Goal: Task Accomplishment & Management: Use online tool/utility

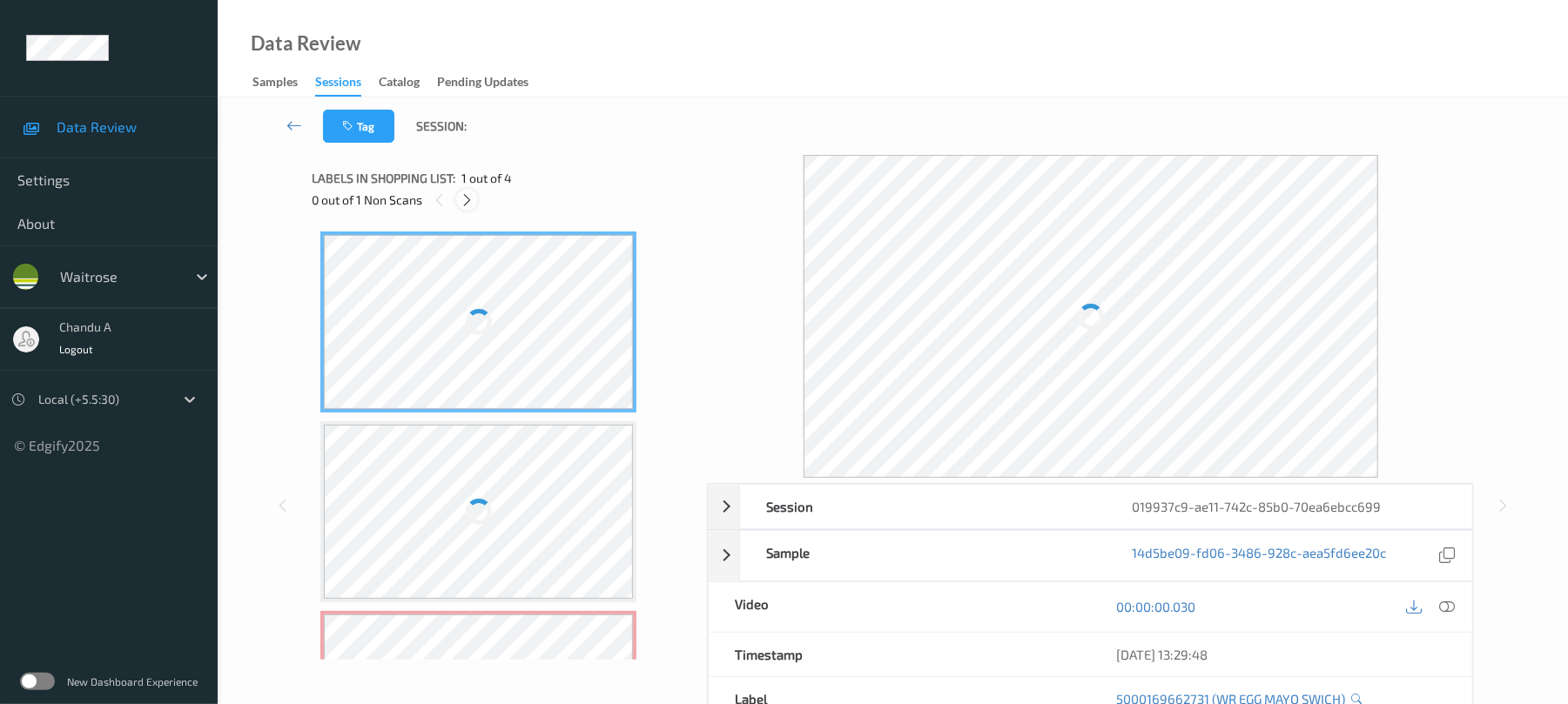
click div
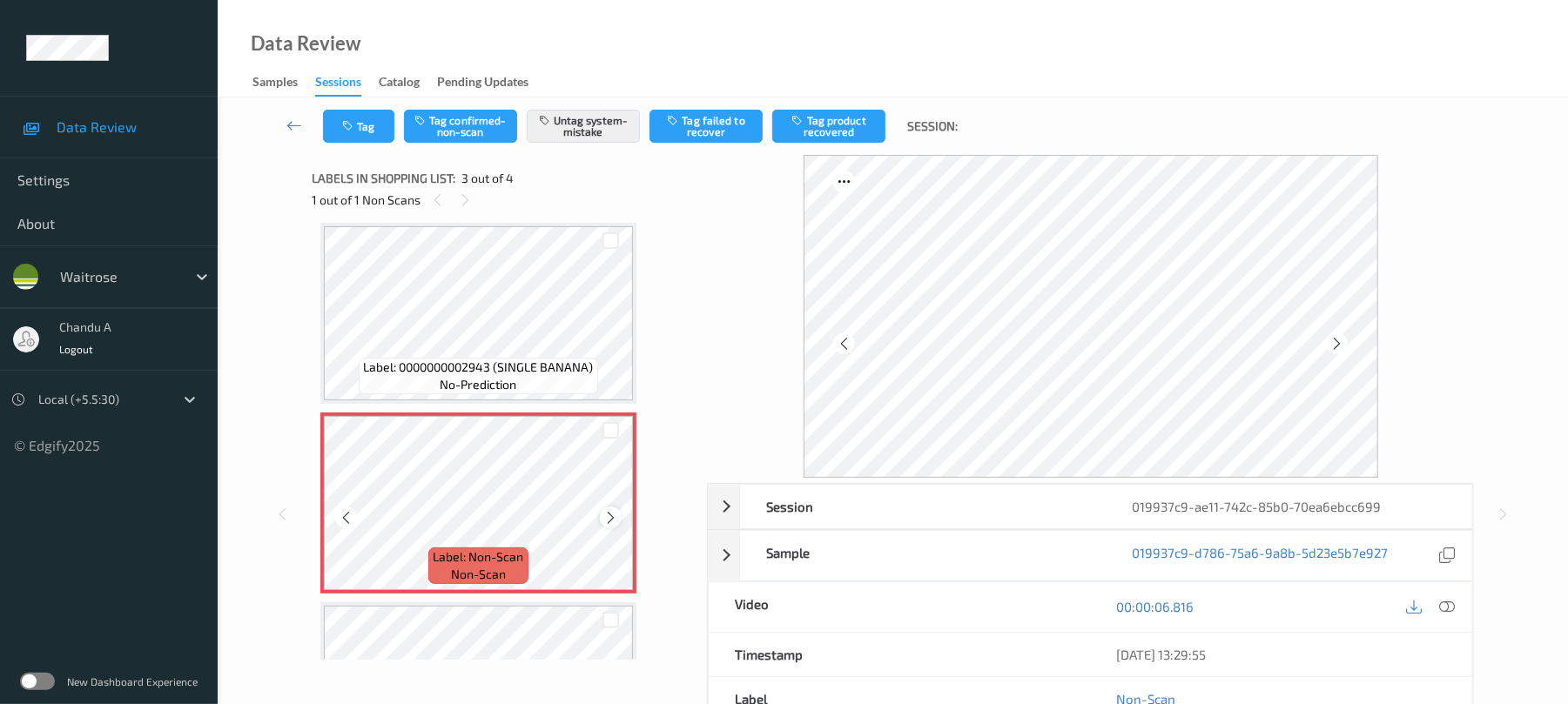
click icon
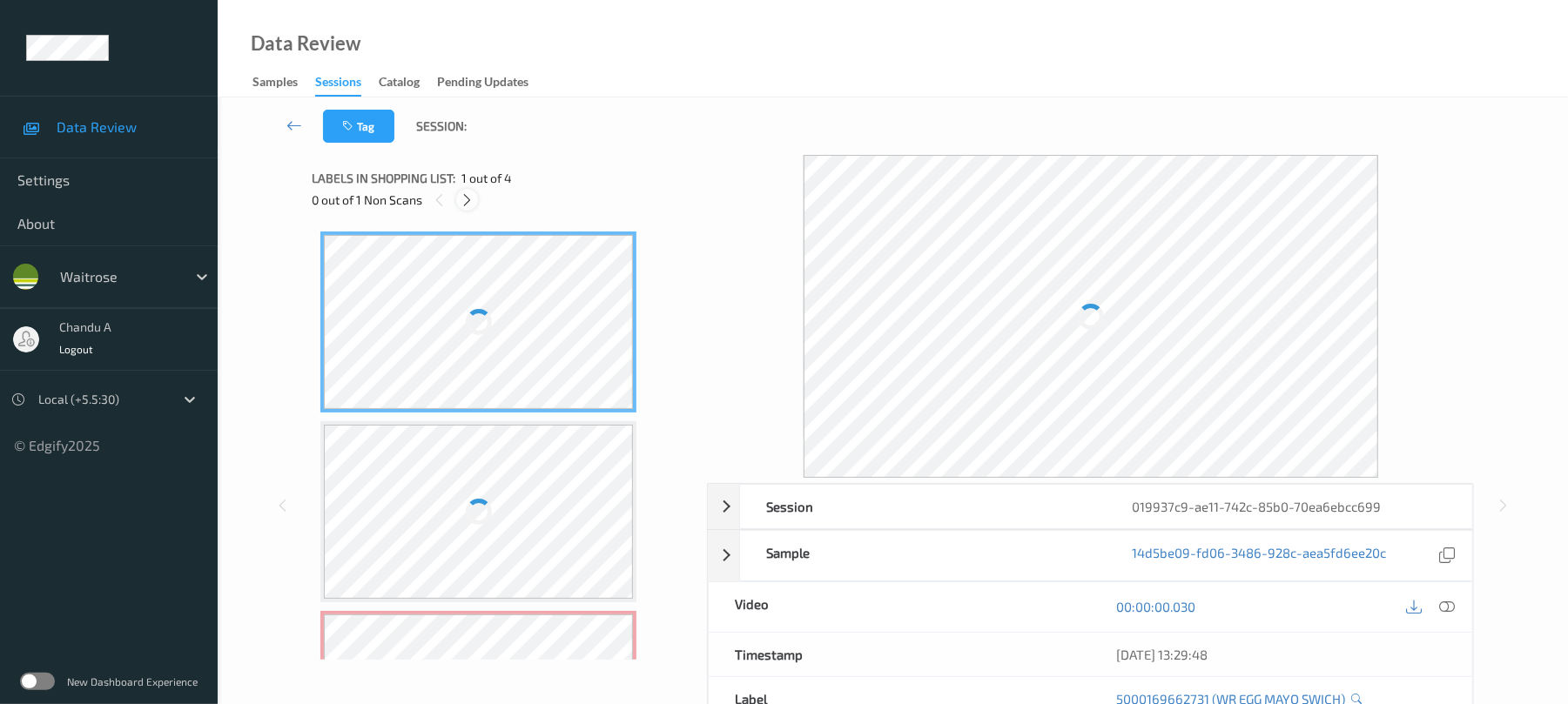
click at [471, 197] on icon at bounding box center [467, 199] width 15 height 16
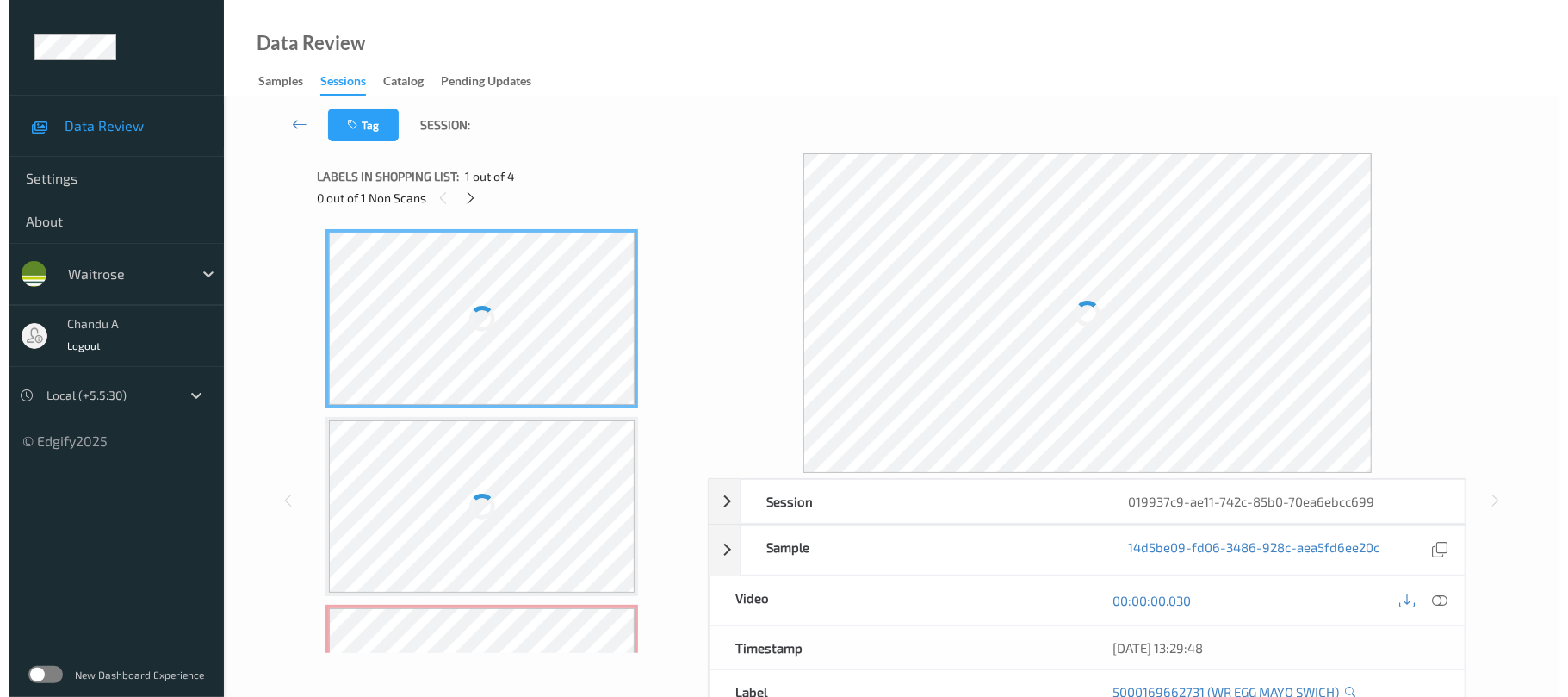
scroll to position [196, 0]
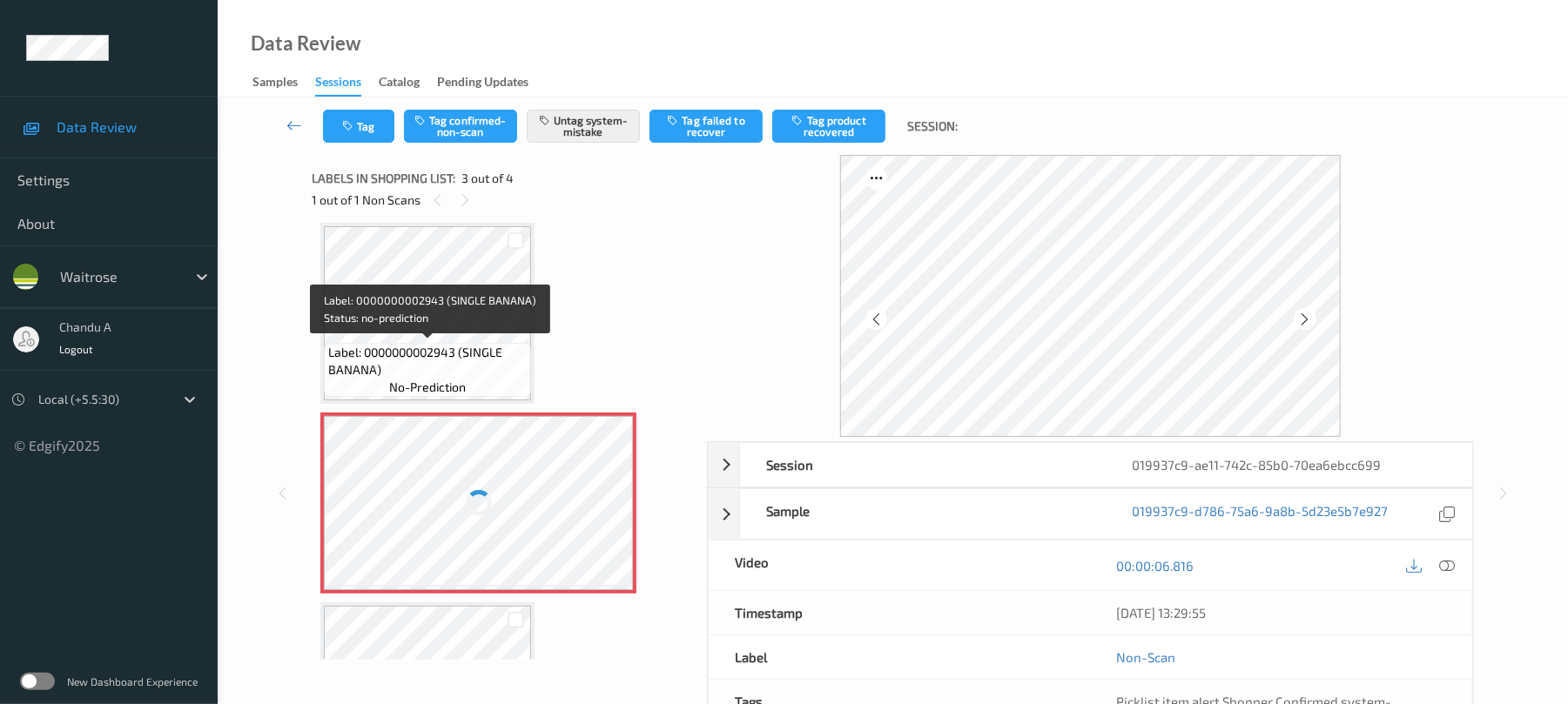
click at [456, 344] on span "Label: 0000000002943 (SINGLE BANANA)" at bounding box center [427, 361] width 199 height 35
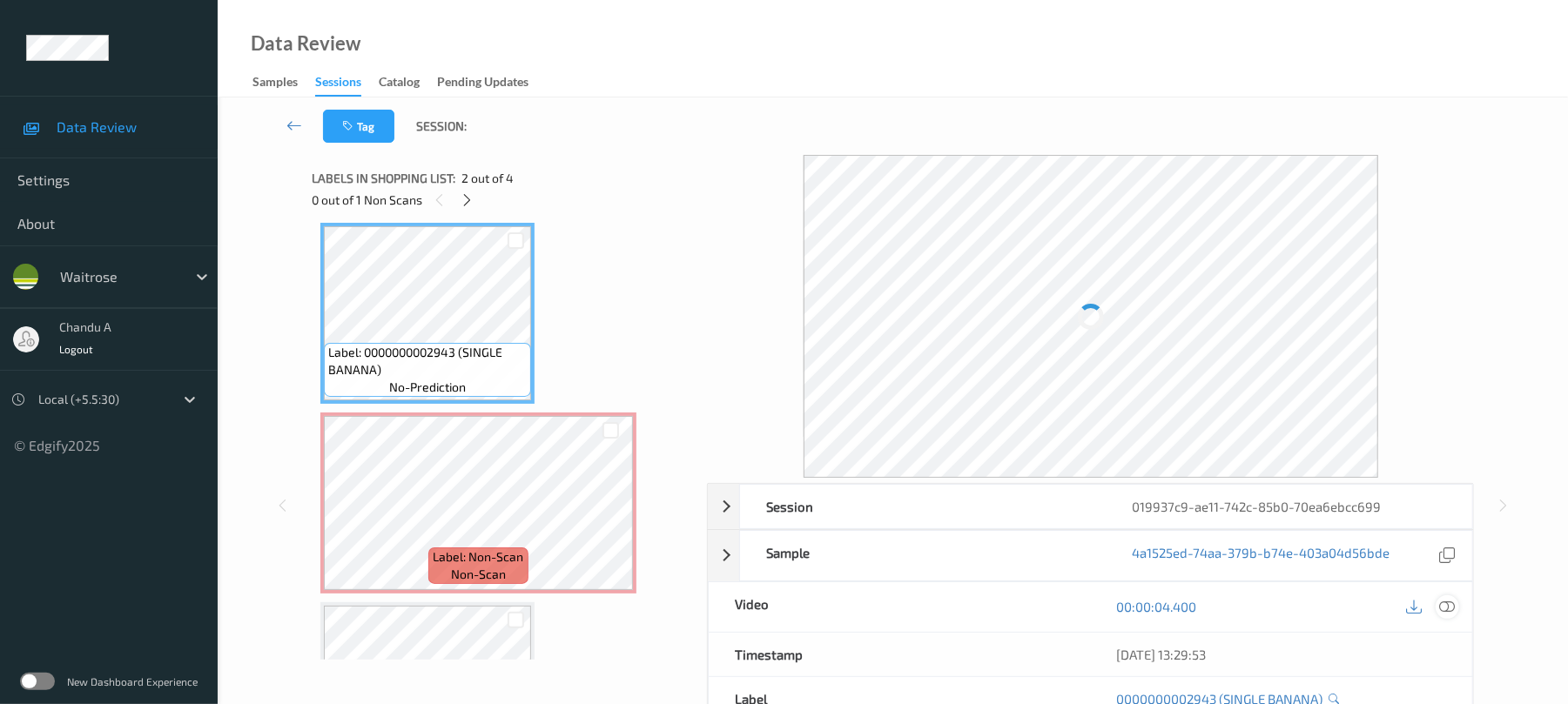
click at [1456, 604] on div at bounding box center [1448, 607] width 24 height 24
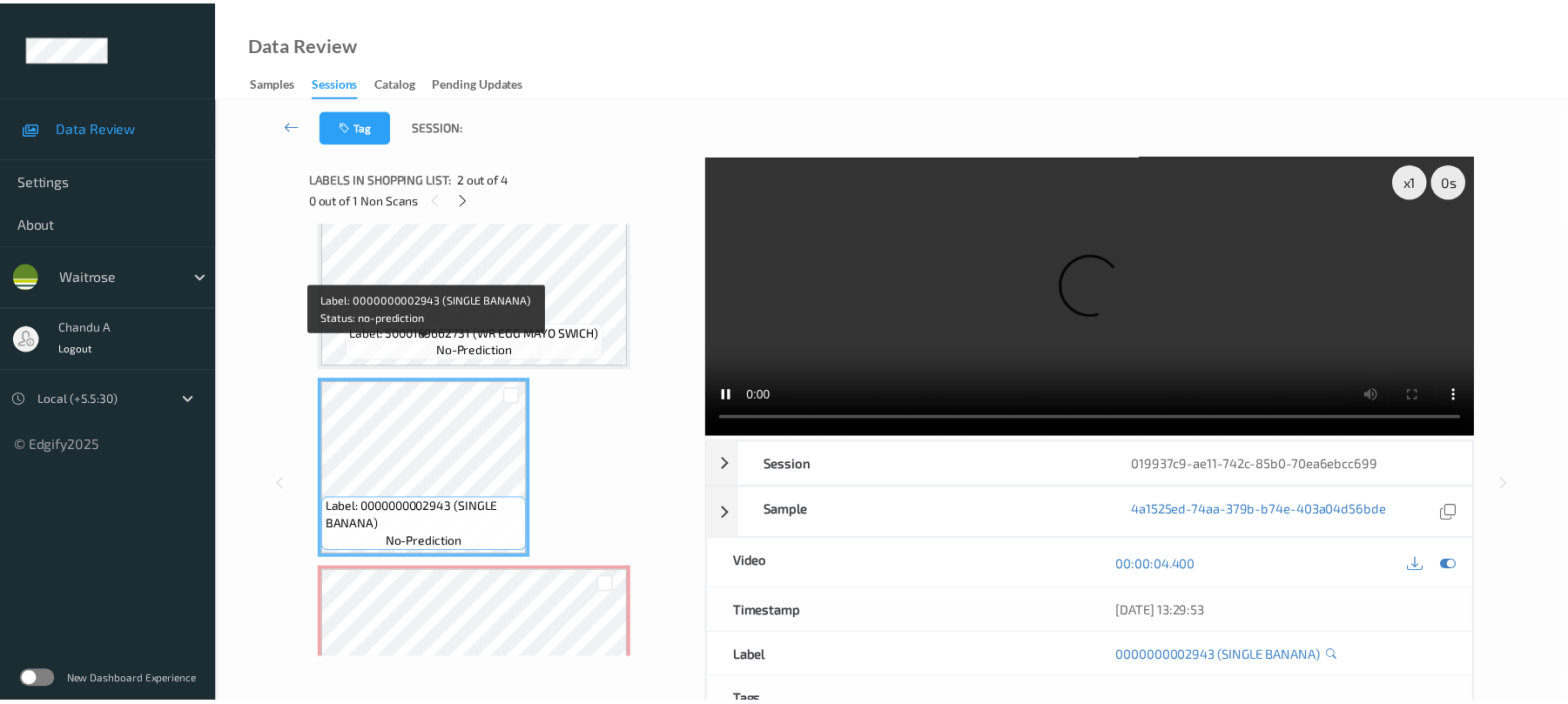
scroll to position [0, 0]
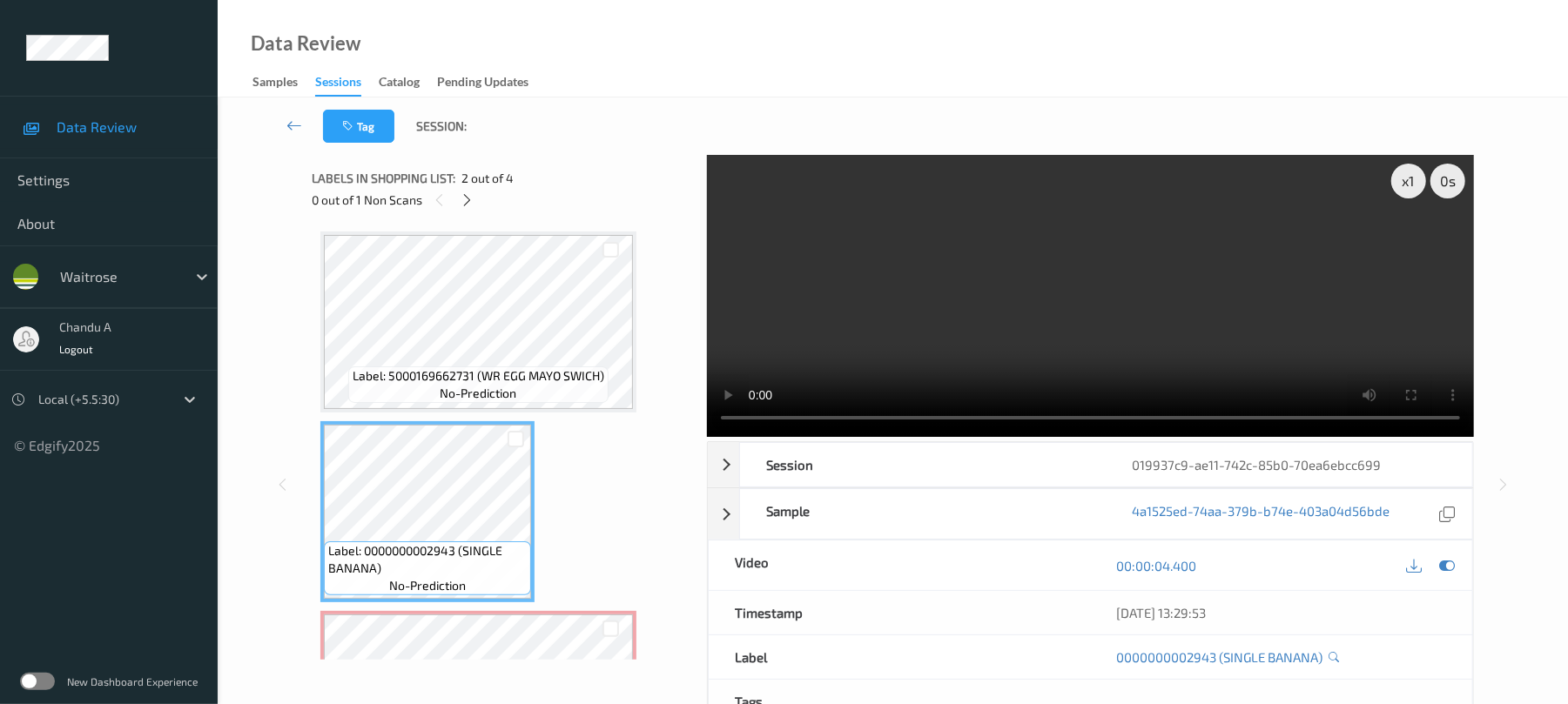
click at [1174, 360] on video at bounding box center [1090, 295] width 768 height 282
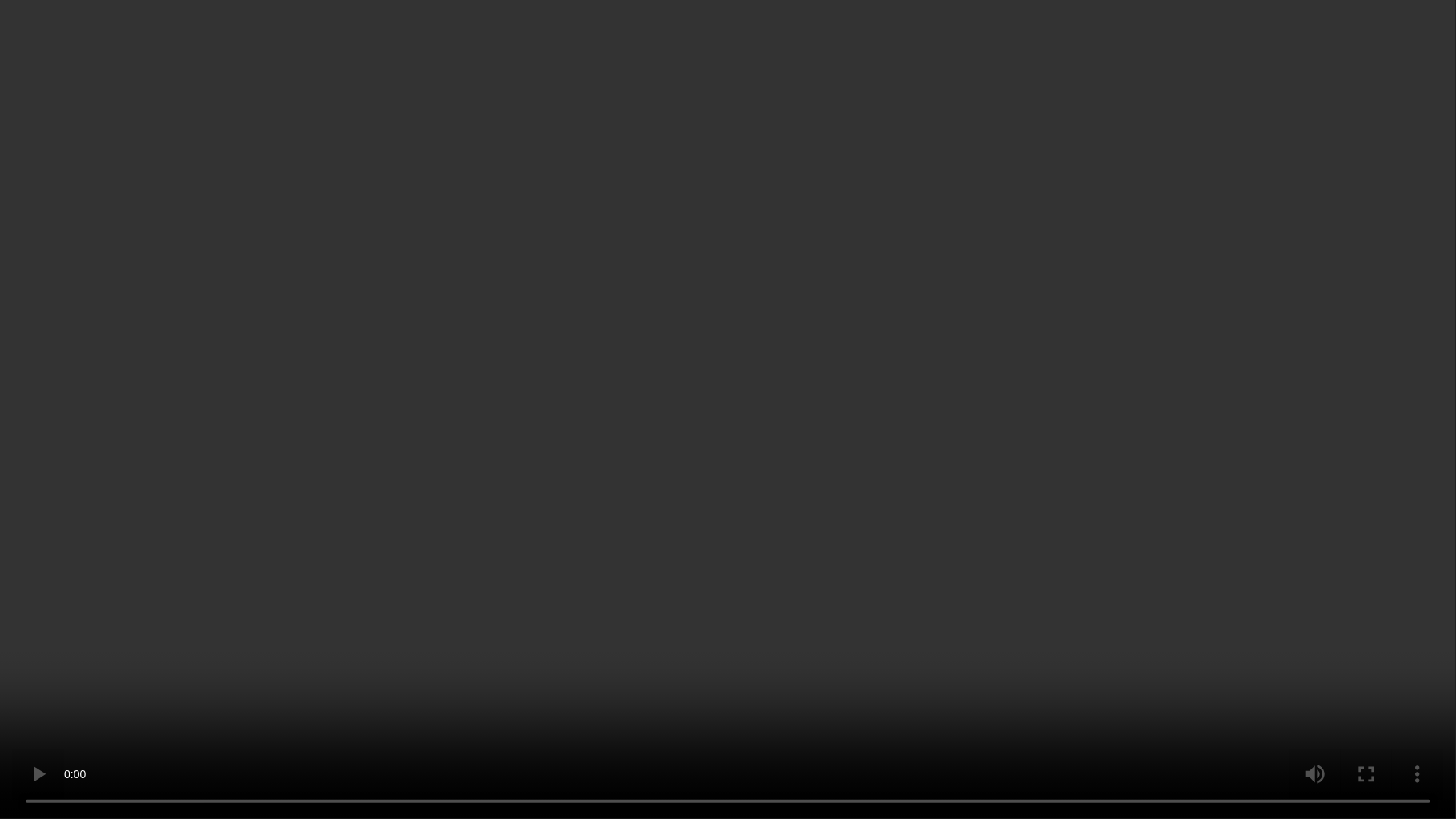
click at [712, 483] on video at bounding box center [728, 409] width 1456 height 819
click at [734, 365] on video at bounding box center [728, 409] width 1456 height 819
click at [784, 396] on video at bounding box center [728, 409] width 1456 height 819
click at [721, 264] on video at bounding box center [728, 409] width 1456 height 819
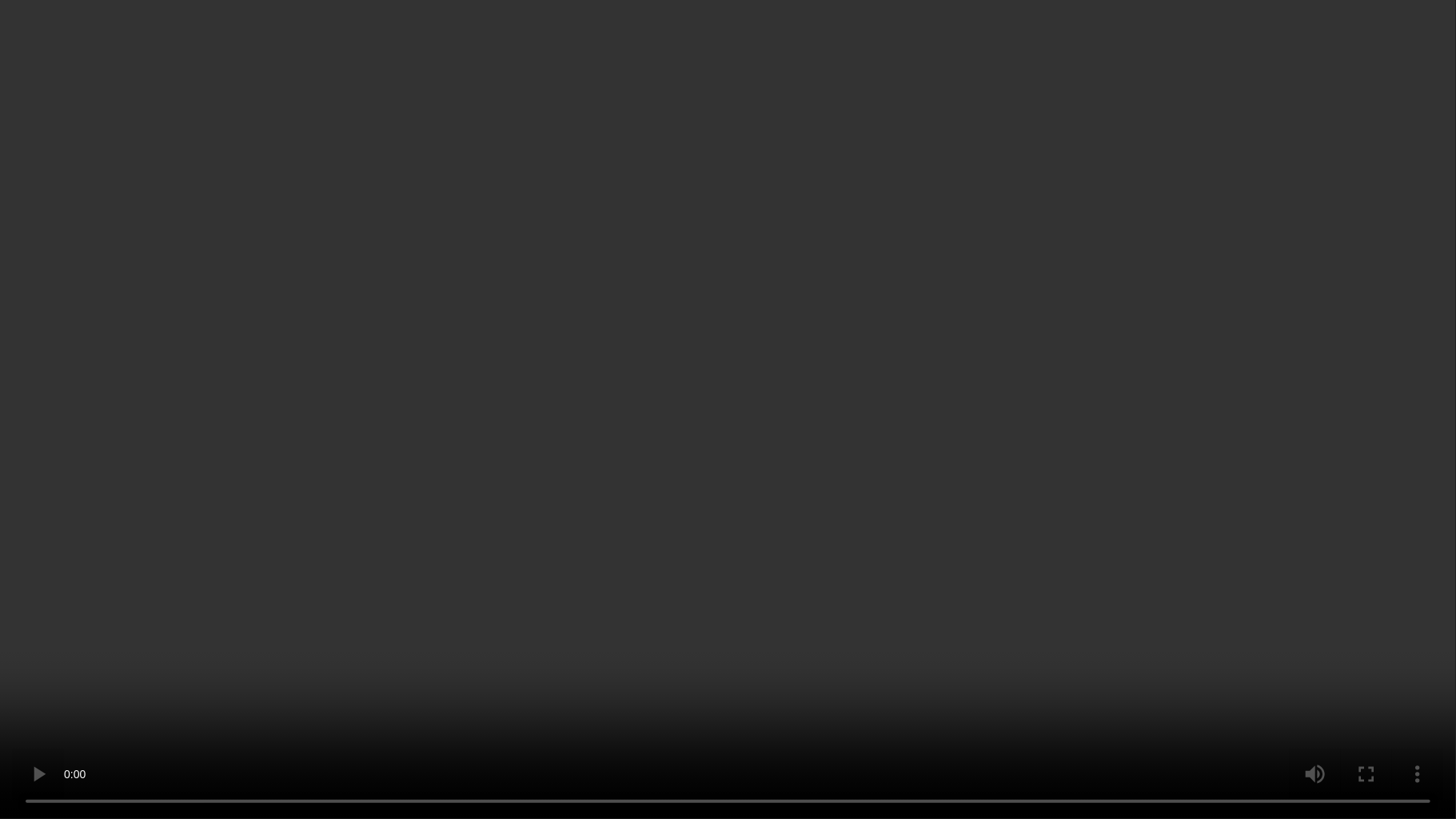
click at [621, 420] on video at bounding box center [728, 409] width 1456 height 819
click at [621, 421] on video at bounding box center [728, 409] width 1456 height 819
click at [897, 500] on video at bounding box center [728, 409] width 1456 height 819
click at [807, 441] on video at bounding box center [728, 409] width 1456 height 819
click at [536, 448] on video at bounding box center [728, 409] width 1456 height 819
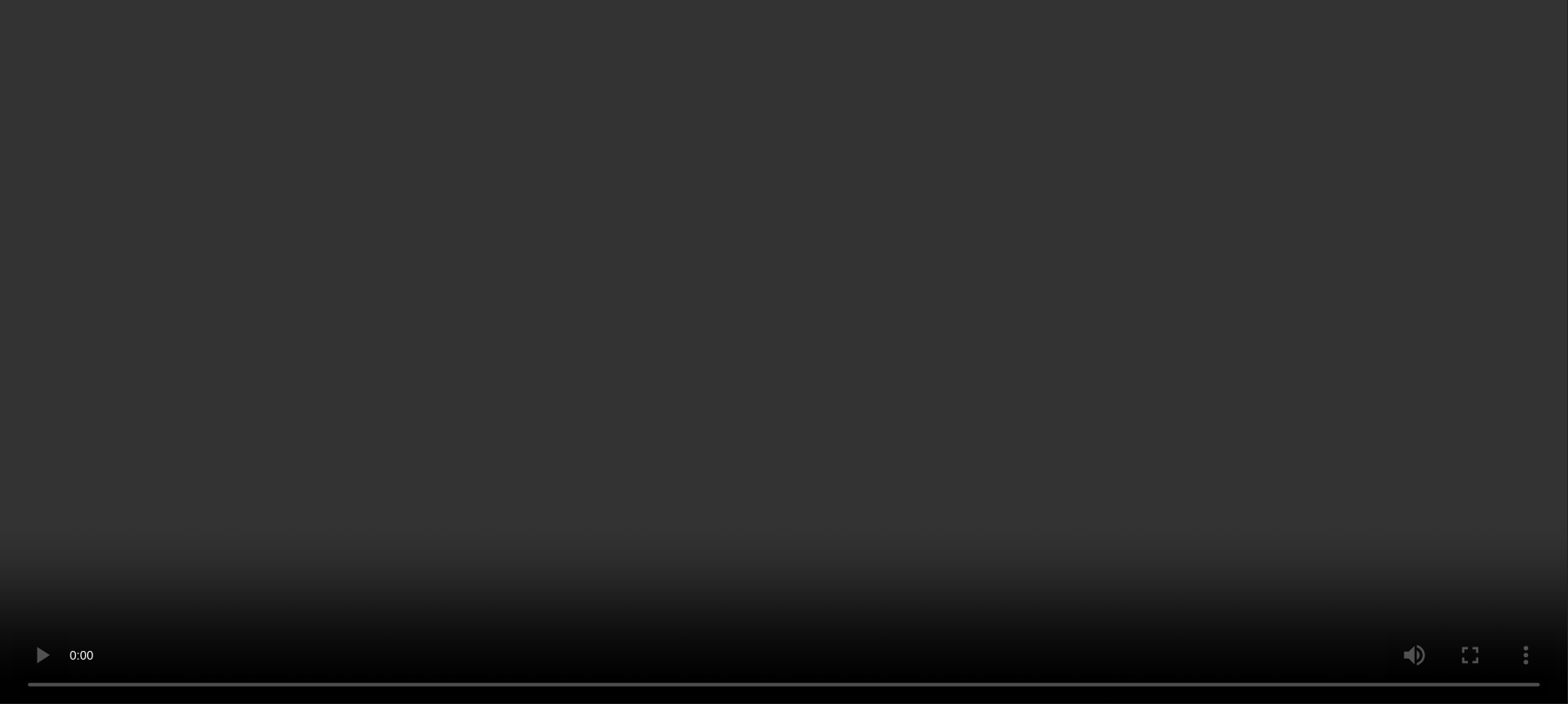
scroll to position [116, 0]
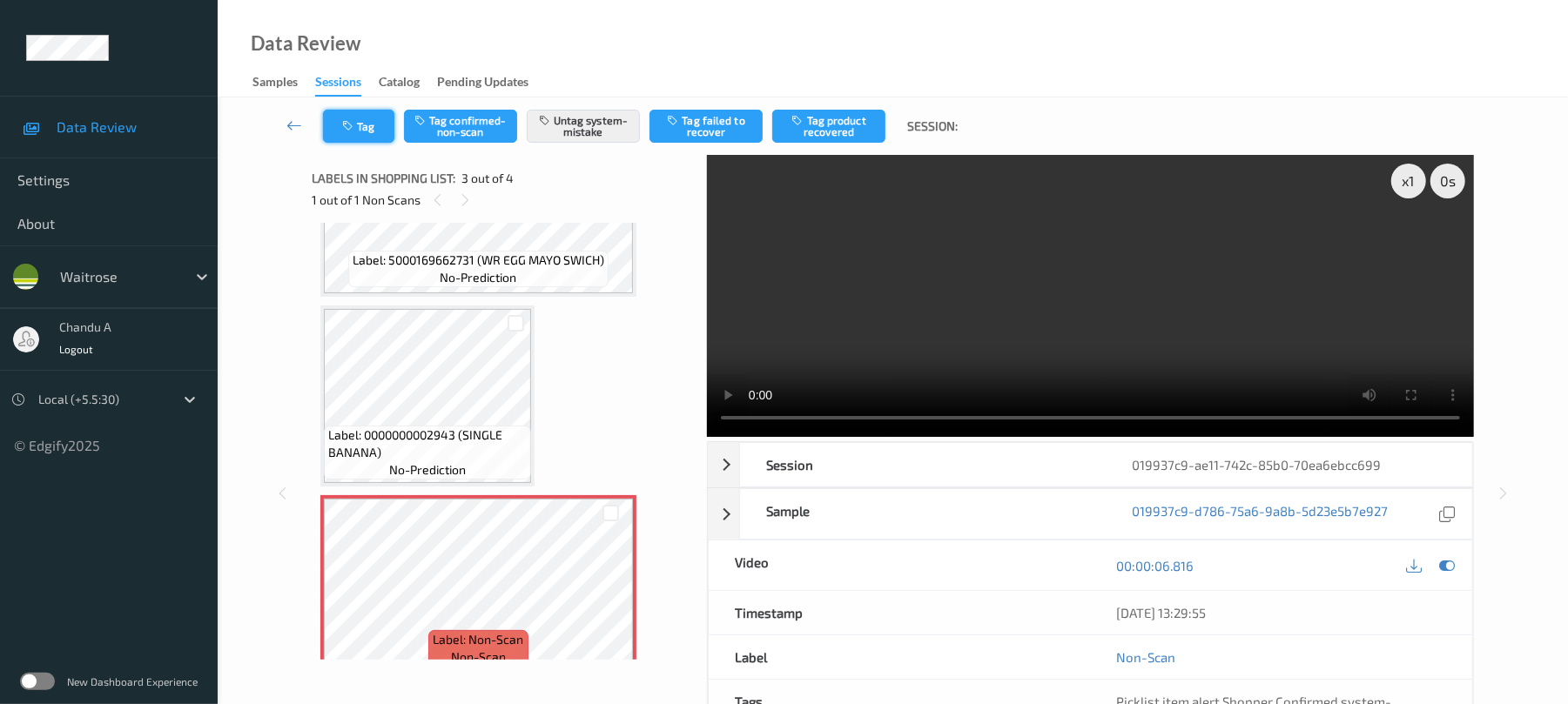
click at [366, 126] on button "Tag" at bounding box center [359, 126] width 71 height 33
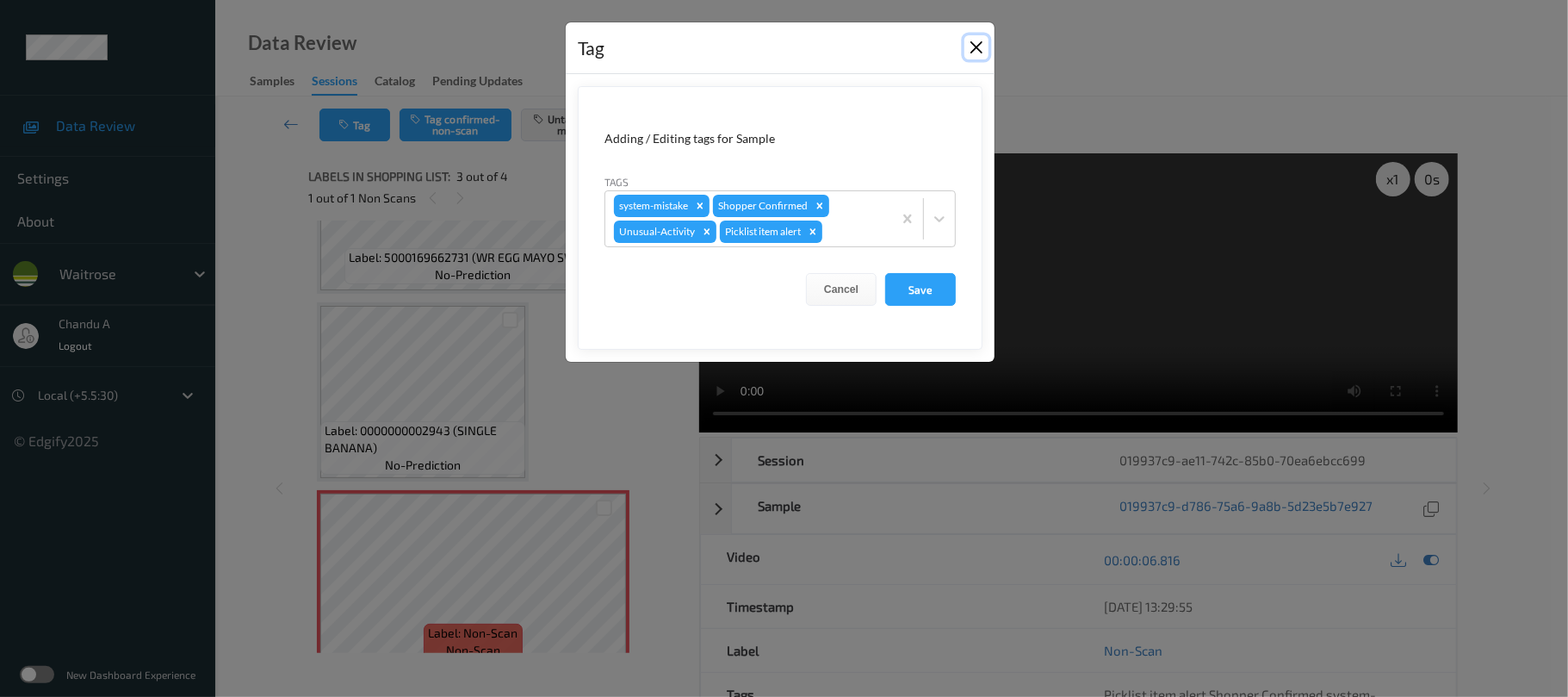
click at [974, 53] on button "Close" at bounding box center [976, 47] width 24 height 24
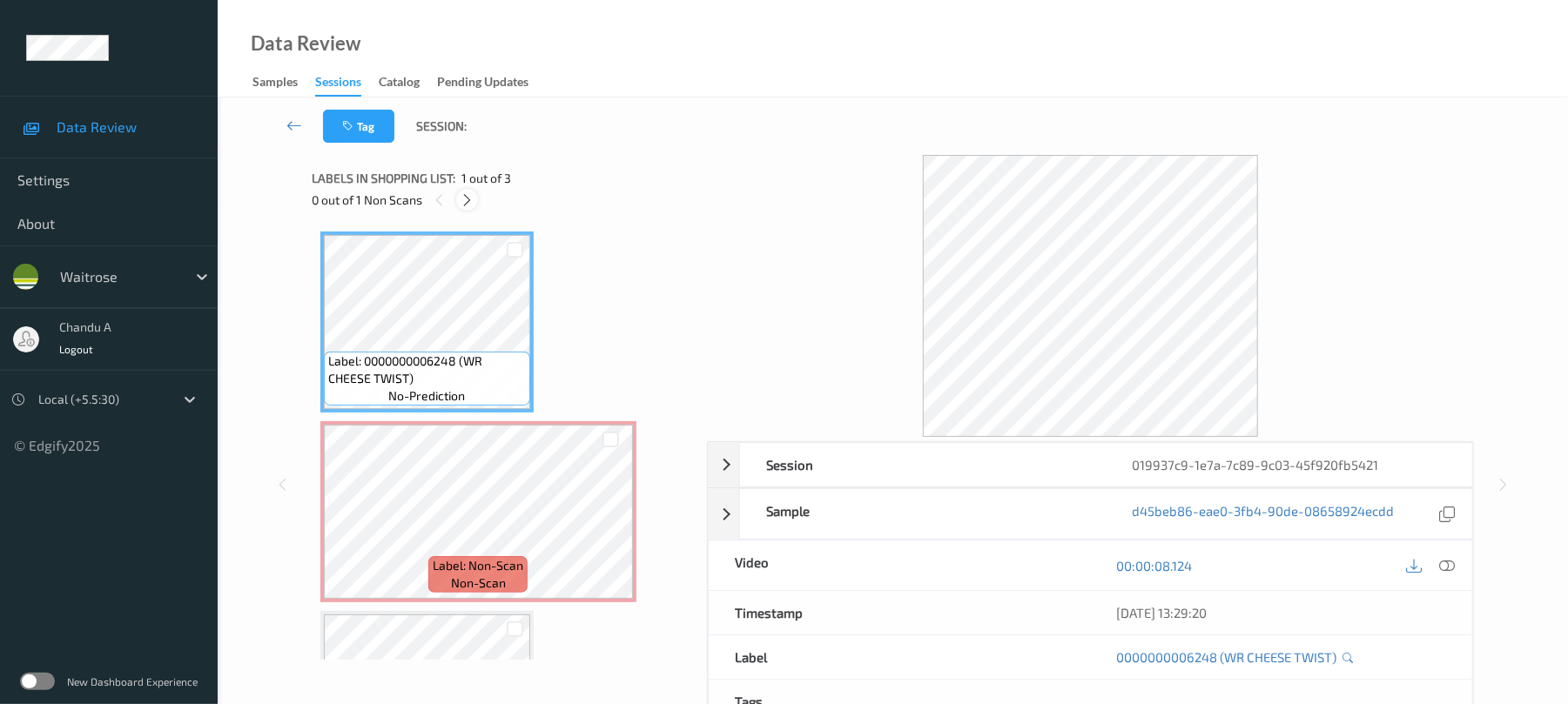
click at [460, 202] on icon at bounding box center [467, 199] width 15 height 16
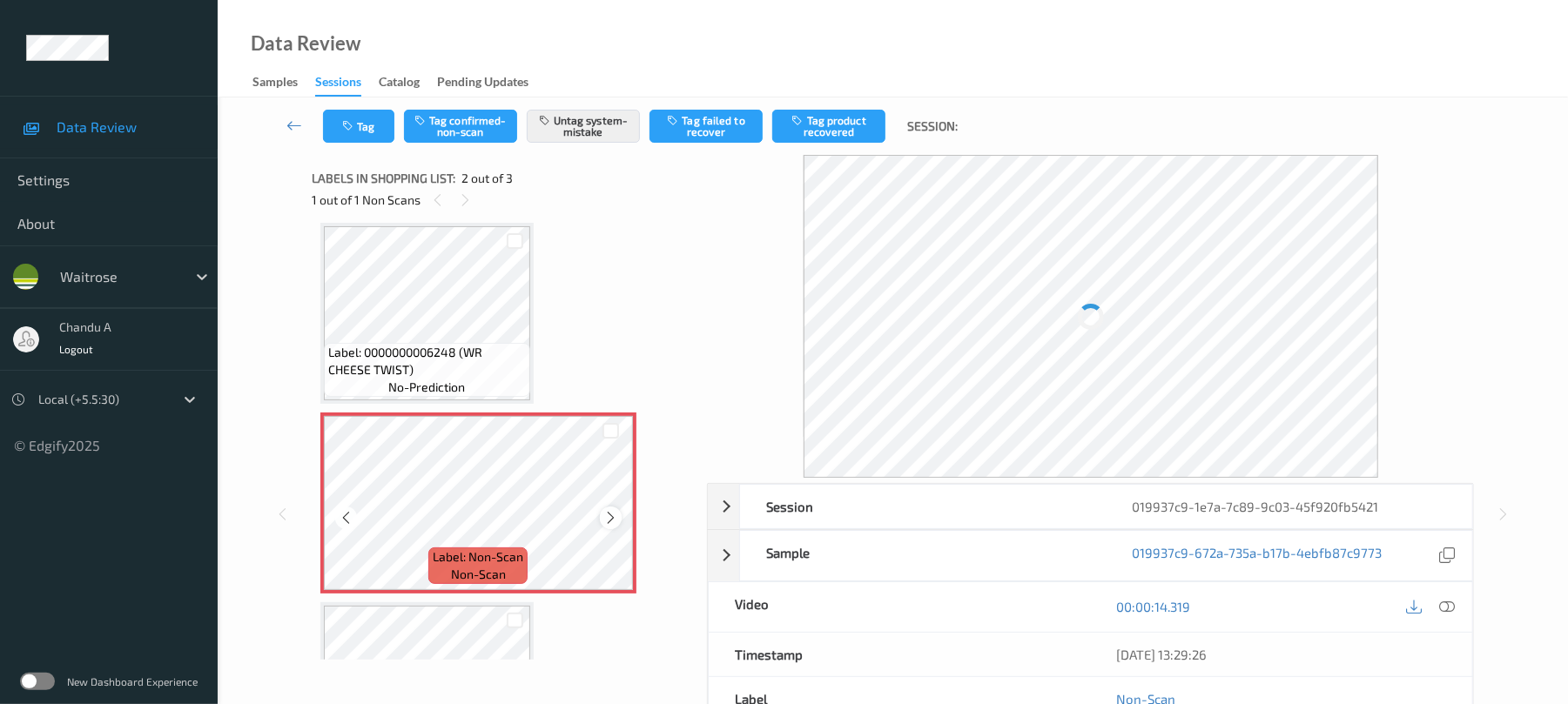
click at [604, 513] on icon at bounding box center [611, 517] width 15 height 16
click at [349, 140] on button "Tag" at bounding box center [359, 126] width 71 height 33
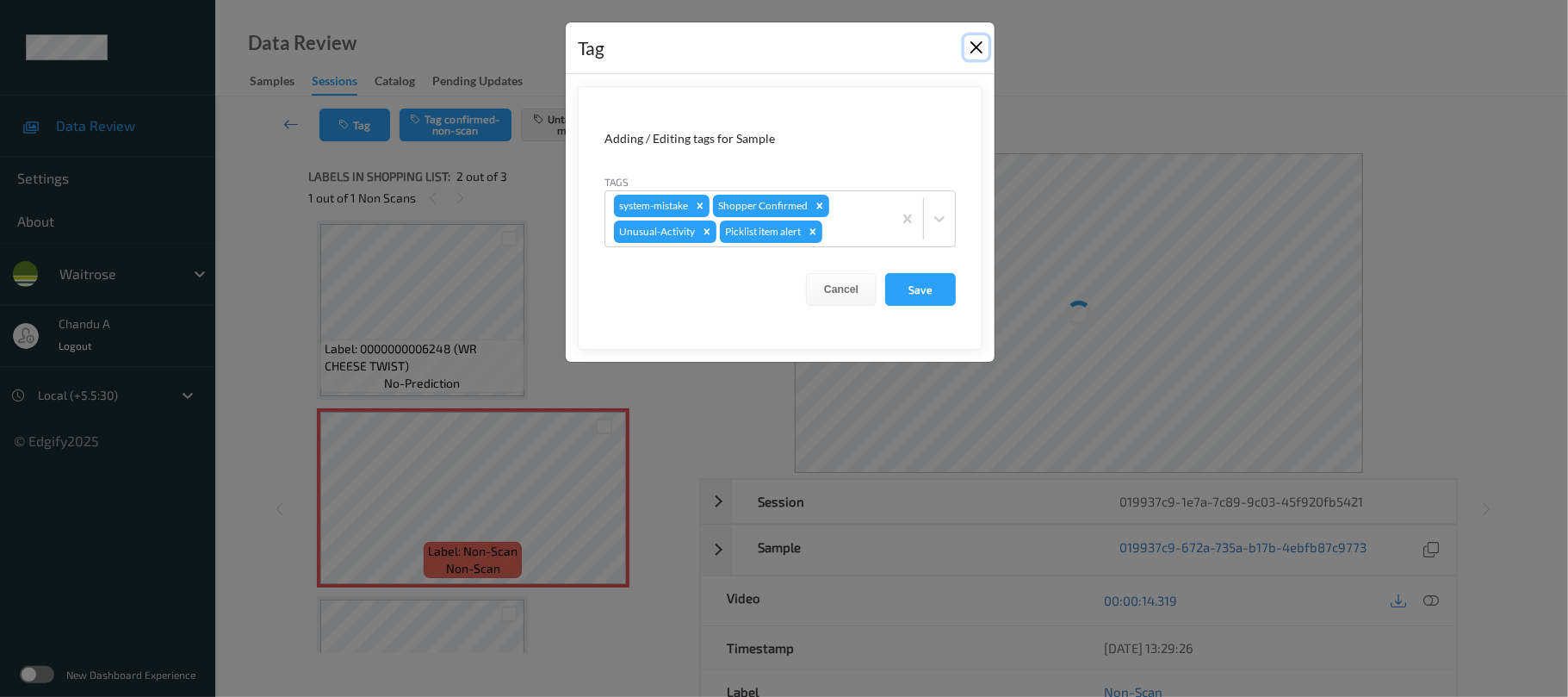
click at [966, 48] on button "Close" at bounding box center [976, 47] width 24 height 24
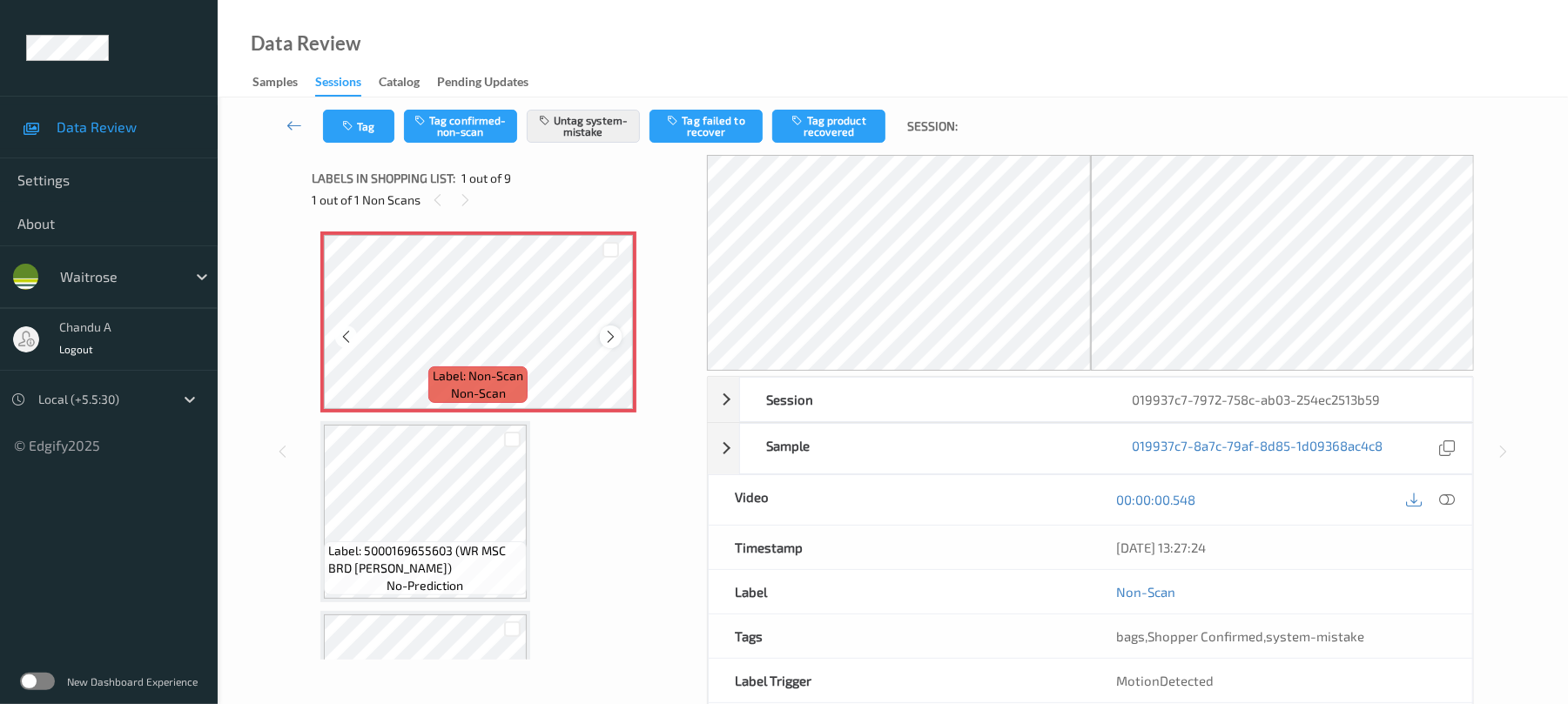
click at [610, 335] on icon at bounding box center [611, 336] width 15 height 16
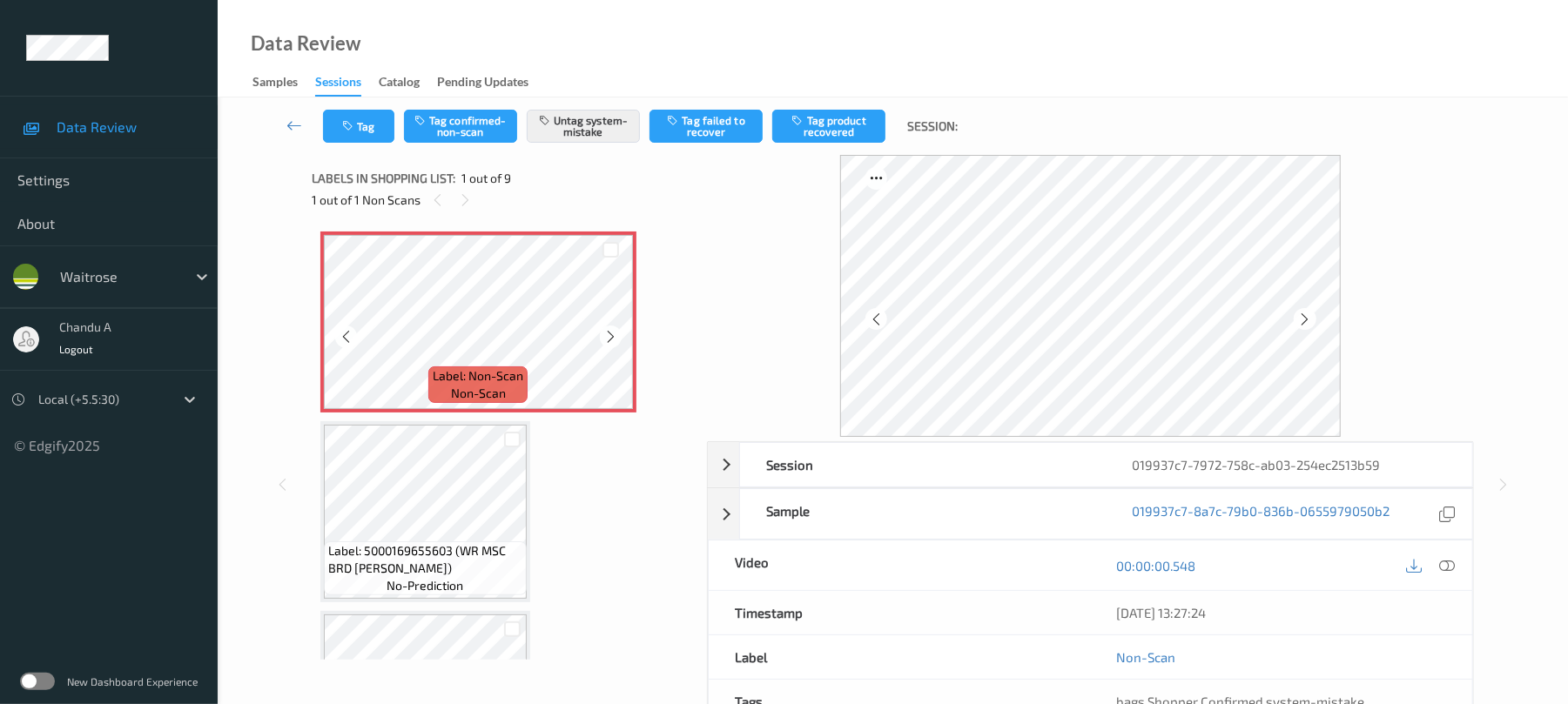
click at [610, 335] on icon at bounding box center [611, 336] width 15 height 16
click at [341, 137] on button "Tag" at bounding box center [359, 126] width 71 height 33
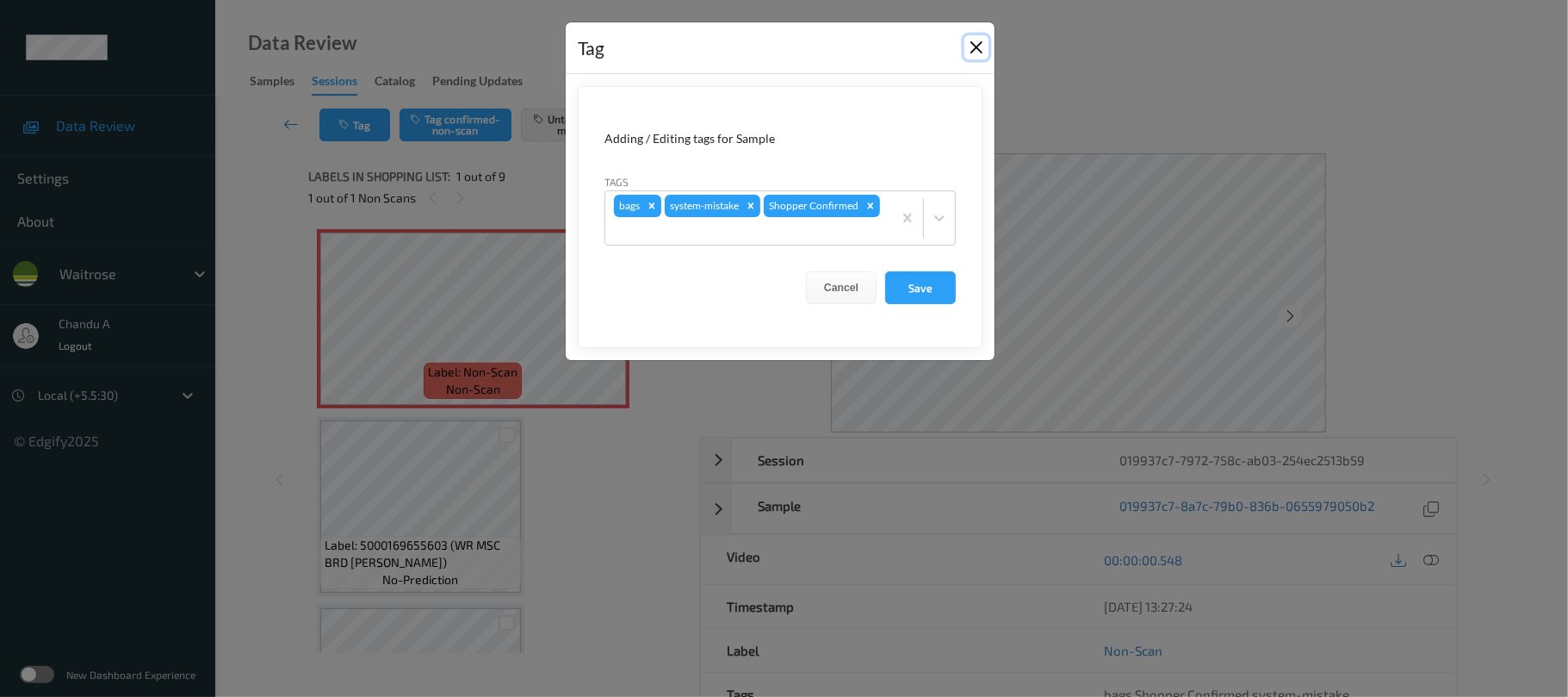
click at [972, 45] on button "Close" at bounding box center [976, 47] width 24 height 24
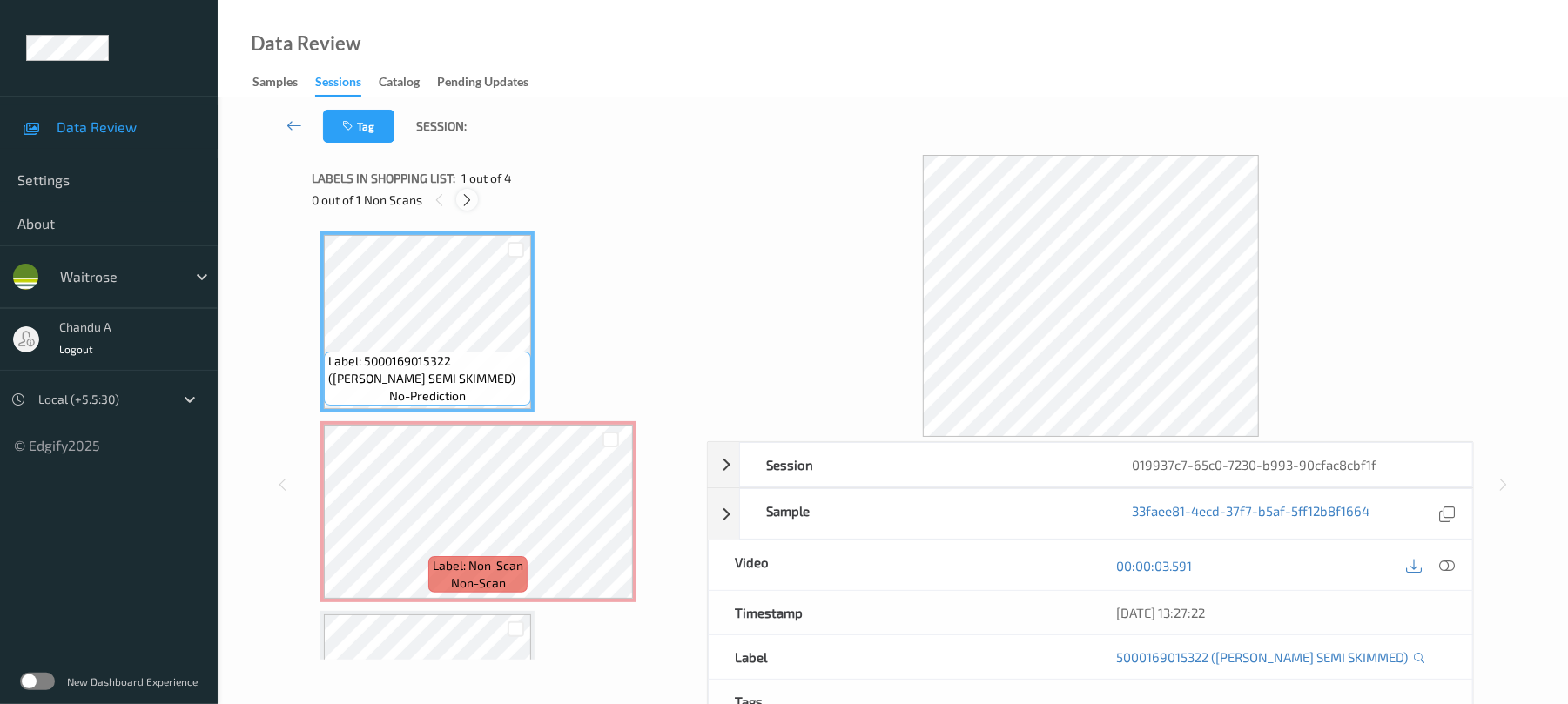
click at [470, 203] on icon at bounding box center [467, 199] width 15 height 16
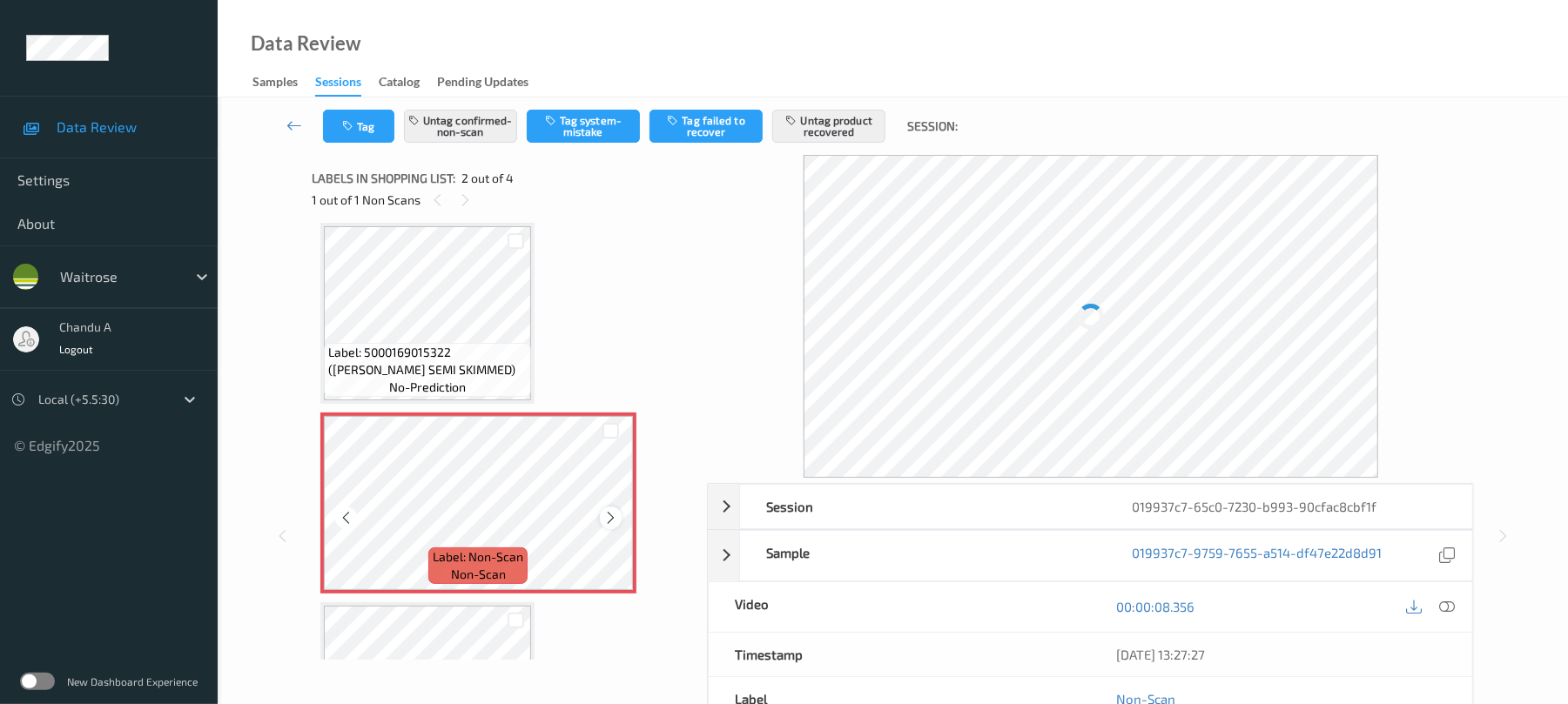
click at [607, 516] on icon at bounding box center [611, 517] width 15 height 16
click at [360, 143] on div "Tag Untag confirmed-non-scan Tag system-mistake Tag failed to recover Untag pro…" at bounding box center [893, 126] width 1279 height 58
click at [357, 130] on button "Tag" at bounding box center [359, 126] width 71 height 33
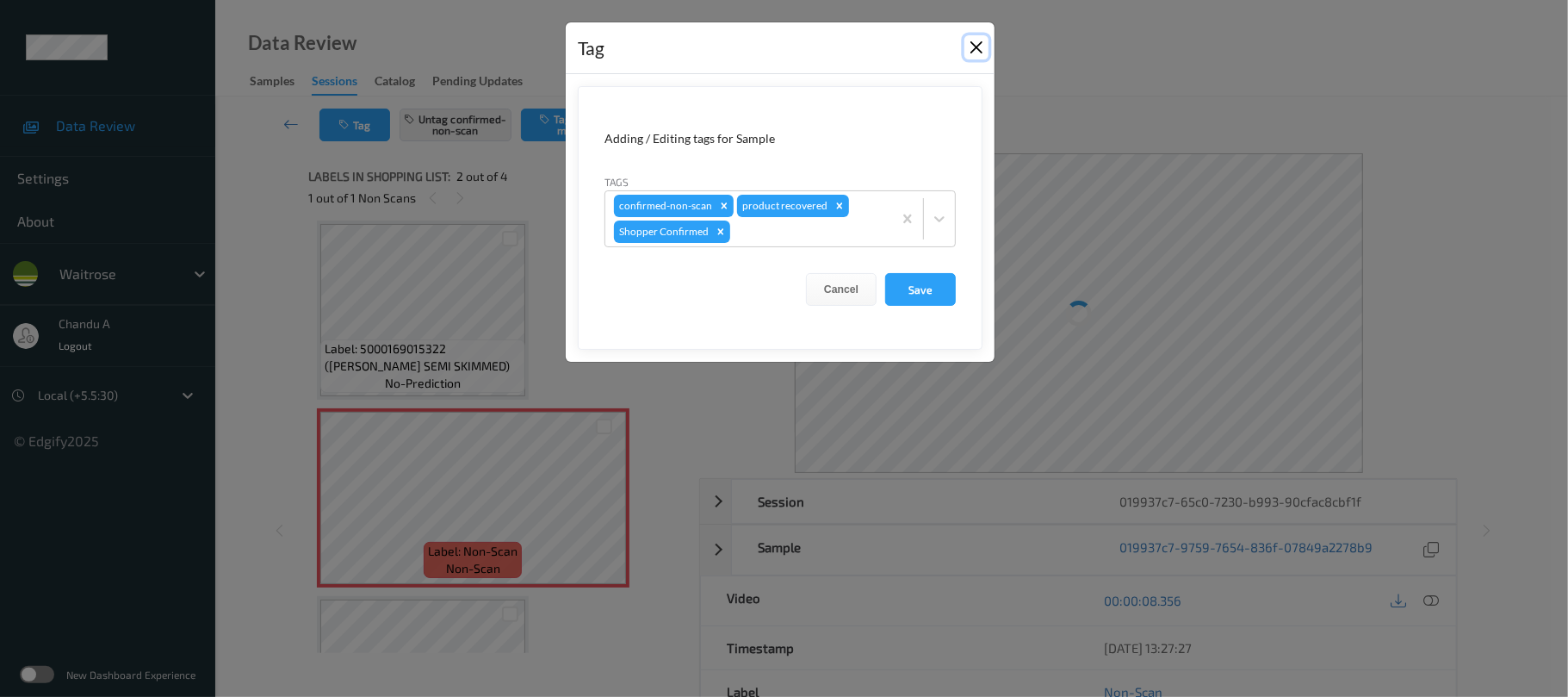
click at [975, 46] on button "Close" at bounding box center [976, 47] width 24 height 24
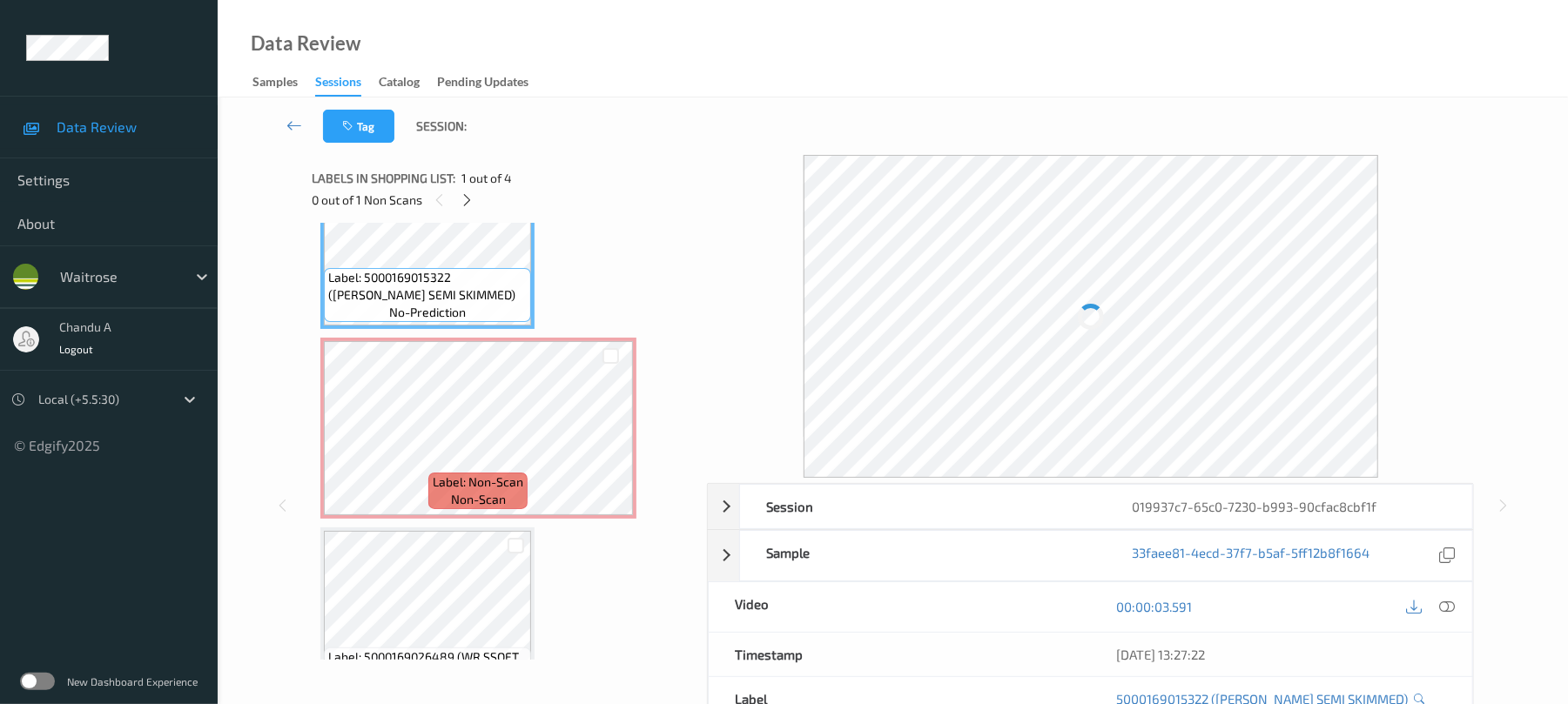
scroll to position [125, 0]
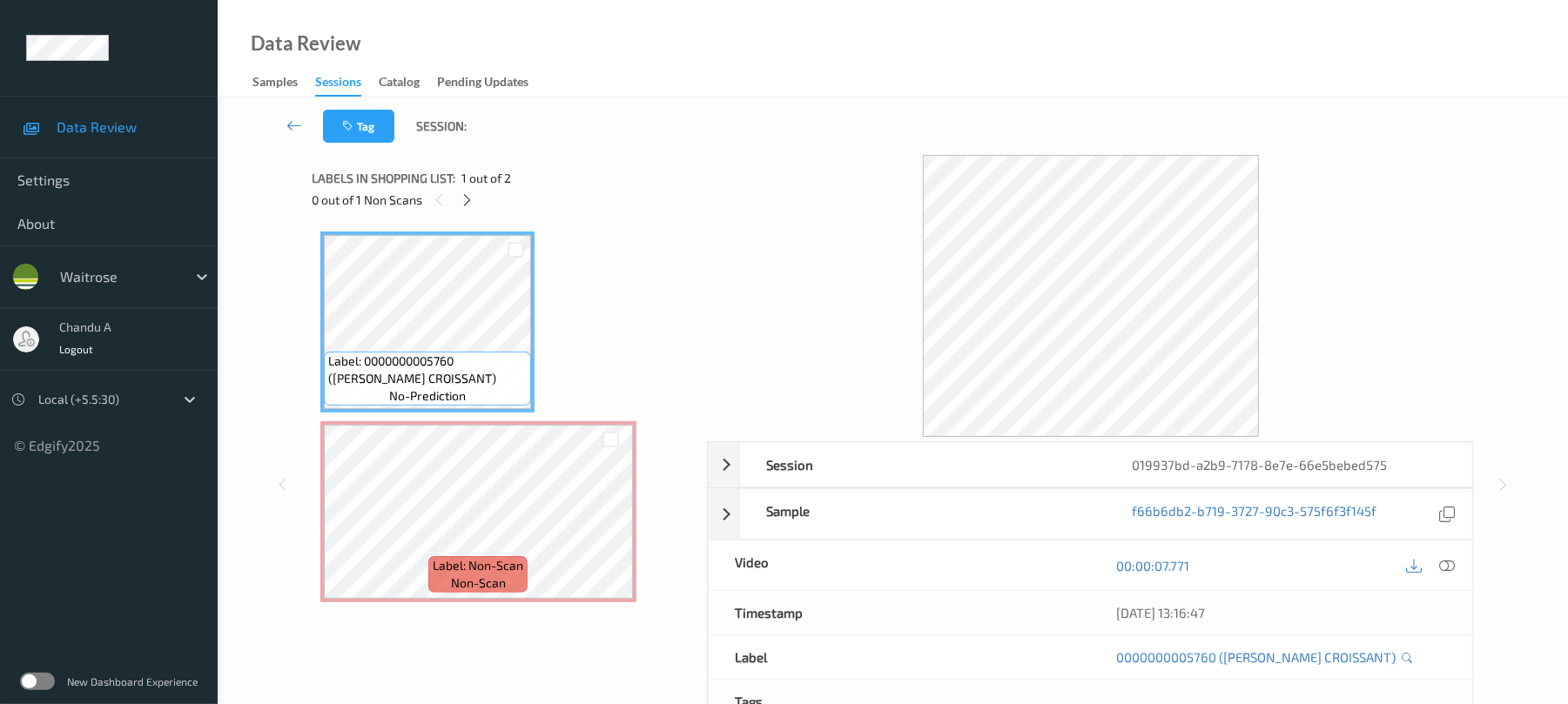
click at [478, 197] on div at bounding box center [467, 200] width 22 height 22
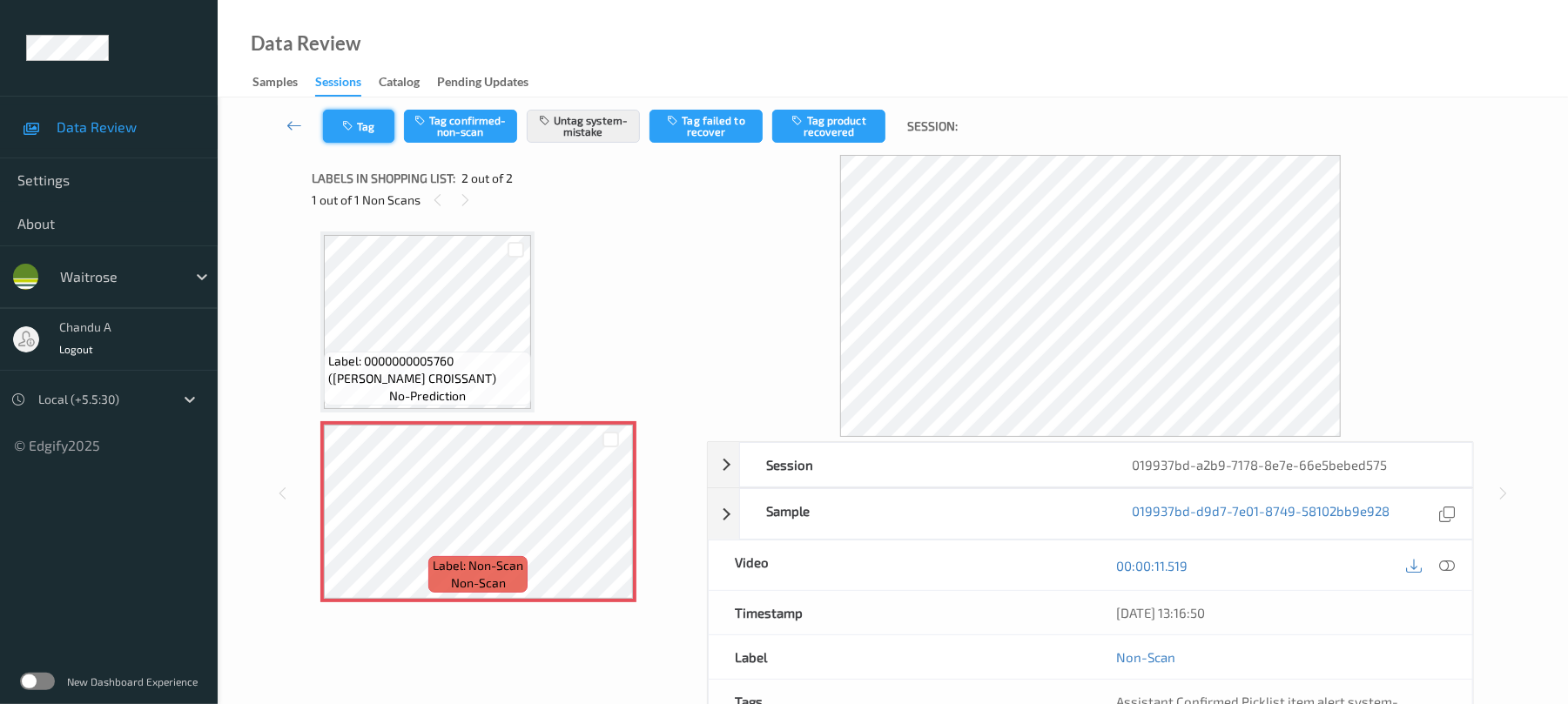
click at [350, 141] on button "Tag" at bounding box center [359, 126] width 71 height 33
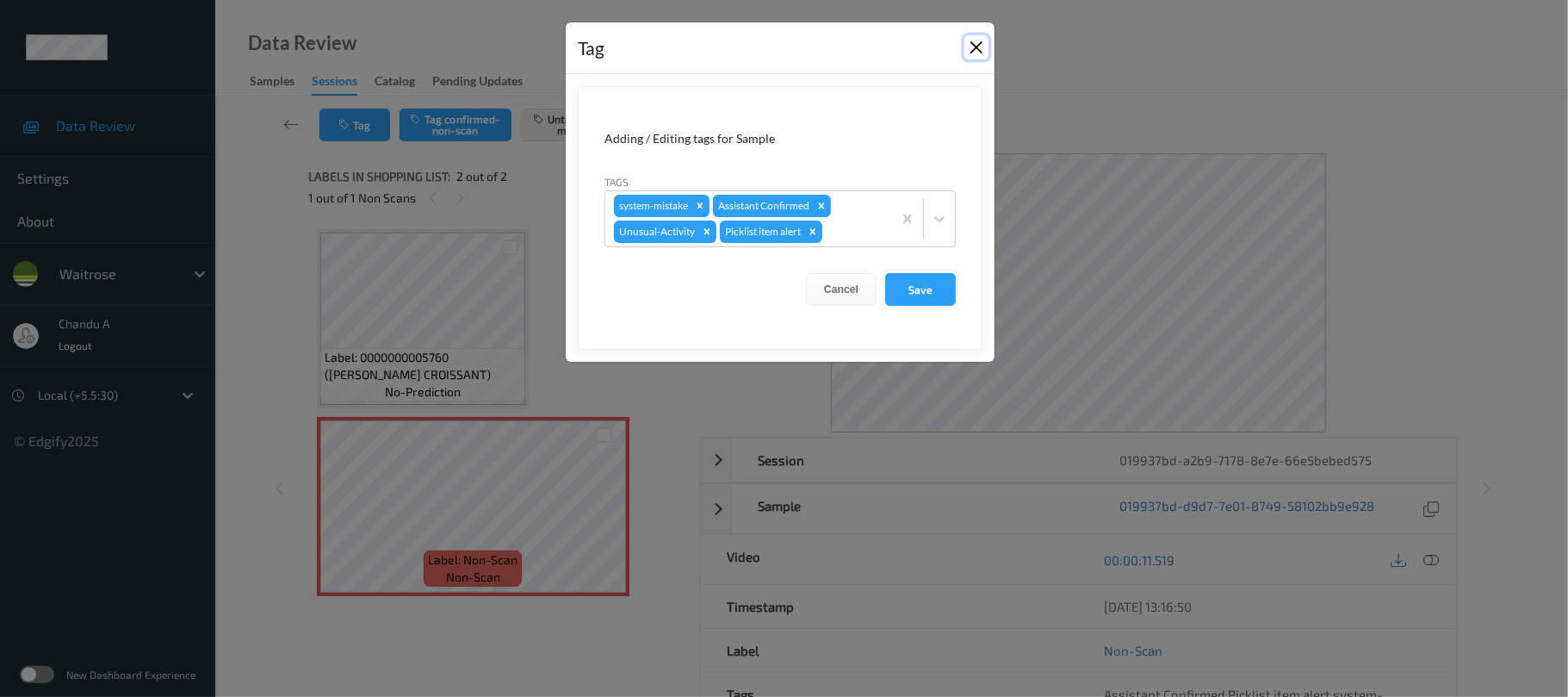
click at [976, 42] on button "Close" at bounding box center [976, 47] width 24 height 24
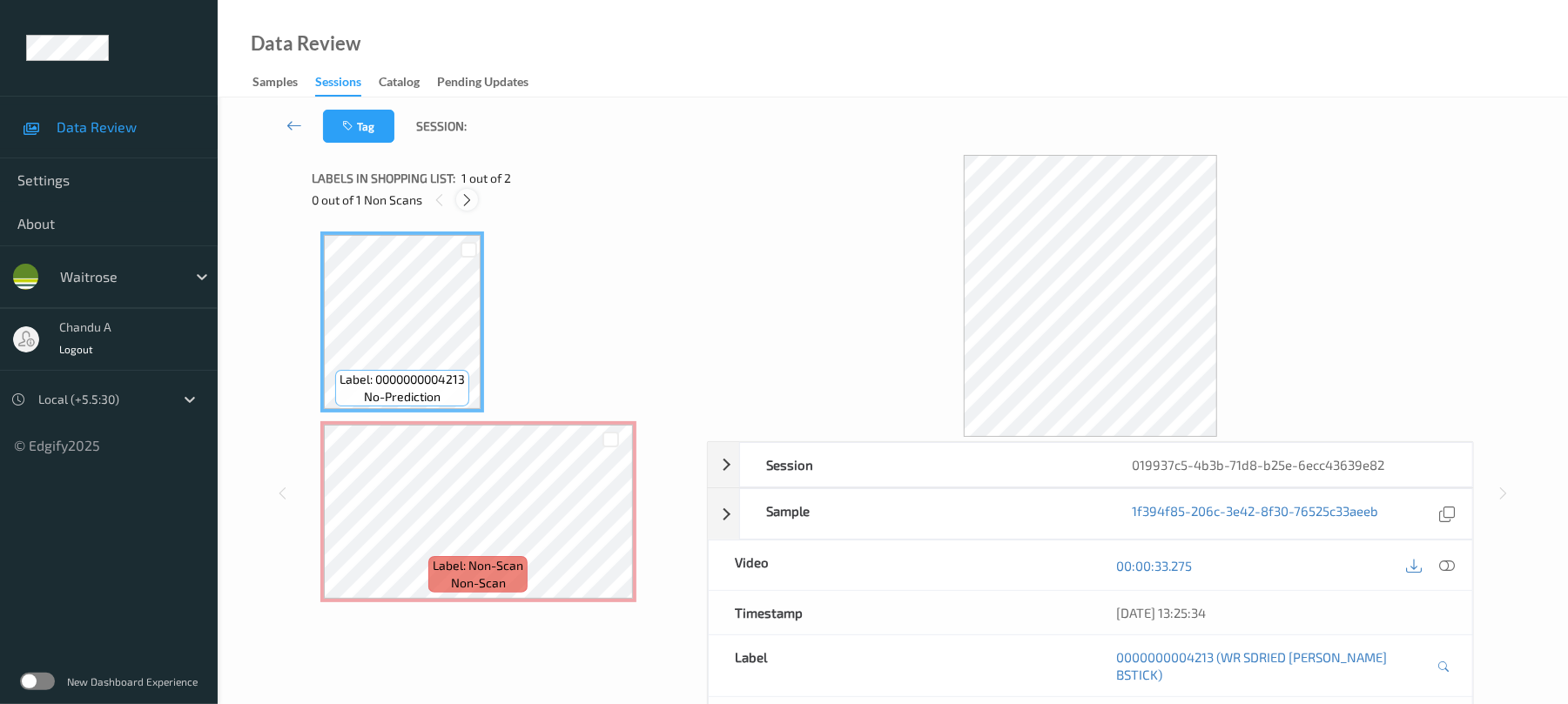
click at [467, 197] on icon at bounding box center [467, 199] width 15 height 16
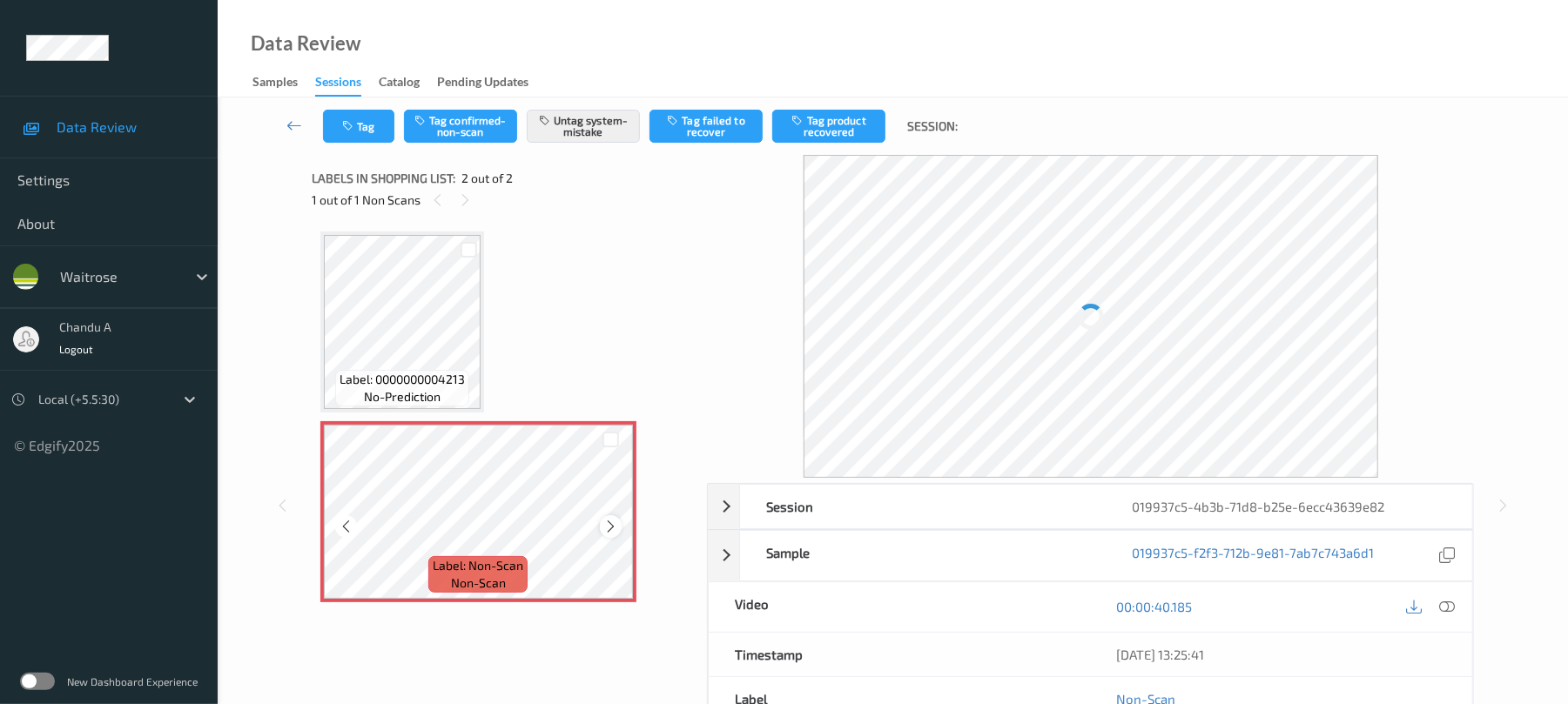
click at [607, 526] on icon at bounding box center [611, 526] width 15 height 16
click at [380, 126] on button "Tag" at bounding box center [359, 126] width 71 height 33
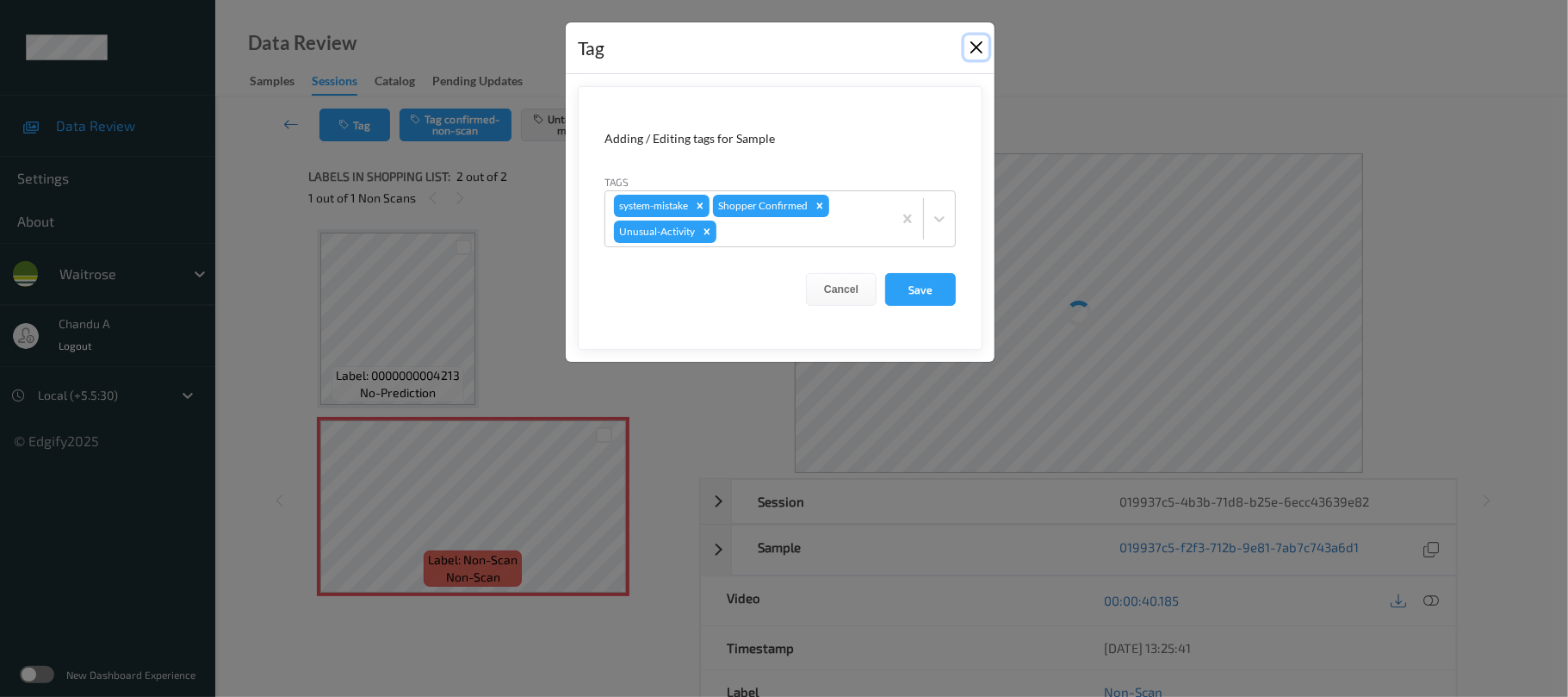
click at [974, 45] on button "Close" at bounding box center [976, 47] width 24 height 24
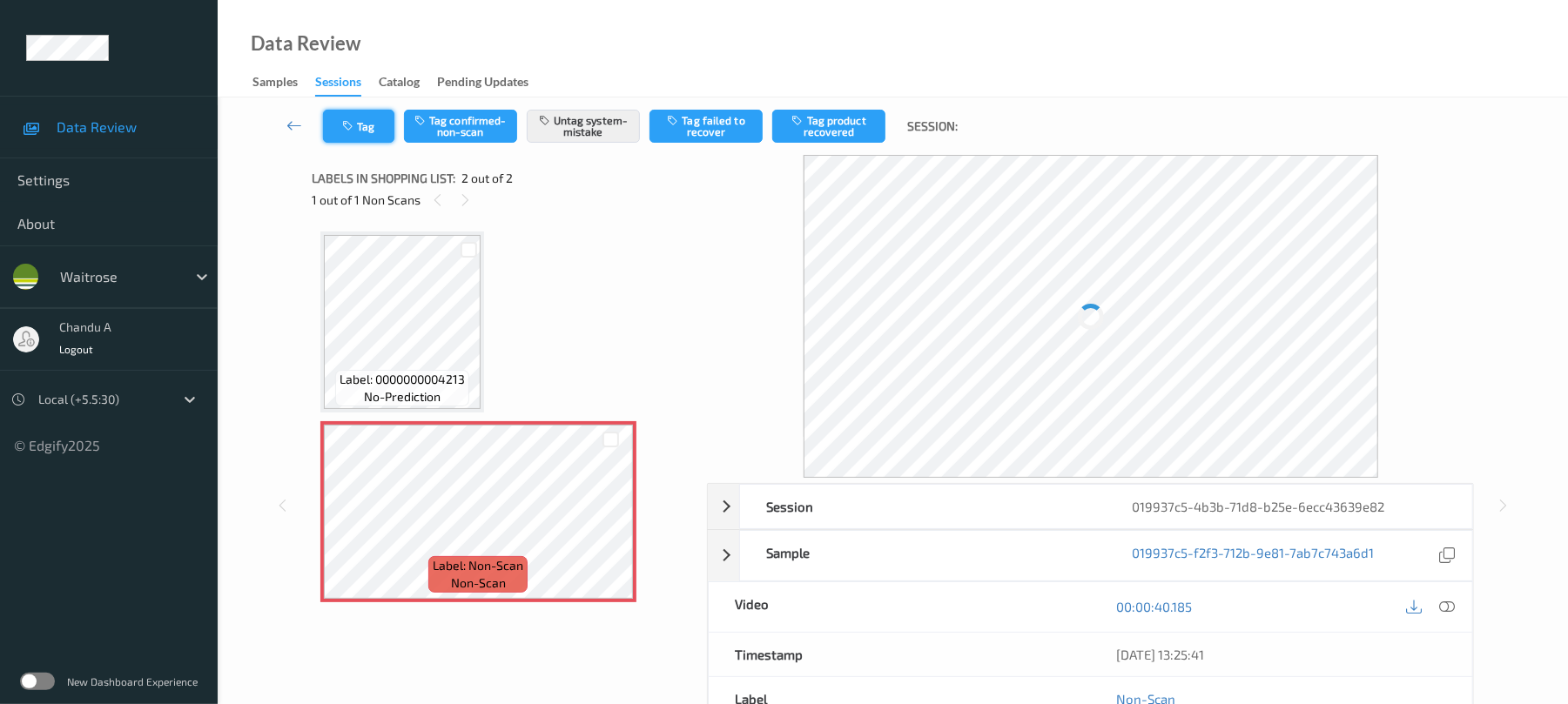
click at [360, 126] on button "Tag" at bounding box center [359, 126] width 71 height 33
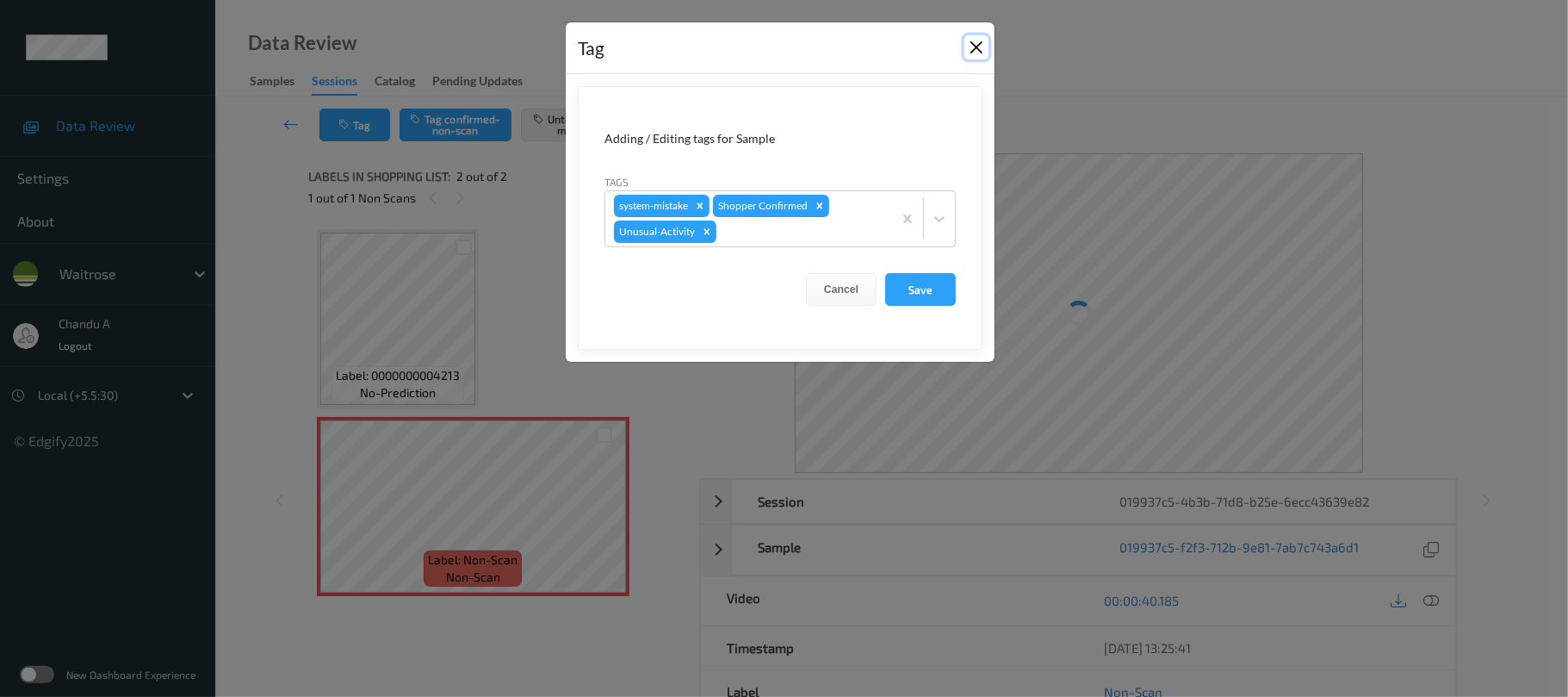
click at [983, 53] on button "Close" at bounding box center [976, 47] width 24 height 24
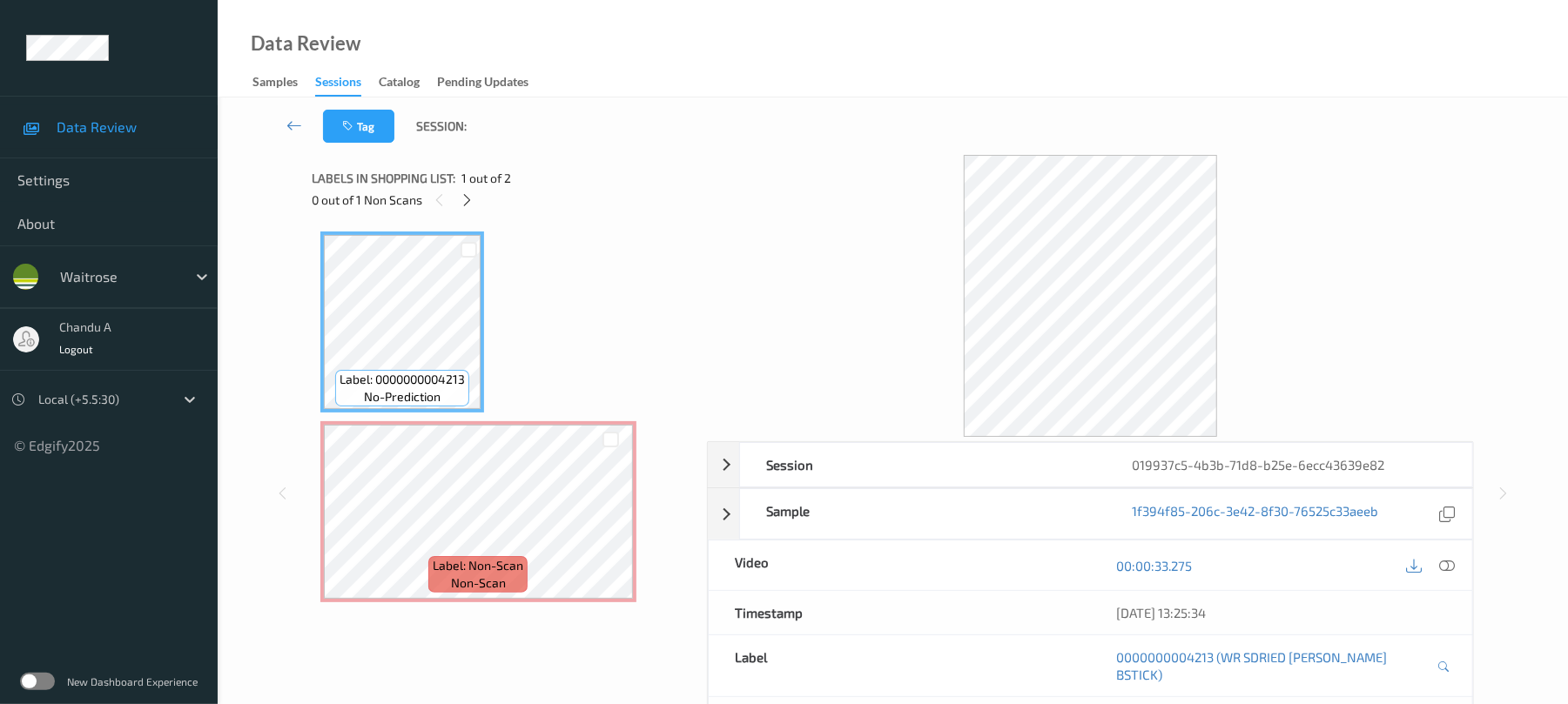
drag, startPoint x: 1440, startPoint y: 570, endPoint x: 1399, endPoint y: 547, distance: 47.0
click at [1440, 571] on icon at bounding box center [1447, 565] width 16 height 16
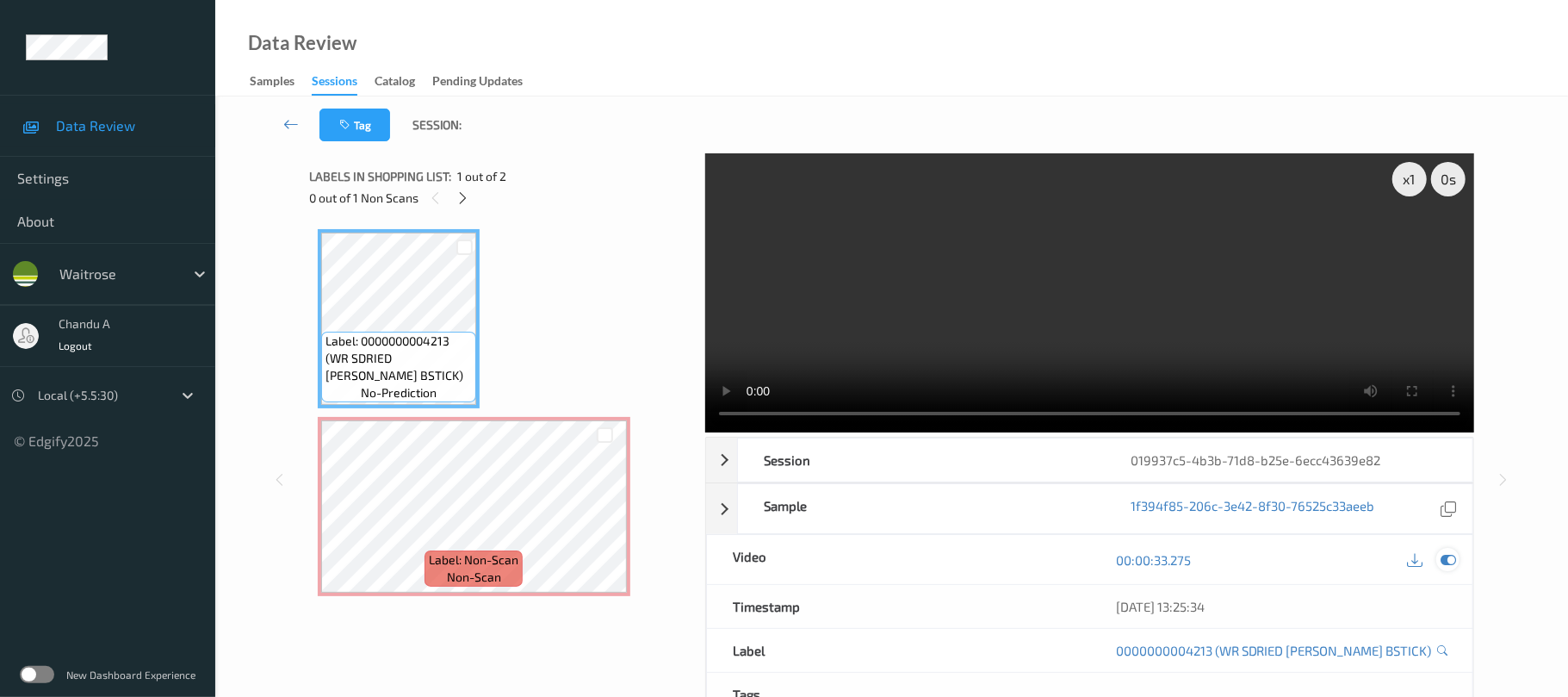
click at [1449, 552] on icon at bounding box center [1449, 559] width 15 height 15
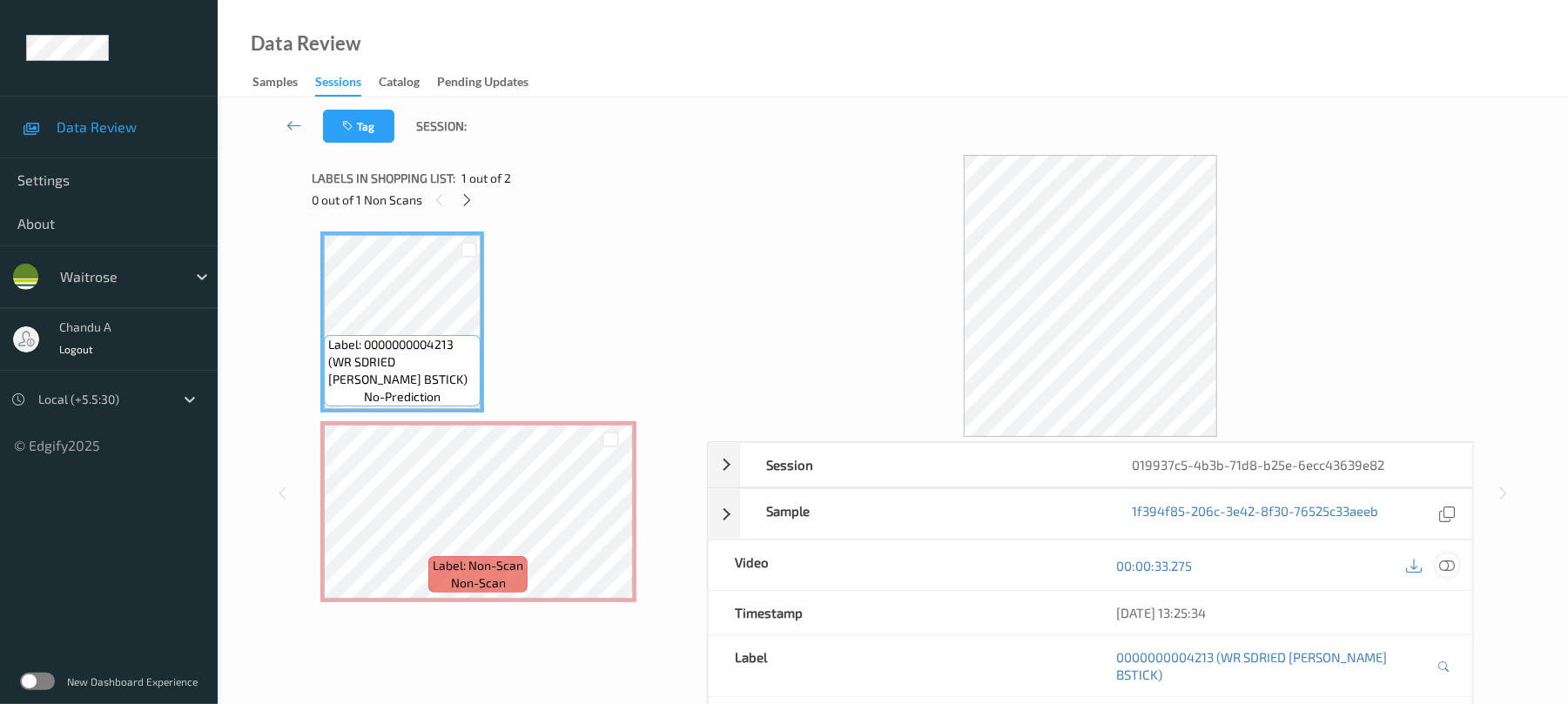
click at [1442, 565] on icon at bounding box center [1447, 565] width 16 height 16
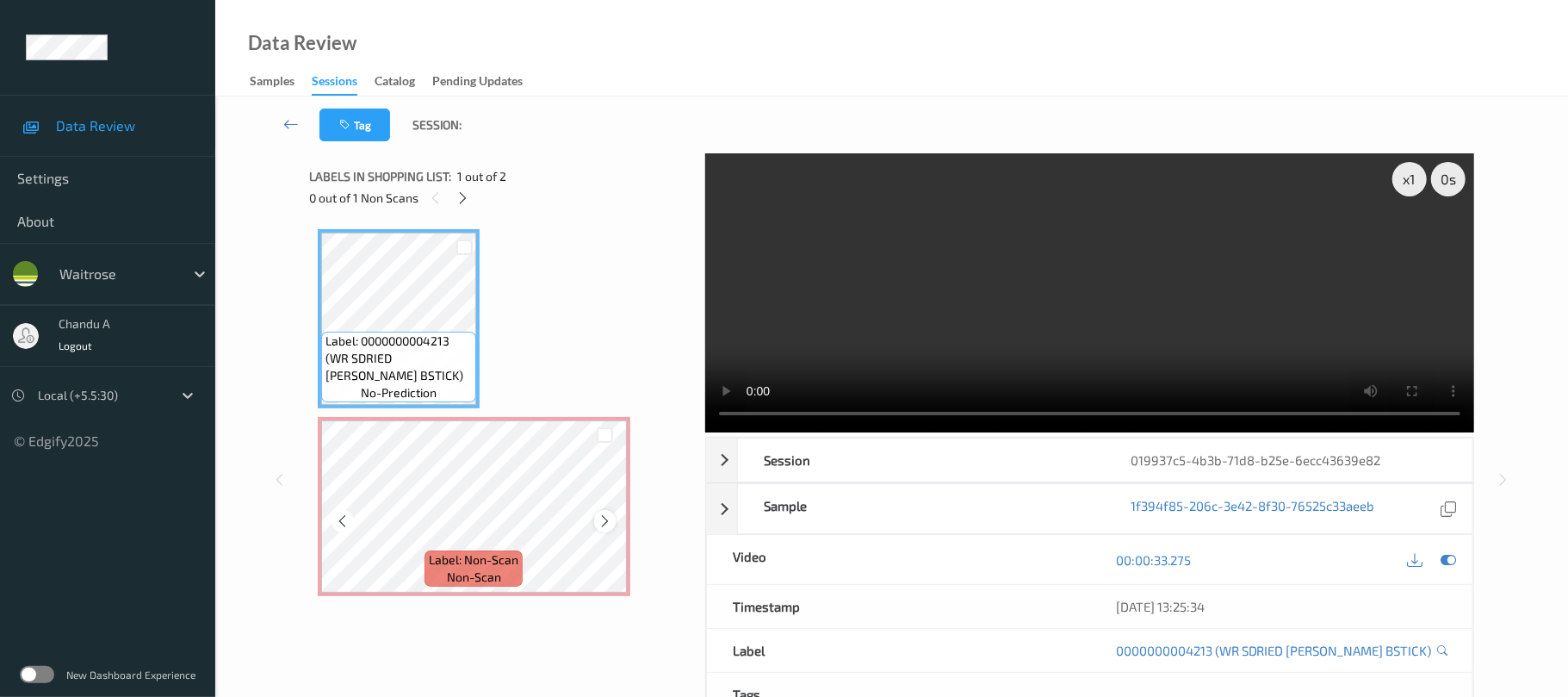
click at [606, 519] on icon at bounding box center [605, 520] width 14 height 15
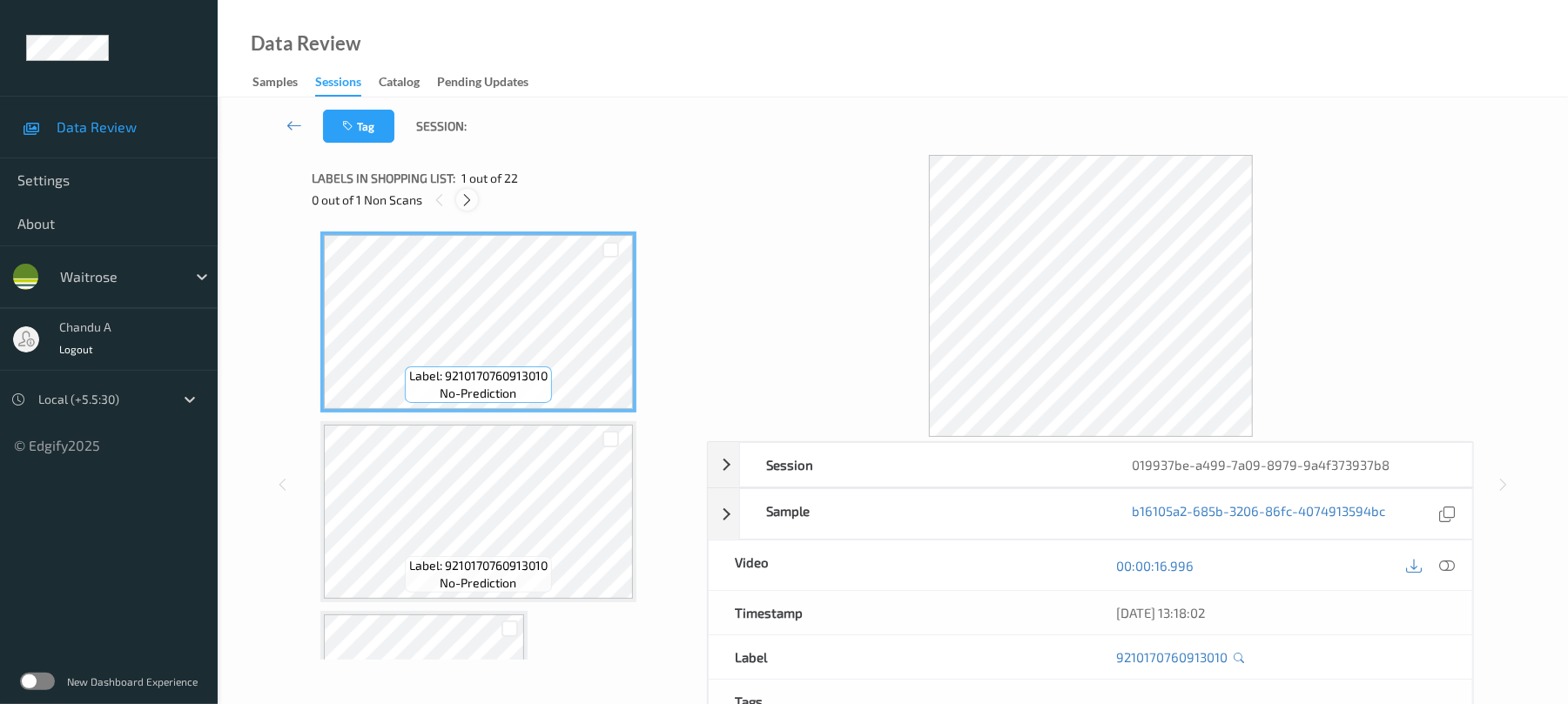
click at [472, 200] on icon at bounding box center [467, 199] width 15 height 16
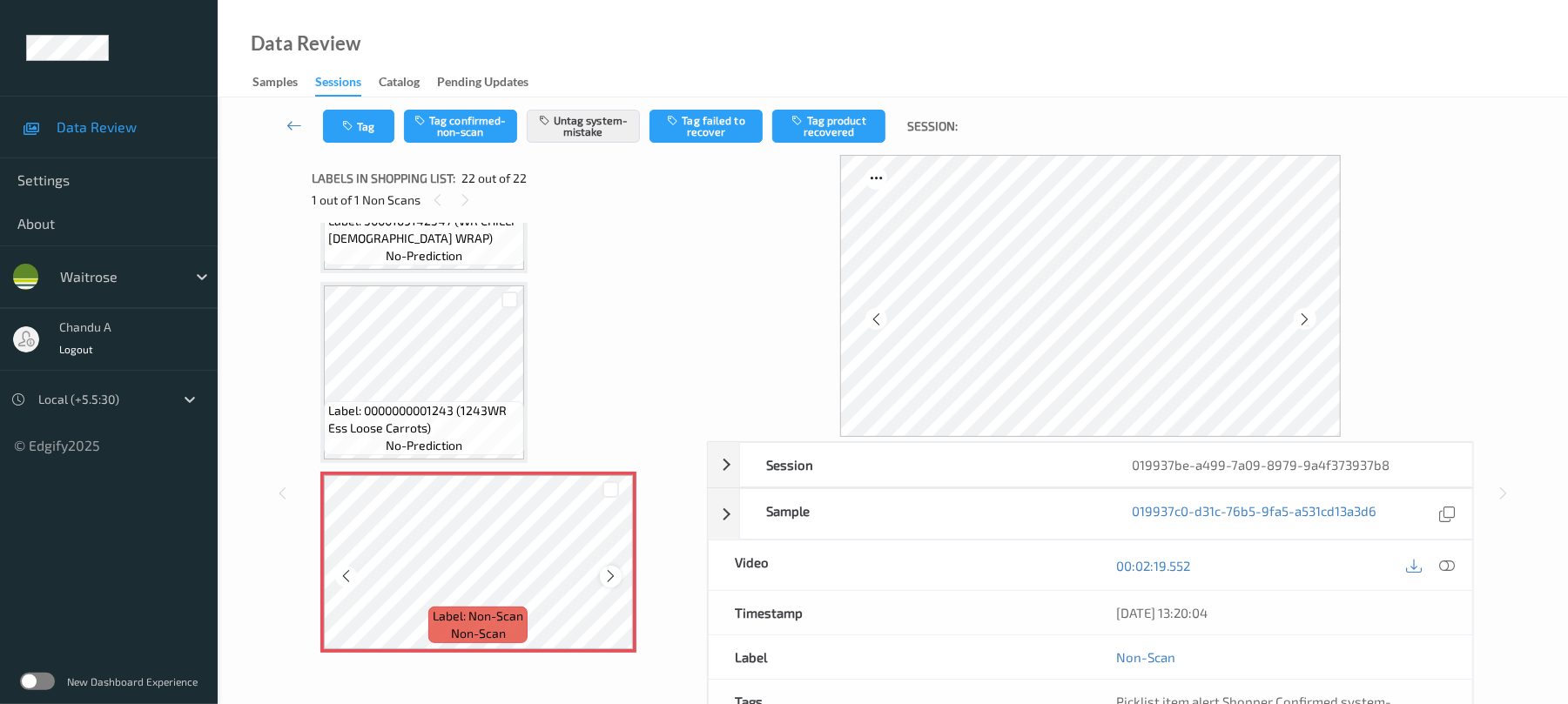
click at [607, 578] on icon at bounding box center [611, 576] width 15 height 16
click at [372, 123] on button "Tag" at bounding box center [359, 126] width 71 height 33
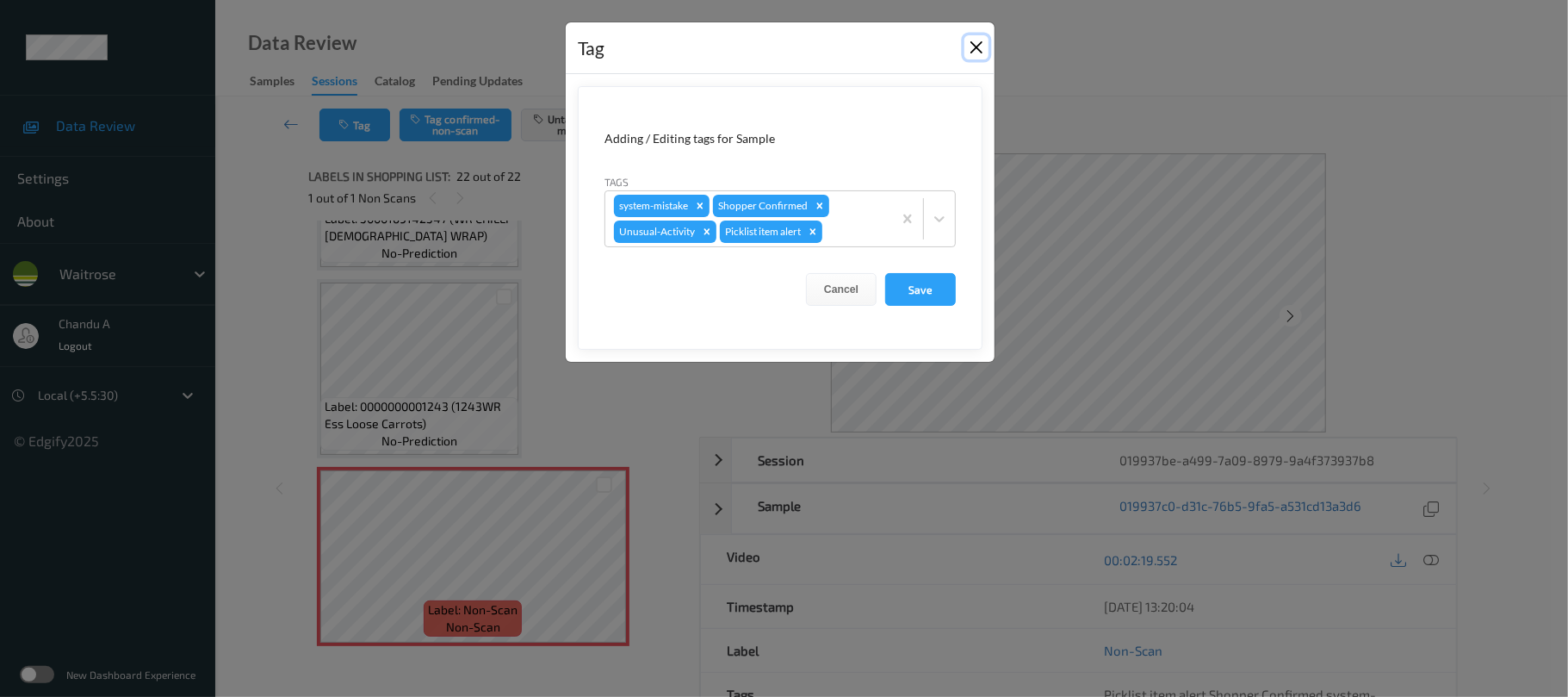
click at [976, 48] on button "Close" at bounding box center [976, 47] width 24 height 24
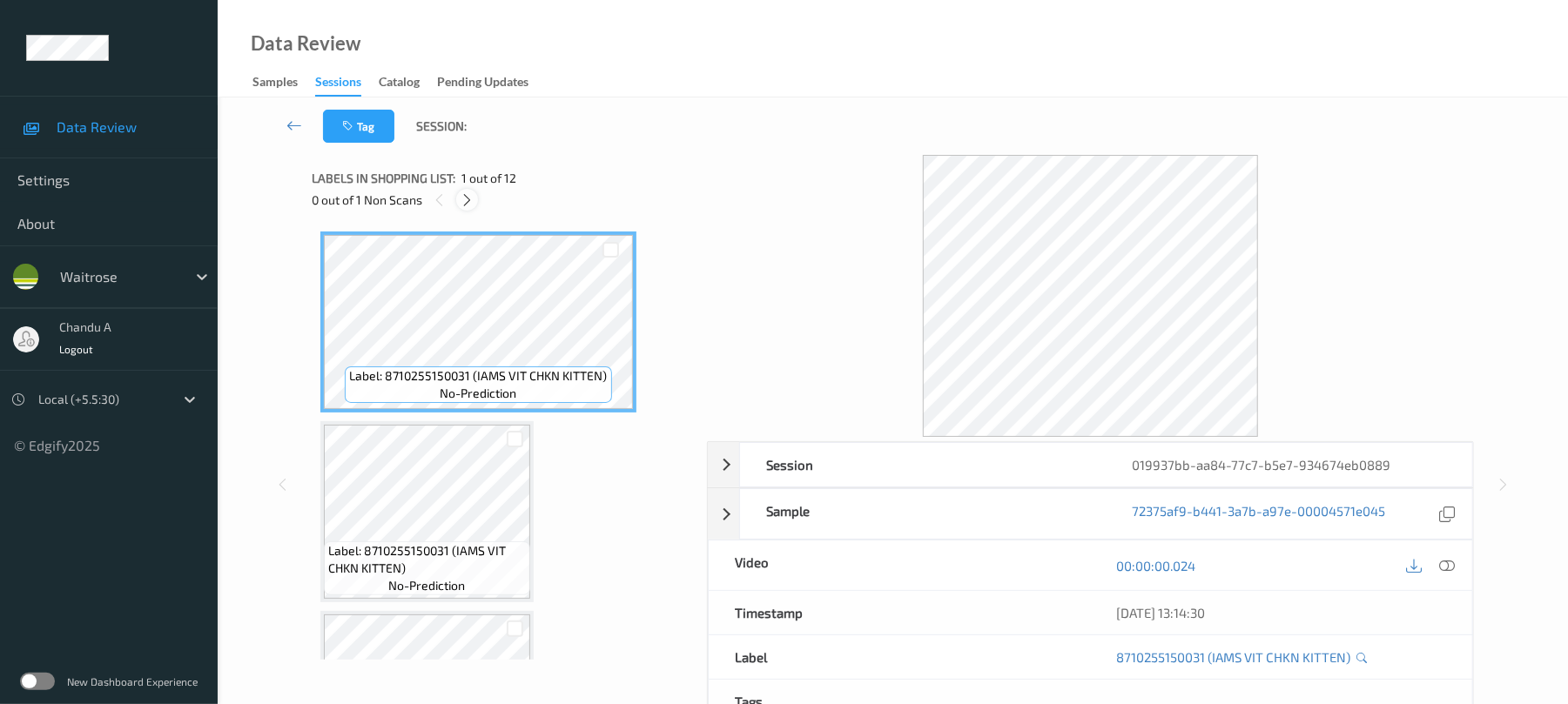
click at [461, 193] on icon at bounding box center [467, 199] width 15 height 16
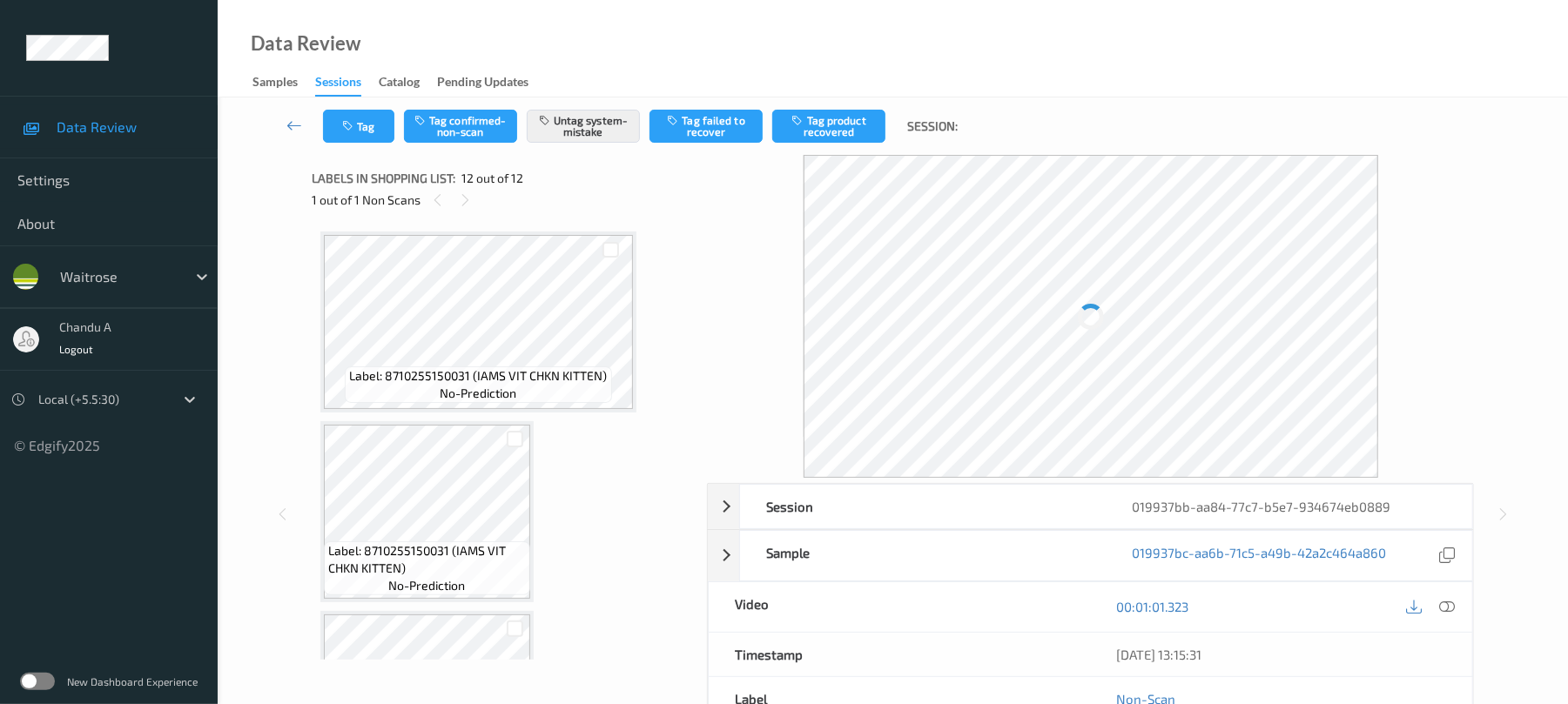
scroll to position [1847, 0]
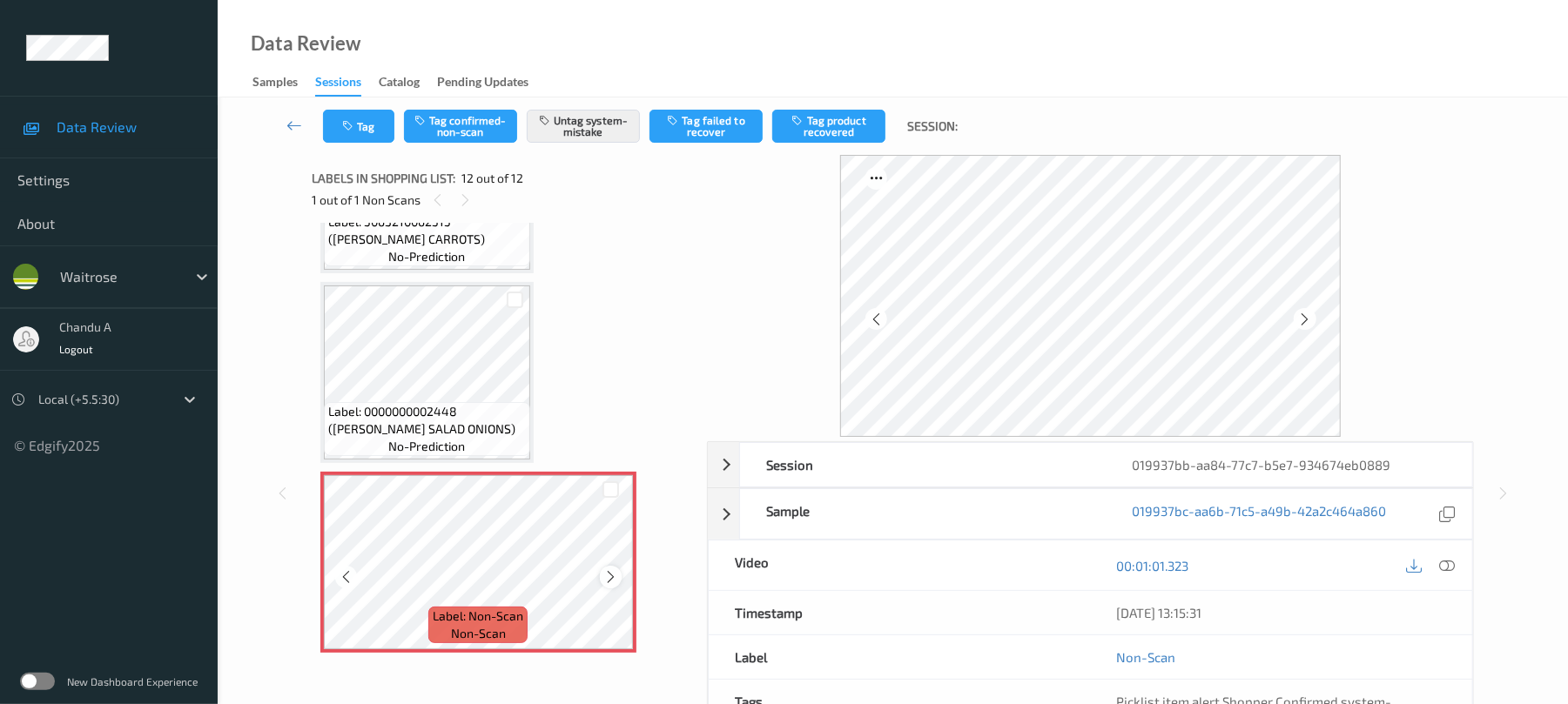
click at [615, 579] on icon at bounding box center [611, 577] width 15 height 16
click at [342, 131] on icon "button" at bounding box center [349, 125] width 15 height 12
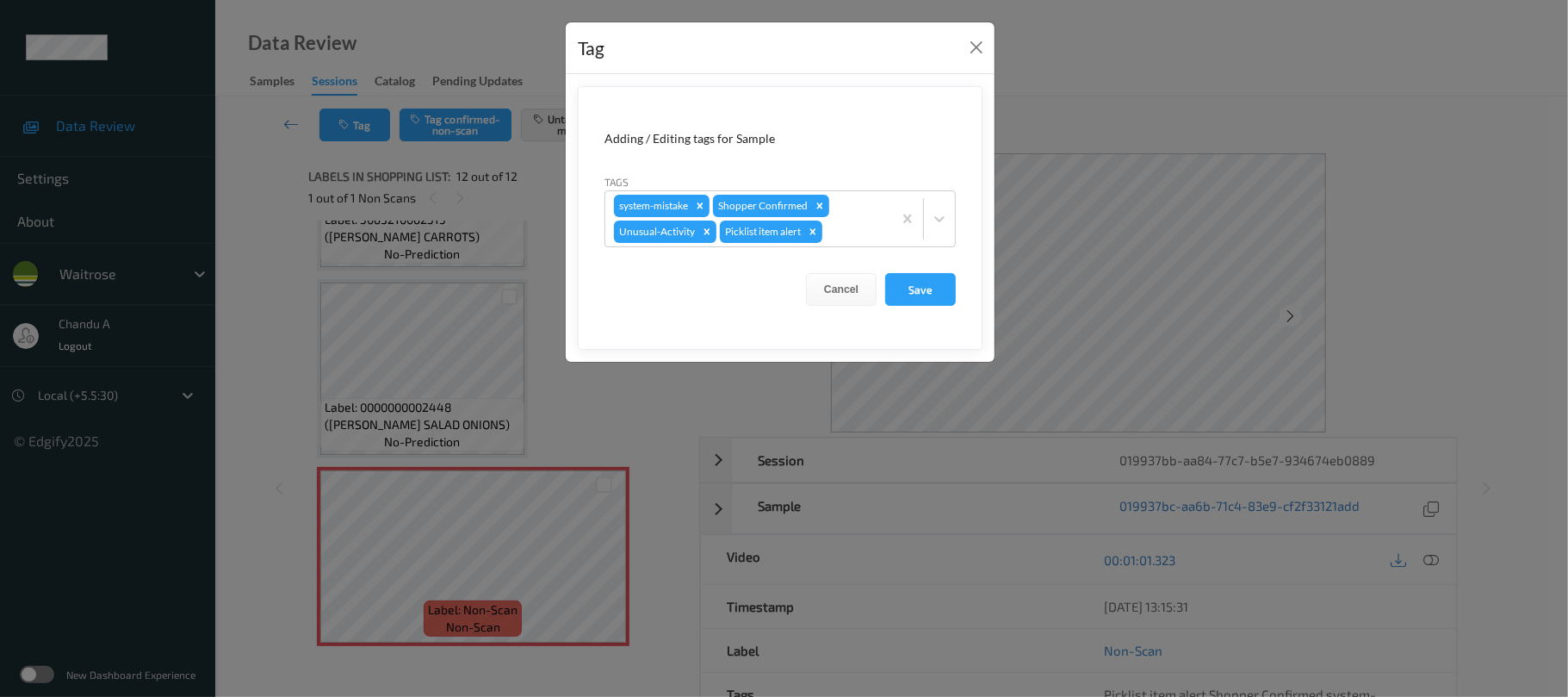
click at [962, 49] on div "Tag" at bounding box center [780, 49] width 429 height 53
click at [982, 46] on button "Close" at bounding box center [976, 47] width 24 height 24
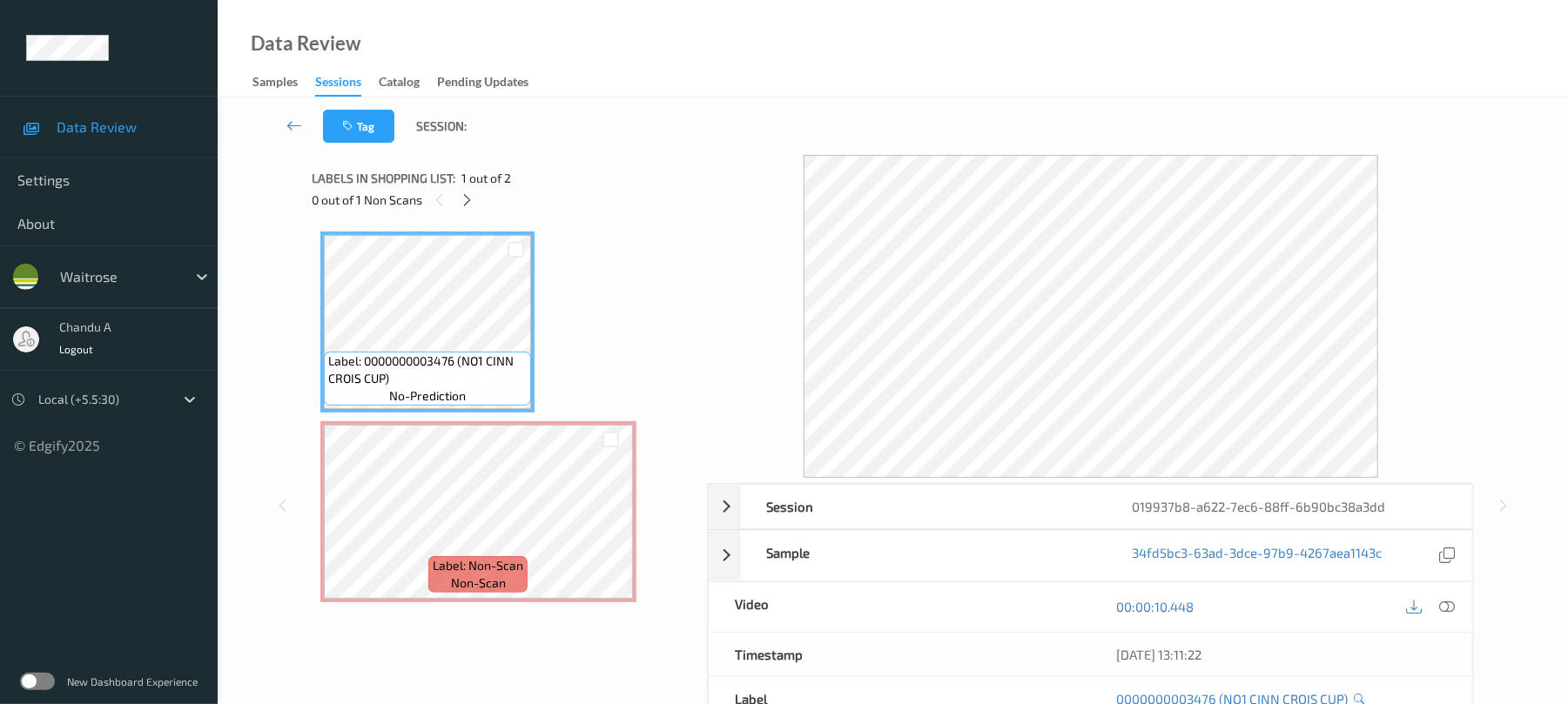
click at [465, 185] on span "1 out of 2" at bounding box center [487, 178] width 49 height 17
click at [462, 198] on icon at bounding box center [467, 199] width 15 height 16
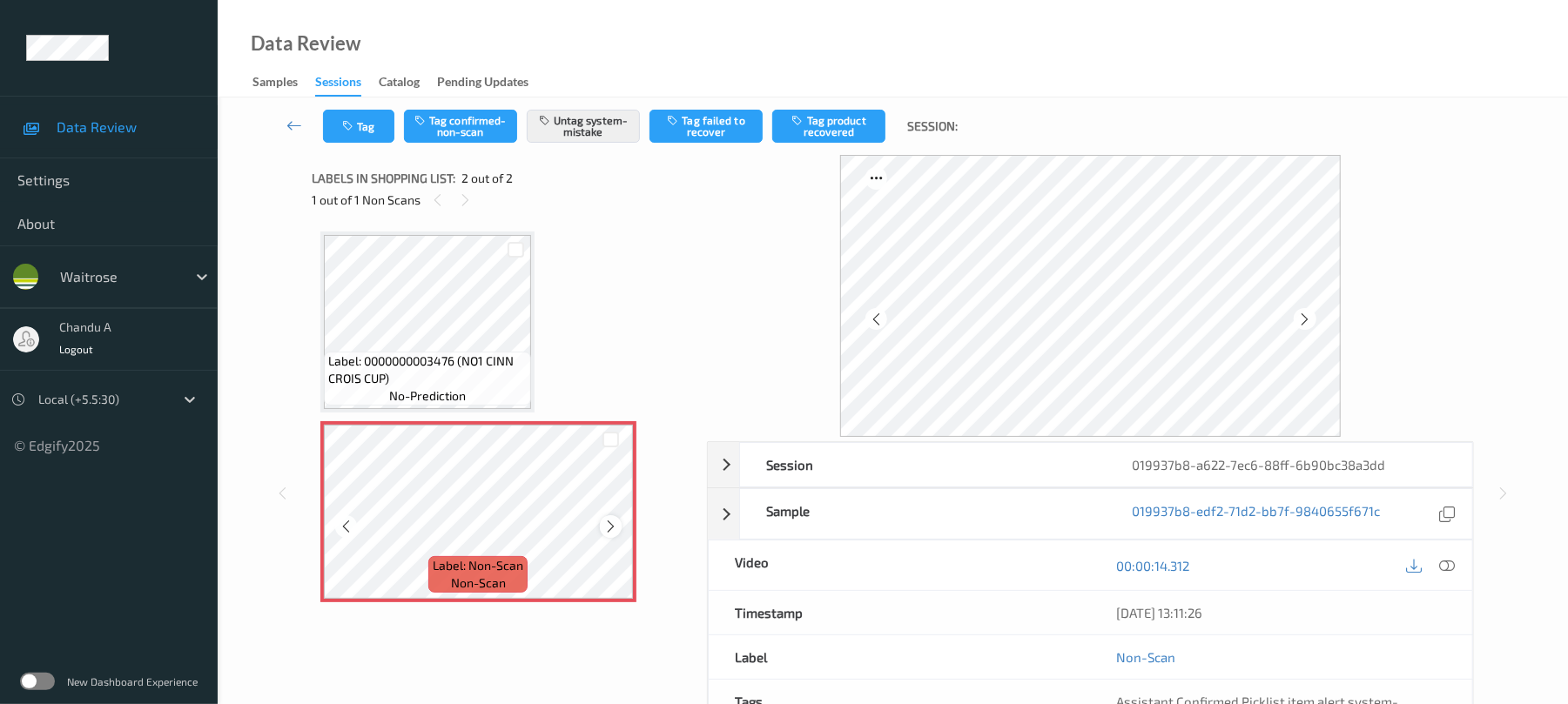
click at [607, 523] on icon at bounding box center [611, 526] width 15 height 16
click at [610, 523] on icon at bounding box center [611, 526] width 15 height 16
click at [367, 140] on button "Tag" at bounding box center [359, 126] width 71 height 33
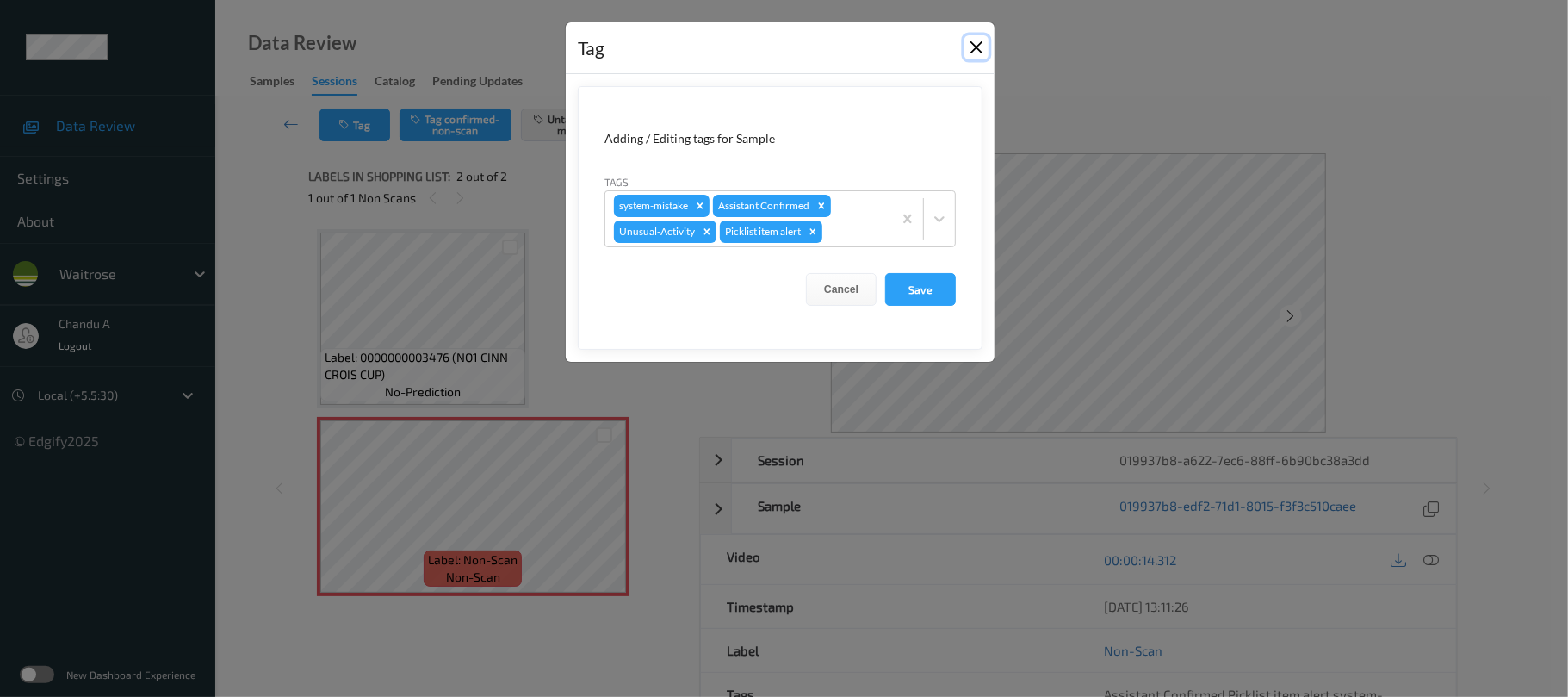
click at [966, 45] on button "Close" at bounding box center [976, 47] width 24 height 24
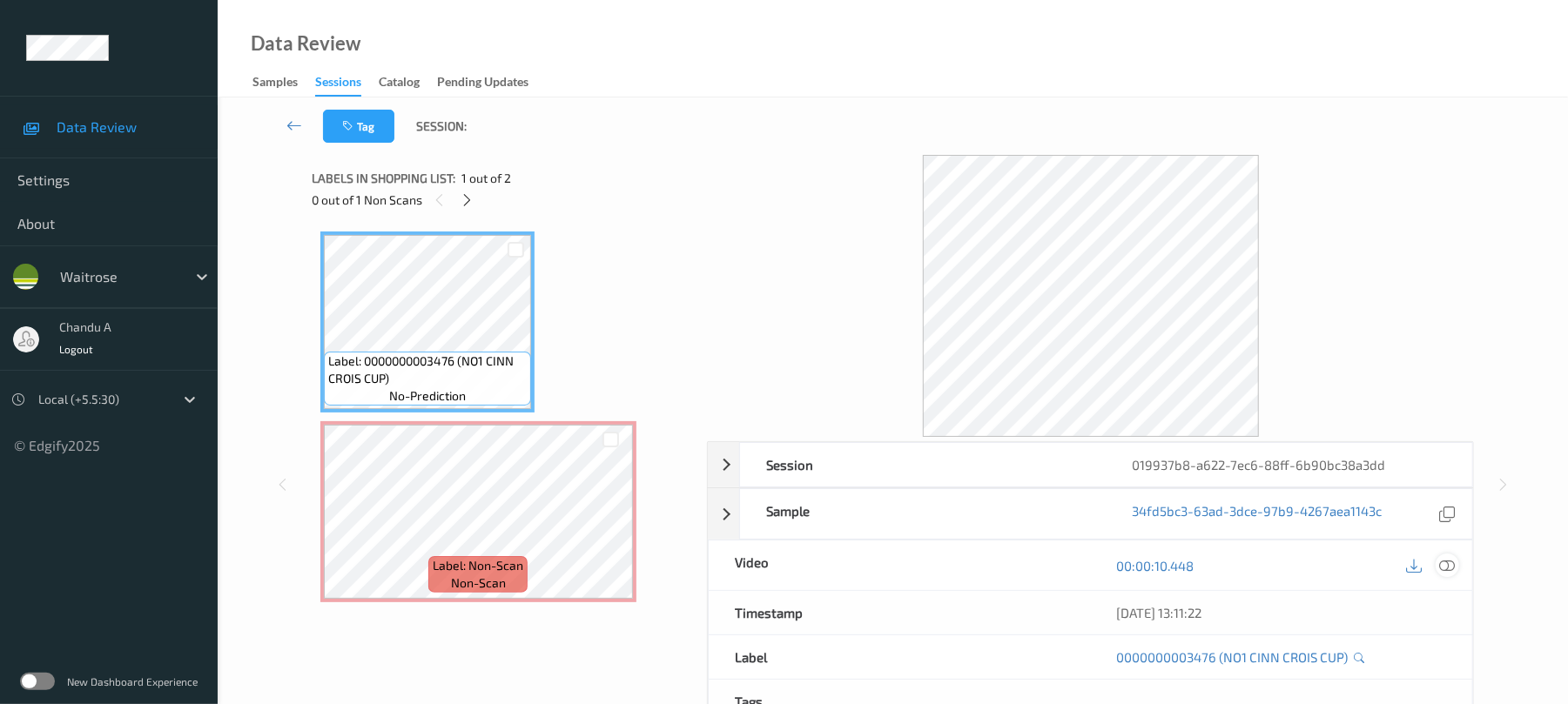
click at [1444, 570] on icon at bounding box center [1447, 565] width 16 height 16
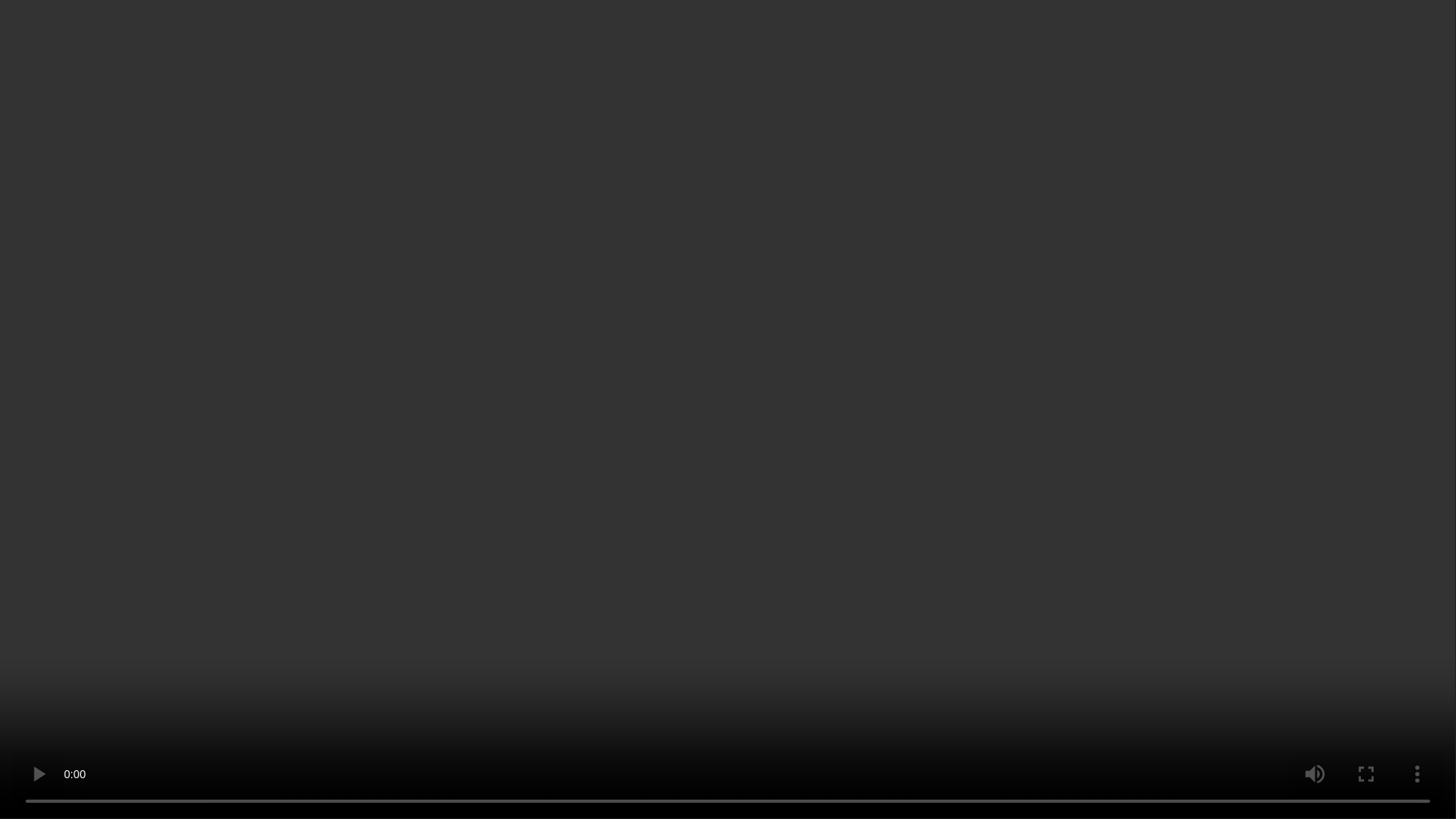
click at [733, 532] on video at bounding box center [728, 409] width 1456 height 819
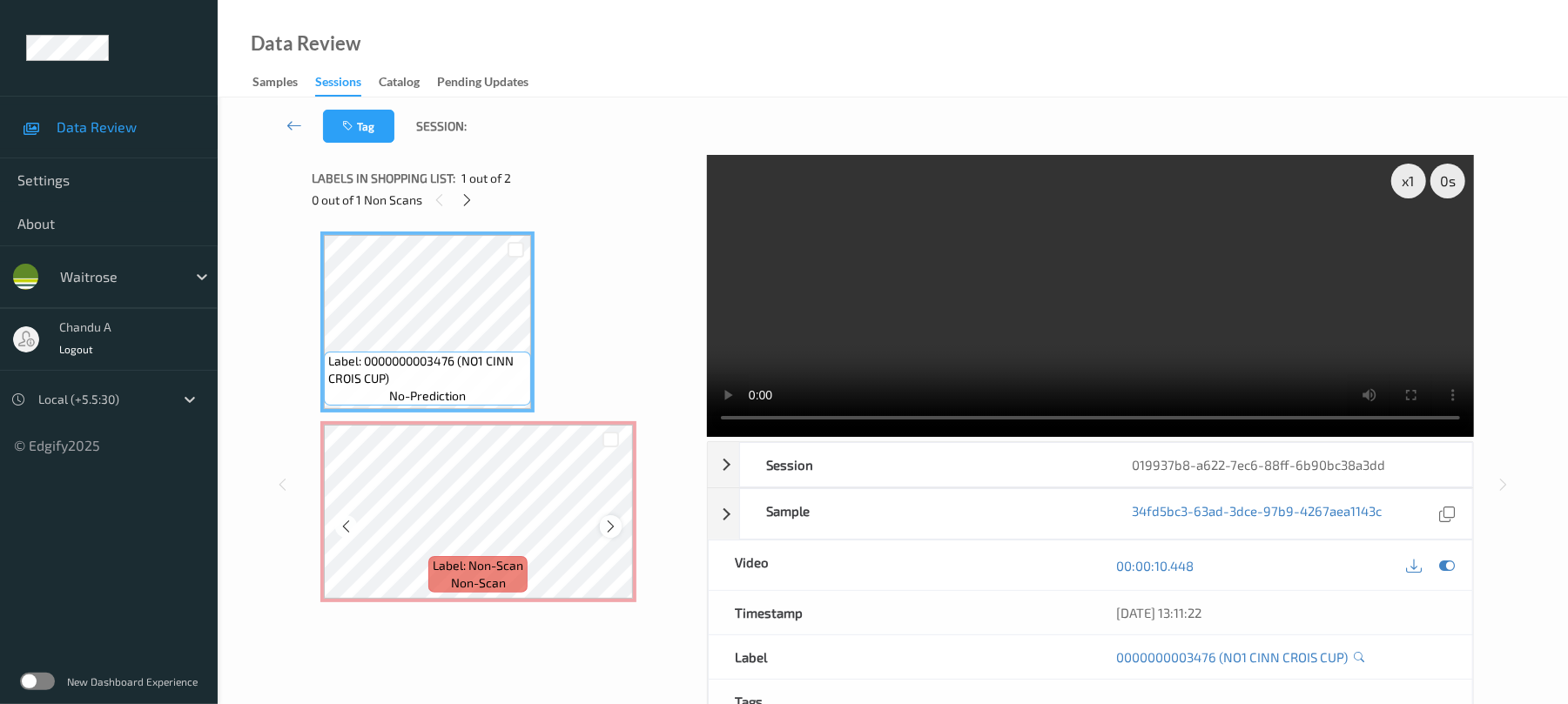
click at [607, 527] on icon at bounding box center [611, 526] width 15 height 16
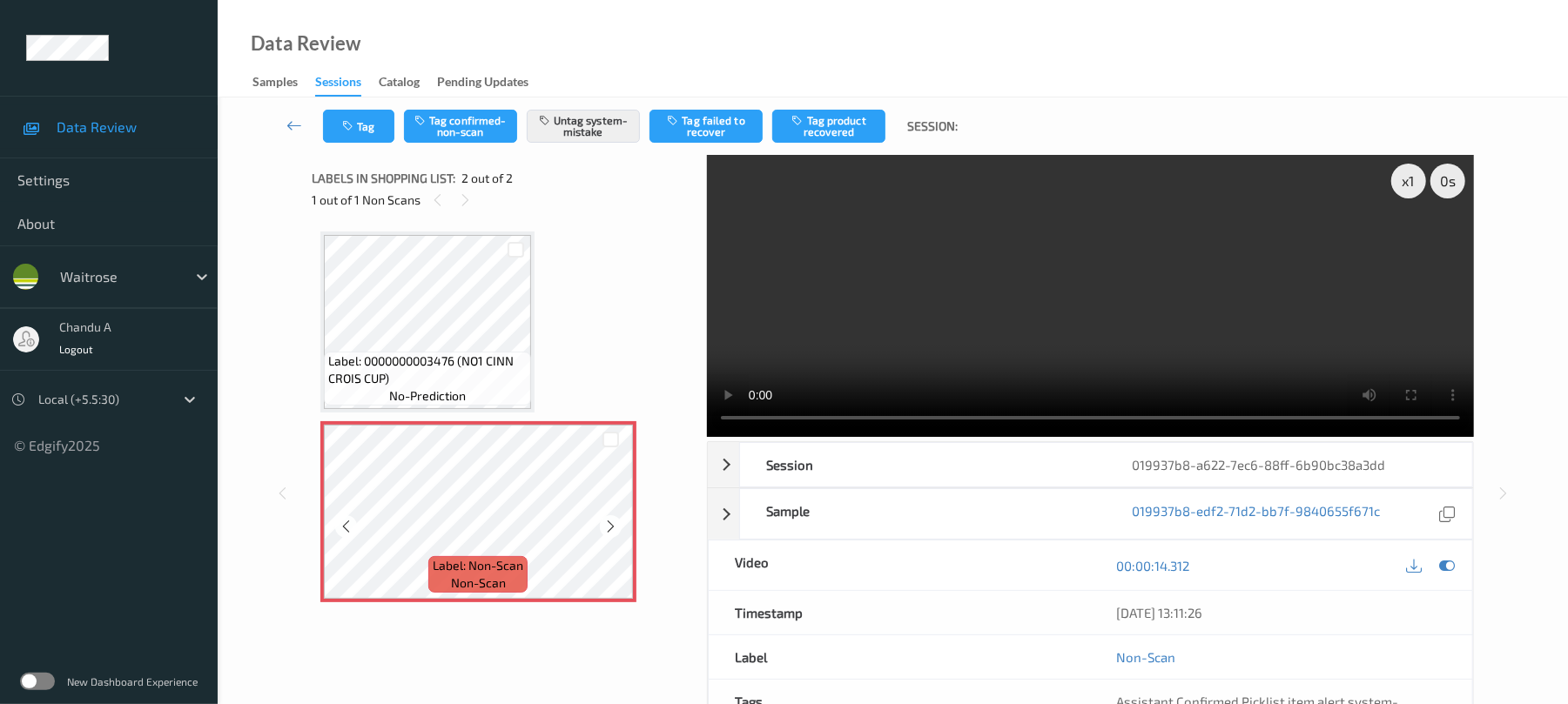
click at [607, 527] on icon at bounding box center [611, 526] width 15 height 16
click at [356, 118] on button "Tag" at bounding box center [359, 126] width 71 height 33
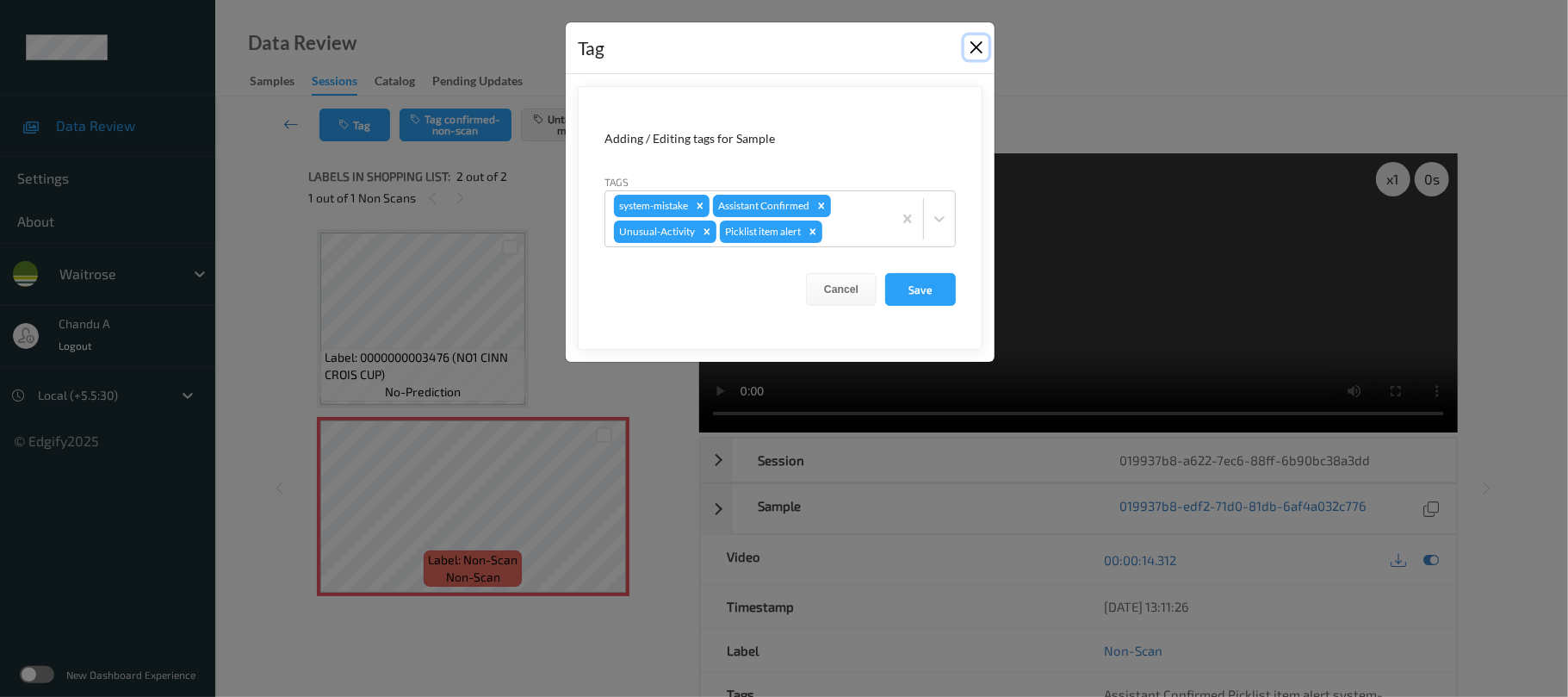
click at [973, 42] on button "Close" at bounding box center [976, 47] width 24 height 24
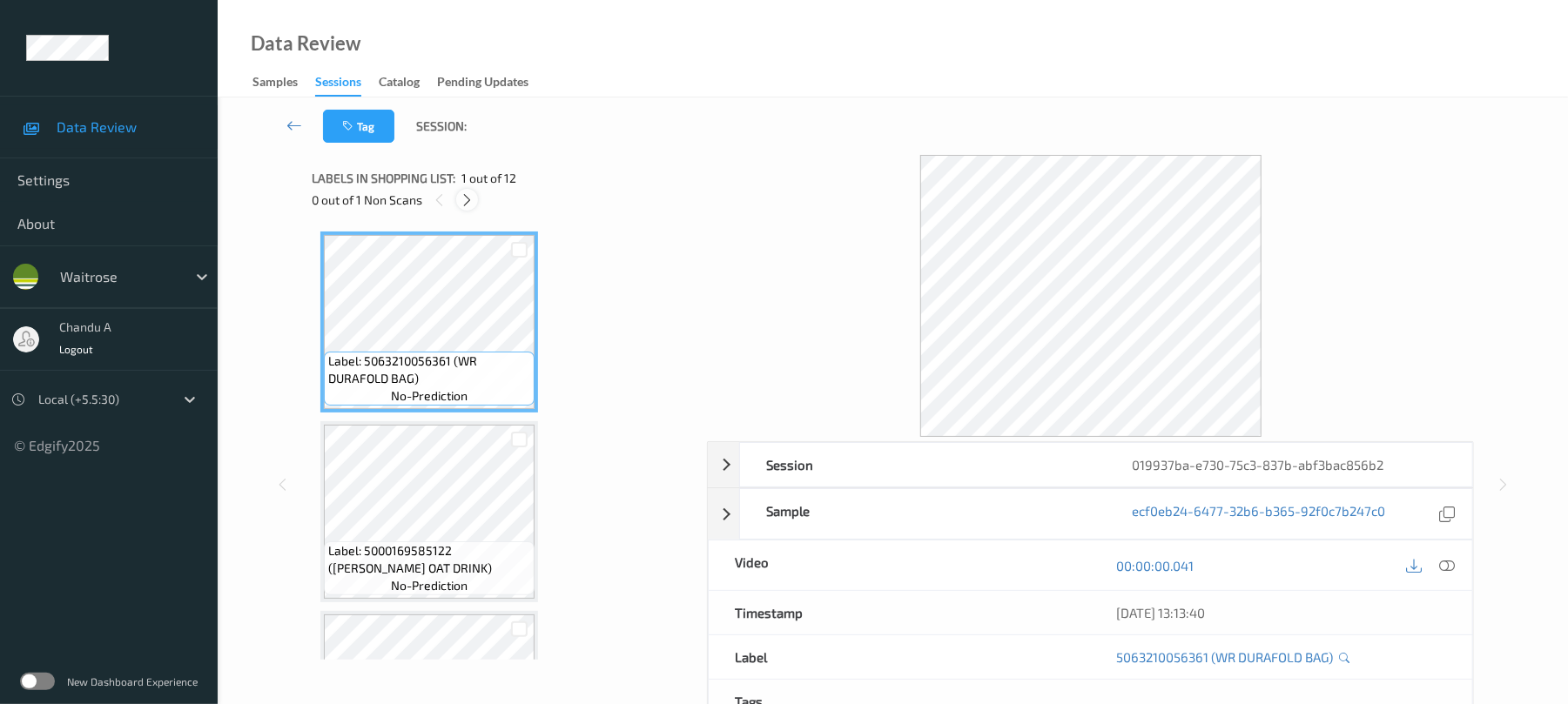
click at [467, 193] on icon at bounding box center [467, 199] width 15 height 16
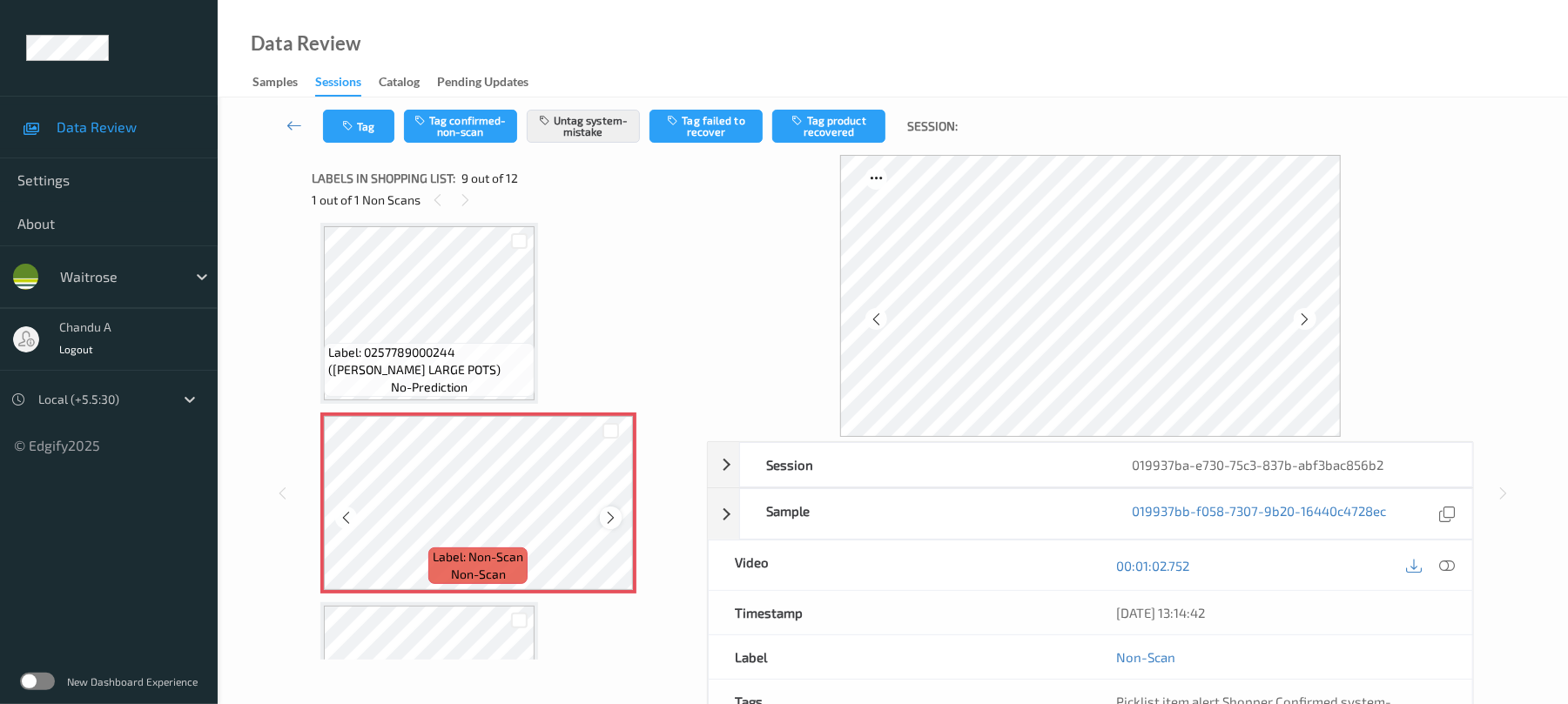
click at [605, 522] on icon at bounding box center [611, 517] width 15 height 16
click at [342, 126] on icon "button" at bounding box center [349, 125] width 15 height 12
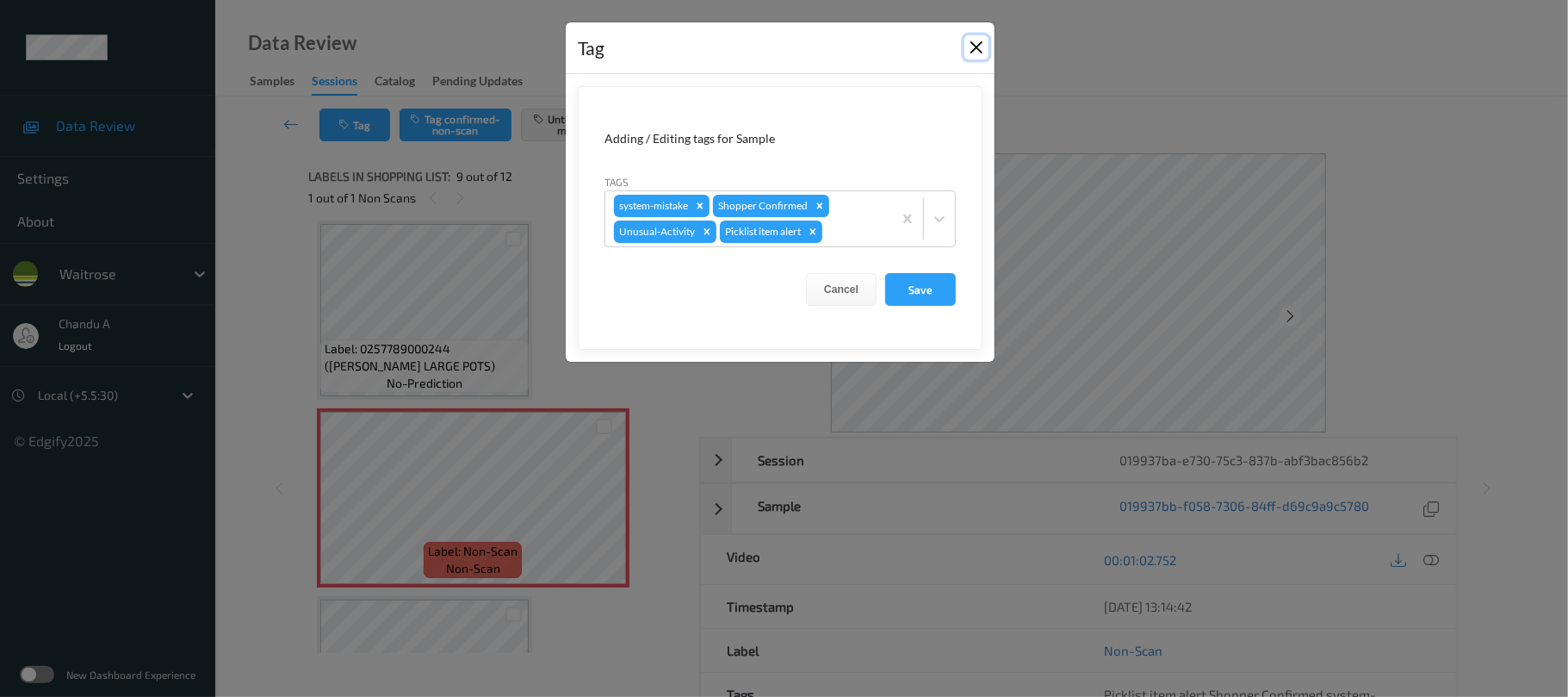
click at [975, 44] on button "Close" at bounding box center [976, 47] width 24 height 24
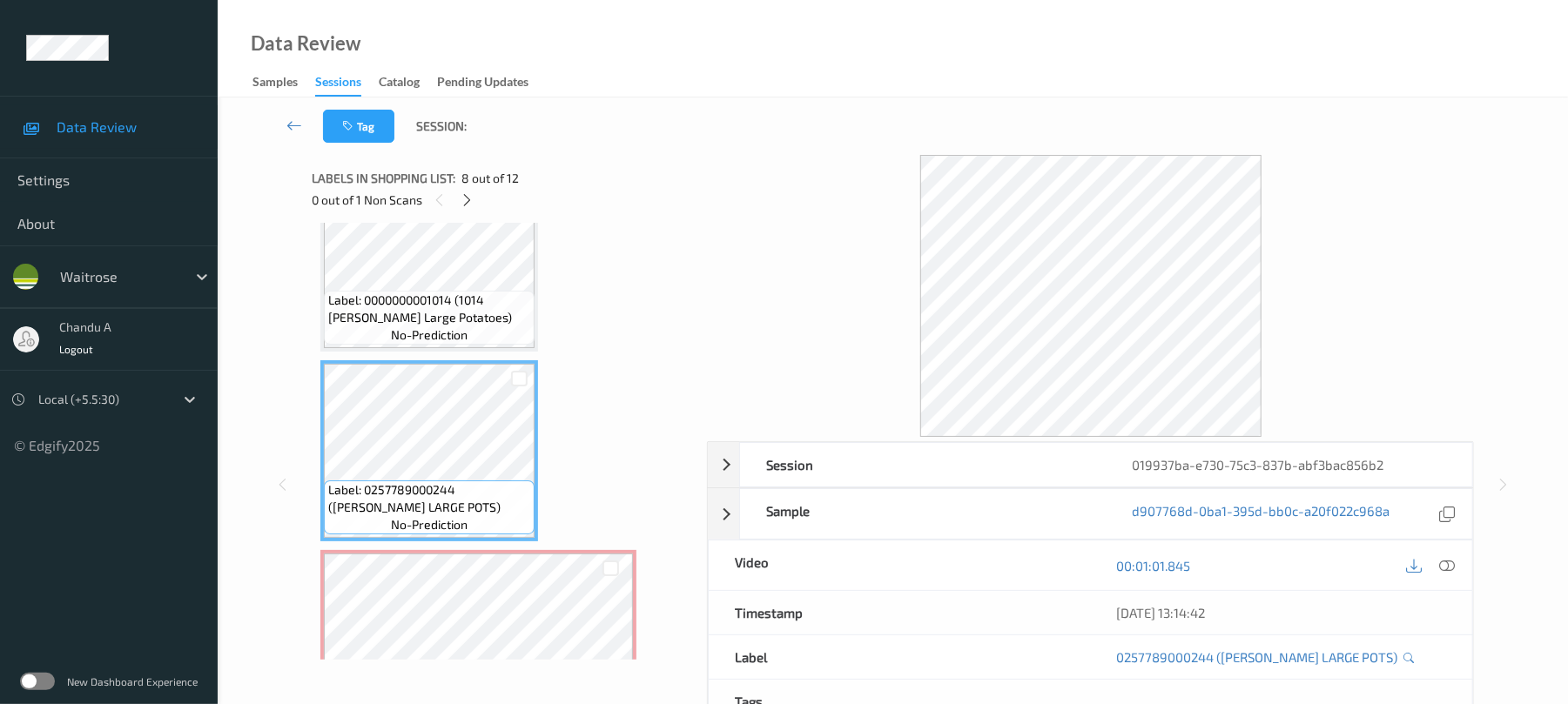
scroll to position [1104, 0]
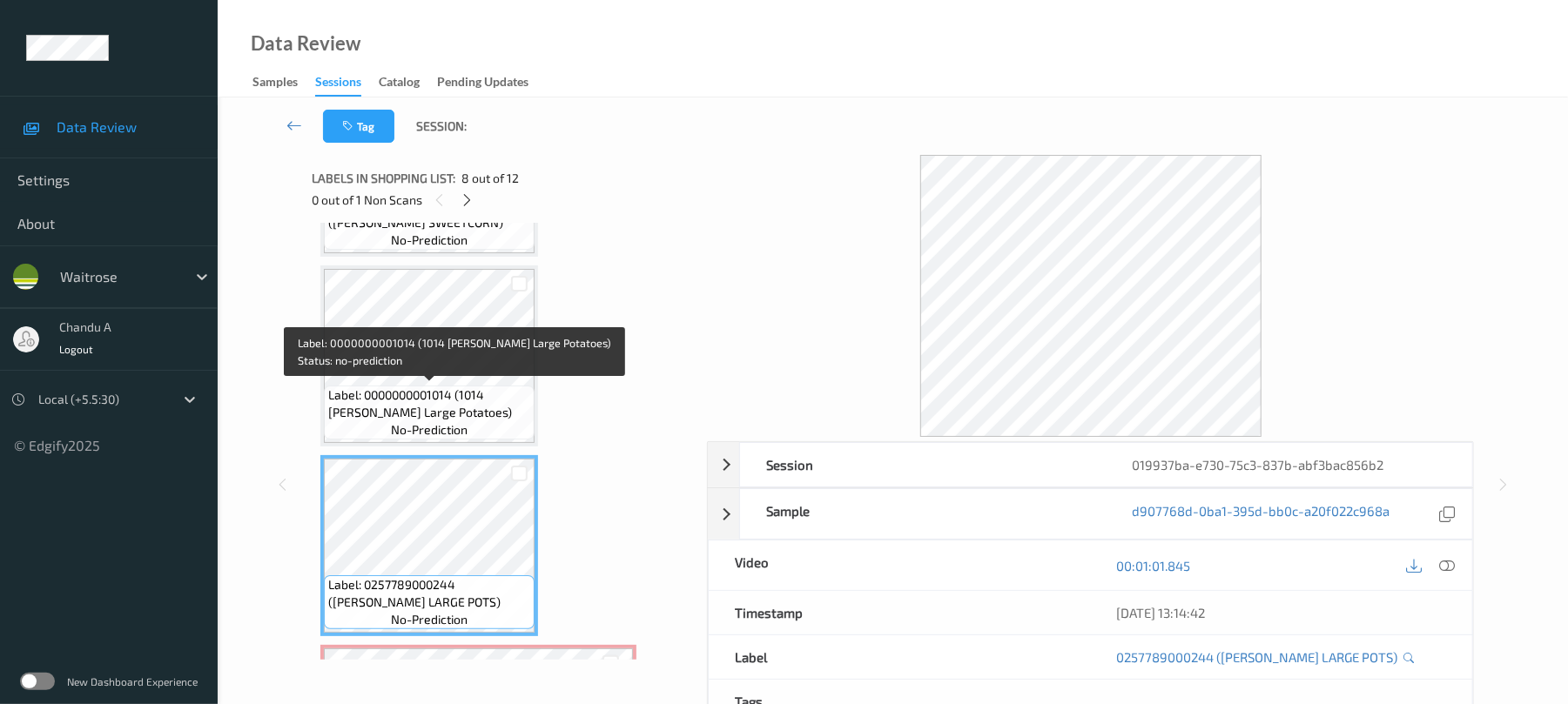
click at [454, 407] on span "Label: 0000000001014 (1014 [PERSON_NAME] Large Potatoes)" at bounding box center [429, 404] width 202 height 35
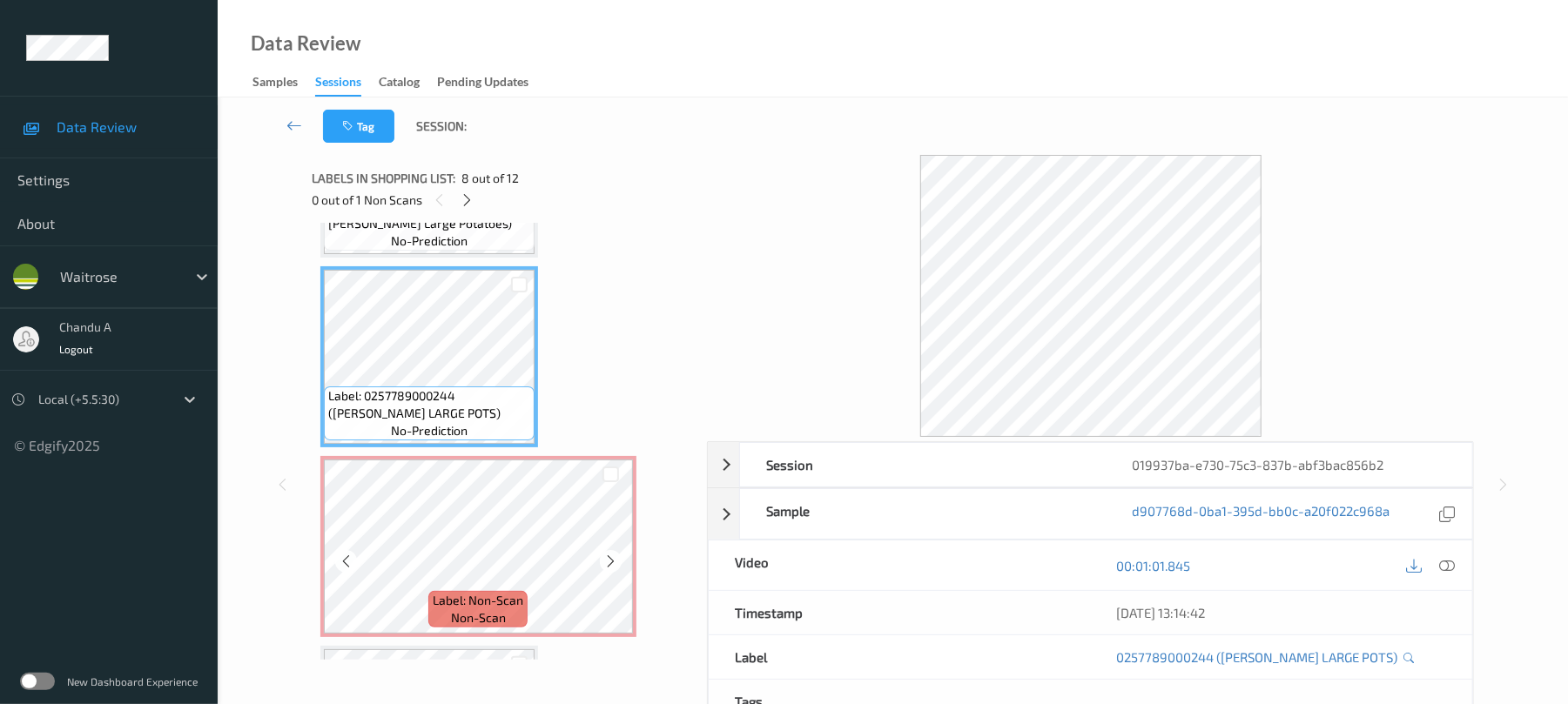
scroll to position [1337, 0]
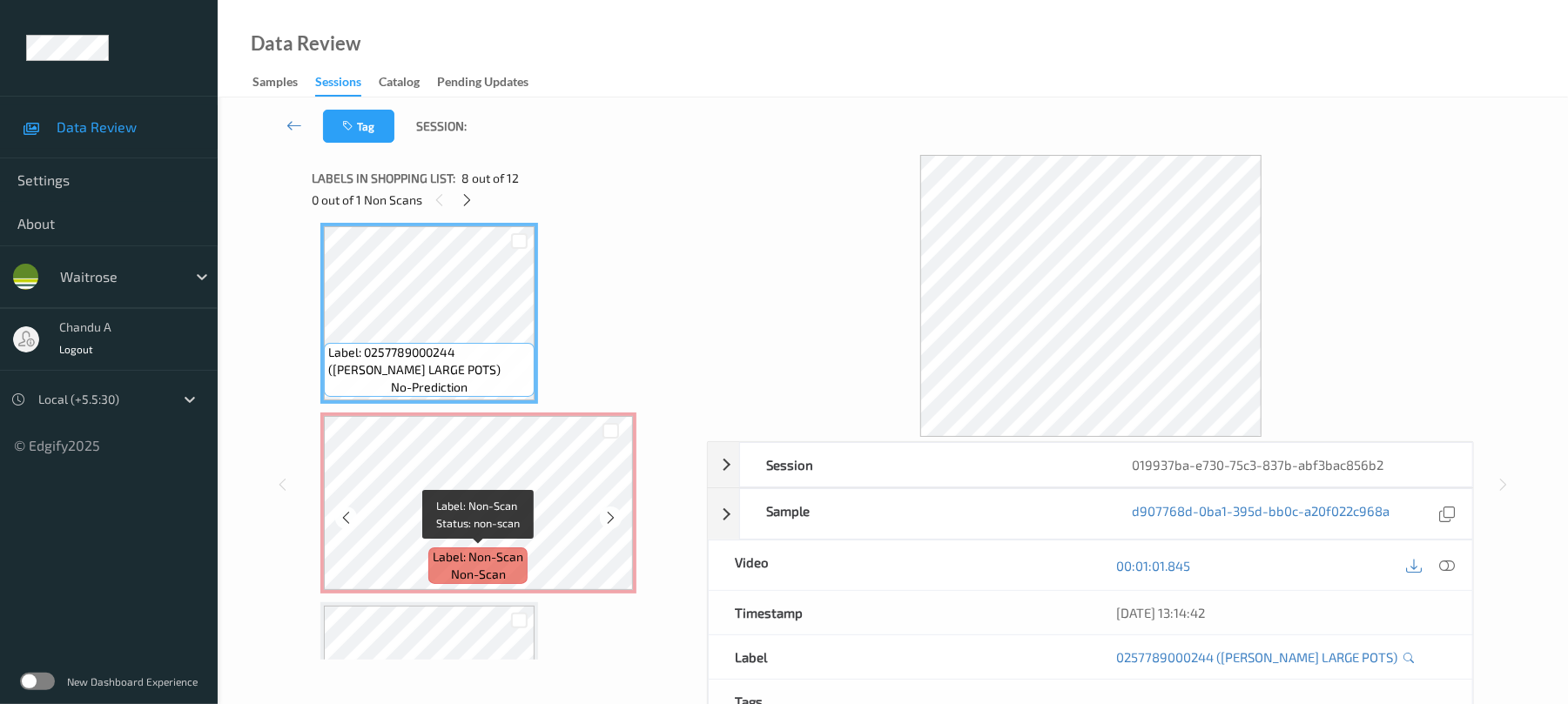
click at [470, 568] on span "non-scan" at bounding box center [478, 574] width 55 height 17
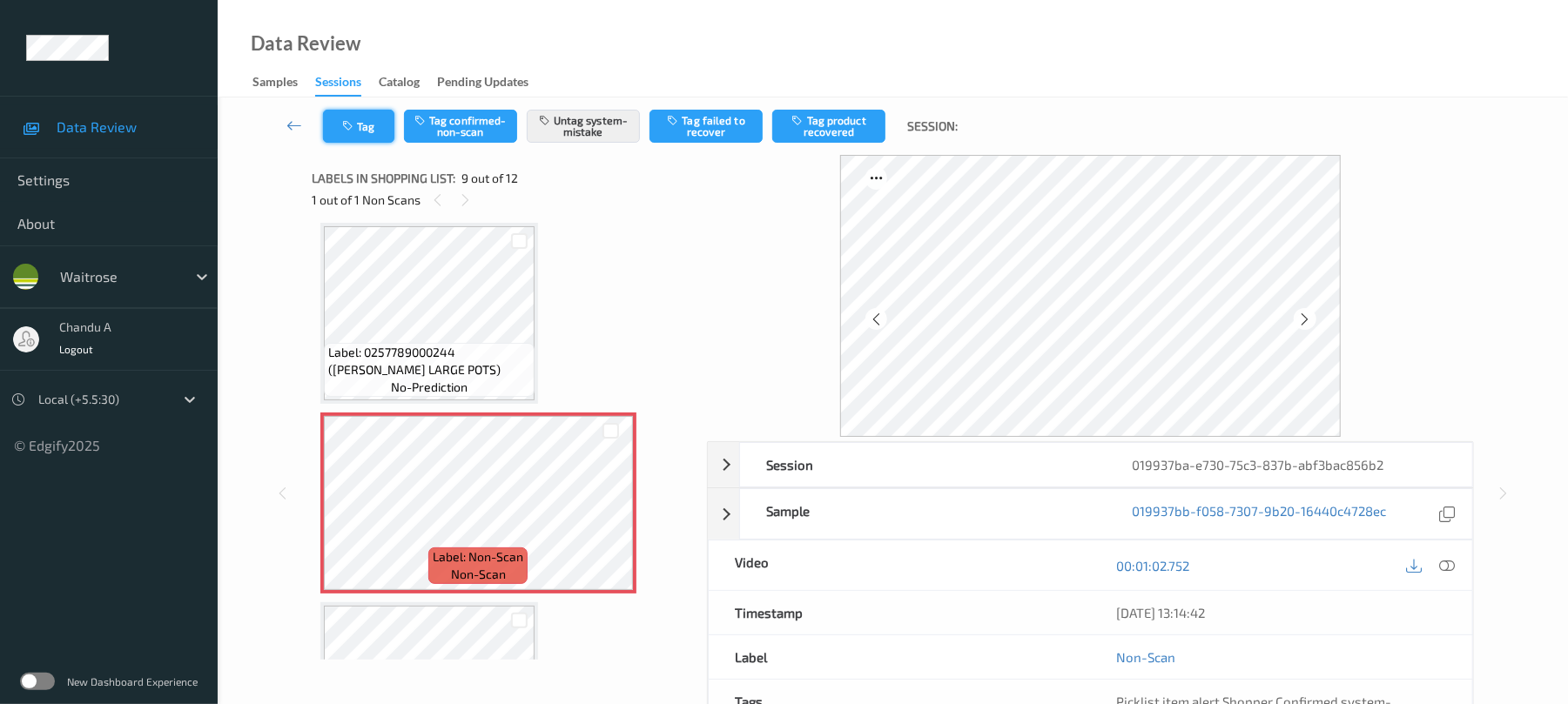
click at [368, 127] on button "Tag" at bounding box center [359, 126] width 71 height 33
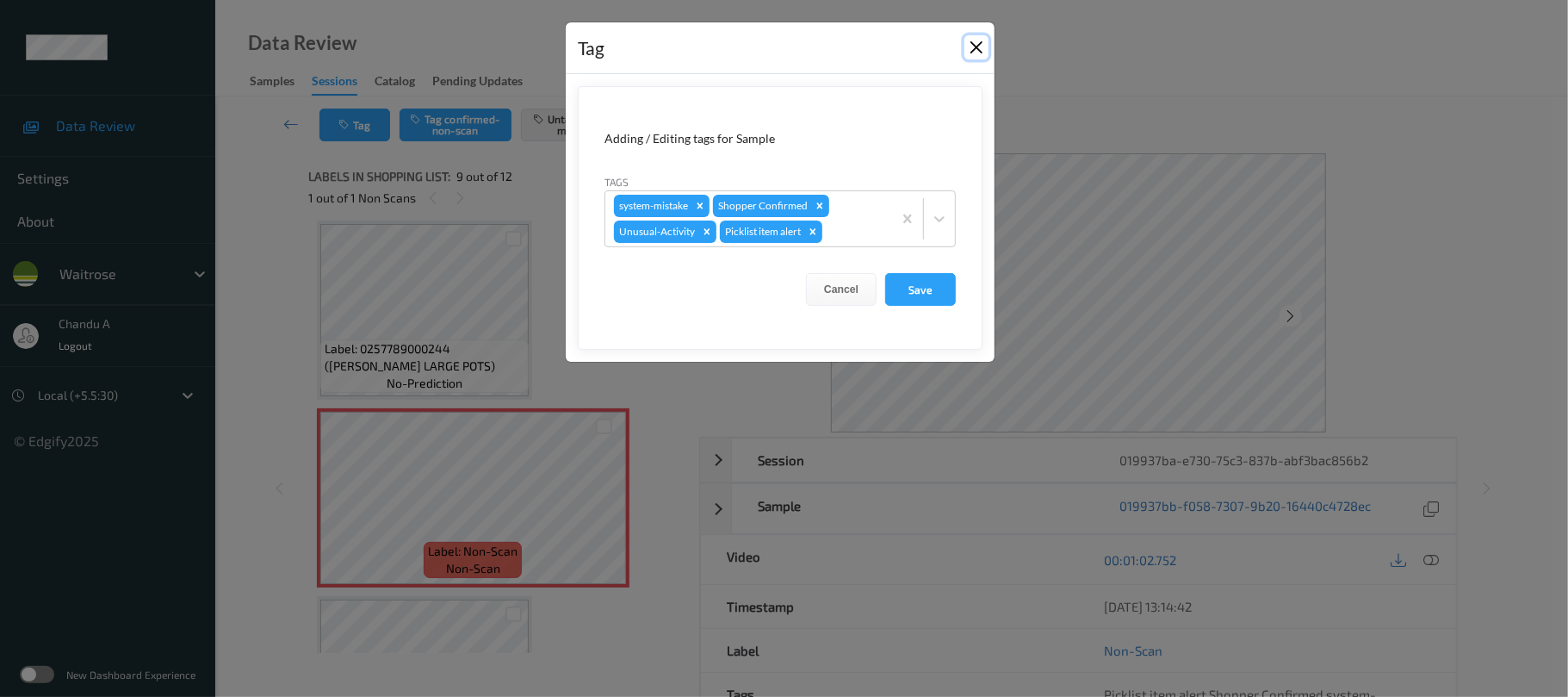
click at [980, 43] on button "Close" at bounding box center [976, 47] width 24 height 24
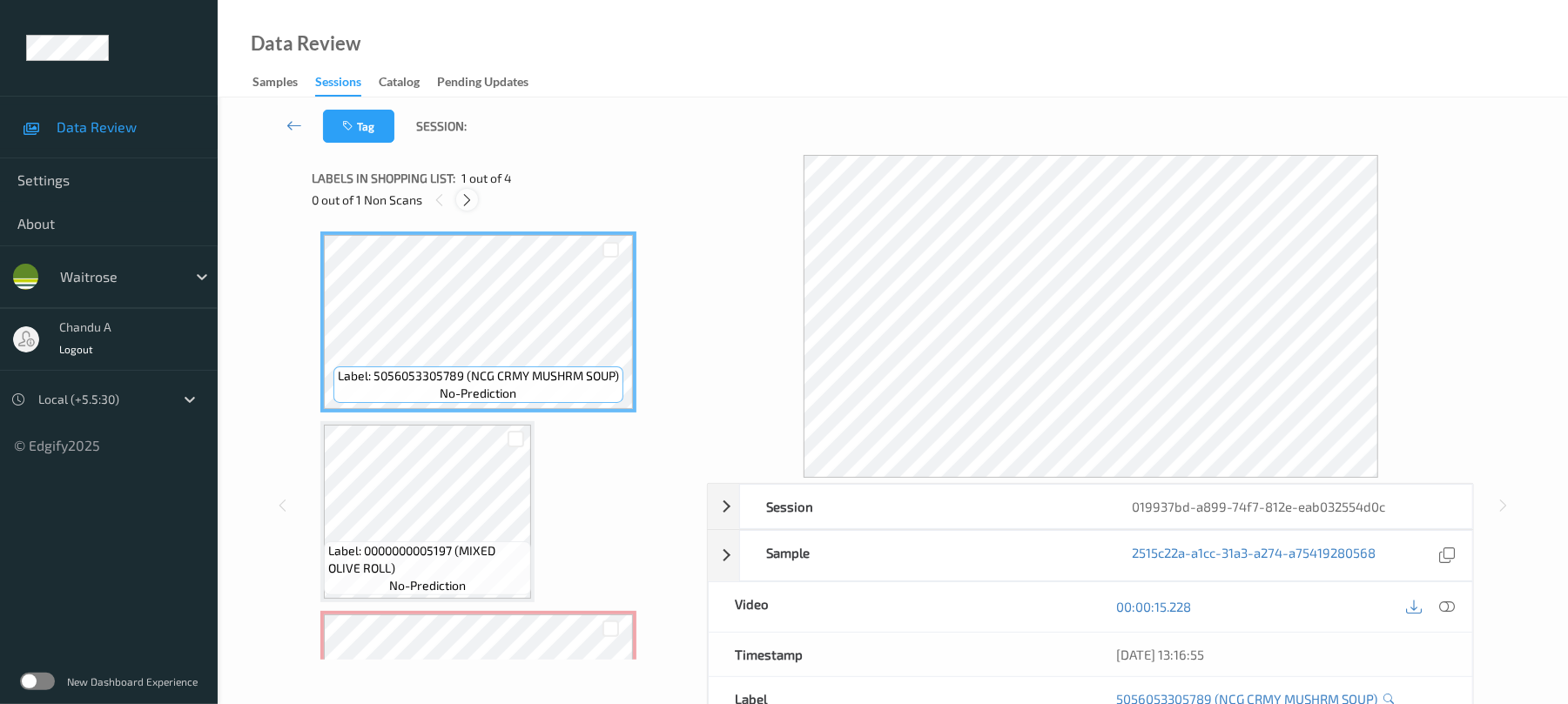
click at [480, 208] on div "0 out of 1 Non Scans" at bounding box center [503, 200] width 383 height 22
click at [470, 202] on icon at bounding box center [467, 199] width 15 height 16
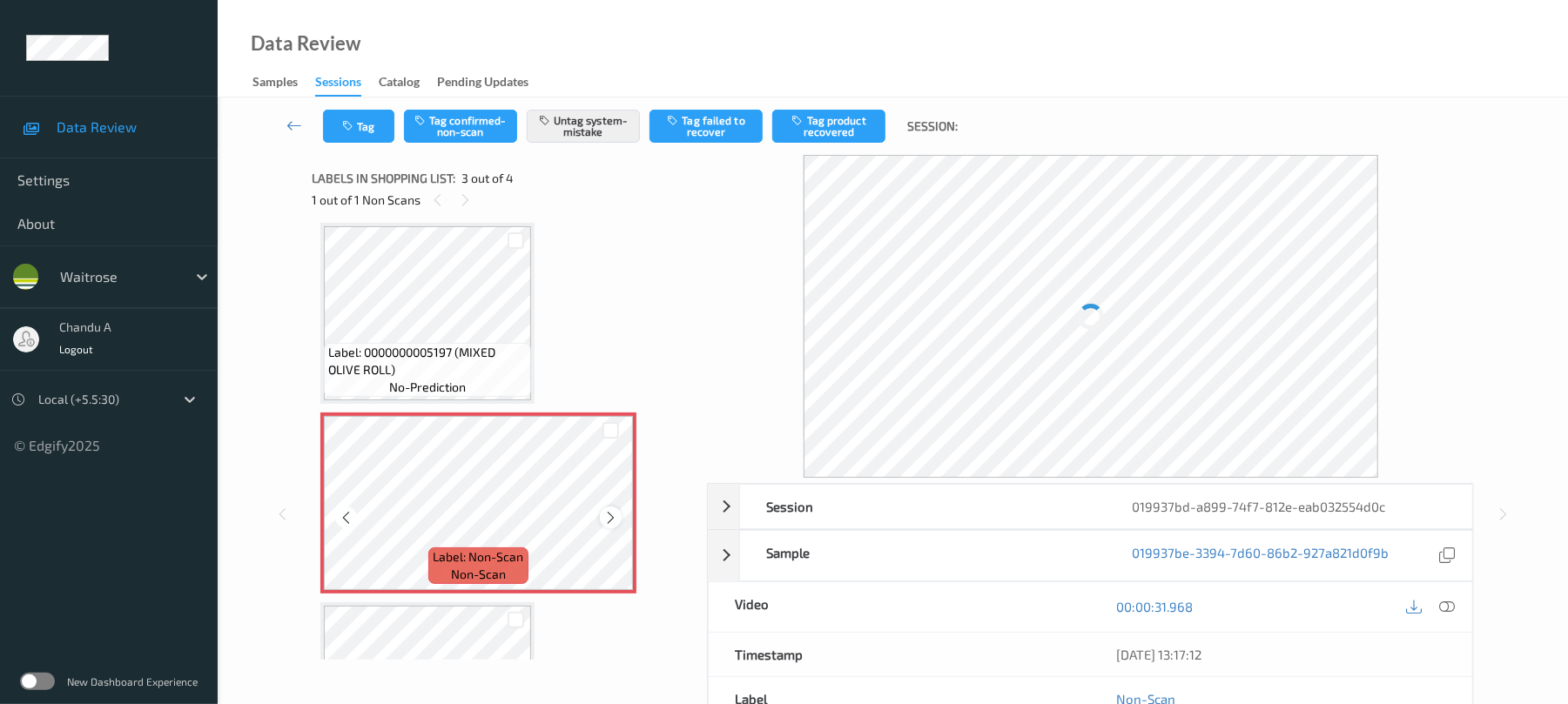
click at [613, 519] on icon at bounding box center [611, 517] width 15 height 16
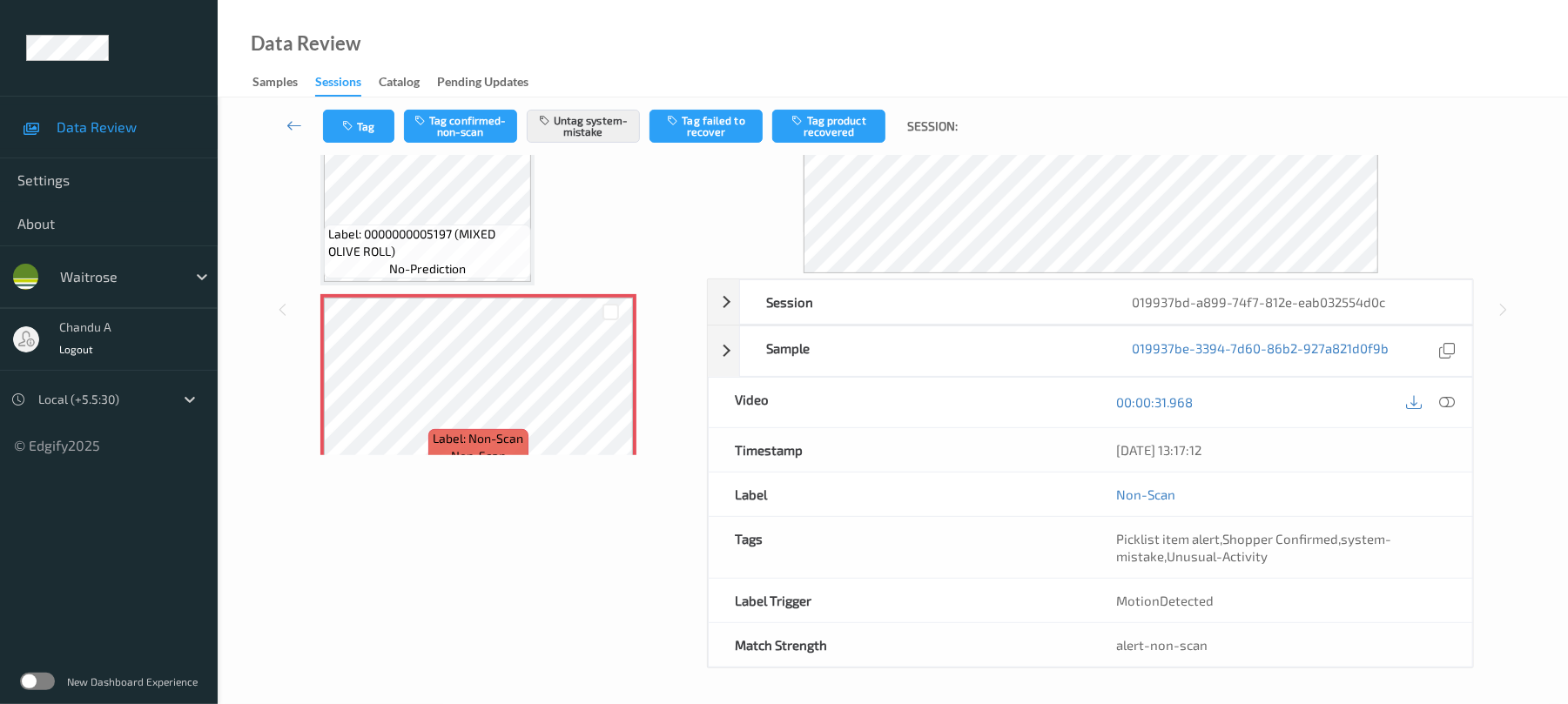
scroll to position [116, 0]
click at [613, 394] on icon at bounding box center [611, 396] width 15 height 16
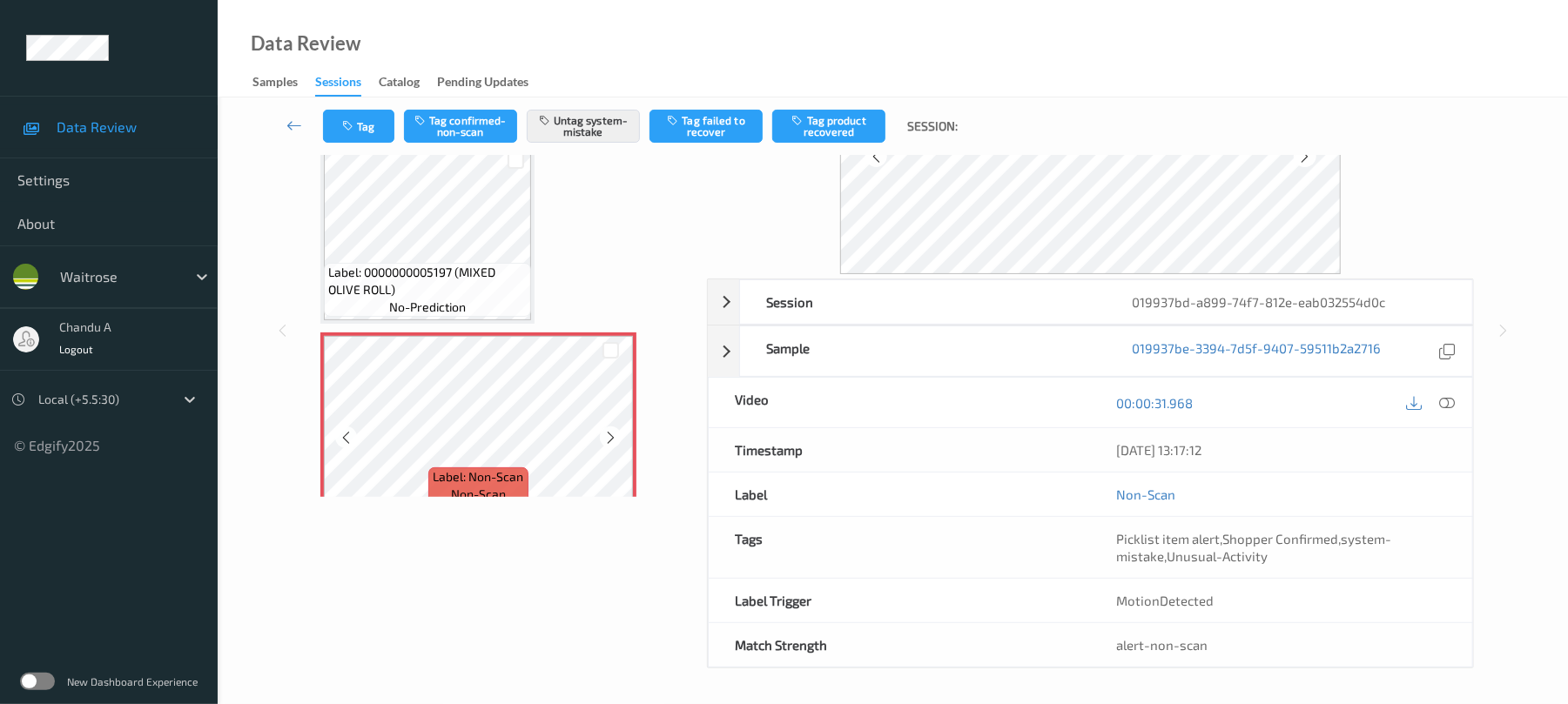
scroll to position [167, 0]
click at [607, 439] on icon at bounding box center [611, 437] width 15 height 16
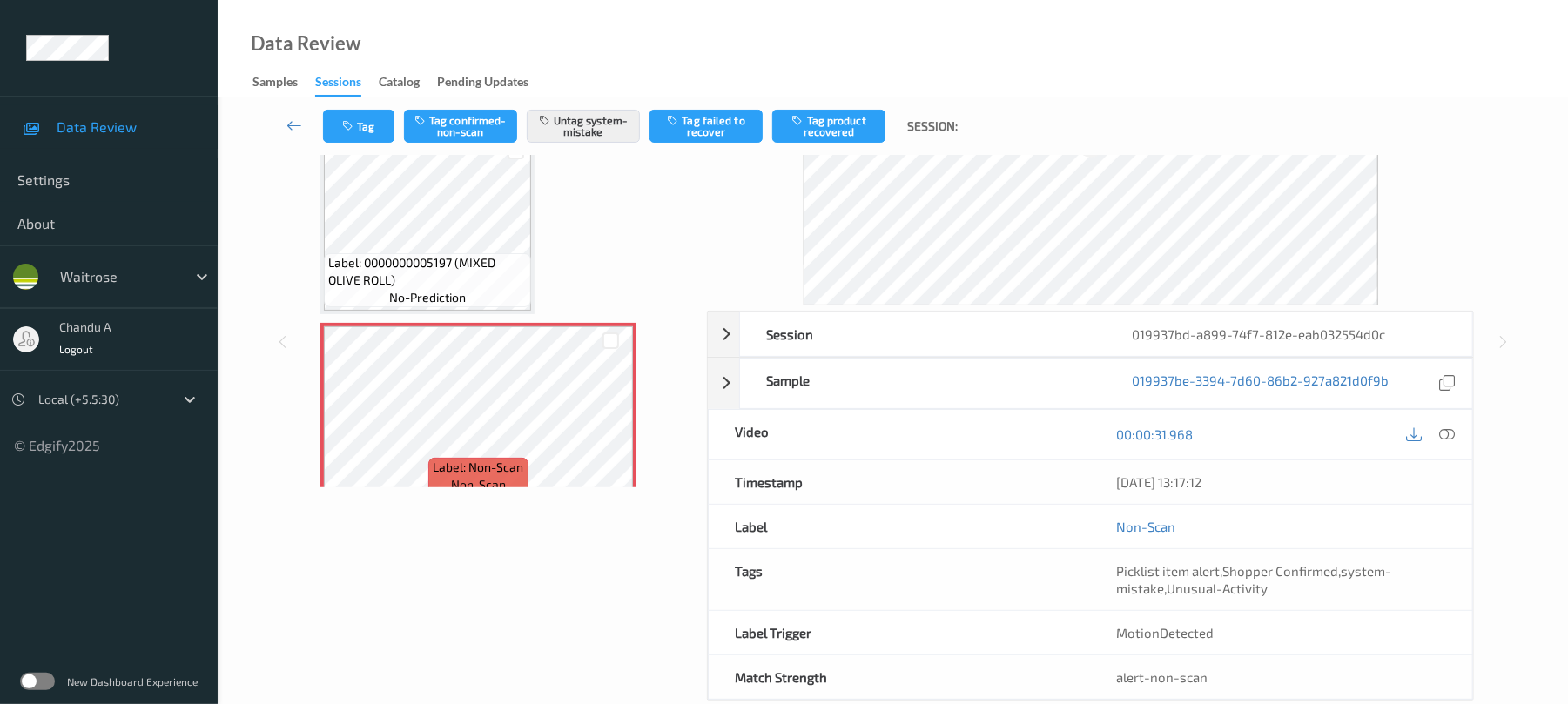
scroll to position [0, 0]
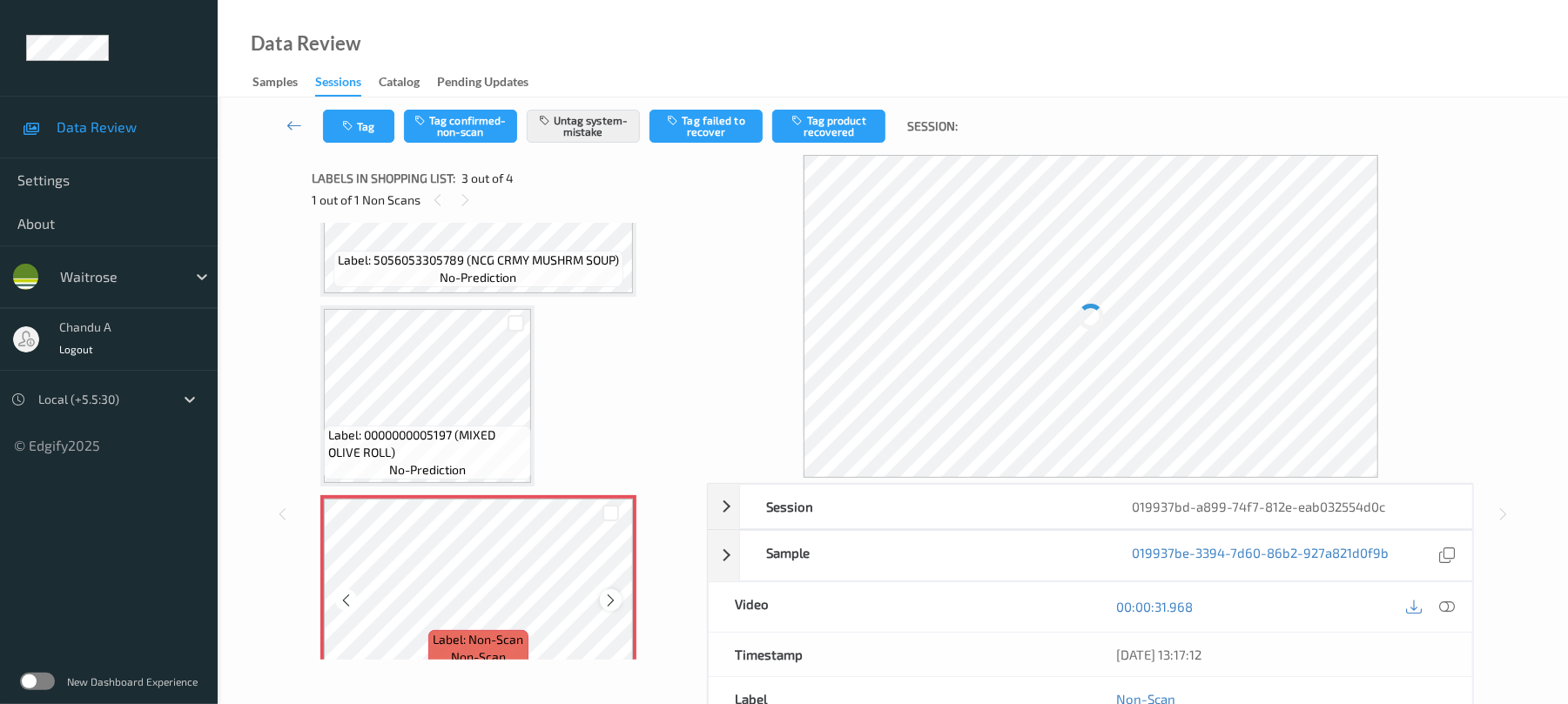
click at [615, 600] on icon at bounding box center [611, 600] width 15 height 16
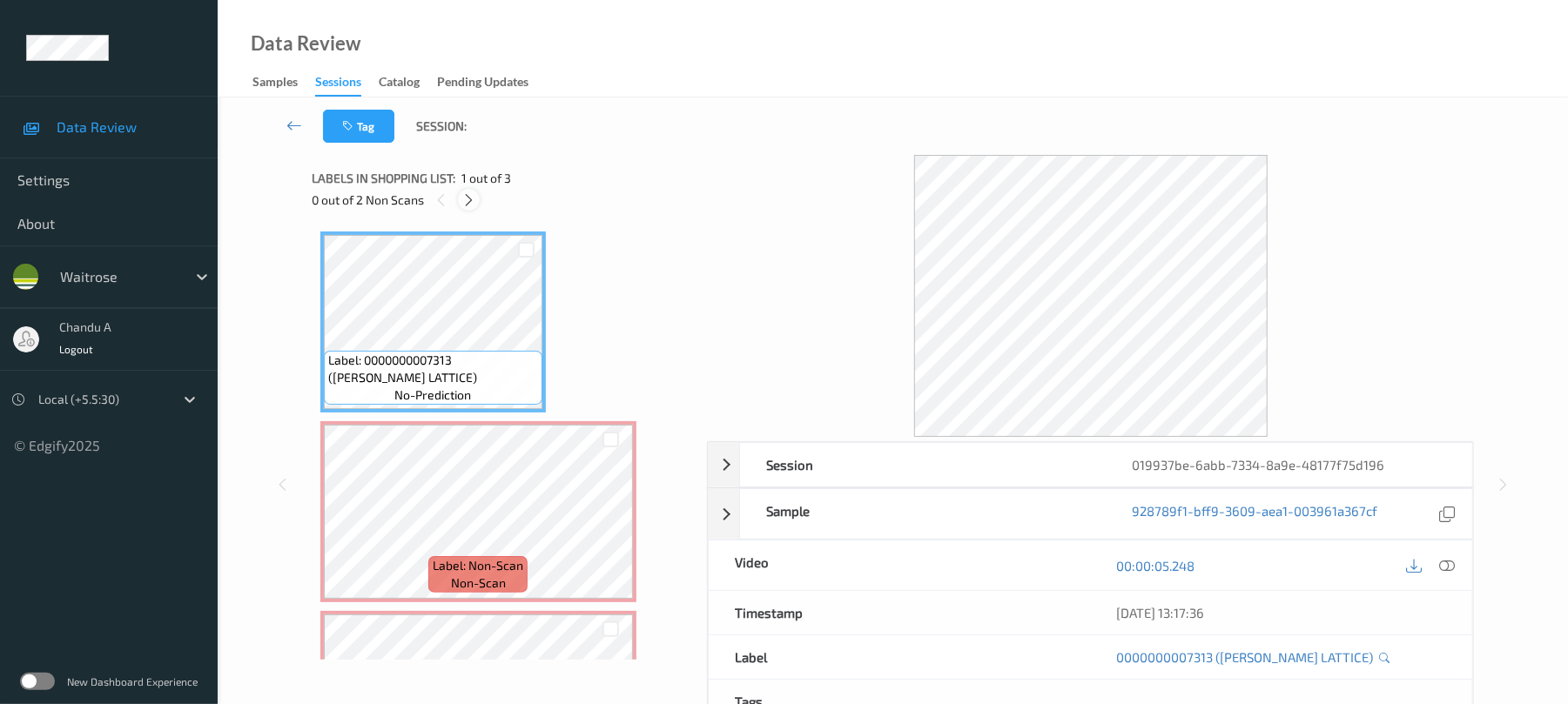
click at [476, 202] on icon at bounding box center [469, 199] width 15 height 16
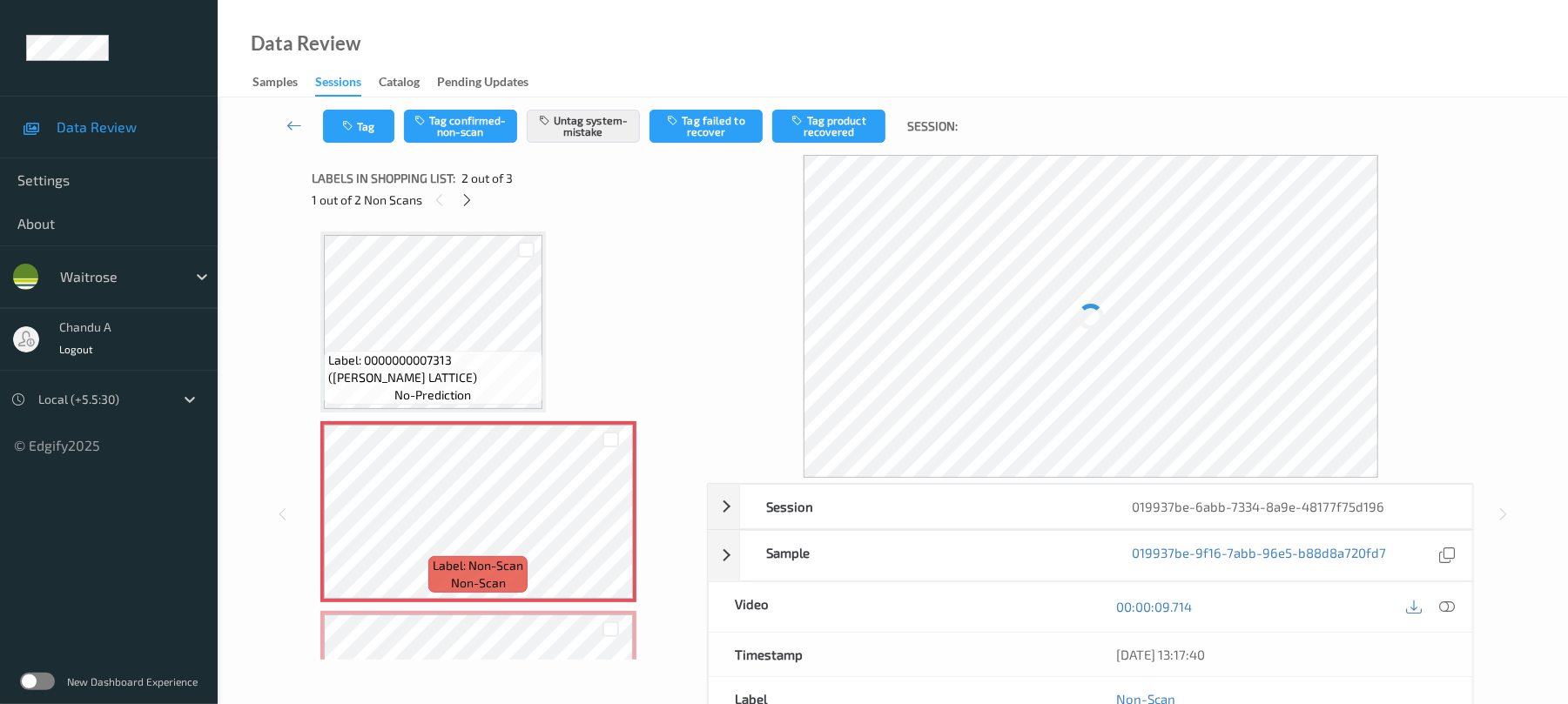
scroll to position [9, 0]
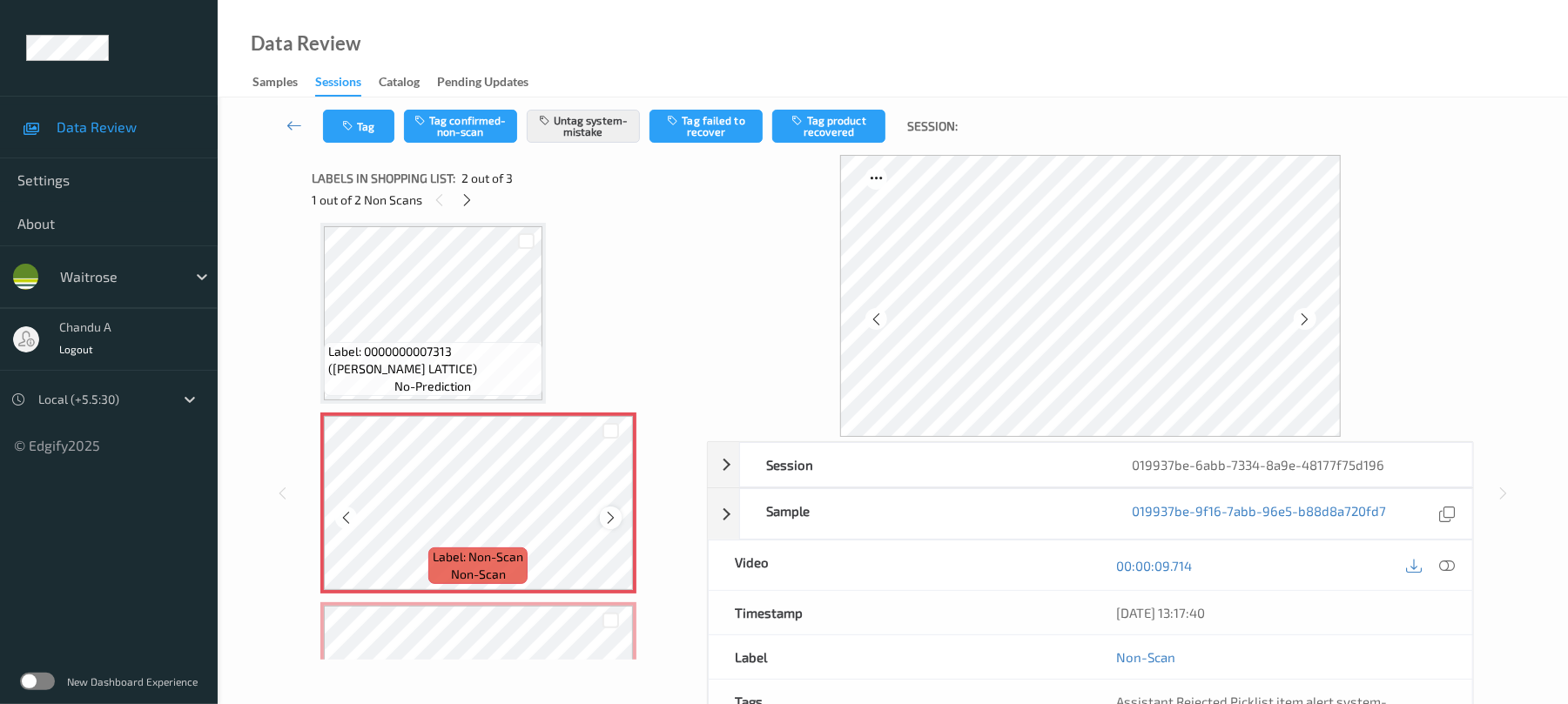
click at [609, 514] on icon at bounding box center [611, 517] width 15 height 16
click at [346, 135] on button "Tag" at bounding box center [359, 126] width 71 height 33
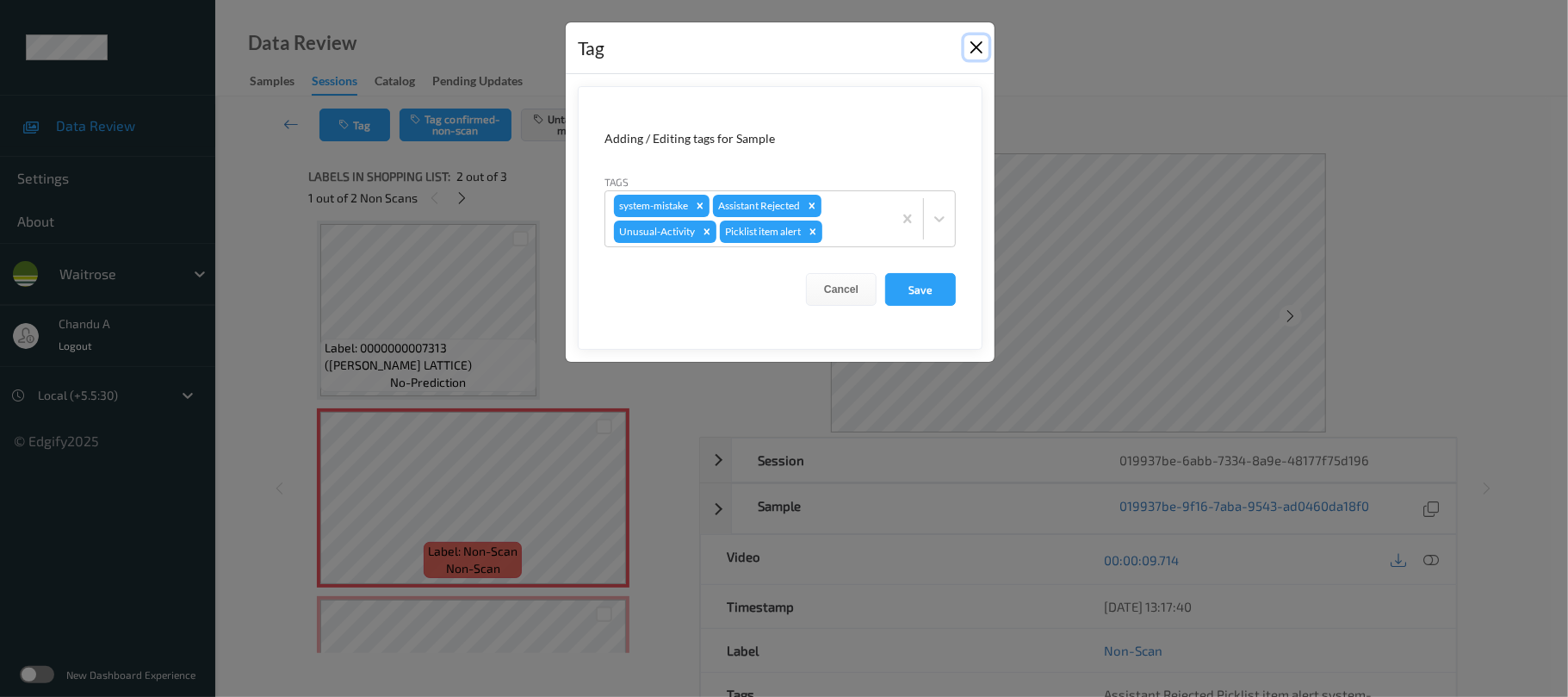
click at [986, 49] on button "Close" at bounding box center [976, 47] width 24 height 24
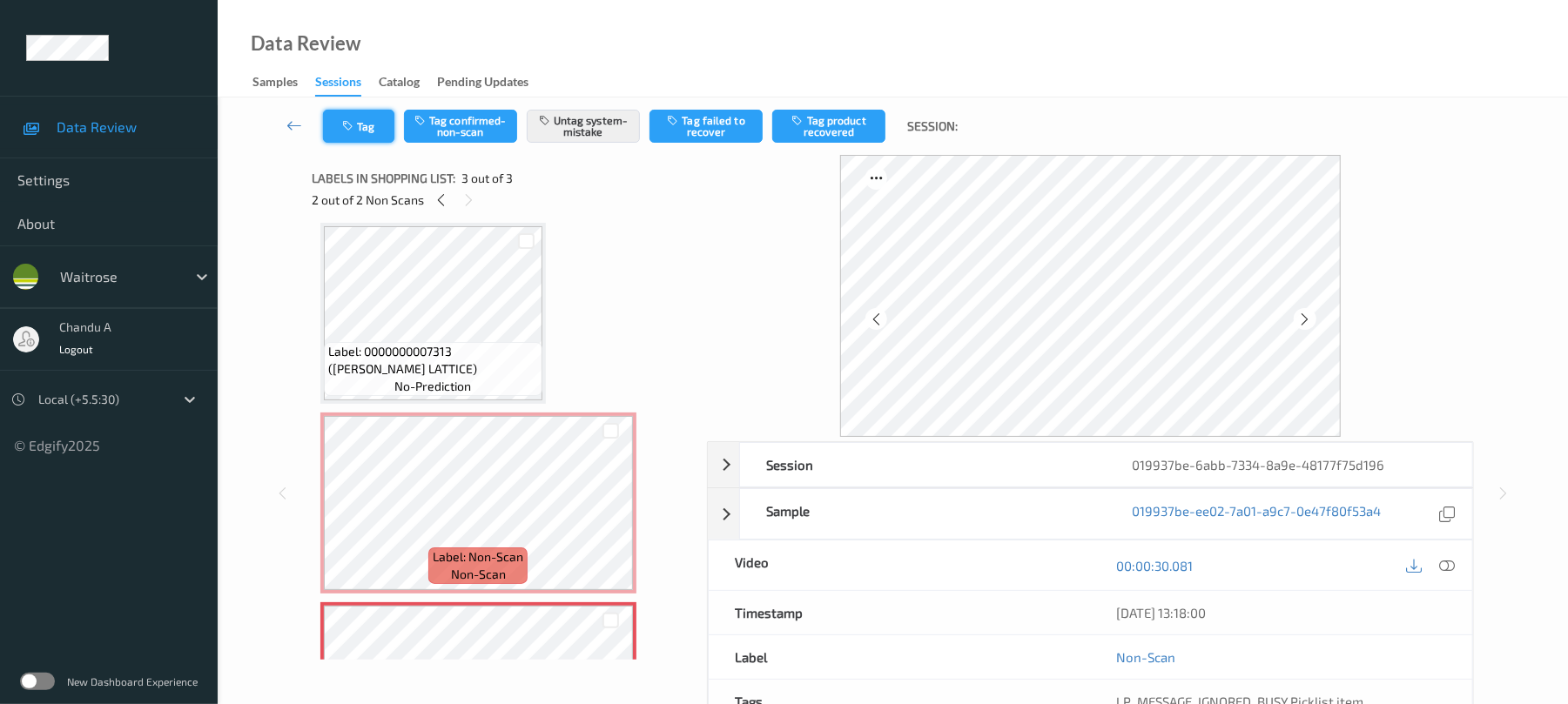
click at [368, 123] on button "Tag" at bounding box center [359, 126] width 71 height 33
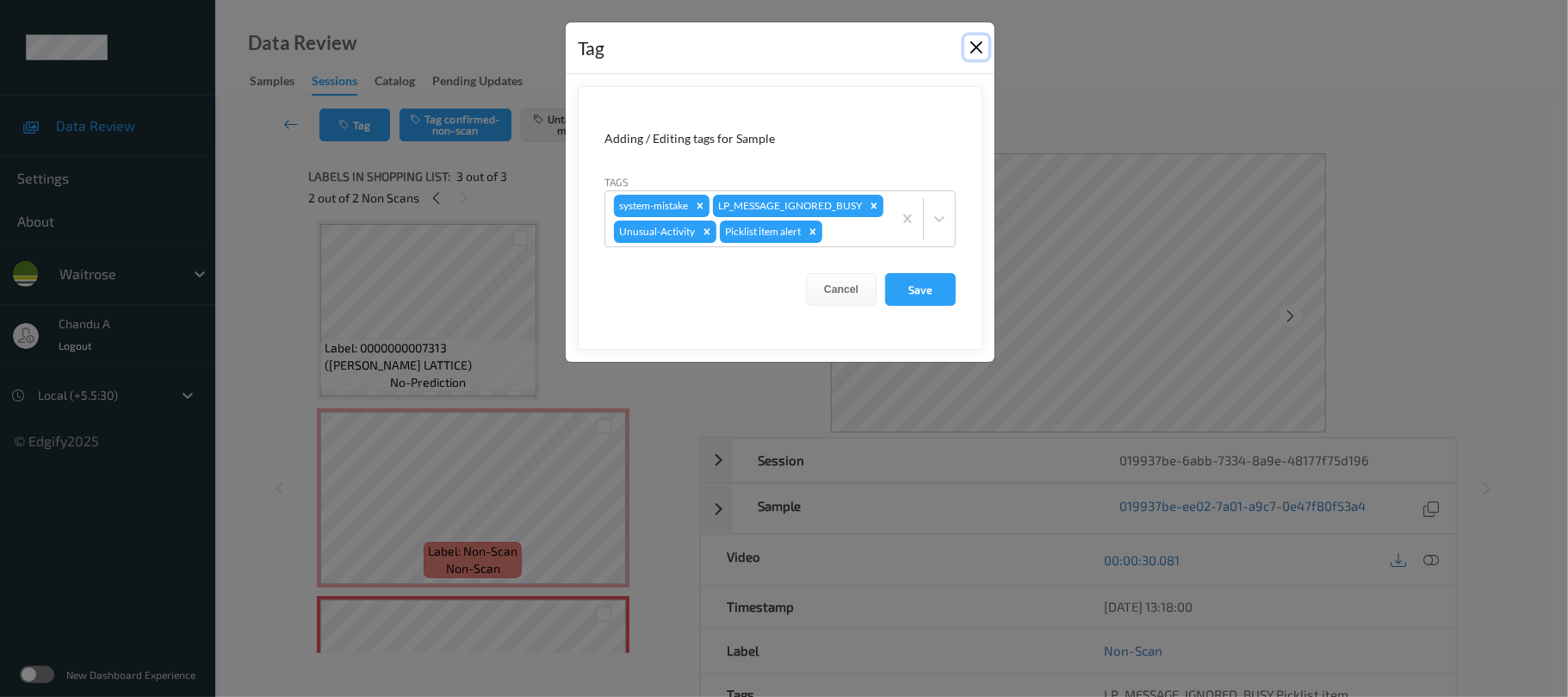
click at [972, 45] on button "Close" at bounding box center [976, 47] width 24 height 24
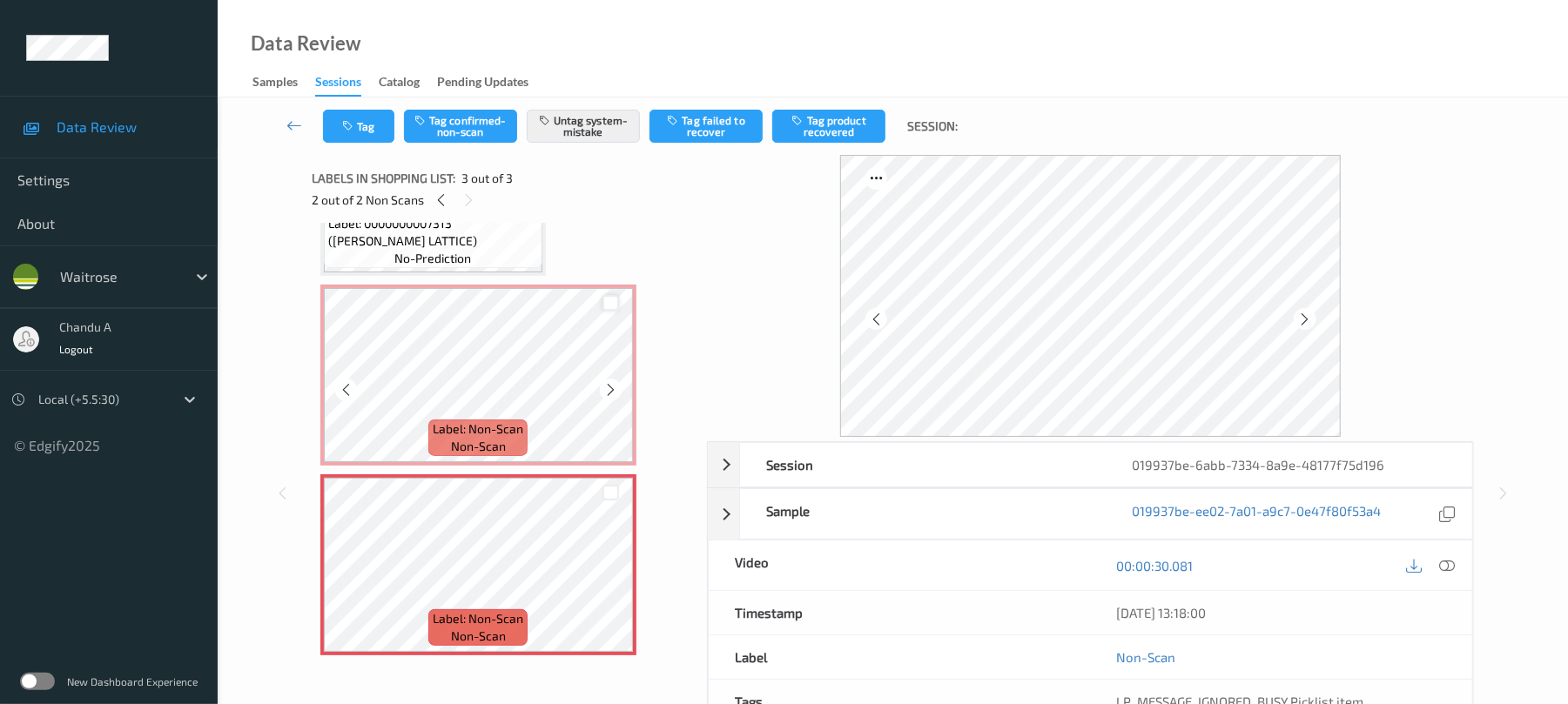
scroll to position [140, 0]
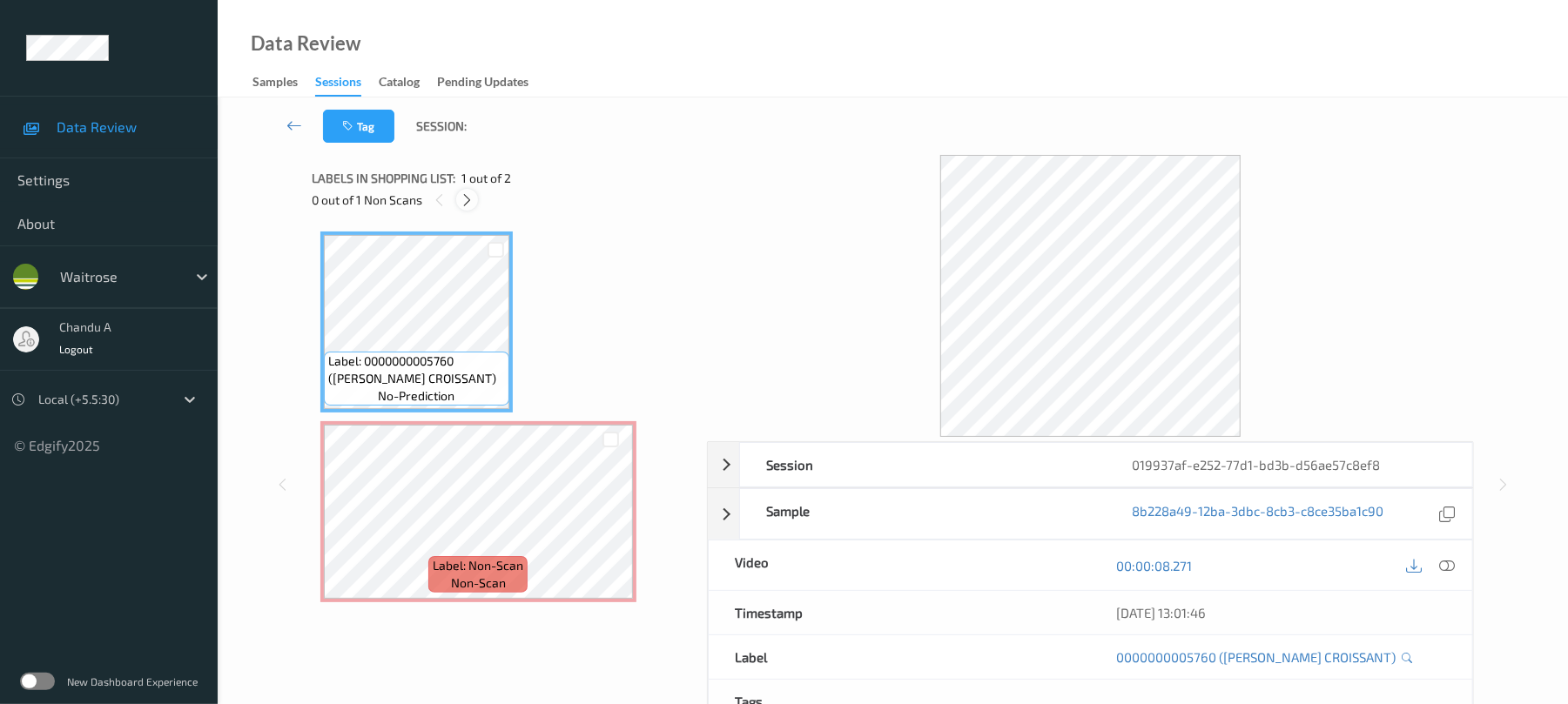
click at [471, 197] on icon at bounding box center [467, 199] width 15 height 16
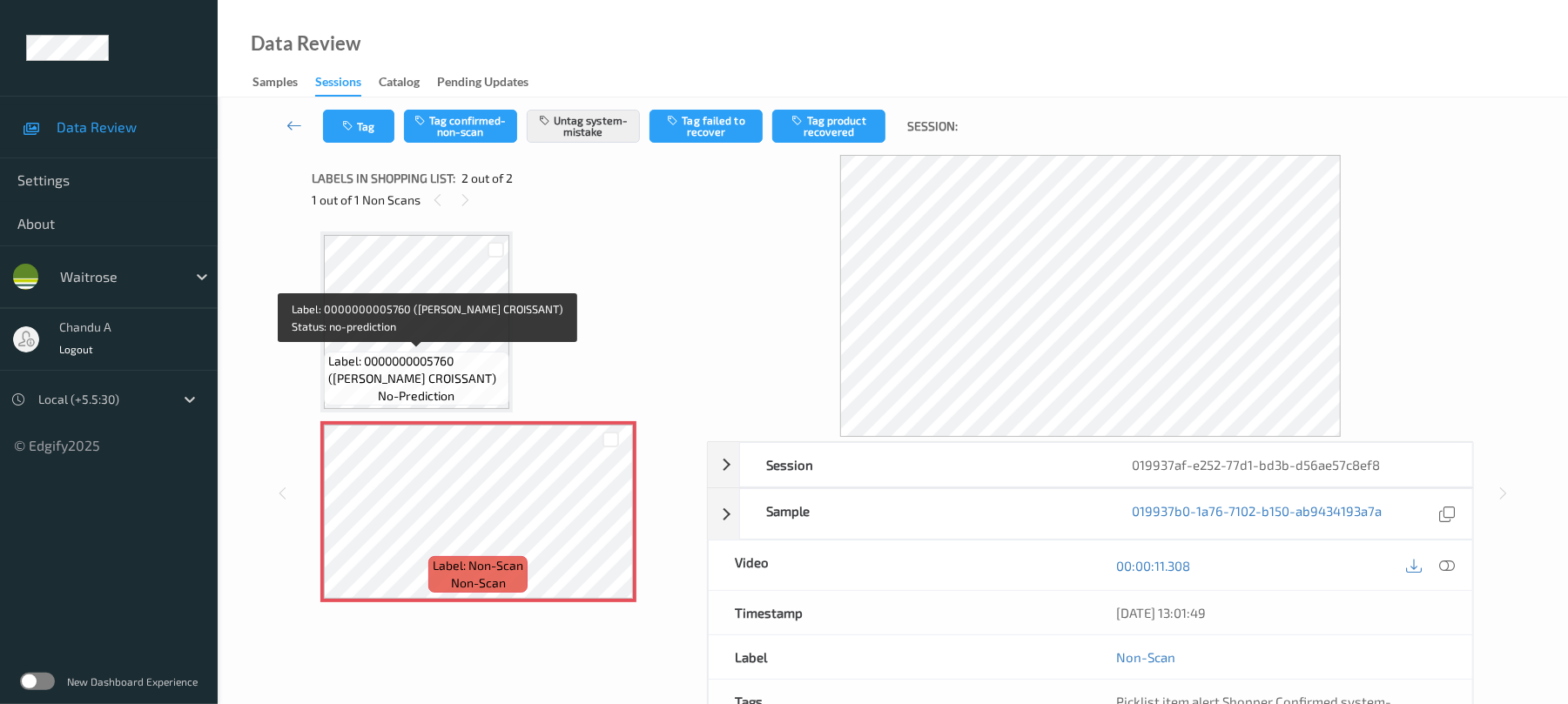
click at [444, 369] on span "Label: 0000000005760 (WR ALMOND CROISSANT)" at bounding box center [416, 370] width 177 height 35
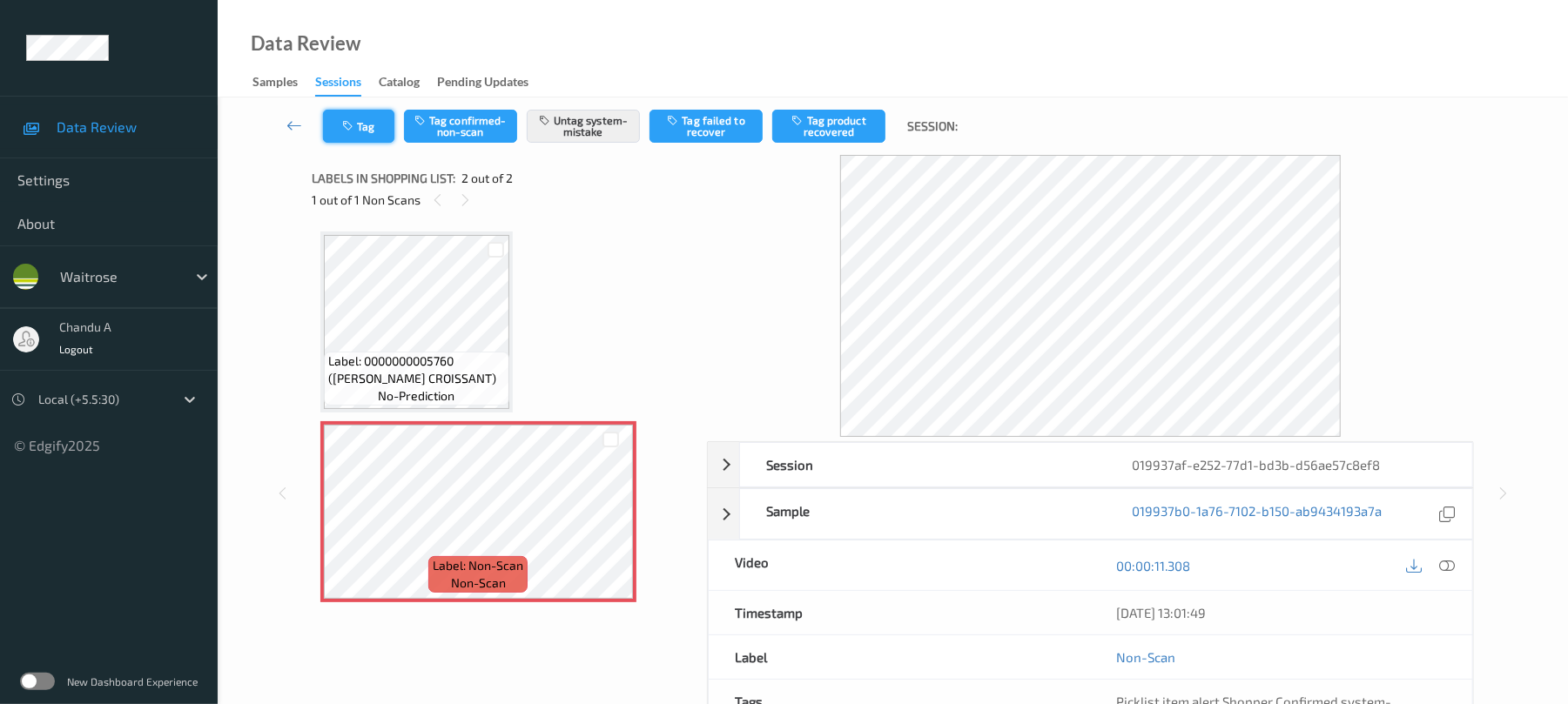
click at [360, 137] on button "Tag" at bounding box center [359, 126] width 71 height 33
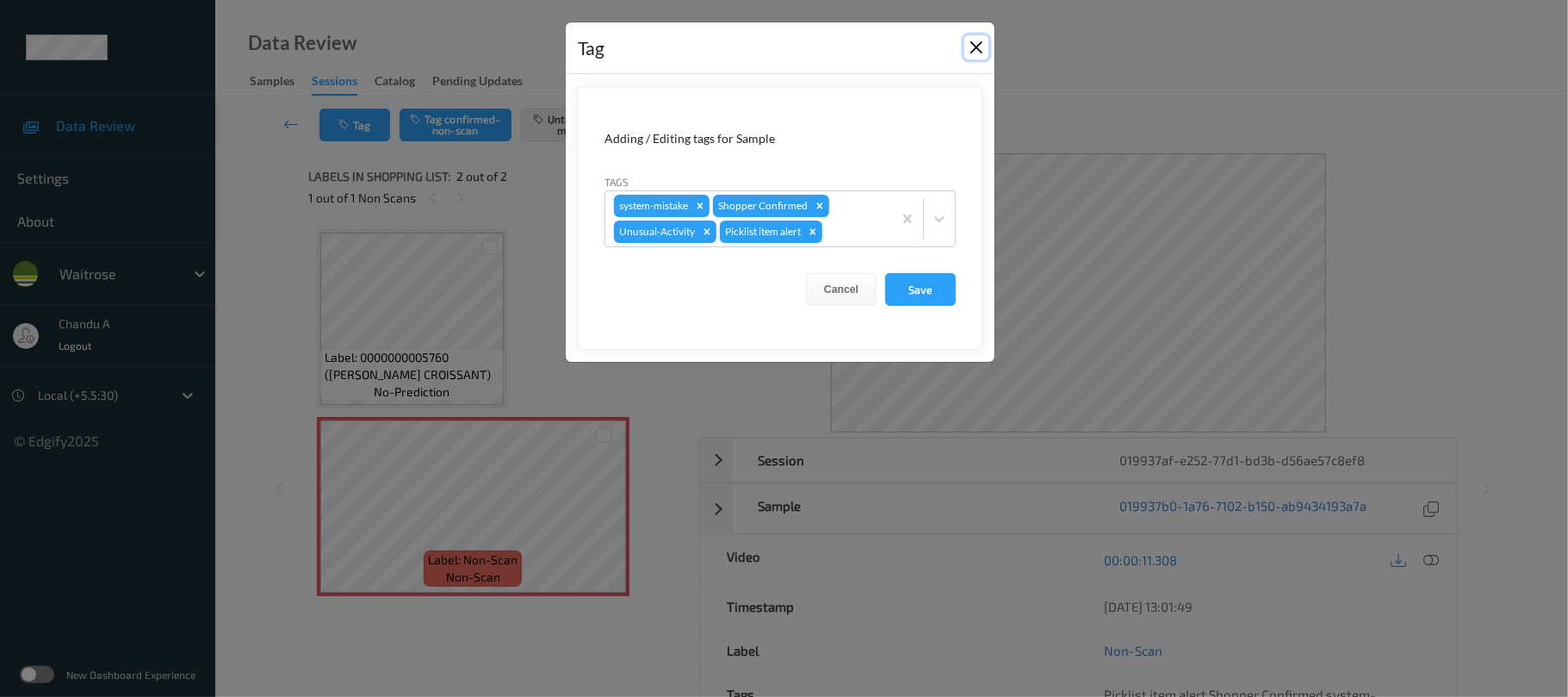
click at [974, 49] on button "Close" at bounding box center [976, 47] width 24 height 24
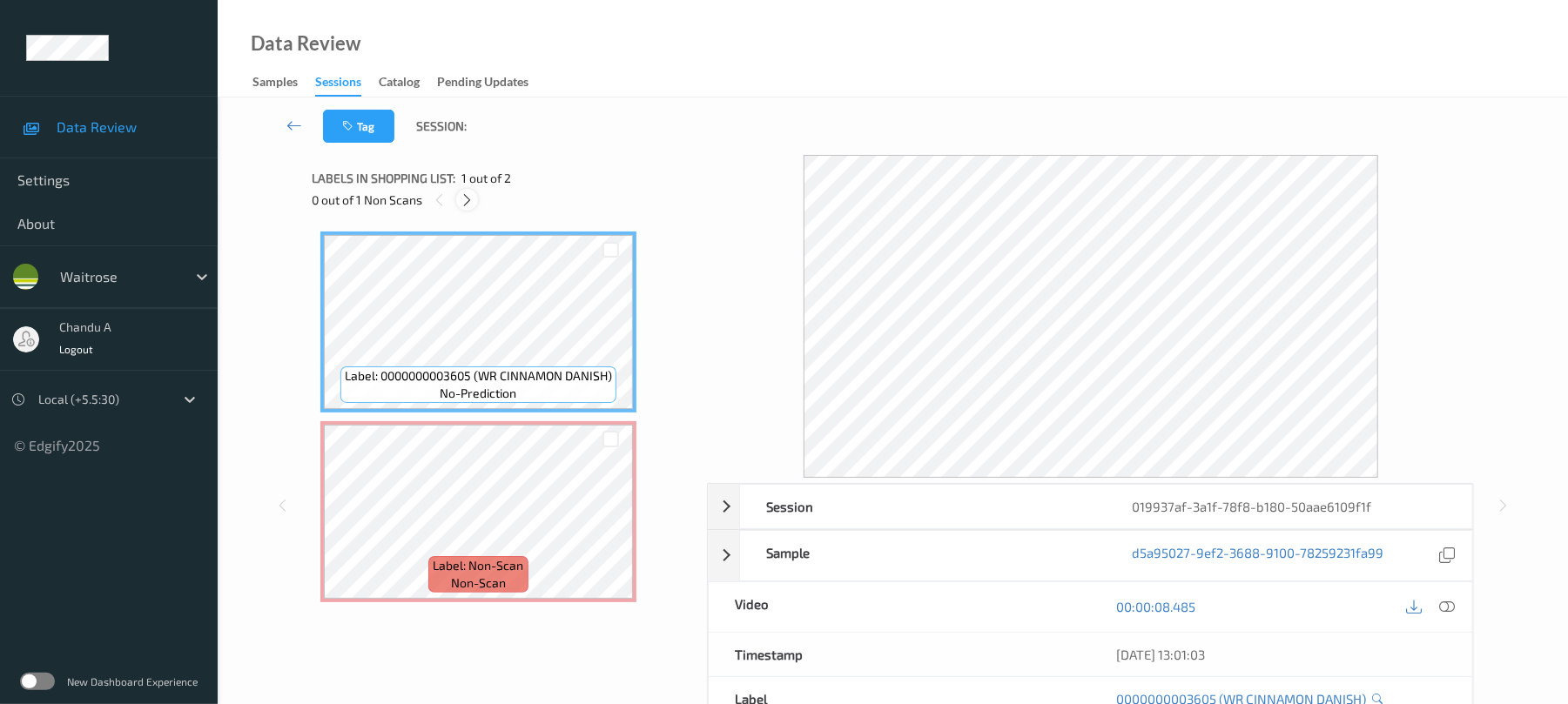
click at [464, 196] on icon at bounding box center [467, 199] width 15 height 16
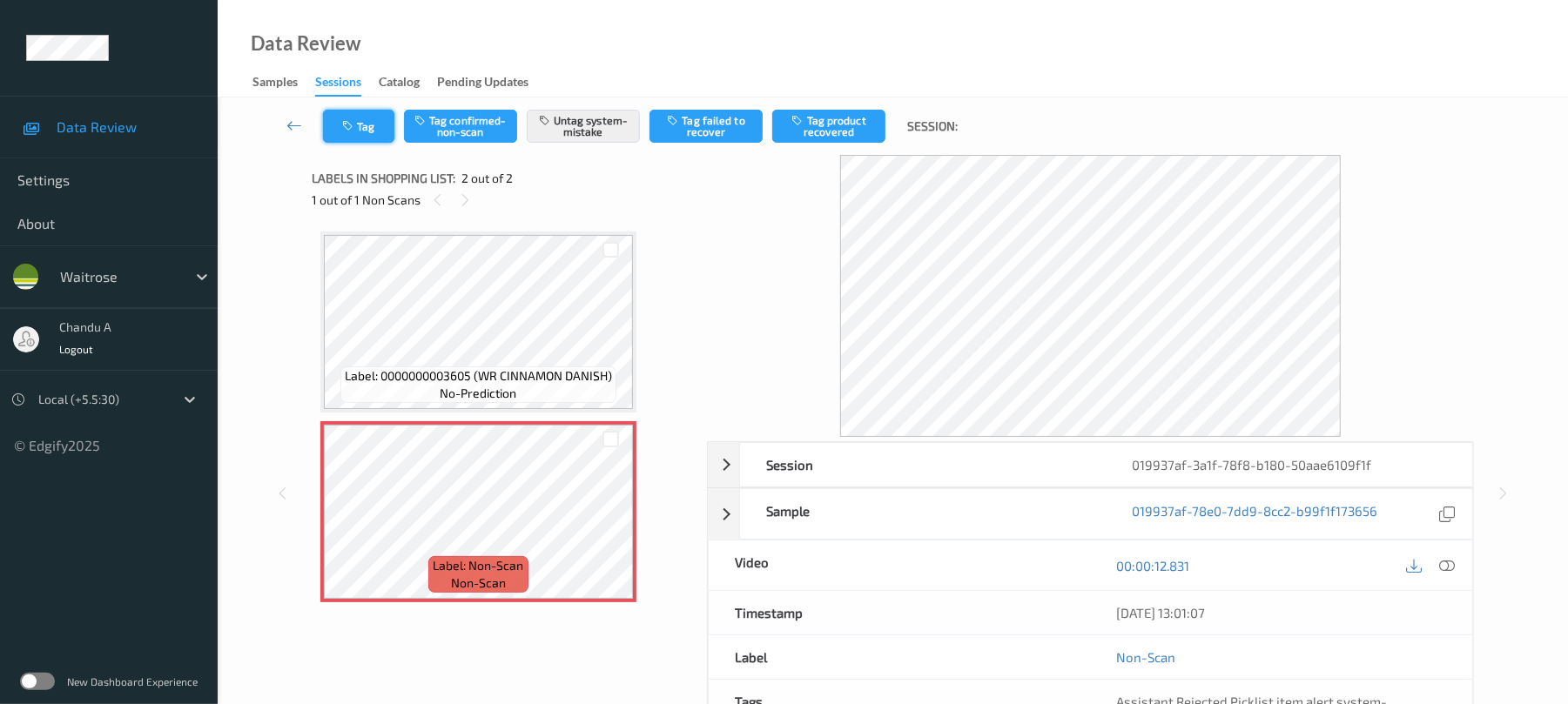
click at [350, 137] on button "Tag" at bounding box center [359, 126] width 71 height 33
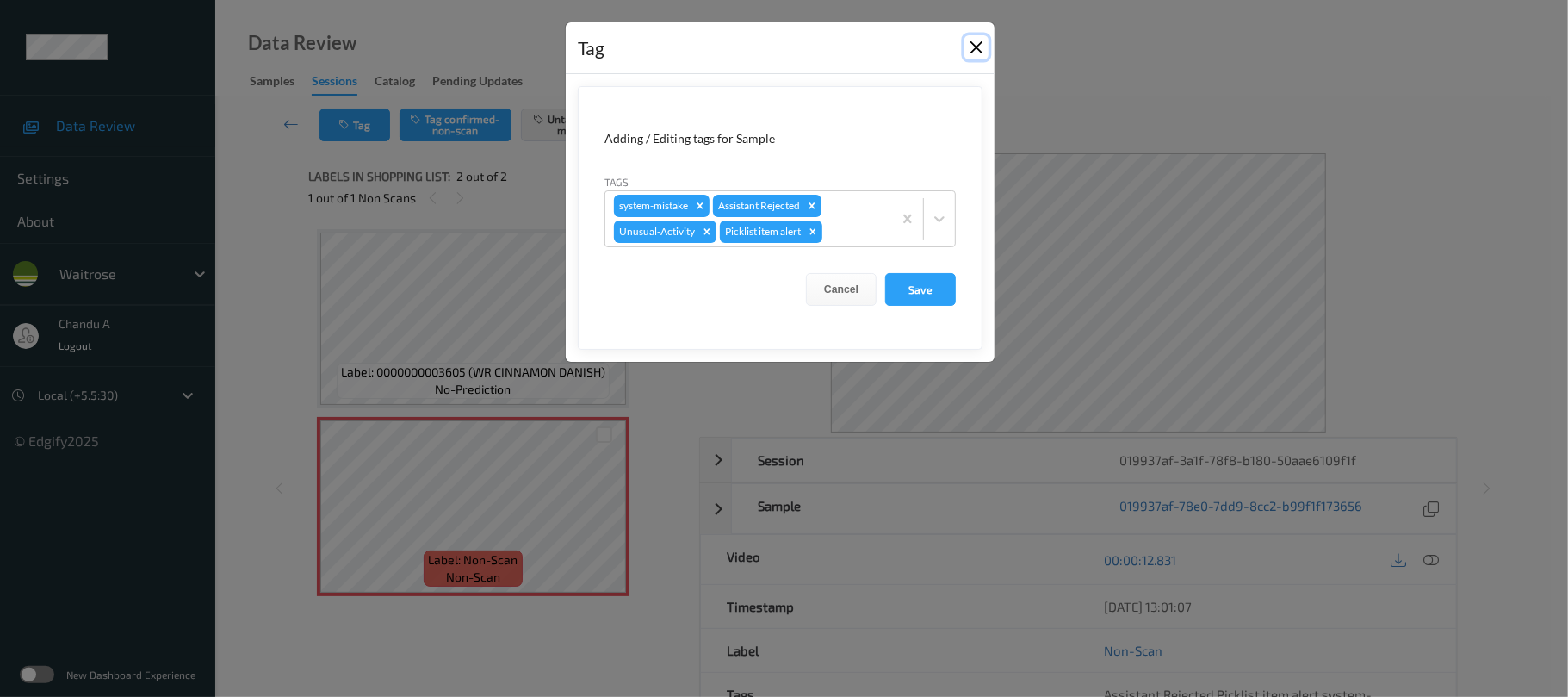
click at [966, 38] on button "Close" at bounding box center [976, 47] width 24 height 24
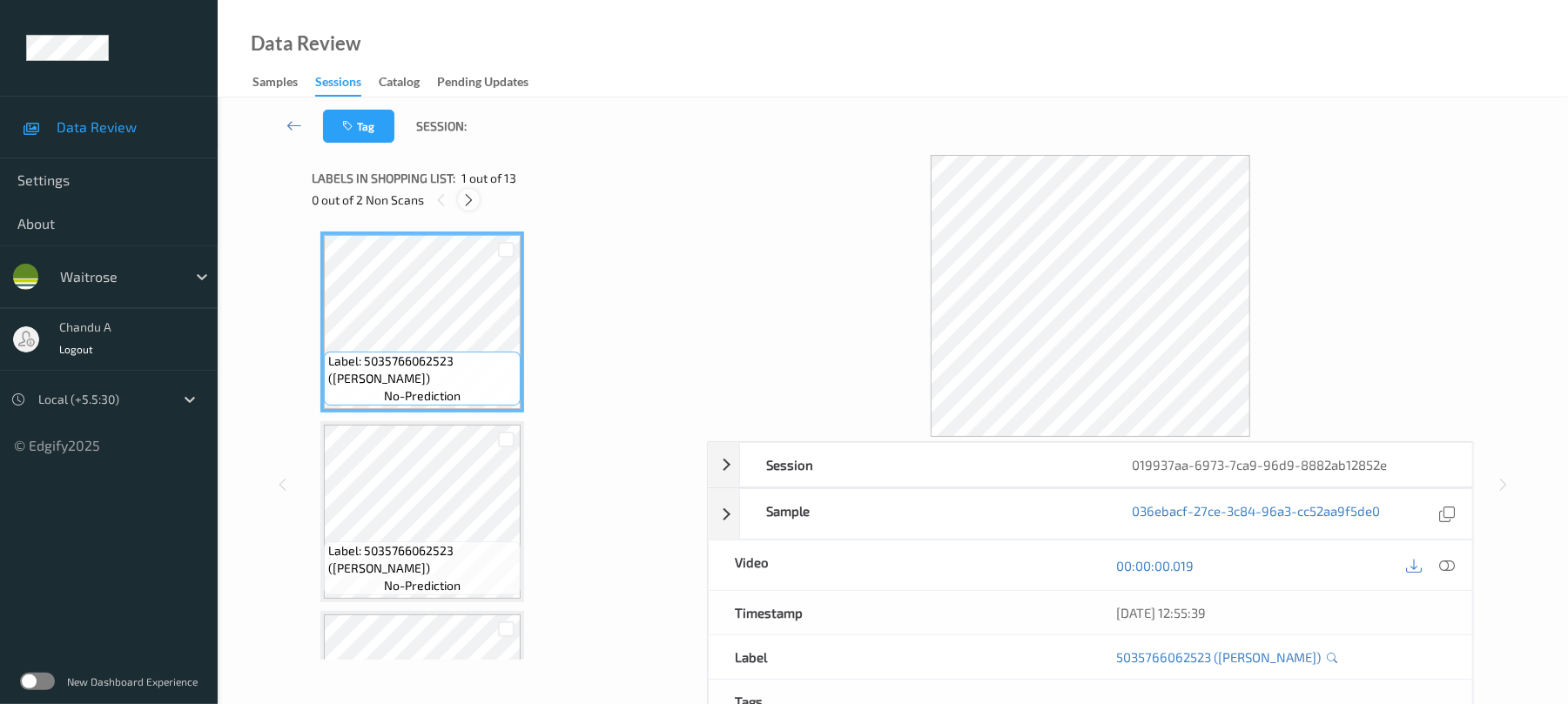
click at [467, 190] on div at bounding box center [469, 200] width 22 height 22
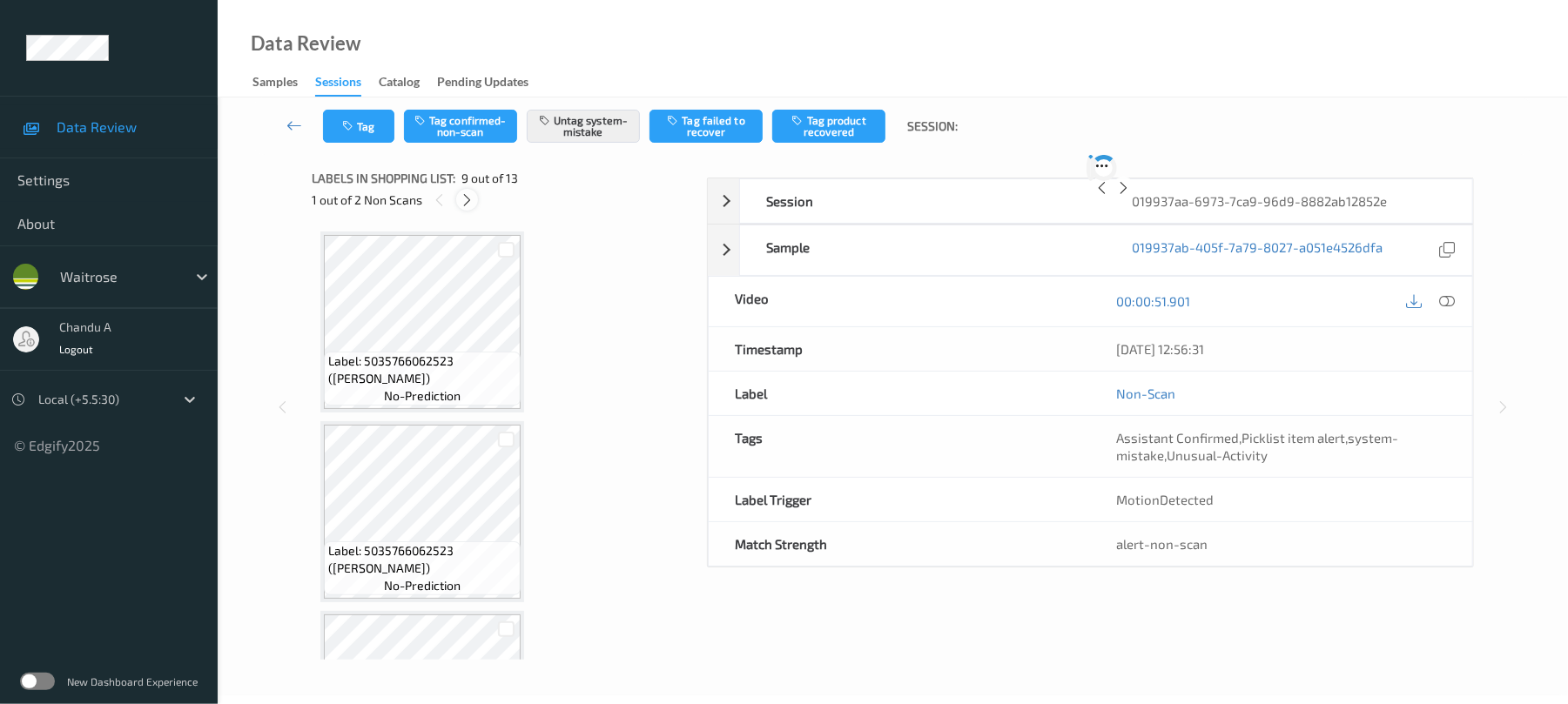
scroll to position [1337, 0]
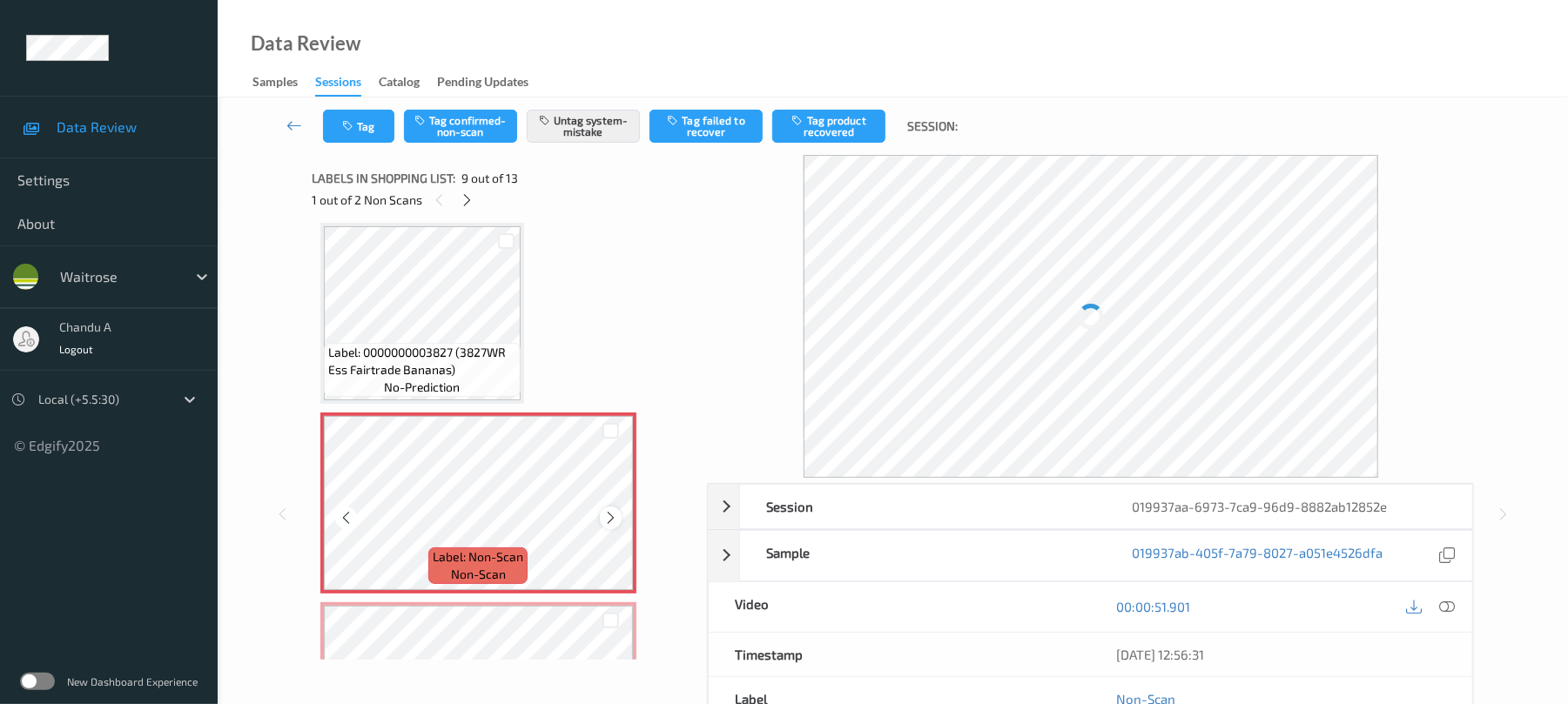
click at [607, 510] on icon at bounding box center [611, 517] width 15 height 16
click at [367, 139] on button "Tag" at bounding box center [359, 126] width 71 height 33
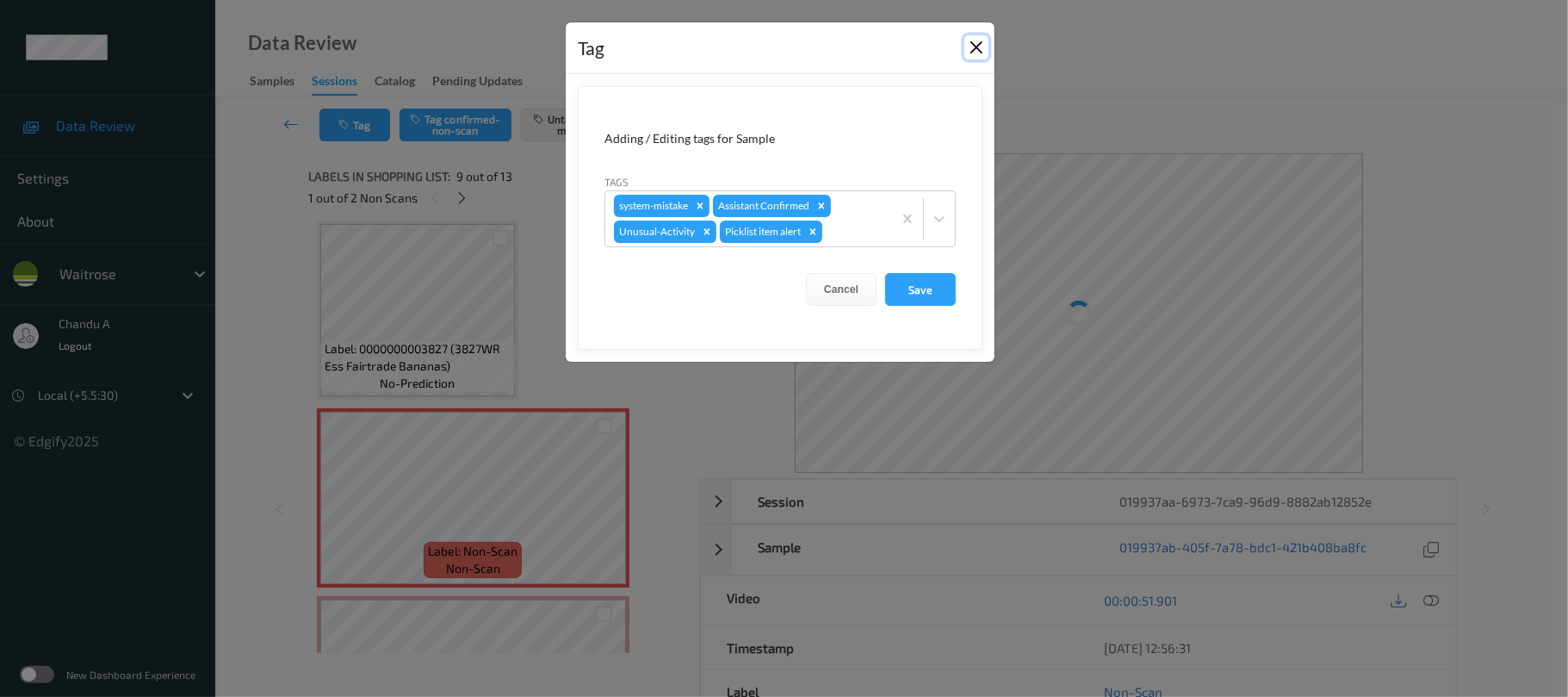
click at [973, 44] on button "Close" at bounding box center [976, 47] width 24 height 24
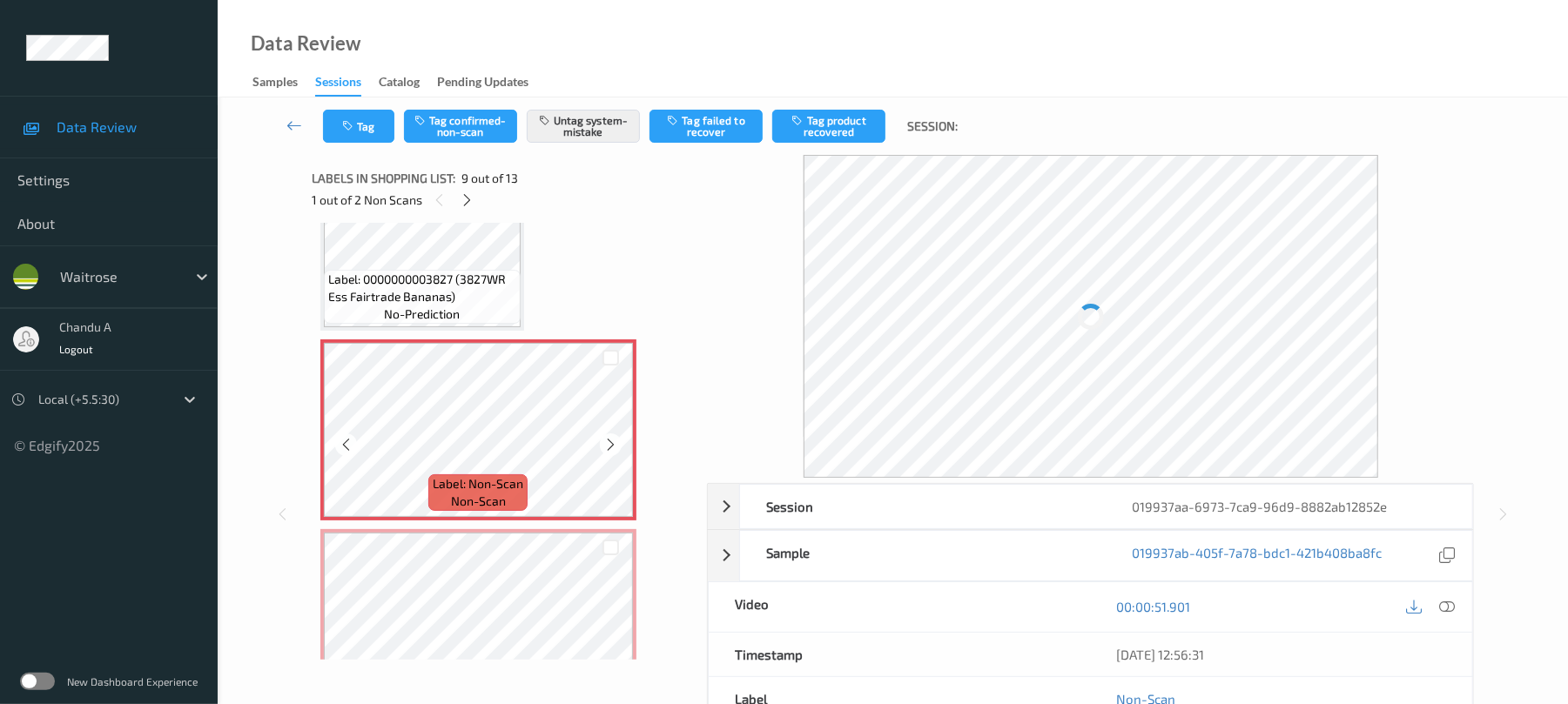
scroll to position [1453, 0]
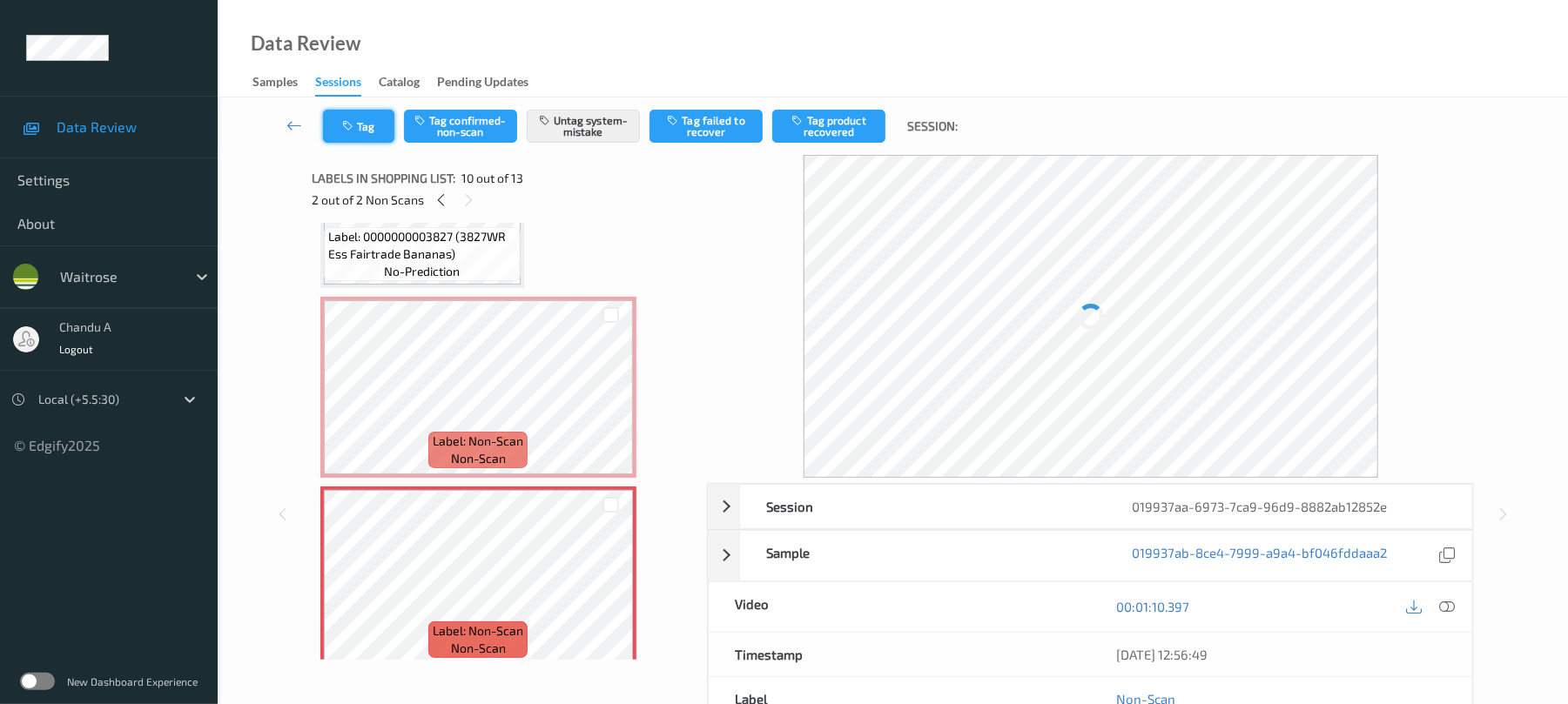
click at [353, 127] on icon "button" at bounding box center [349, 125] width 15 height 12
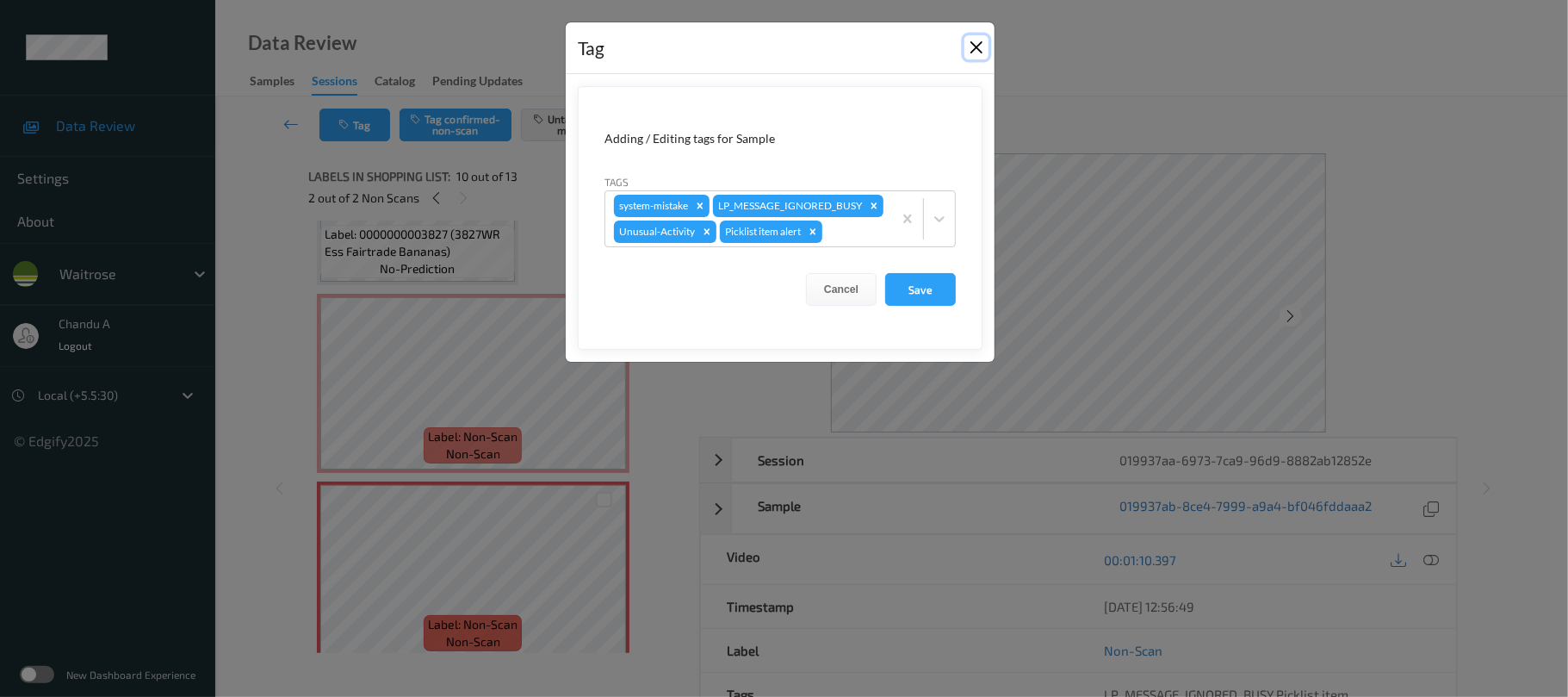
click at [976, 46] on button "Close" at bounding box center [976, 47] width 24 height 24
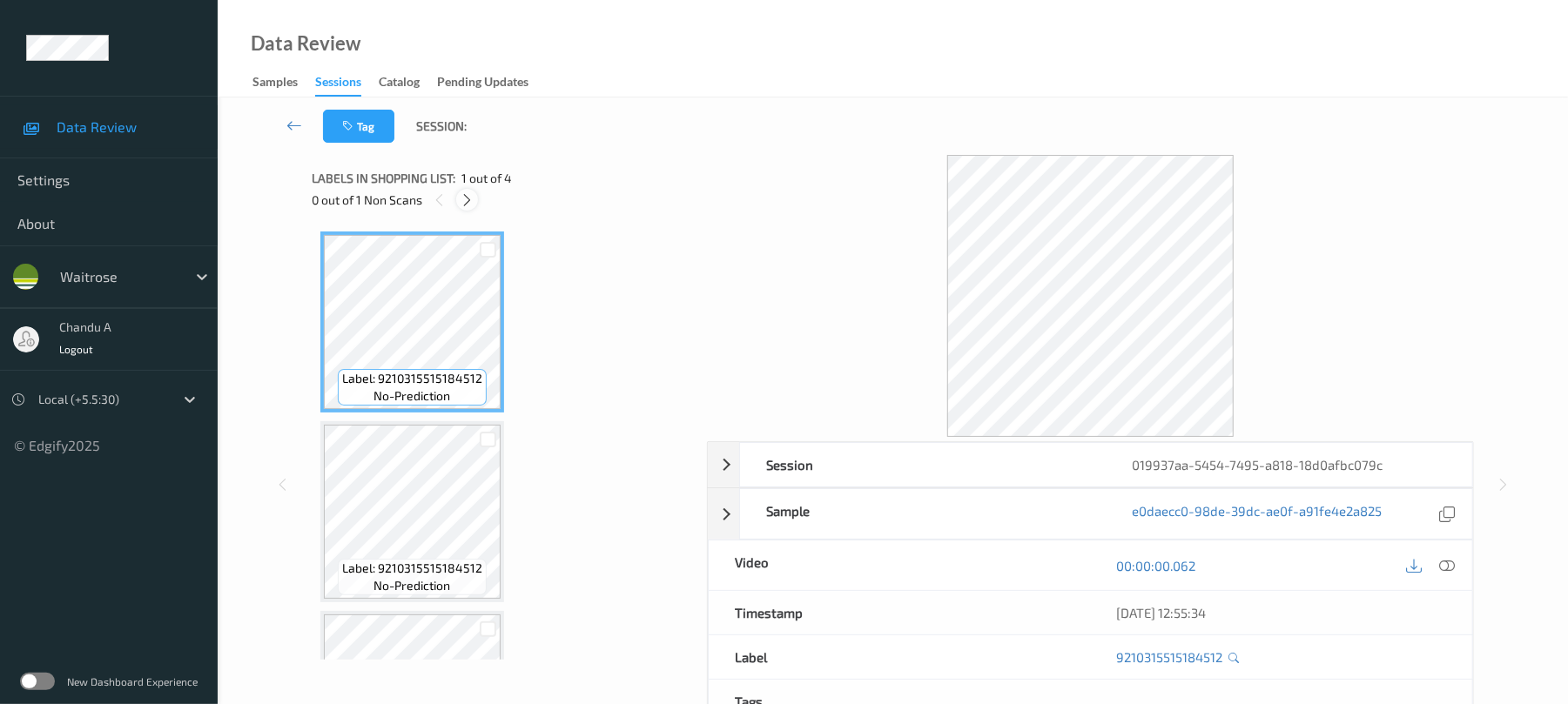
click at [478, 198] on div at bounding box center [467, 200] width 22 height 22
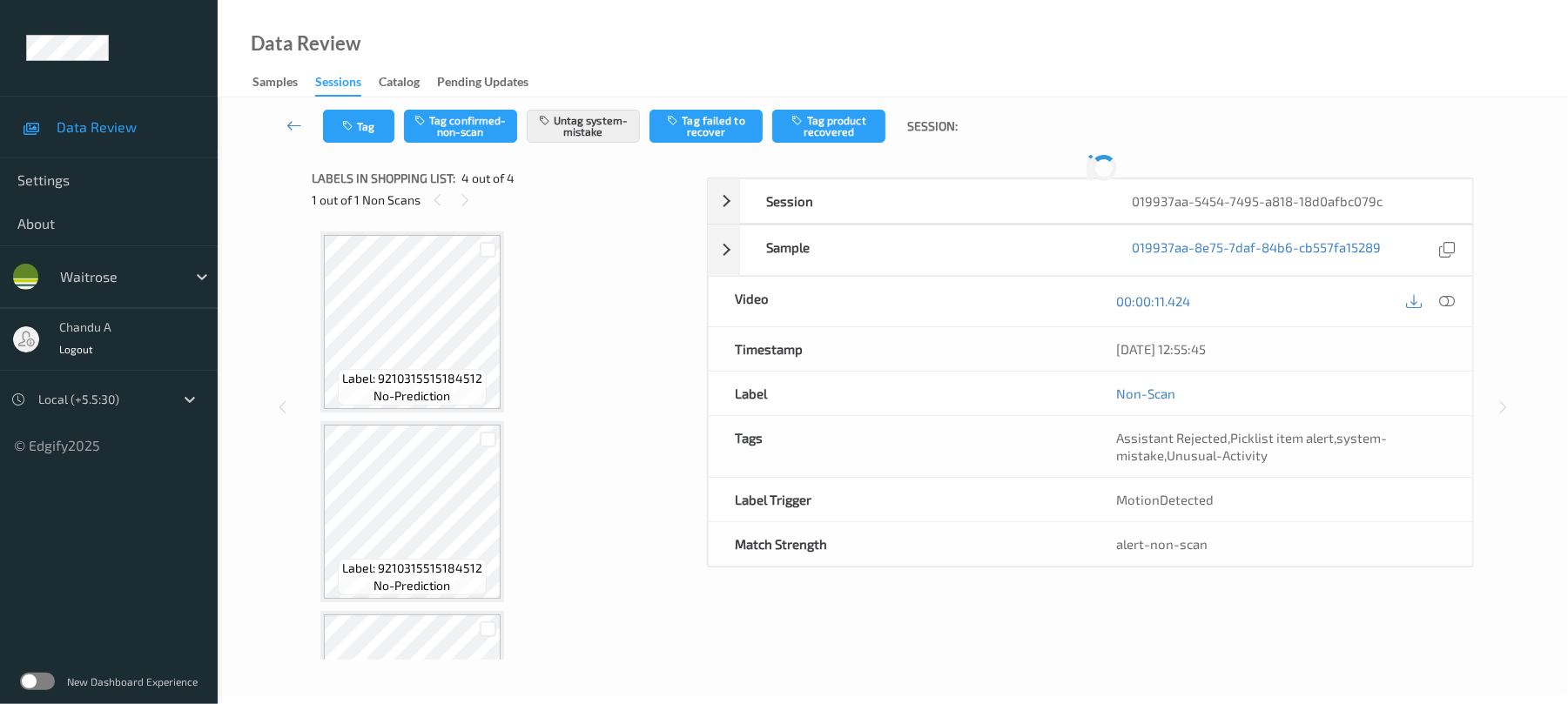
scroll to position [331, 0]
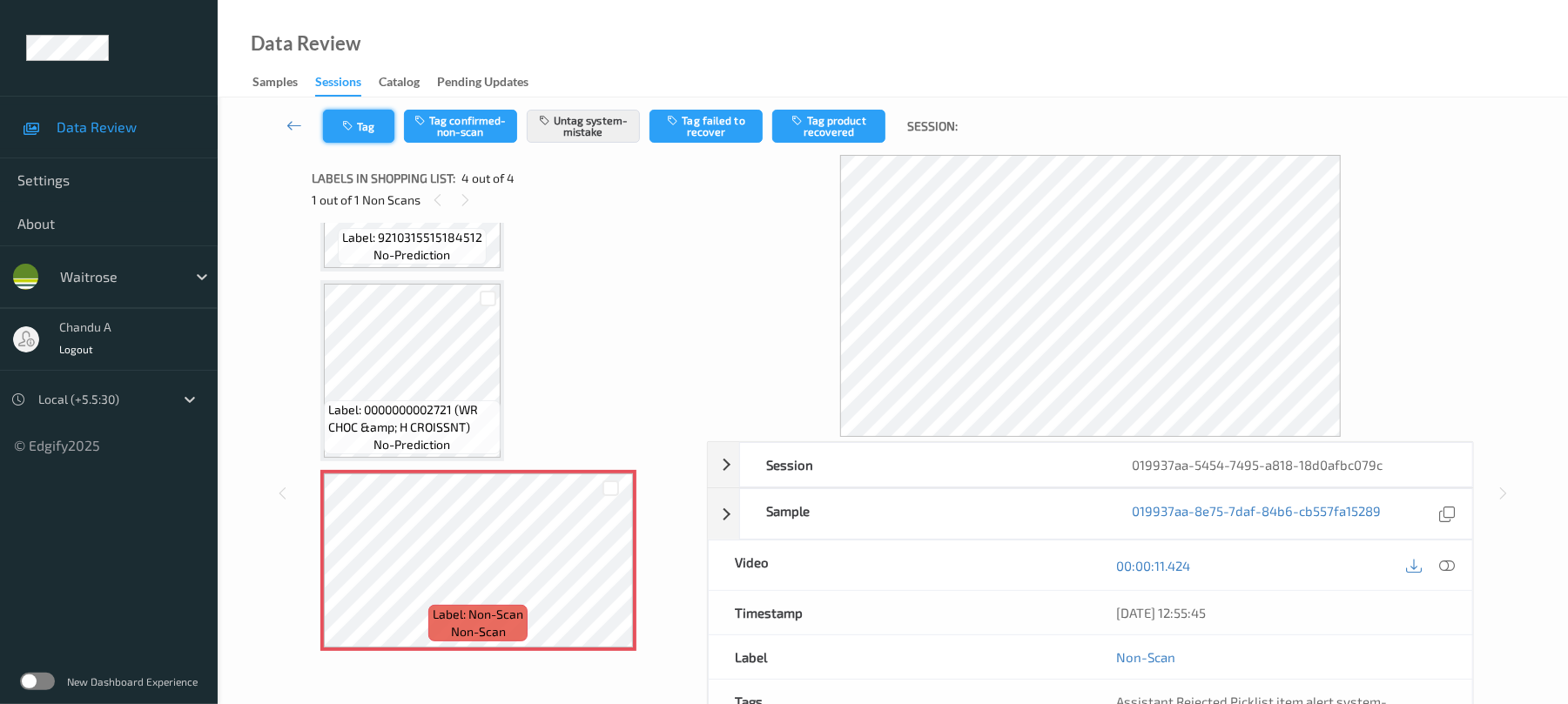
click at [357, 137] on button "Tag" at bounding box center [359, 126] width 71 height 33
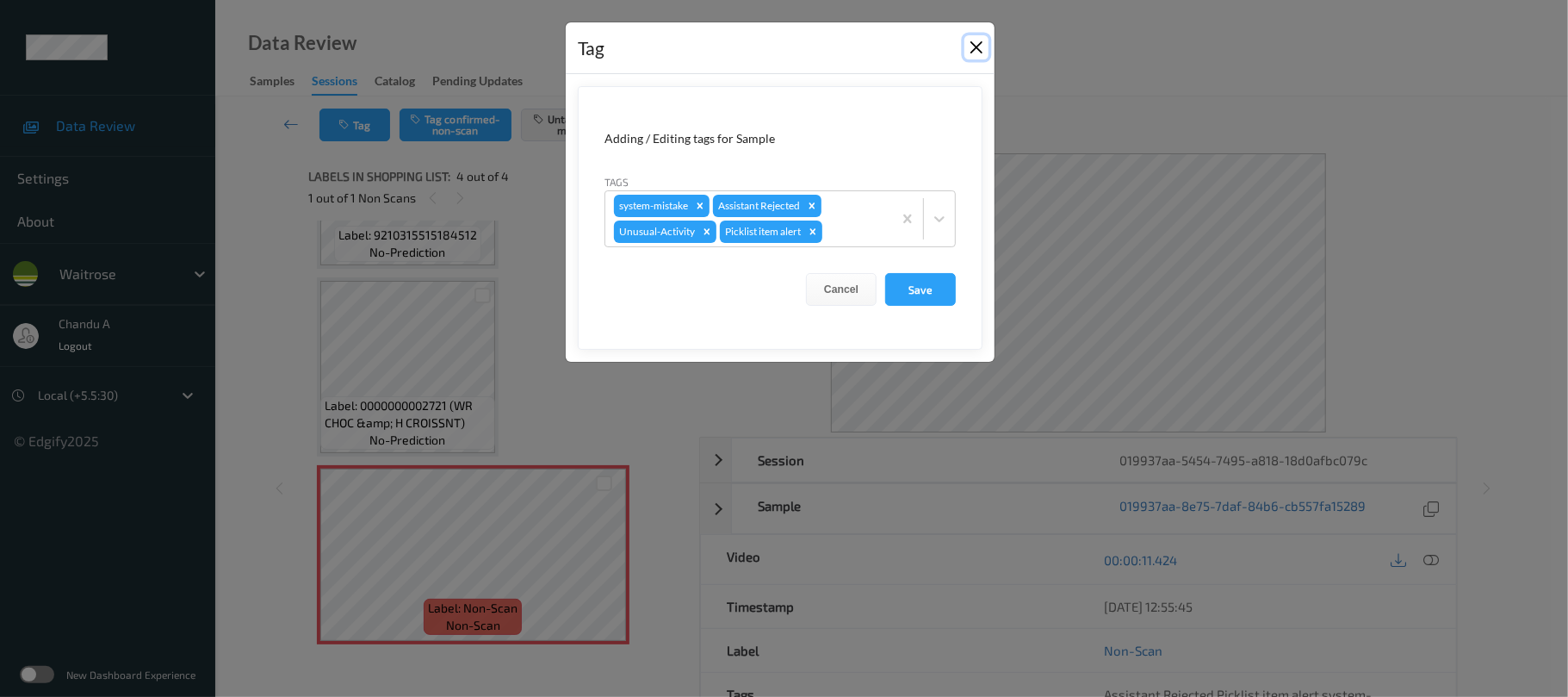
click at [975, 52] on button "Close" at bounding box center [976, 47] width 24 height 24
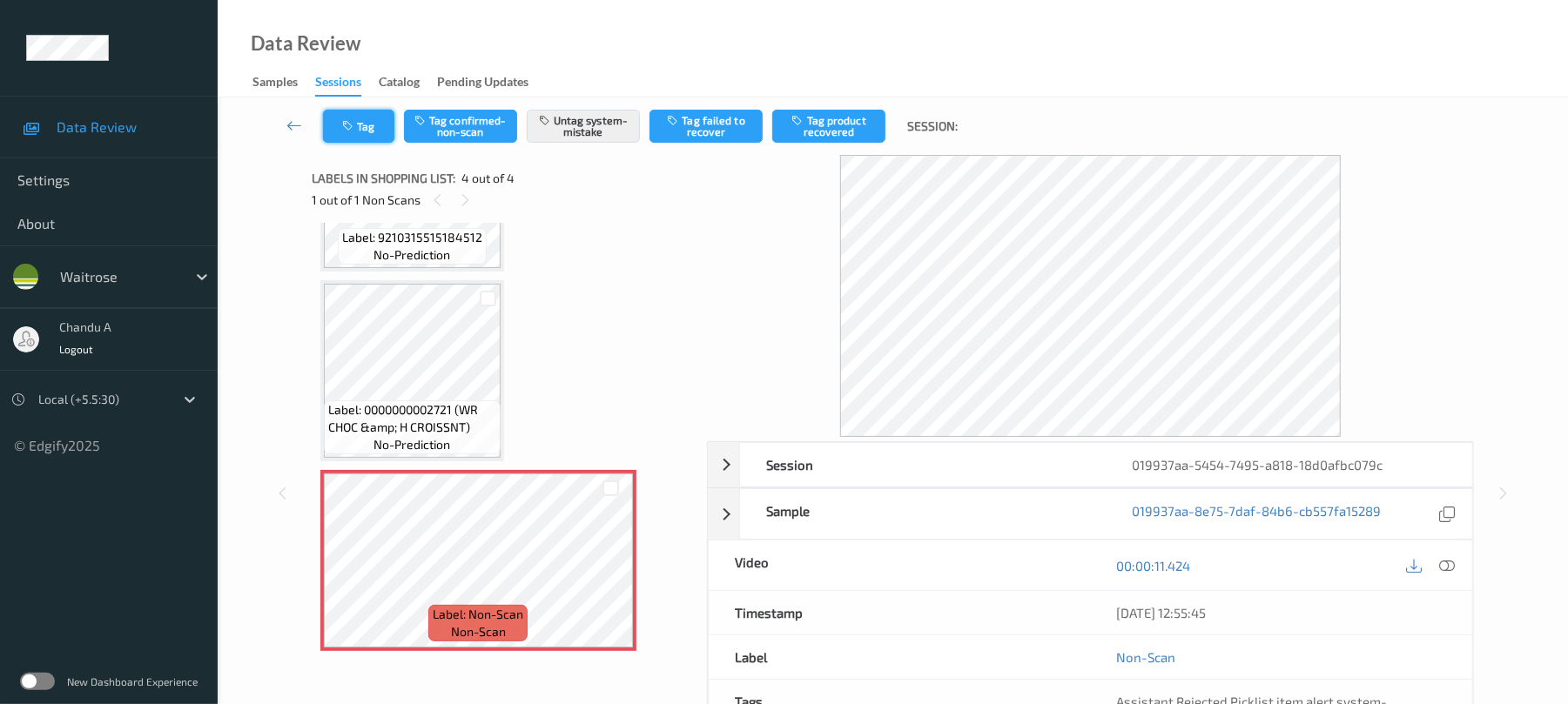
click at [367, 131] on button "Tag" at bounding box center [359, 126] width 71 height 33
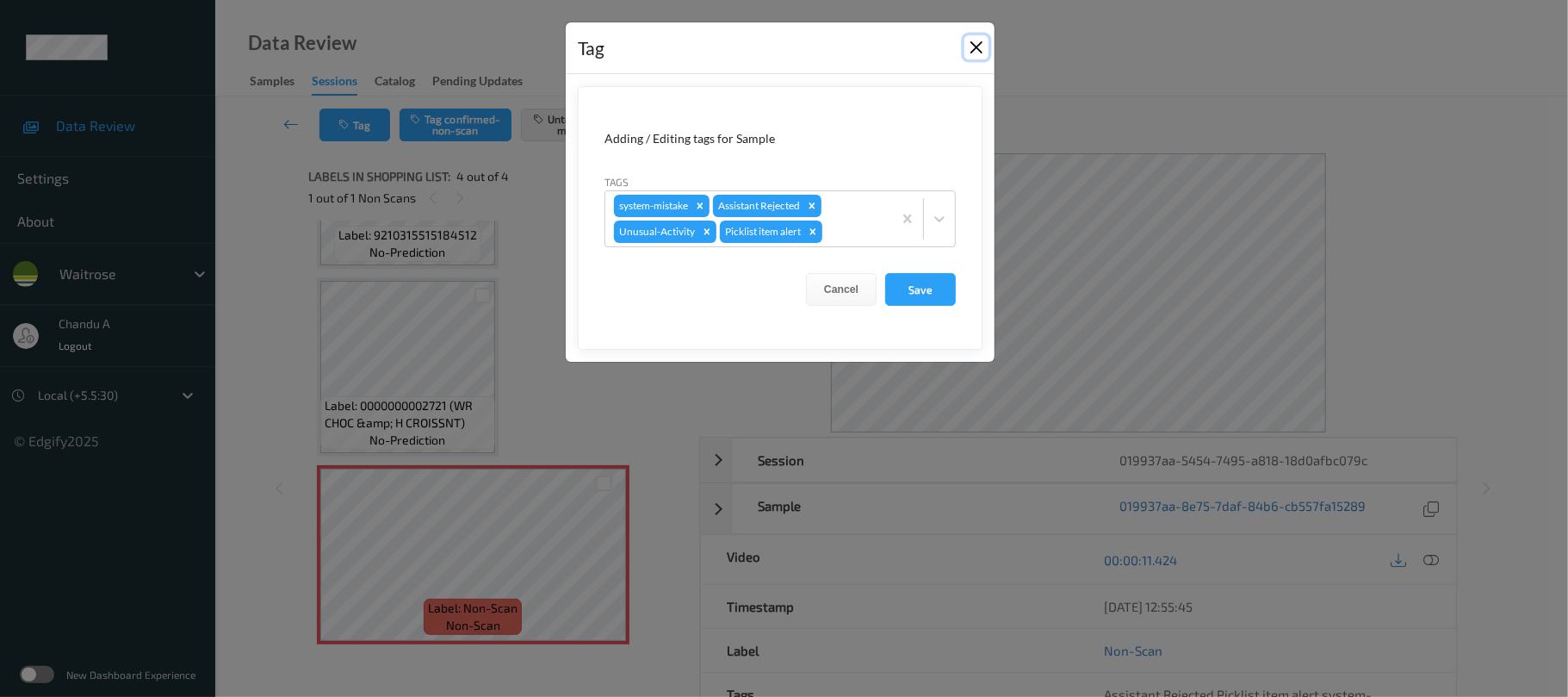
click at [979, 49] on button "Close" at bounding box center [976, 47] width 24 height 24
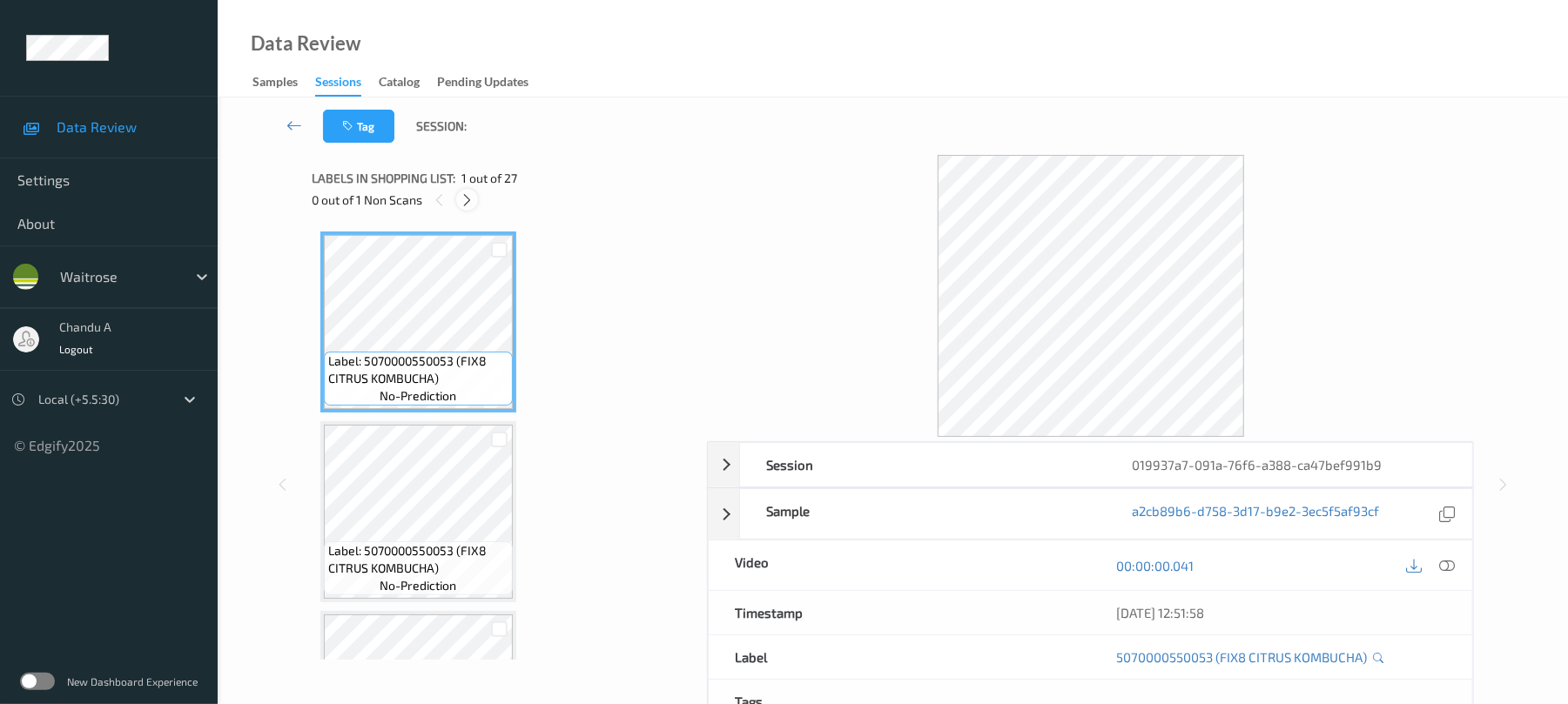
click at [462, 197] on icon at bounding box center [467, 199] width 15 height 16
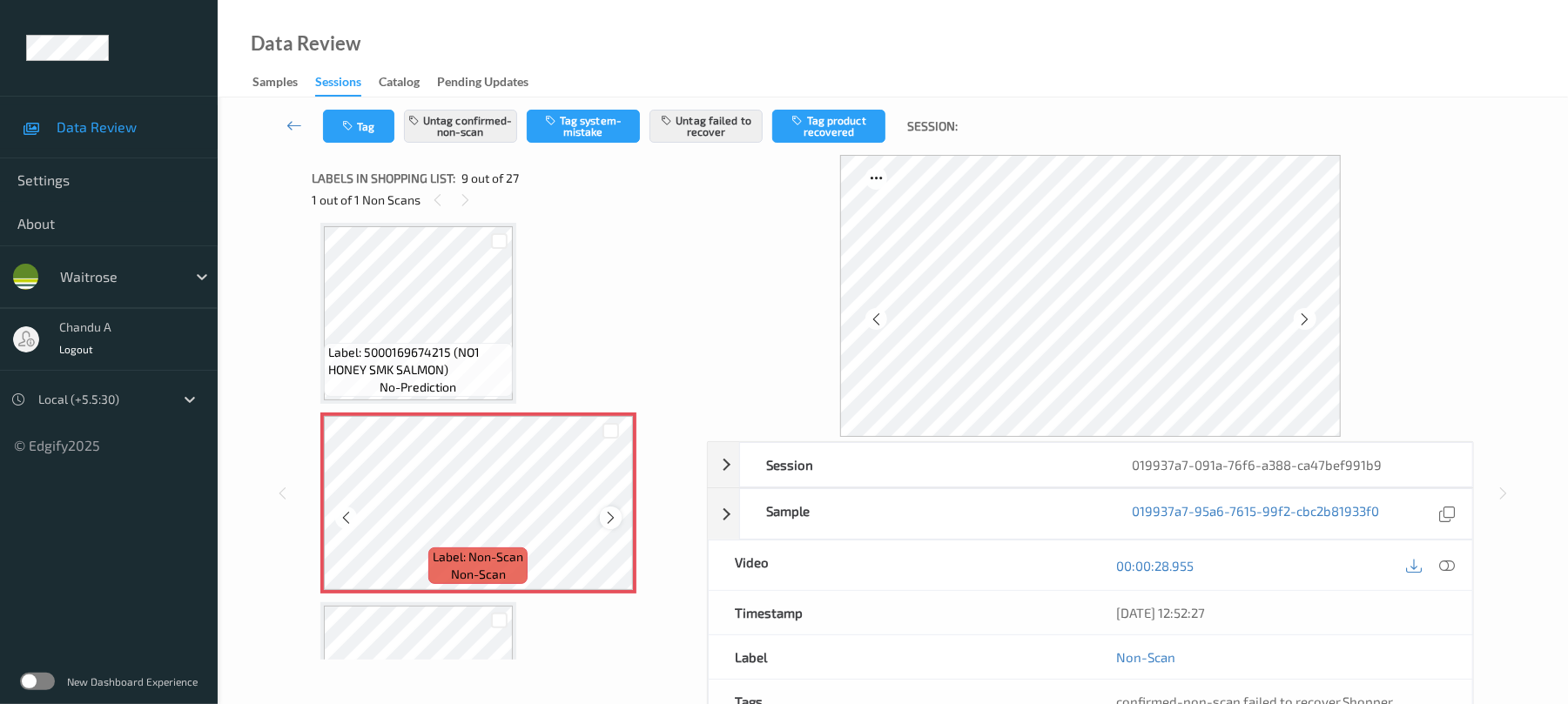
click at [611, 522] on icon at bounding box center [611, 517] width 15 height 16
click at [607, 516] on icon at bounding box center [611, 517] width 15 height 16
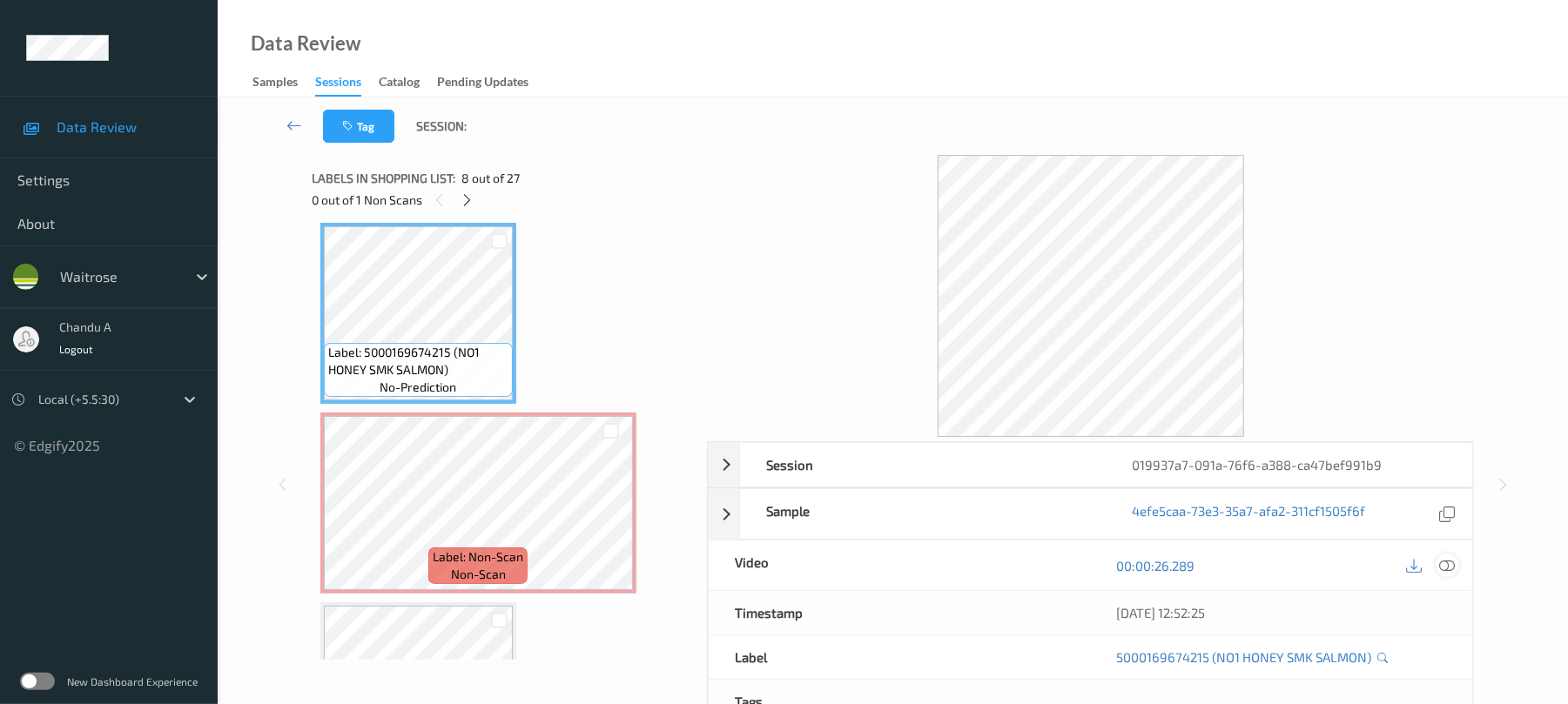
click at [1446, 558] on icon at bounding box center [1447, 565] width 16 height 16
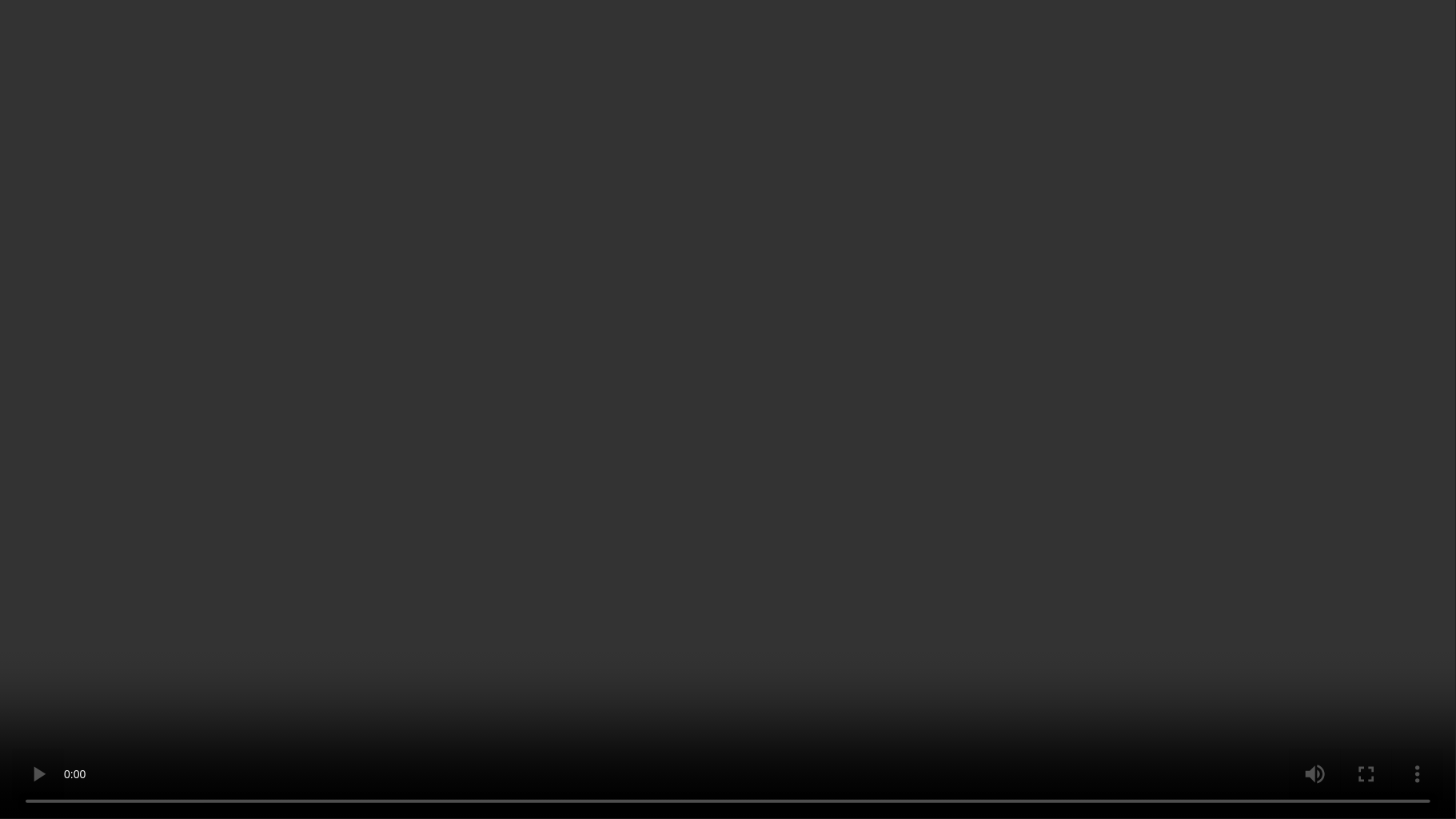
click at [821, 401] on video at bounding box center [728, 409] width 1456 height 819
click at [750, 307] on video at bounding box center [728, 409] width 1456 height 819
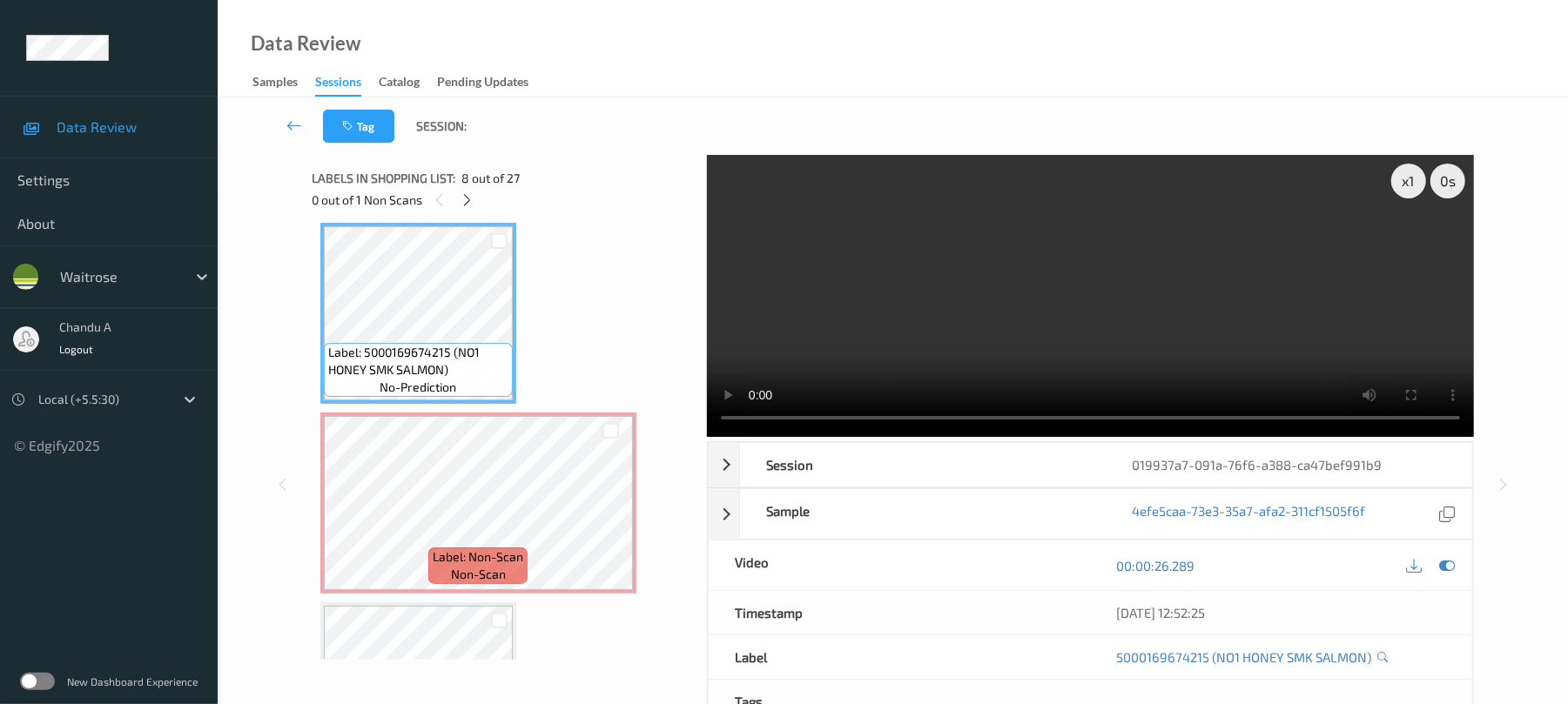
click at [915, 264] on video at bounding box center [1090, 295] width 768 height 282
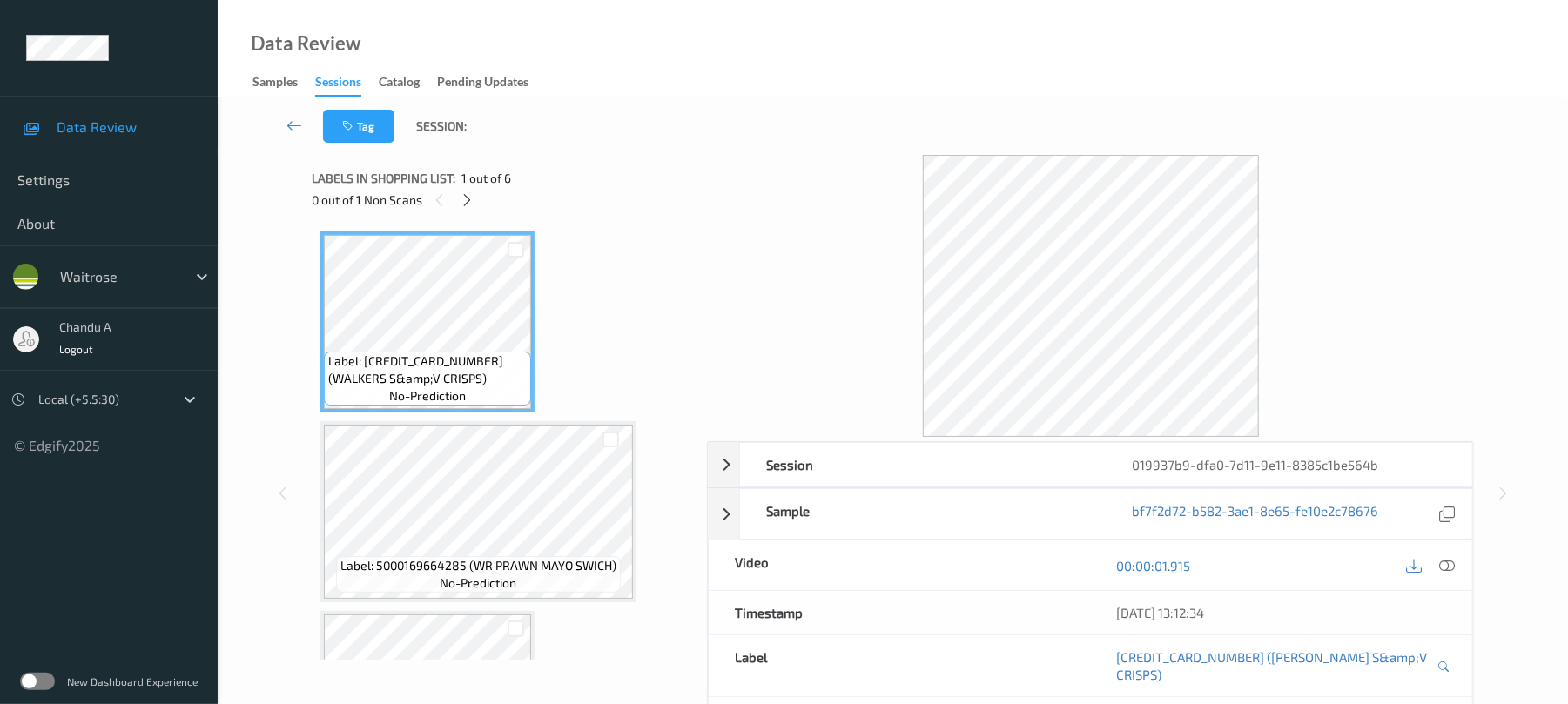
drag, startPoint x: 470, startPoint y: 202, endPoint x: 470, endPoint y: 221, distance: 19.0
click at [470, 203] on icon at bounding box center [467, 199] width 15 height 16
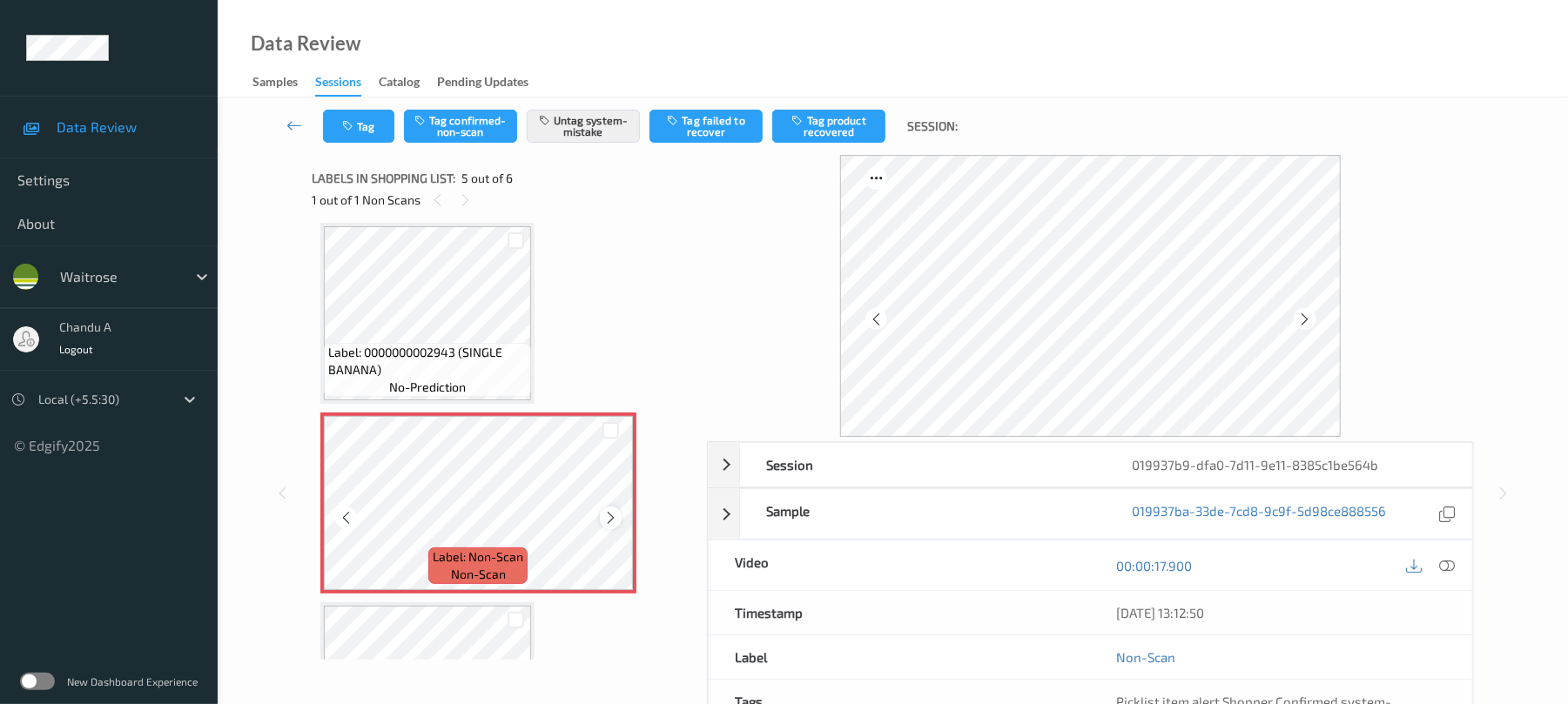
click at [607, 520] on icon at bounding box center [611, 517] width 15 height 16
click at [371, 140] on button "Tag" at bounding box center [359, 126] width 71 height 33
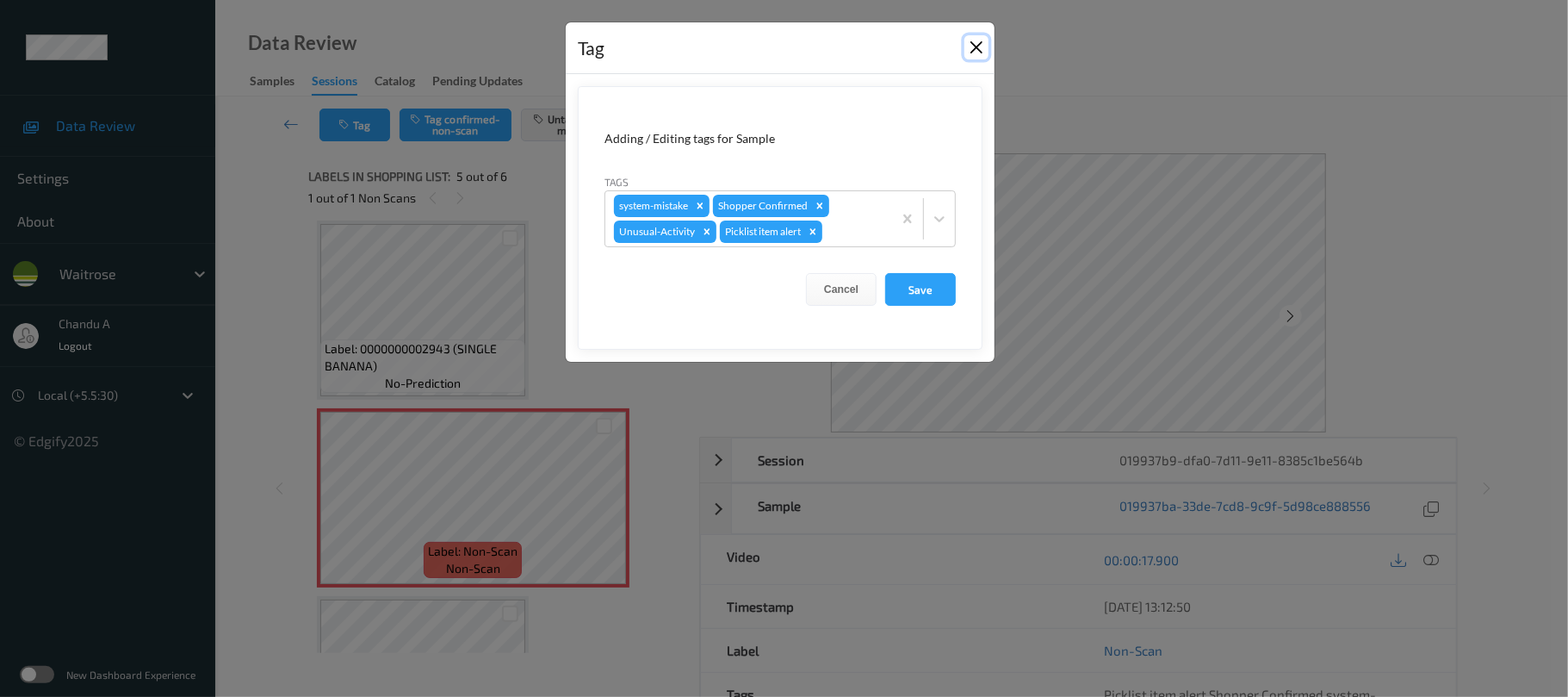
click at [973, 45] on button "Close" at bounding box center [976, 47] width 24 height 24
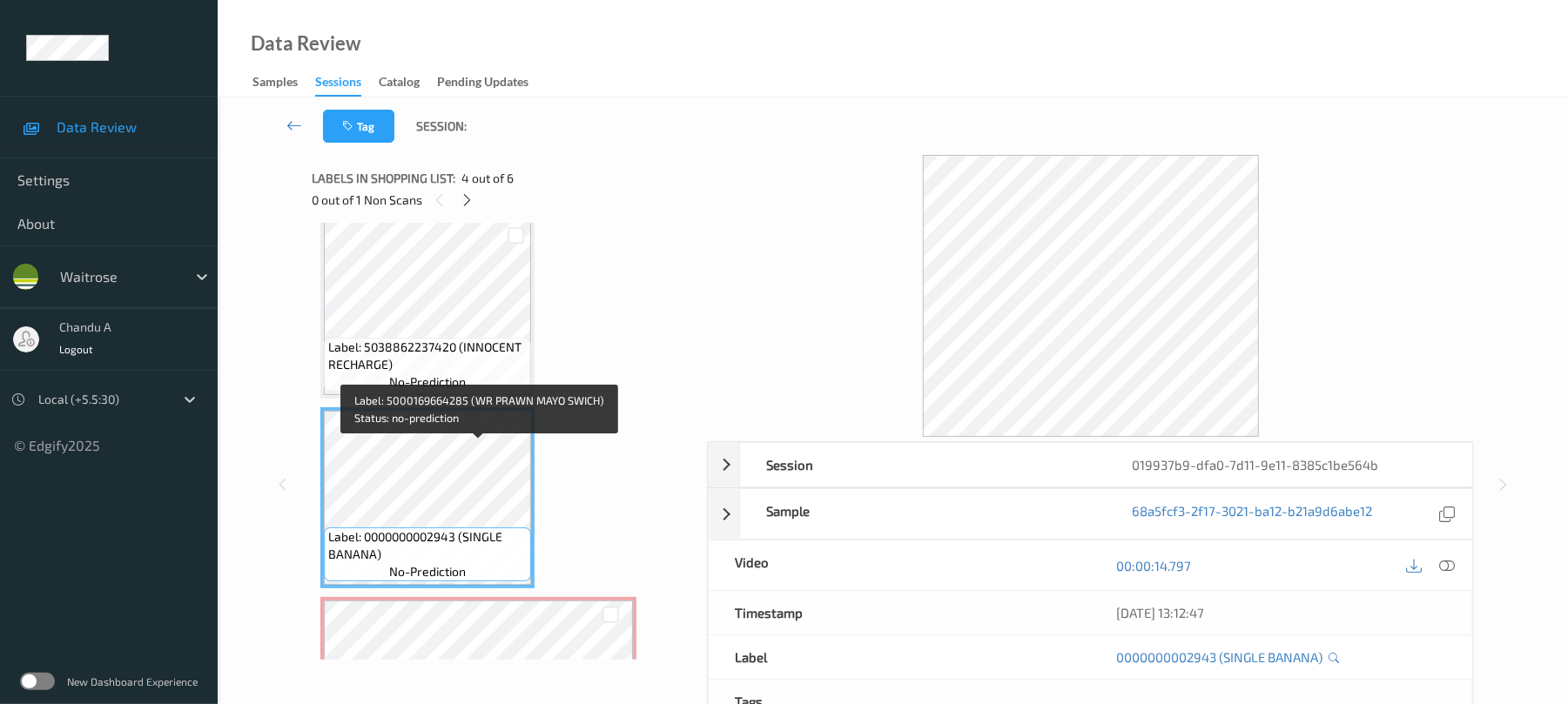
scroll to position [694, 0]
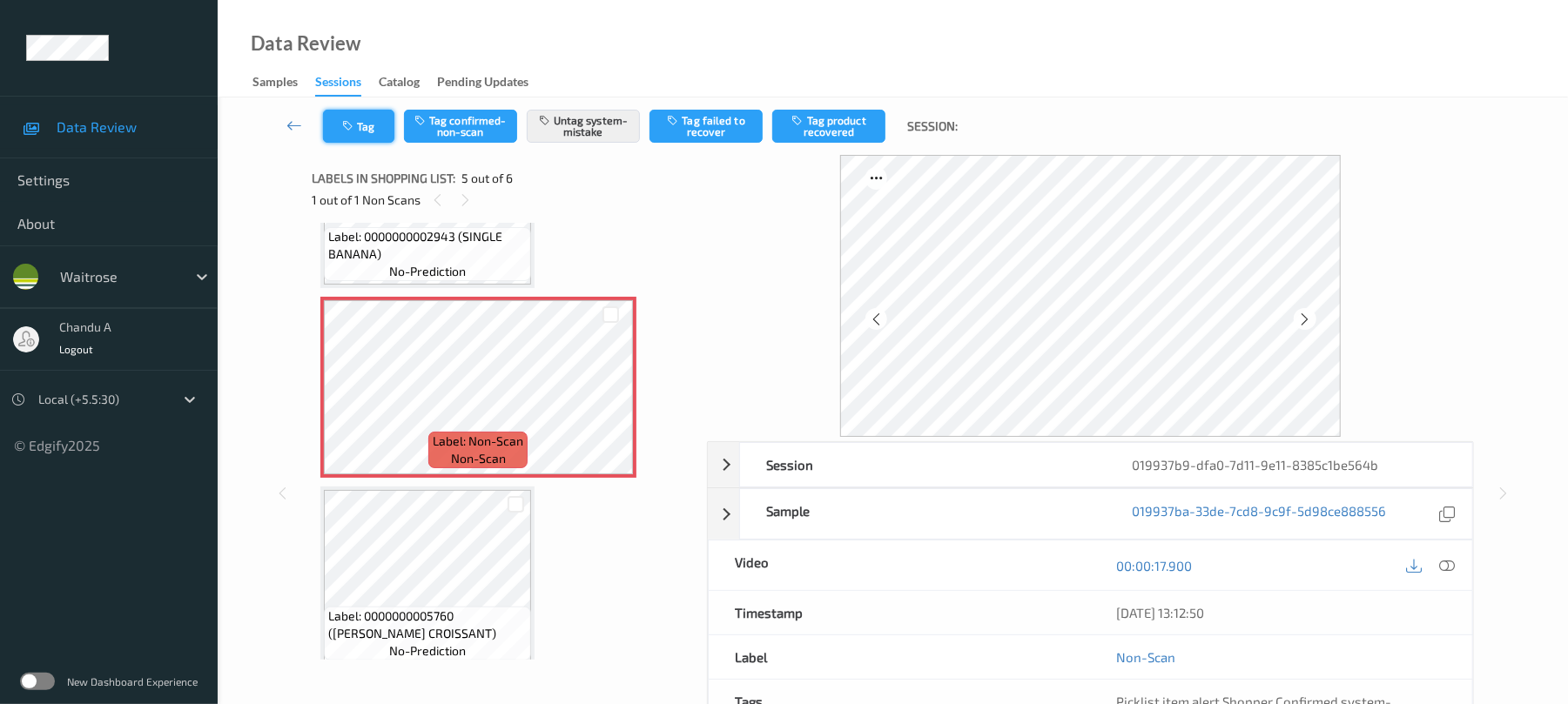
click at [371, 112] on button "Tag" at bounding box center [359, 126] width 71 height 33
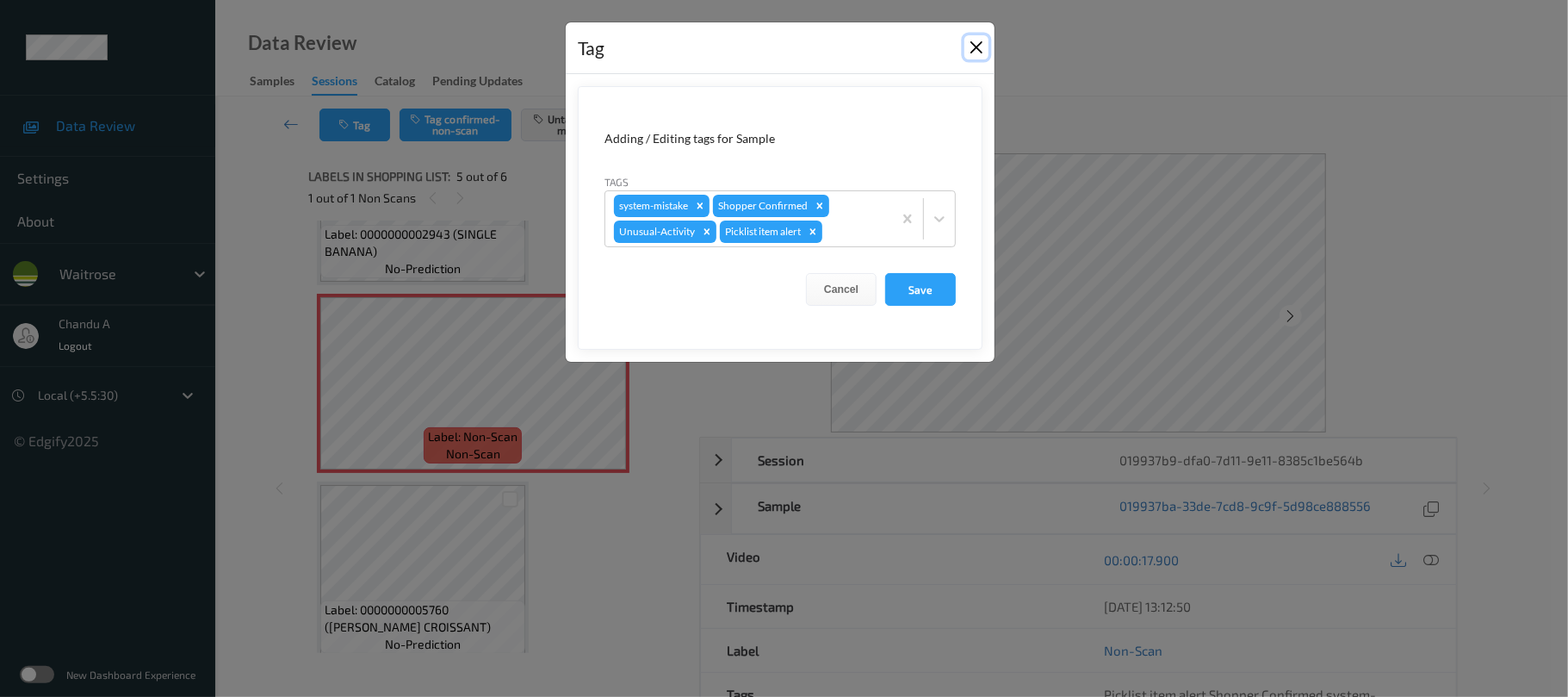
click at [978, 48] on button "Close" at bounding box center [976, 47] width 24 height 24
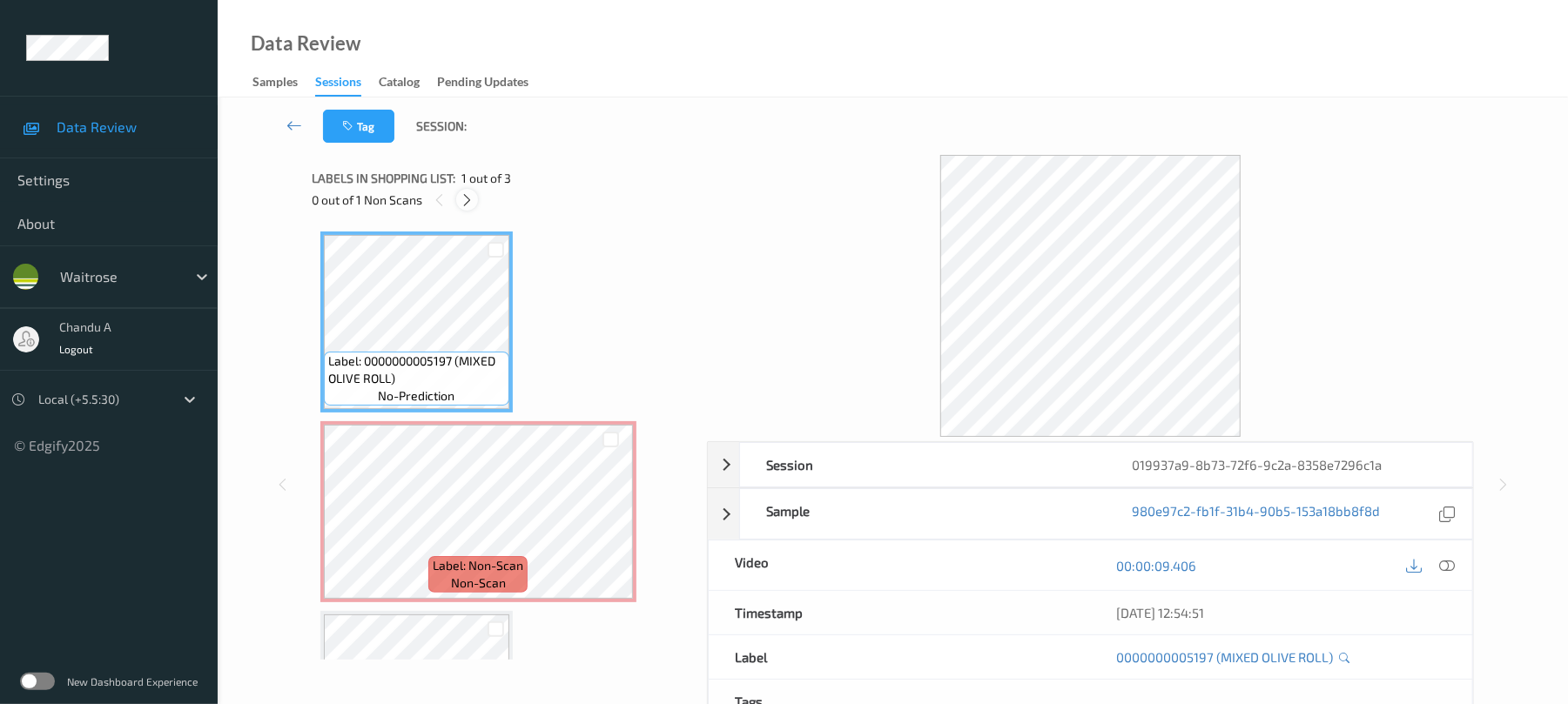
click at [461, 193] on icon at bounding box center [467, 199] width 15 height 16
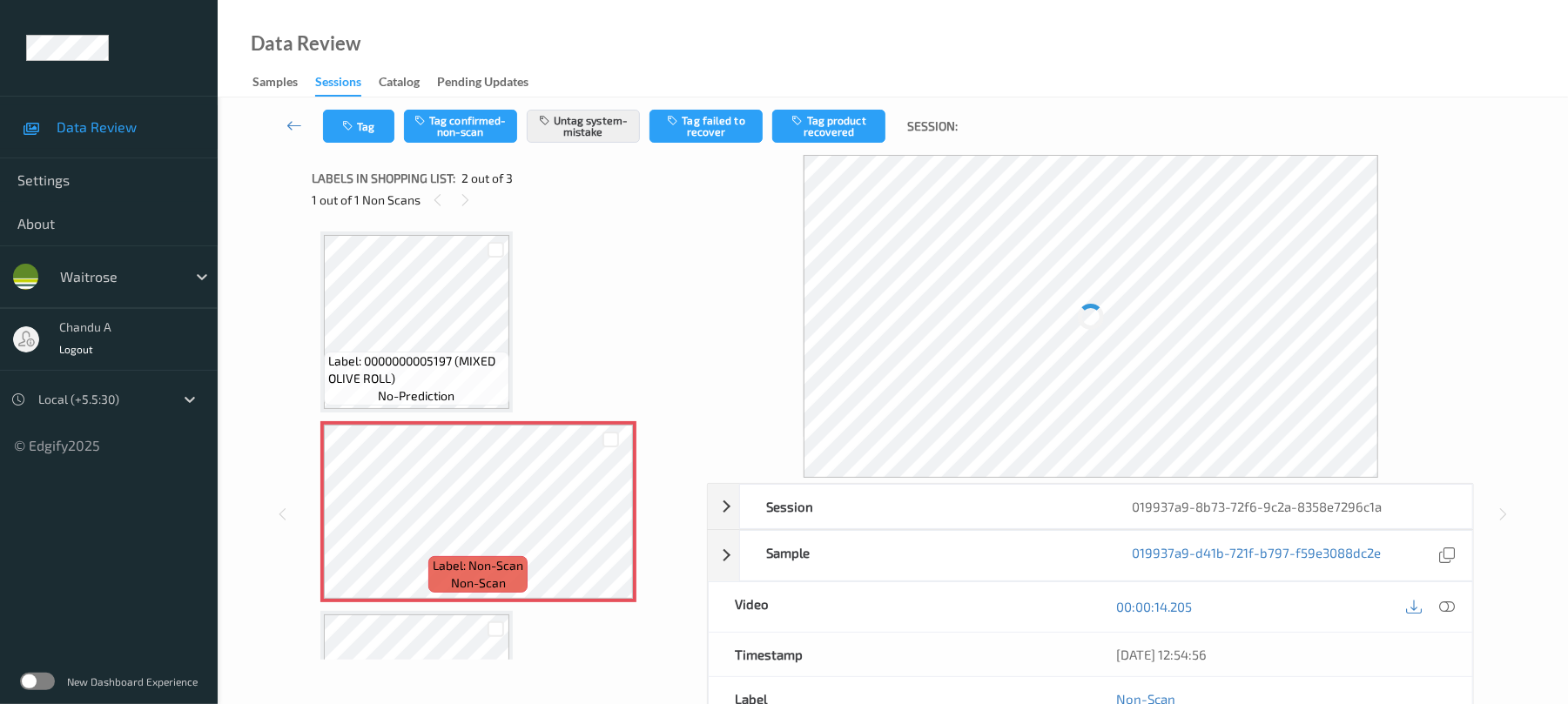
scroll to position [9, 0]
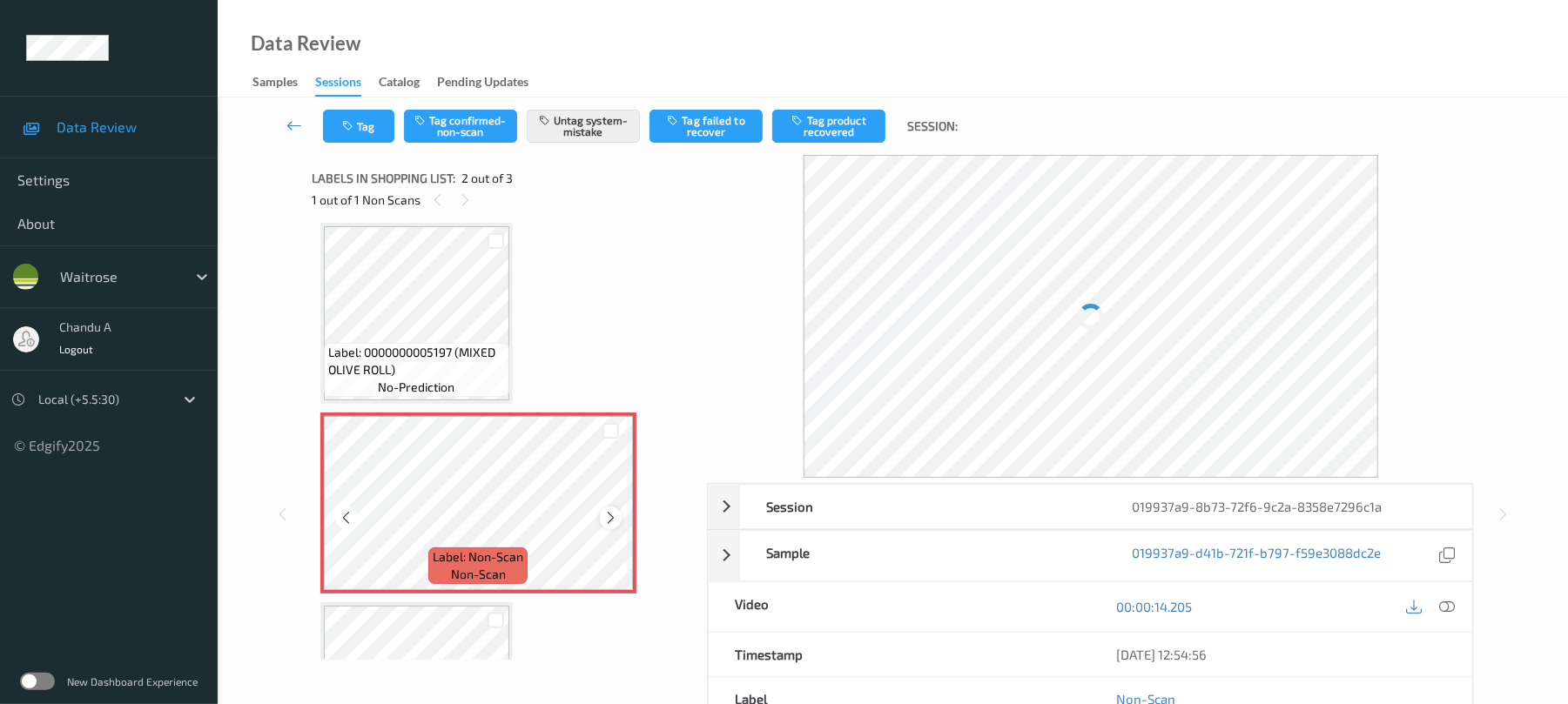
click at [607, 516] on icon at bounding box center [611, 517] width 15 height 16
click at [359, 134] on button "Tag" at bounding box center [359, 126] width 71 height 33
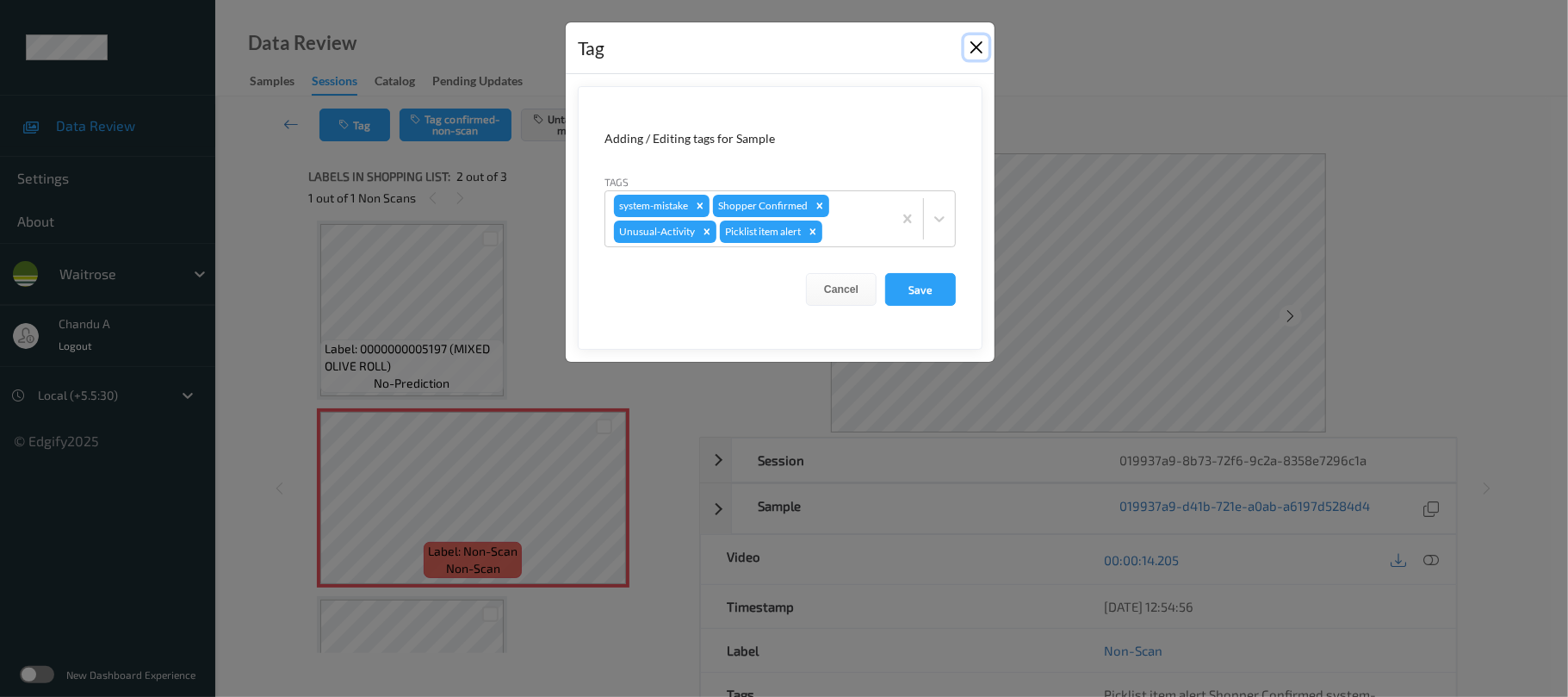
click at [970, 44] on button "Close" at bounding box center [976, 47] width 24 height 24
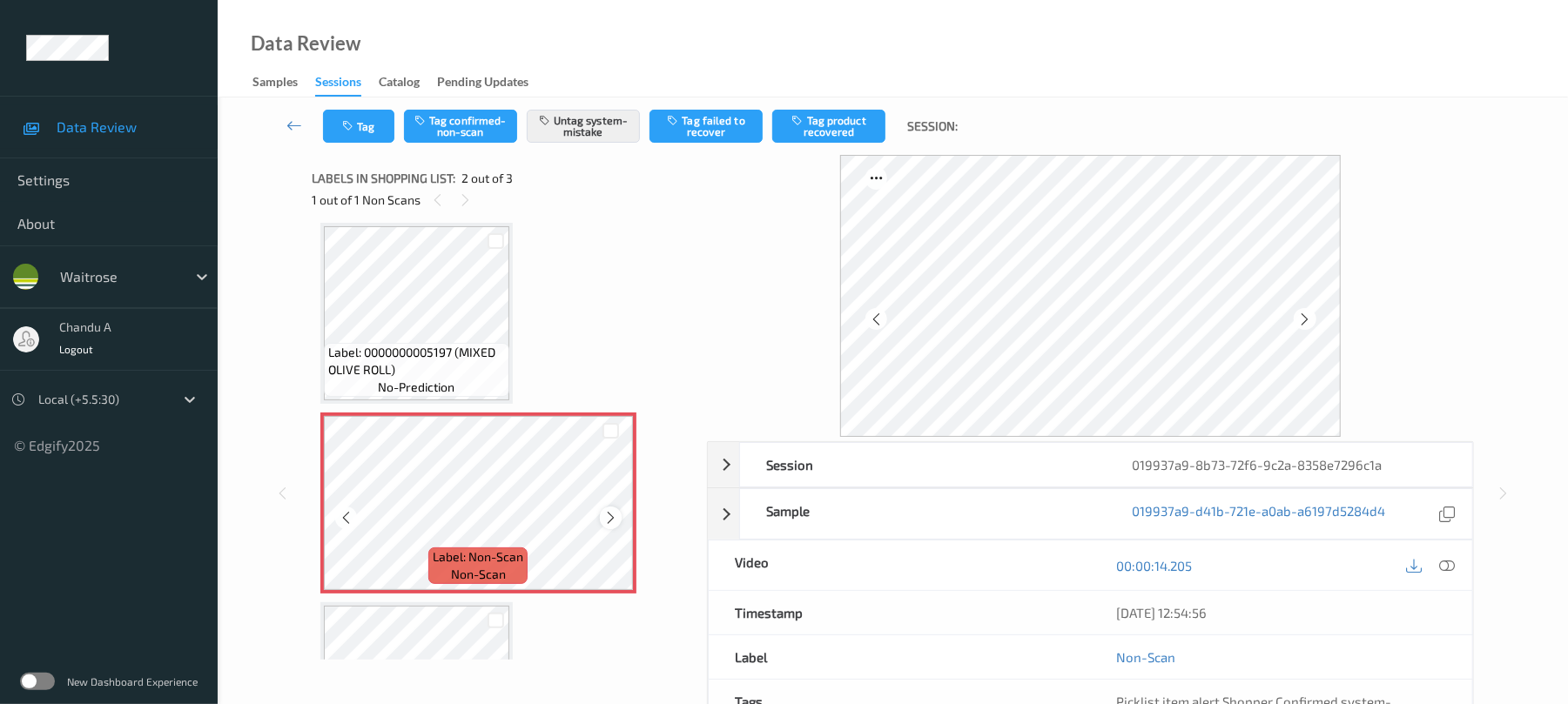
click at [614, 518] on icon at bounding box center [611, 517] width 15 height 16
click at [355, 122] on icon "button" at bounding box center [349, 125] width 15 height 12
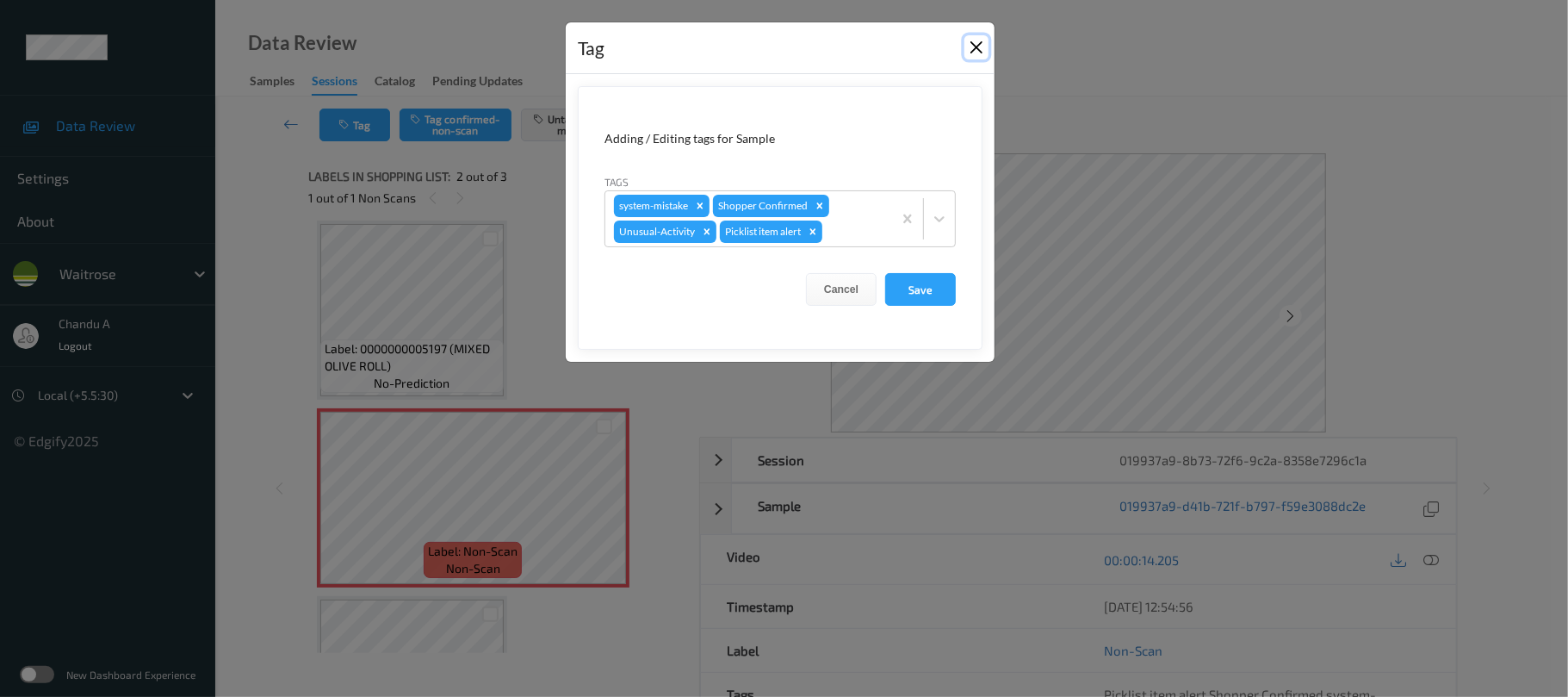
click at [974, 45] on button "Close" at bounding box center [976, 47] width 24 height 24
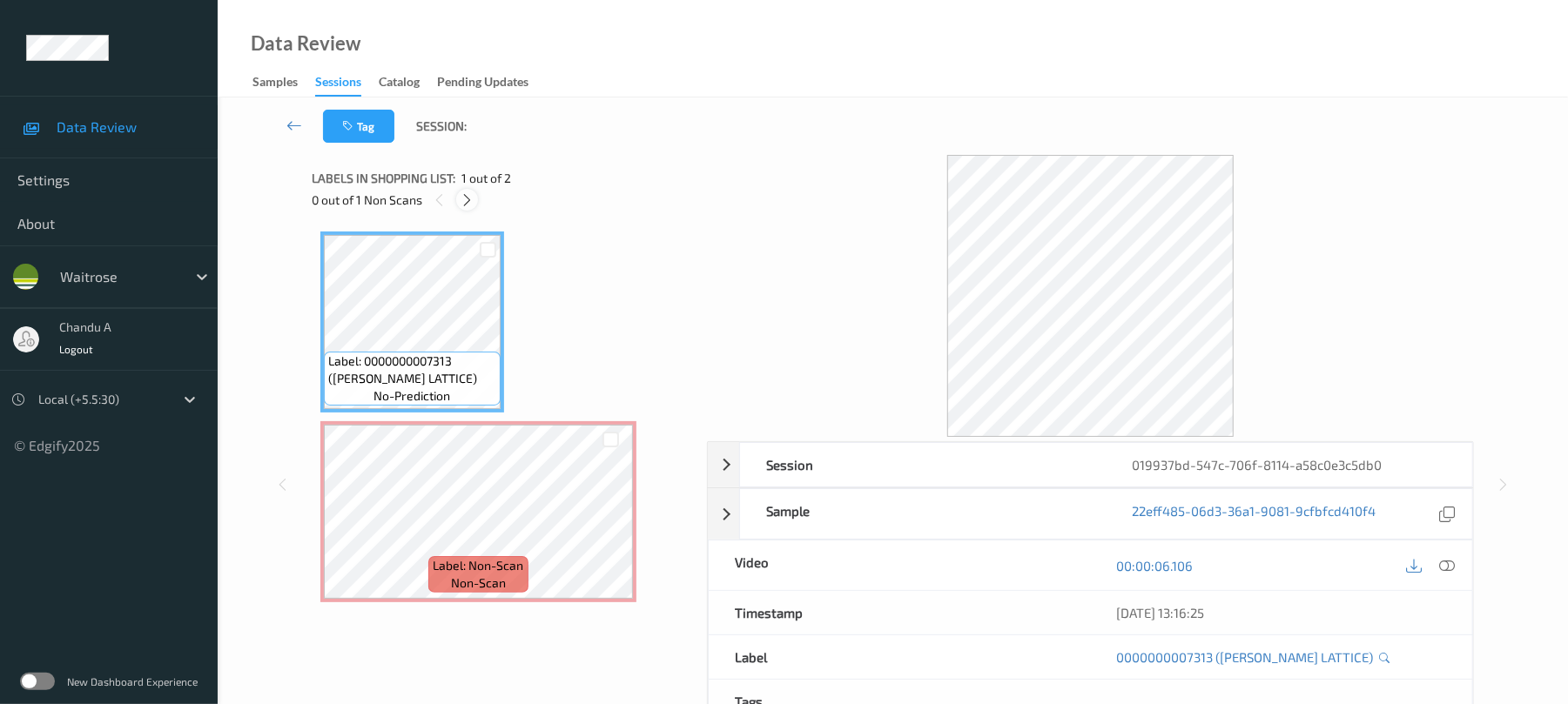
click at [467, 202] on icon at bounding box center [467, 199] width 15 height 16
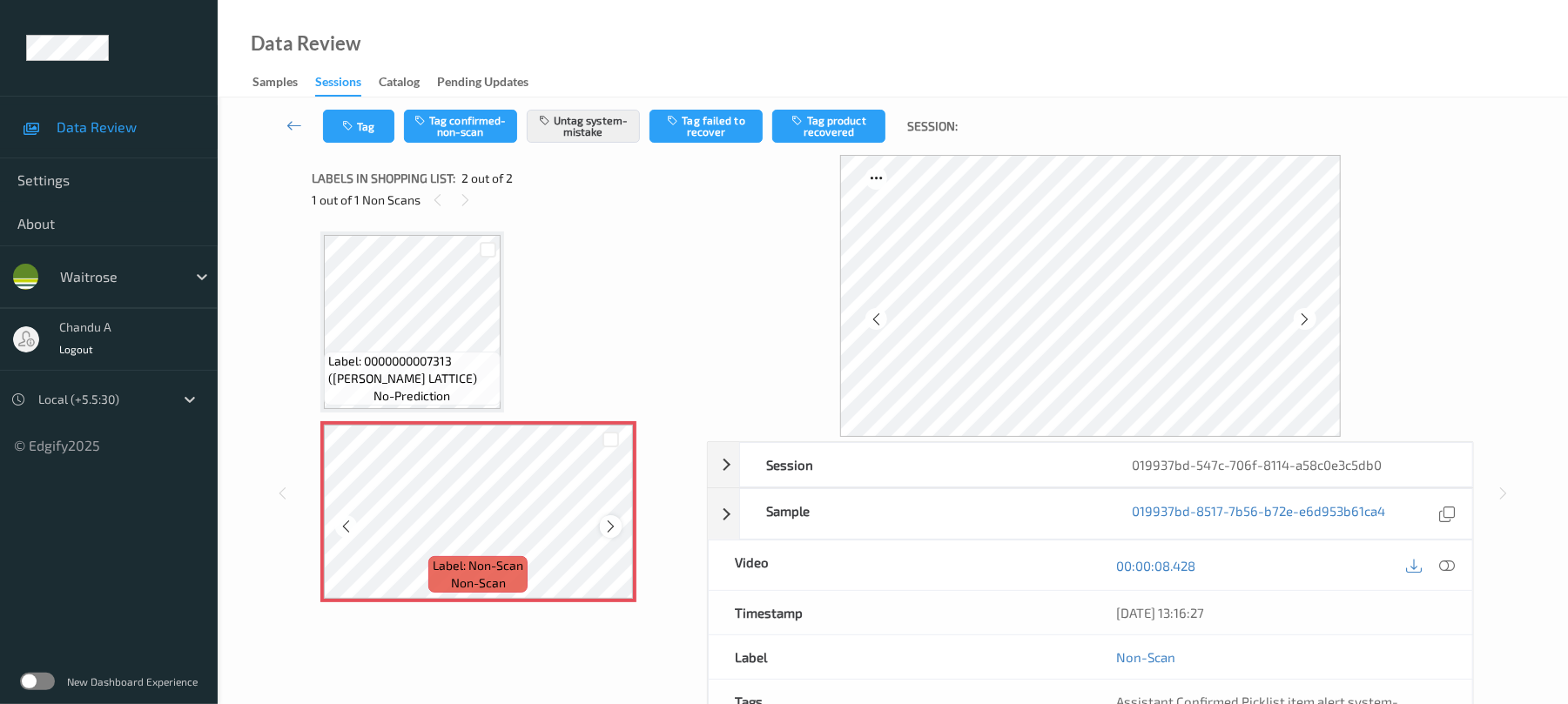
click at [607, 520] on icon at bounding box center [611, 526] width 15 height 16
click at [352, 113] on button "Tag" at bounding box center [359, 126] width 71 height 33
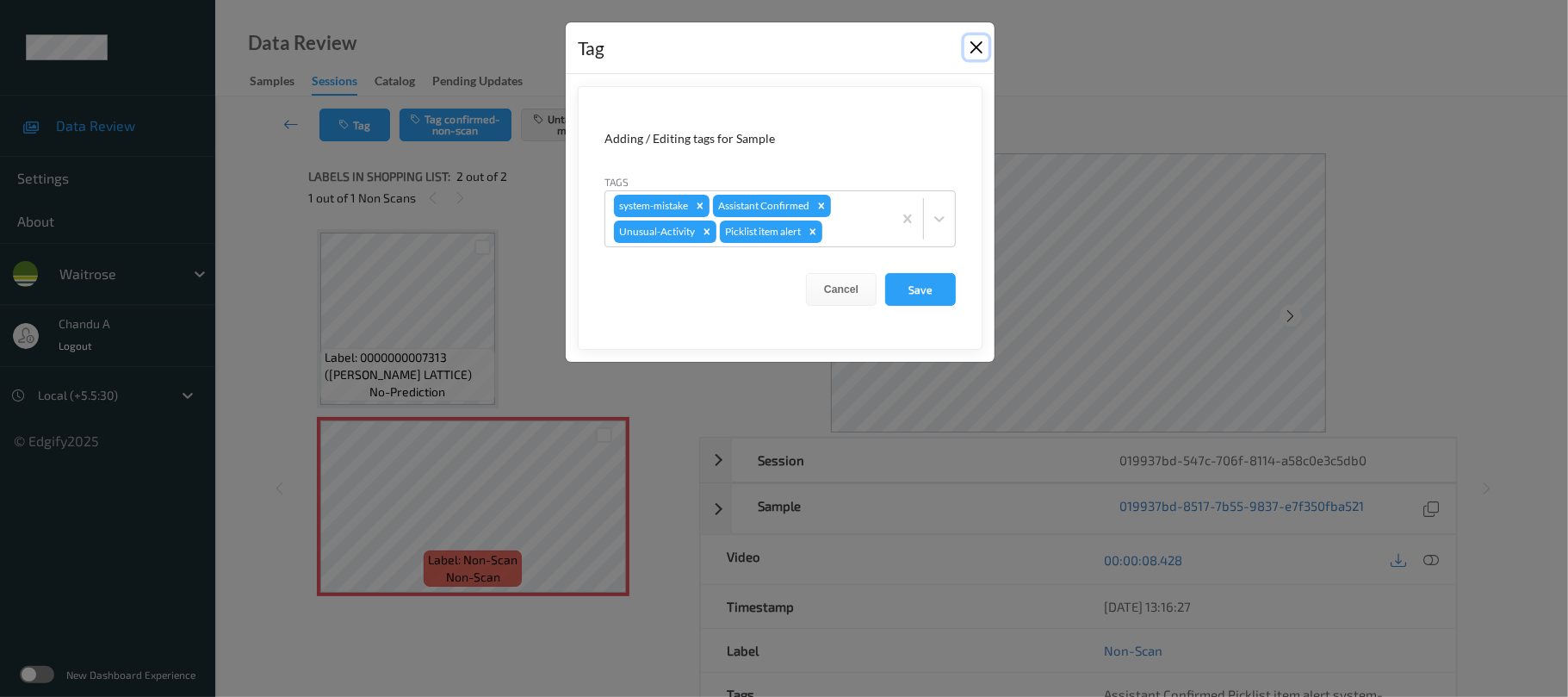
click at [979, 44] on button "Close" at bounding box center [976, 47] width 24 height 24
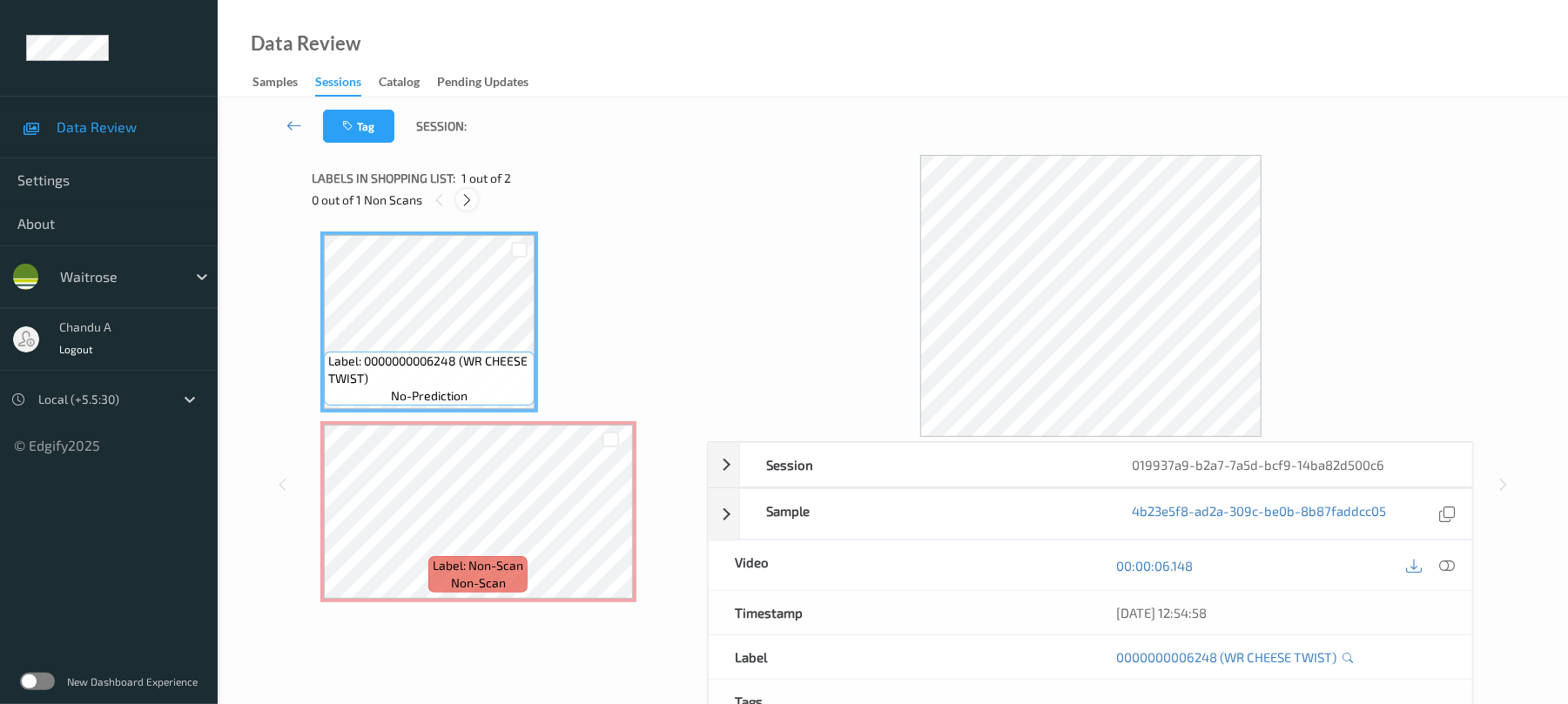
click at [468, 199] on icon at bounding box center [467, 199] width 15 height 16
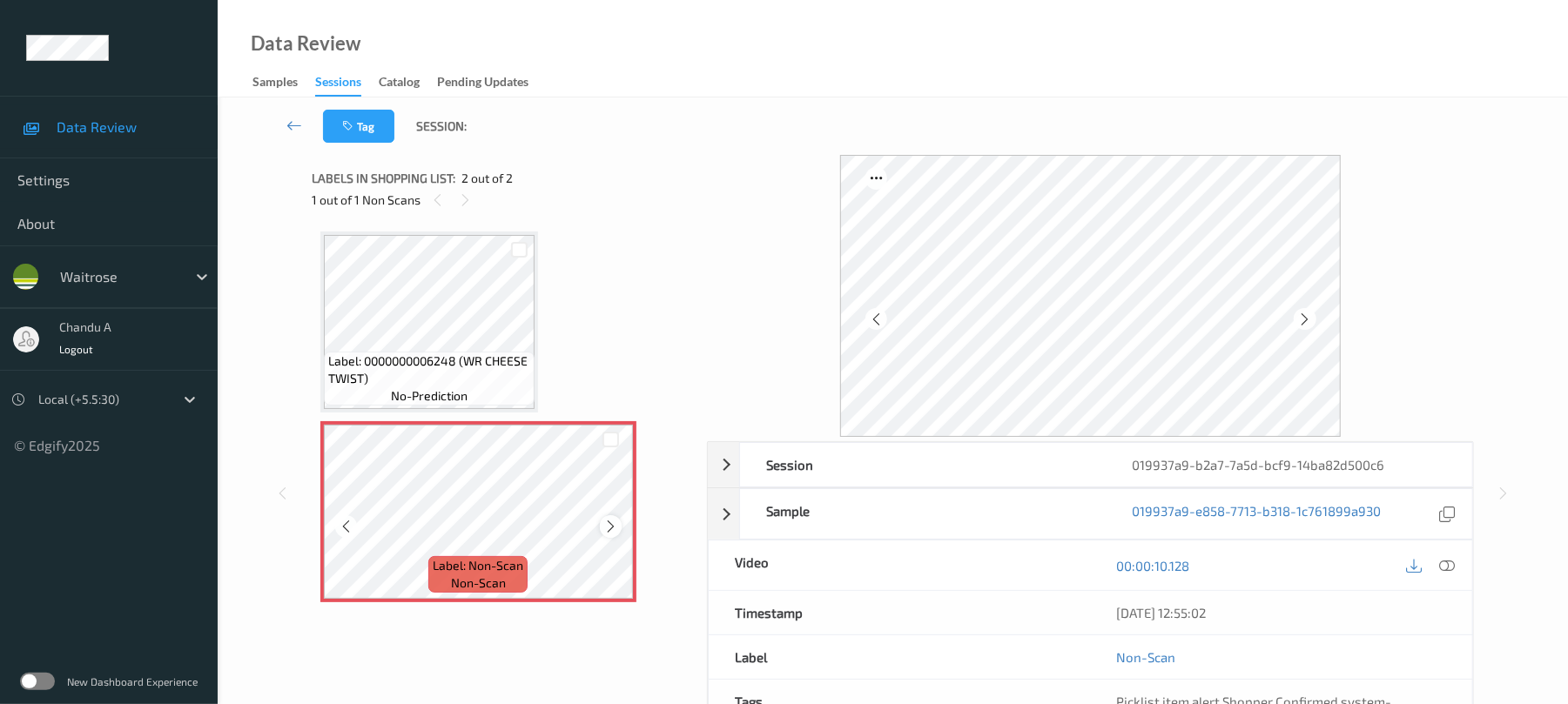
click at [618, 528] on icon at bounding box center [611, 526] width 15 height 16
click at [620, 520] on div at bounding box center [611, 527] width 22 height 22
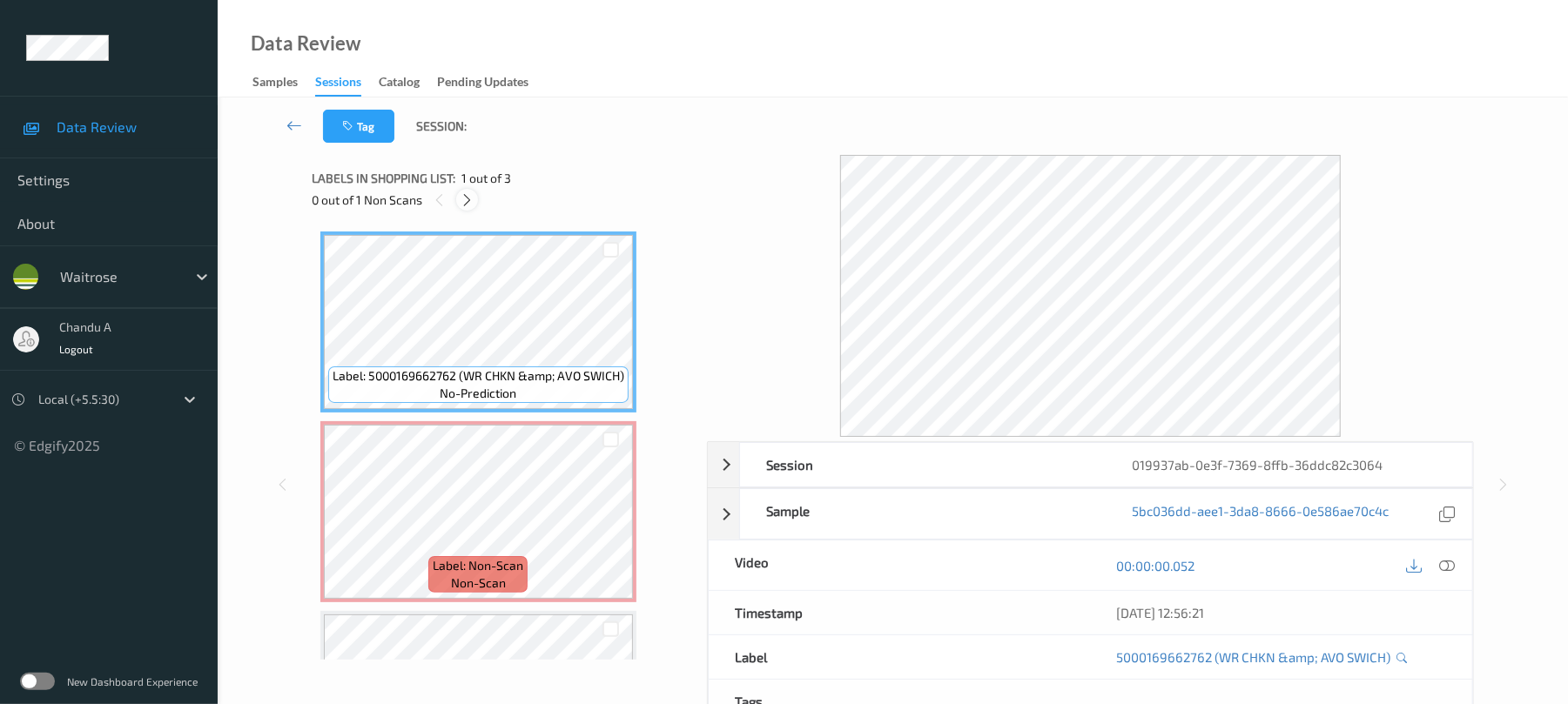
click at [468, 199] on icon at bounding box center [467, 199] width 15 height 16
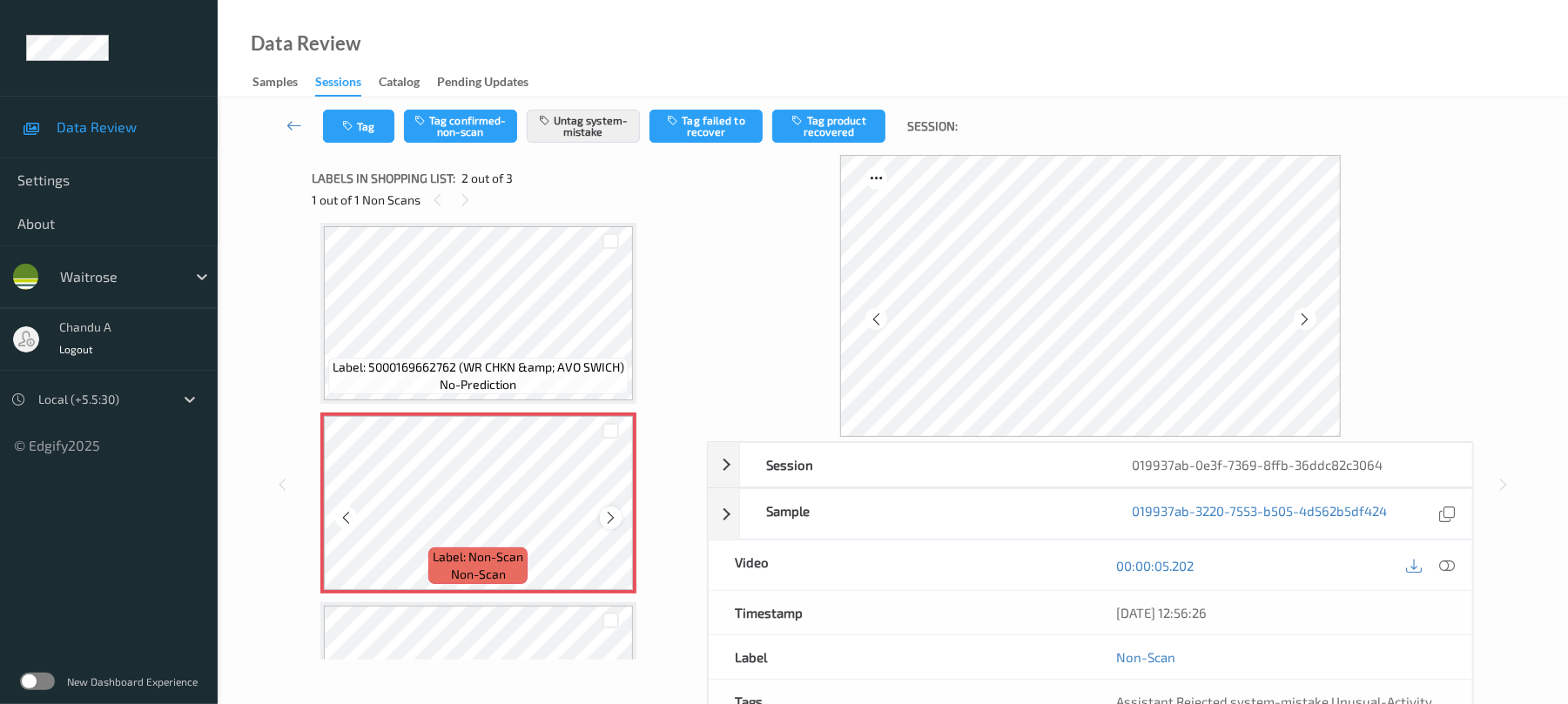
click at [607, 516] on icon at bounding box center [611, 517] width 15 height 16
click at [364, 123] on button "Tag" at bounding box center [359, 126] width 71 height 33
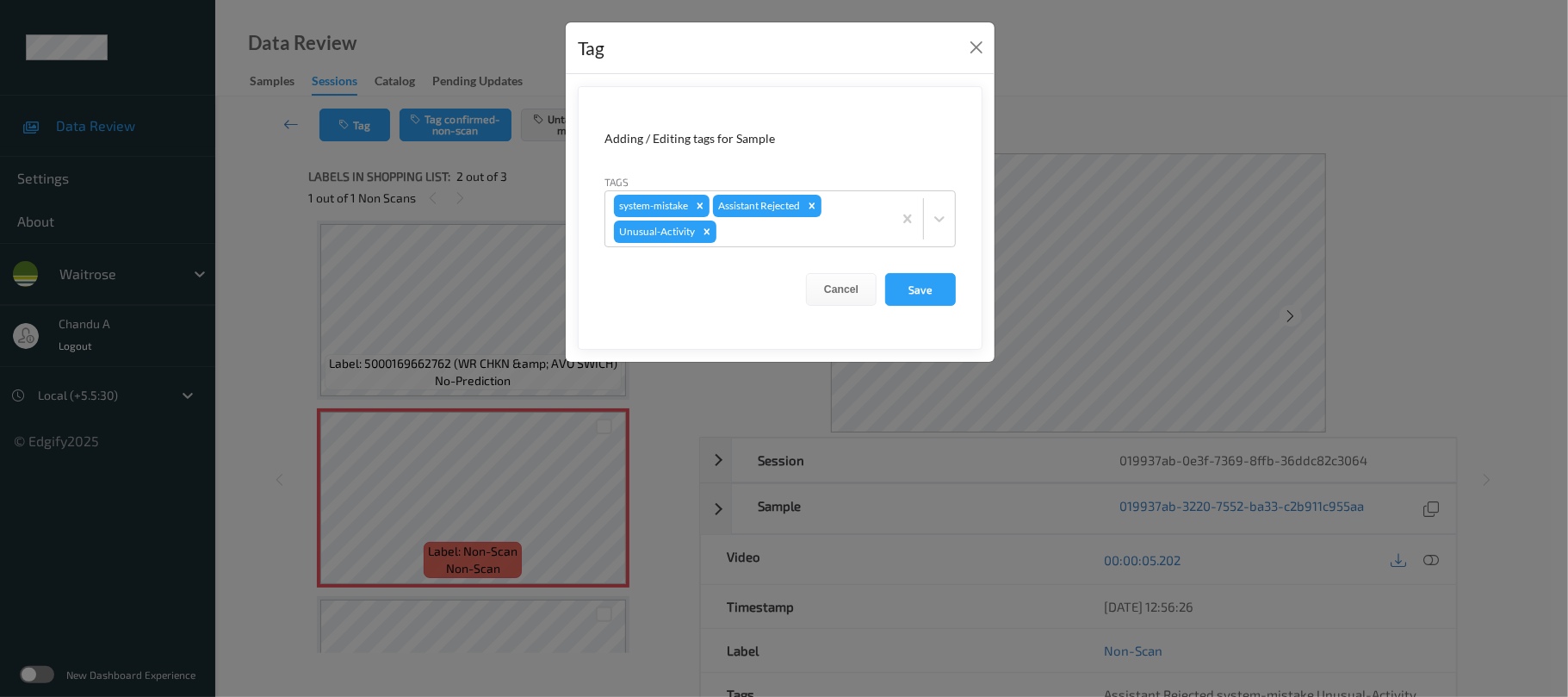
click at [962, 60] on div "Tag" at bounding box center [780, 49] width 429 height 53
click at [428, 321] on div "Tag Adding / Editing tags for Sample Tags system-mistake Assistant Rejected Unu…" at bounding box center [784, 348] width 1568 height 697
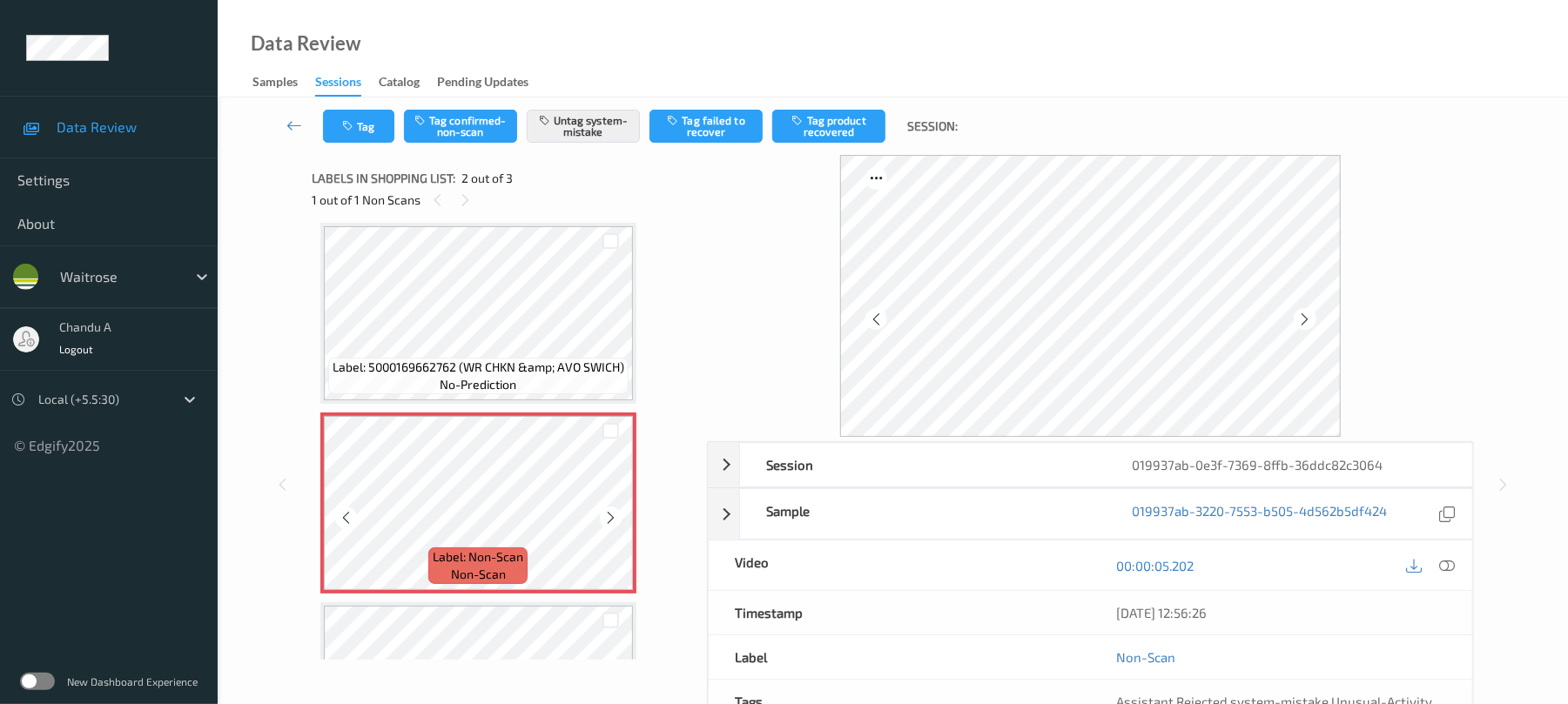
click at [614, 522] on icon at bounding box center [611, 517] width 15 height 16
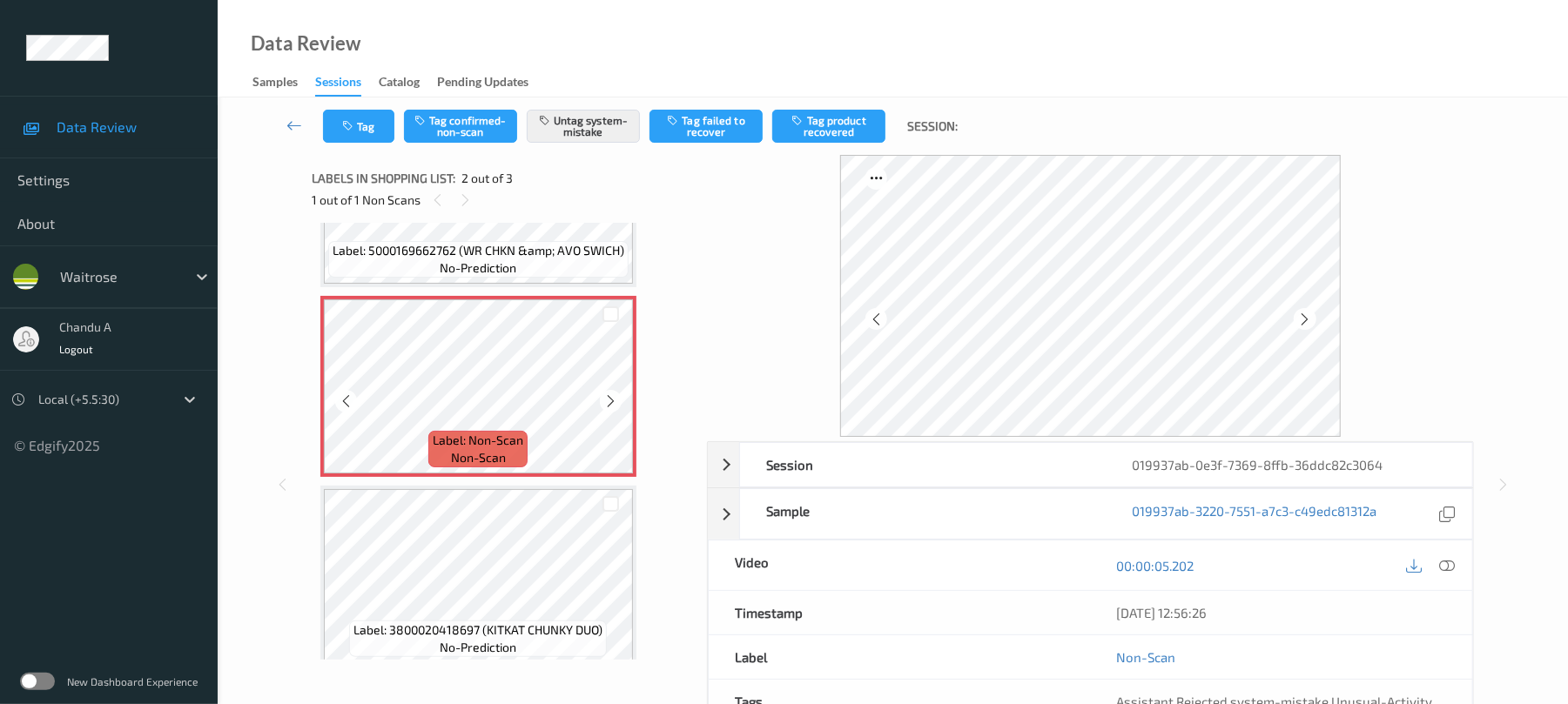
scroll to position [140, 0]
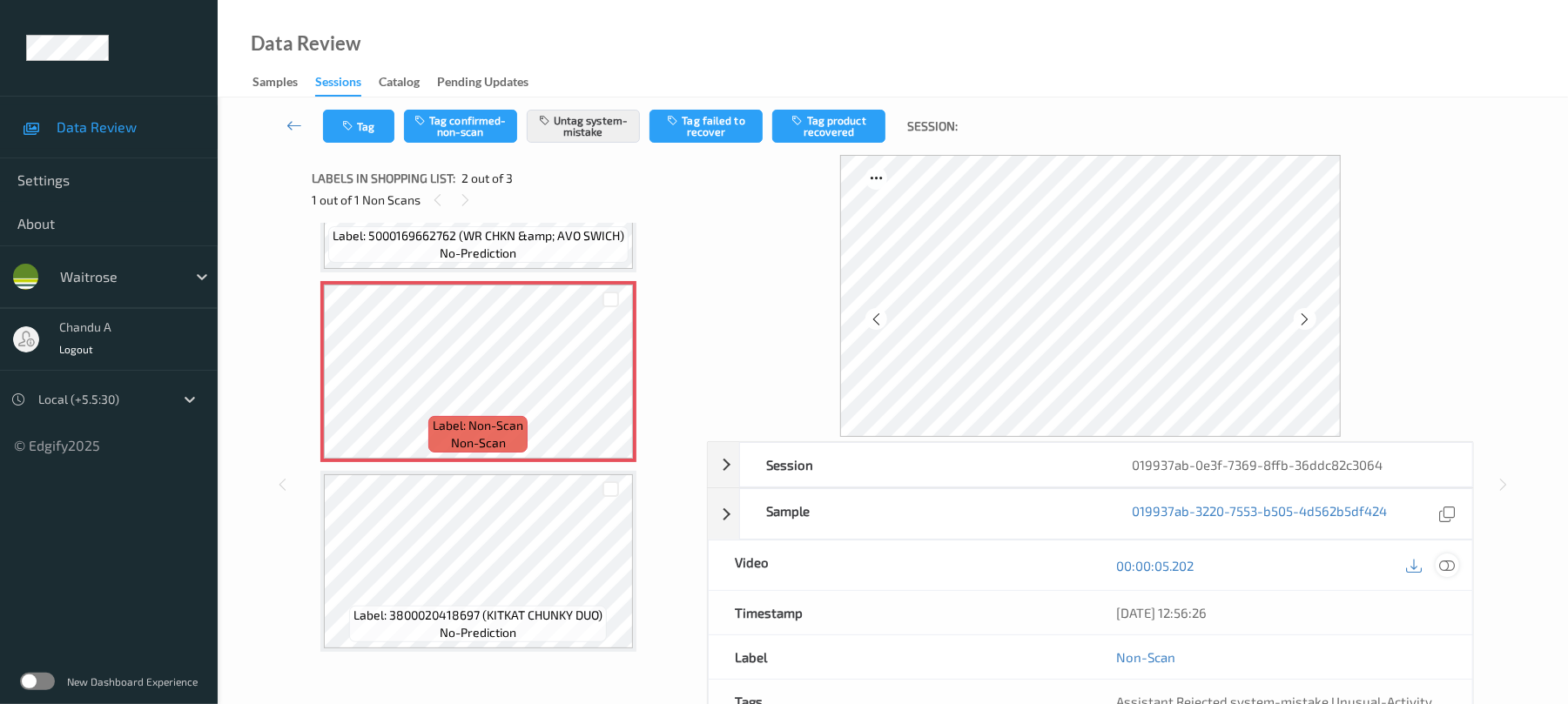
click at [1451, 573] on icon at bounding box center [1447, 565] width 16 height 16
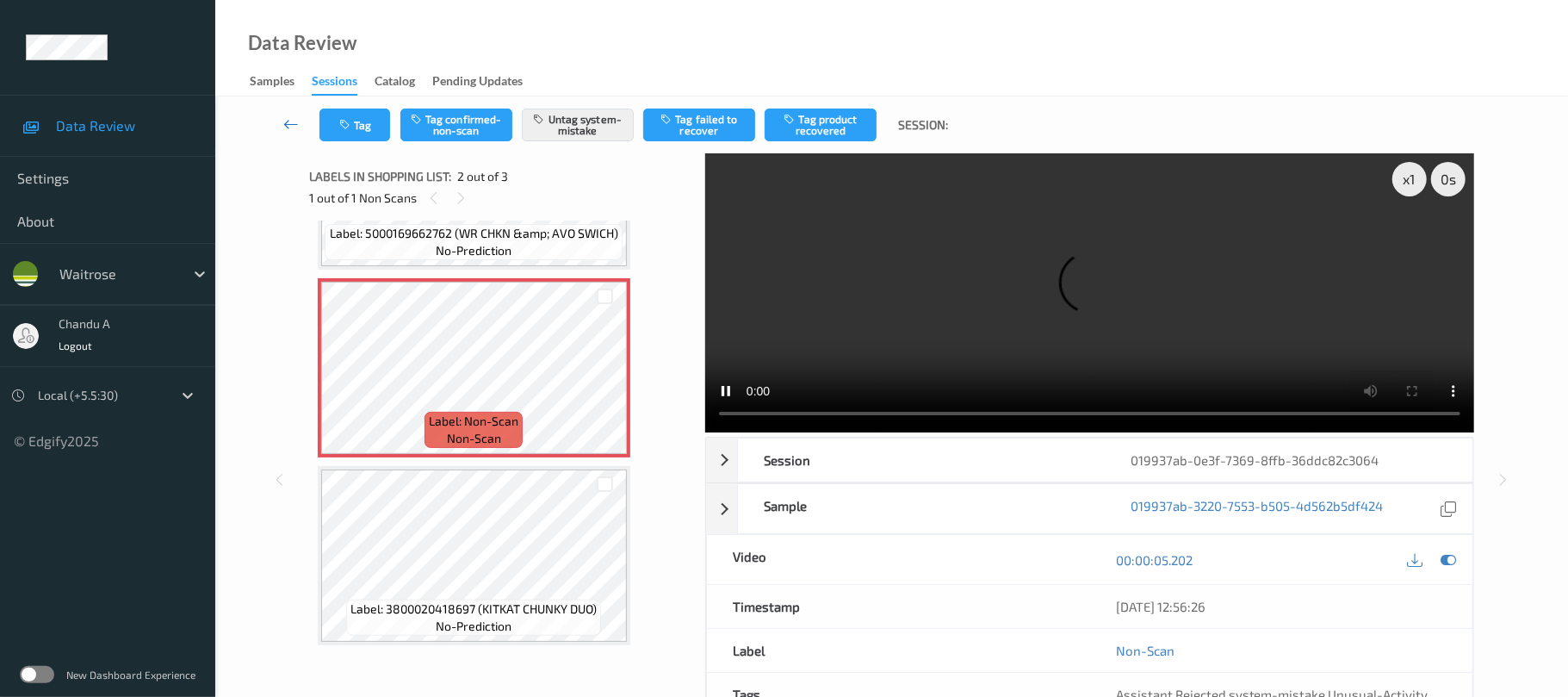
click at [317, 121] on link at bounding box center [290, 125] width 57 height 33
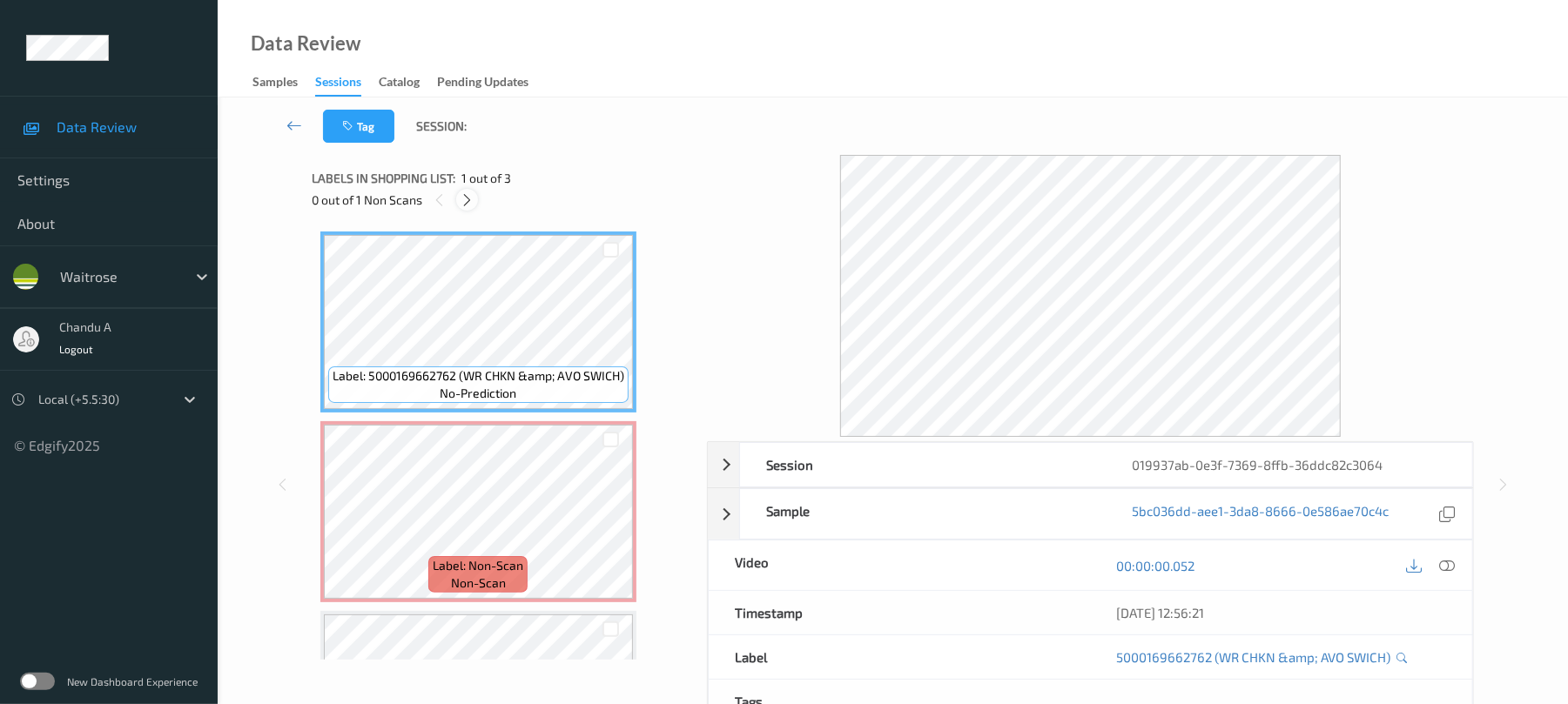
click at [465, 200] on icon at bounding box center [467, 199] width 15 height 16
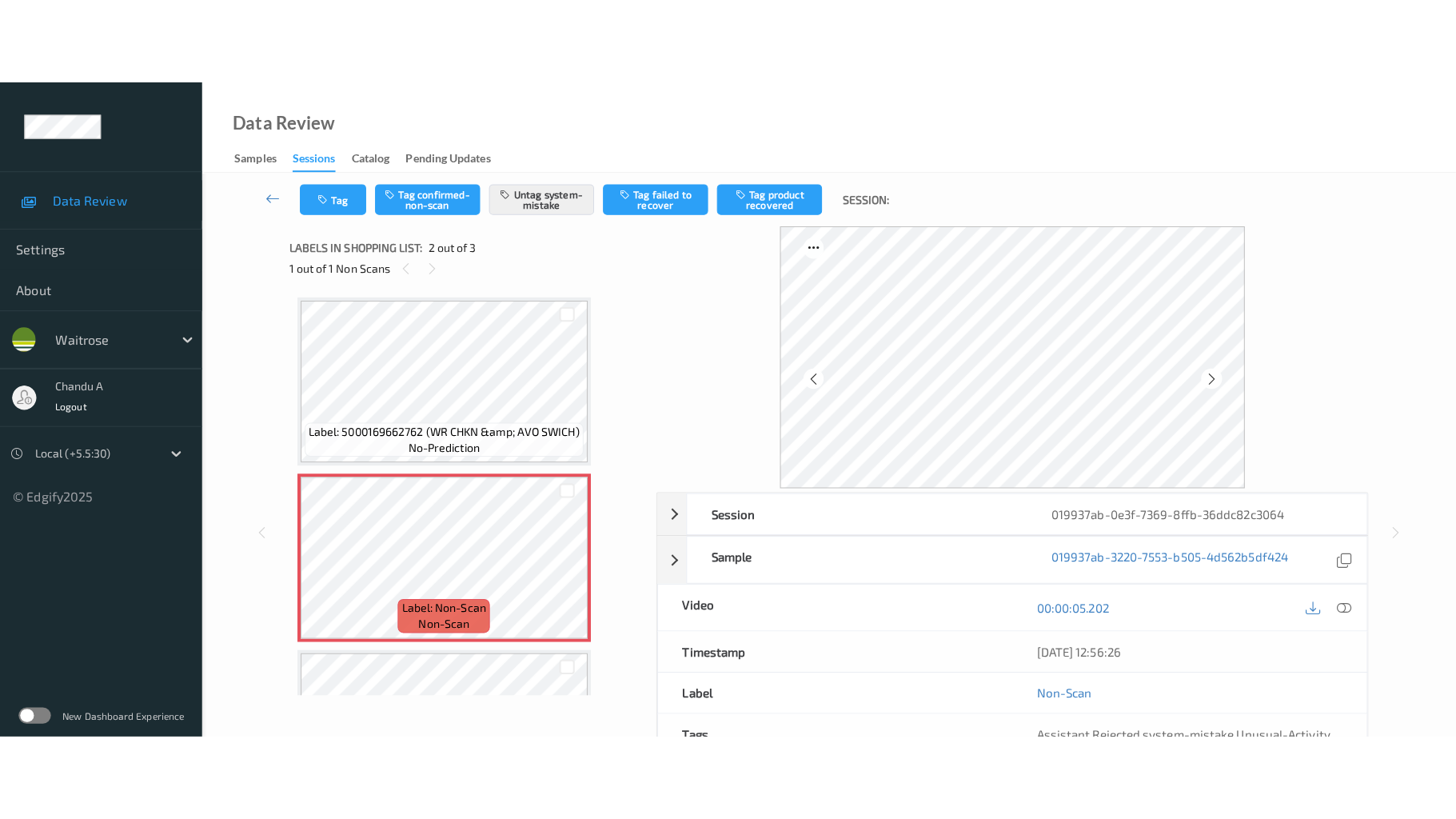
scroll to position [8, 0]
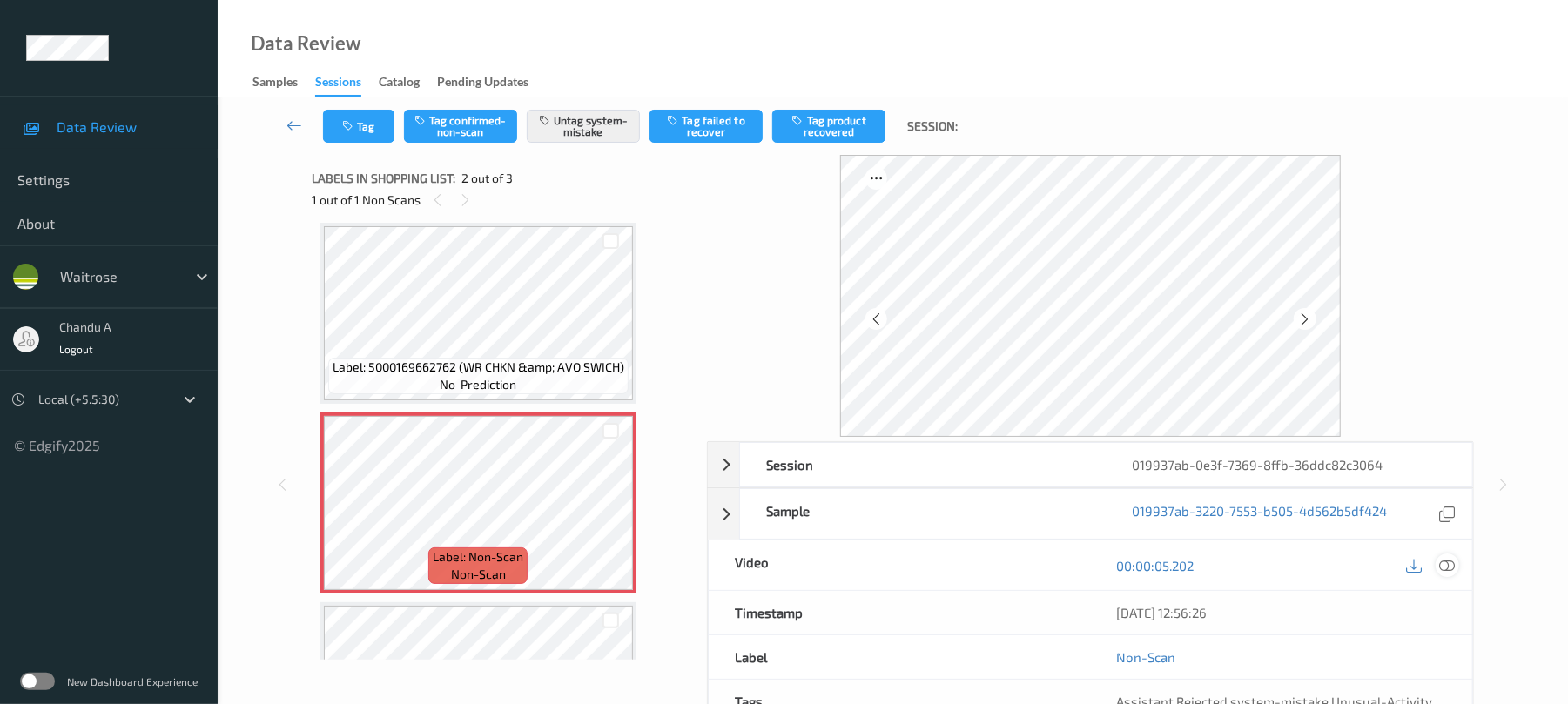
click at [1444, 570] on icon at bounding box center [1447, 565] width 16 height 16
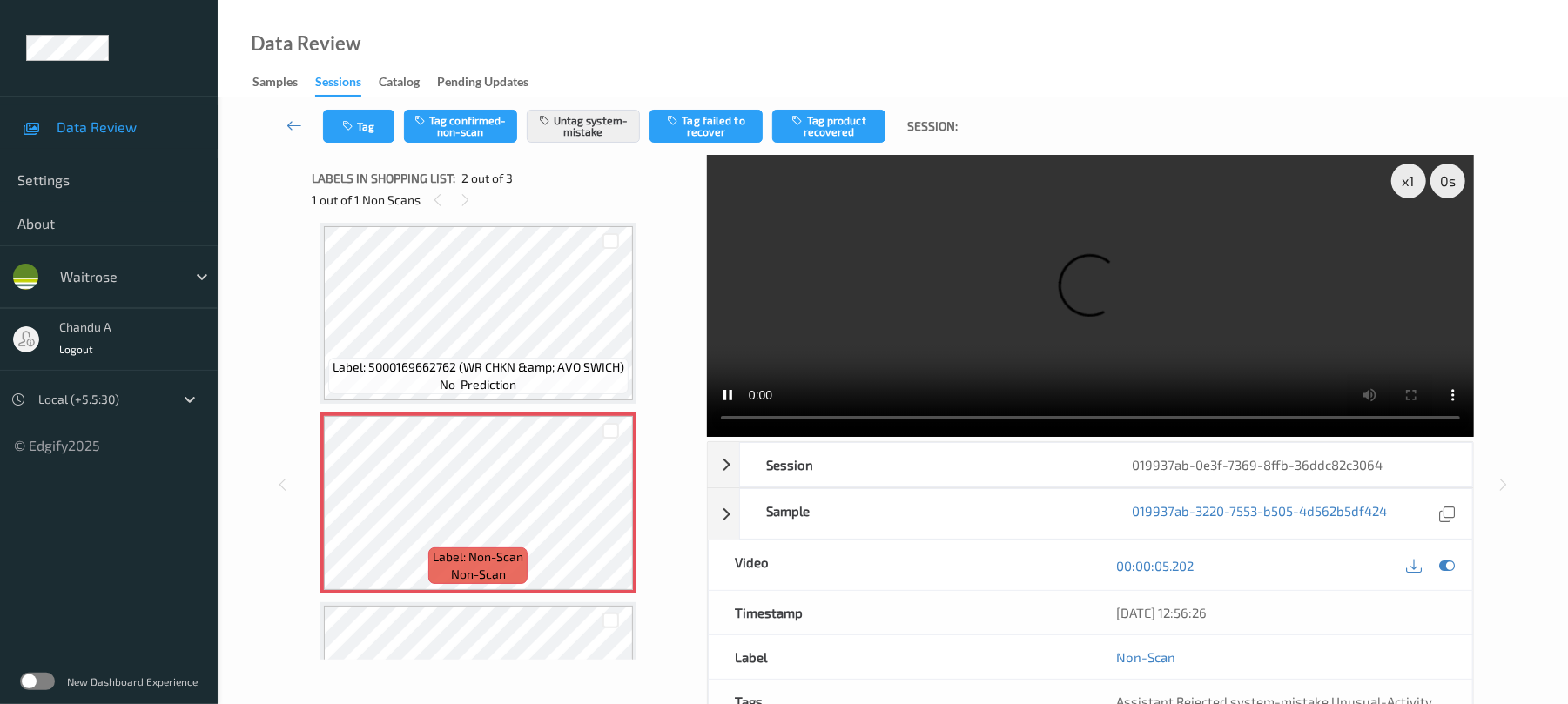
scroll to position [0, 0]
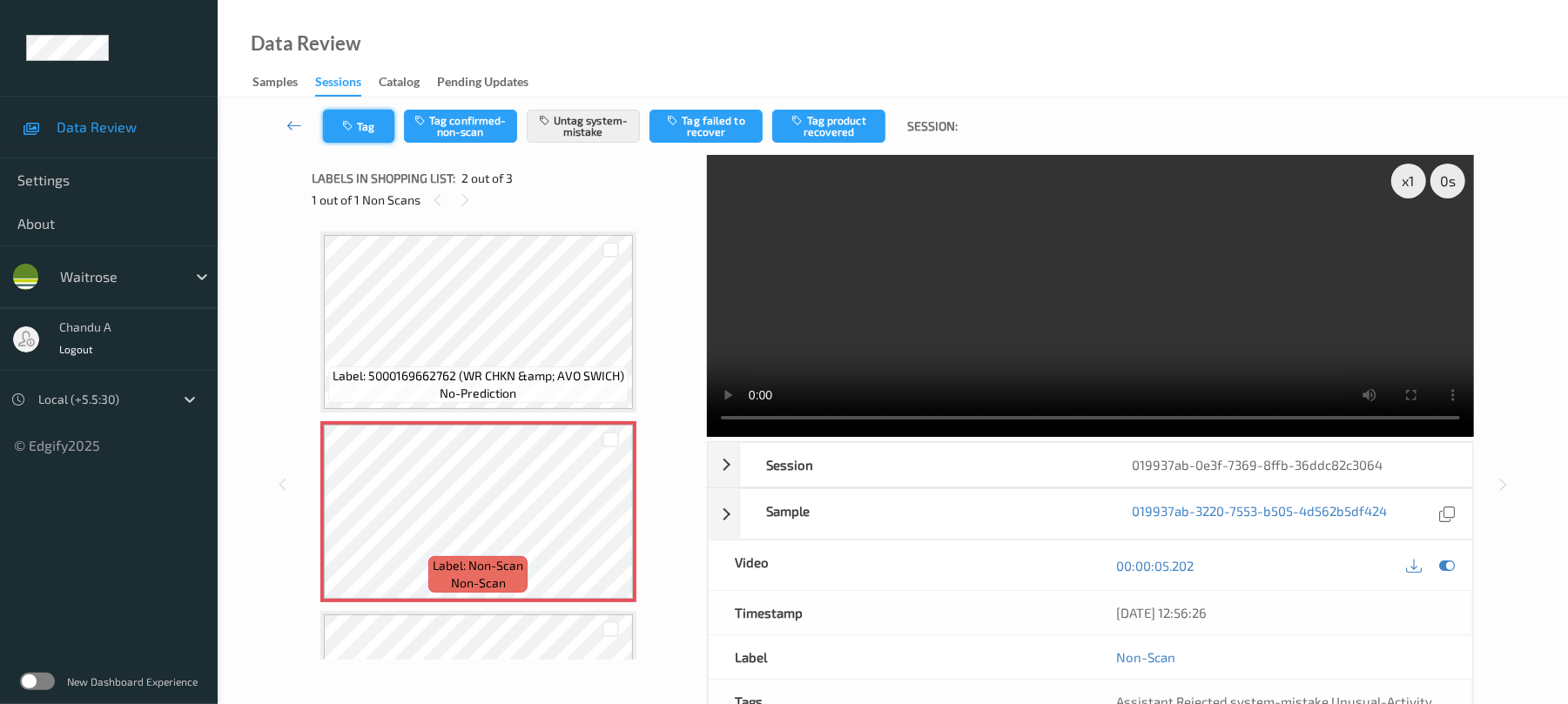
click at [359, 135] on button "Tag" at bounding box center [359, 126] width 71 height 33
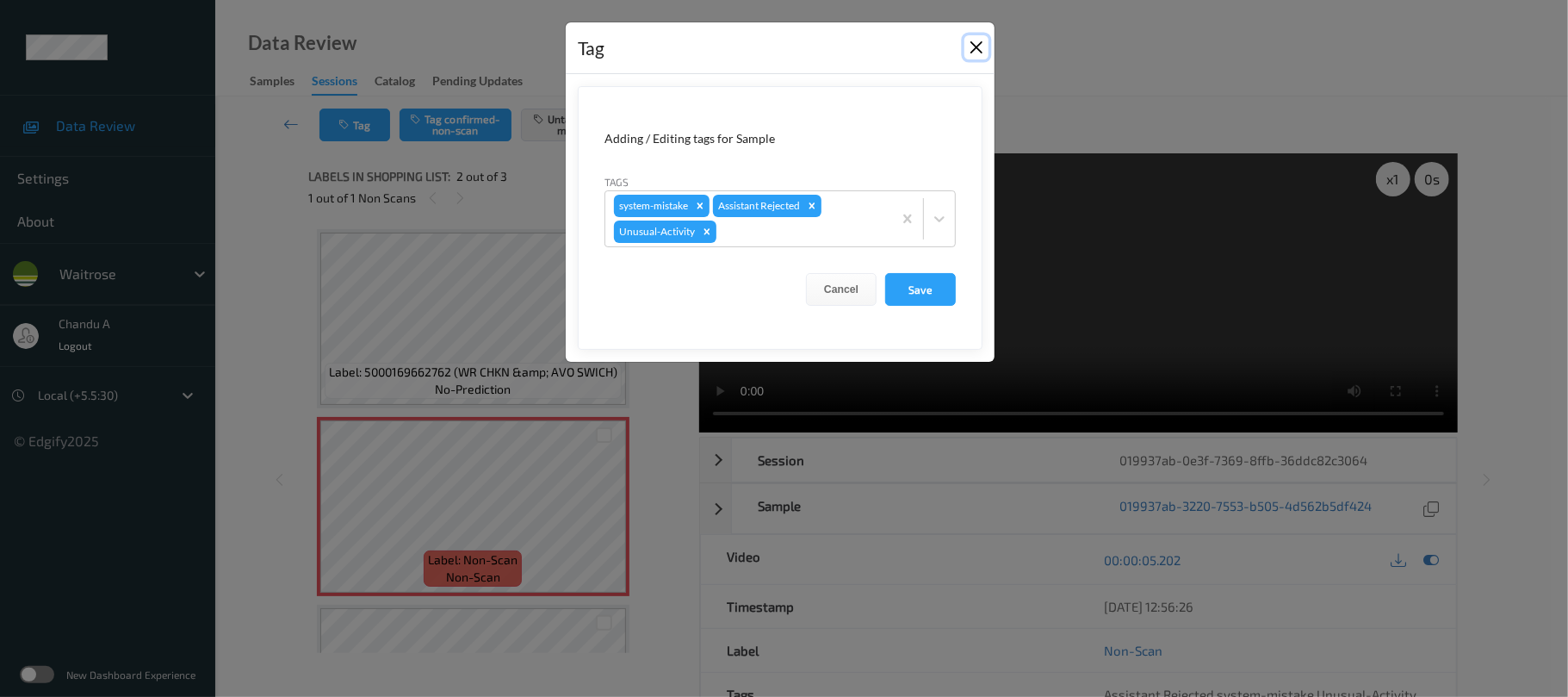
click at [976, 49] on button "Close" at bounding box center [976, 47] width 24 height 24
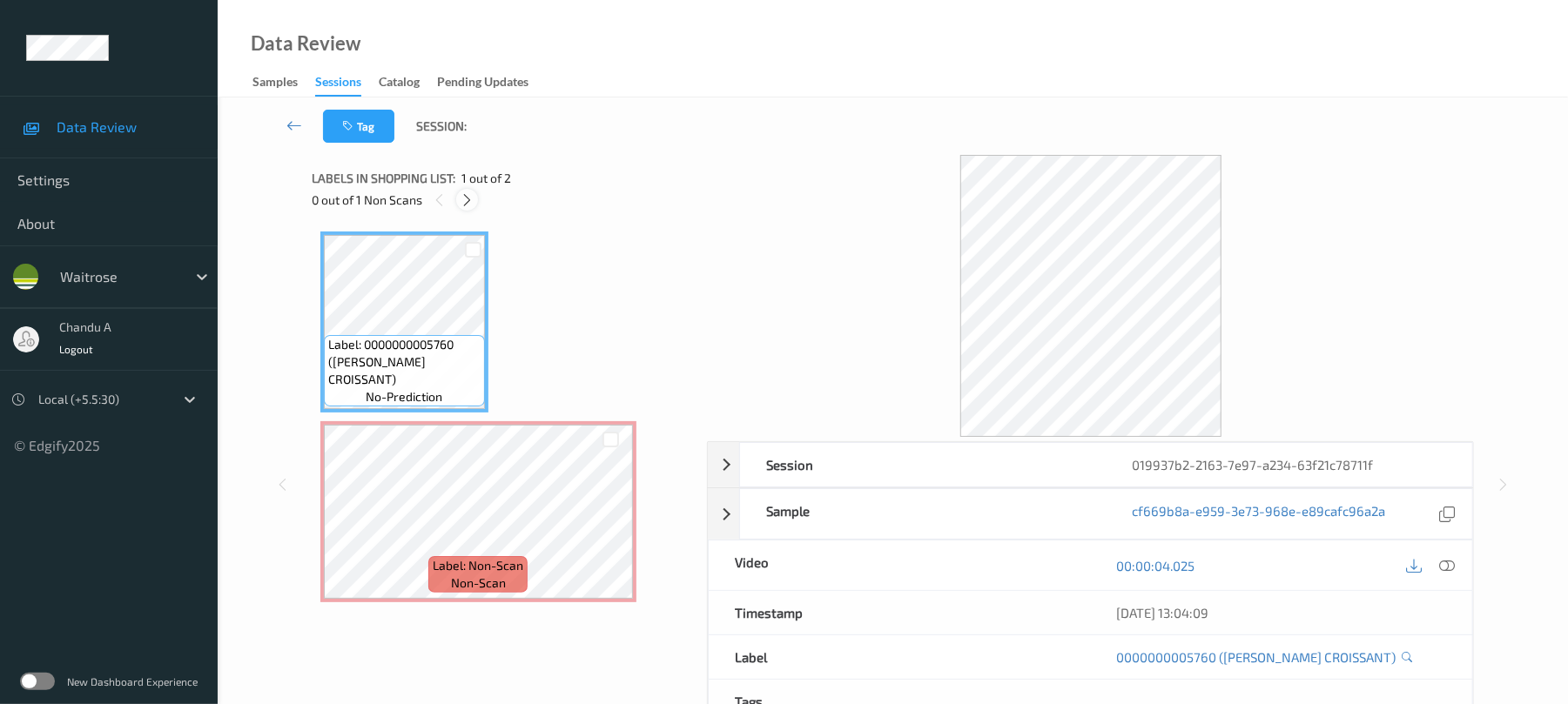
click at [458, 197] on div at bounding box center [467, 200] width 22 height 22
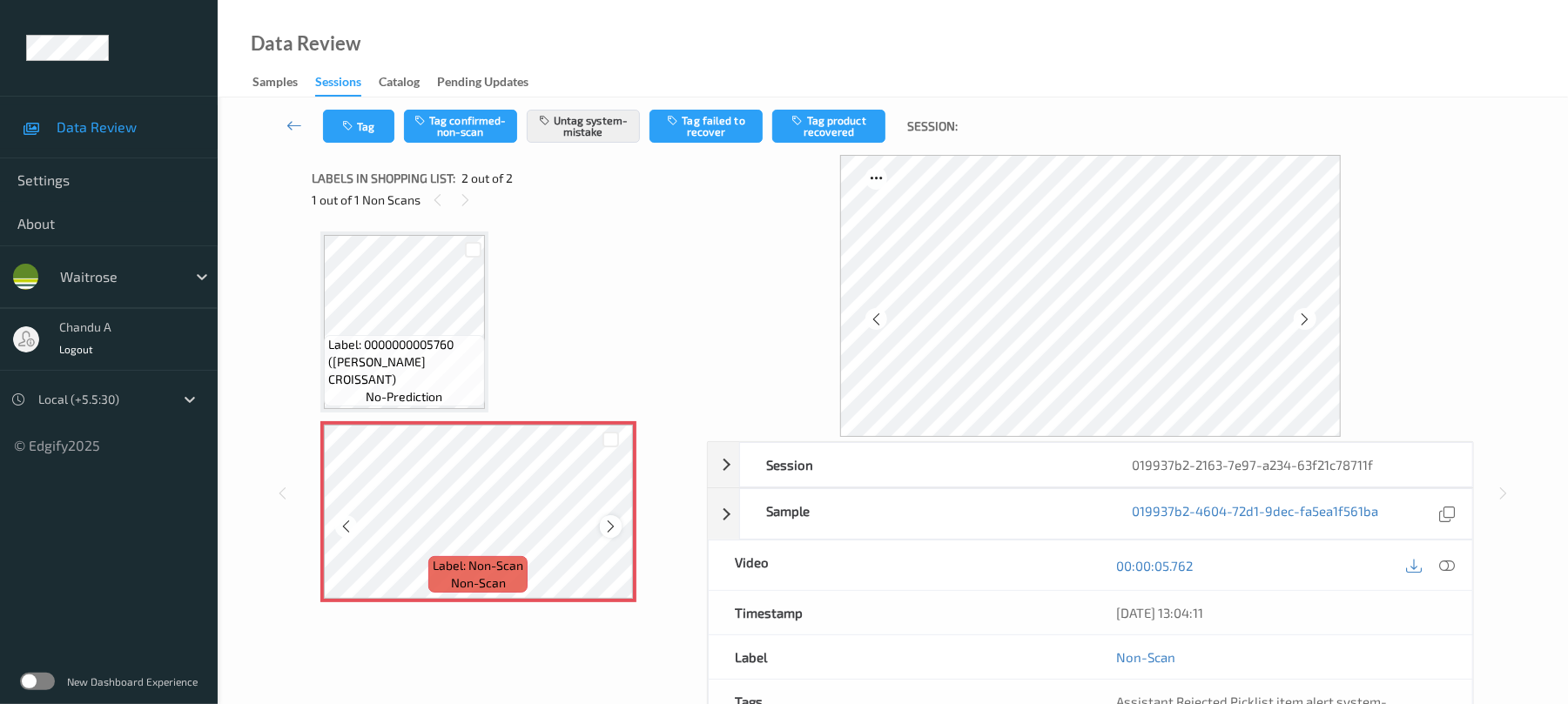
click at [607, 524] on icon at bounding box center [611, 526] width 15 height 16
click at [338, 120] on button "Tag" at bounding box center [359, 126] width 71 height 33
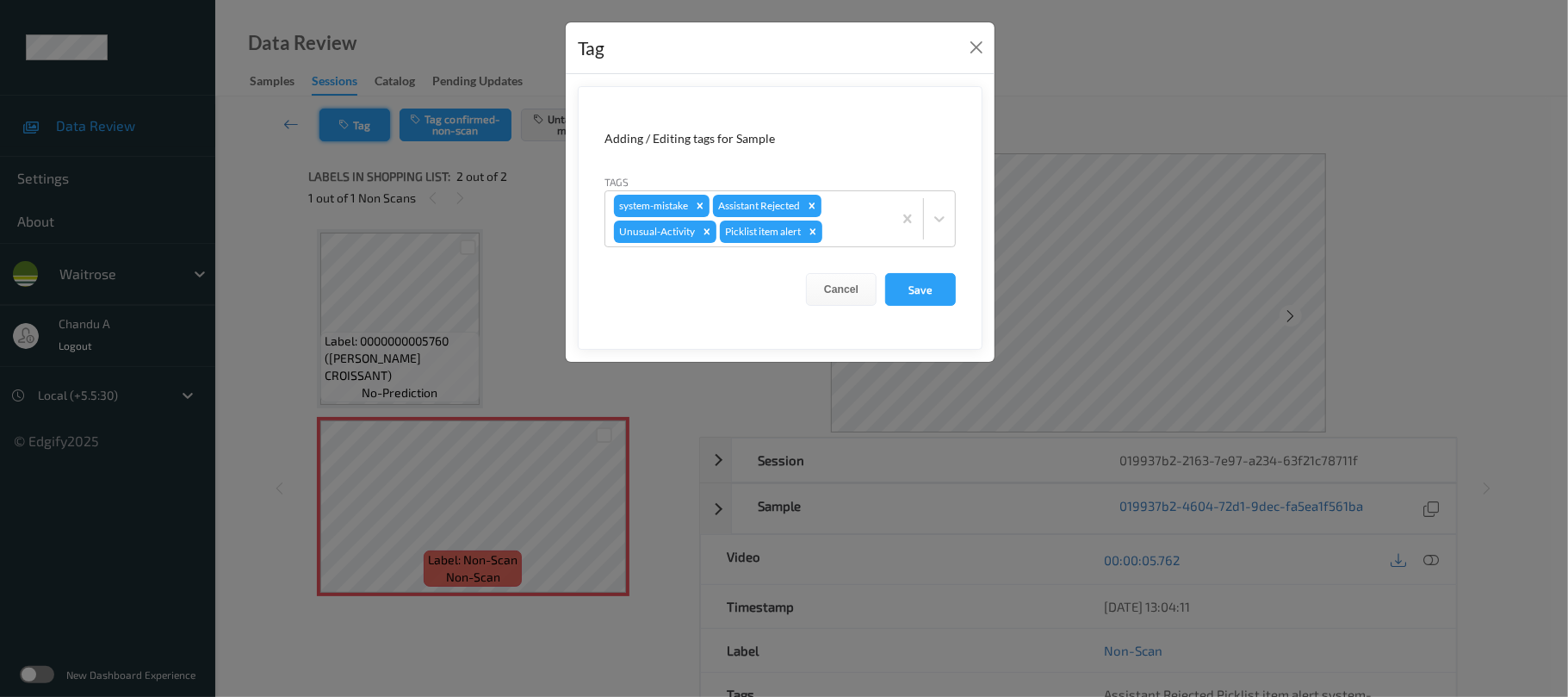
click at [335, 119] on div "Tag Adding / Editing tags for Sample Tags system-mistake Assistant Rejected Unu…" at bounding box center [784, 348] width 1568 height 697
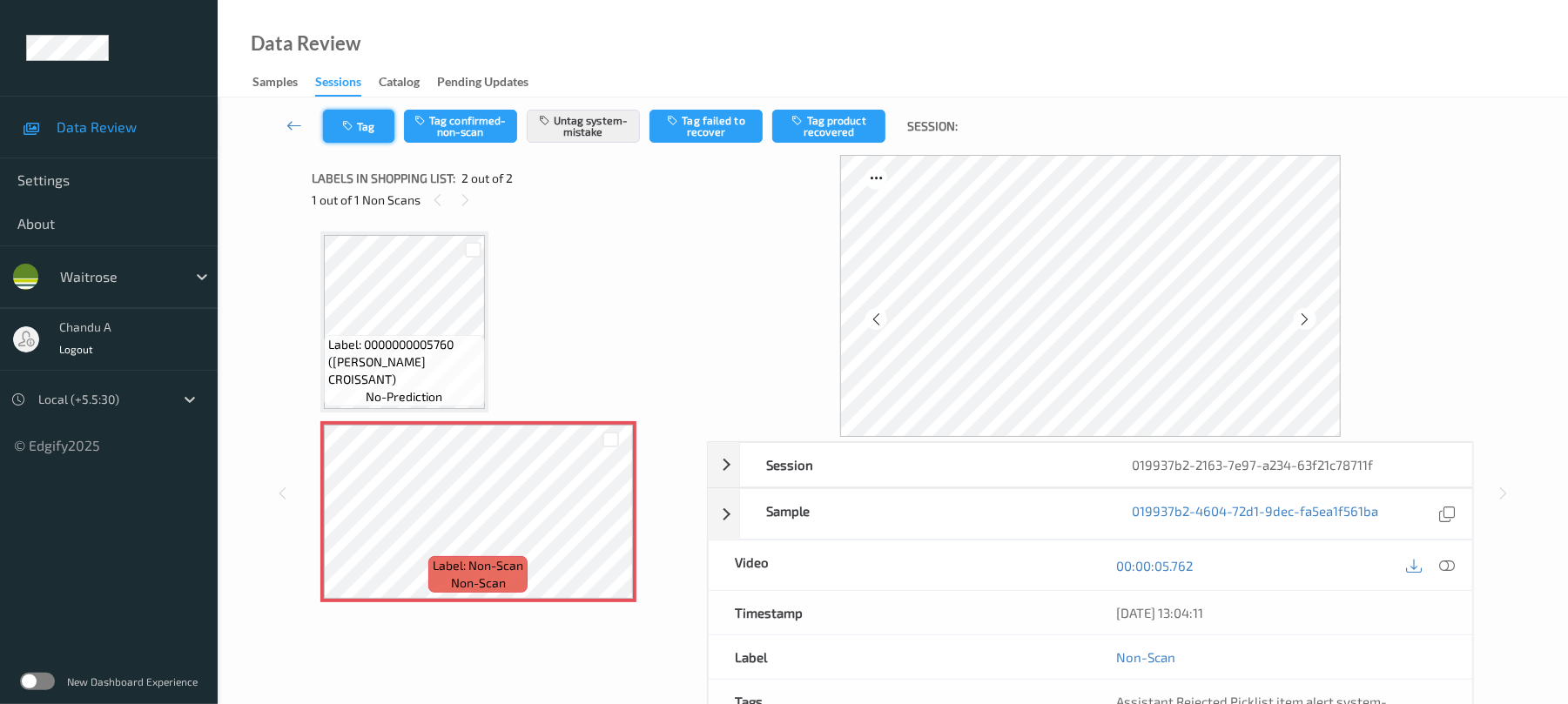
click at [338, 120] on button "Tag" at bounding box center [359, 126] width 71 height 33
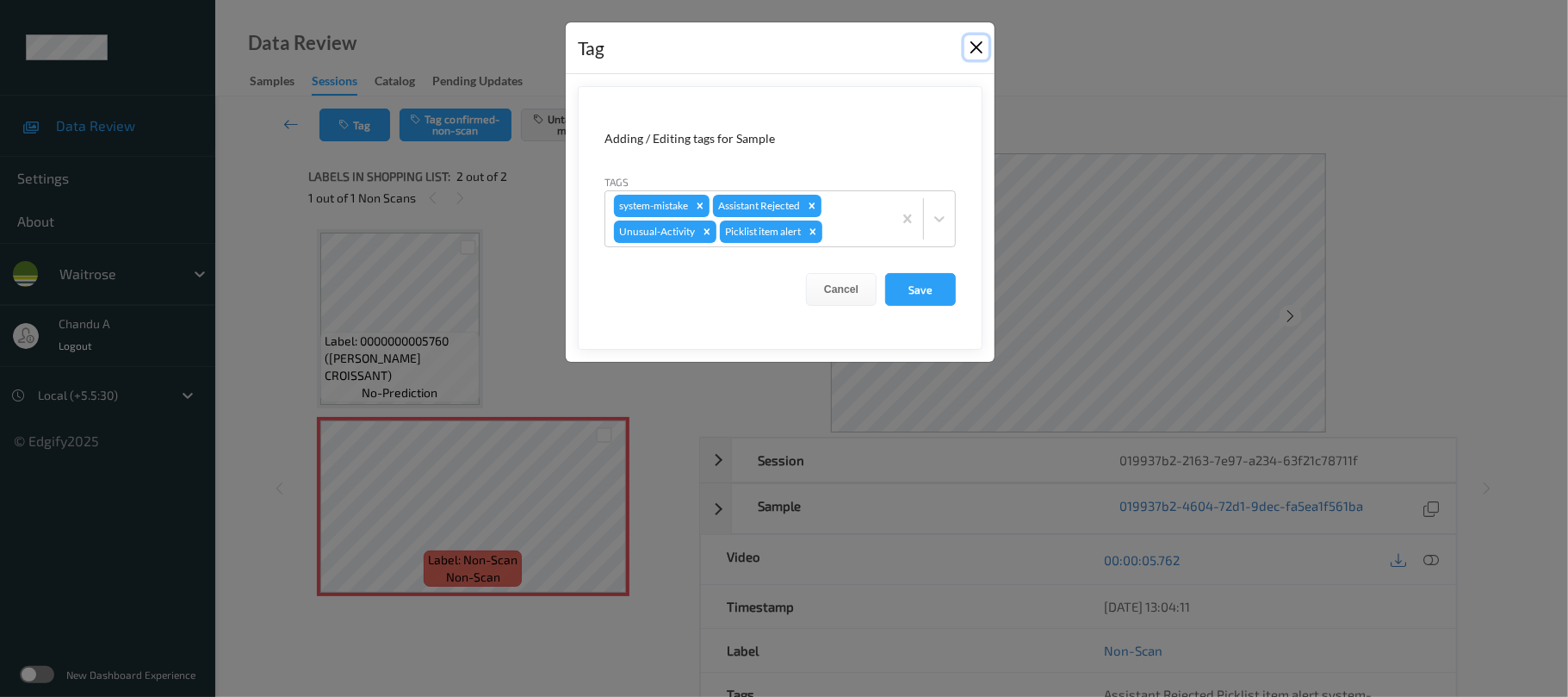
click at [975, 44] on button "Close" at bounding box center [976, 47] width 24 height 24
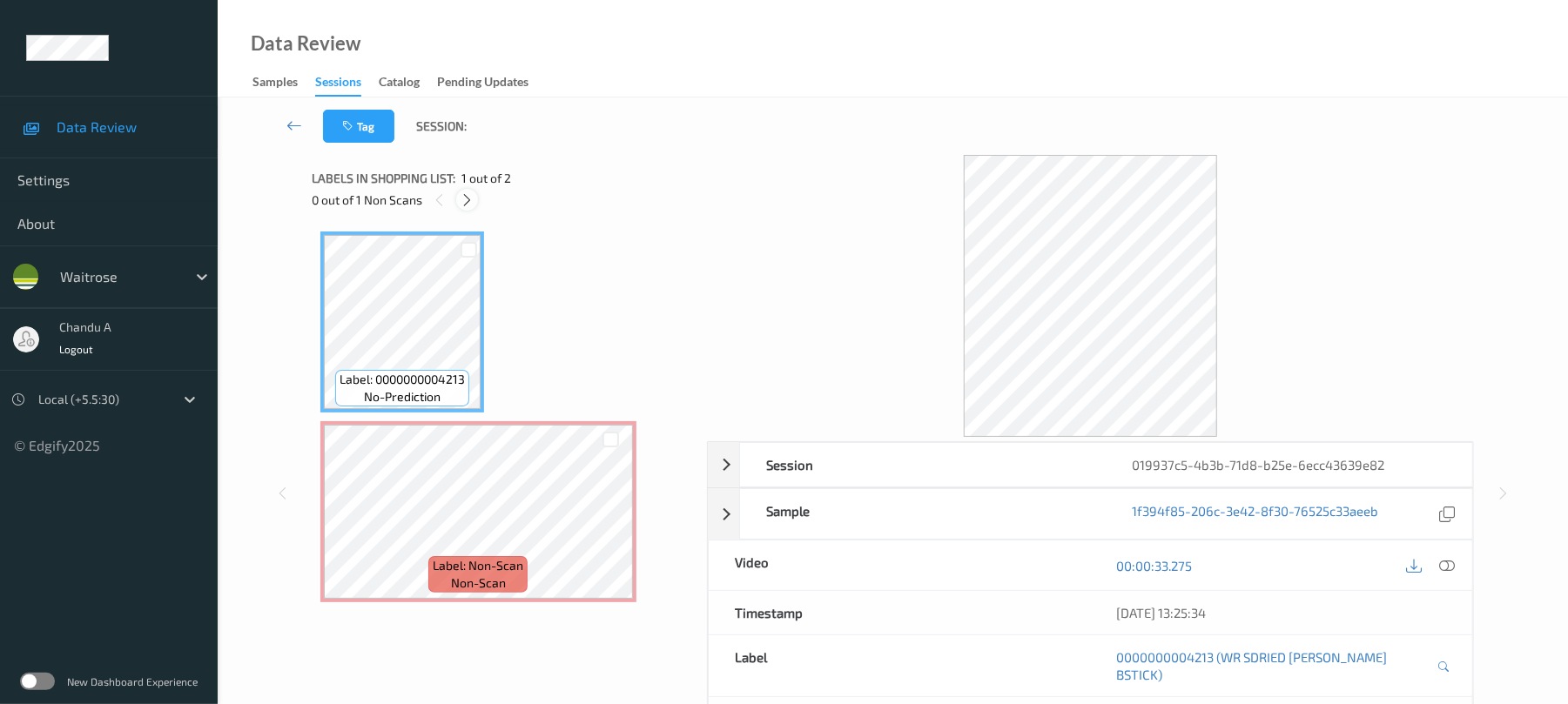
click at [474, 195] on icon at bounding box center [467, 199] width 15 height 16
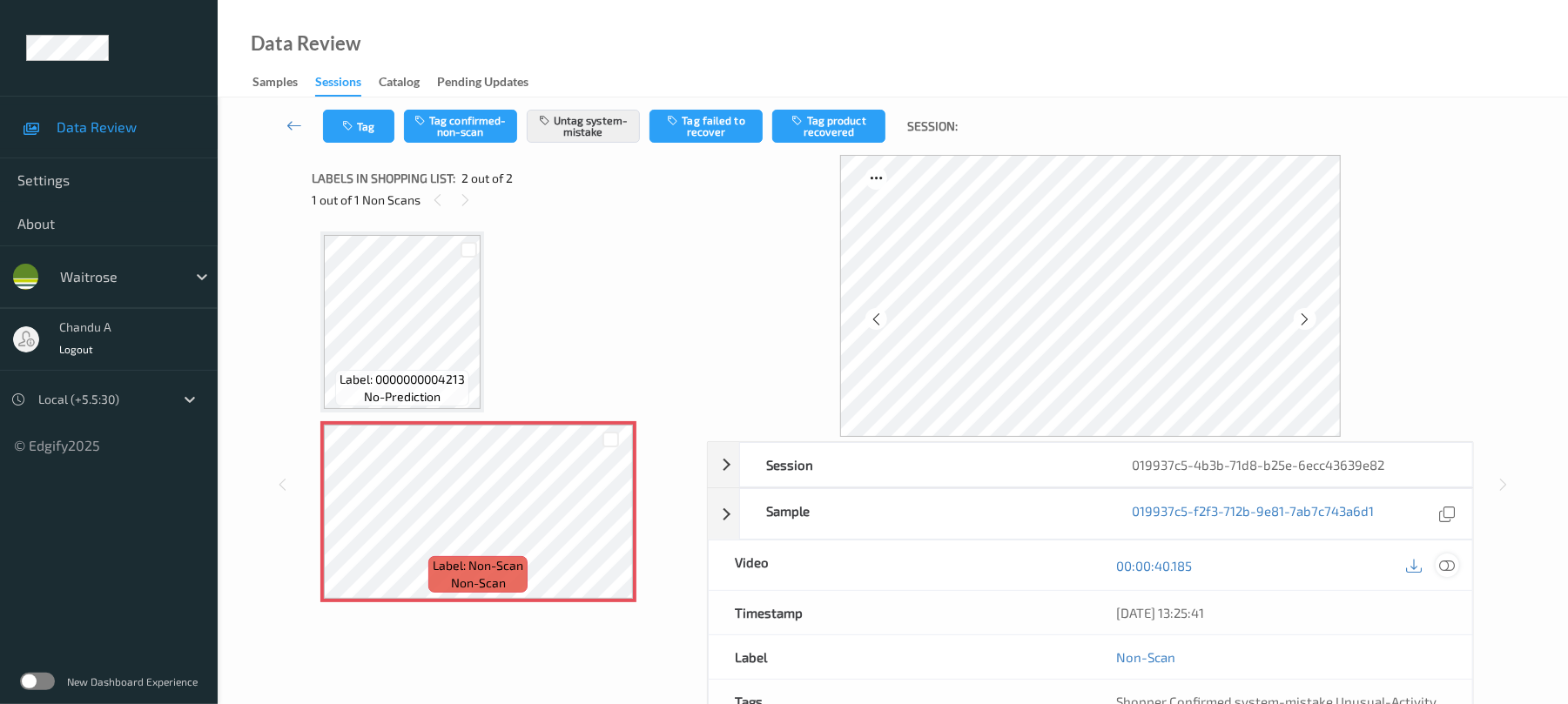
click at [1439, 561] on div at bounding box center [1448, 565] width 24 height 24
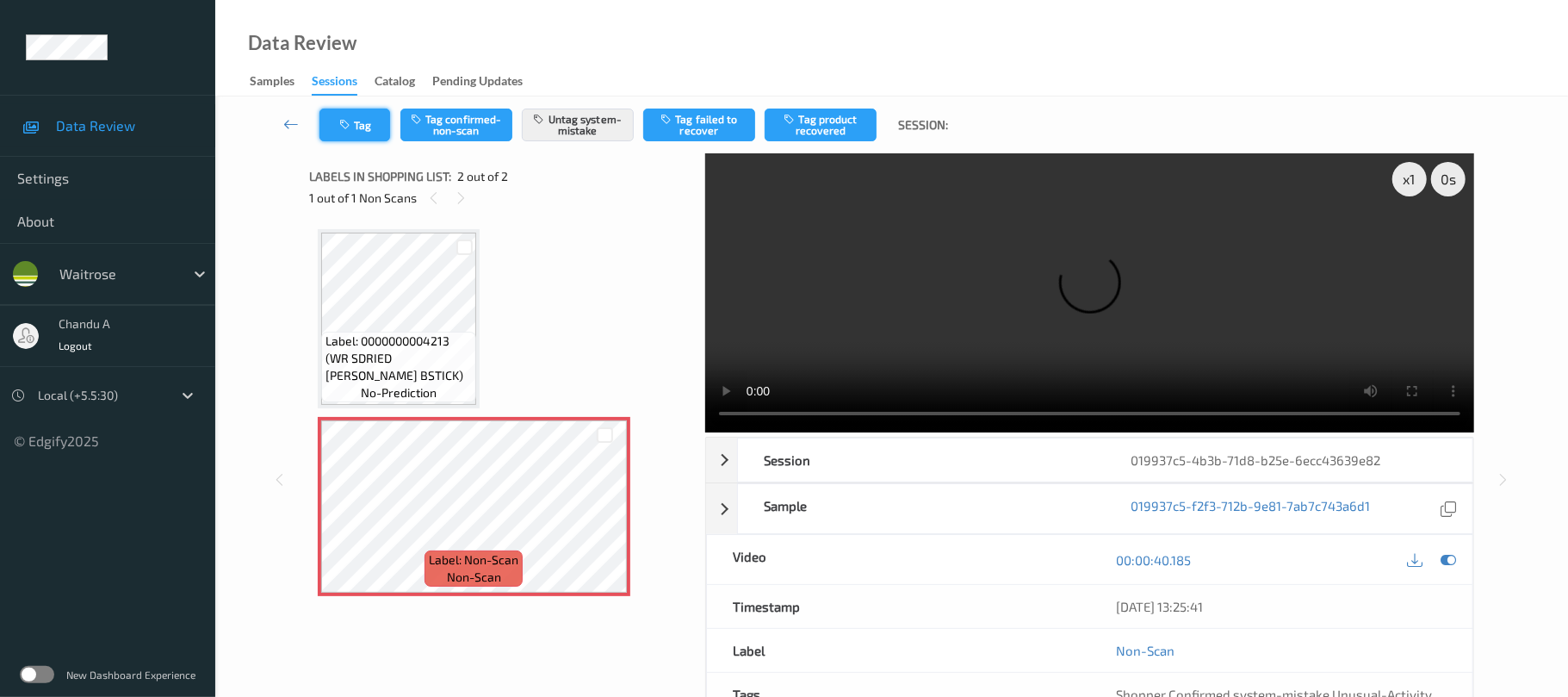
click at [351, 119] on icon "button" at bounding box center [347, 124] width 14 height 12
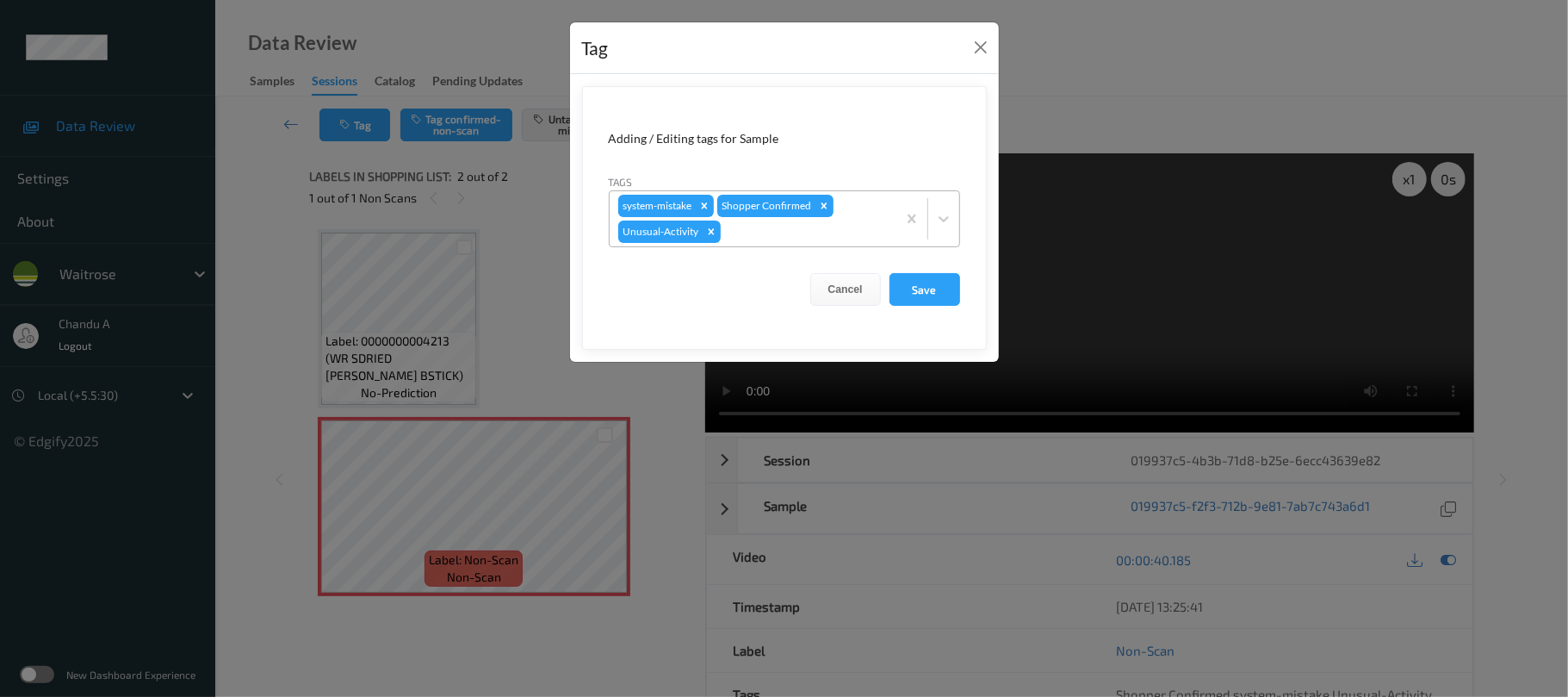
click at [779, 234] on div at bounding box center [806, 232] width 164 height 21
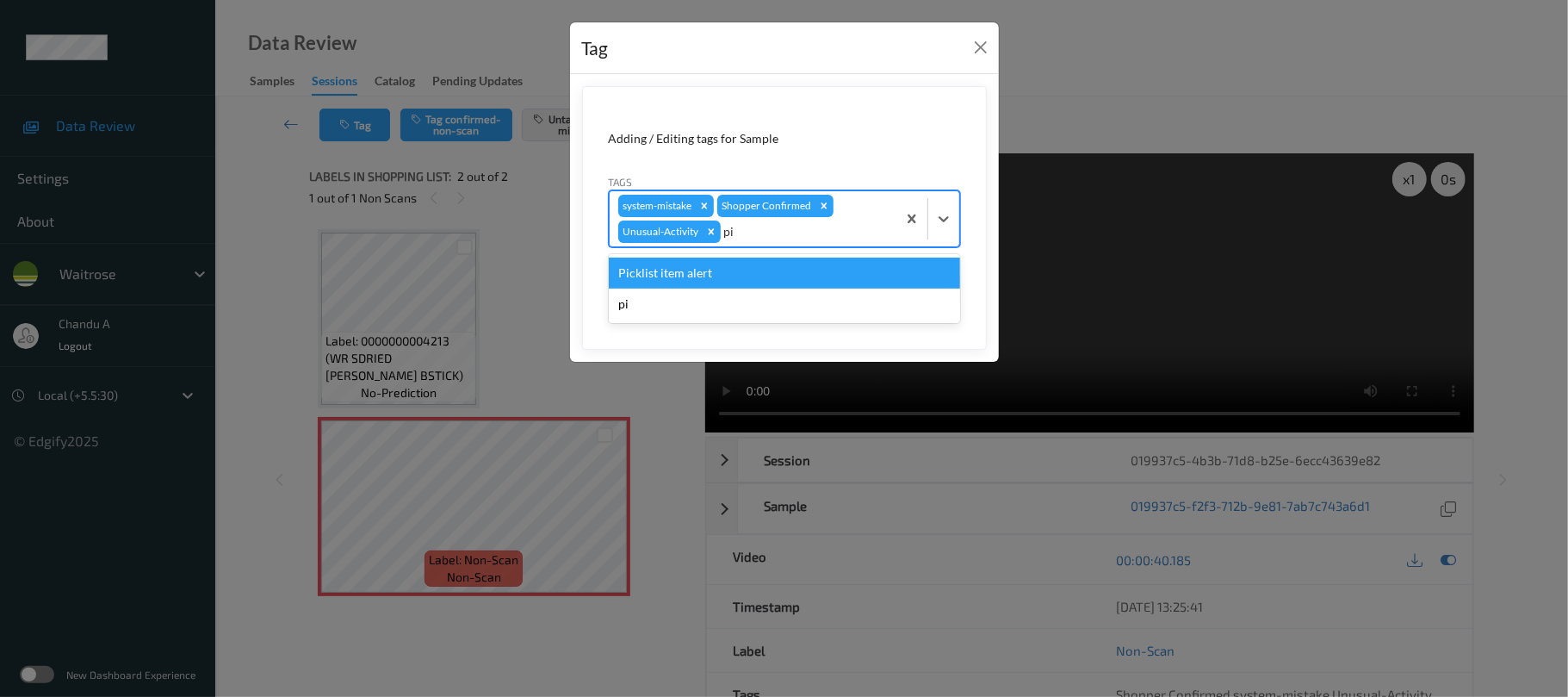
type input "pic"
click at [732, 272] on div "Picklist item alert" at bounding box center [784, 273] width 351 height 31
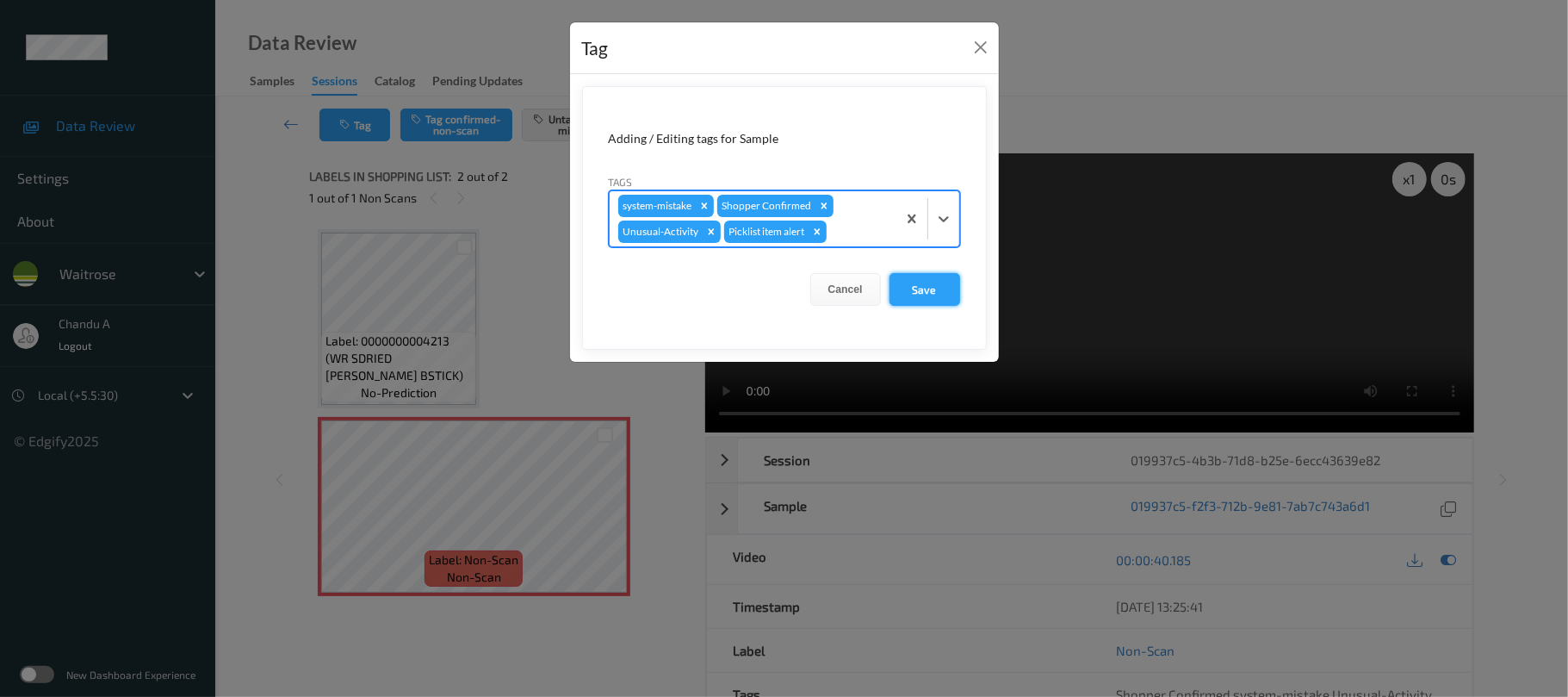
click at [938, 296] on button "Save" at bounding box center [925, 290] width 71 height 33
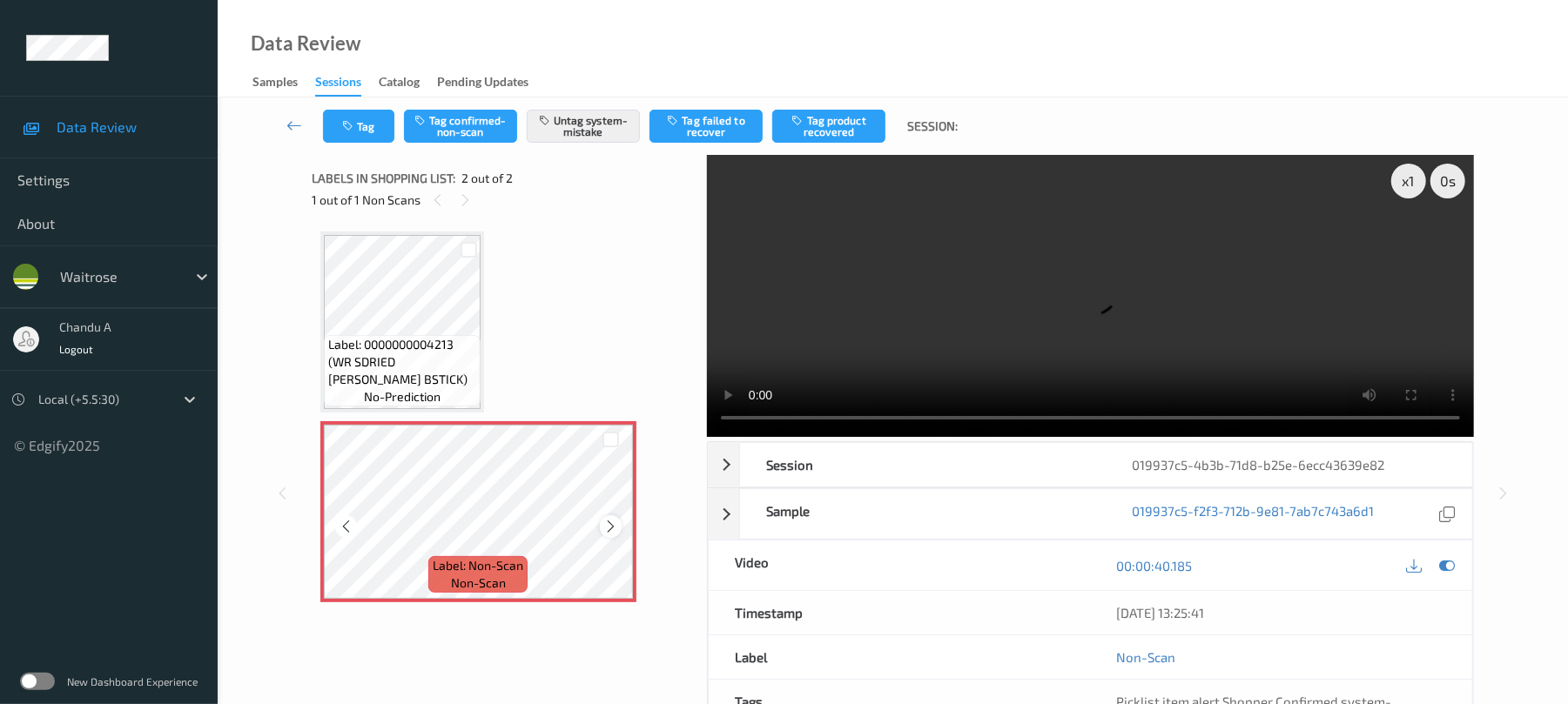
click at [614, 526] on icon at bounding box center [611, 526] width 15 height 16
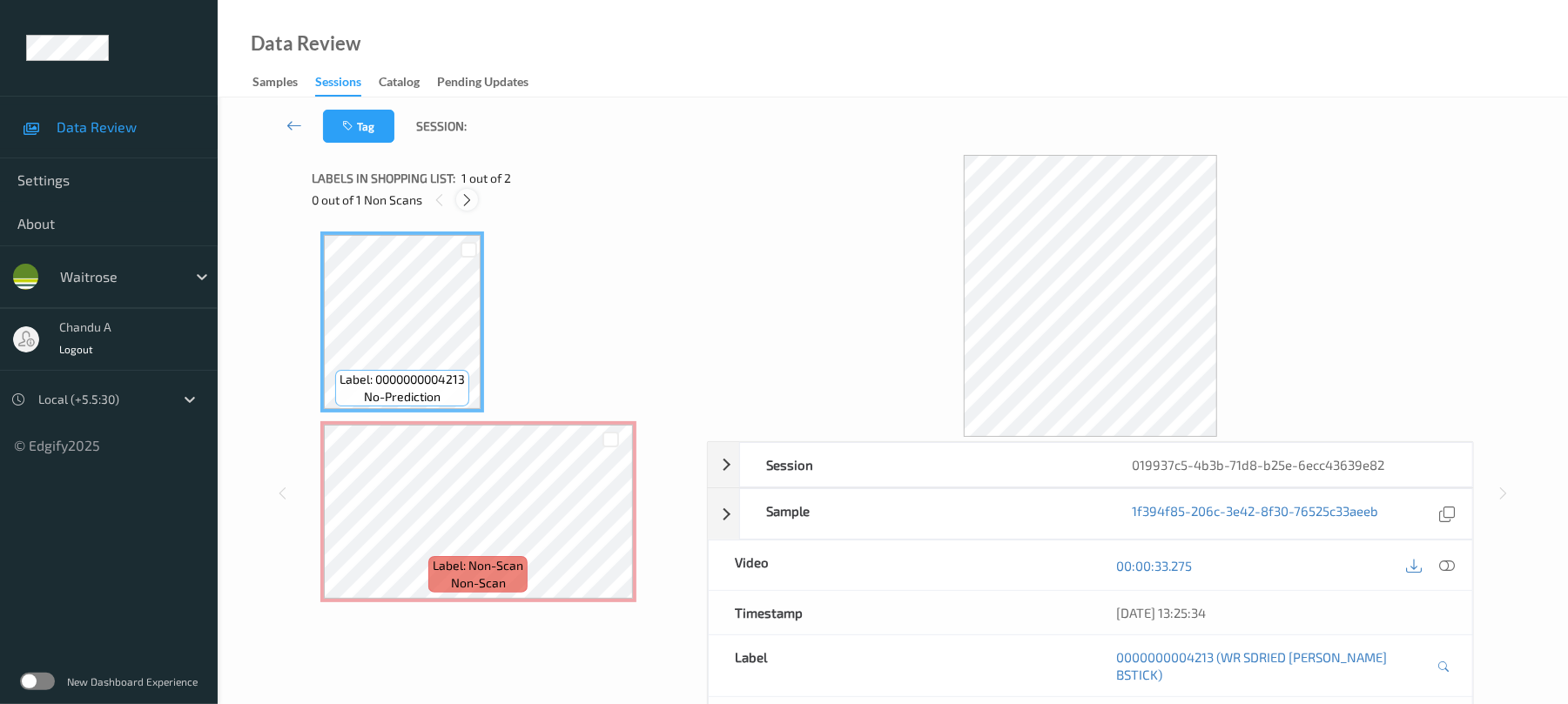
click at [467, 208] on div at bounding box center [467, 200] width 22 height 22
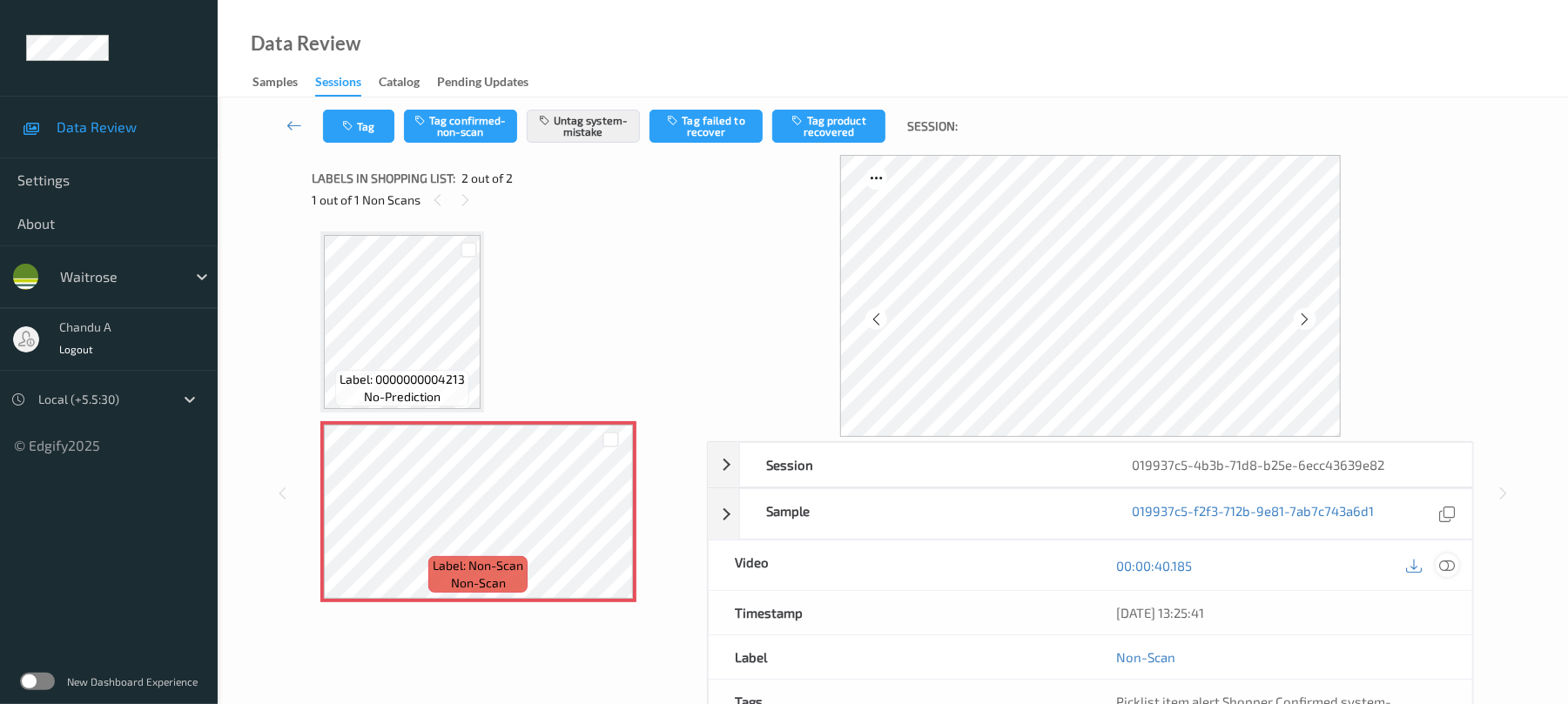
click at [1451, 559] on icon at bounding box center [1447, 565] width 16 height 16
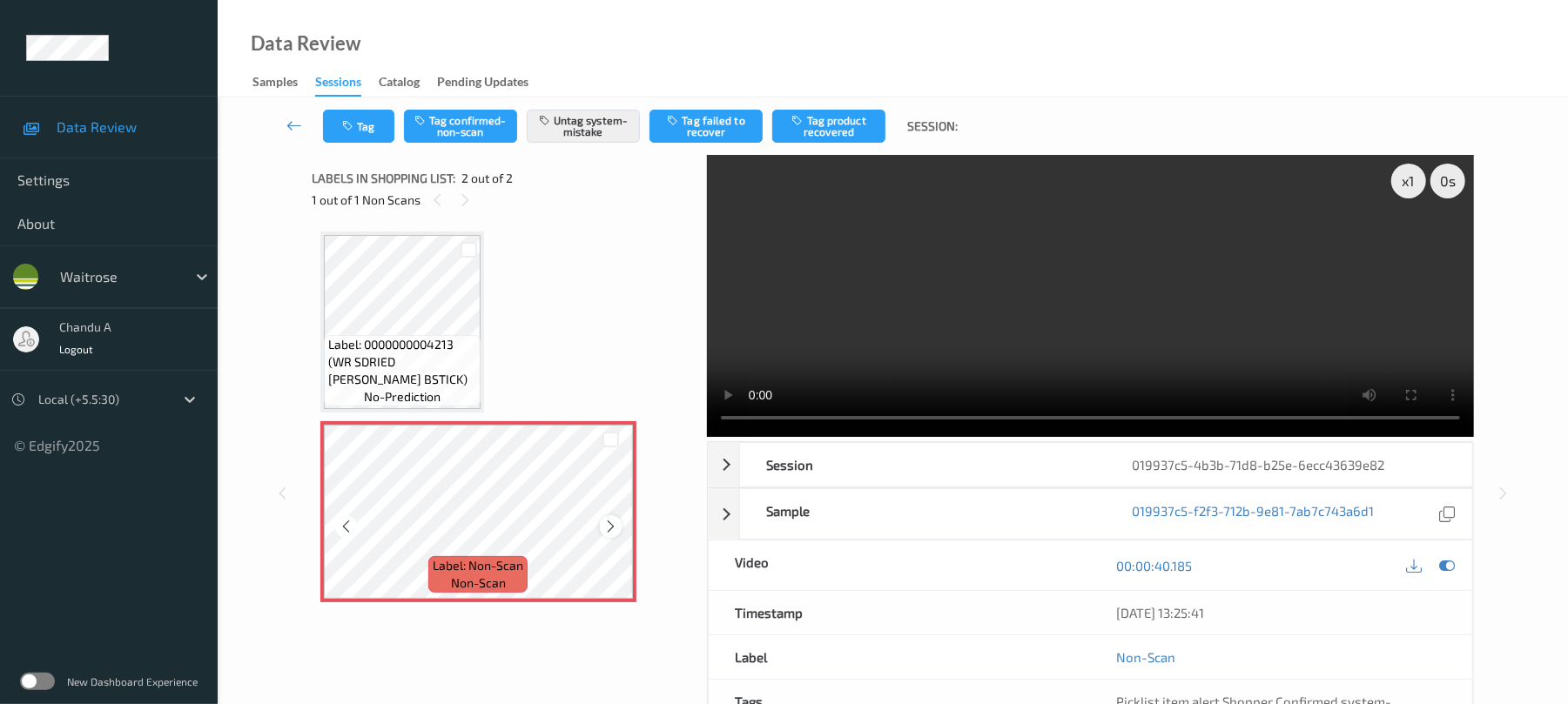
click at [607, 528] on icon at bounding box center [611, 526] width 15 height 16
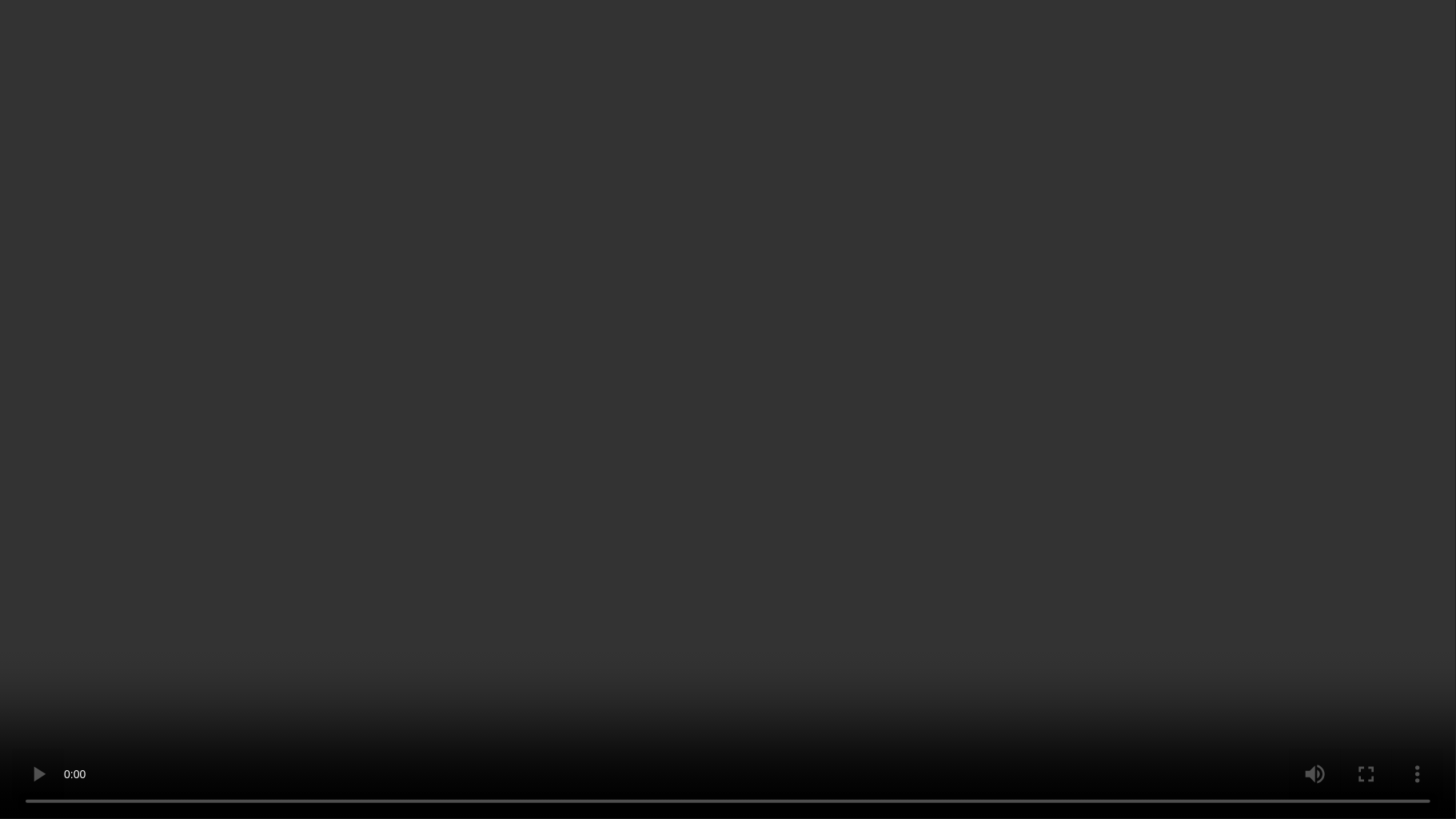
click at [857, 314] on video at bounding box center [728, 409] width 1456 height 819
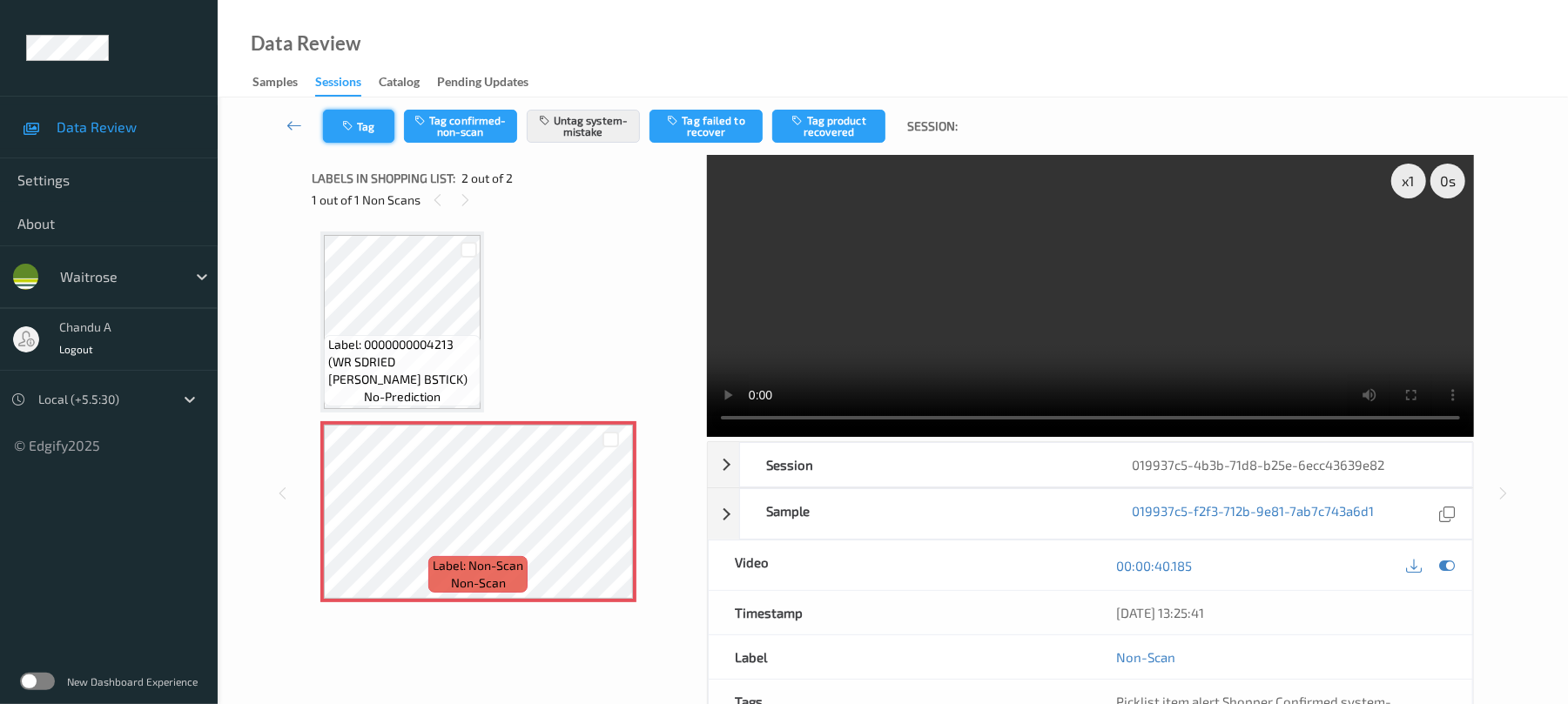
click at [353, 126] on icon "button" at bounding box center [349, 125] width 15 height 12
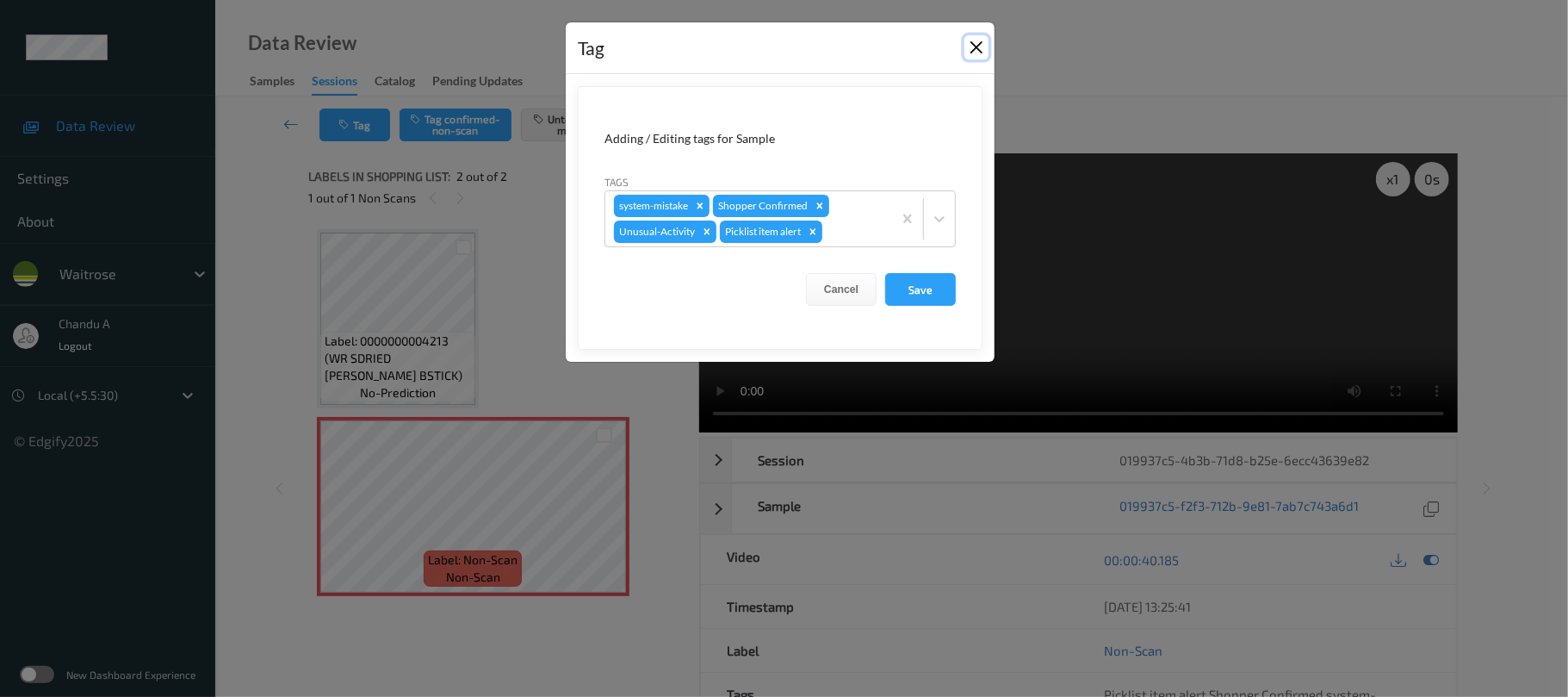
click at [976, 49] on button "Close" at bounding box center [976, 47] width 24 height 24
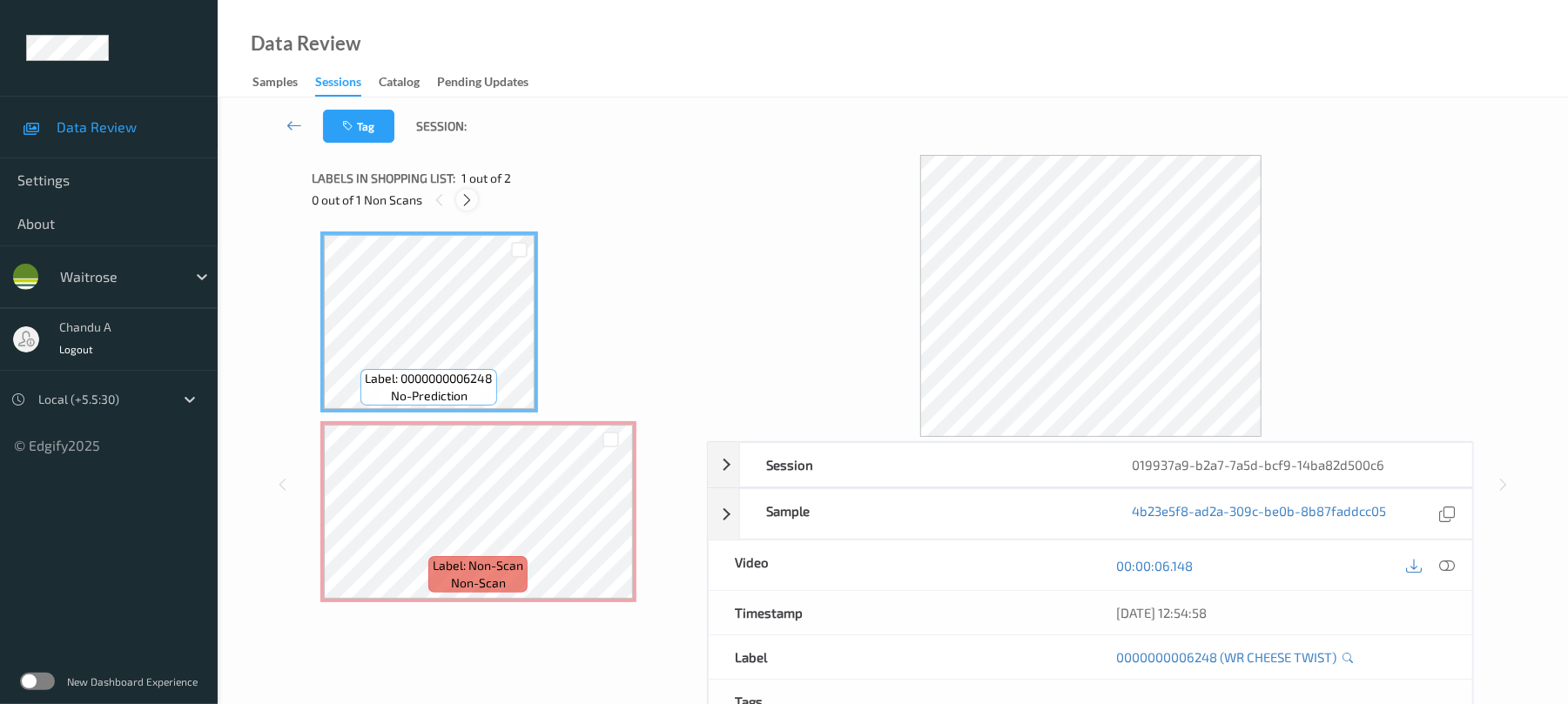
click at [470, 197] on icon at bounding box center [467, 199] width 15 height 16
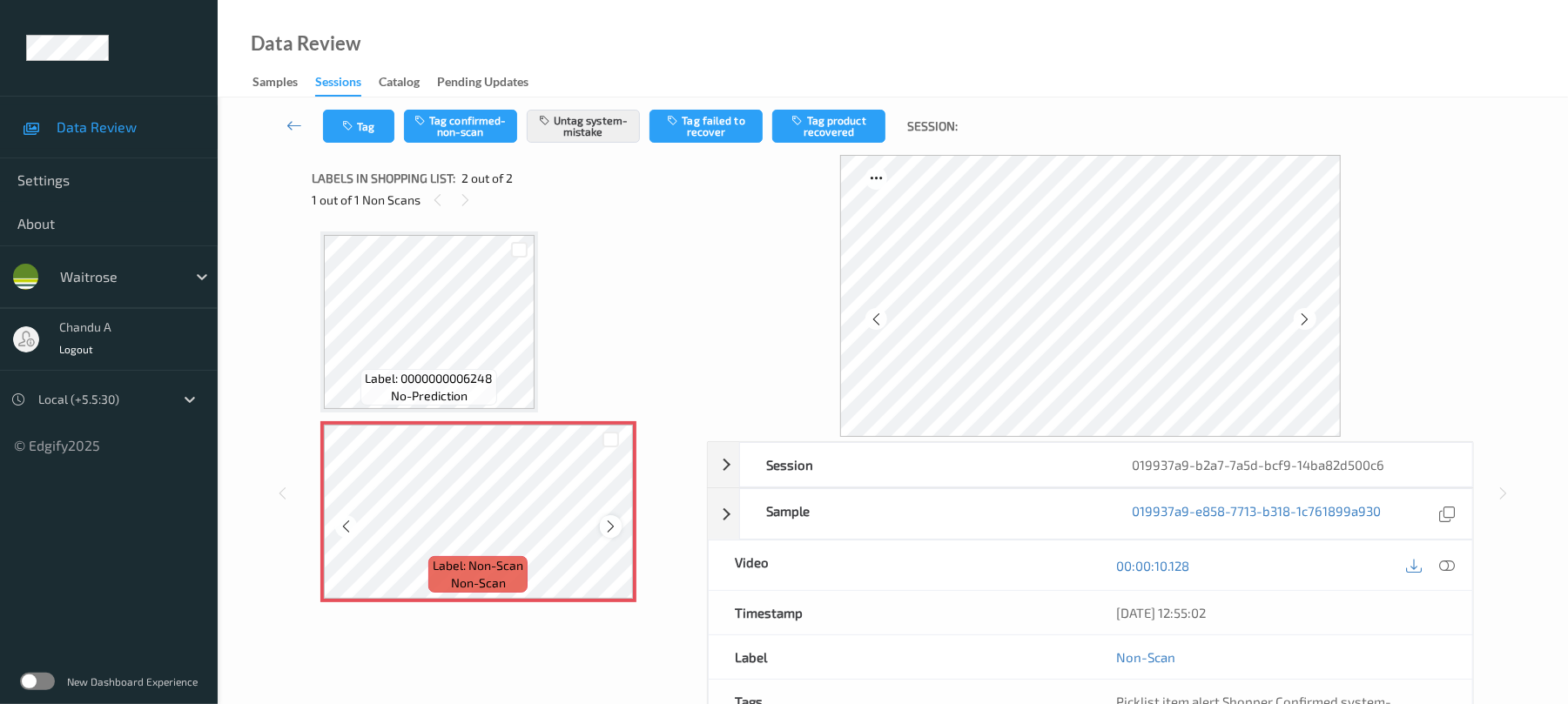
click at [610, 524] on icon at bounding box center [611, 526] width 15 height 16
click at [370, 130] on button "Tag" at bounding box center [359, 126] width 71 height 33
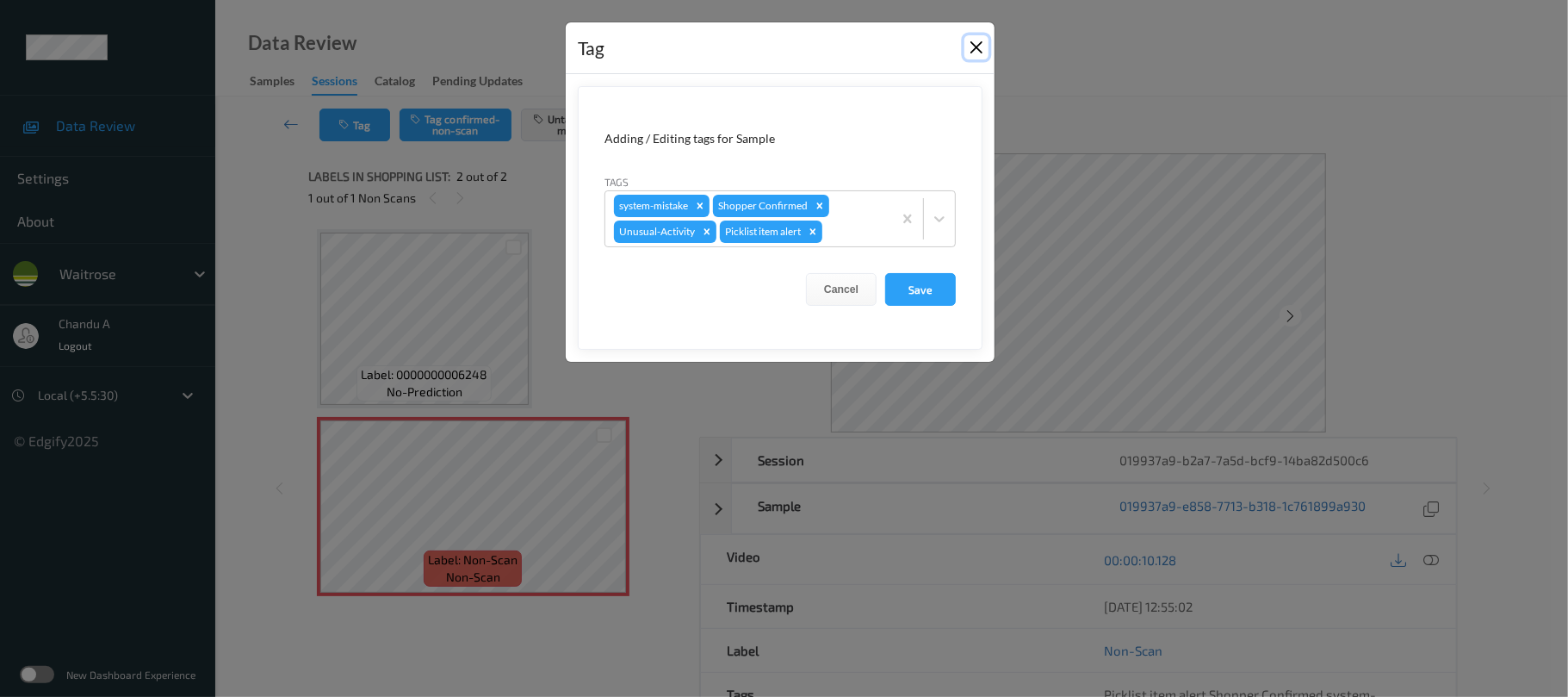
click at [978, 44] on button "Close" at bounding box center [976, 47] width 24 height 24
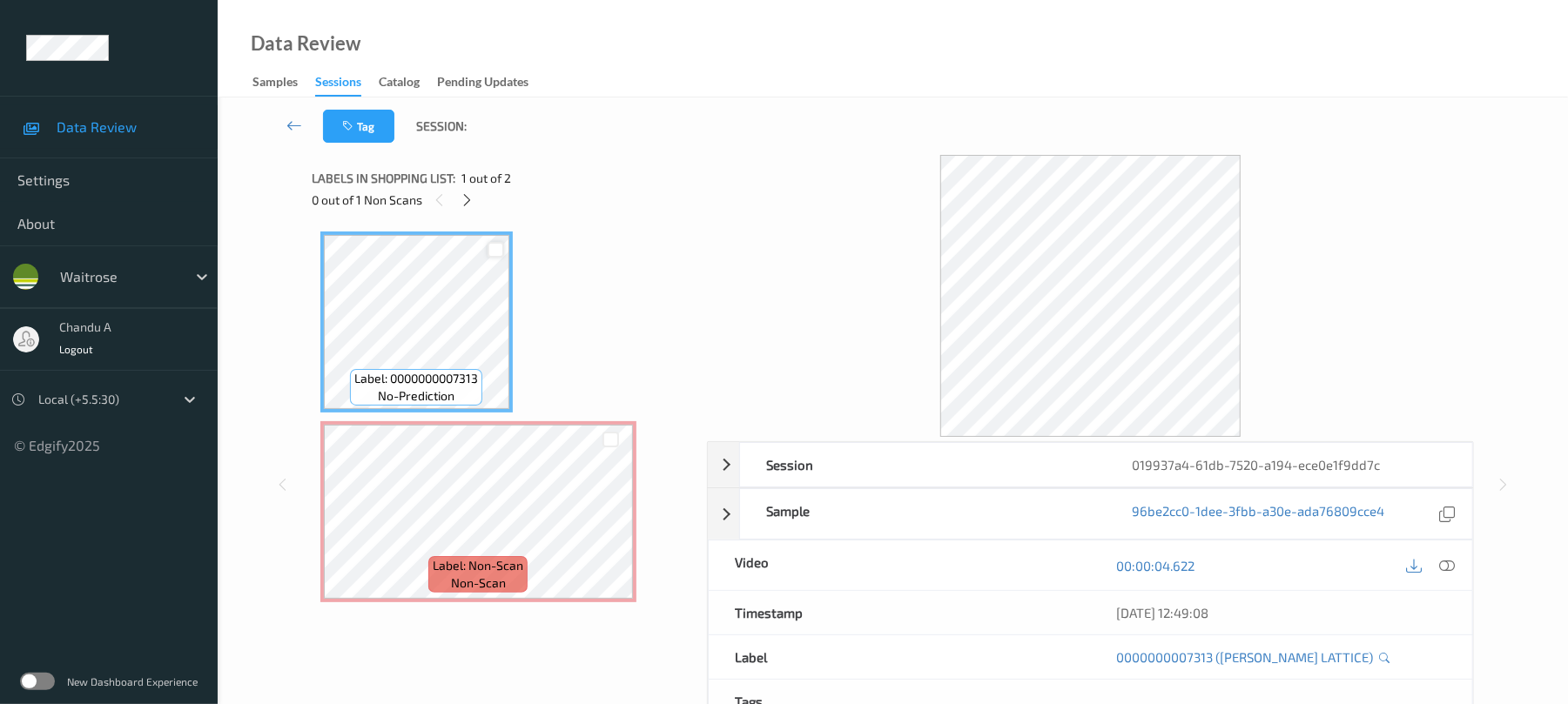
click at [470, 193] on icon at bounding box center [467, 199] width 15 height 16
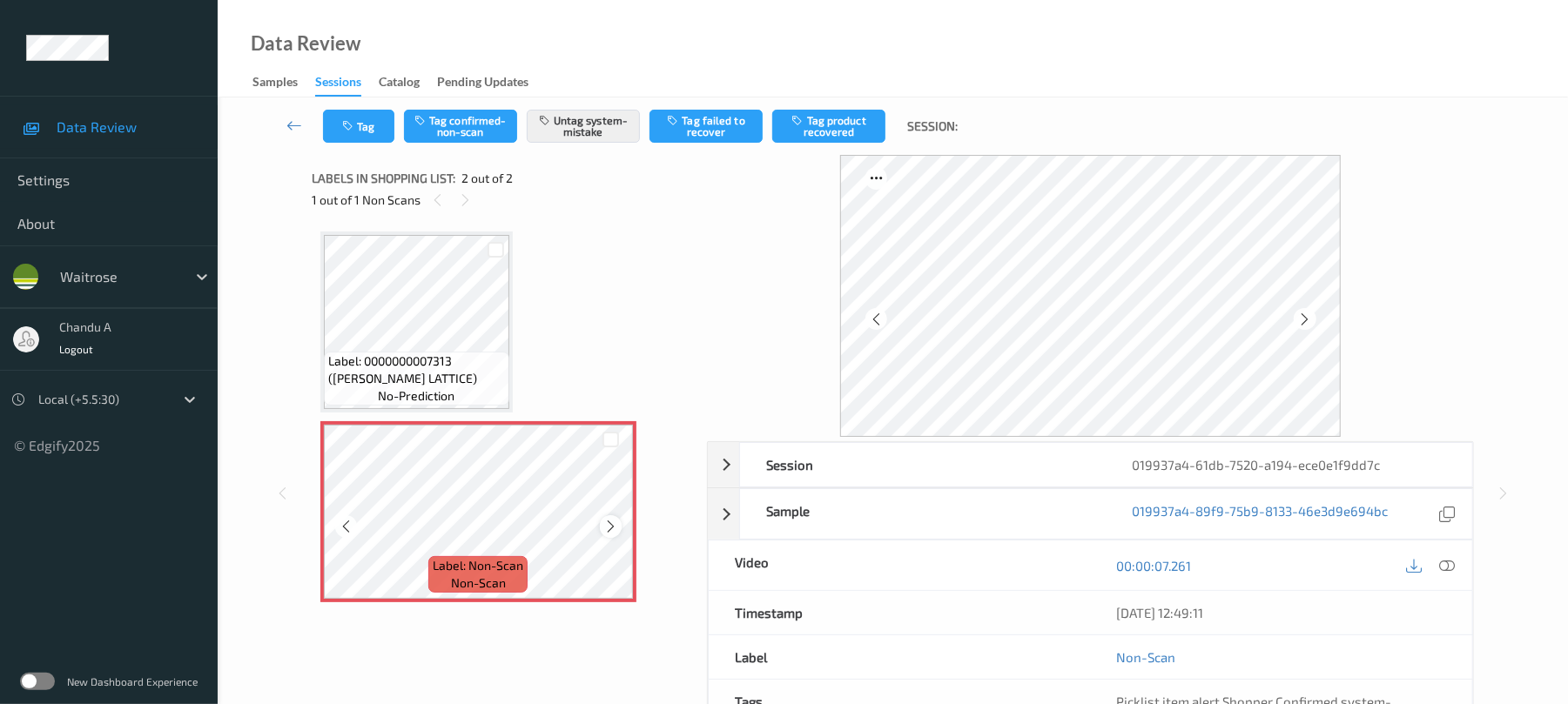
click at [611, 524] on icon at bounding box center [611, 526] width 15 height 16
click at [370, 125] on button "Tag" at bounding box center [359, 126] width 71 height 33
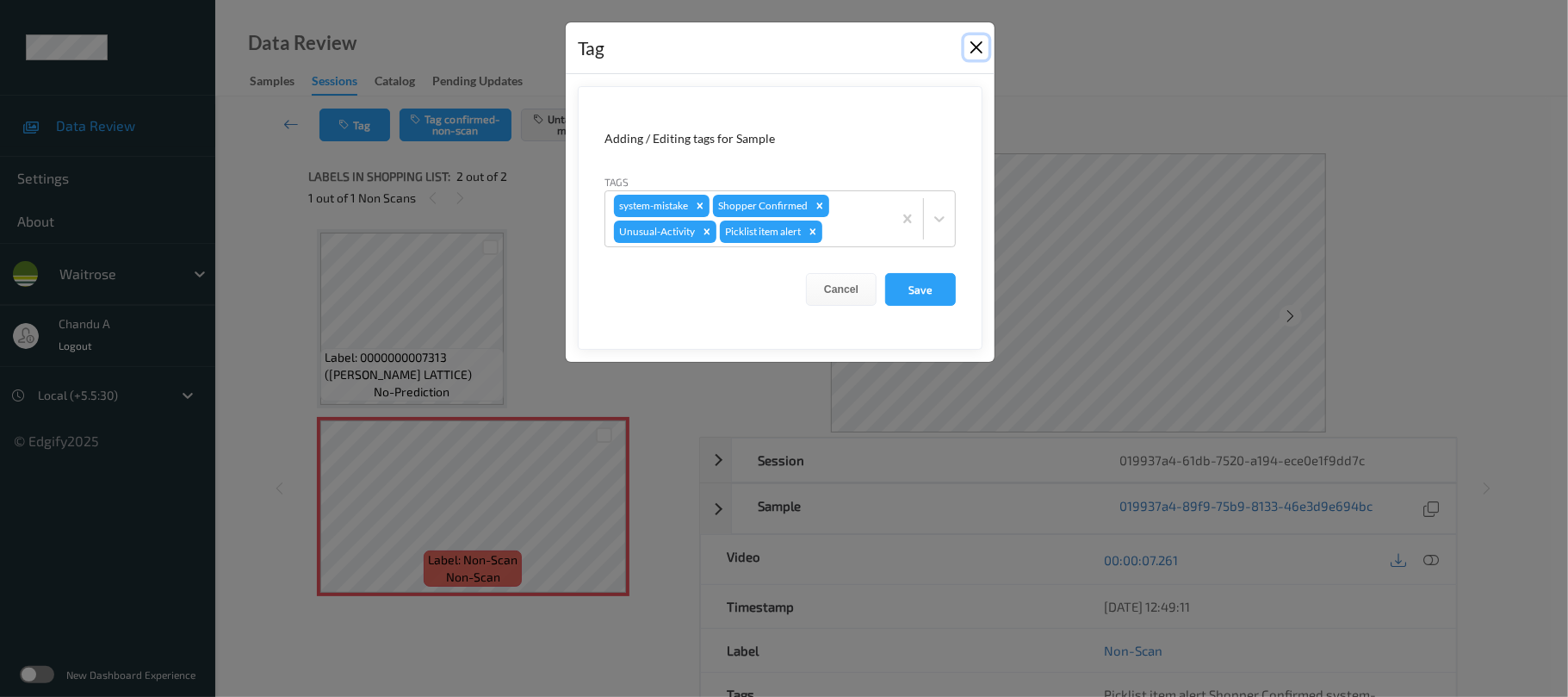
click at [980, 49] on button "Close" at bounding box center [976, 47] width 24 height 24
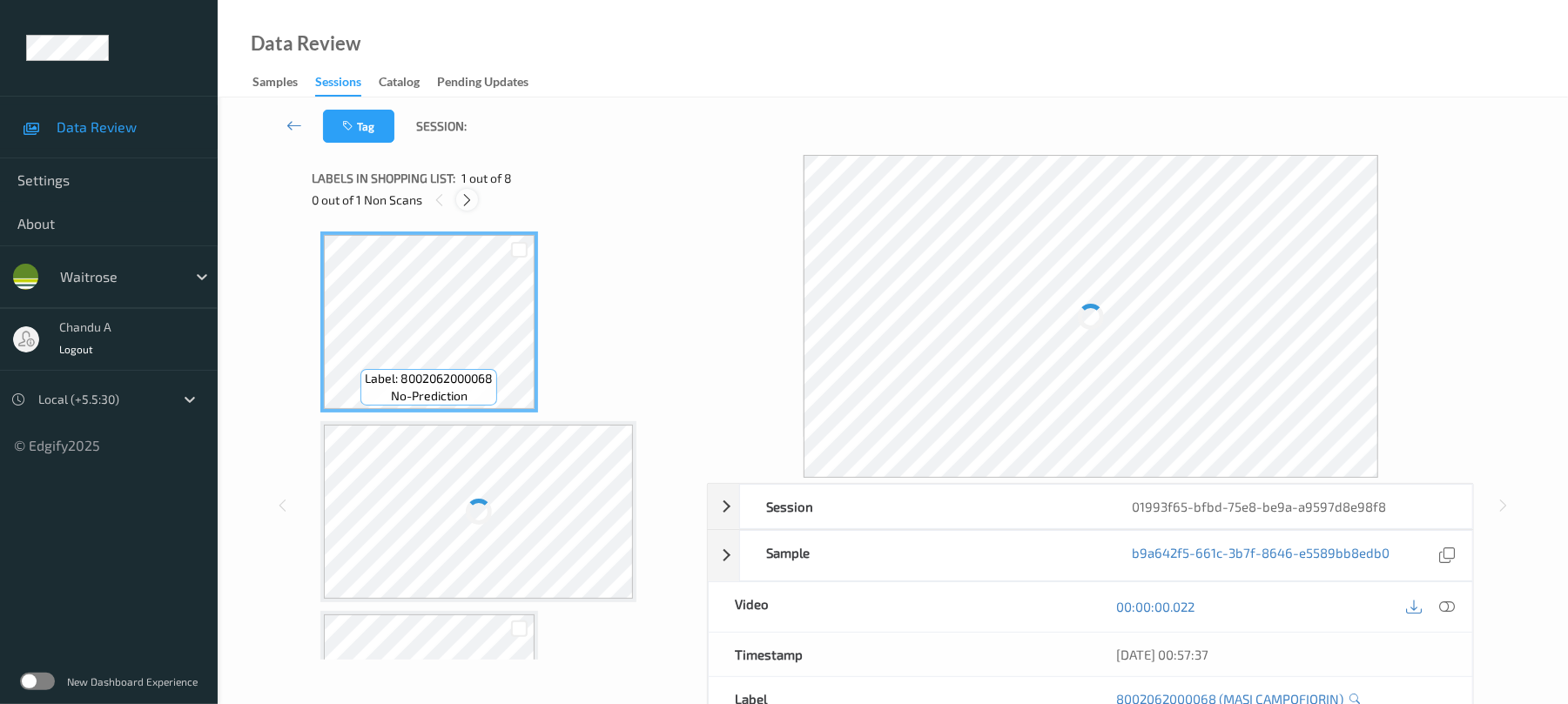
click at [472, 202] on icon at bounding box center [467, 199] width 15 height 16
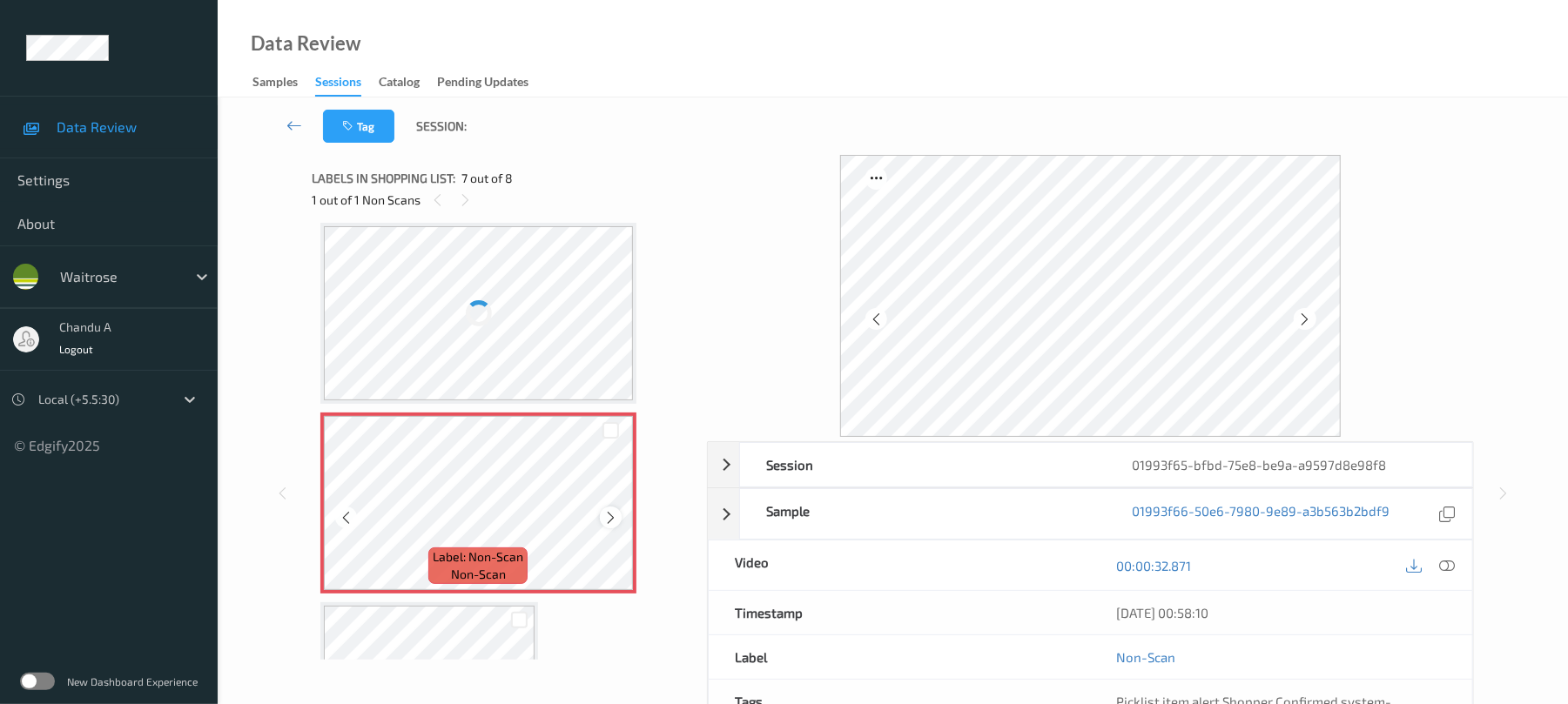
click at [613, 514] on icon at bounding box center [611, 517] width 15 height 16
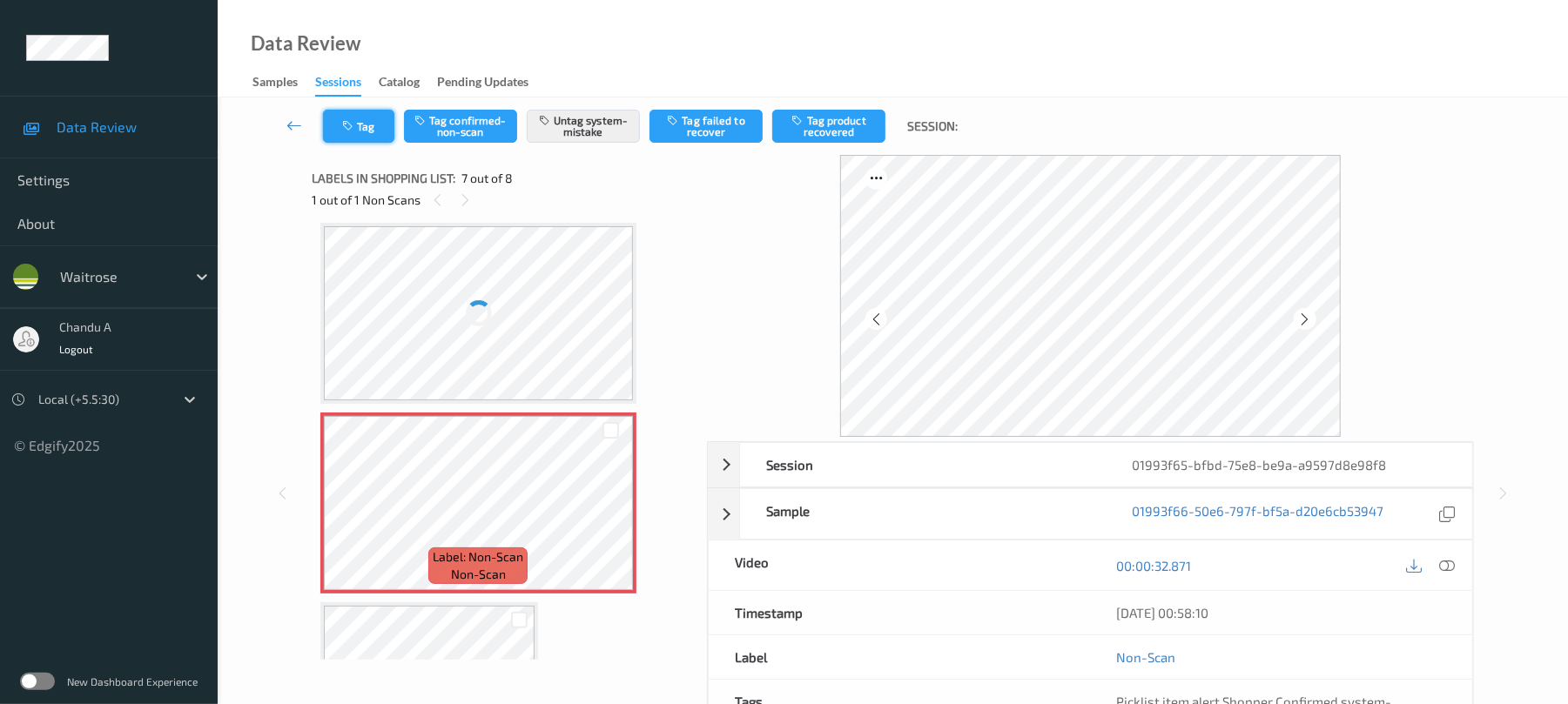
click at [355, 133] on button "Tag" at bounding box center [359, 126] width 71 height 33
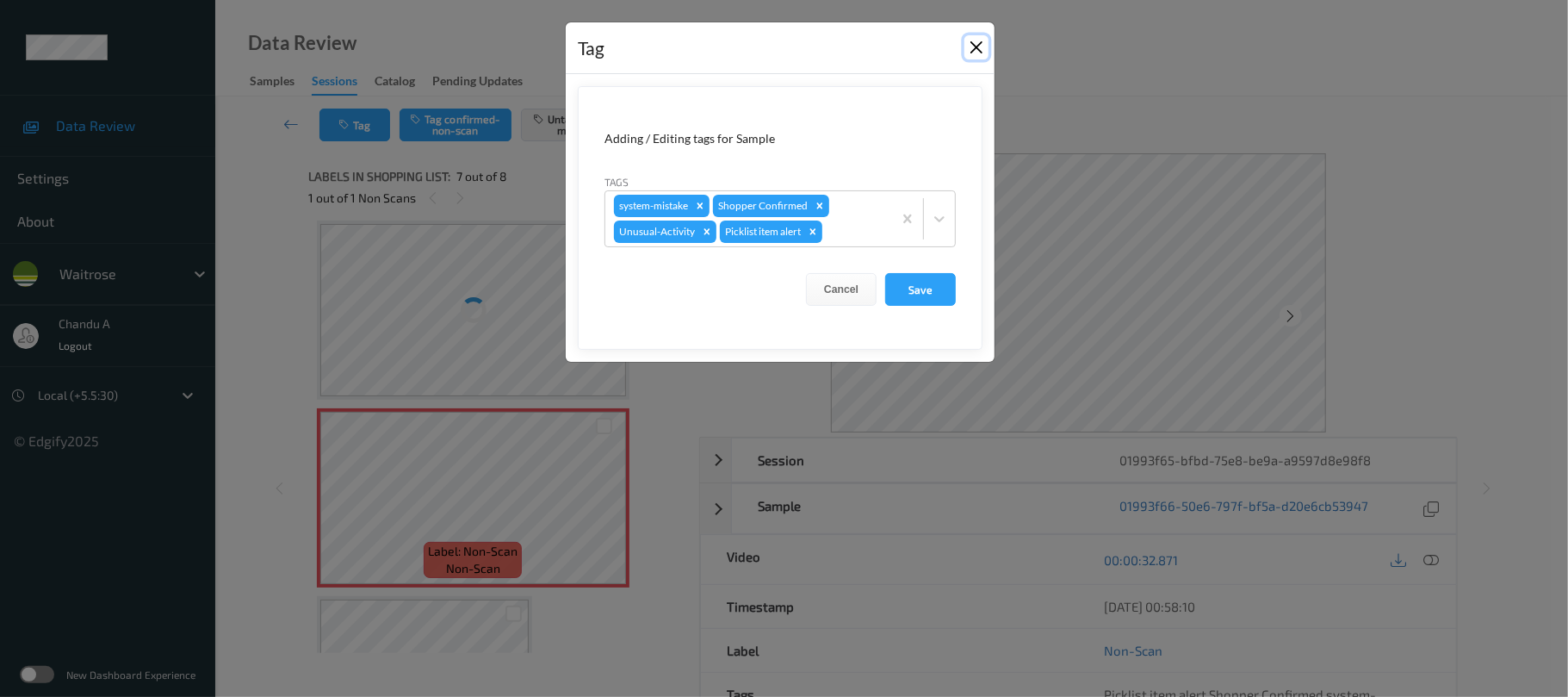
click at [974, 50] on button "Close" at bounding box center [976, 47] width 24 height 24
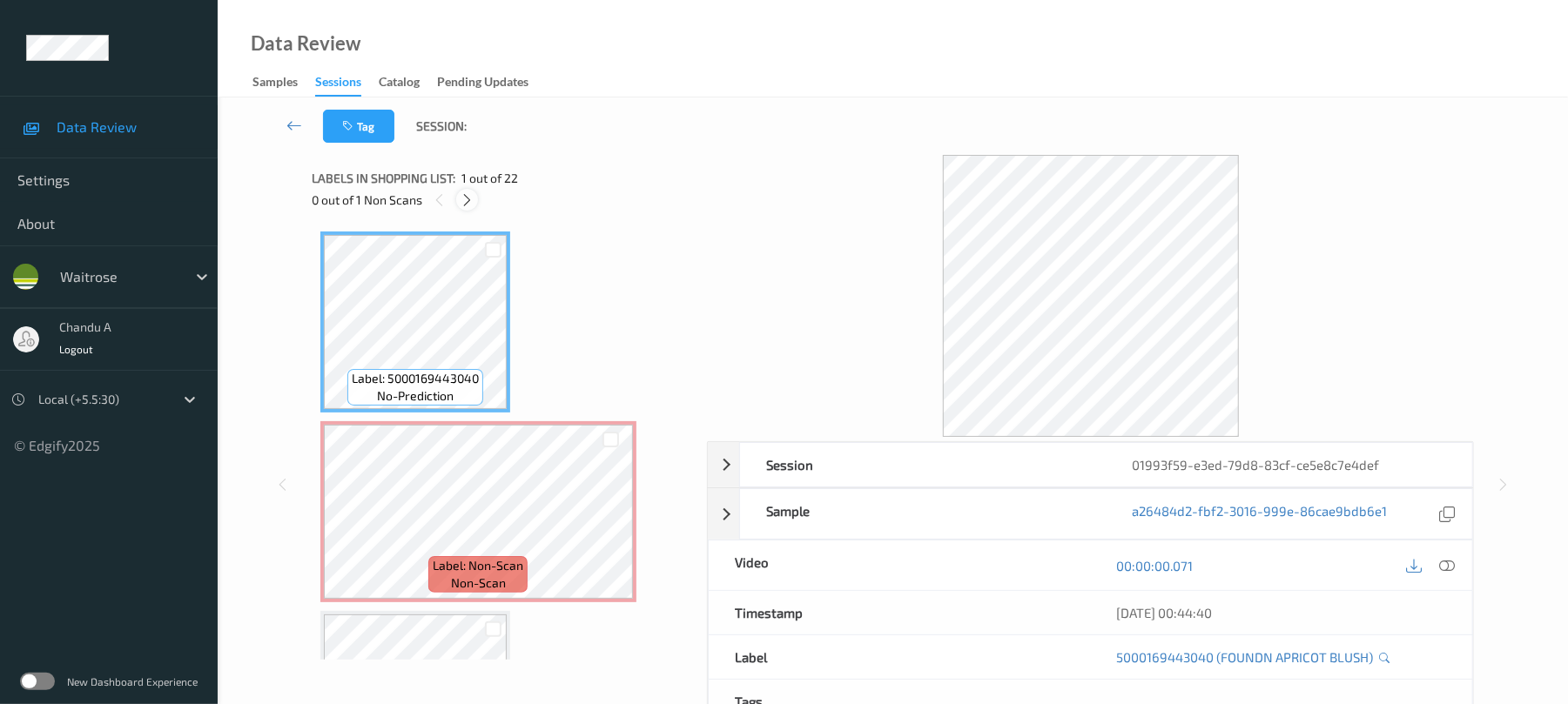
click at [463, 206] on icon at bounding box center [467, 199] width 15 height 16
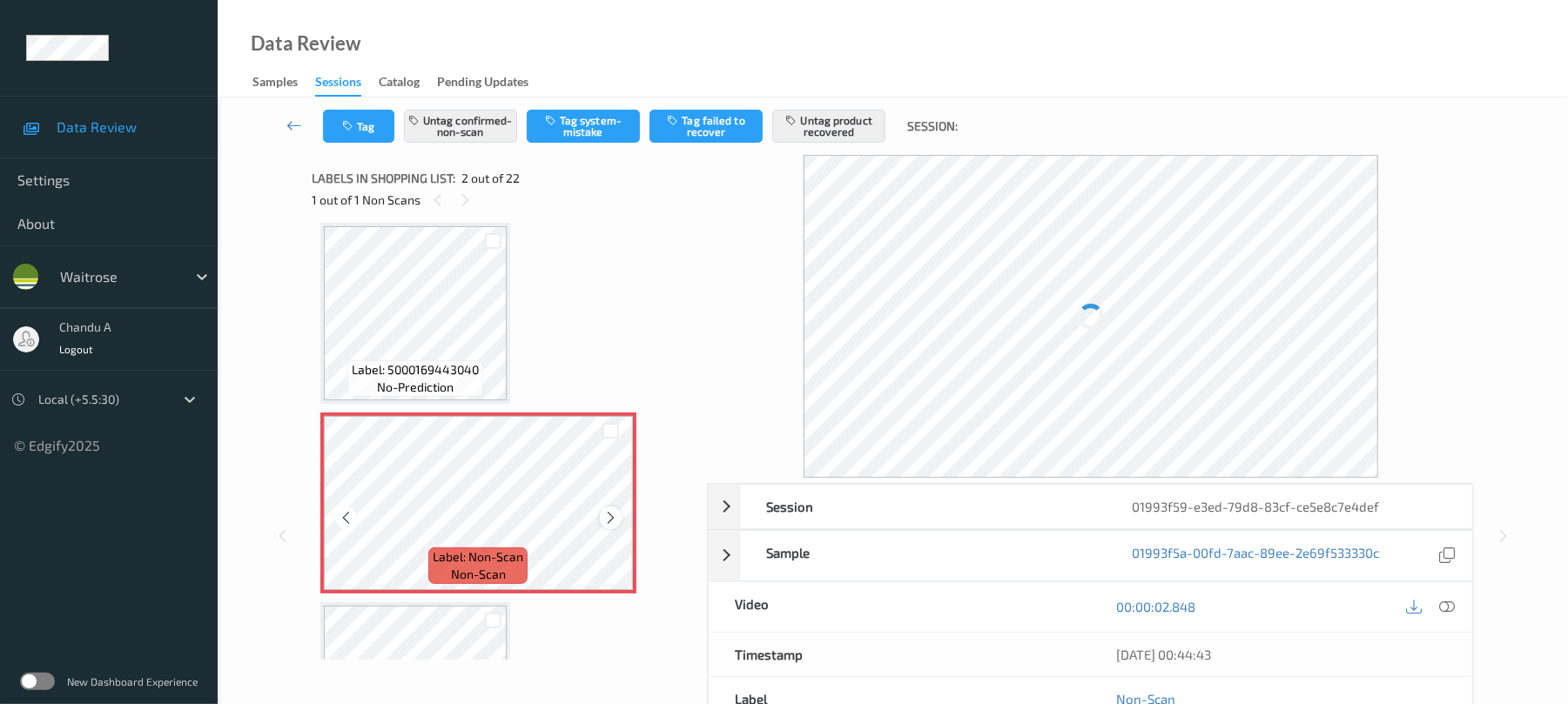
click at [607, 514] on icon at bounding box center [611, 517] width 15 height 16
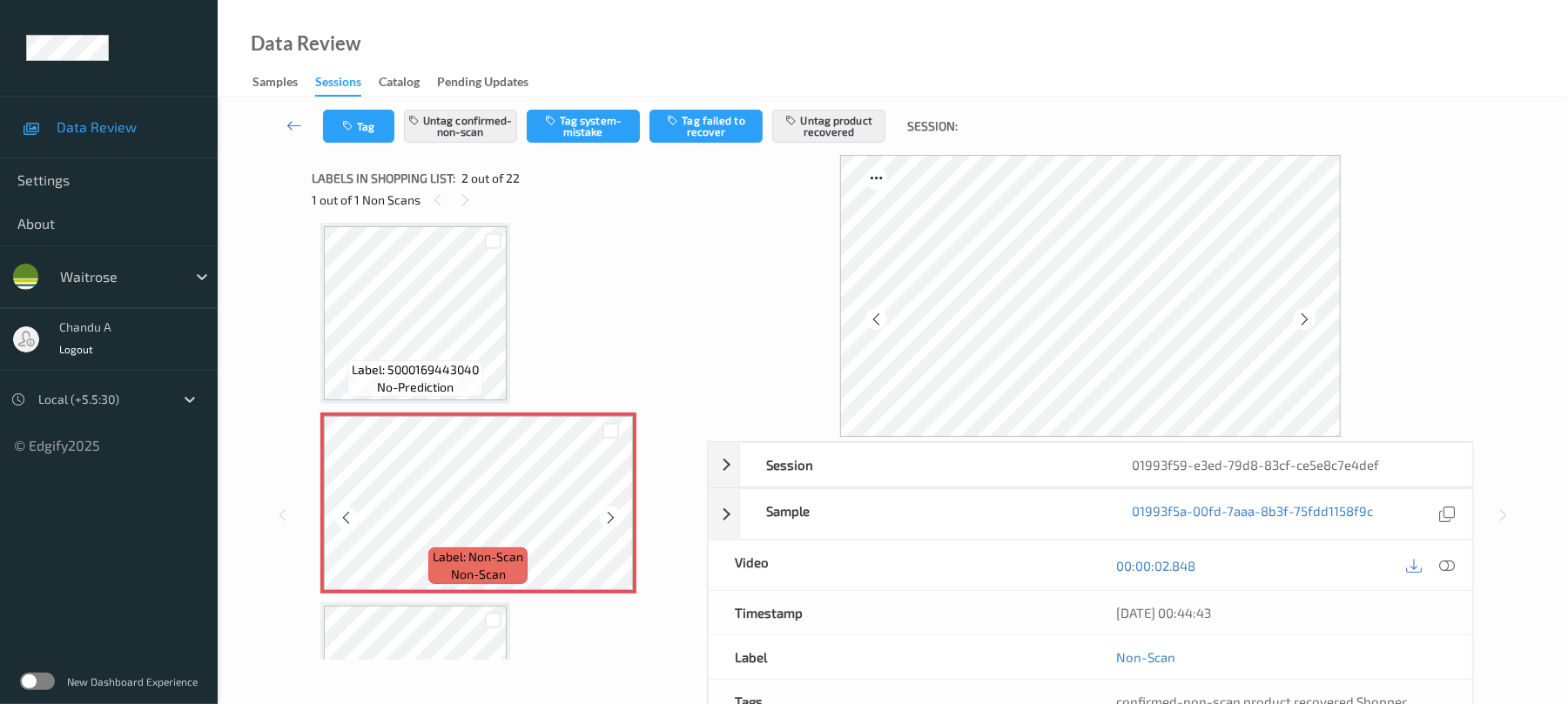
click at [607, 514] on icon at bounding box center [611, 517] width 15 height 16
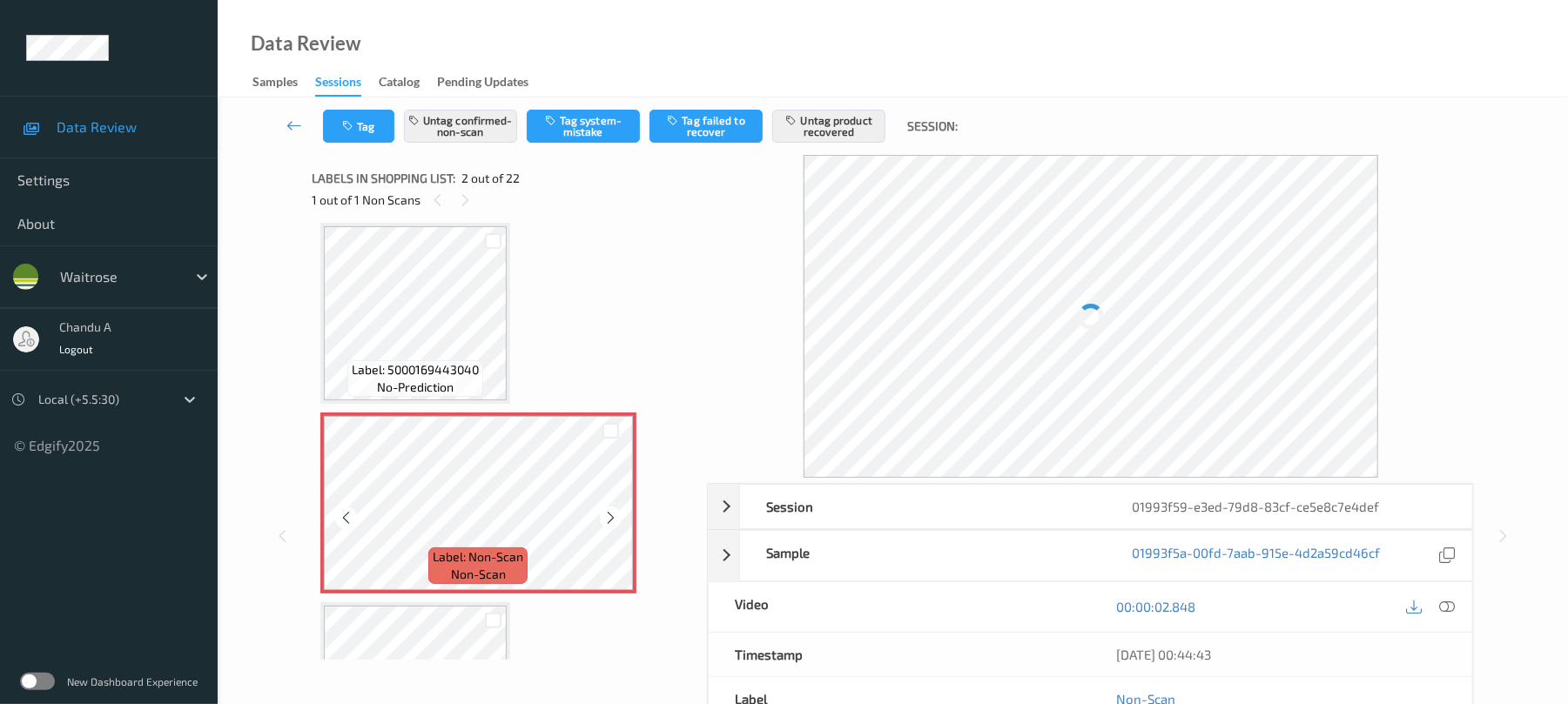
click at [607, 514] on icon at bounding box center [611, 517] width 15 height 16
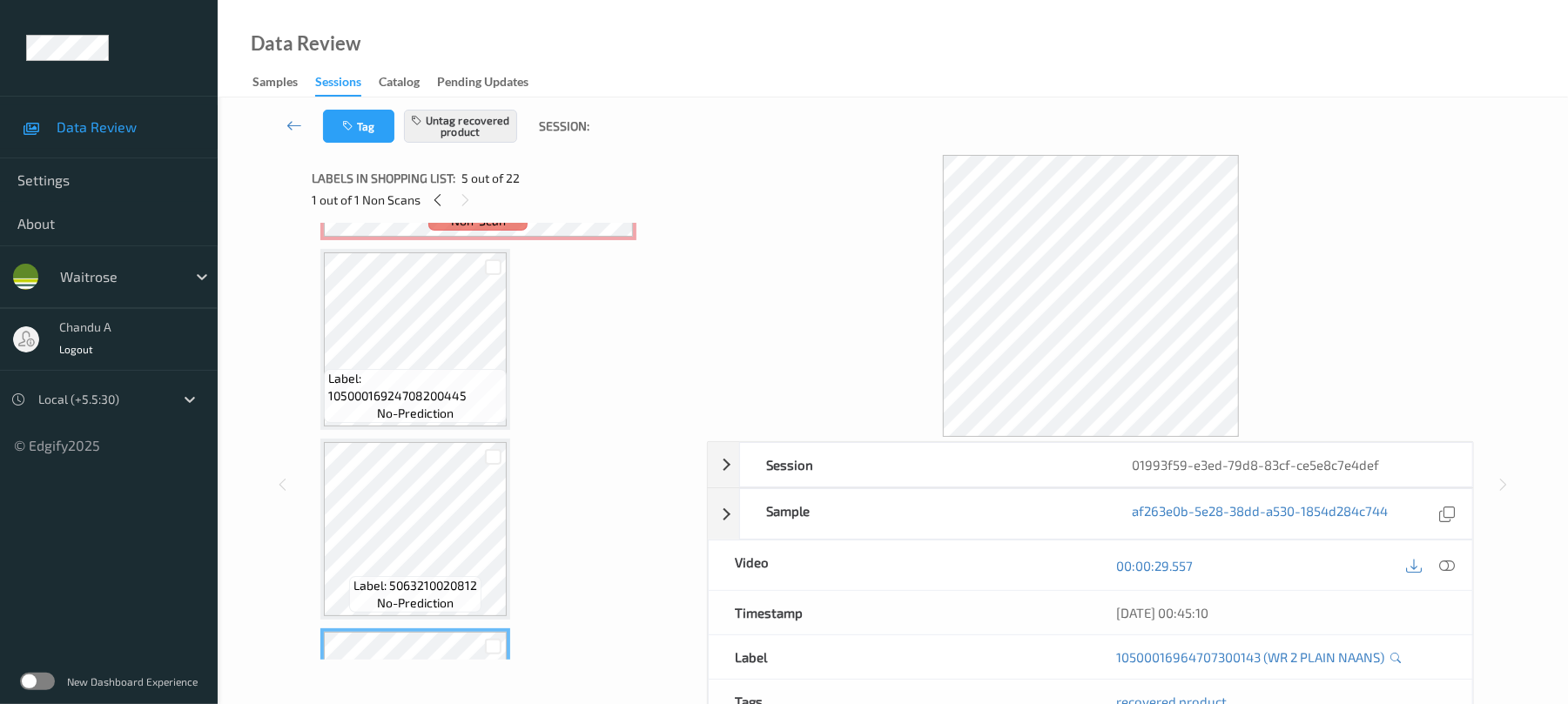
scroll to position [357, 0]
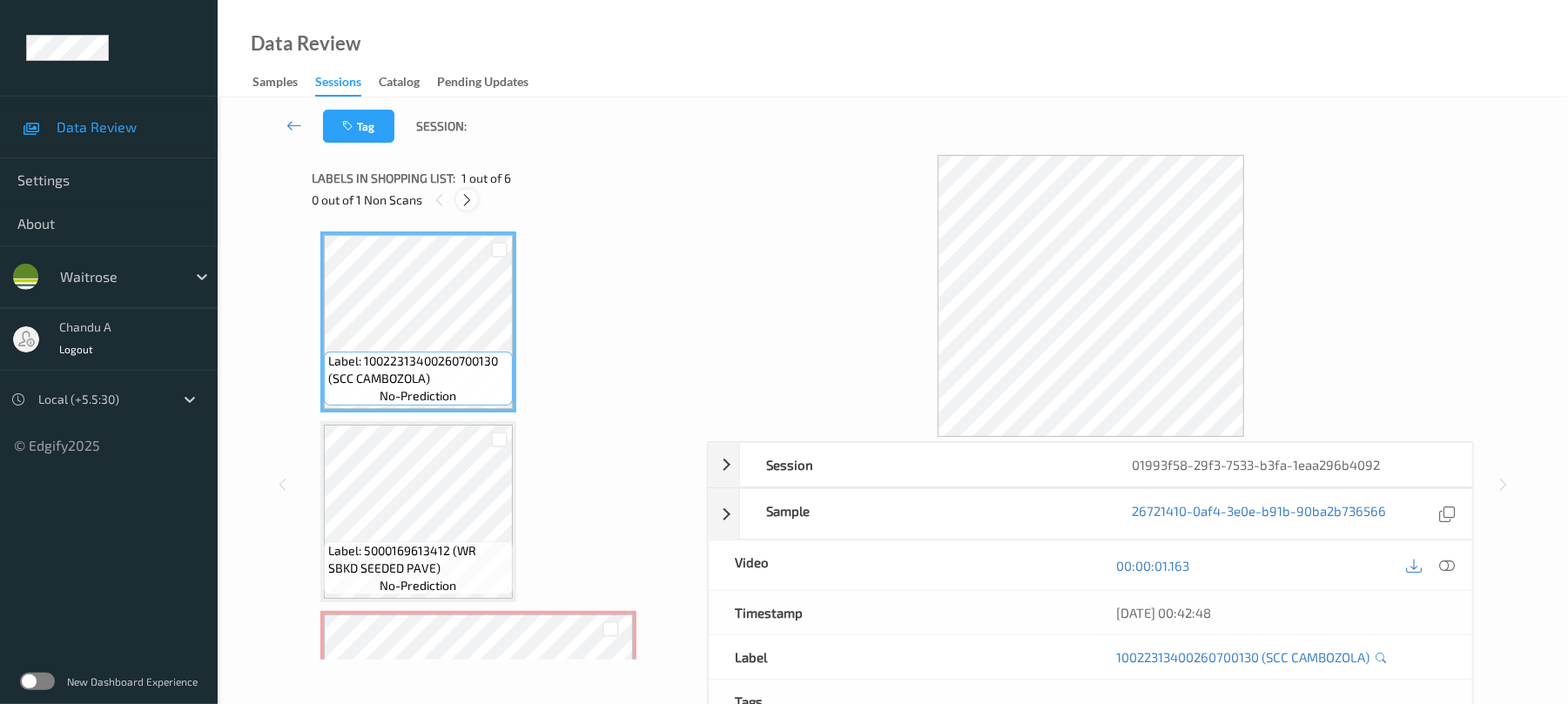
click at [467, 196] on icon at bounding box center [467, 199] width 15 height 16
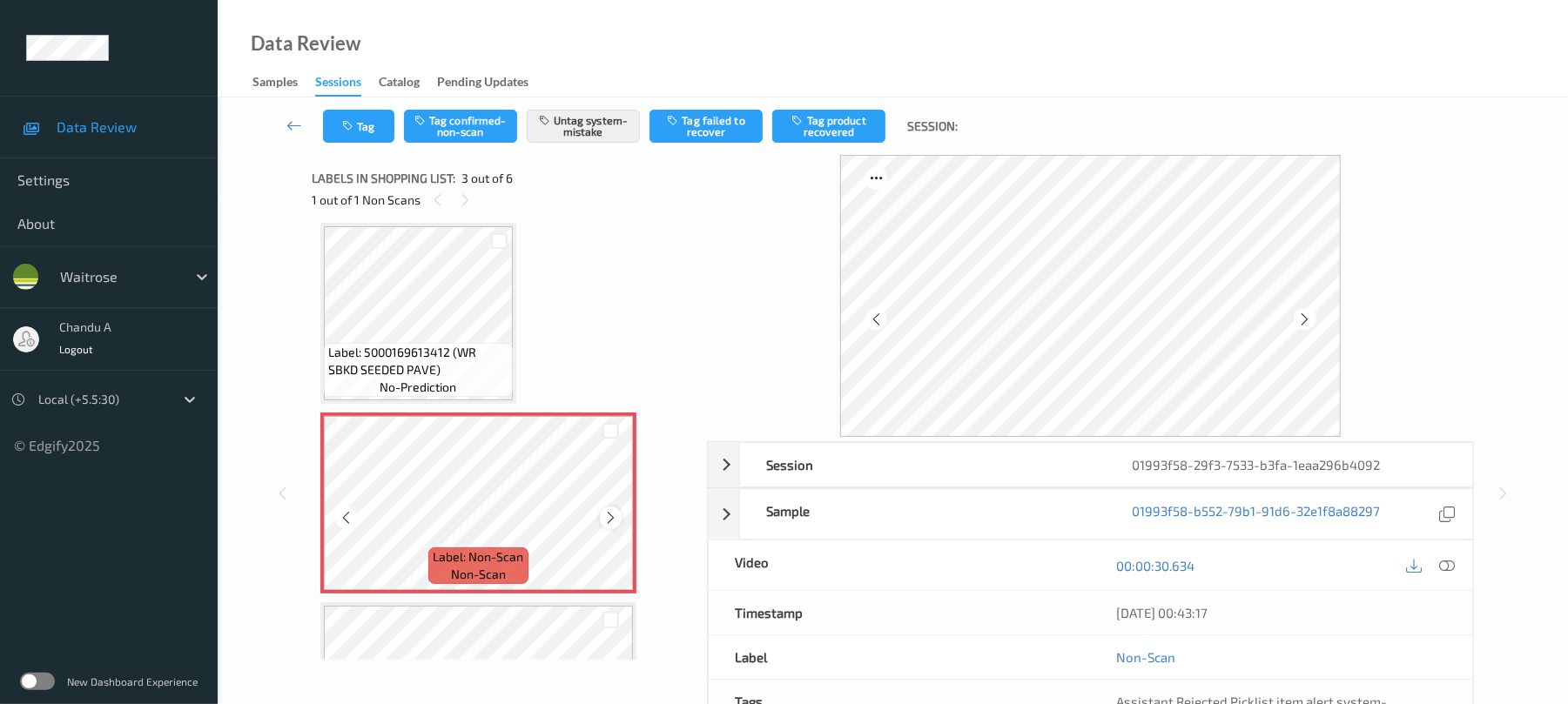
click at [609, 510] on icon at bounding box center [611, 517] width 15 height 16
click at [349, 110] on button "Tag" at bounding box center [359, 126] width 71 height 33
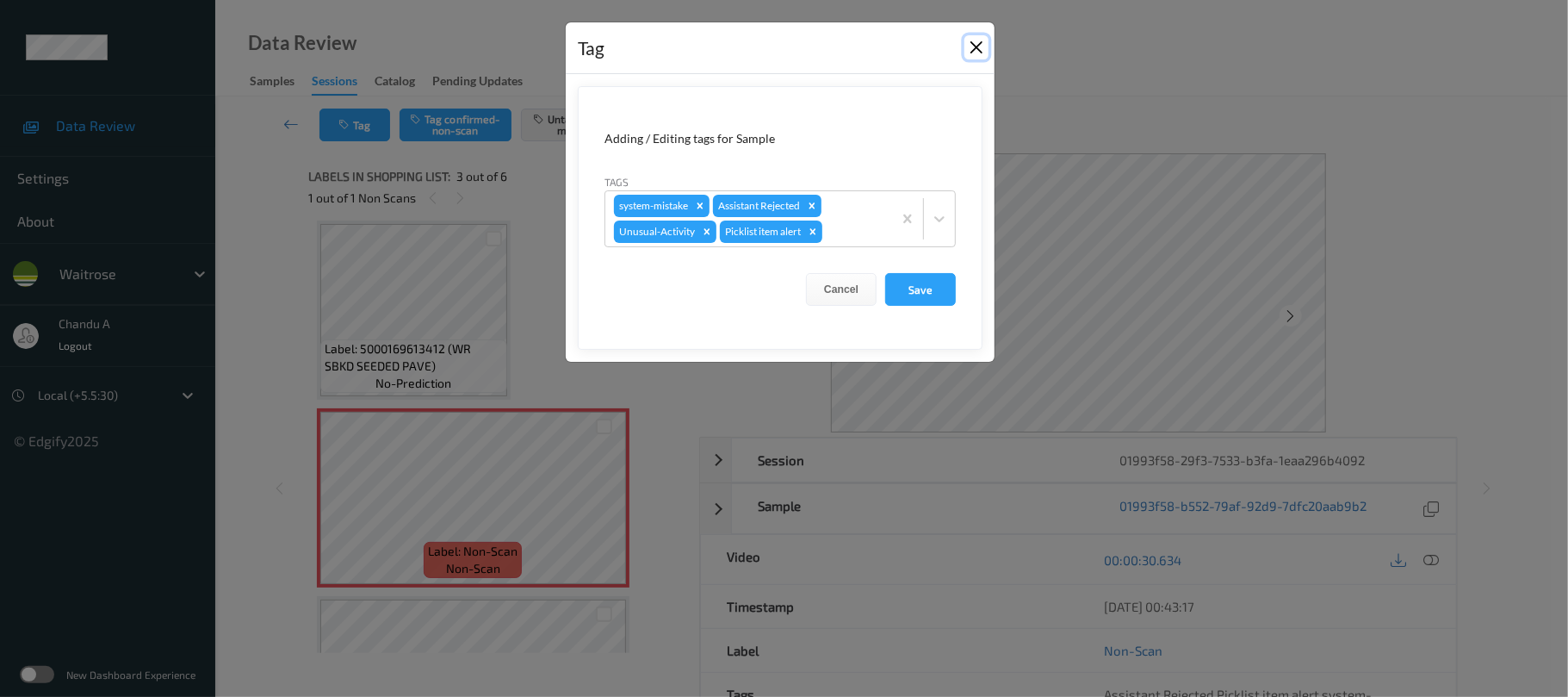
click at [975, 48] on button "Close" at bounding box center [976, 47] width 24 height 24
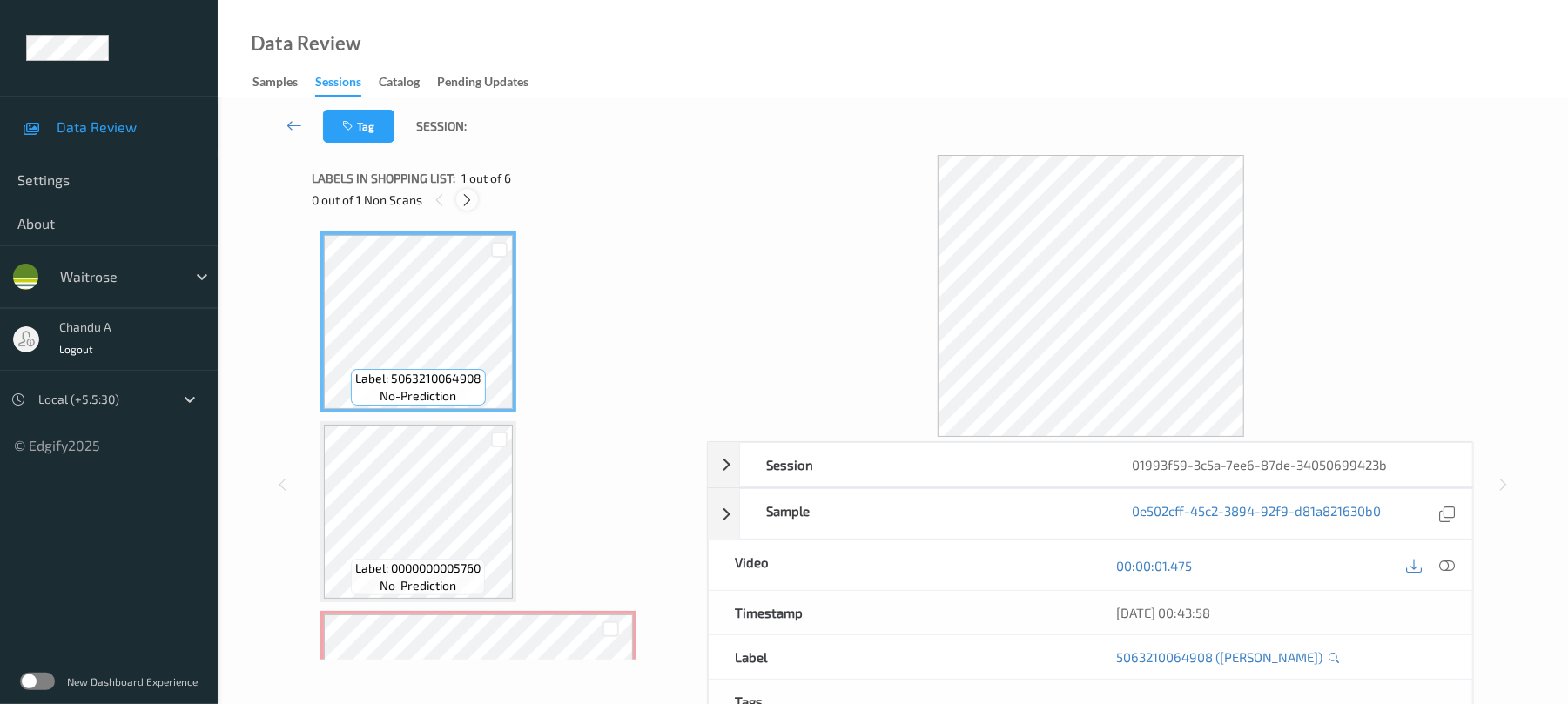
click at [471, 207] on icon at bounding box center [467, 199] width 15 height 16
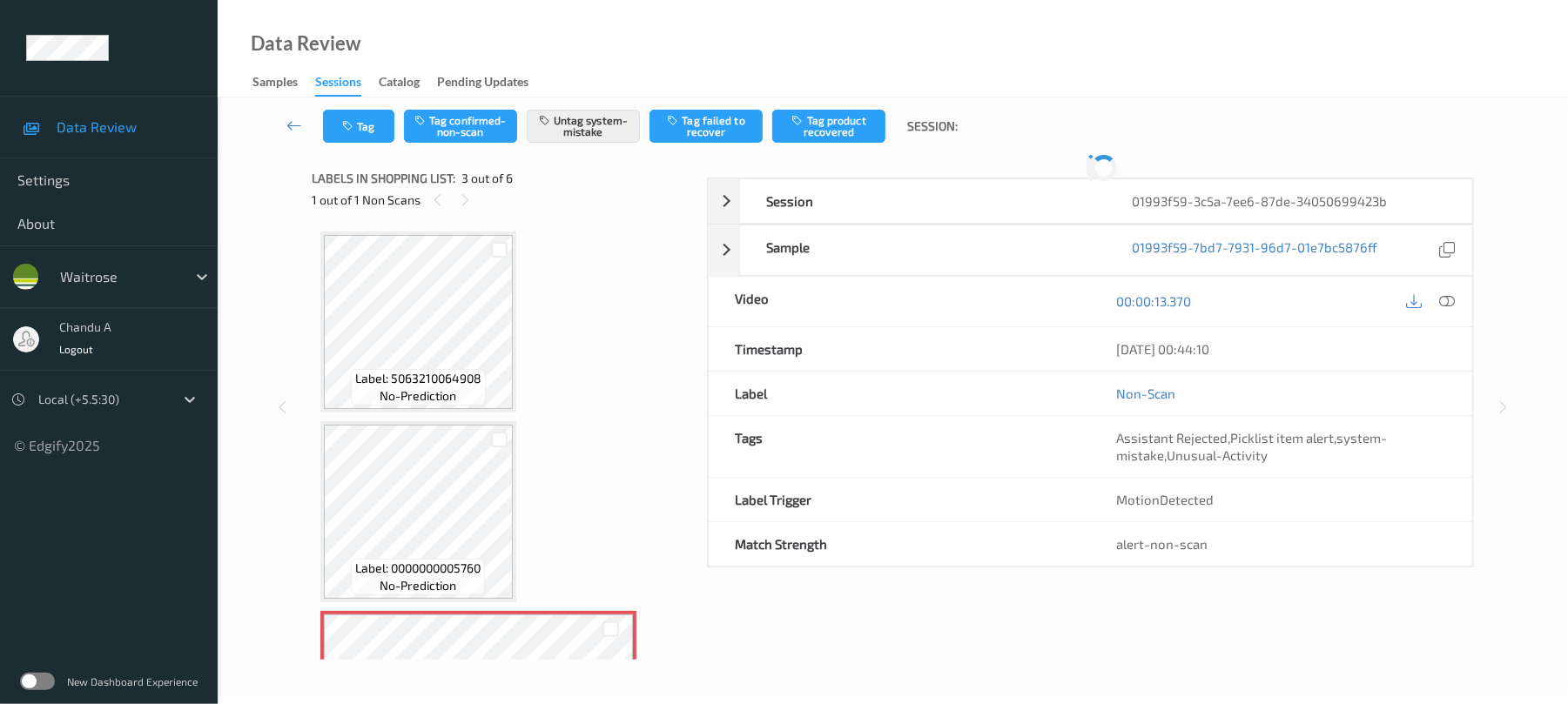
scroll to position [198, 0]
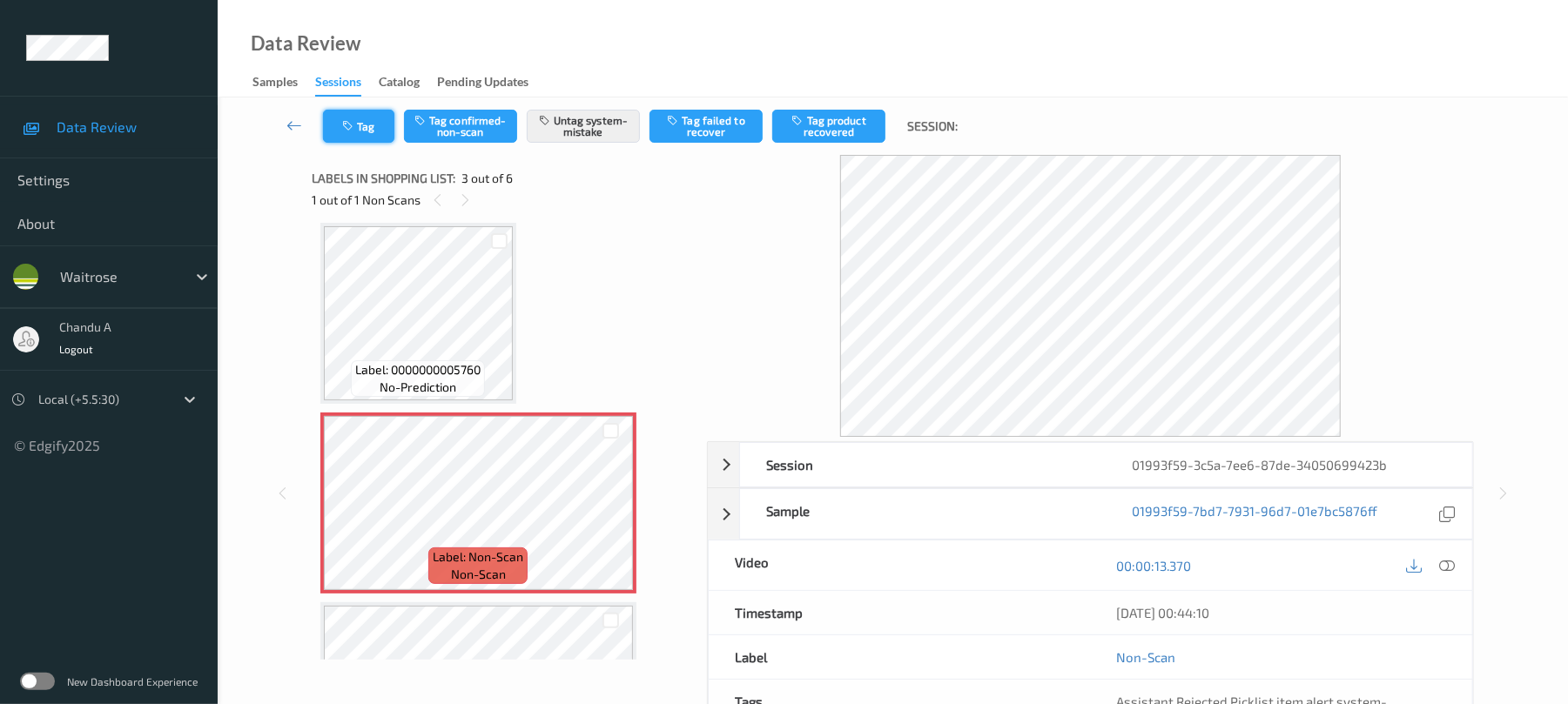
click at [371, 130] on button "Tag" at bounding box center [359, 126] width 71 height 33
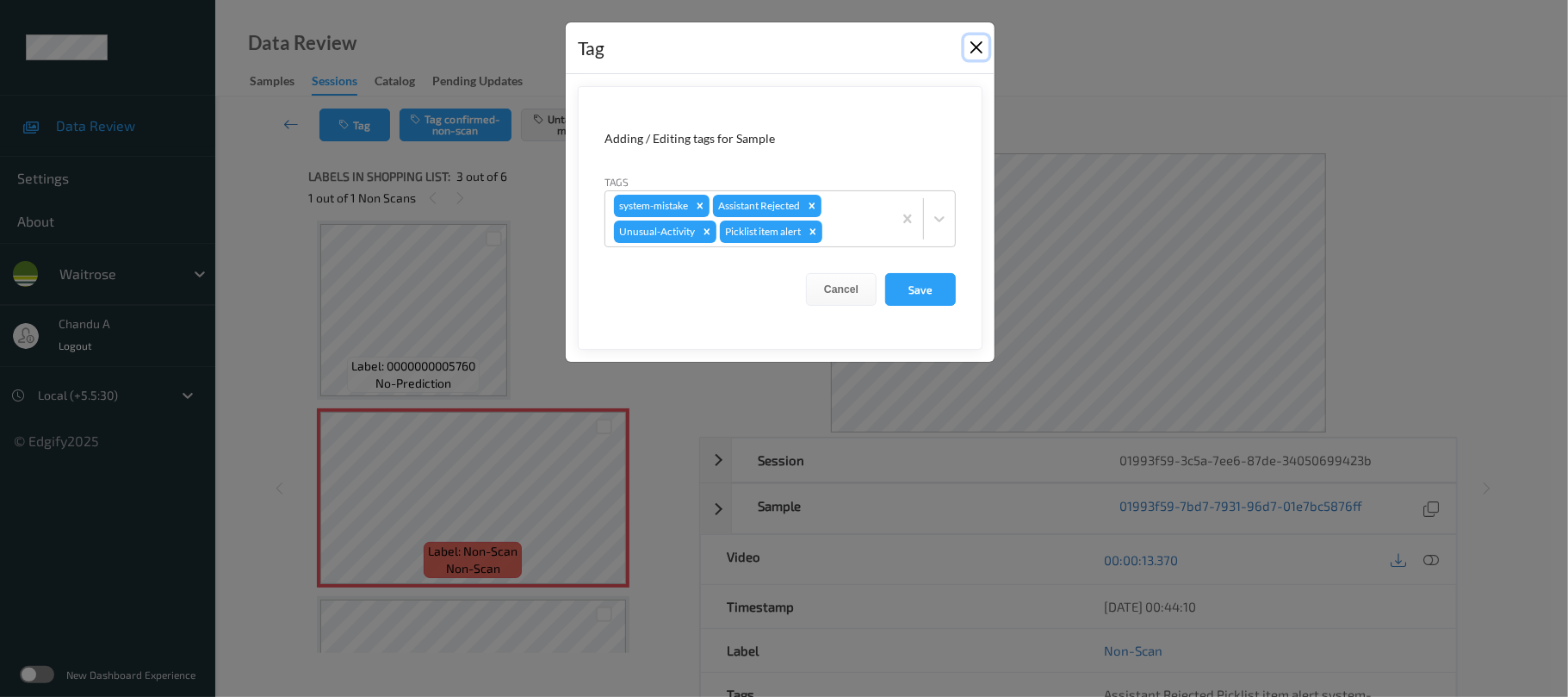
click at [978, 59] on button "Close" at bounding box center [976, 47] width 24 height 24
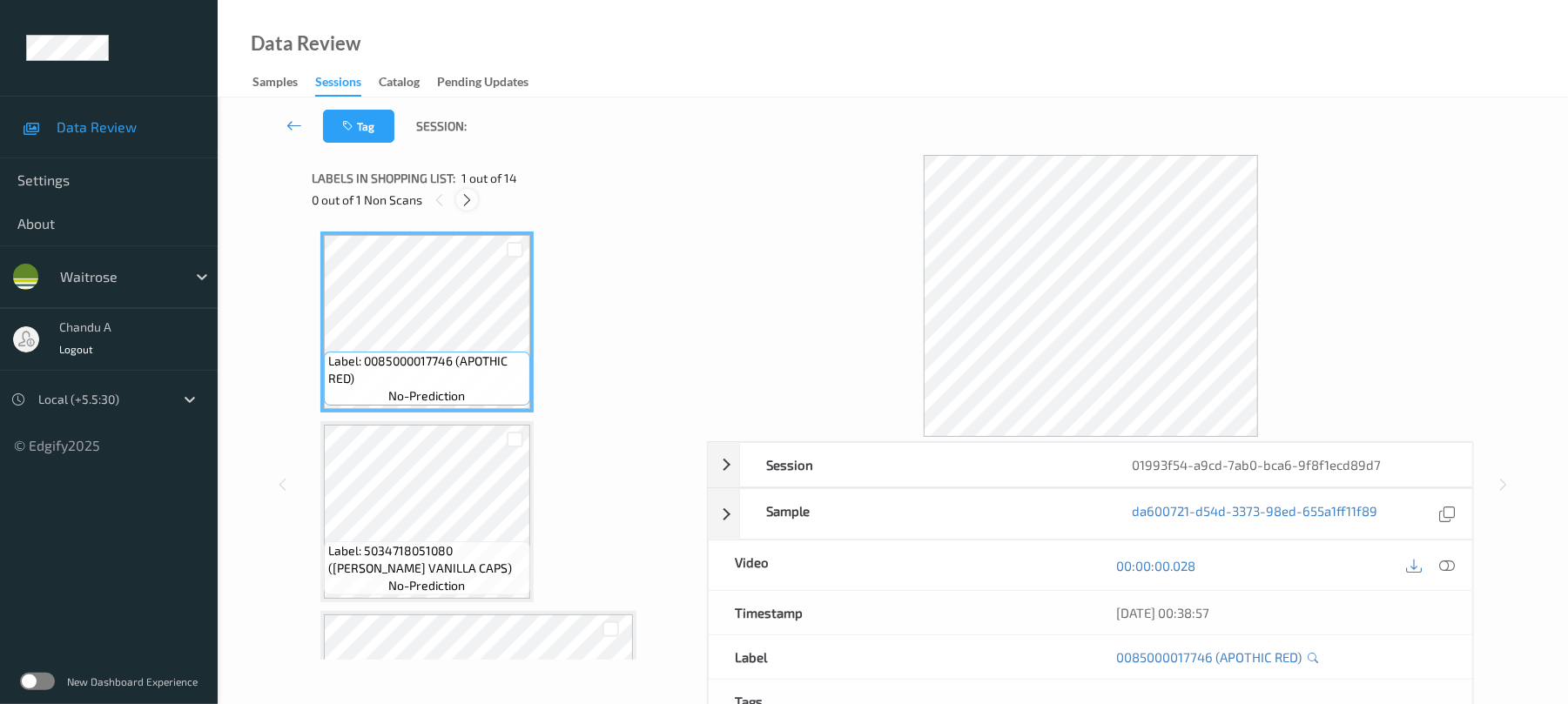
click at [467, 192] on icon at bounding box center [467, 199] width 15 height 16
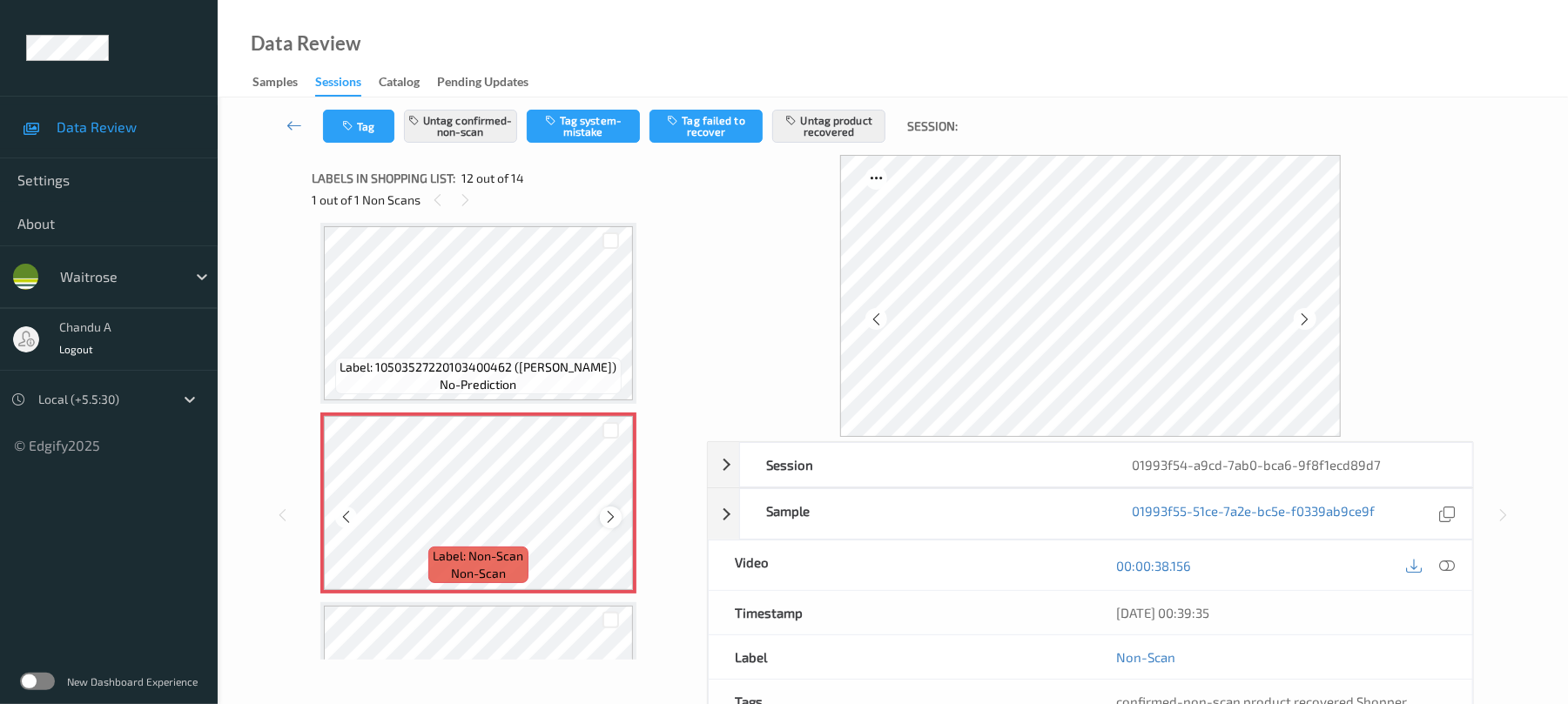
click at [607, 516] on icon at bounding box center [611, 517] width 15 height 16
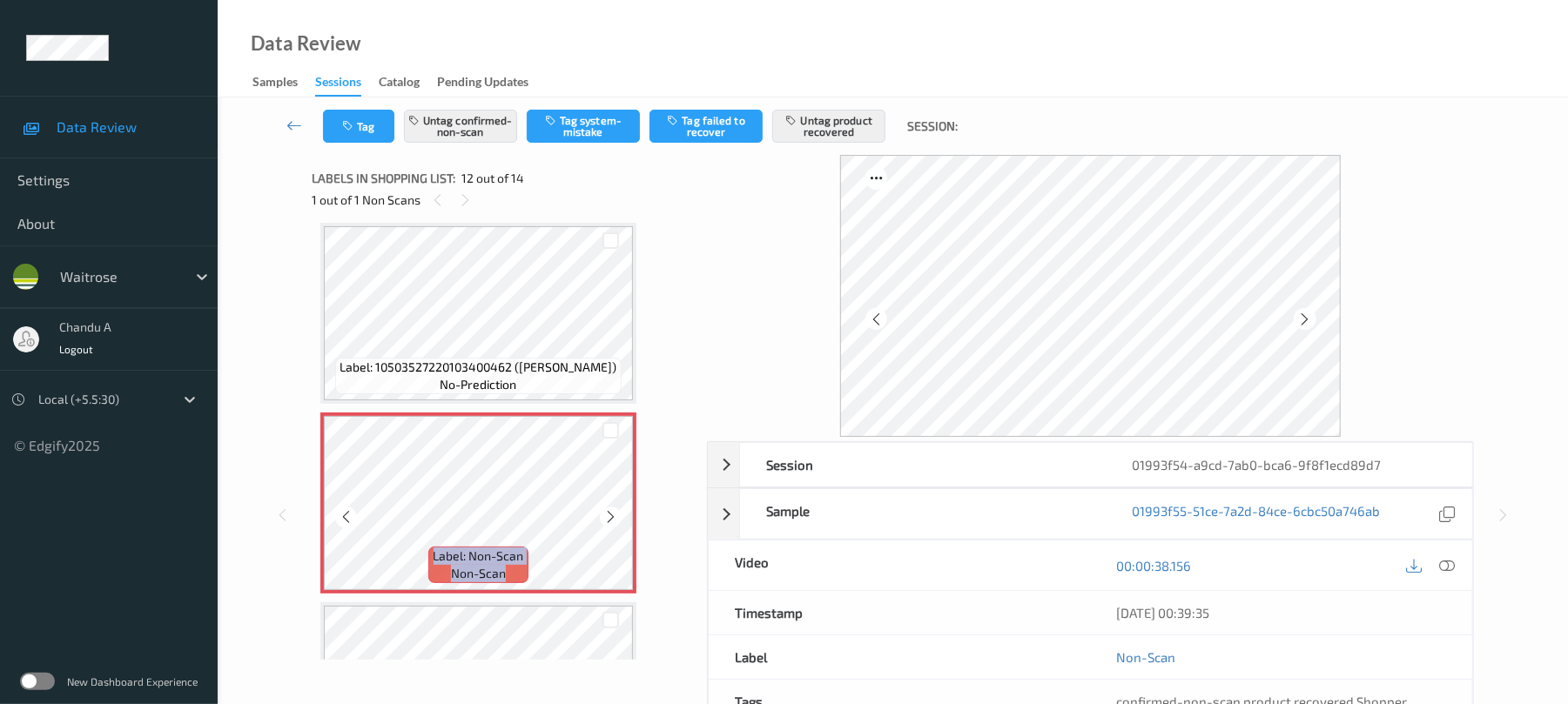
click at [607, 516] on icon at bounding box center [611, 517] width 15 height 16
click at [380, 127] on button "Tag" at bounding box center [359, 126] width 71 height 33
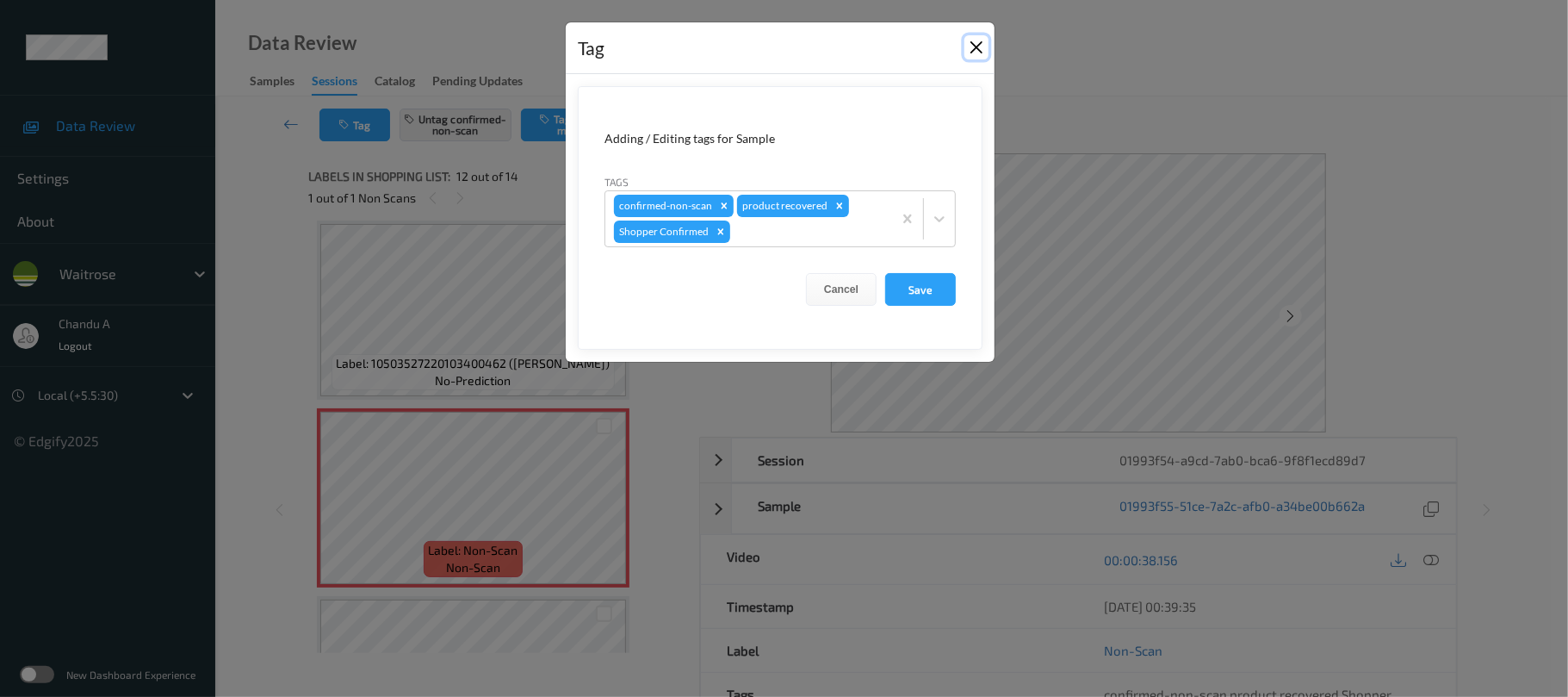
click at [972, 46] on button "Close" at bounding box center [976, 47] width 24 height 24
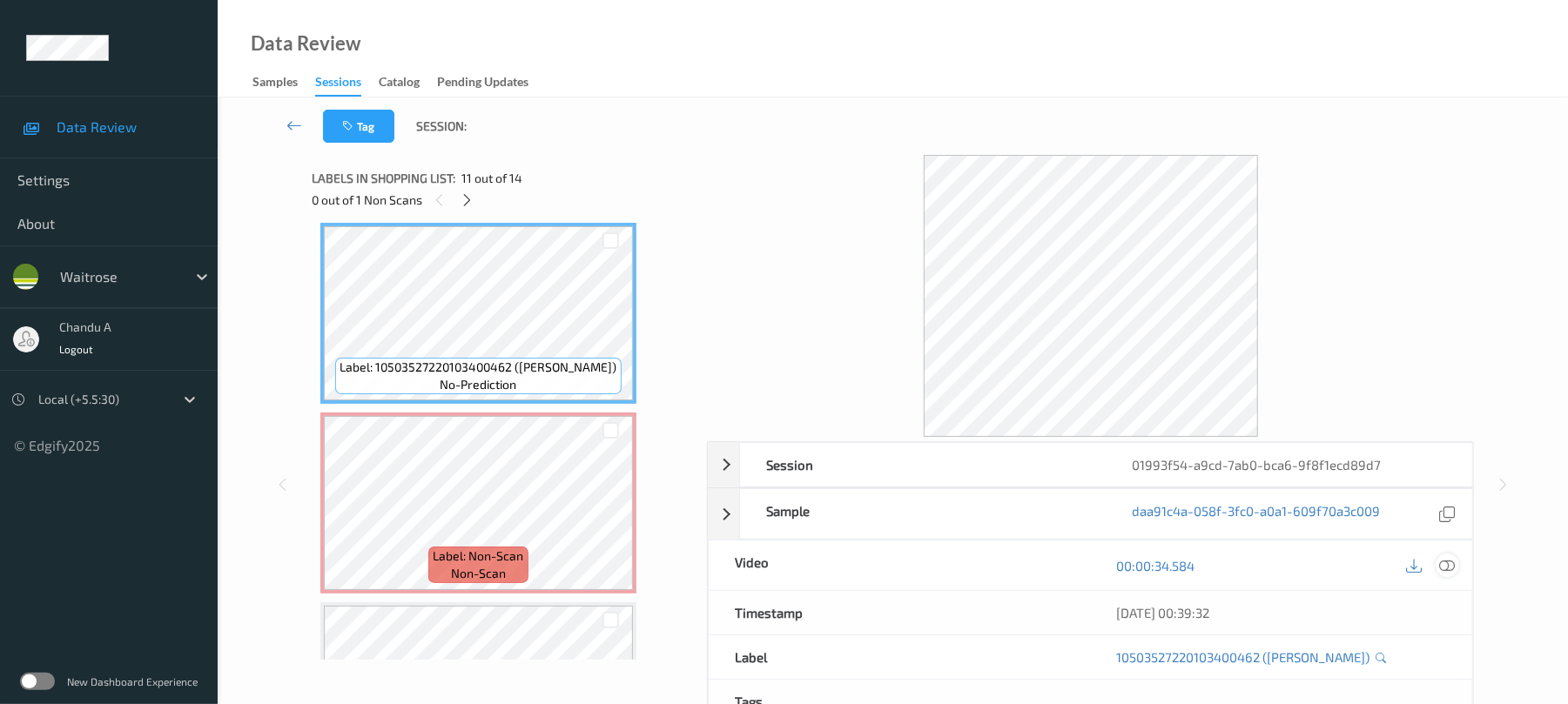
click at [1449, 572] on icon at bounding box center [1447, 565] width 16 height 16
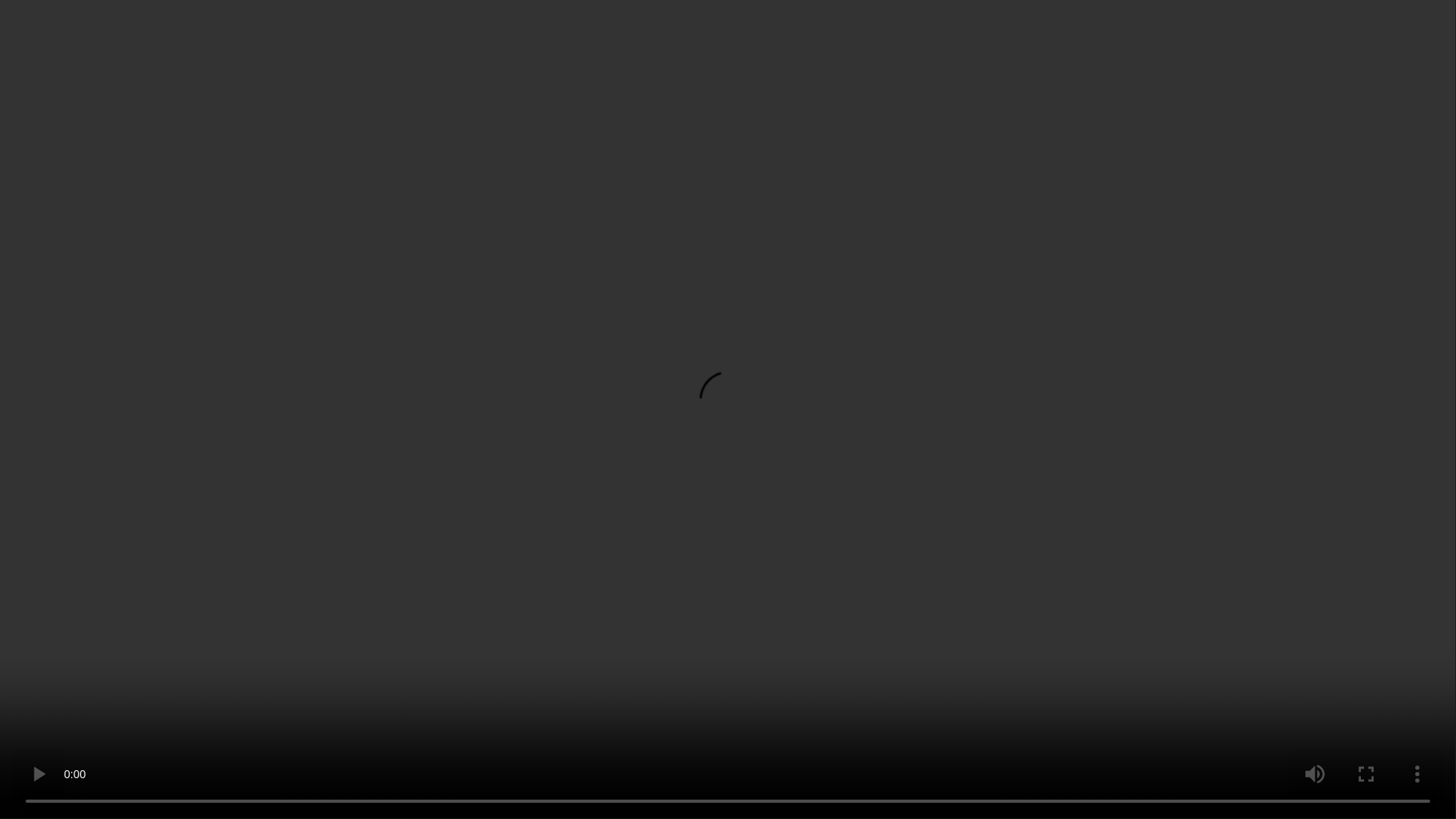
click at [753, 417] on video at bounding box center [728, 409] width 1456 height 819
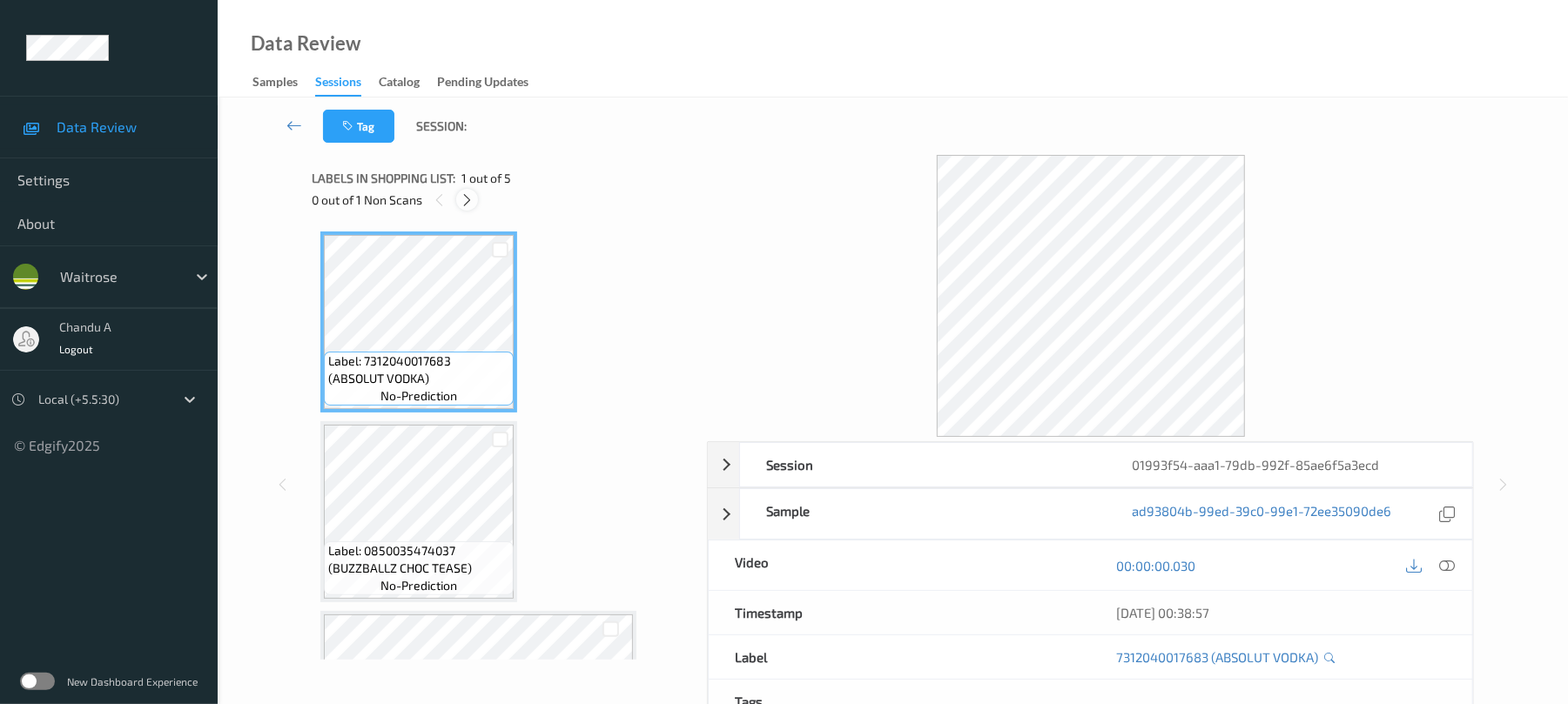
click at [472, 198] on icon at bounding box center [467, 199] width 15 height 16
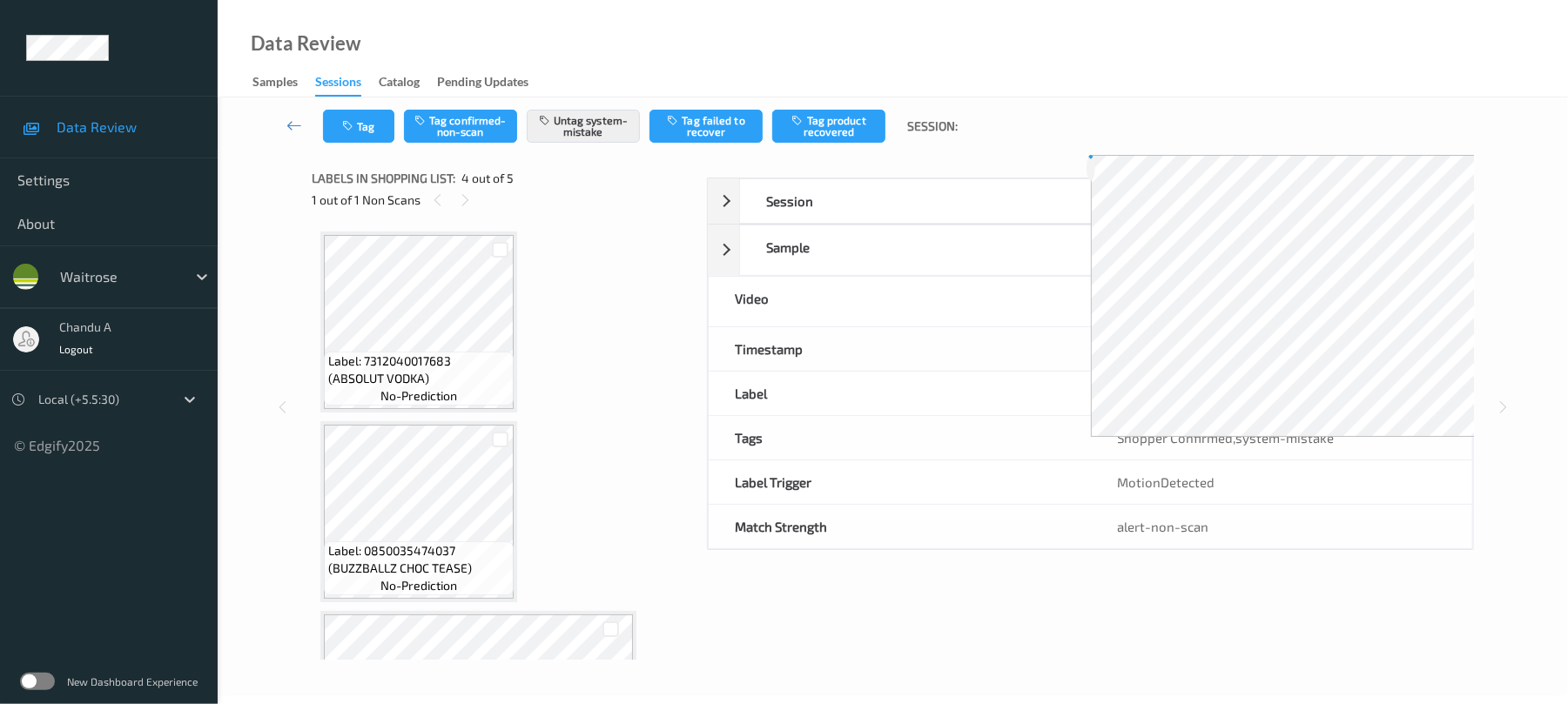
scroll to position [389, 0]
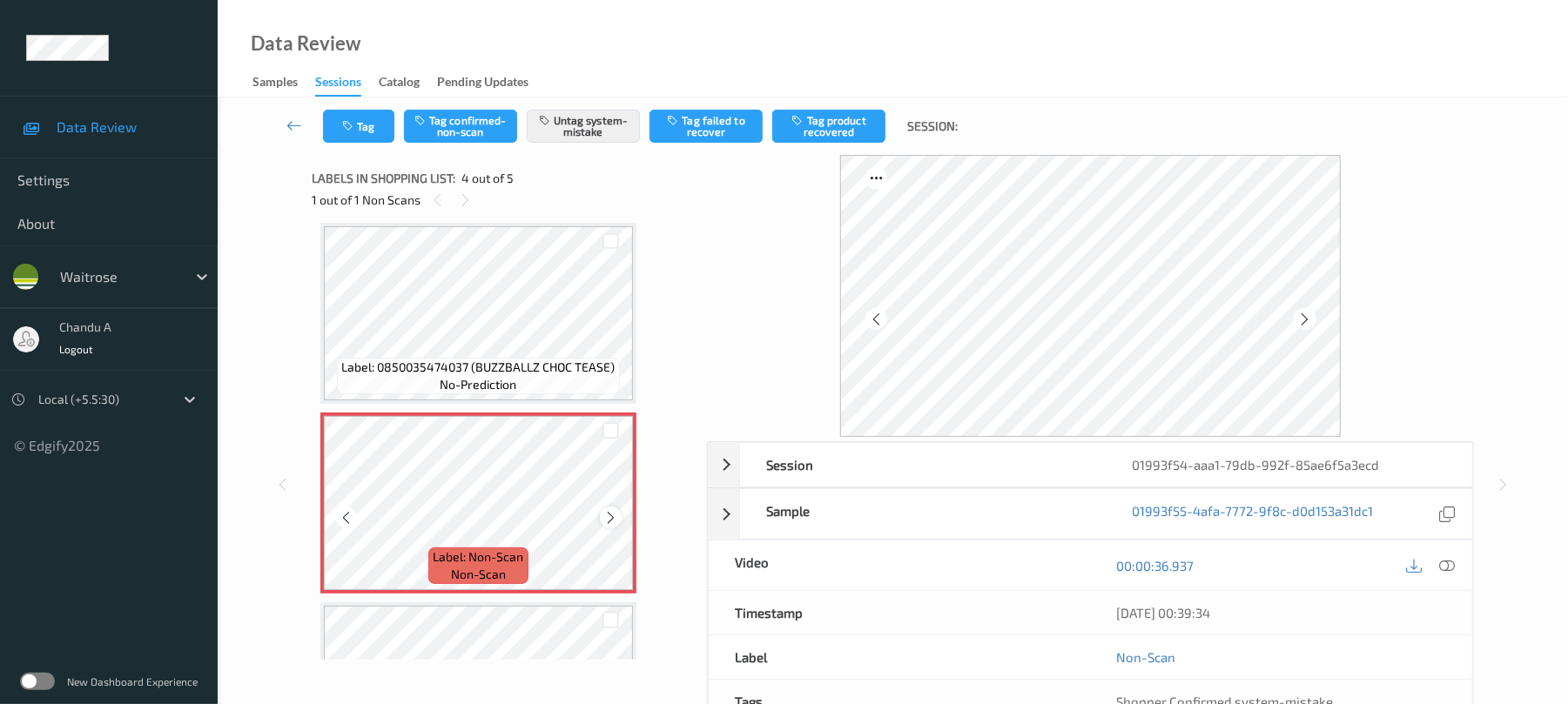
click at [615, 518] on icon at bounding box center [611, 517] width 15 height 16
click at [381, 131] on button "Tag" at bounding box center [359, 126] width 71 height 33
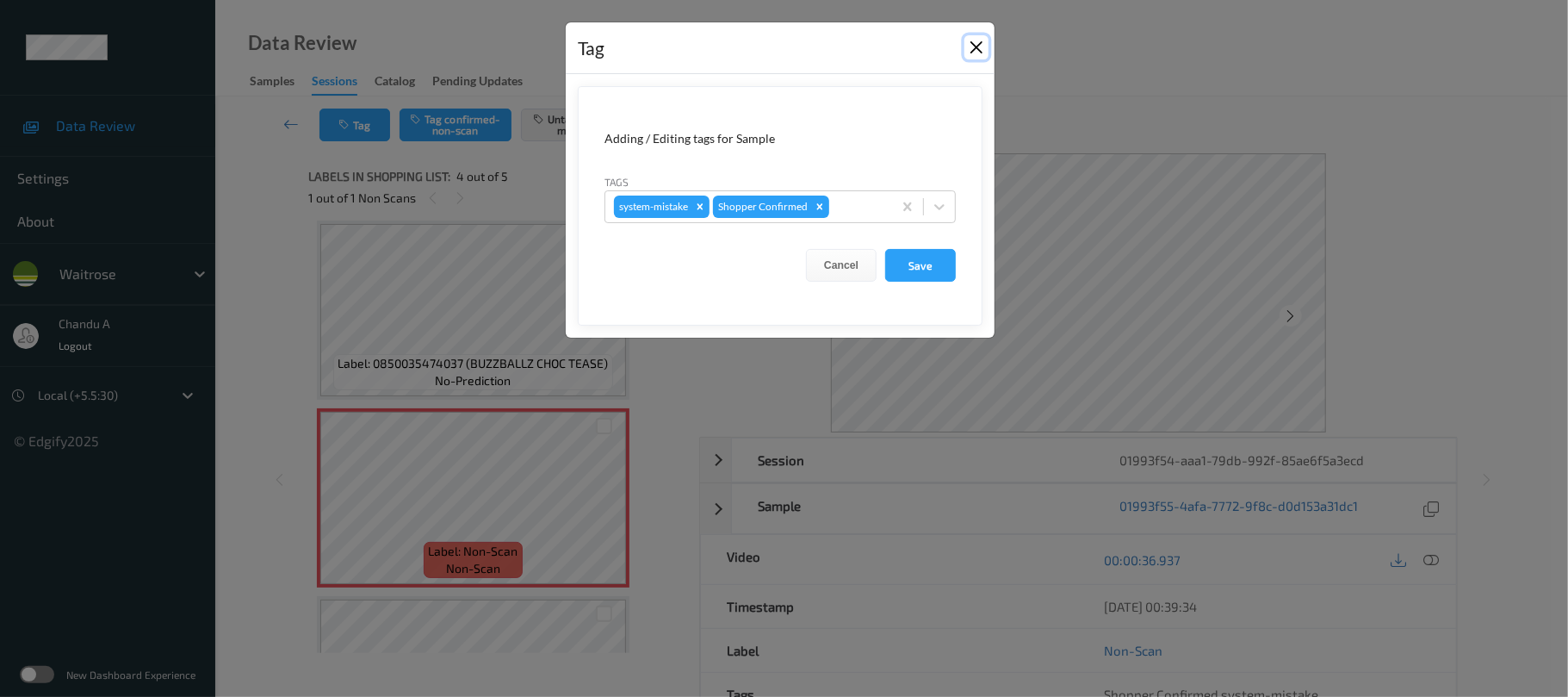
drag, startPoint x: 968, startPoint y: 48, endPoint x: 832, endPoint y: 8, distance: 141.8
click at [968, 46] on button "Close" at bounding box center [976, 47] width 24 height 24
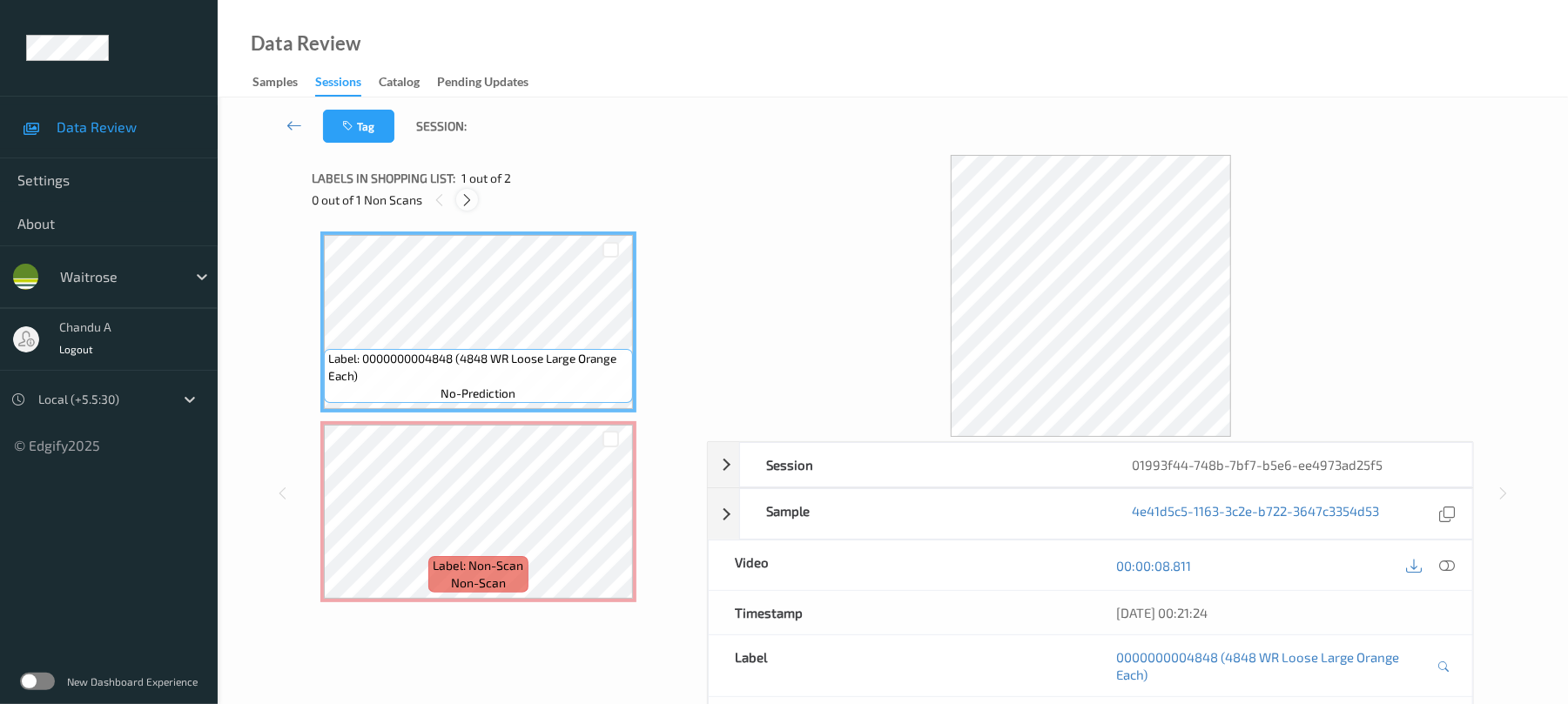
click at [464, 203] on icon at bounding box center [467, 199] width 15 height 16
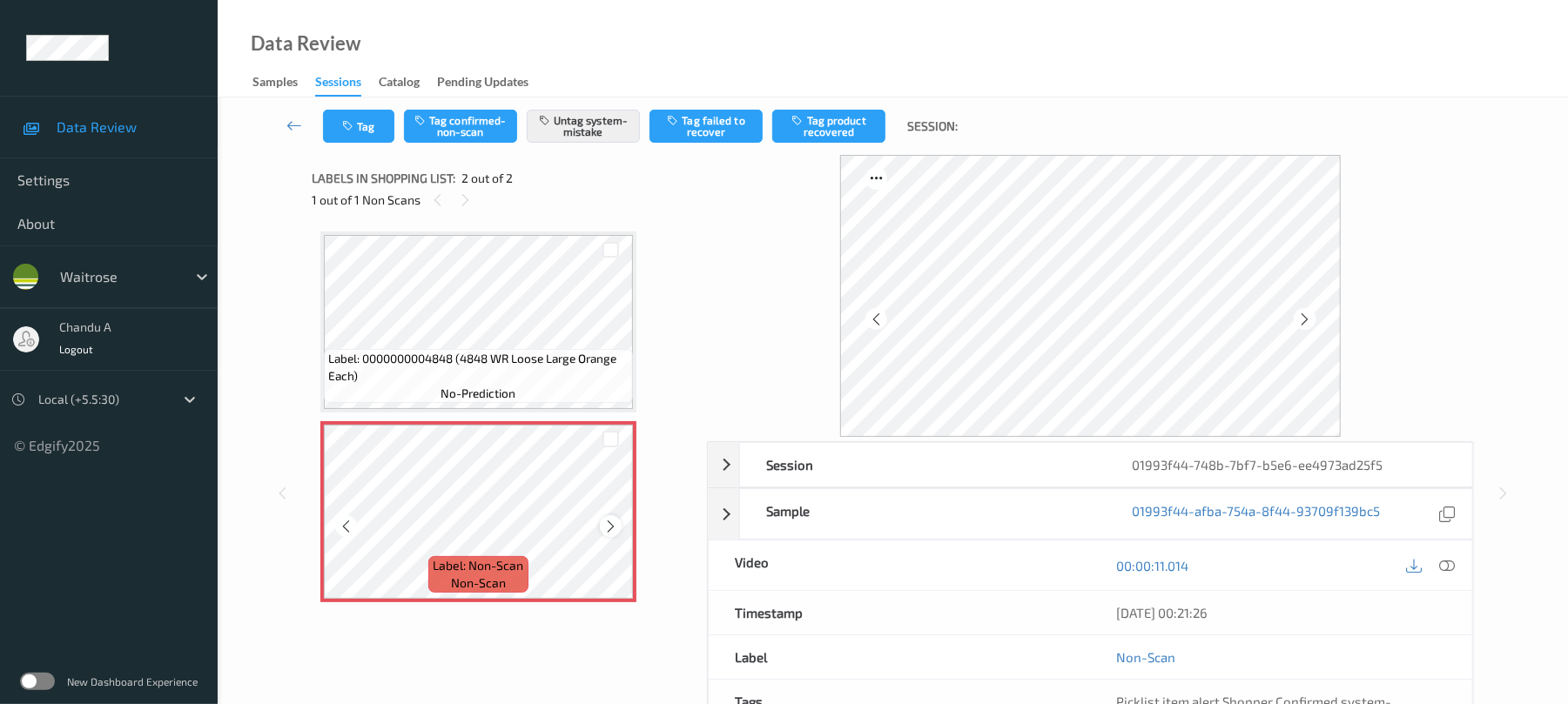
click at [610, 528] on icon at bounding box center [611, 526] width 15 height 16
click at [370, 130] on button "Tag" at bounding box center [359, 126] width 71 height 33
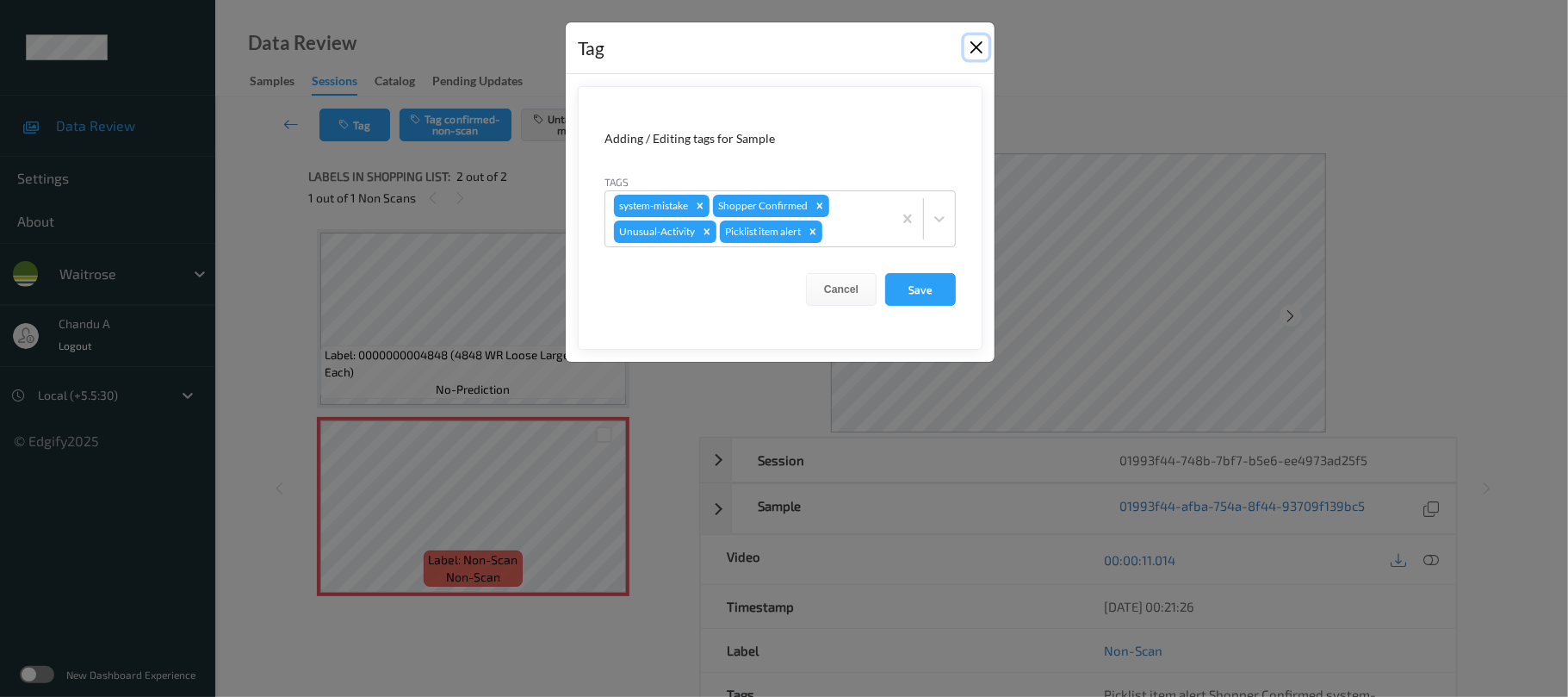
click at [976, 43] on button "Close" at bounding box center [976, 47] width 24 height 24
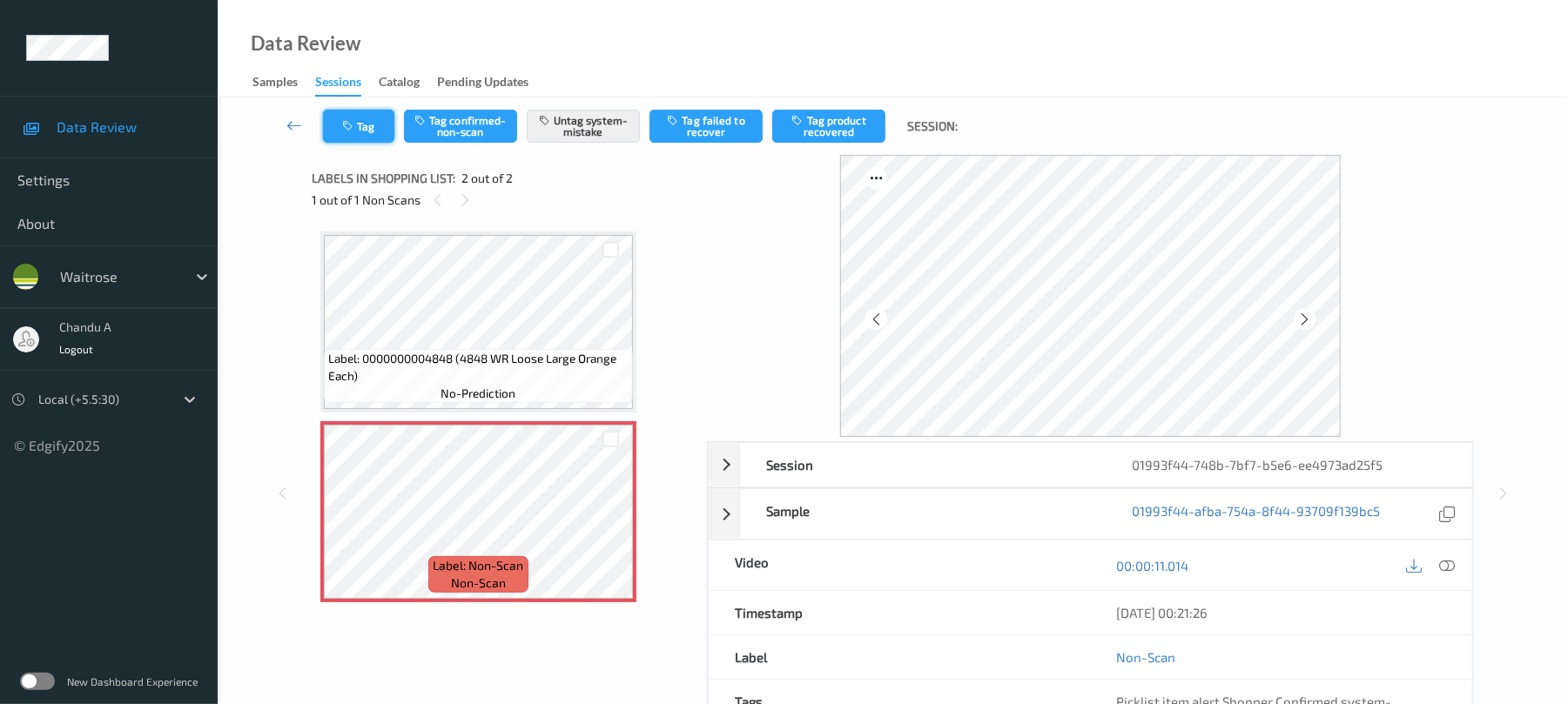
click at [368, 123] on button "Tag" at bounding box center [359, 126] width 71 height 33
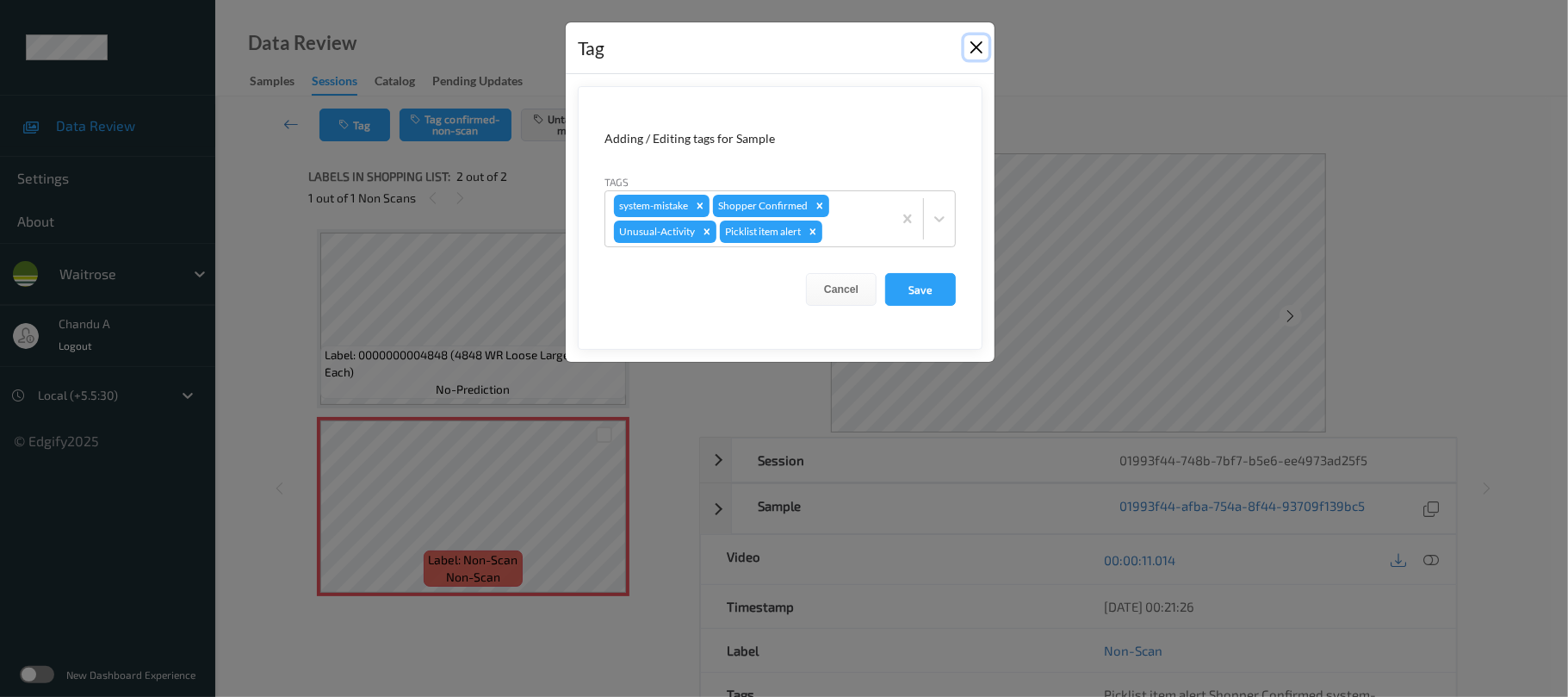
click at [976, 49] on button "Close" at bounding box center [976, 47] width 24 height 24
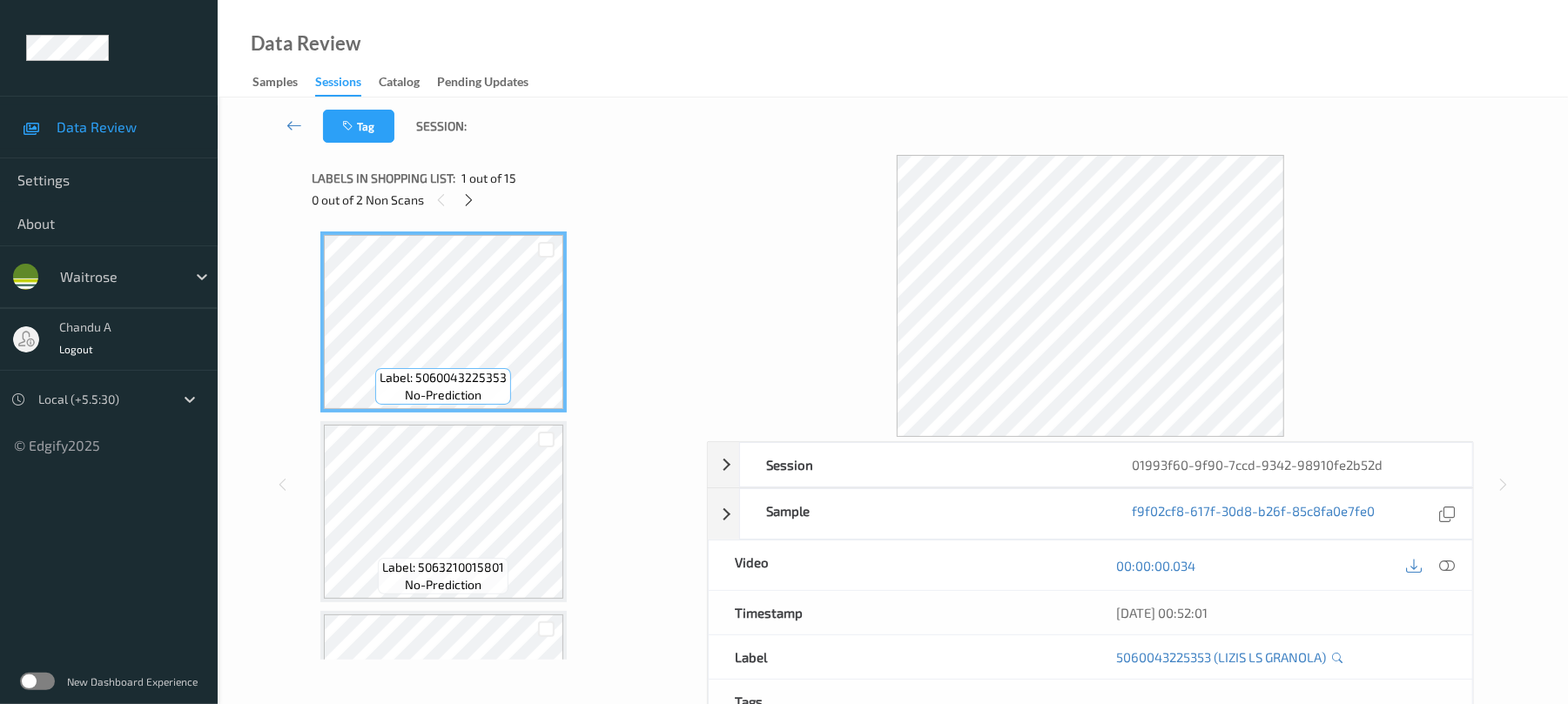
drag, startPoint x: 478, startPoint y: 192, endPoint x: 485, endPoint y: 219, distance: 27.9
click at [478, 193] on div at bounding box center [469, 200] width 22 height 22
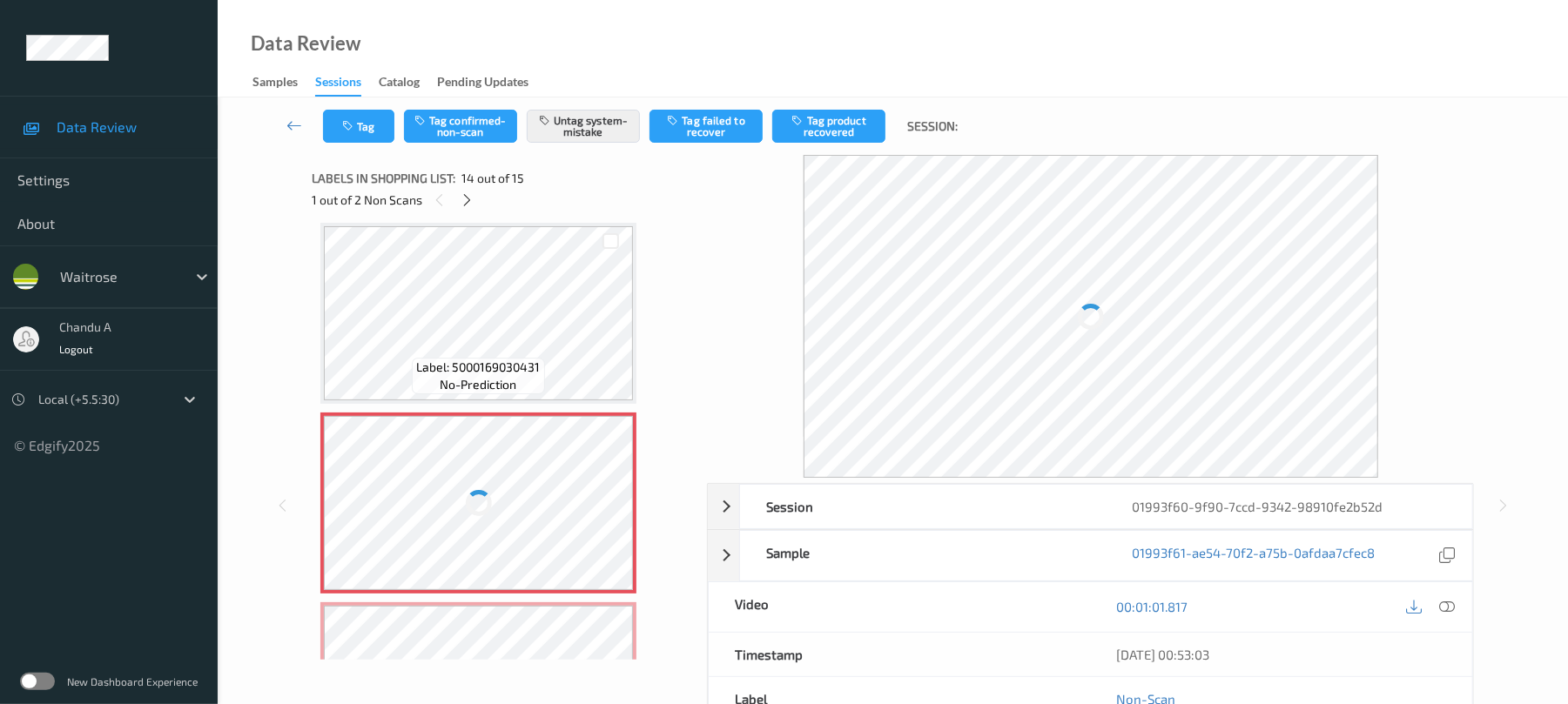
click at [617, 505] on div at bounding box center [478, 503] width 310 height 174
click at [615, 507] on div at bounding box center [478, 503] width 310 height 174
click at [474, 199] on icon at bounding box center [467, 199] width 15 height 16
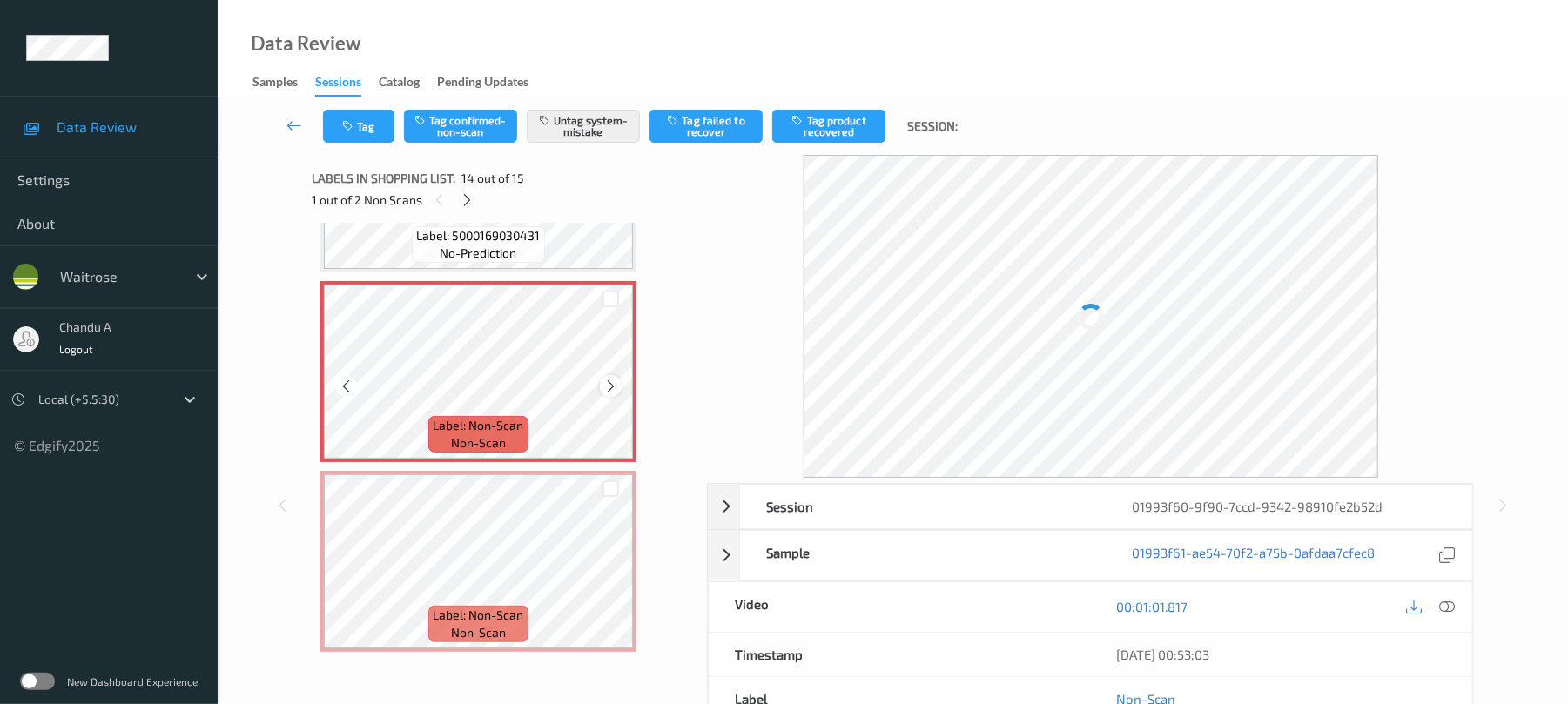
click at [610, 380] on icon at bounding box center [611, 386] width 15 height 16
click at [609, 381] on icon at bounding box center [611, 386] width 15 height 16
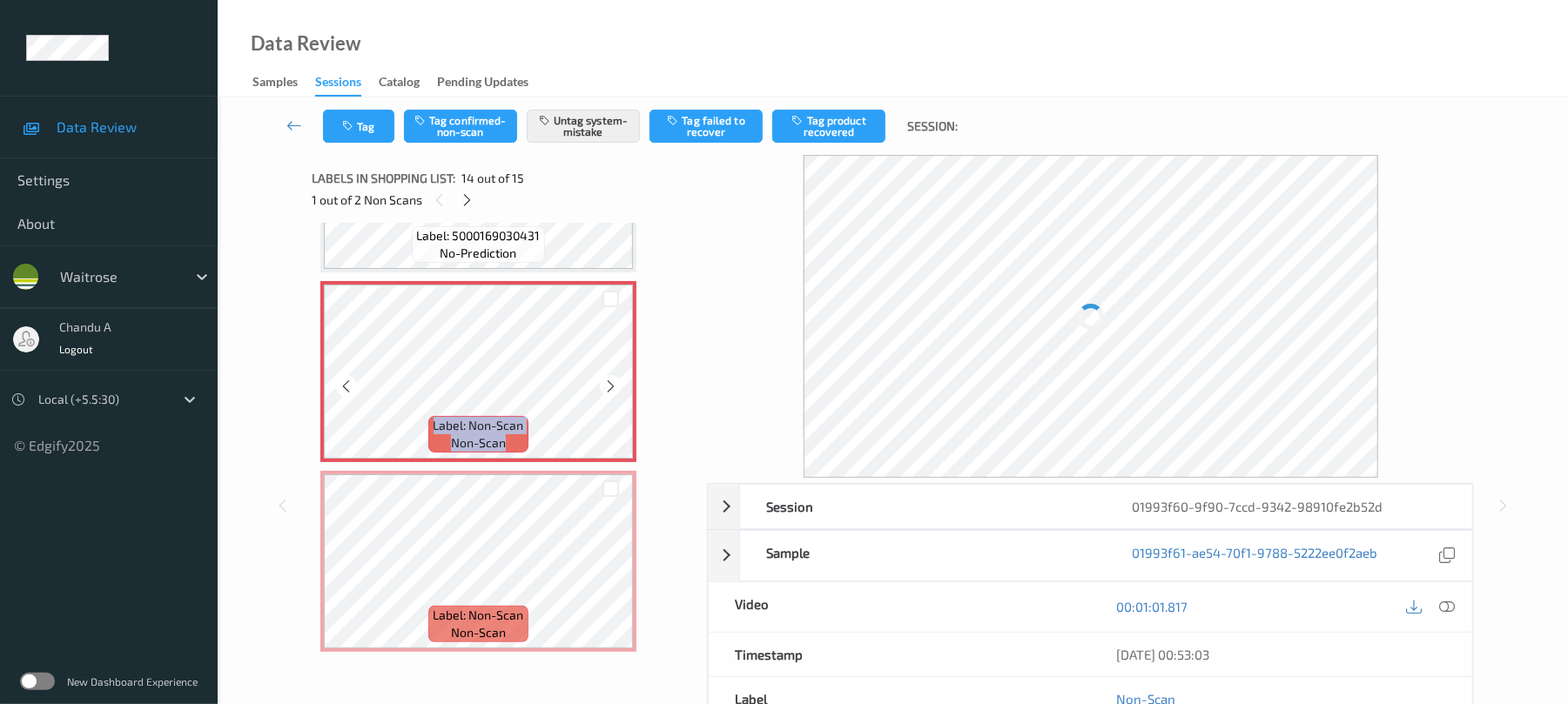
click at [609, 381] on icon at bounding box center [611, 386] width 15 height 16
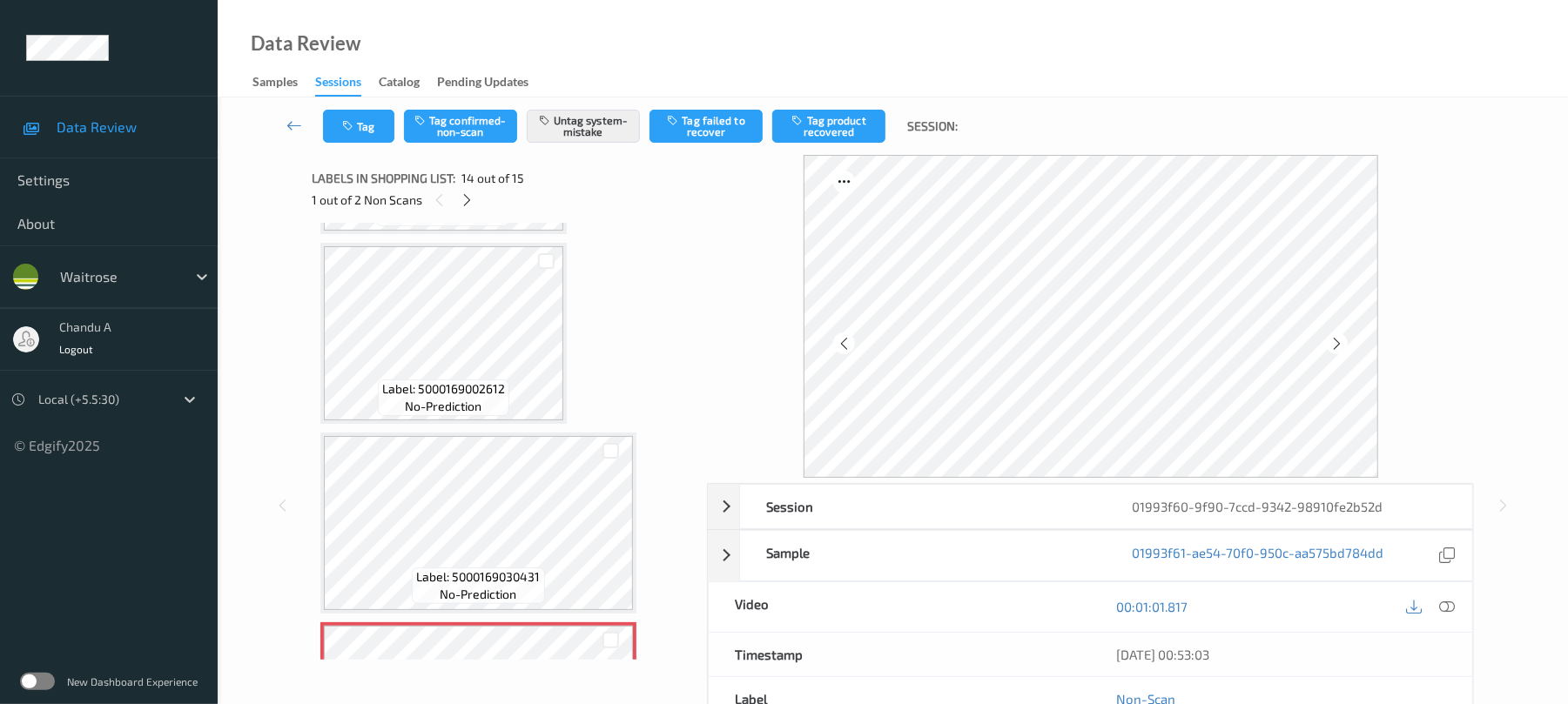
scroll to position [2069, 0]
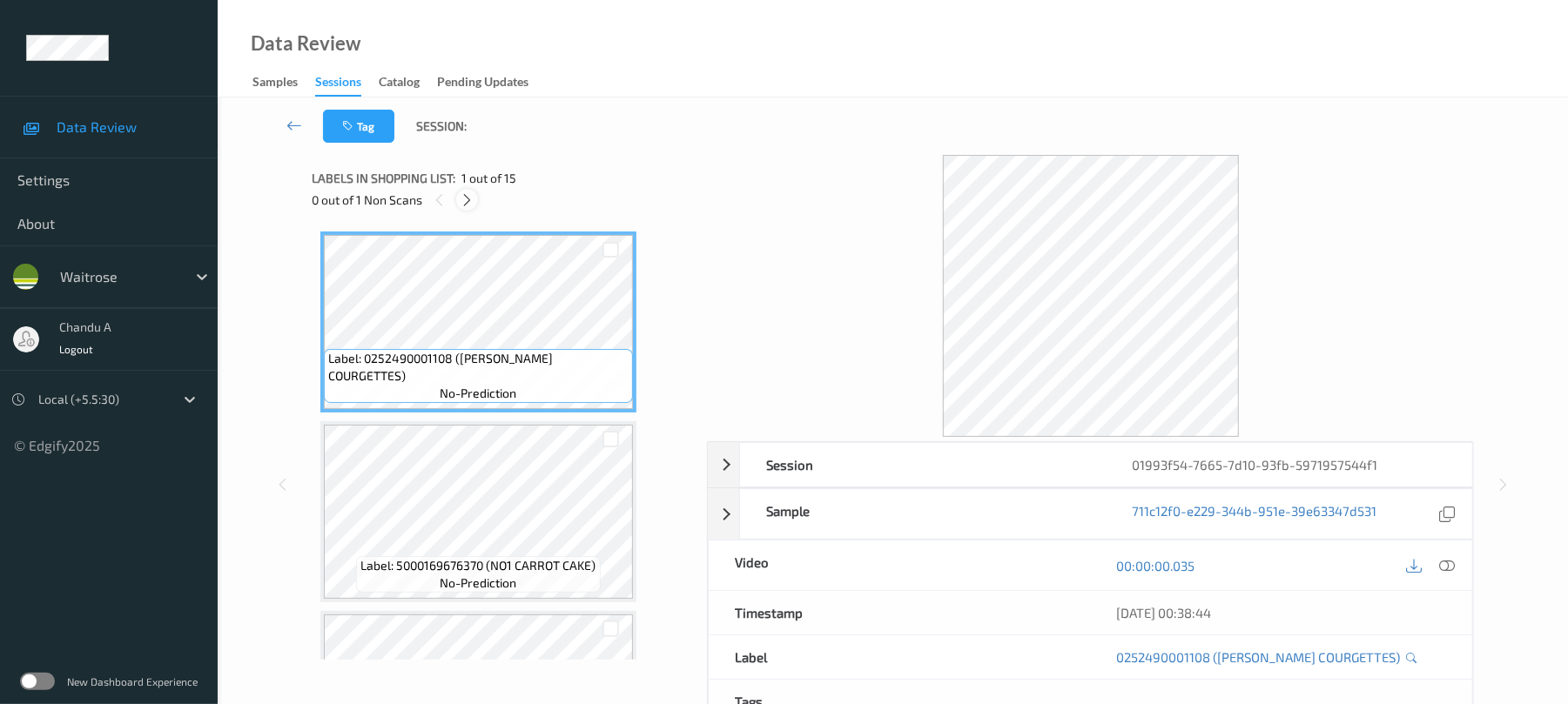
click at [468, 199] on icon at bounding box center [467, 199] width 15 height 16
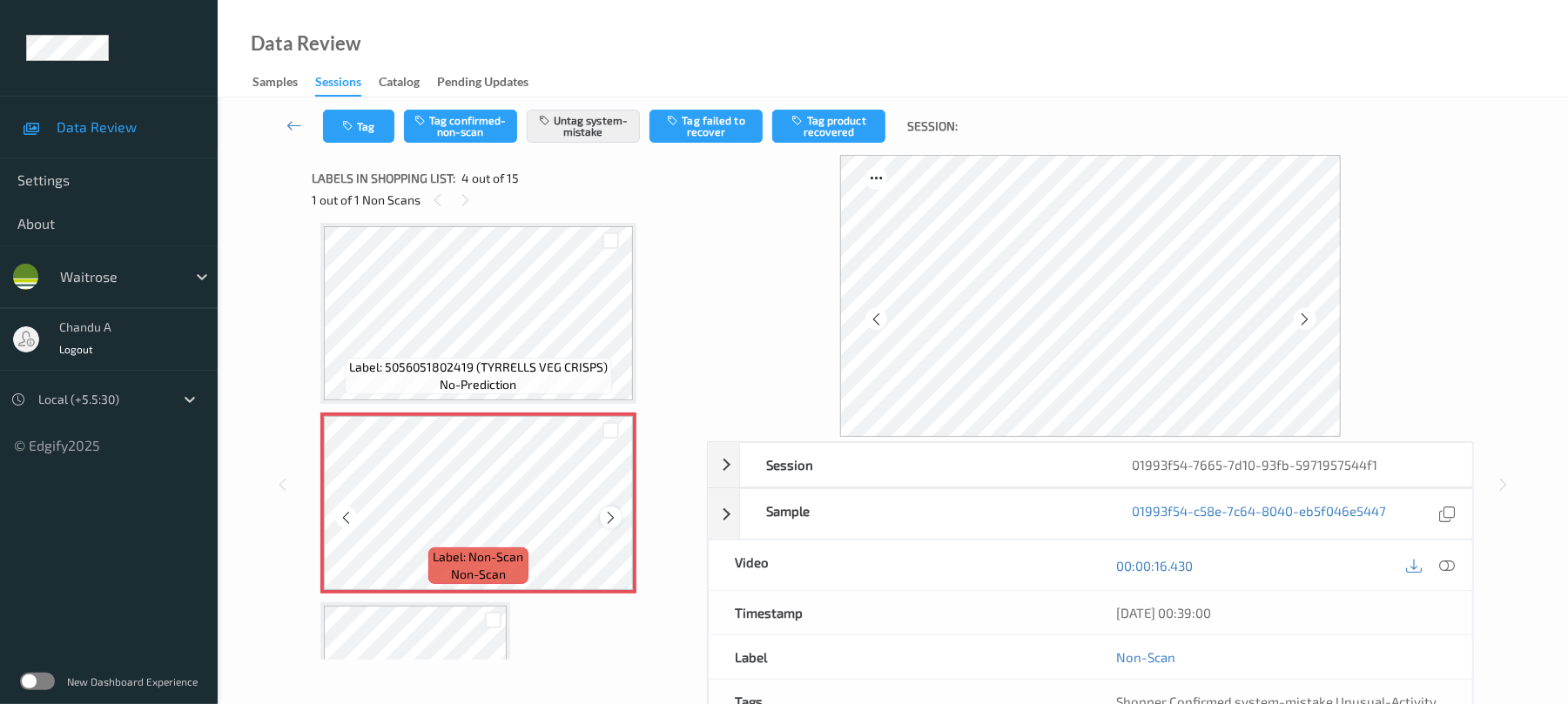
click at [609, 520] on icon at bounding box center [611, 517] width 15 height 16
click at [362, 119] on button "Tag" at bounding box center [359, 126] width 71 height 33
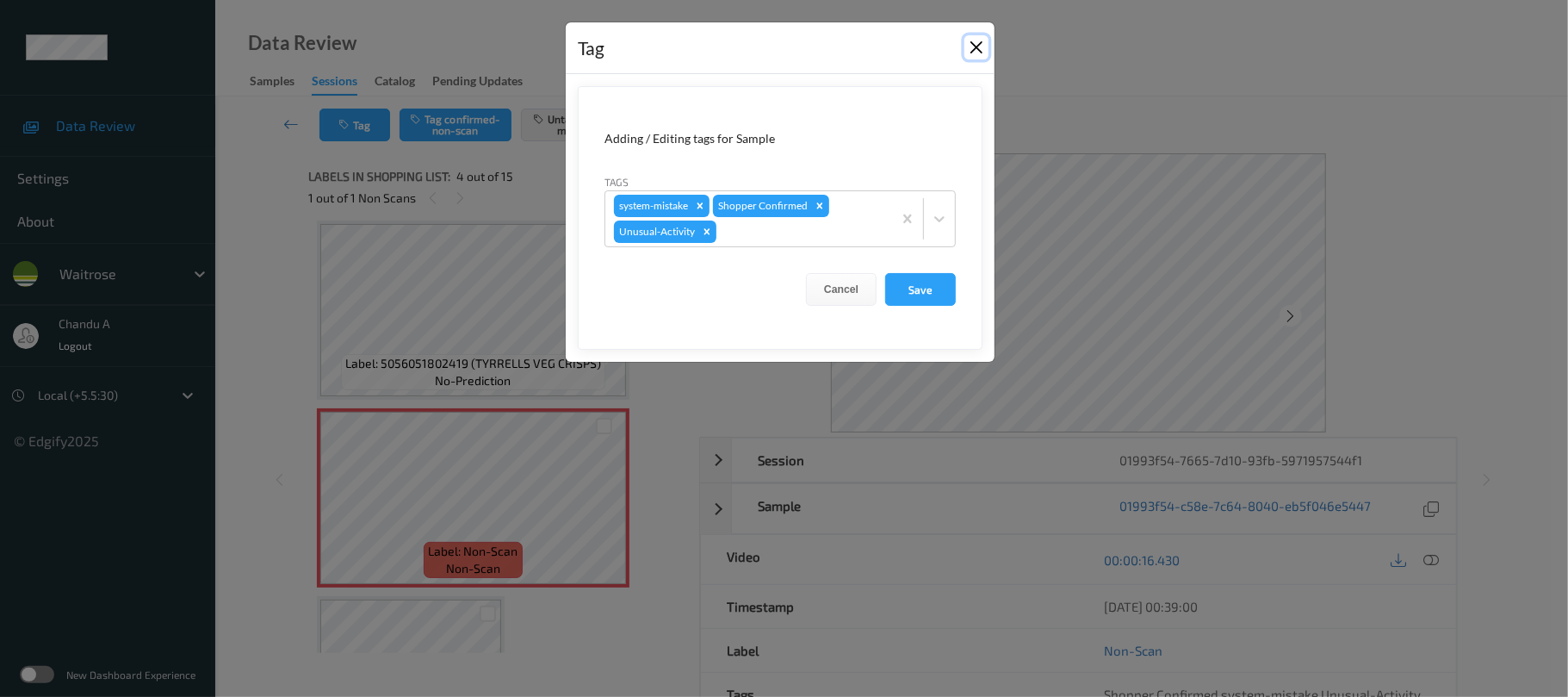
click at [974, 49] on button "Close" at bounding box center [976, 47] width 24 height 24
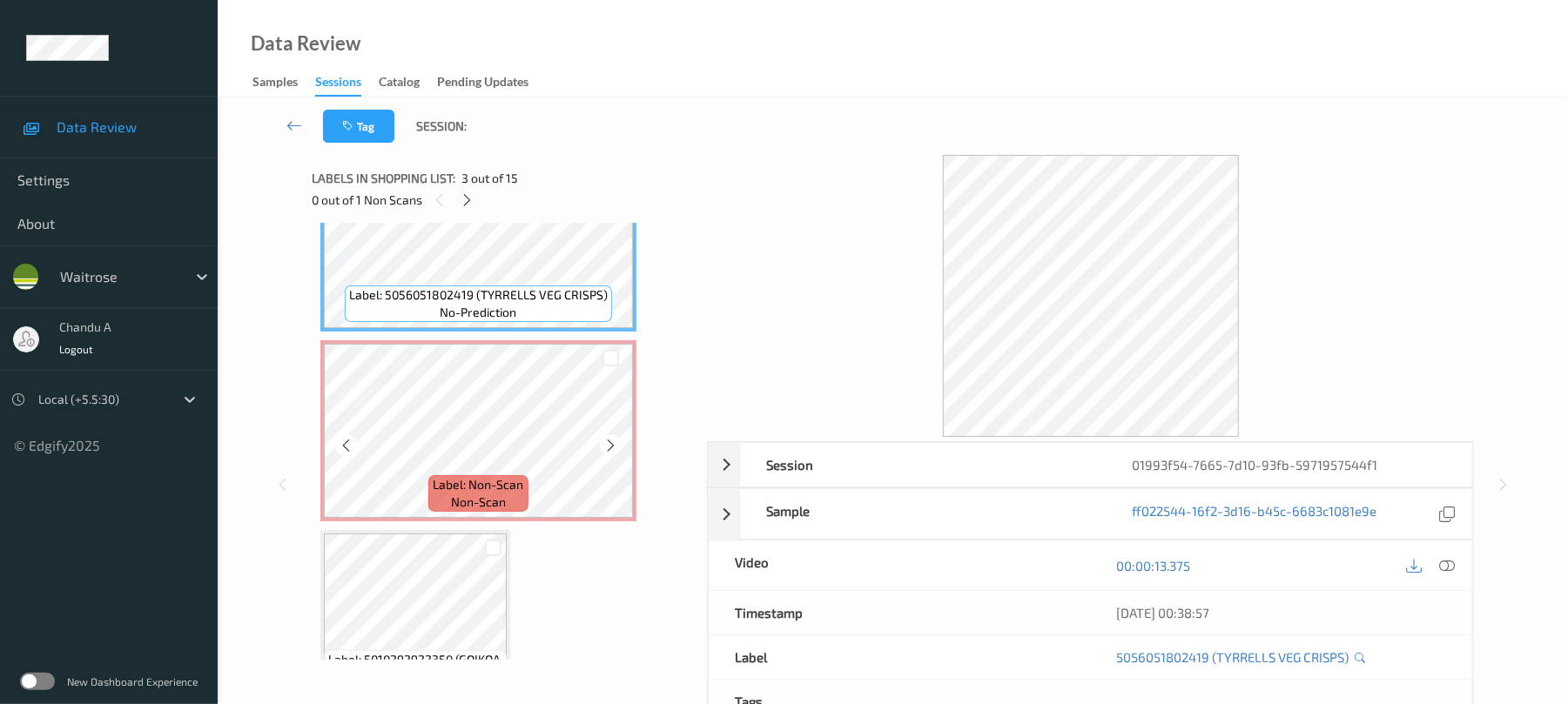
scroll to position [505, 0]
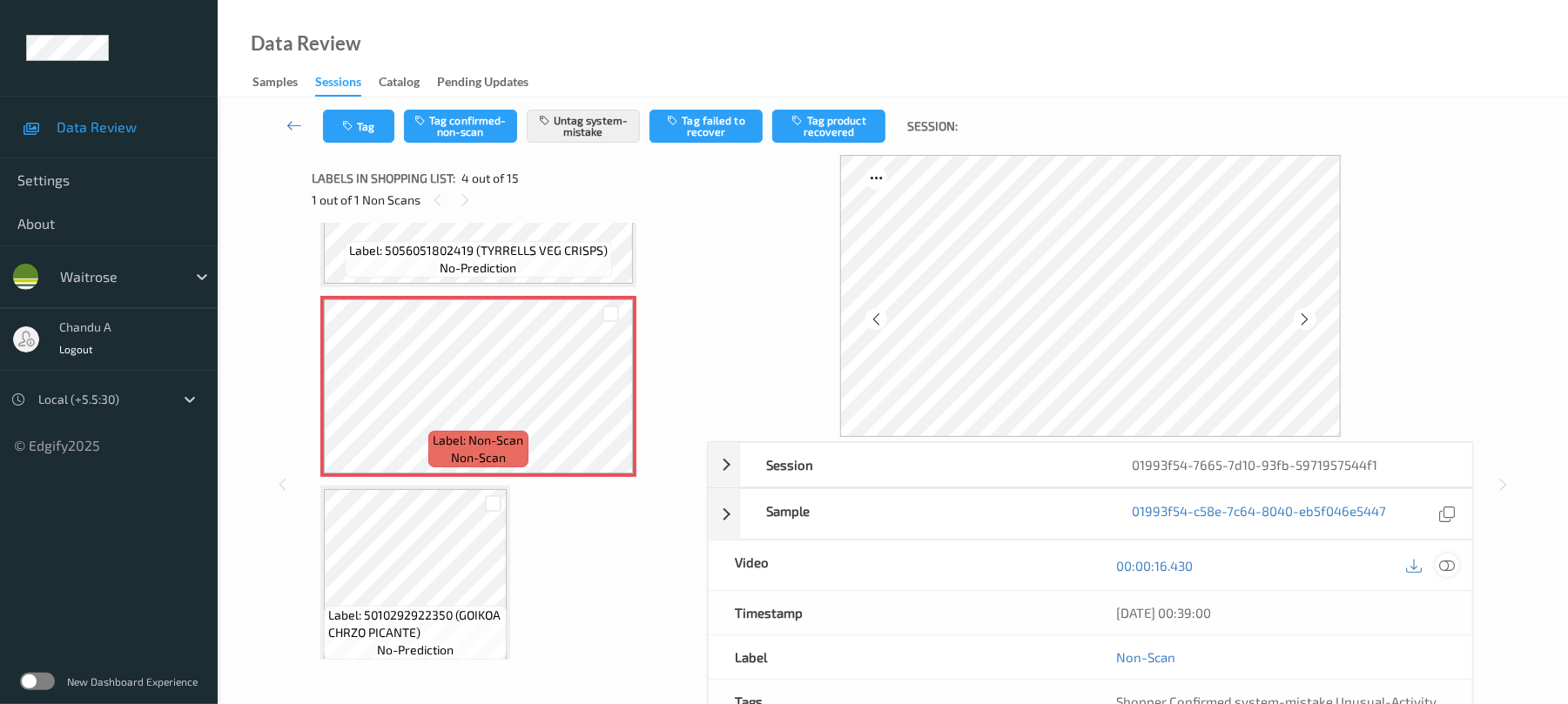
click at [1440, 561] on icon at bounding box center [1447, 565] width 16 height 16
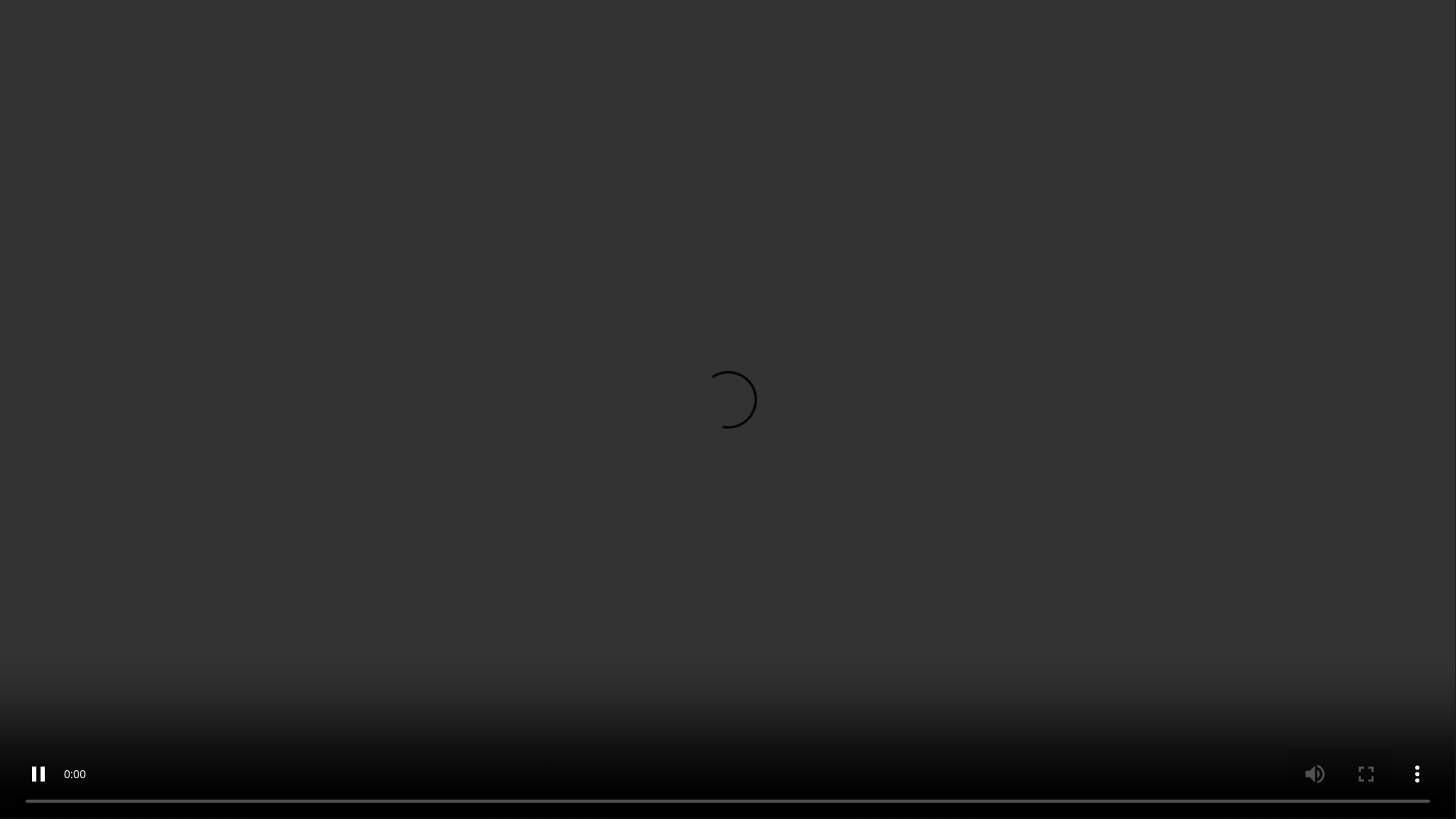
click at [692, 484] on video at bounding box center [728, 409] width 1456 height 819
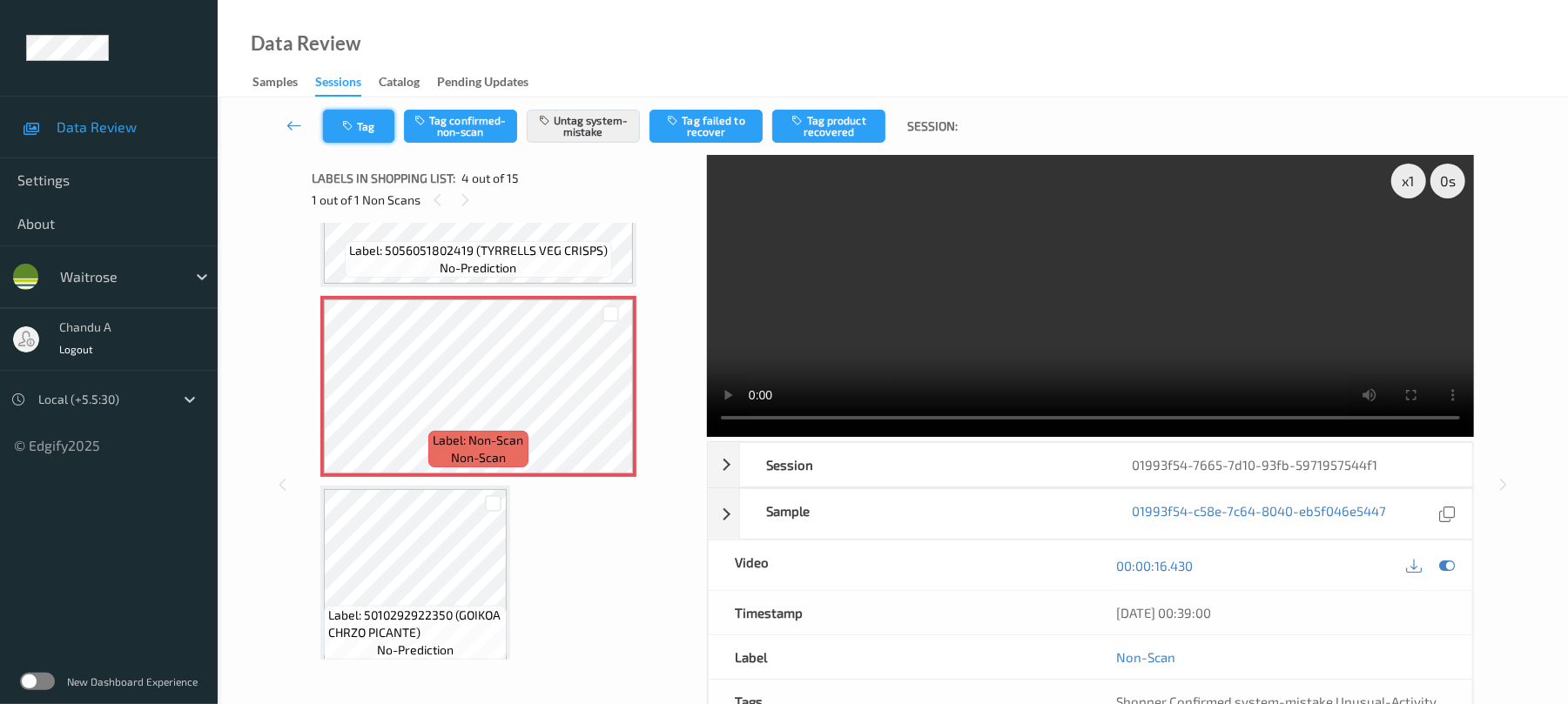
click at [346, 123] on icon "button" at bounding box center [349, 125] width 15 height 12
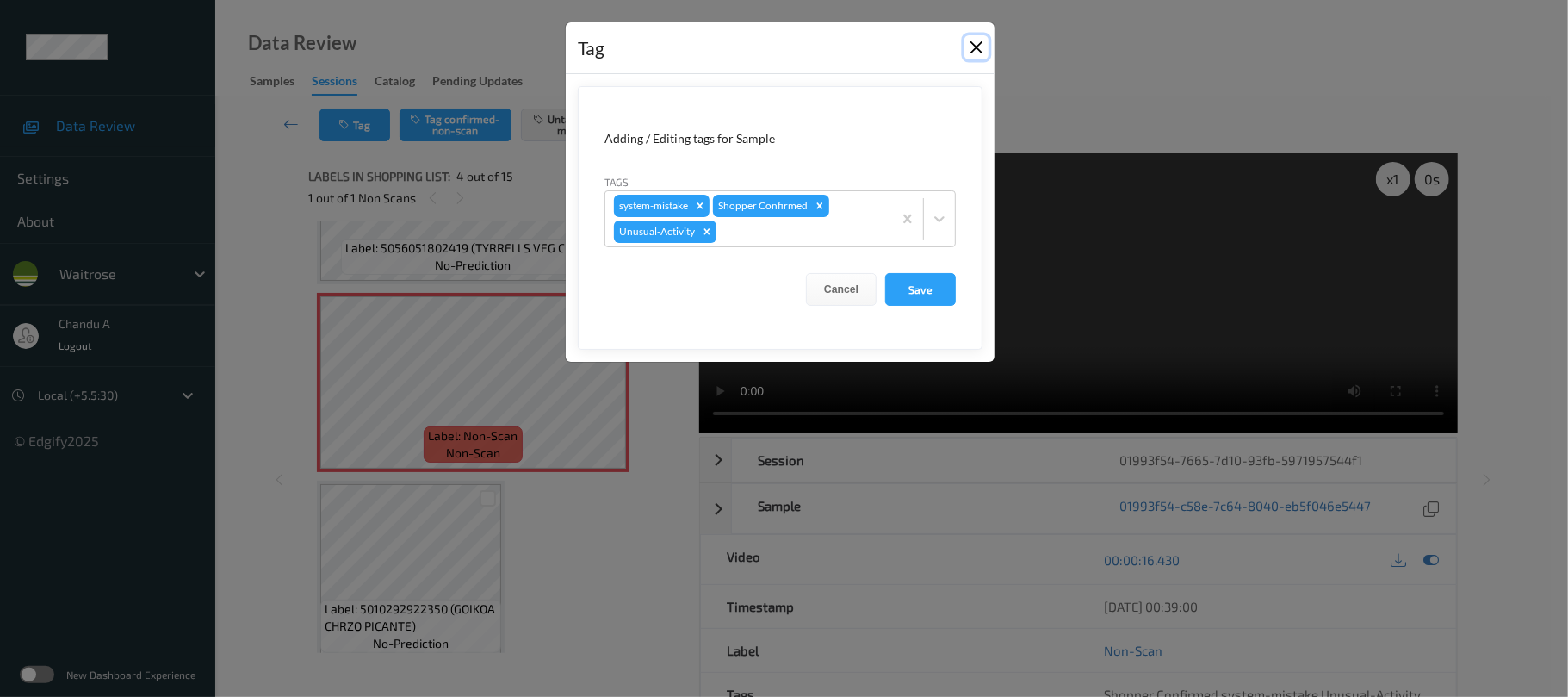
click at [980, 48] on button "Close" at bounding box center [976, 47] width 24 height 24
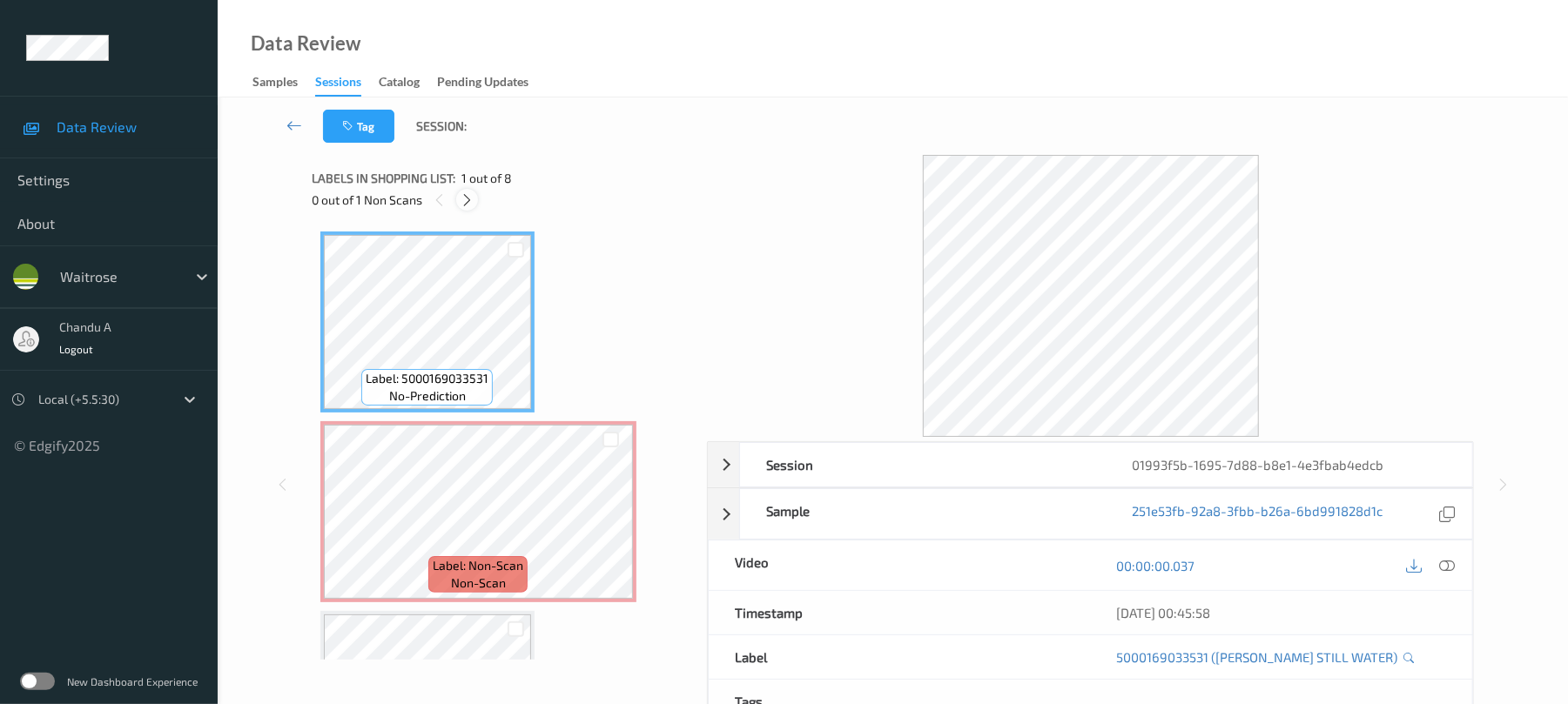
click at [471, 198] on icon at bounding box center [467, 199] width 15 height 16
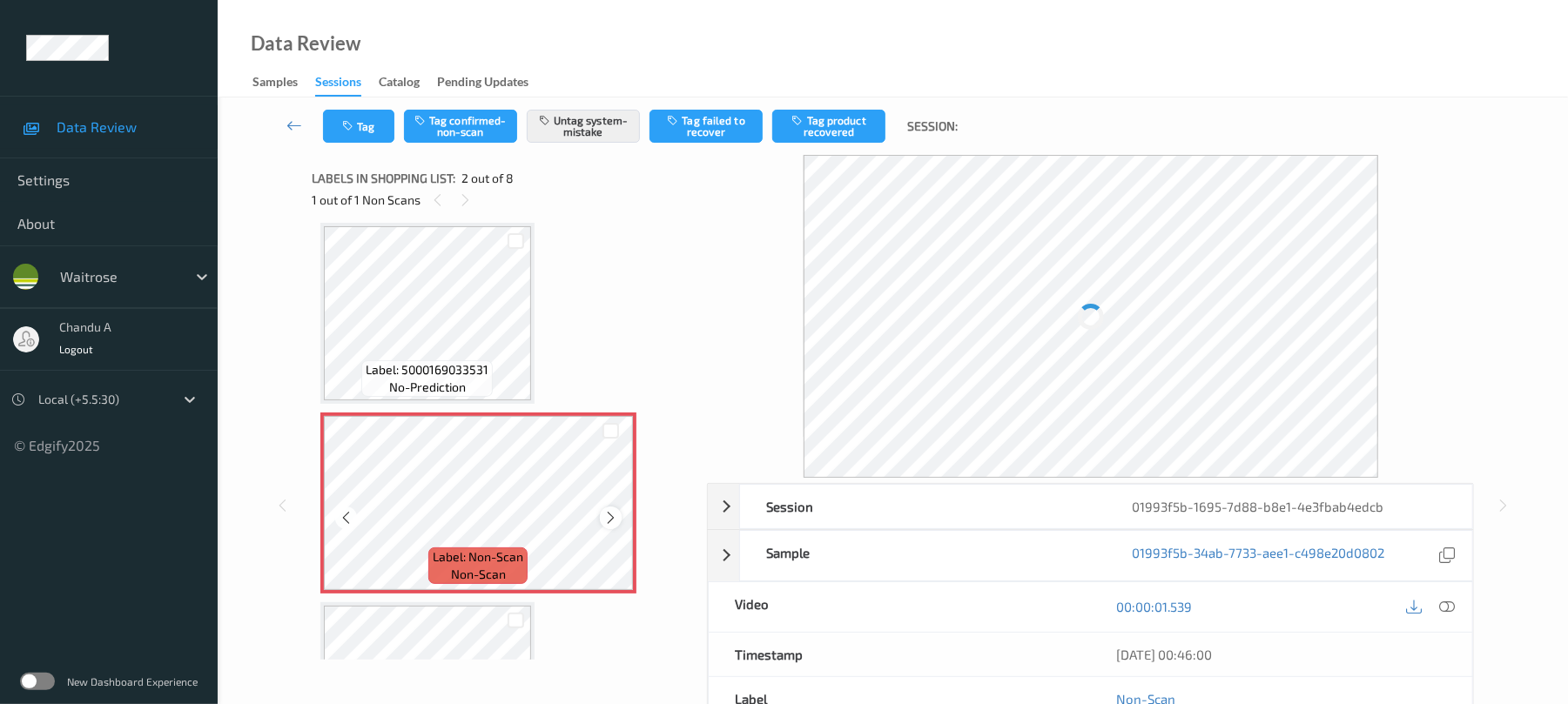
click at [611, 512] on icon at bounding box center [611, 517] width 15 height 16
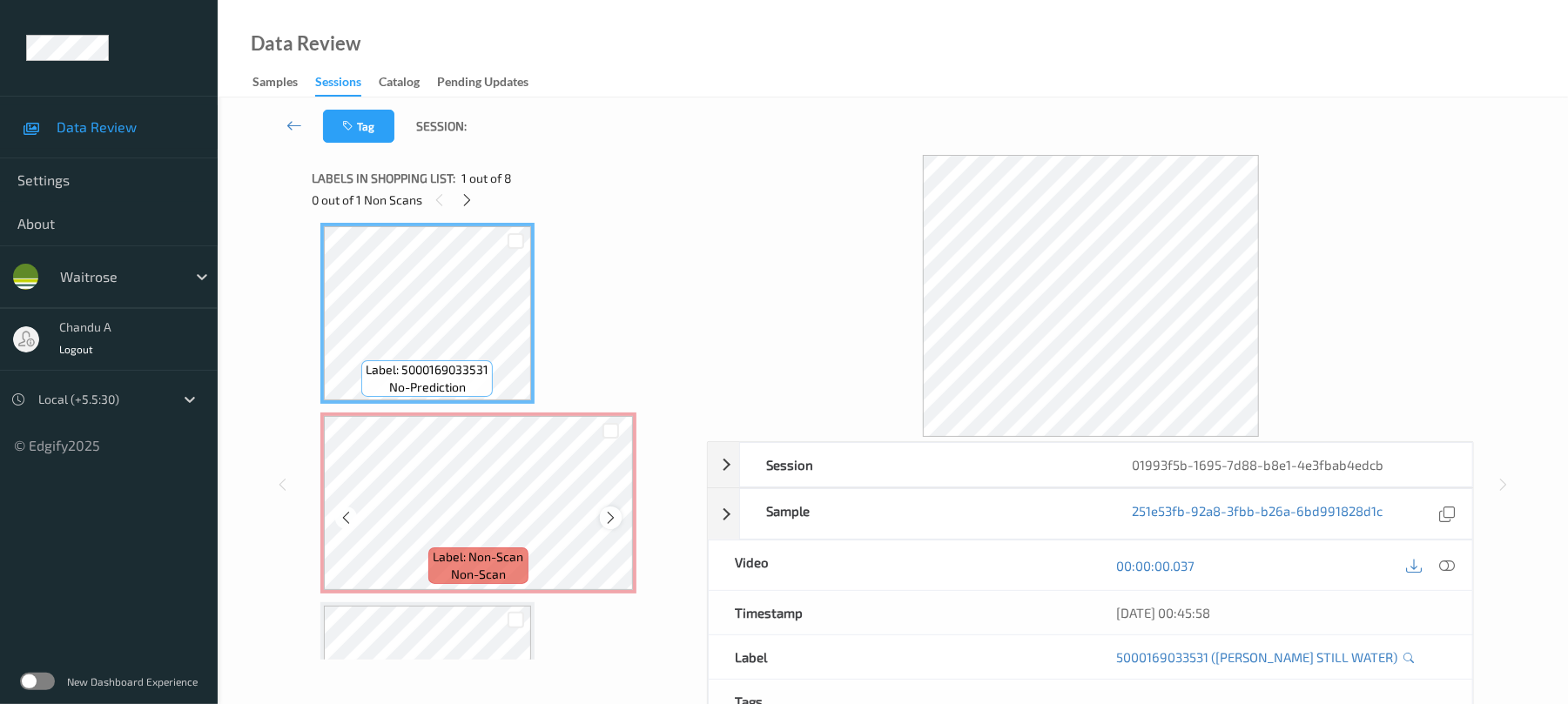
click at [614, 512] on icon at bounding box center [611, 517] width 15 height 16
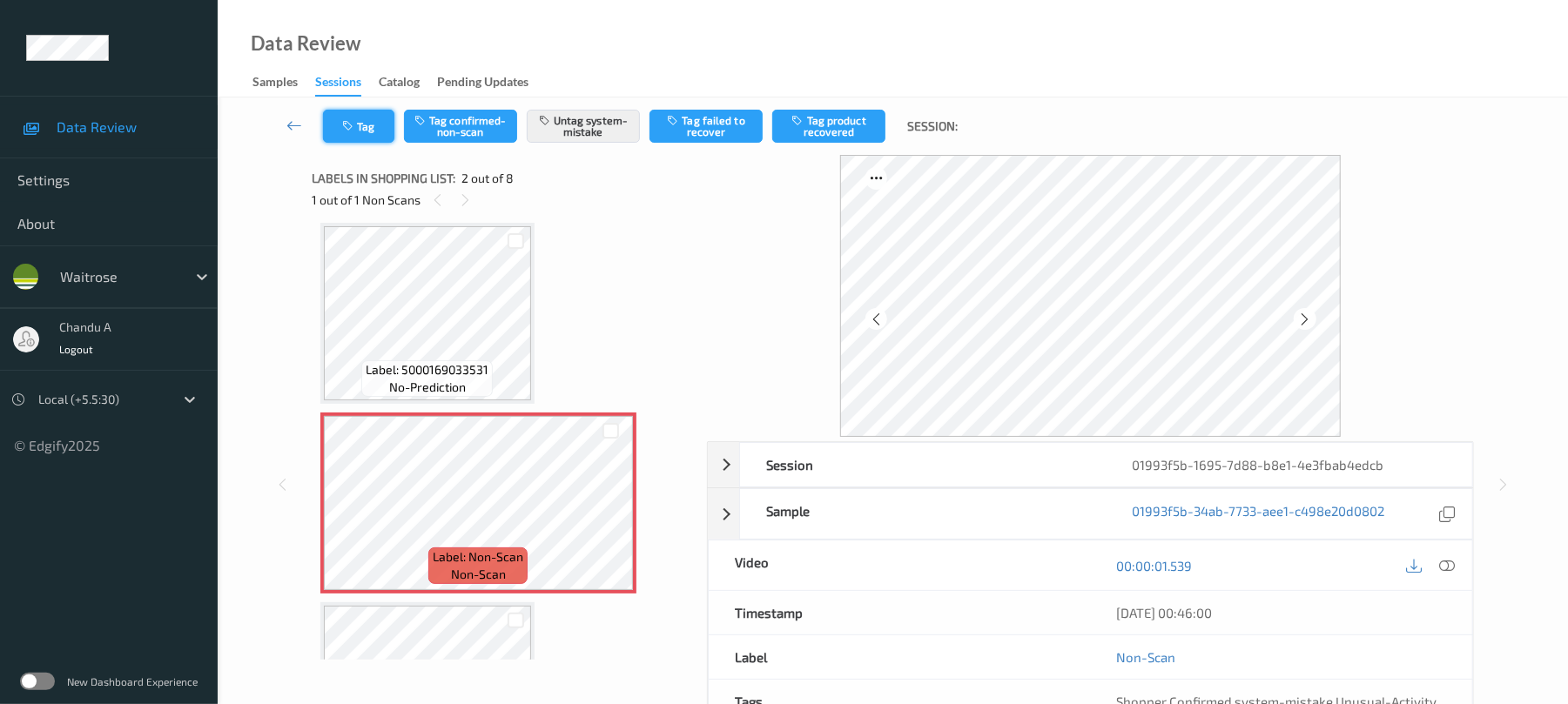
click at [353, 133] on button "Tag" at bounding box center [359, 126] width 71 height 33
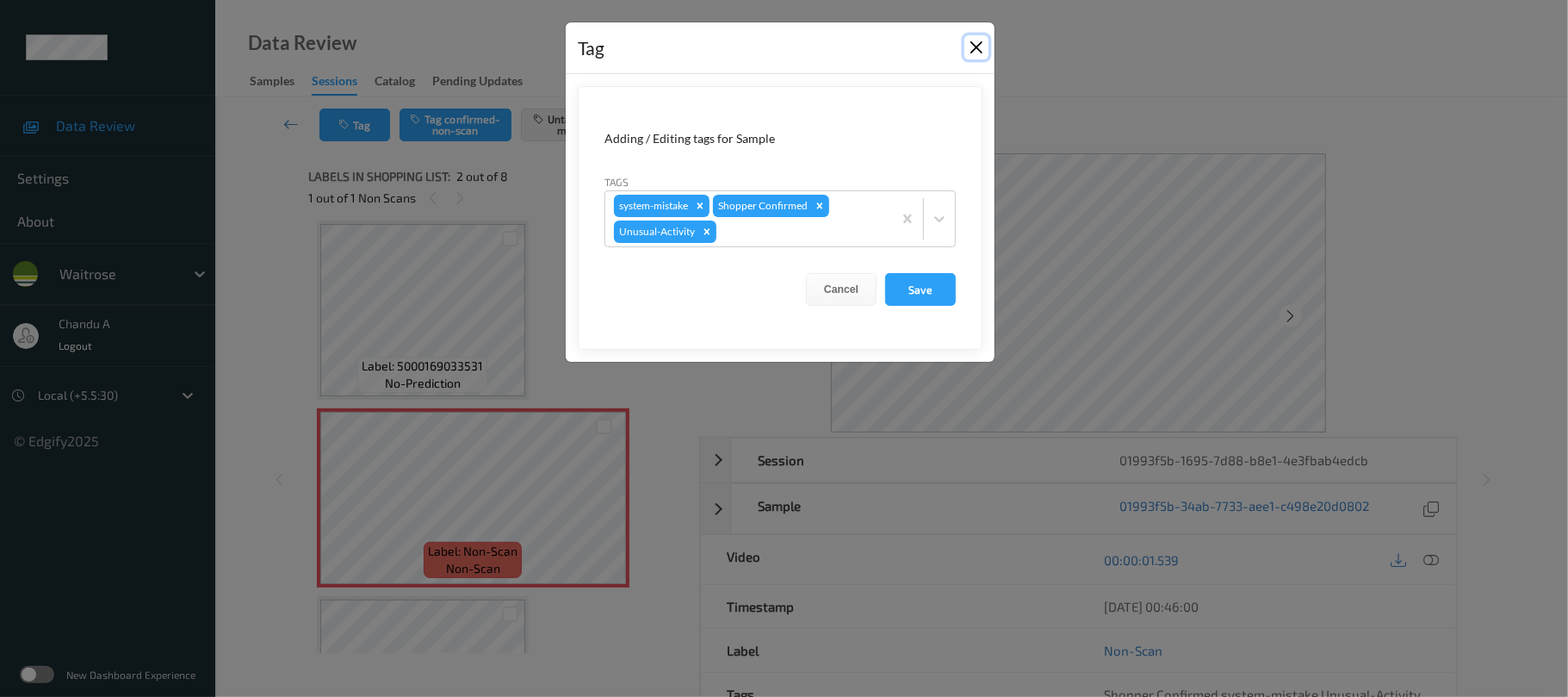
click at [978, 48] on button "Close" at bounding box center [976, 47] width 24 height 24
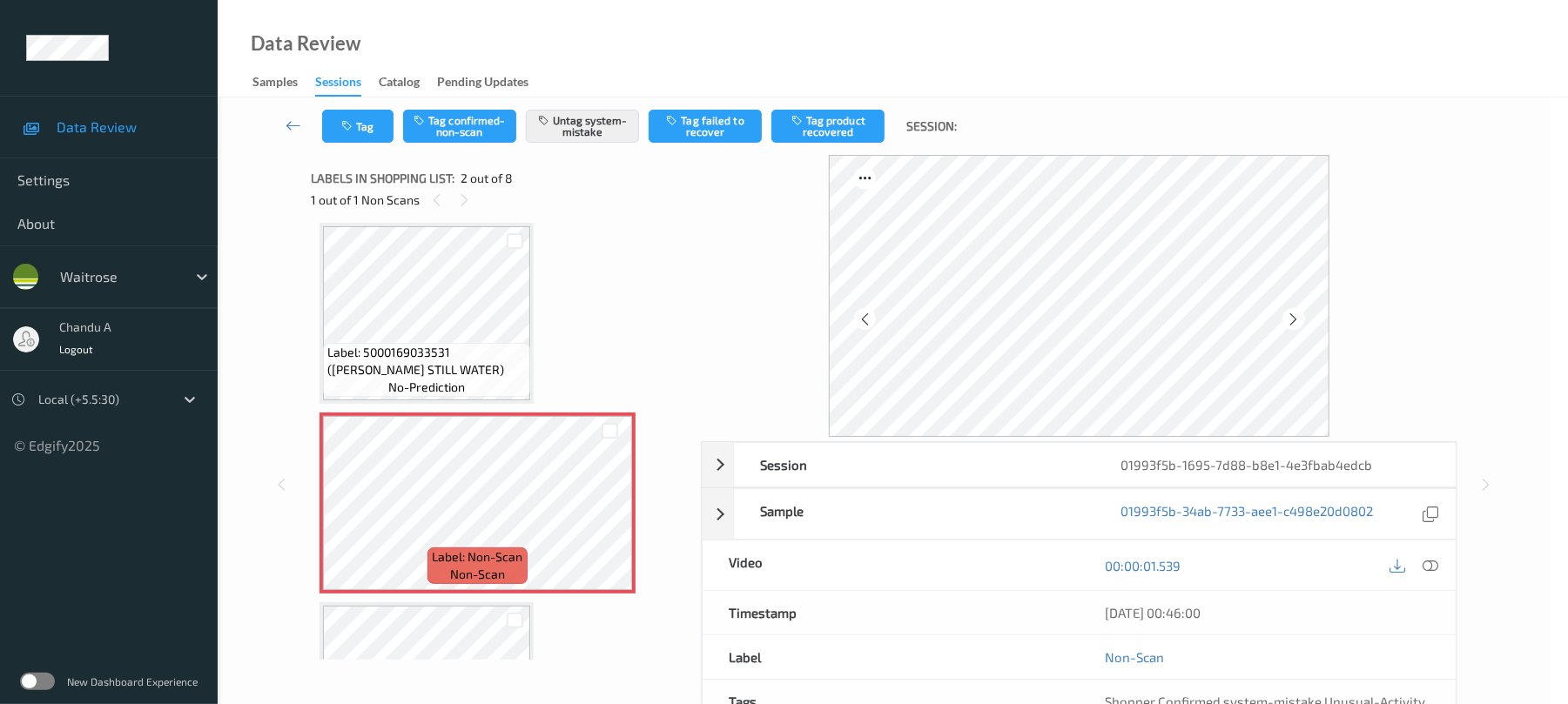
click at [987, 49] on div "Data Review Samples Sessions Catalog Pending Updates" at bounding box center [893, 48] width 1350 height 98
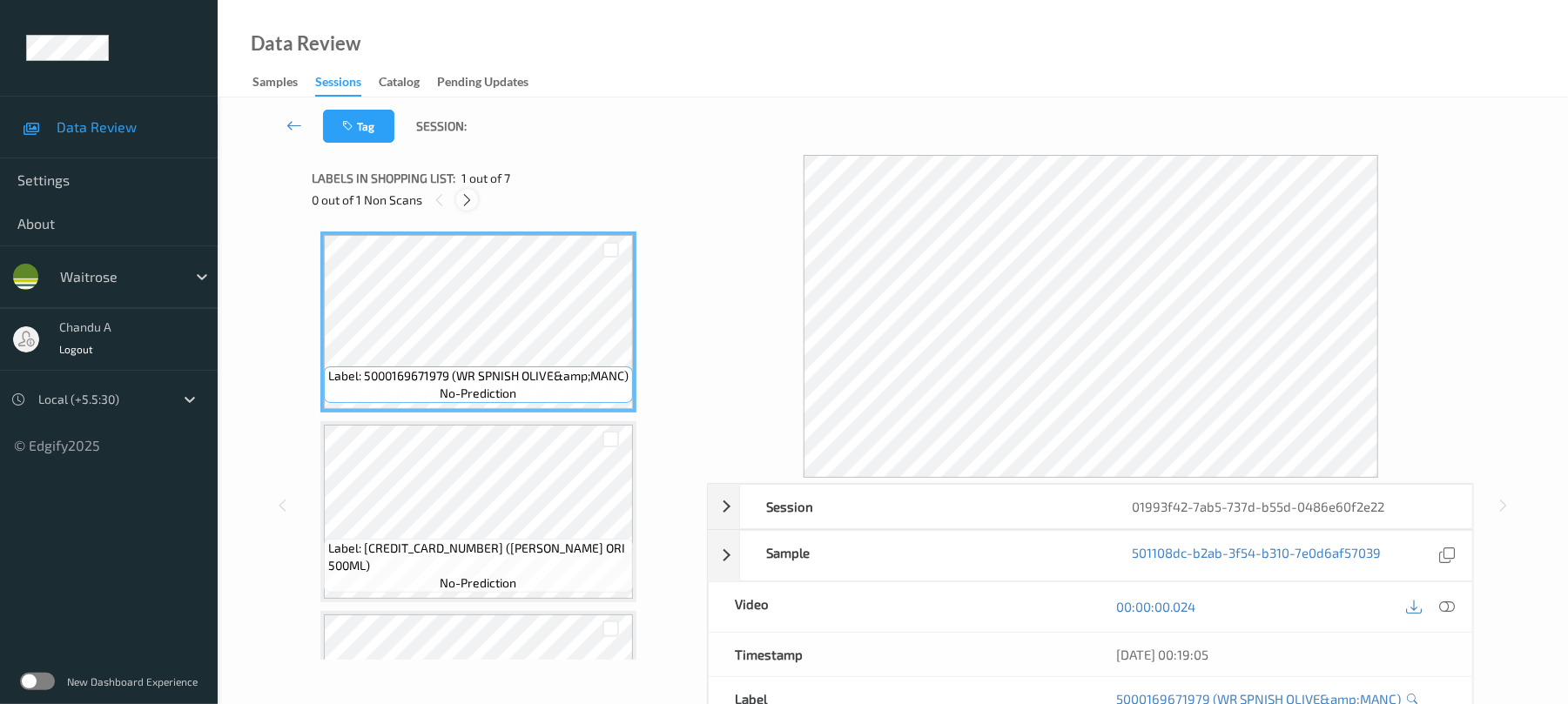
click at [475, 198] on icon at bounding box center [467, 199] width 15 height 16
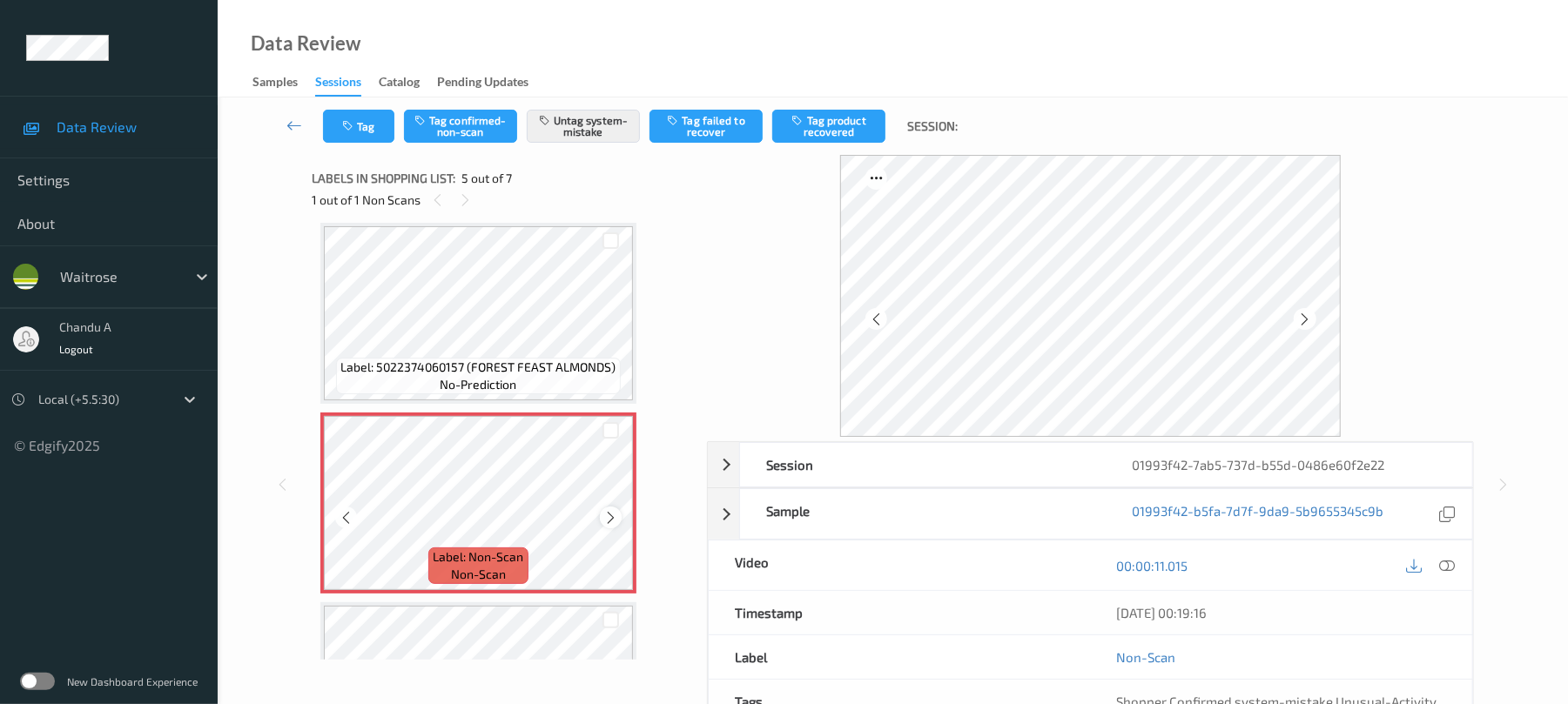
click at [607, 516] on icon at bounding box center [611, 517] width 15 height 16
click at [339, 120] on button "Tag" at bounding box center [359, 126] width 71 height 33
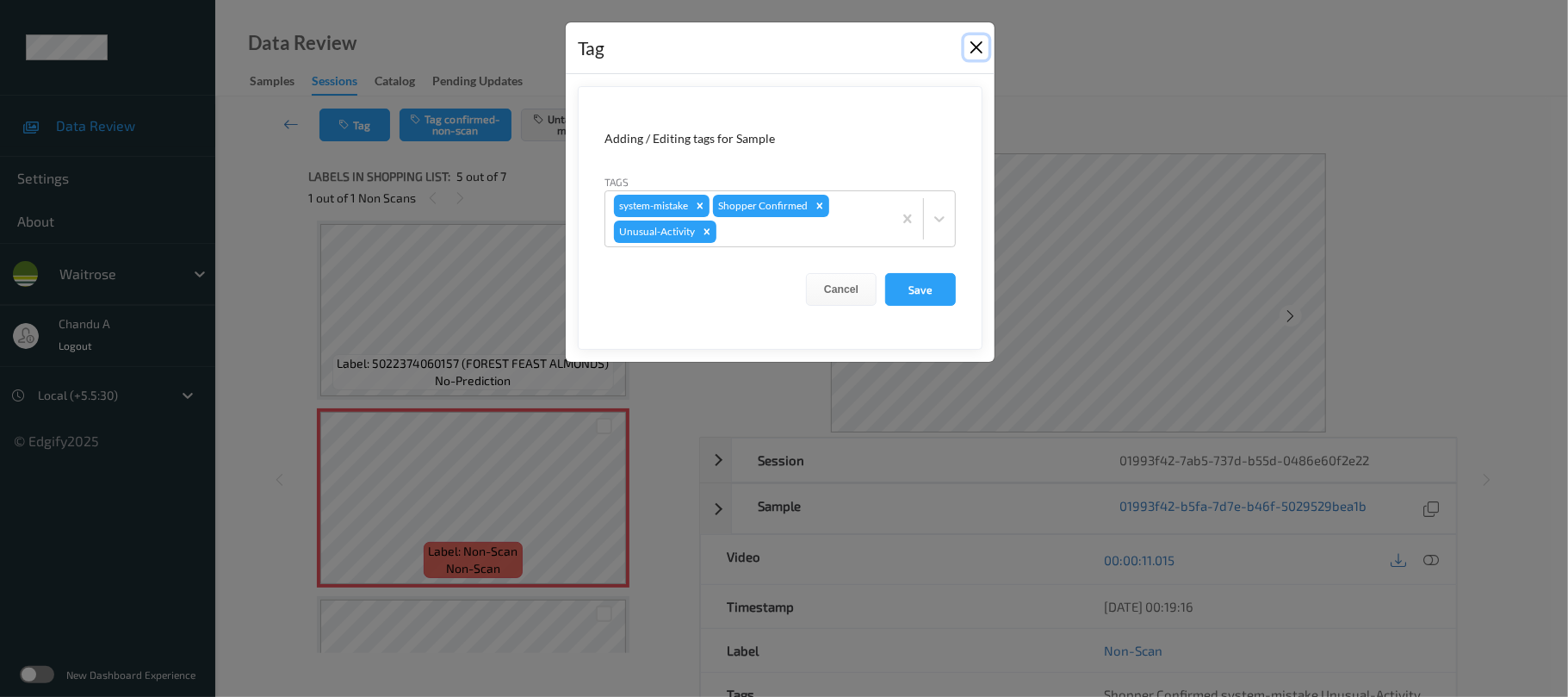
click at [976, 44] on button "Close" at bounding box center [976, 47] width 24 height 24
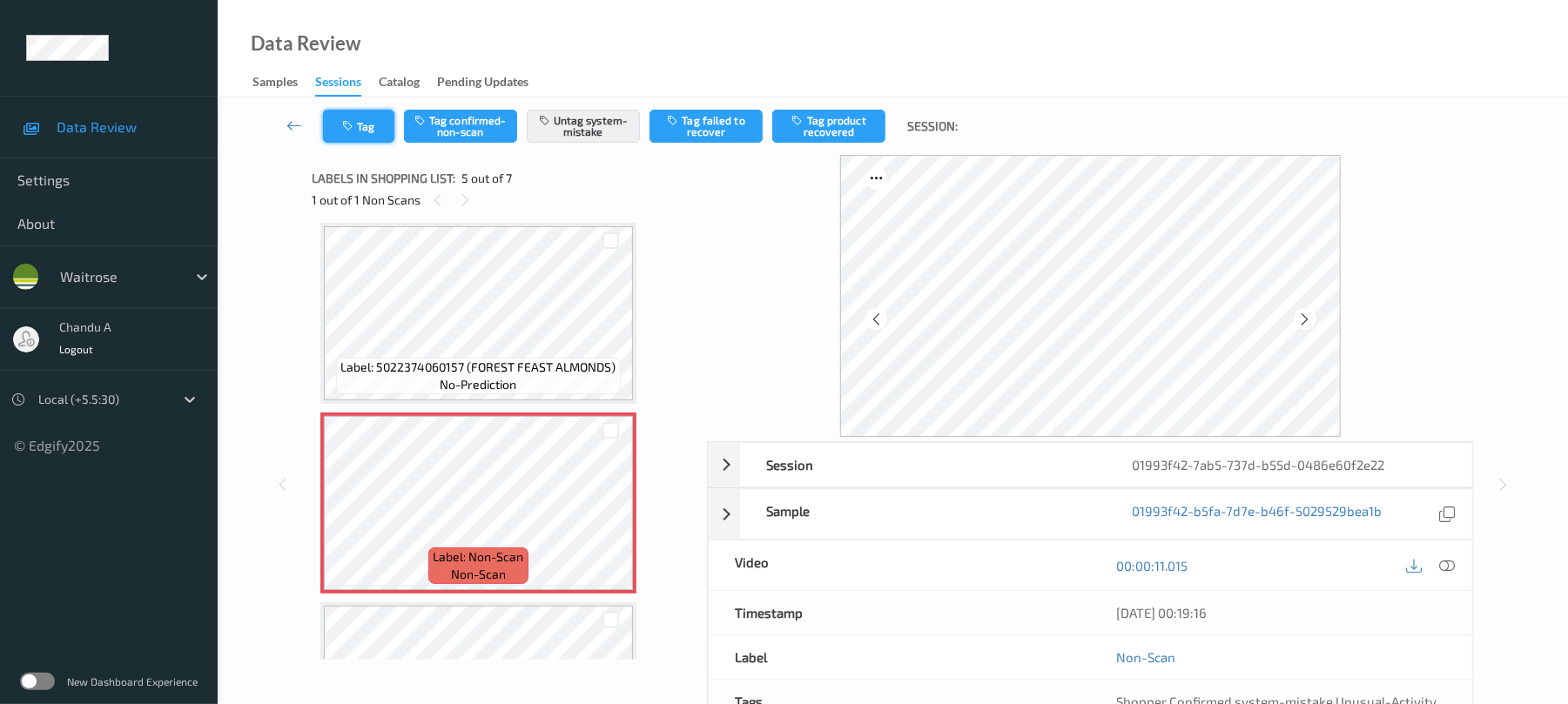
click at [366, 129] on button "Tag" at bounding box center [359, 126] width 71 height 33
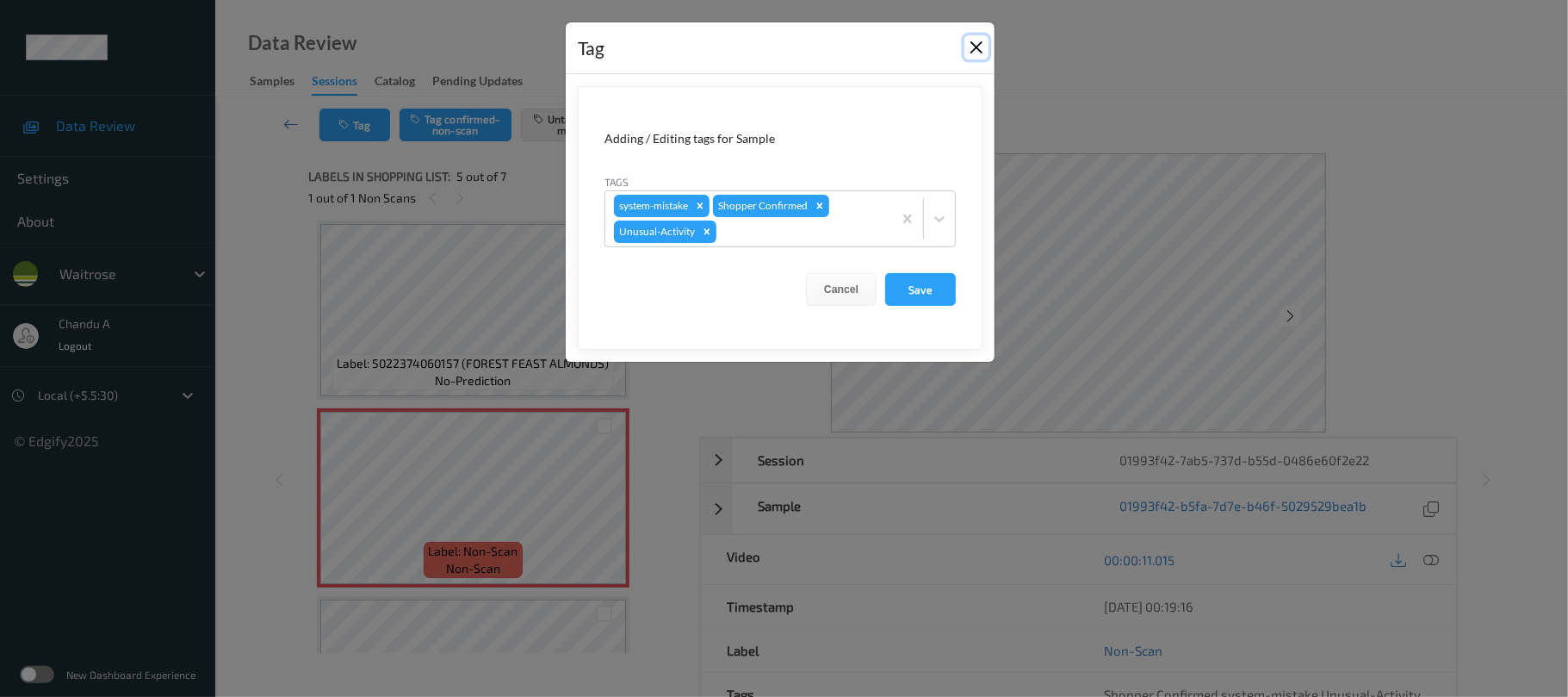
click at [978, 52] on button "Close" at bounding box center [976, 47] width 24 height 24
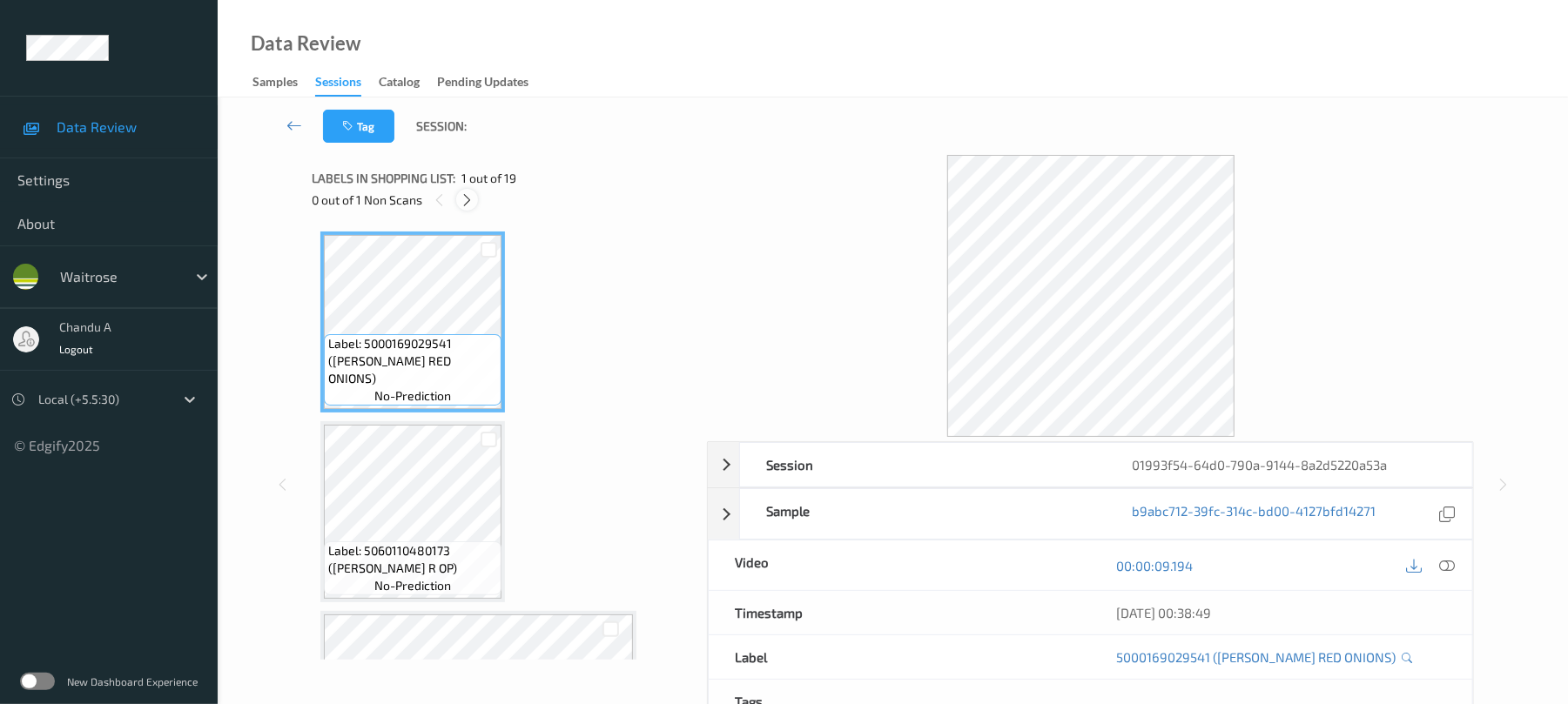
click at [468, 198] on icon at bounding box center [467, 199] width 15 height 16
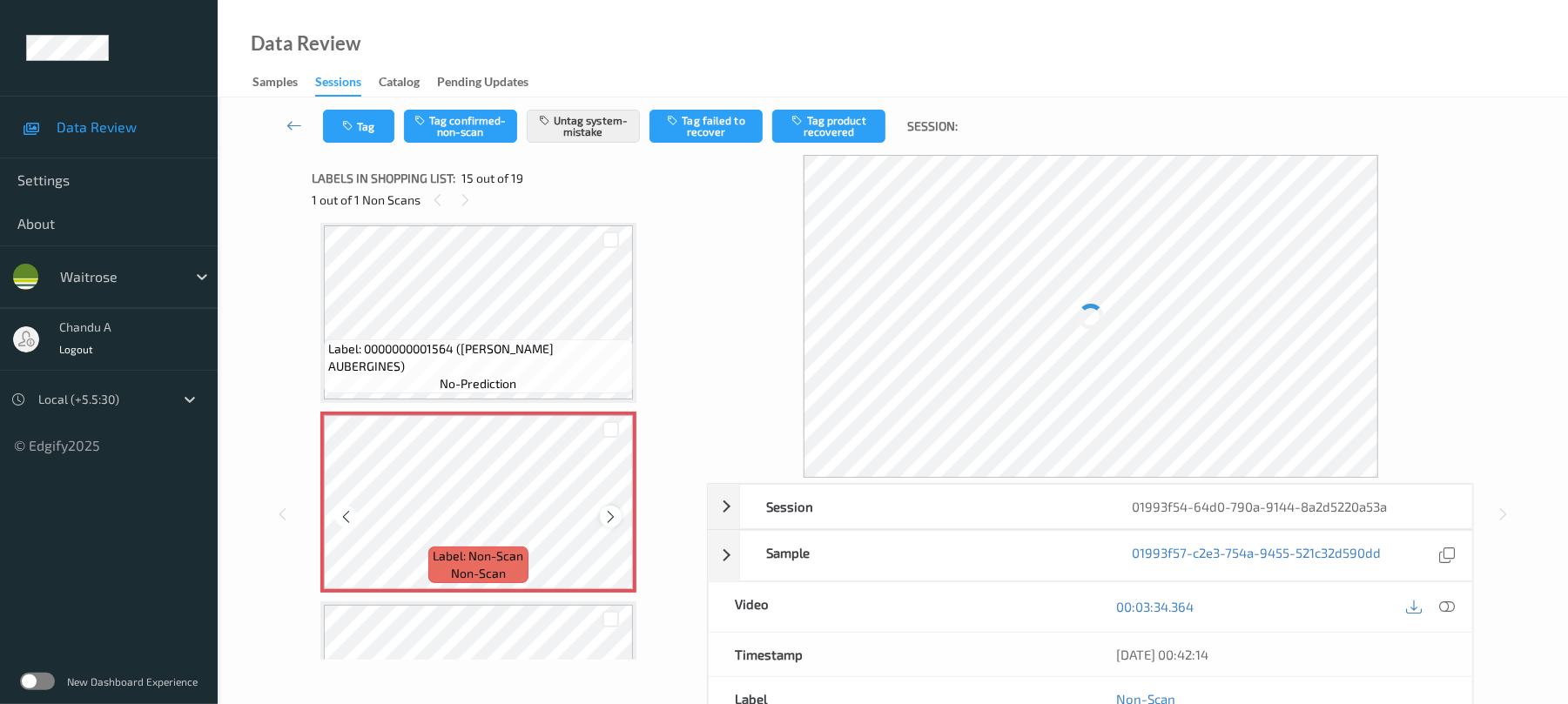
click at [610, 514] on icon at bounding box center [611, 517] width 15 height 16
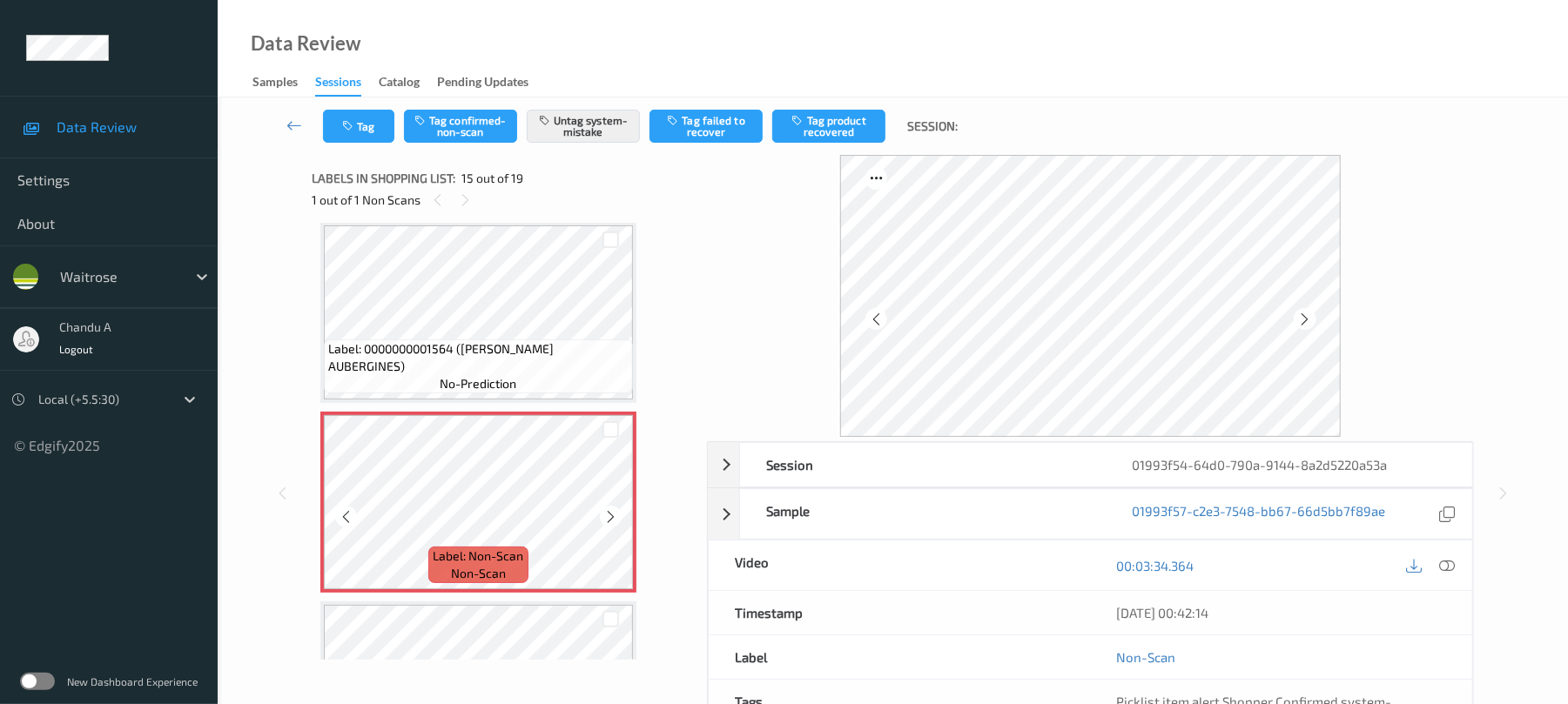
click at [610, 514] on icon at bounding box center [611, 517] width 15 height 16
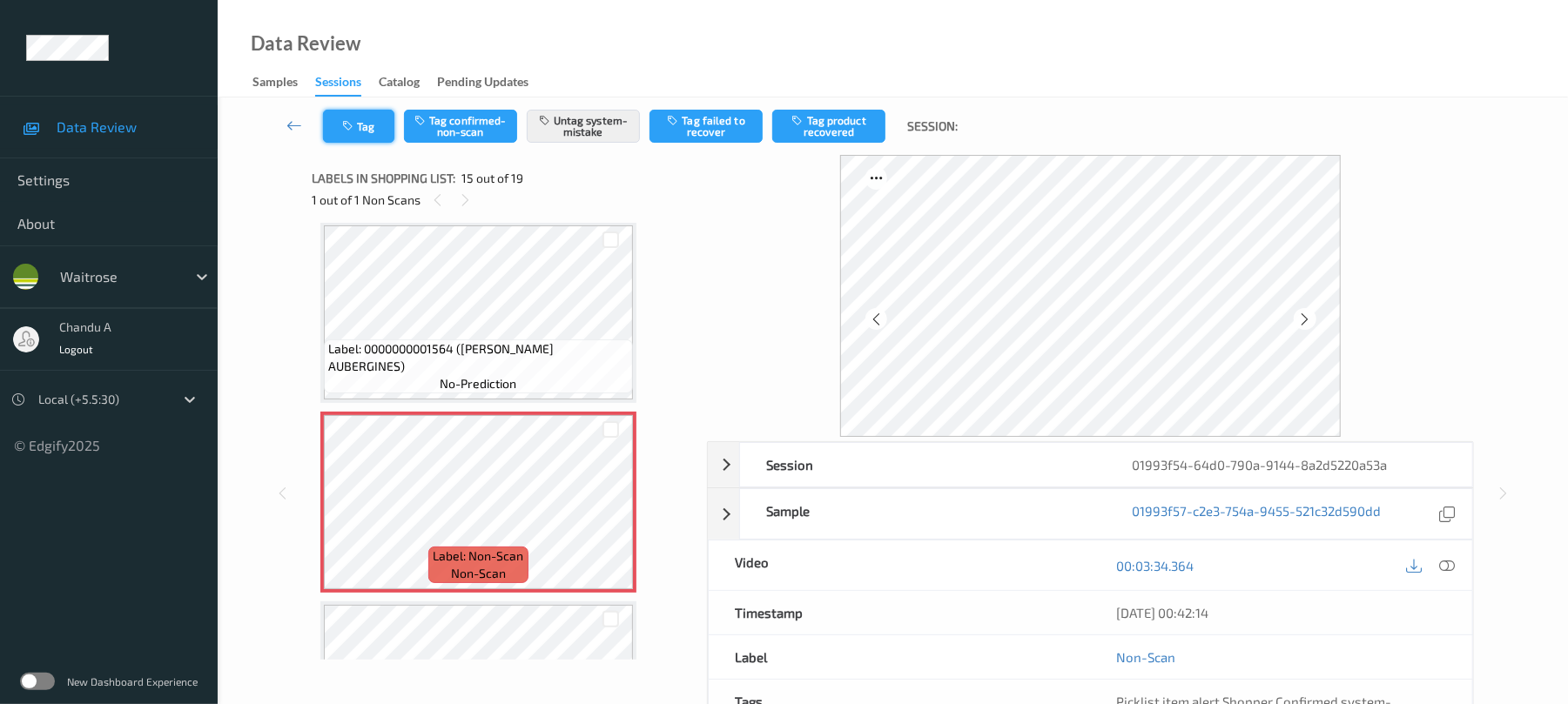
click at [360, 131] on button "Tag" at bounding box center [359, 126] width 71 height 33
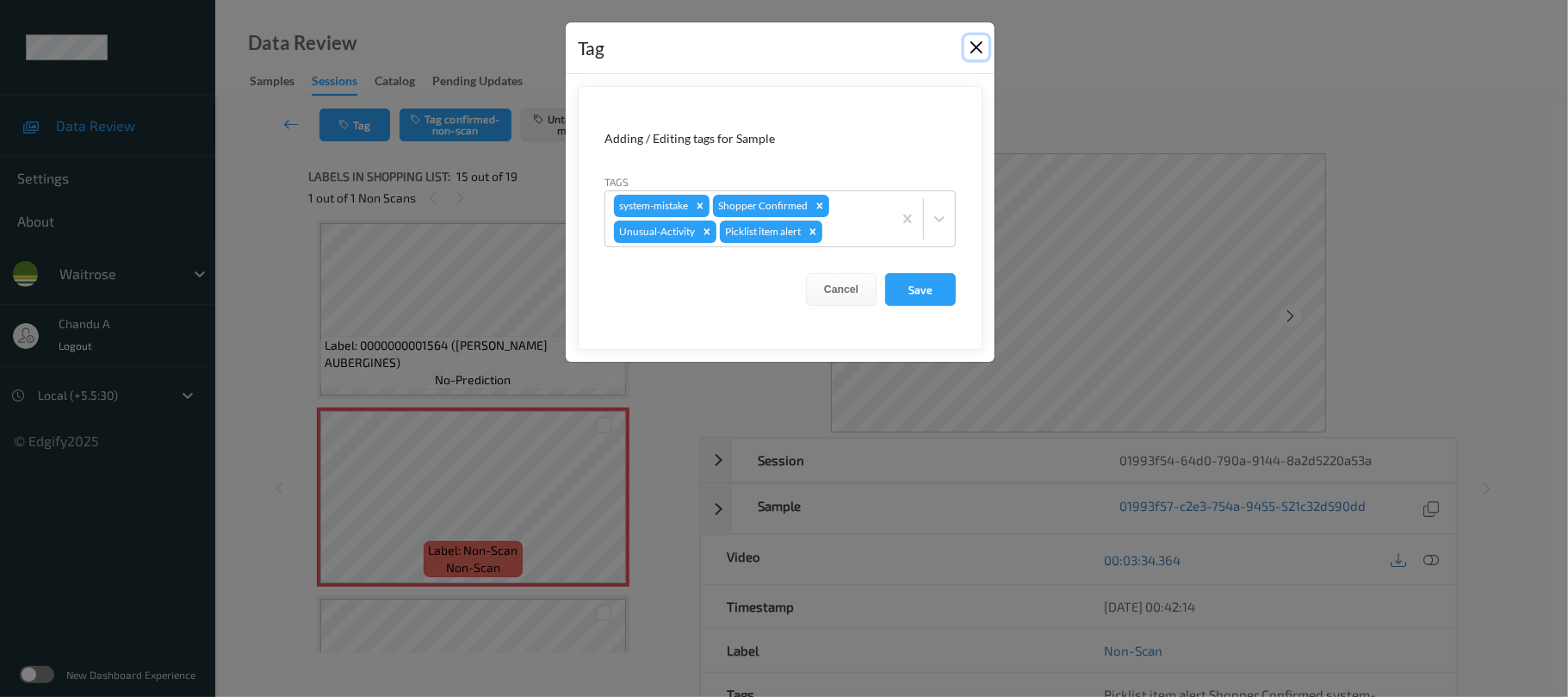
click at [972, 42] on button "Close" at bounding box center [976, 47] width 24 height 24
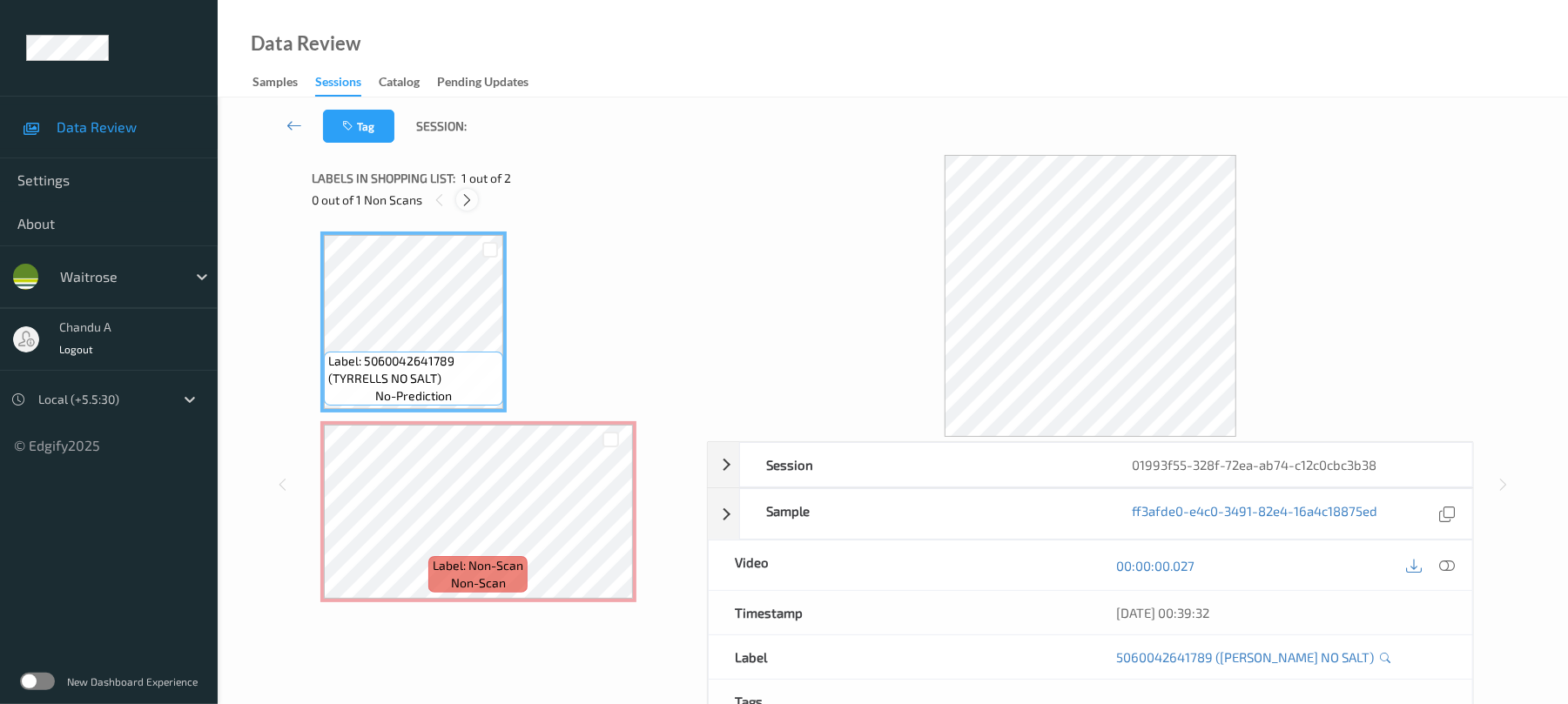
click at [463, 202] on icon at bounding box center [467, 199] width 15 height 16
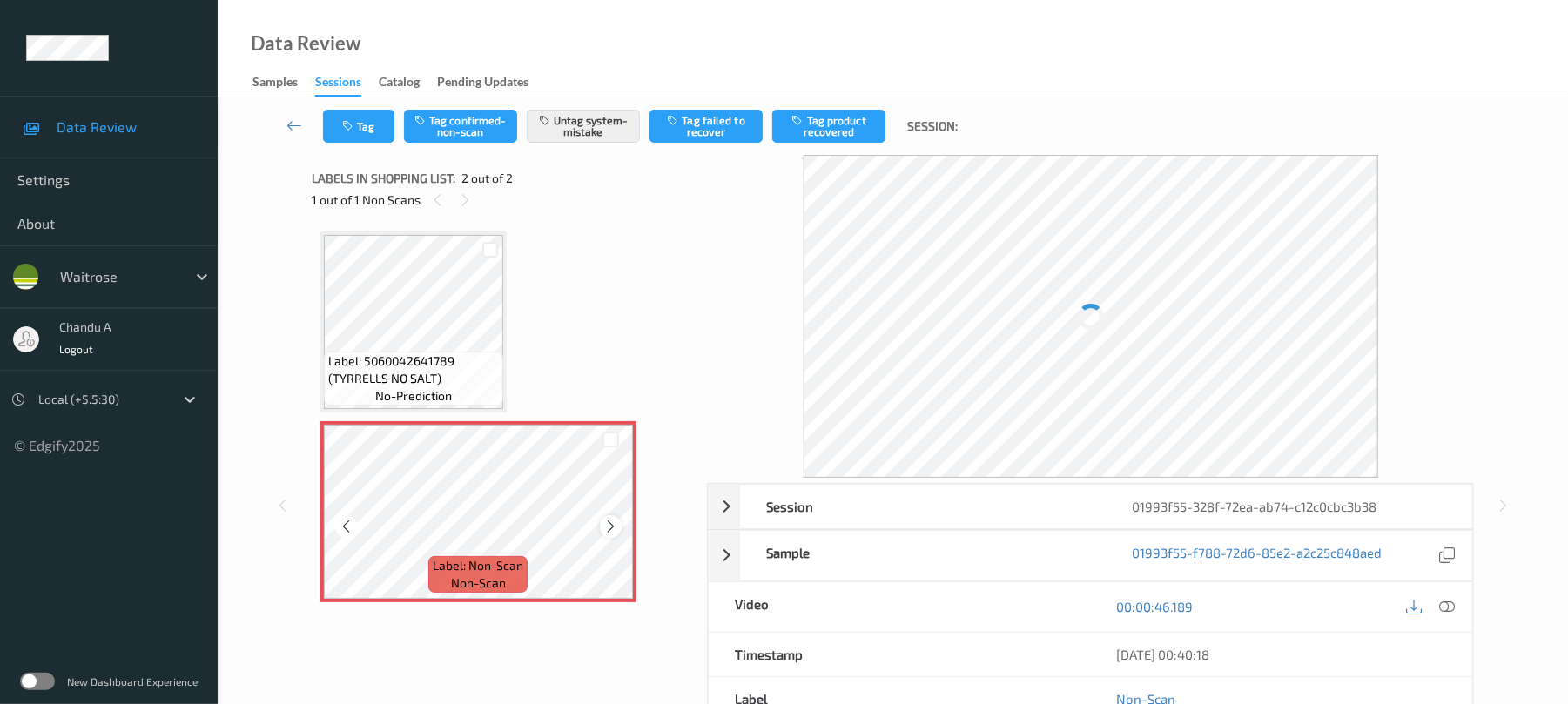
click at [607, 528] on icon at bounding box center [611, 526] width 15 height 16
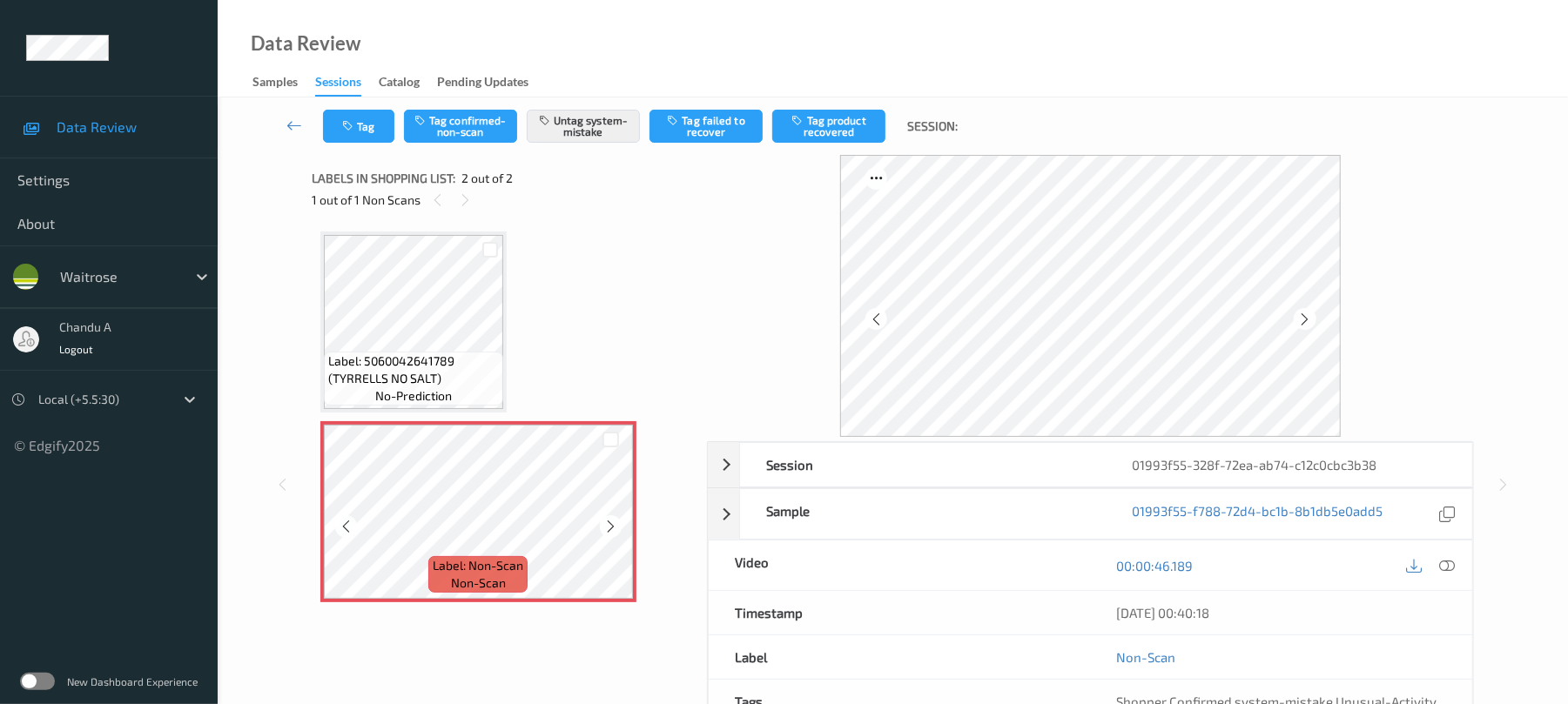
click at [607, 528] on icon at bounding box center [611, 526] width 15 height 16
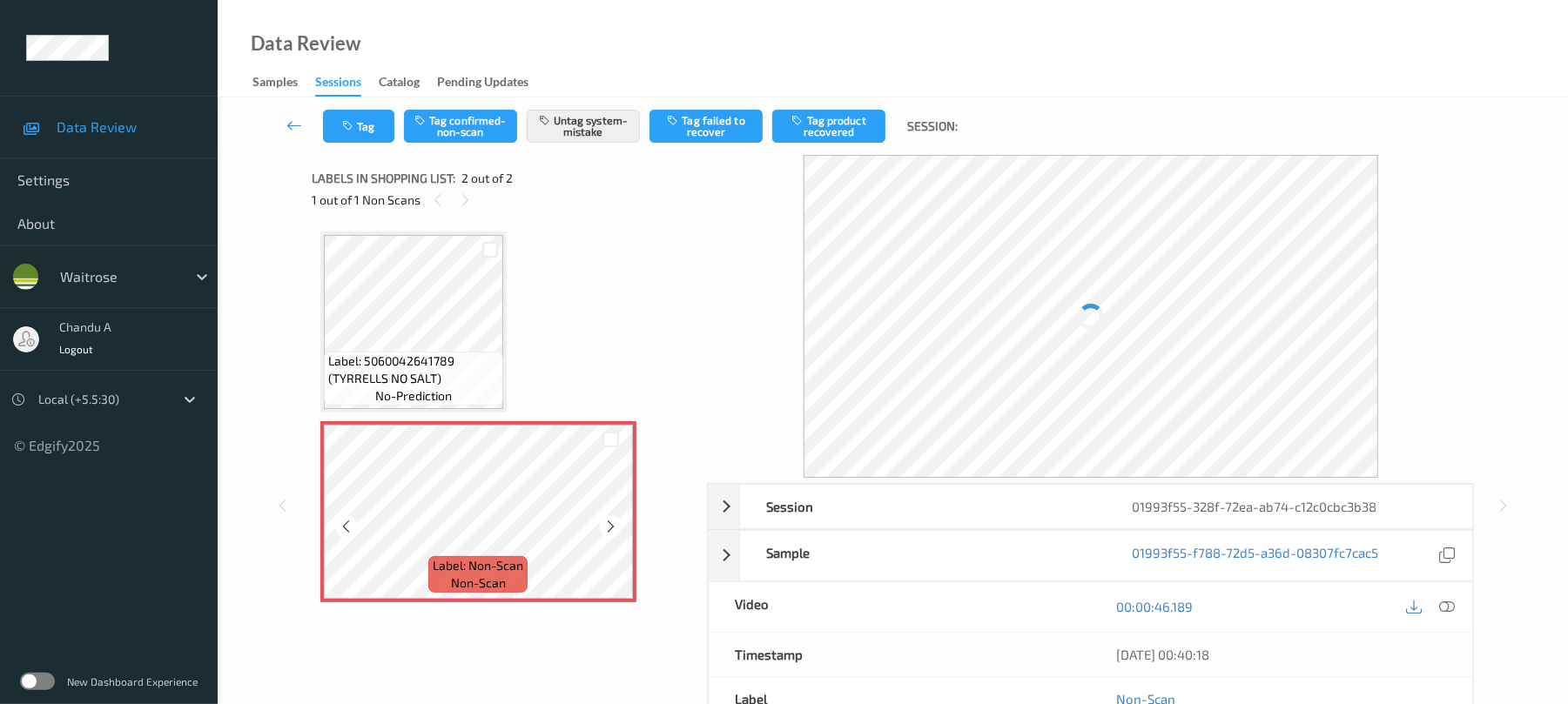
click at [607, 528] on icon at bounding box center [611, 526] width 15 height 16
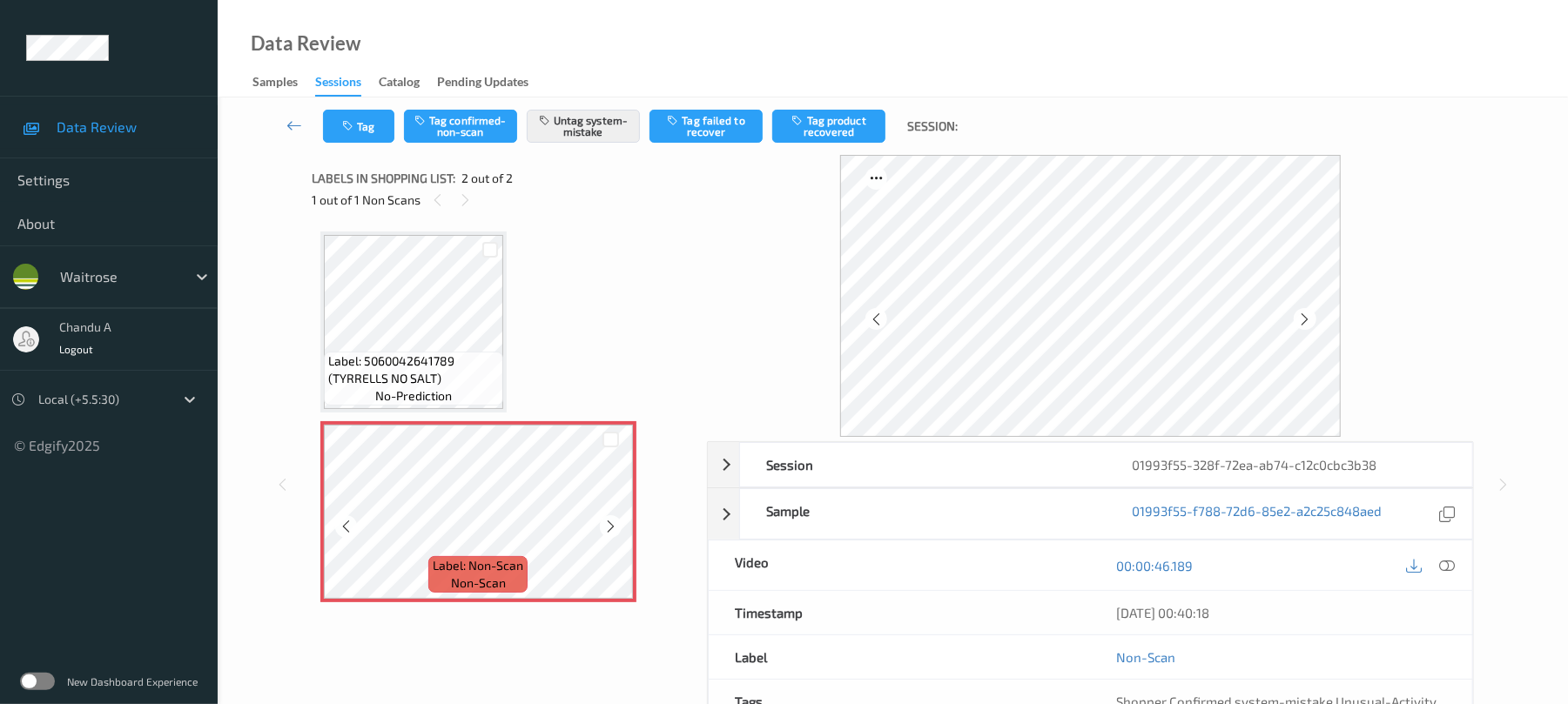
click at [607, 528] on icon at bounding box center [611, 526] width 15 height 16
click at [350, 129] on icon "button" at bounding box center [349, 125] width 15 height 12
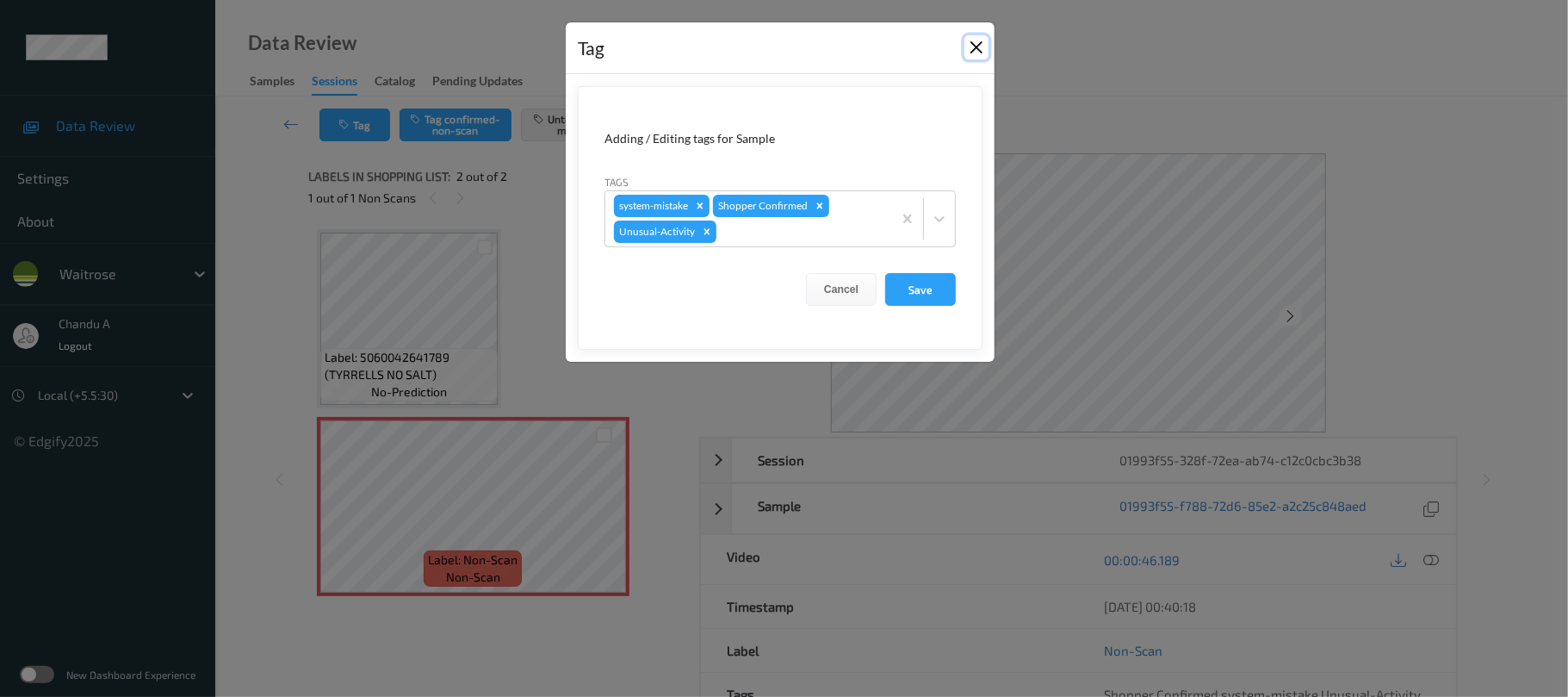
click at [968, 52] on button "Close" at bounding box center [976, 47] width 24 height 24
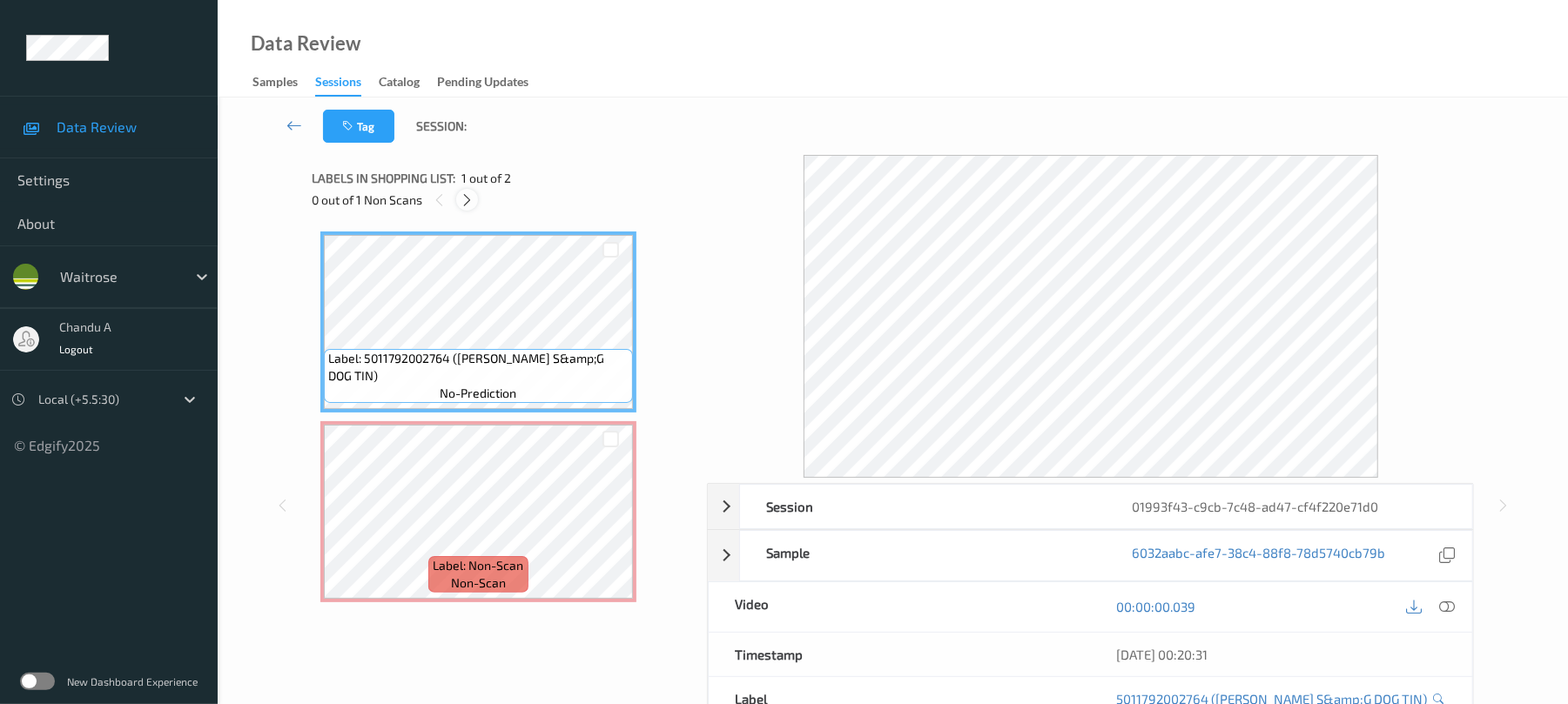
click at [470, 196] on icon at bounding box center [467, 199] width 15 height 16
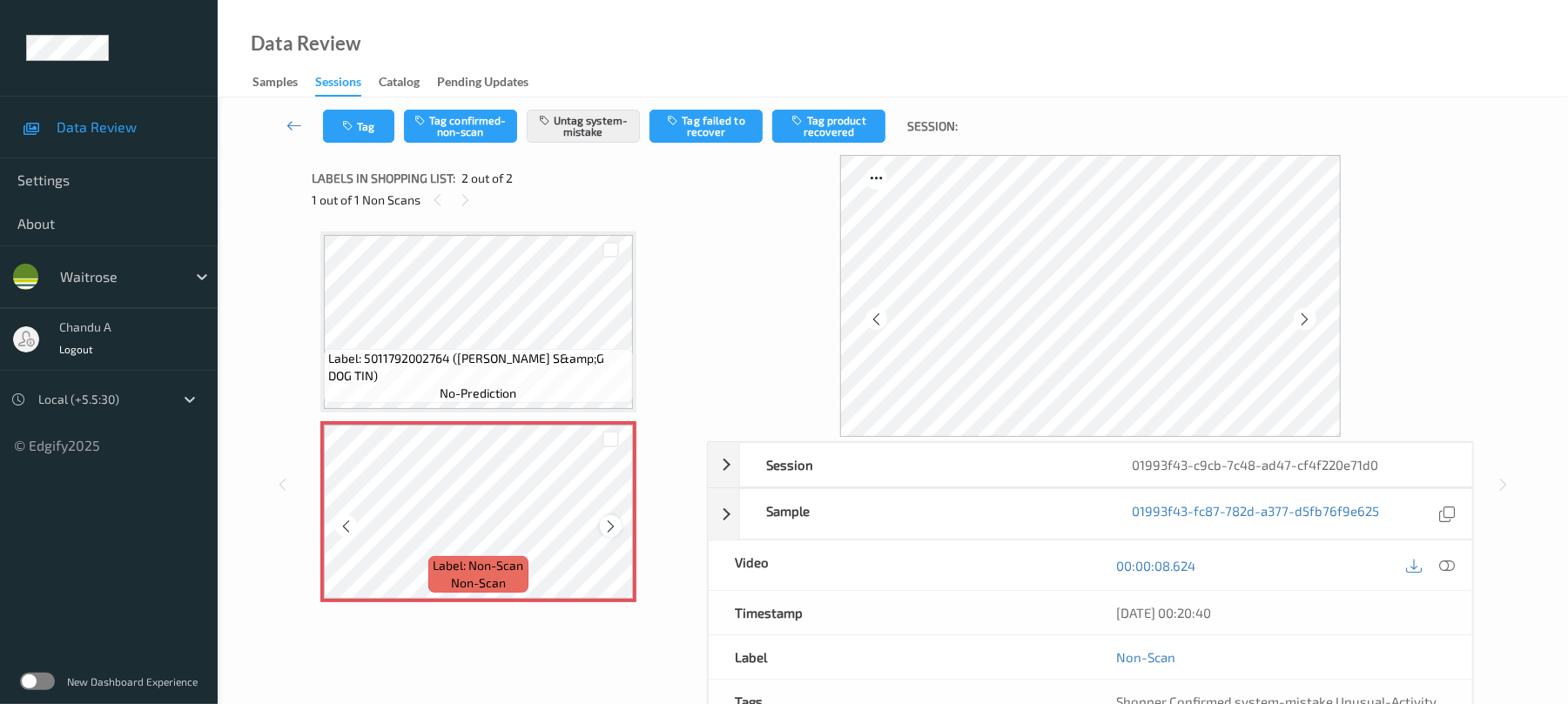
click at [605, 518] on icon at bounding box center [611, 526] width 15 height 16
click at [352, 129] on icon "button" at bounding box center [349, 125] width 15 height 12
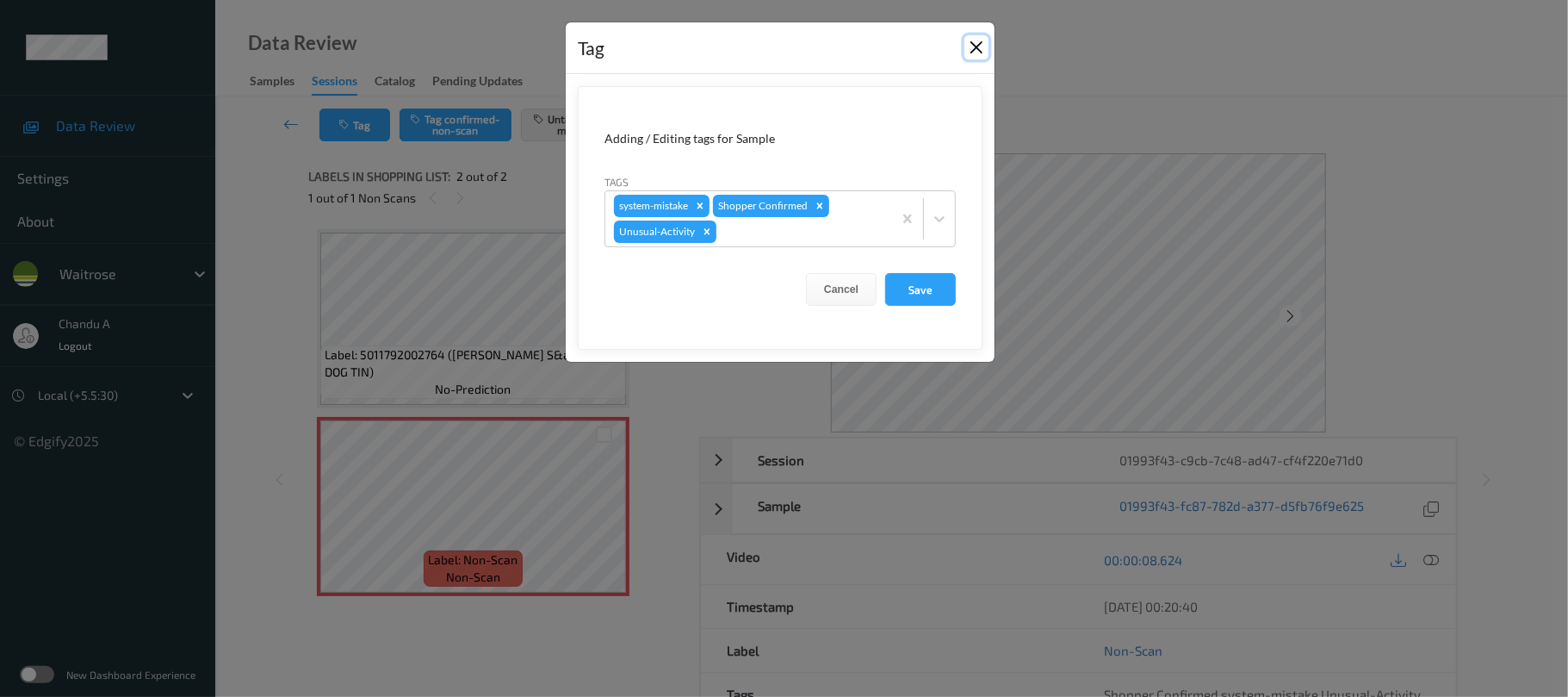
click at [979, 49] on button "Close" at bounding box center [976, 47] width 24 height 24
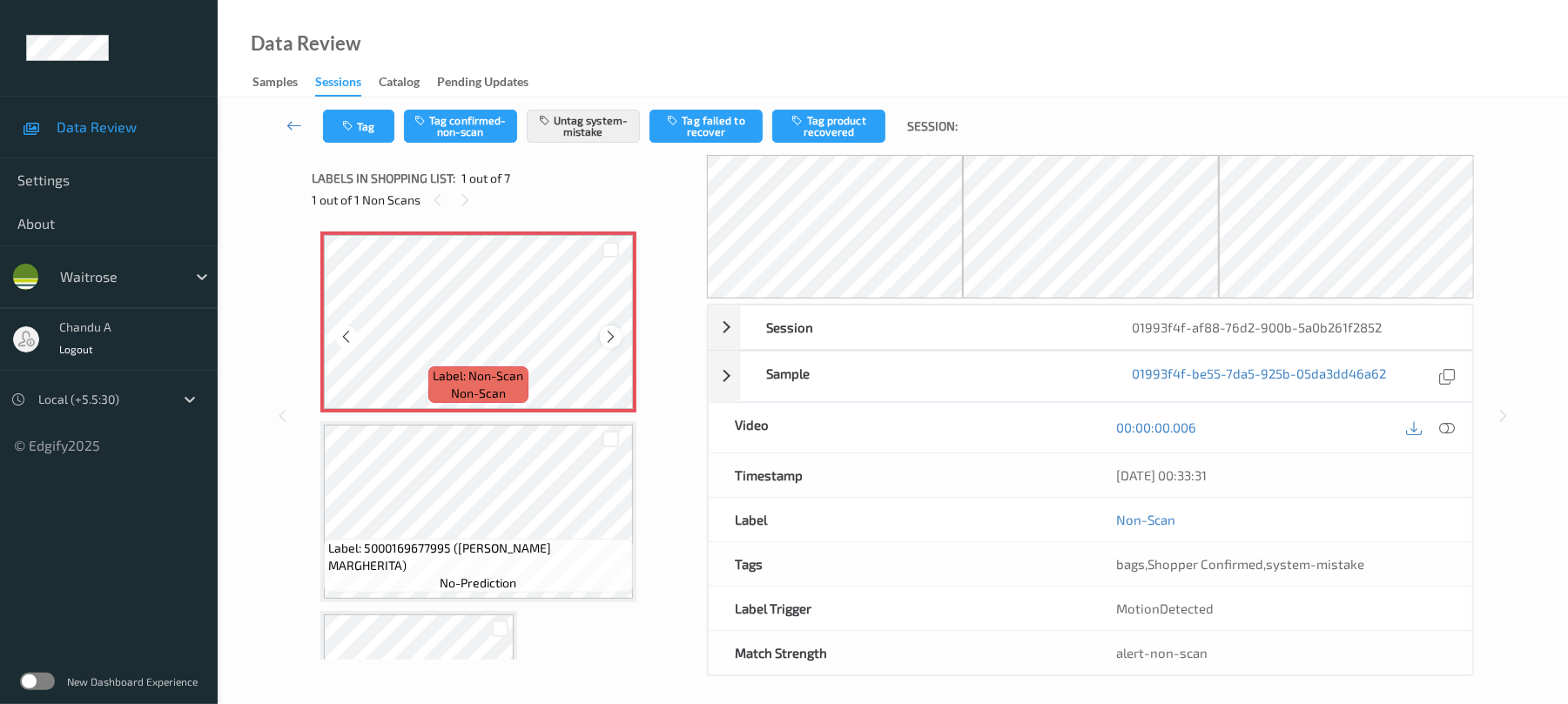
click at [605, 341] on icon at bounding box center [611, 336] width 15 height 16
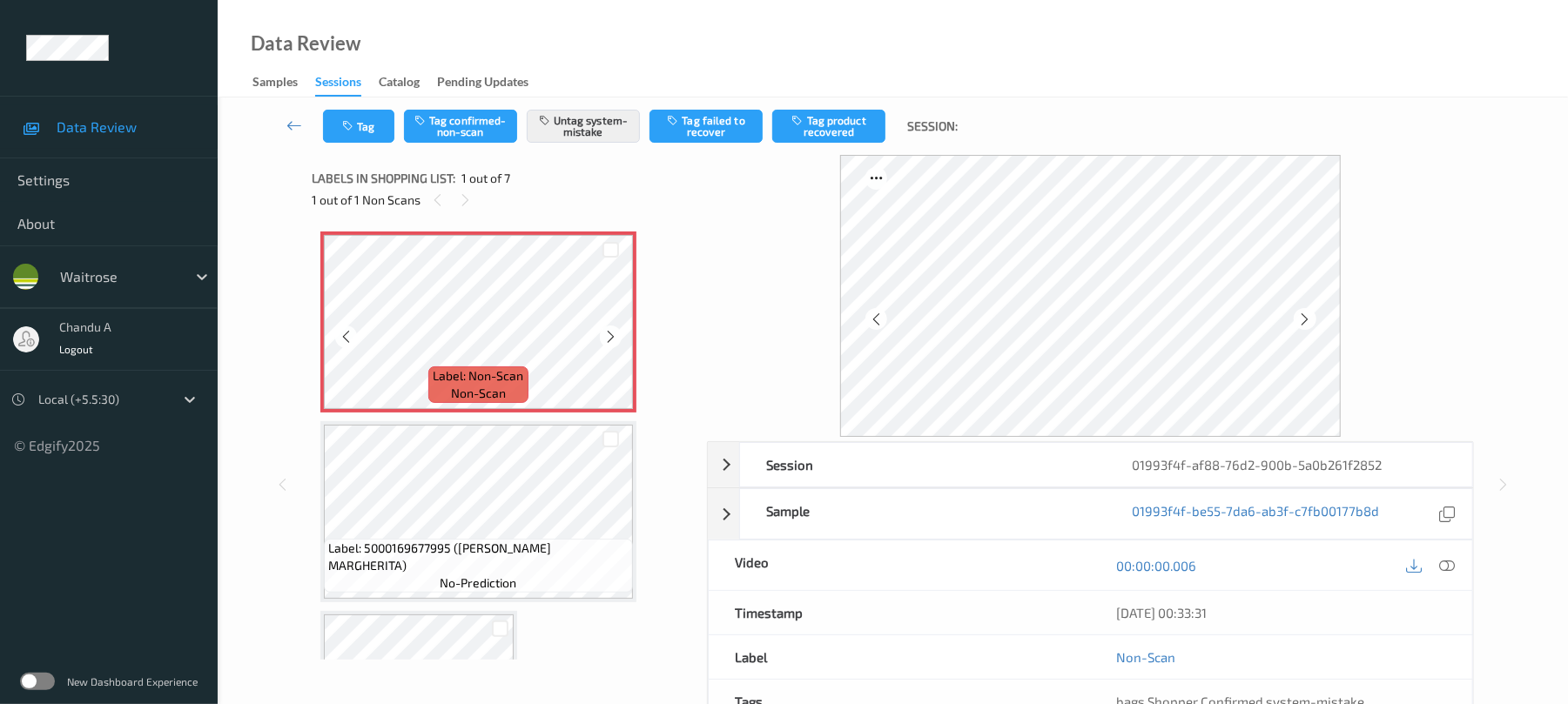
click at [605, 341] on icon at bounding box center [611, 336] width 15 height 16
click at [360, 133] on button "Tag" at bounding box center [359, 126] width 71 height 33
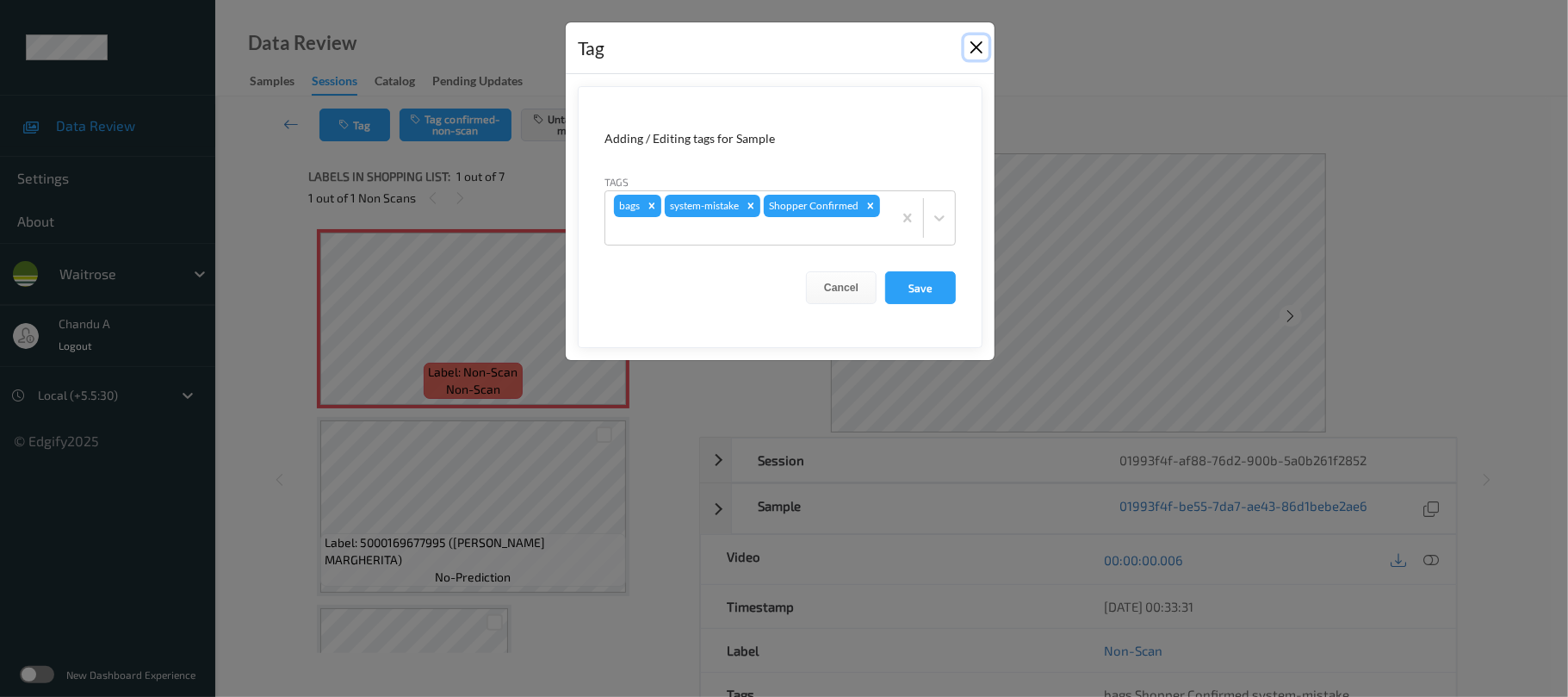
click at [973, 52] on button "Close" at bounding box center [976, 47] width 24 height 24
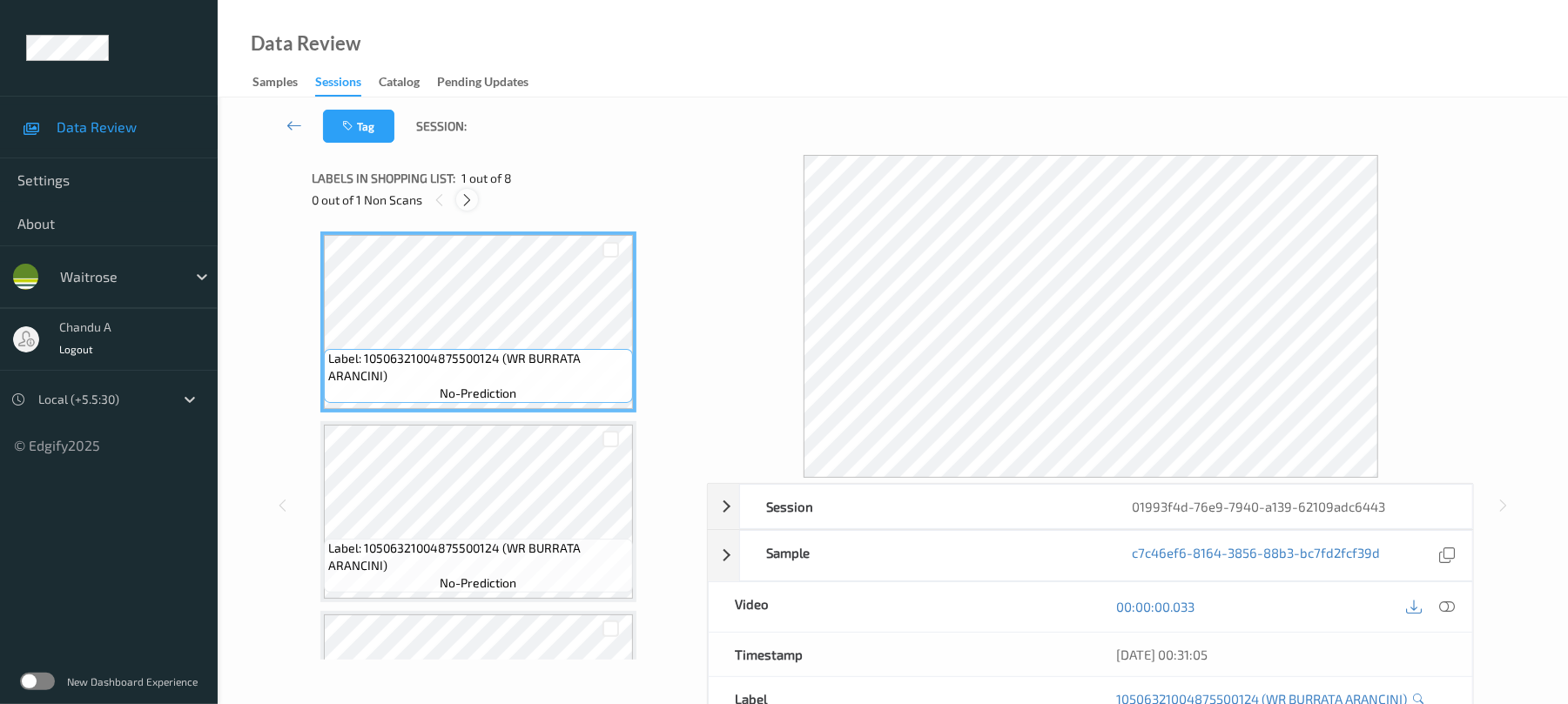
click at [462, 206] on icon at bounding box center [467, 199] width 15 height 16
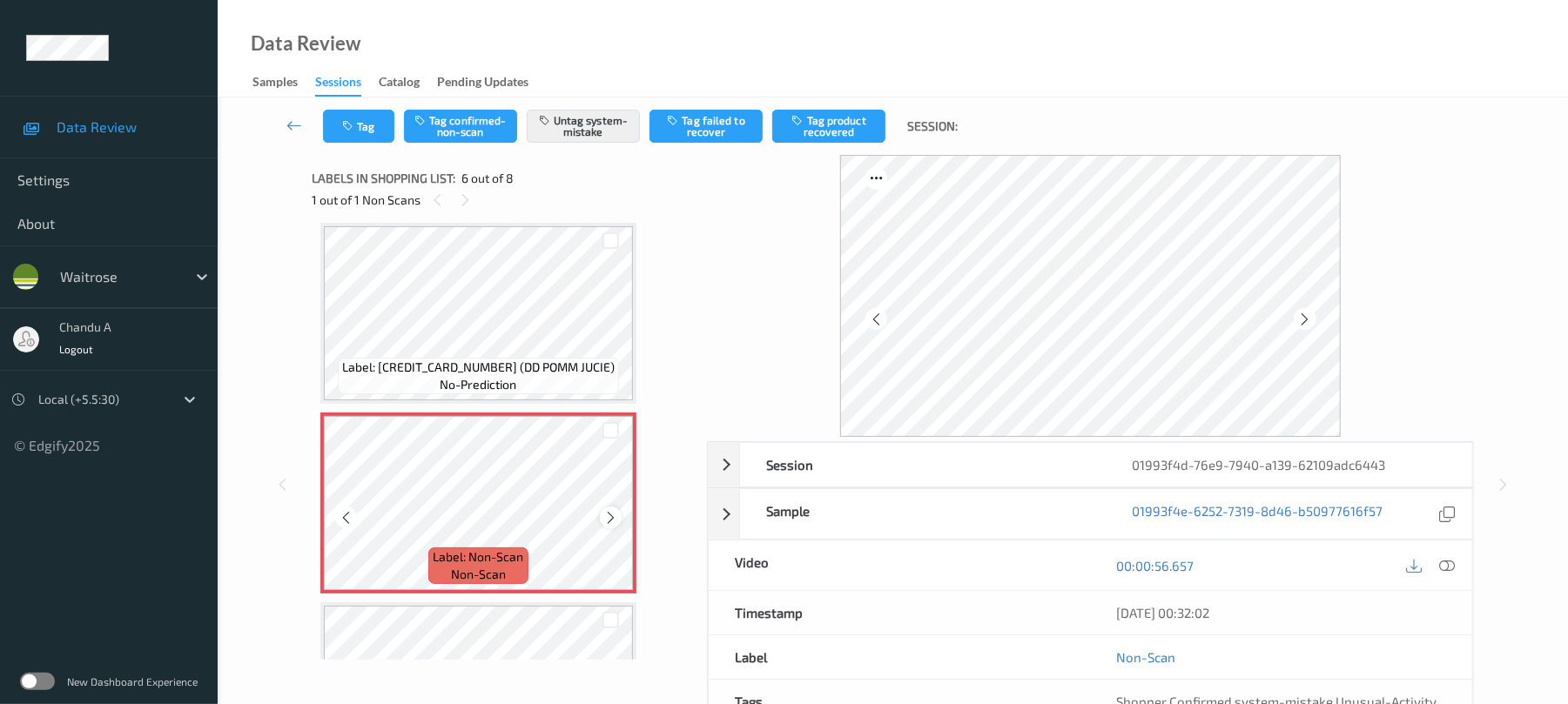
click at [615, 520] on icon at bounding box center [611, 517] width 15 height 16
click at [360, 123] on button "Tag" at bounding box center [359, 126] width 71 height 33
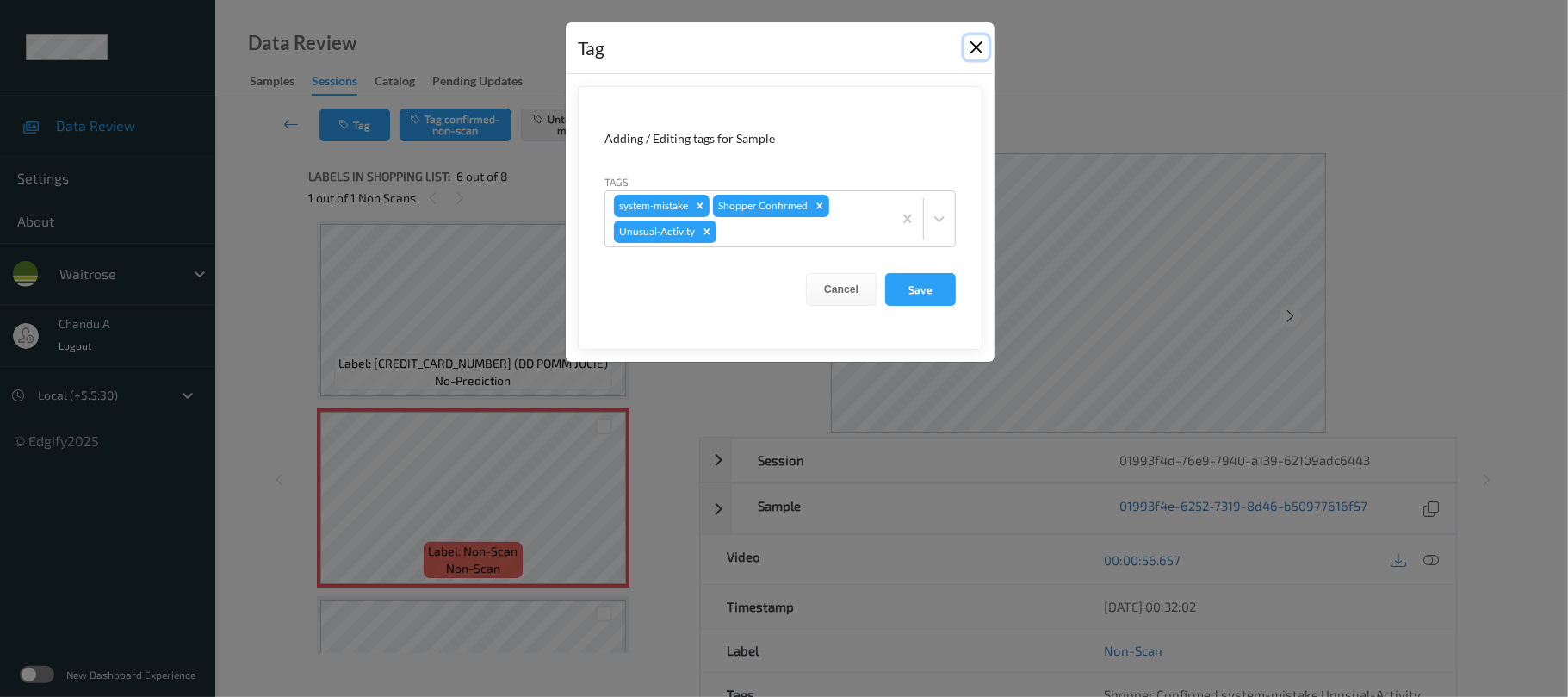
click at [973, 49] on button "Close" at bounding box center [976, 47] width 24 height 24
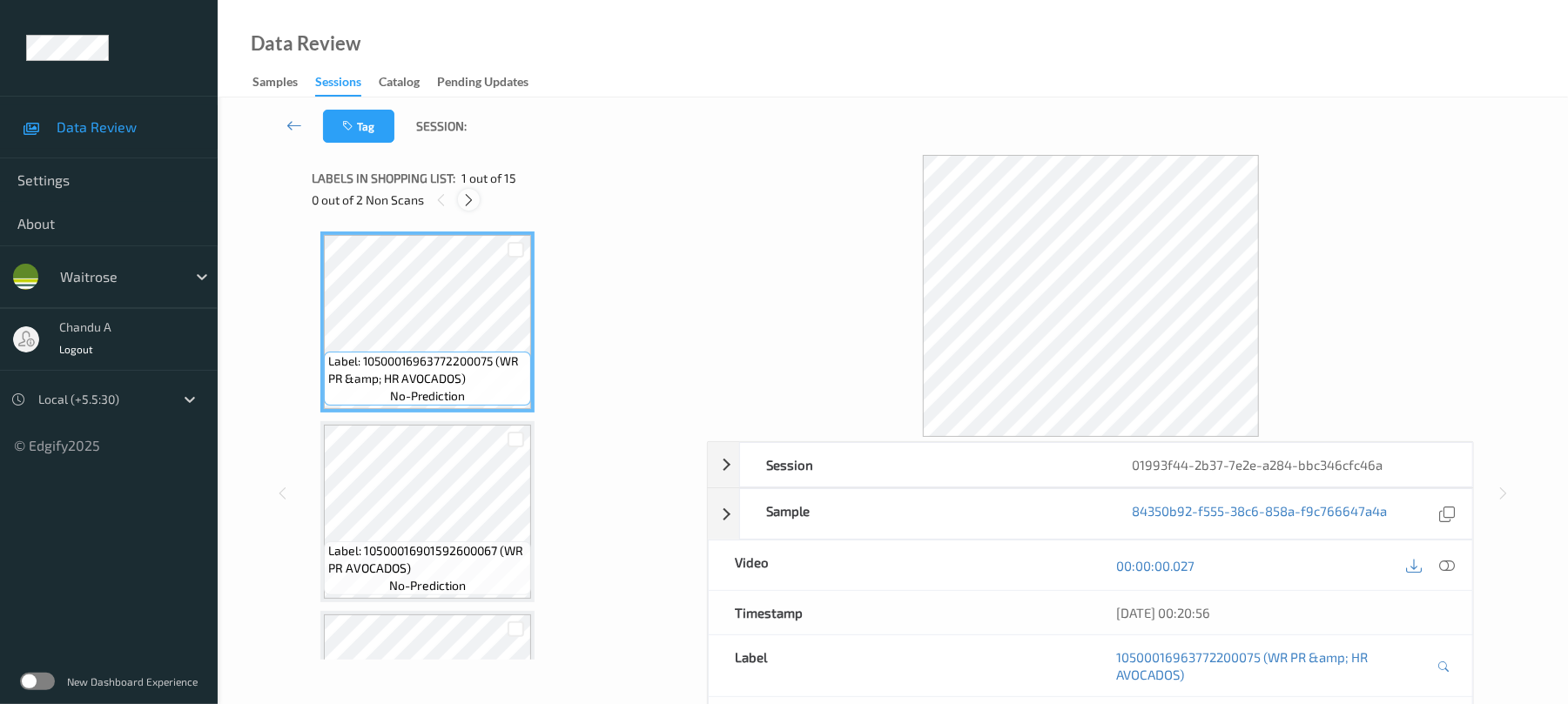
click at [470, 199] on icon at bounding box center [469, 199] width 15 height 16
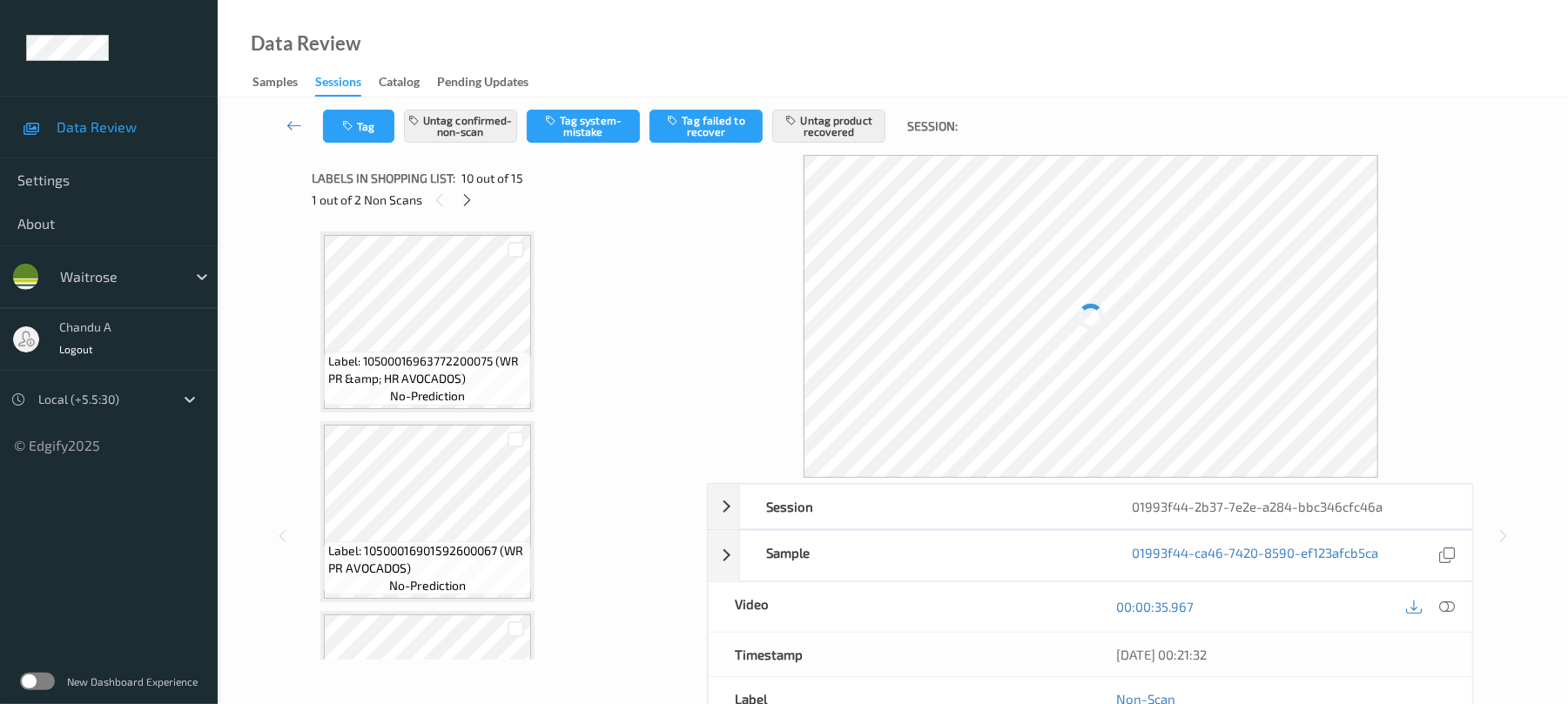
scroll to position [1527, 0]
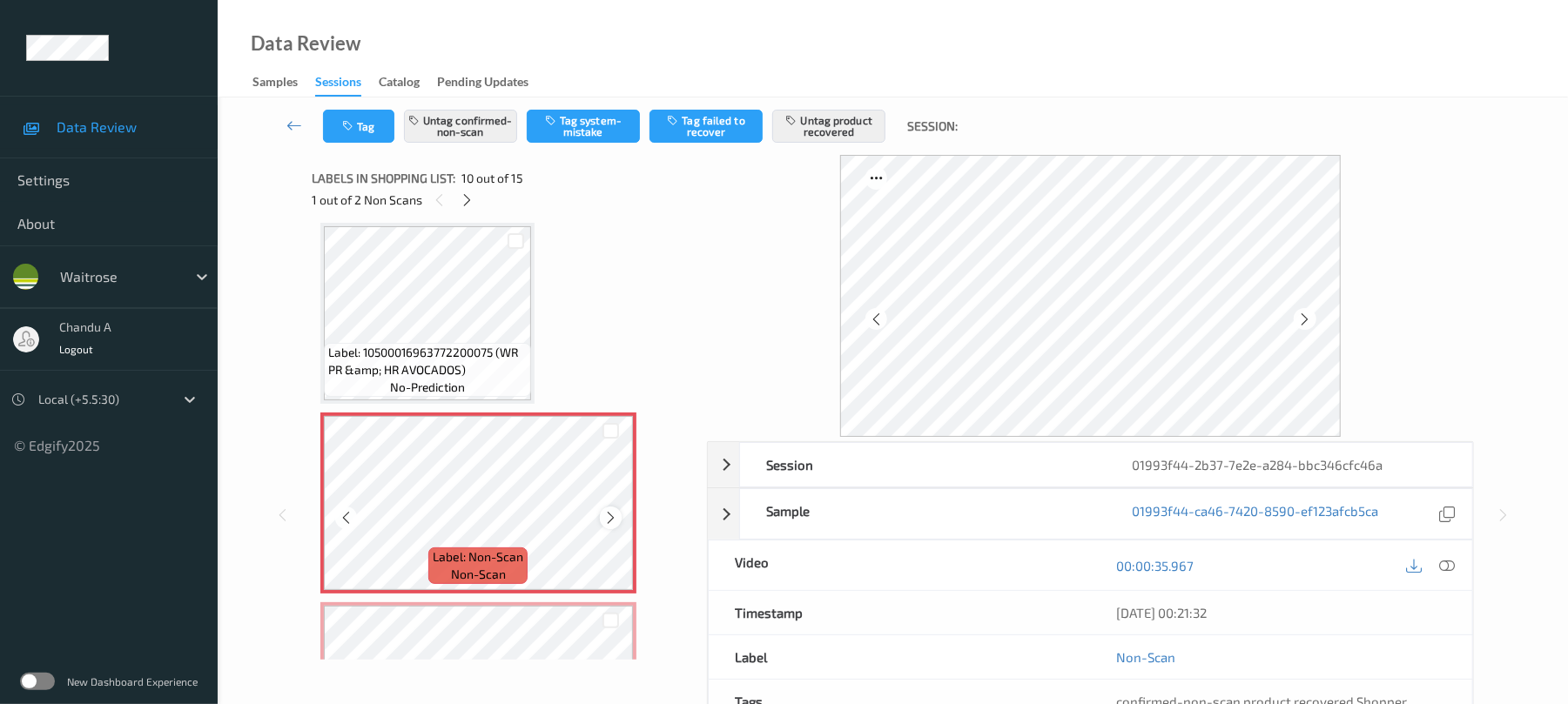
click at [610, 519] on icon at bounding box center [611, 517] width 15 height 16
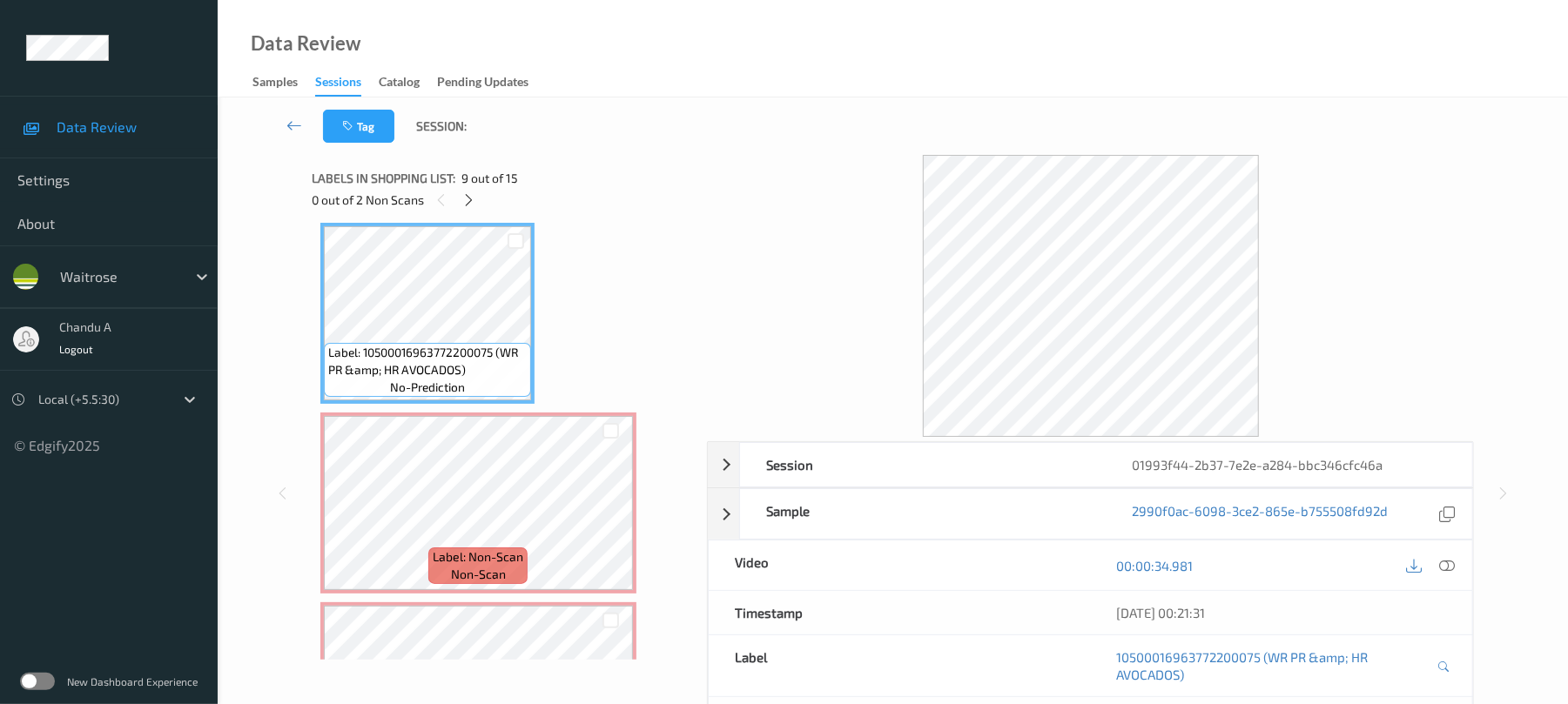
scroll to position [1411, 0]
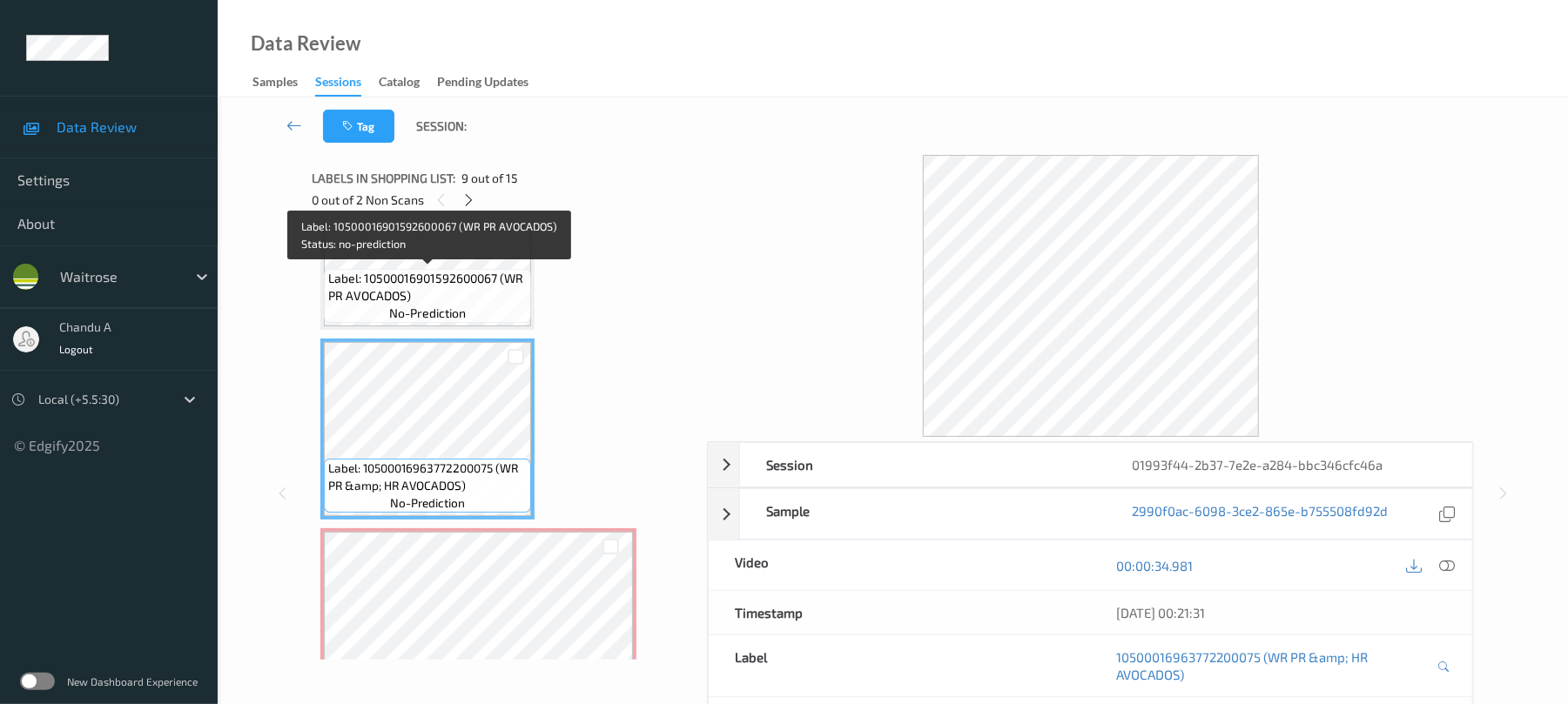
click at [440, 280] on span "Label: 10500016901592600067 (WR PR AVOCADOS)" at bounding box center [427, 287] width 199 height 35
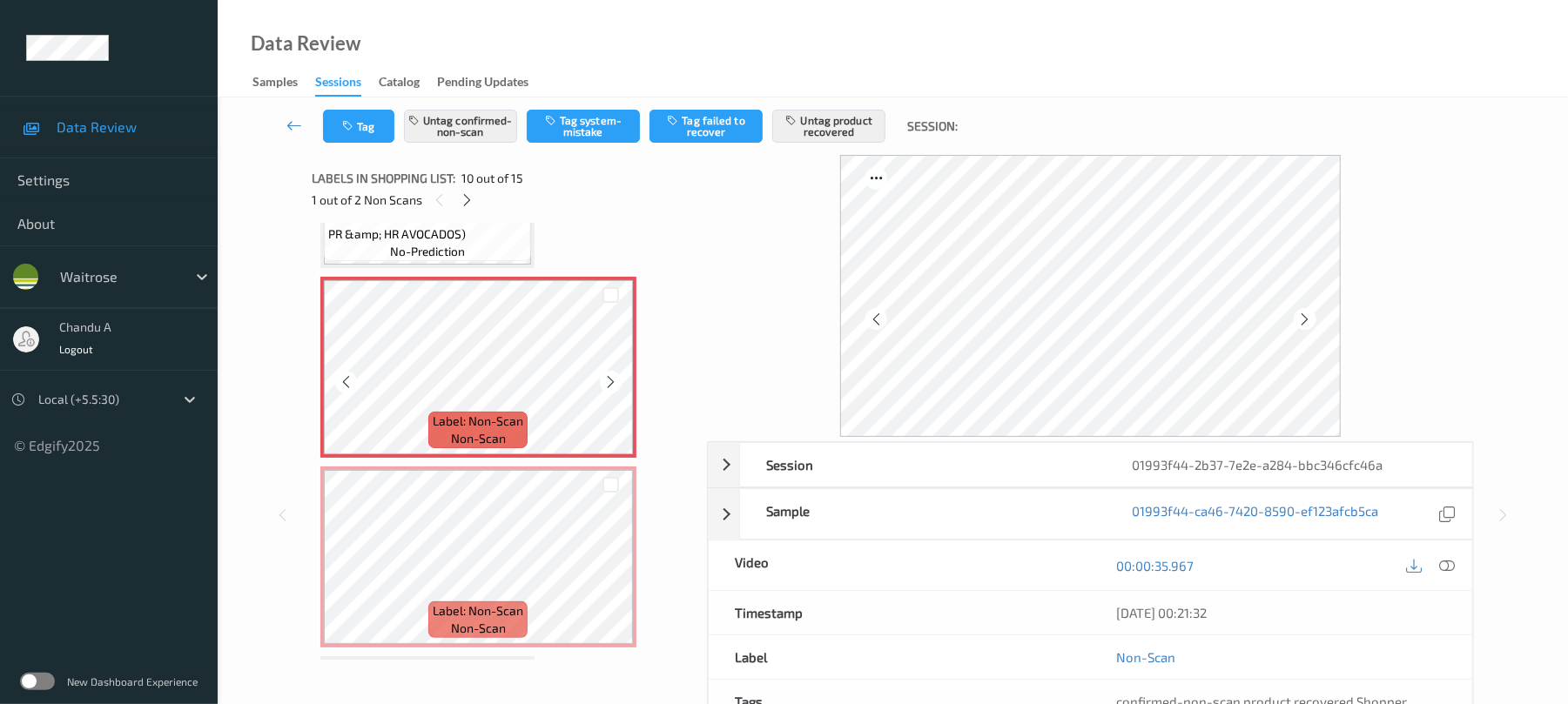
scroll to position [1527, 0]
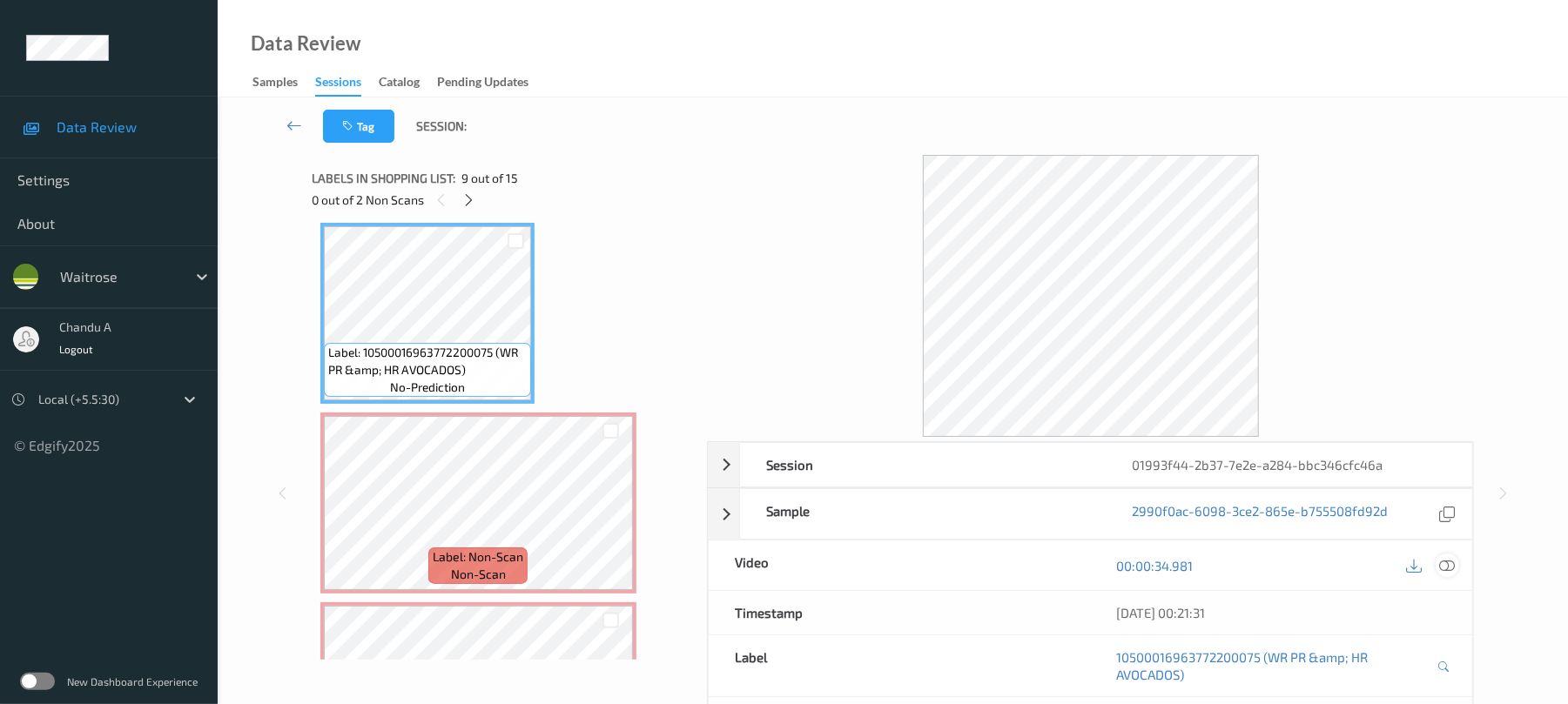
click at [1440, 561] on icon at bounding box center [1447, 565] width 16 height 16
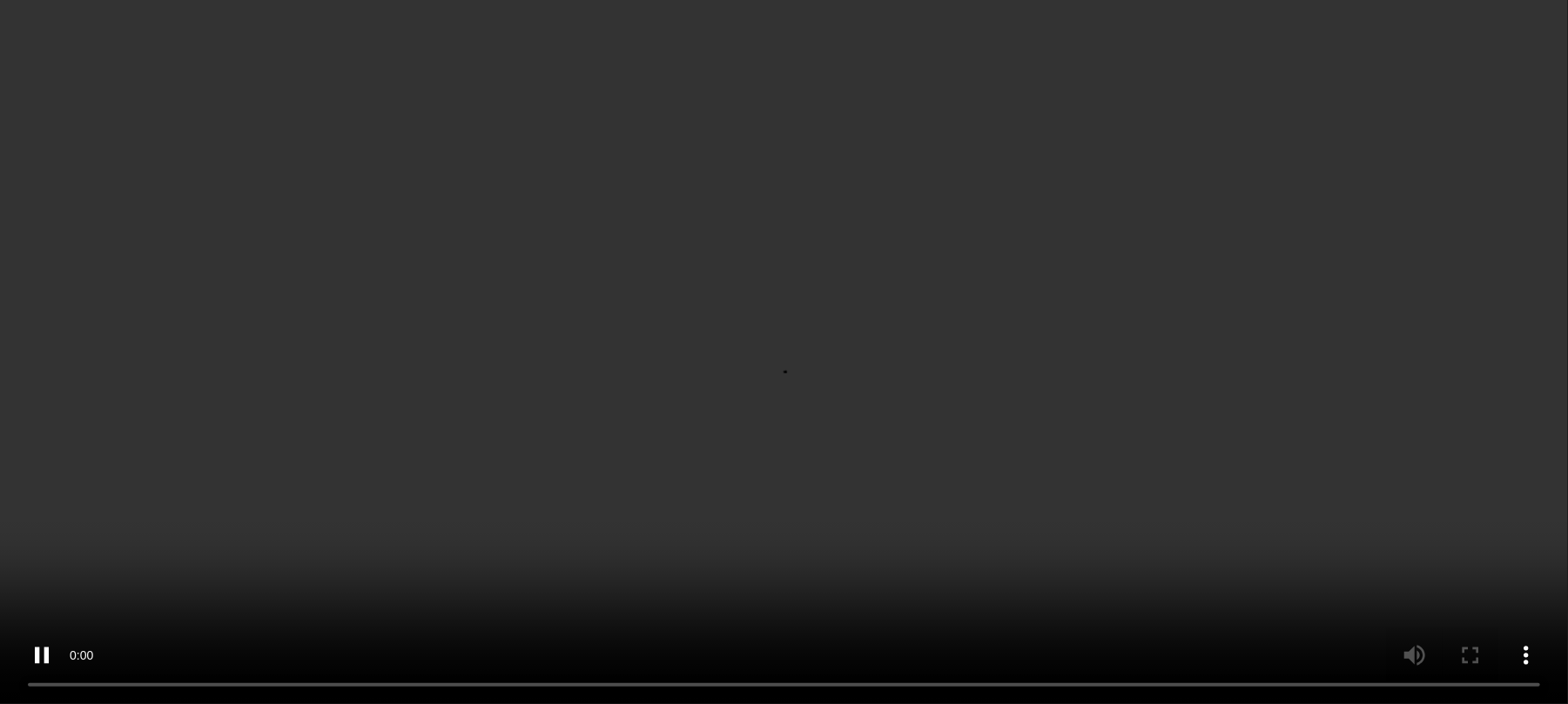
scroll to position [1759, 0]
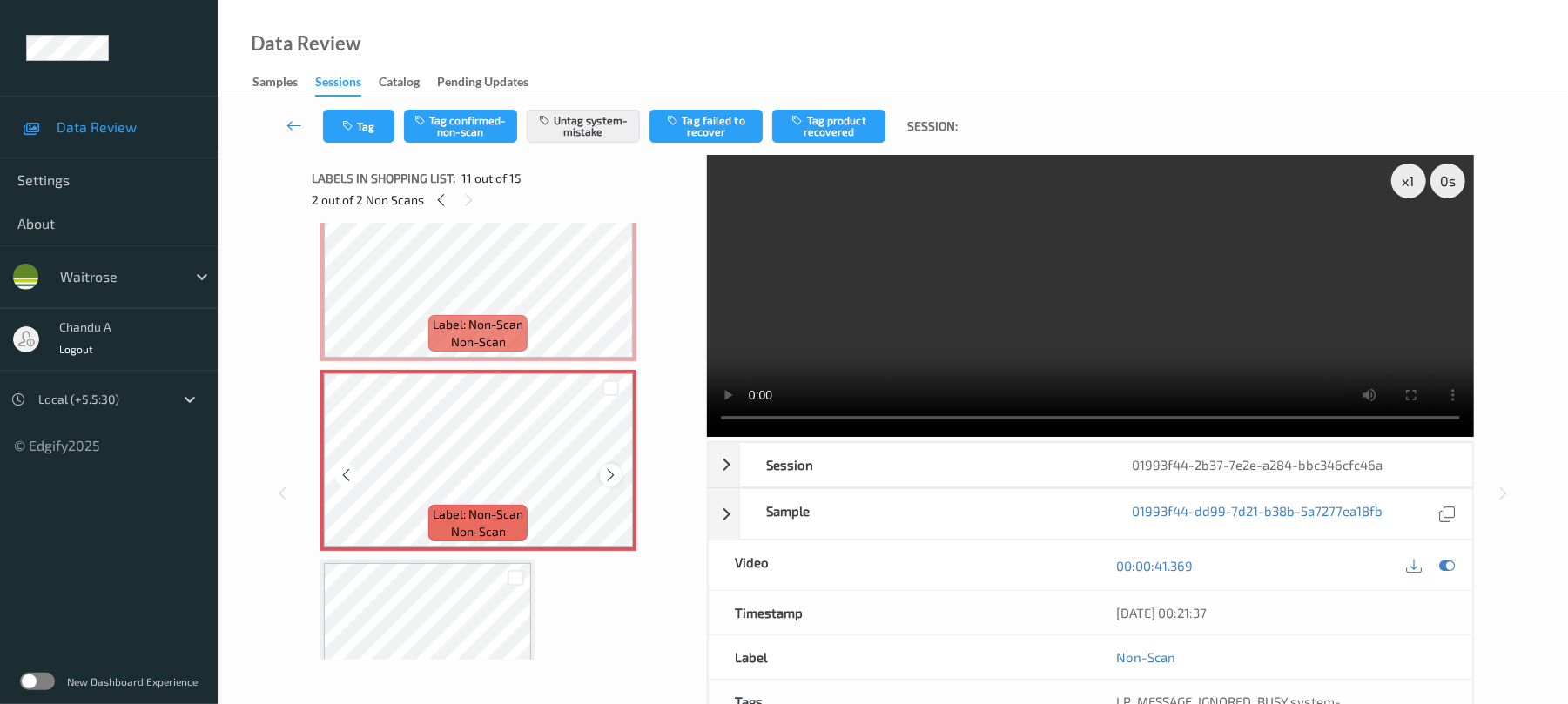
click at [613, 475] on icon at bounding box center [611, 475] width 15 height 16
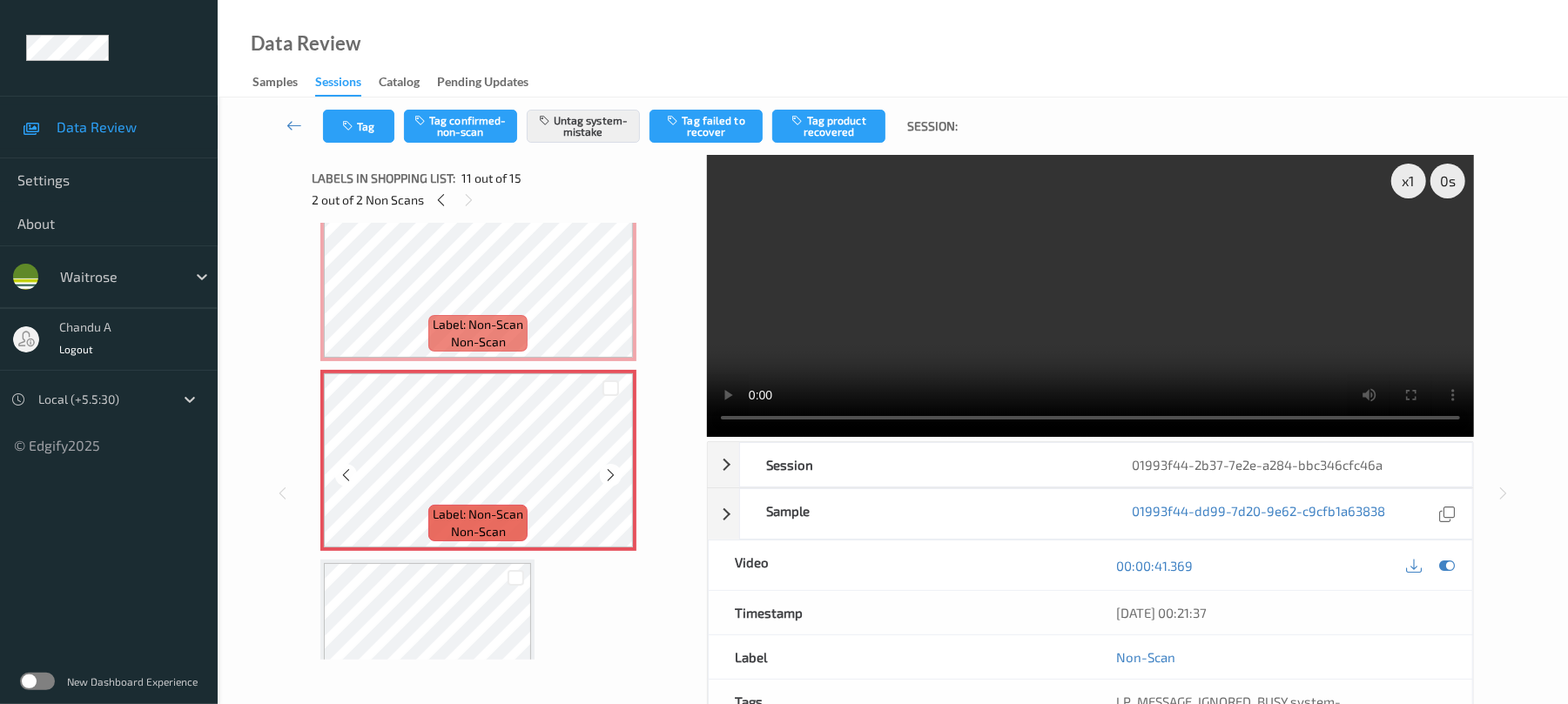
click at [613, 475] on icon at bounding box center [611, 475] width 15 height 16
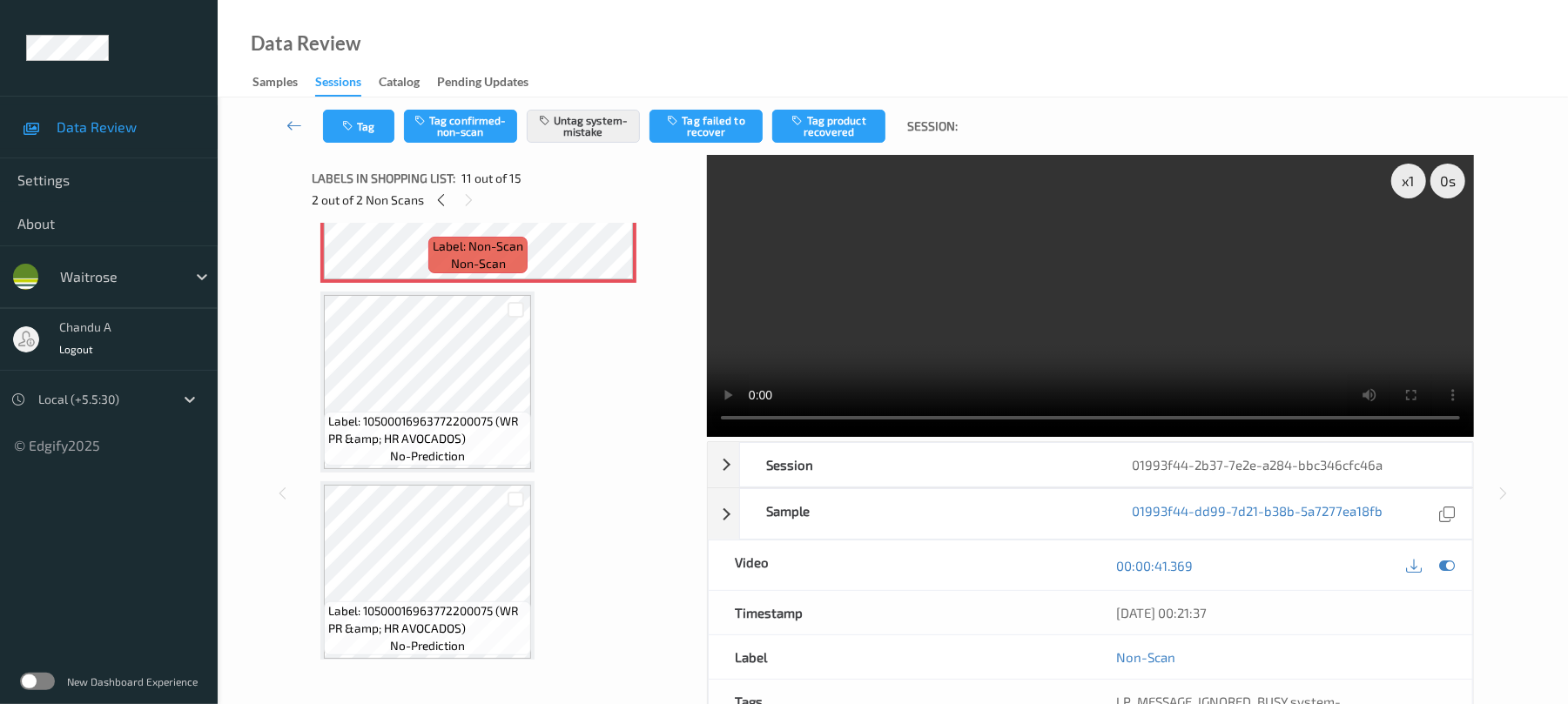
scroll to position [1991, 0]
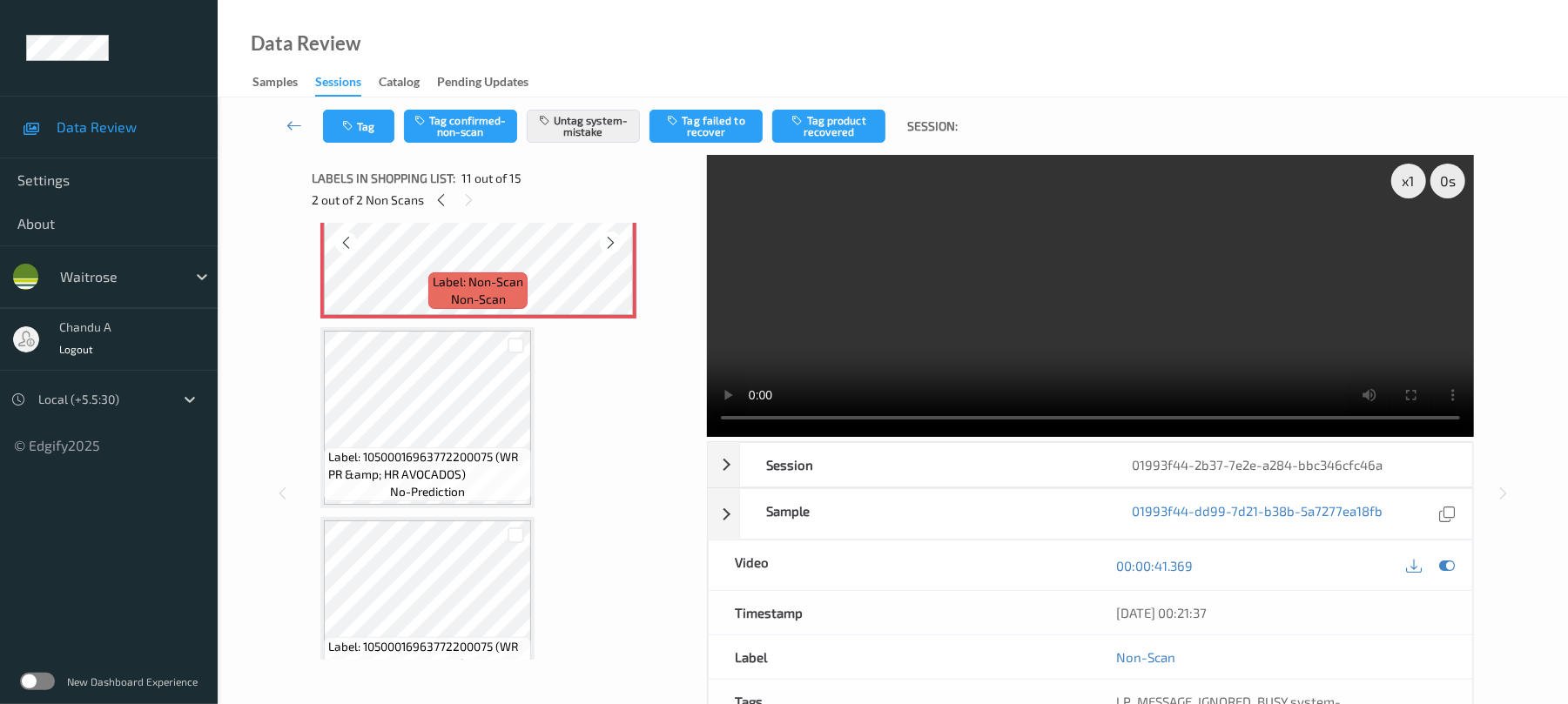
click at [462, 315] on div "Label: Non-Scan non-scan" at bounding box center [478, 228] width 317 height 181
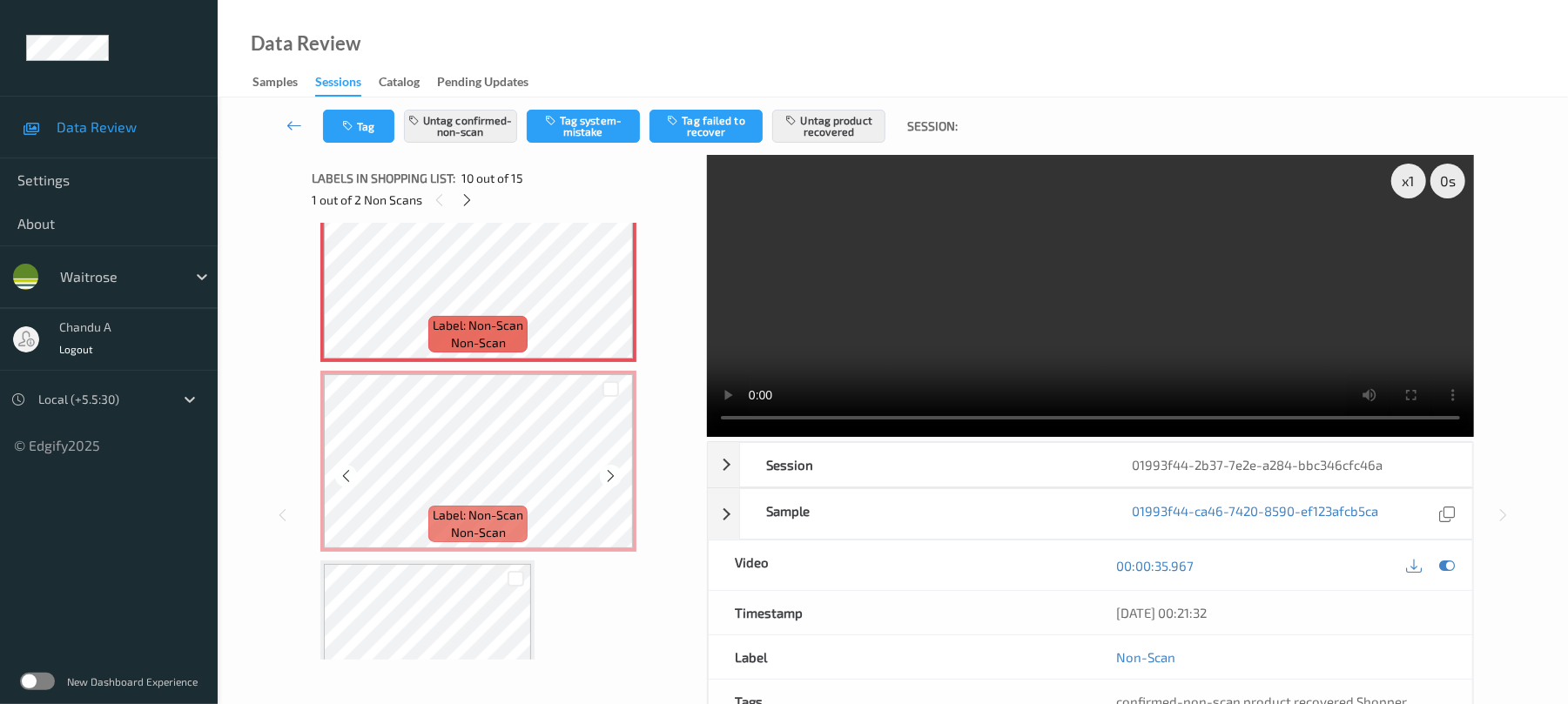
scroll to position [1759, 0]
click at [613, 287] on icon at bounding box center [611, 285] width 15 height 16
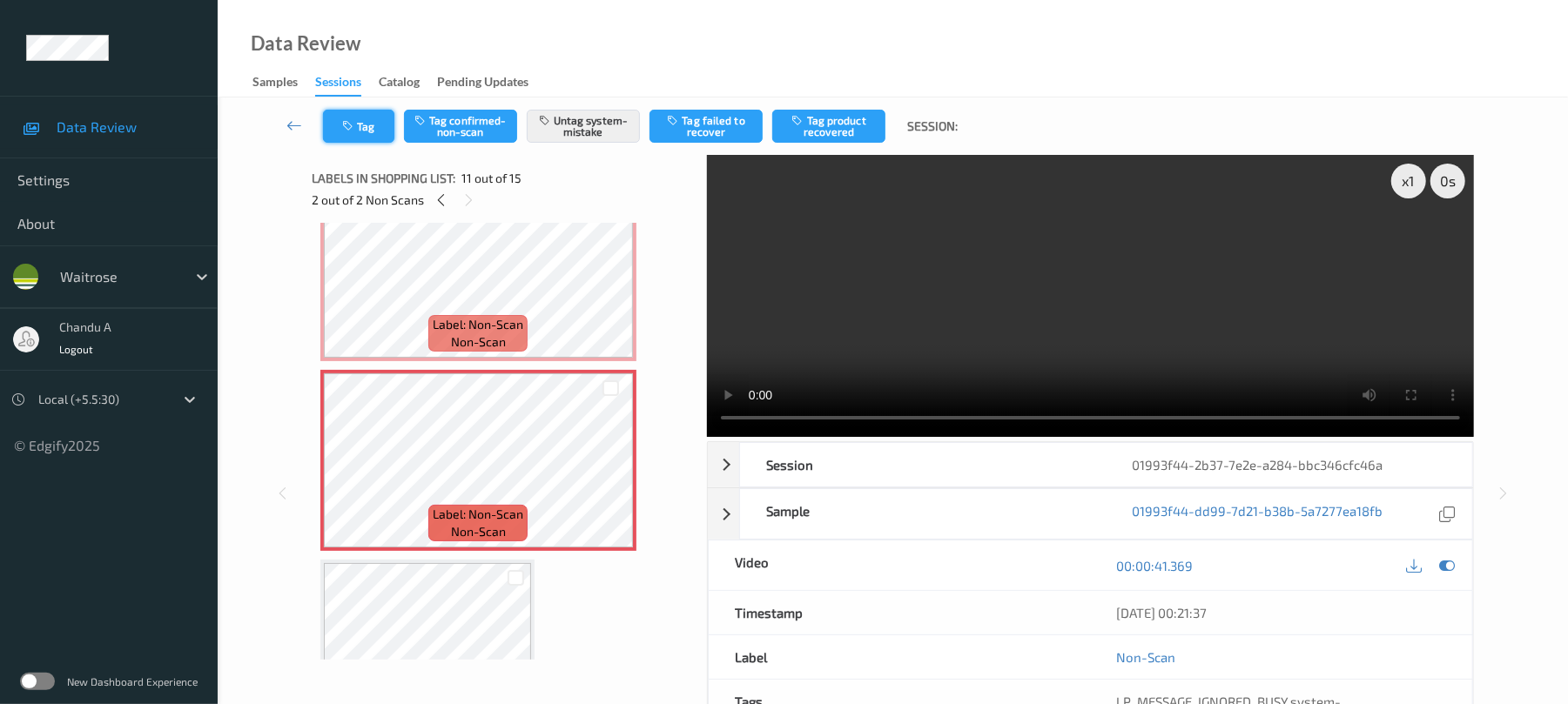
click at [370, 131] on button "Tag" at bounding box center [359, 126] width 71 height 33
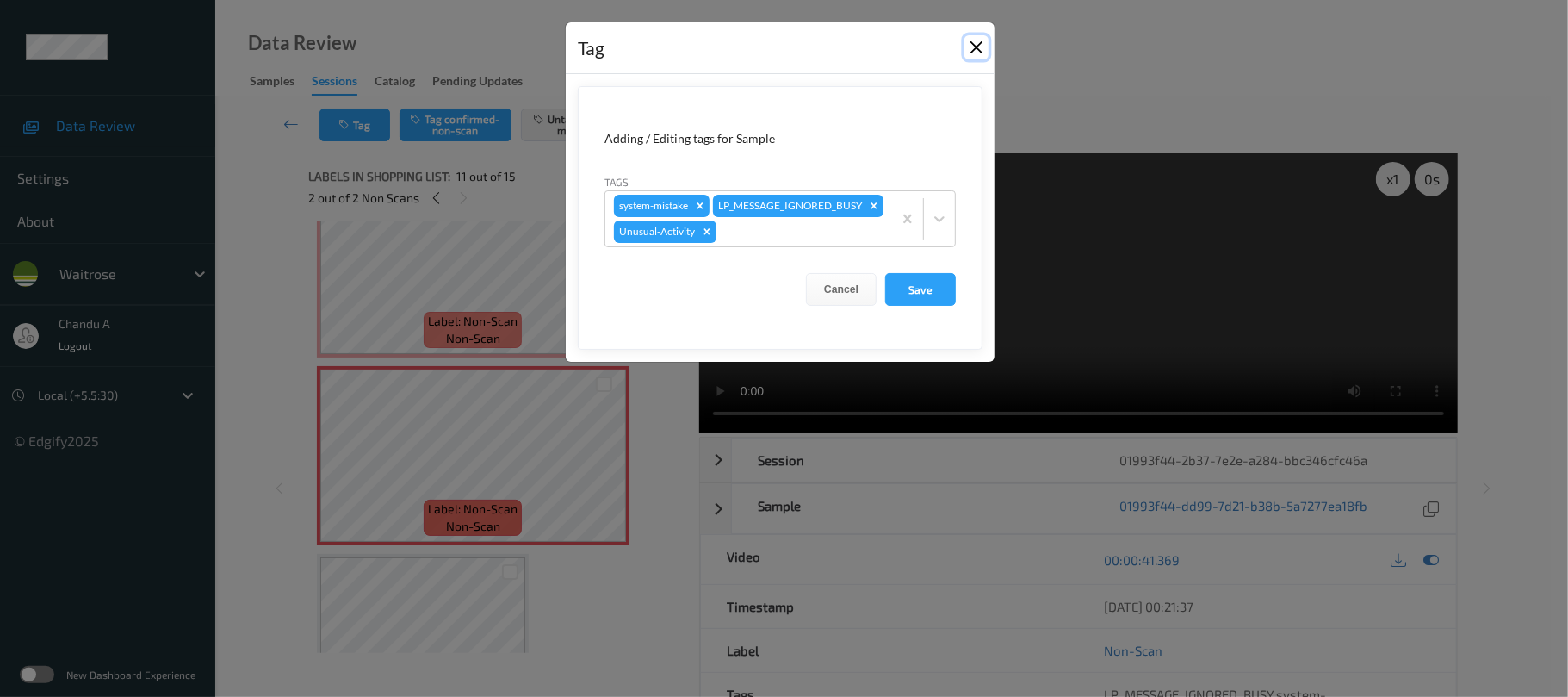
click at [974, 49] on button "Close" at bounding box center [976, 47] width 24 height 24
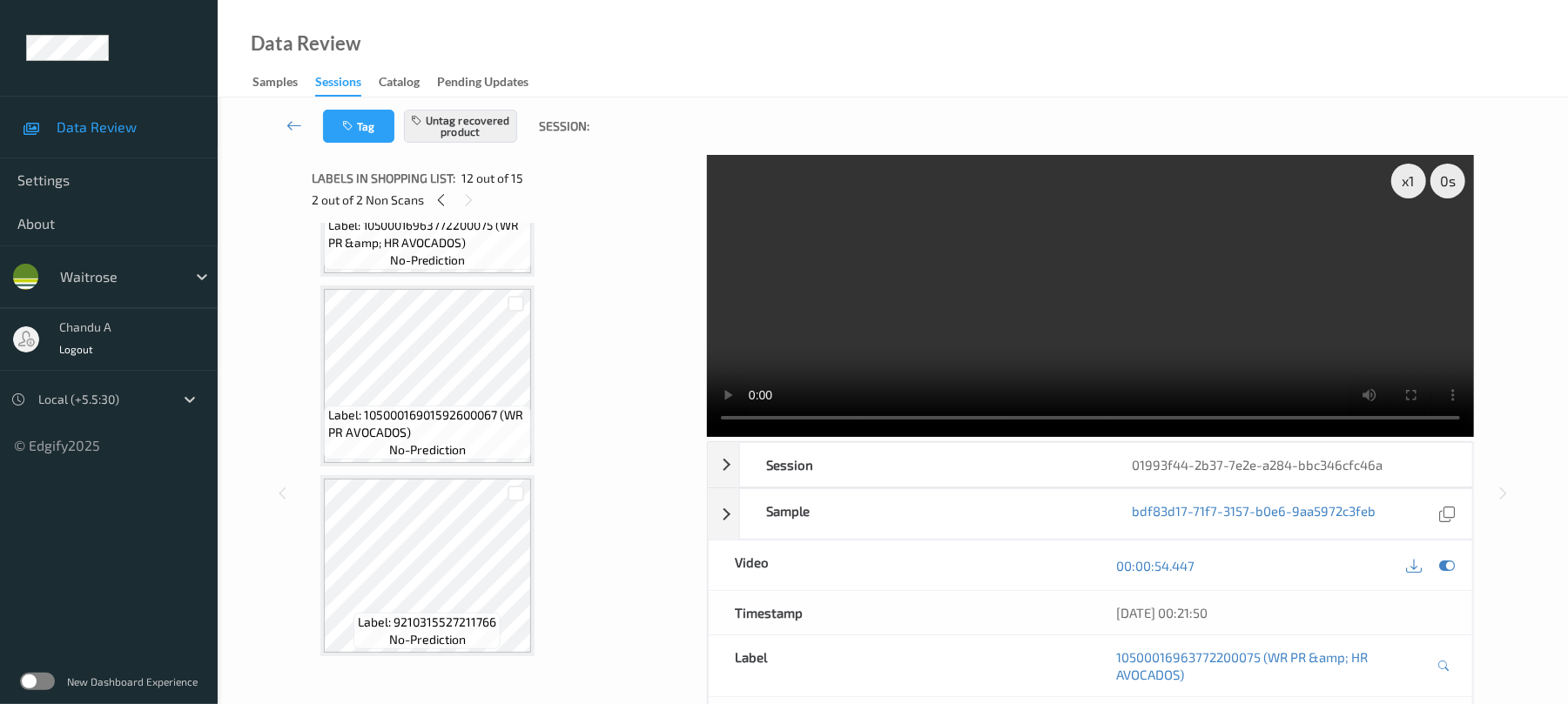
scroll to position [2416, 0]
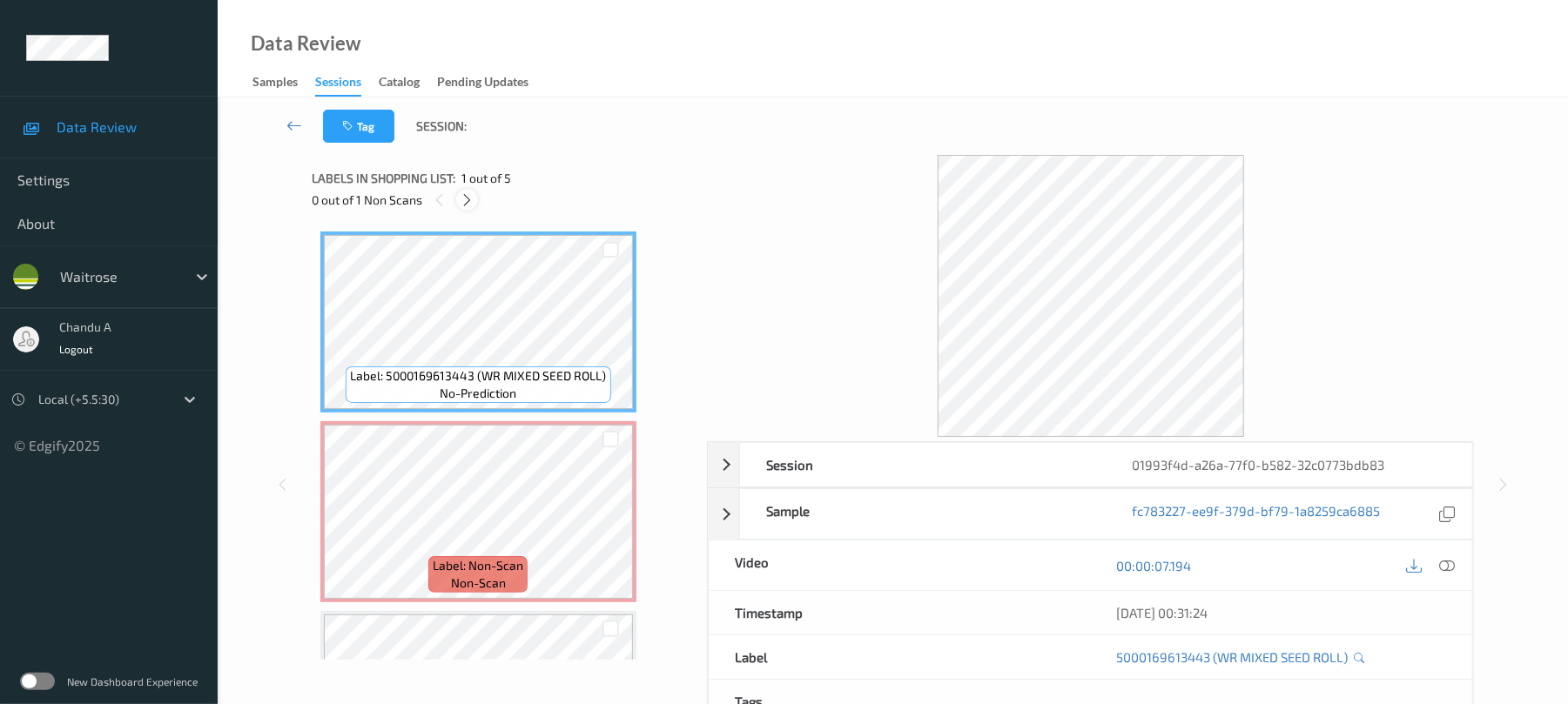
click at [461, 196] on icon at bounding box center [467, 199] width 15 height 16
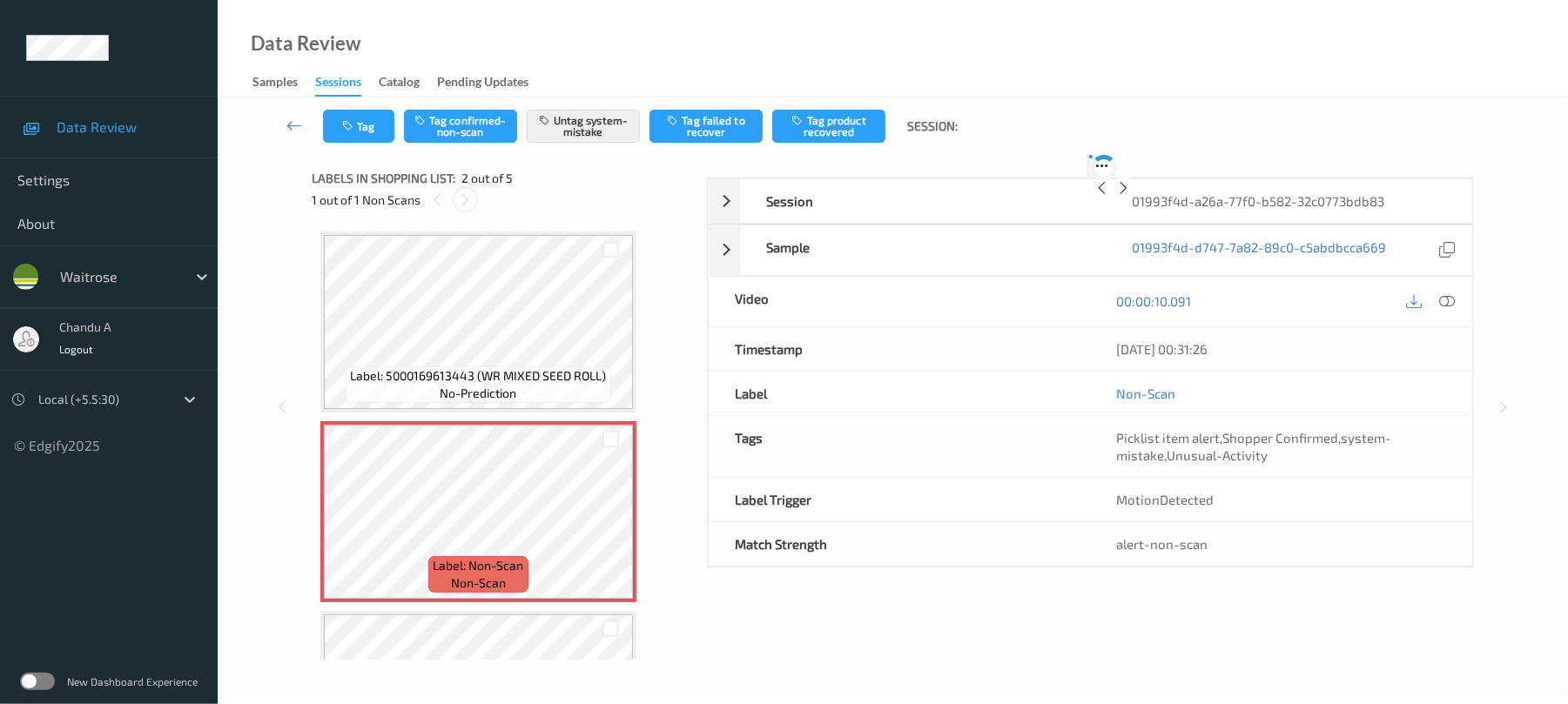
scroll to position [9, 0]
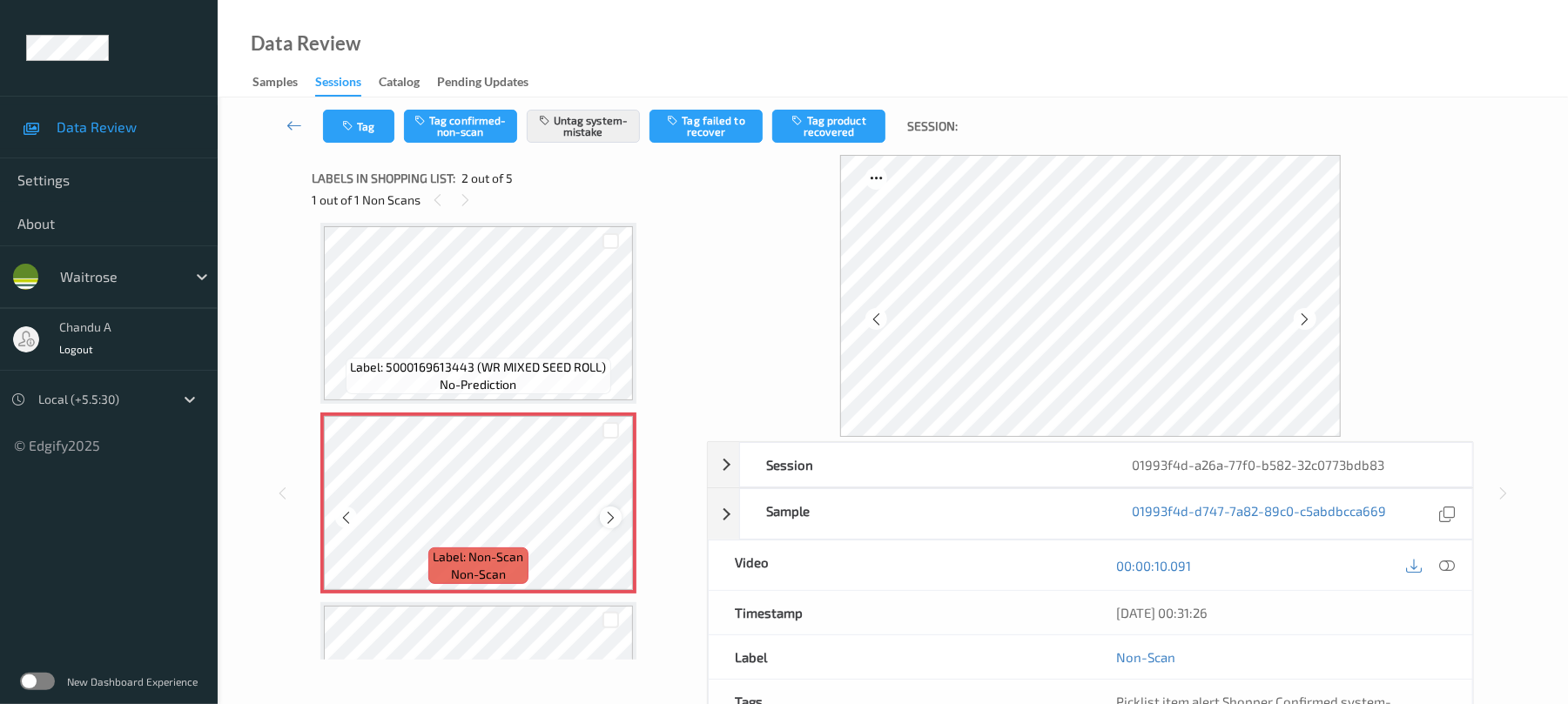
click at [613, 508] on div at bounding box center [611, 517] width 22 height 22
click at [366, 122] on button "Tag" at bounding box center [359, 126] width 71 height 33
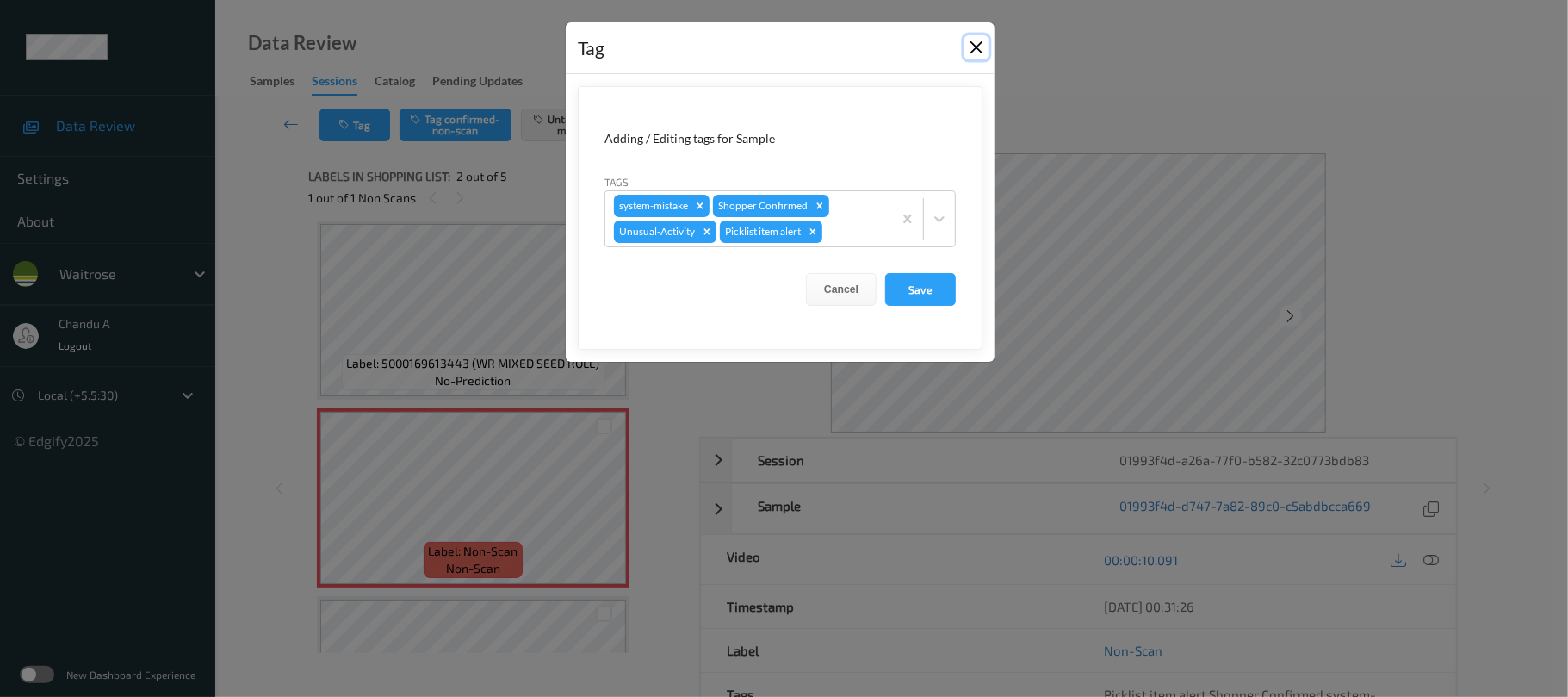
click at [973, 53] on button "Close" at bounding box center [976, 47] width 24 height 24
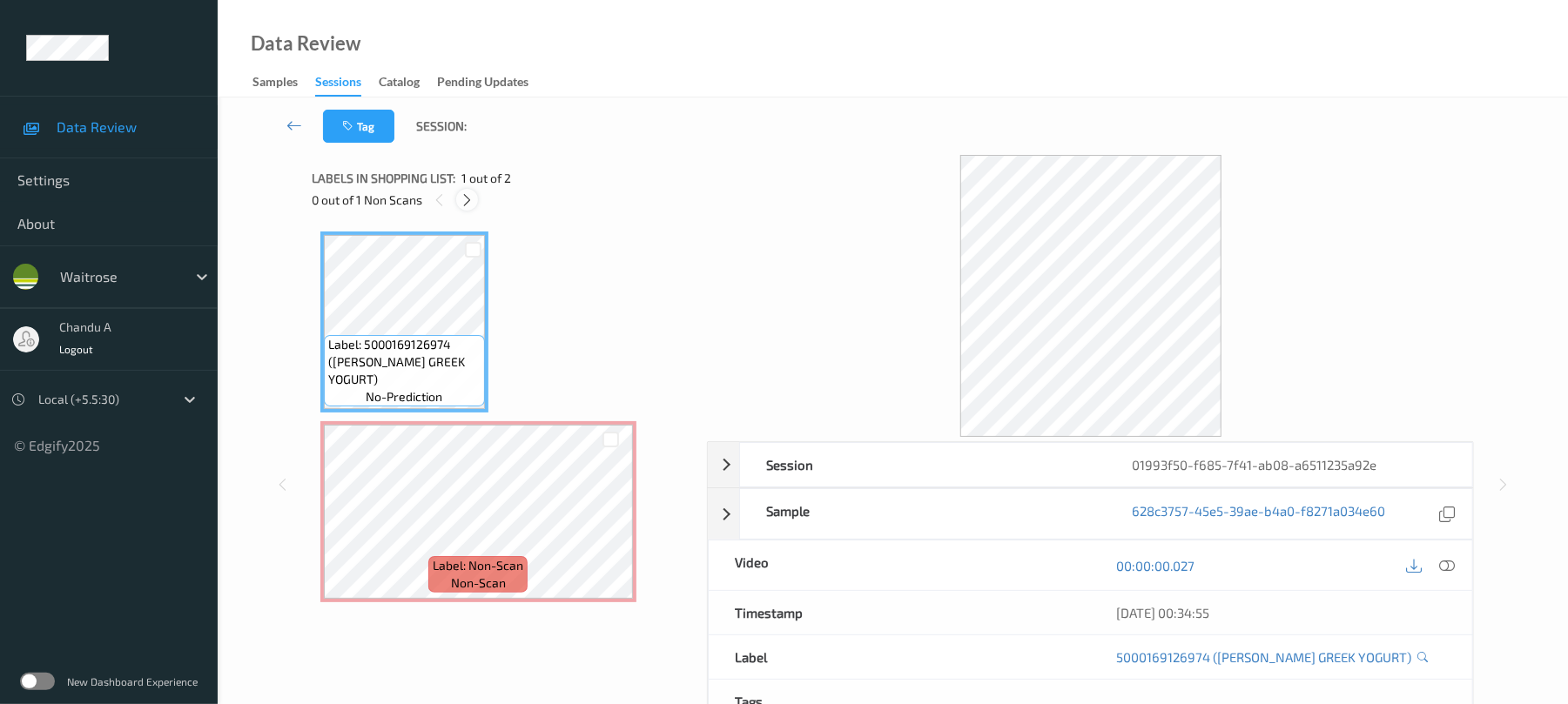
click at [467, 192] on icon at bounding box center [467, 199] width 15 height 16
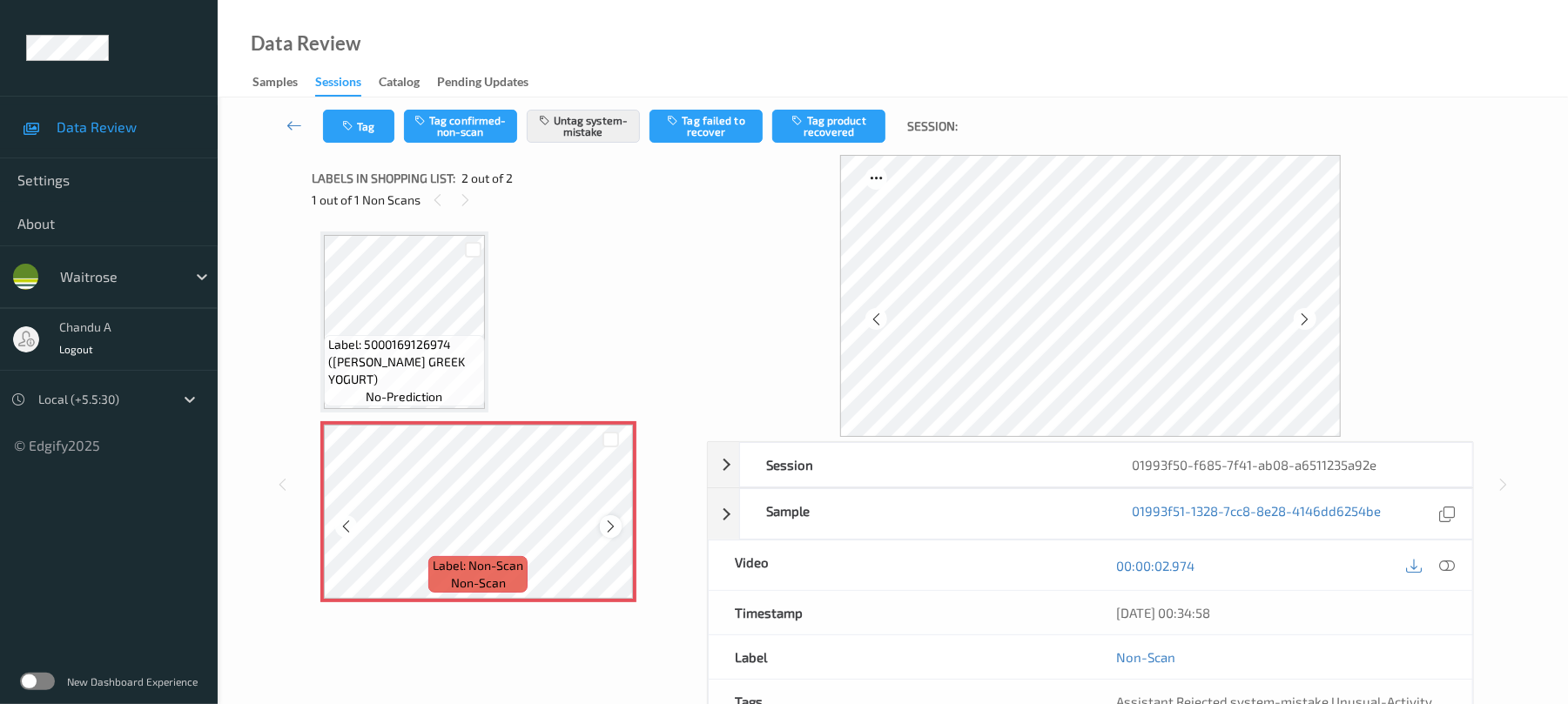
click at [613, 533] on icon at bounding box center [611, 526] width 15 height 16
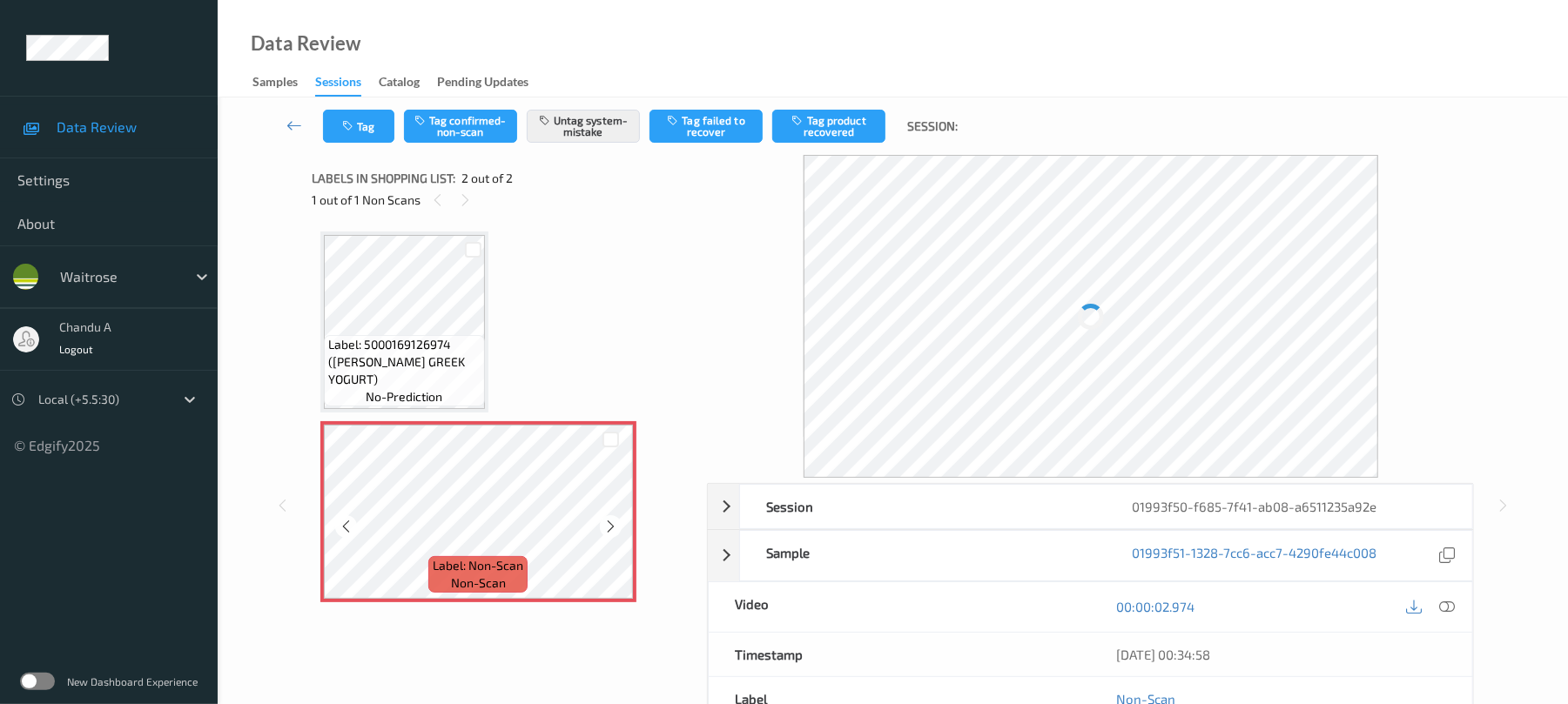
click at [613, 533] on icon at bounding box center [611, 526] width 15 height 16
click at [357, 119] on button "Tag" at bounding box center [359, 126] width 71 height 33
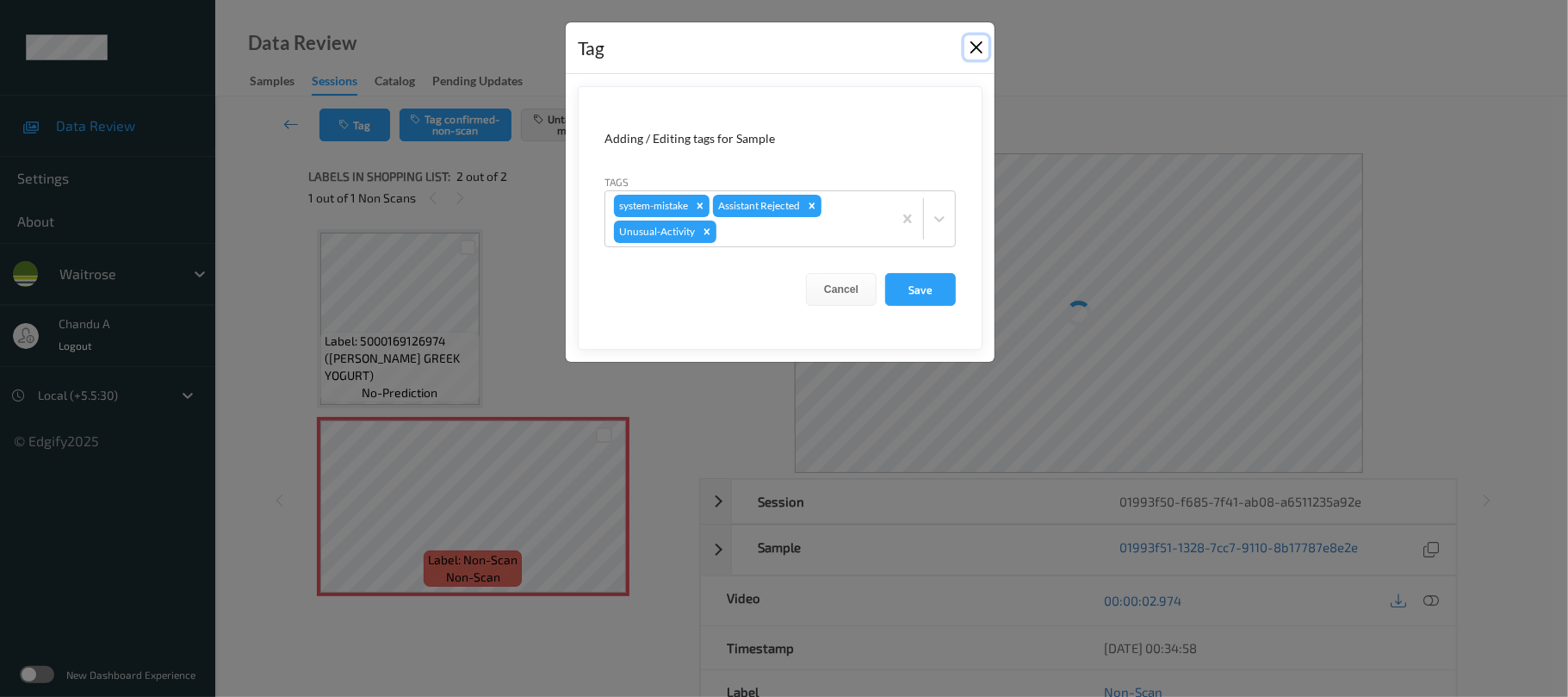
click at [976, 52] on button "Close" at bounding box center [976, 47] width 24 height 24
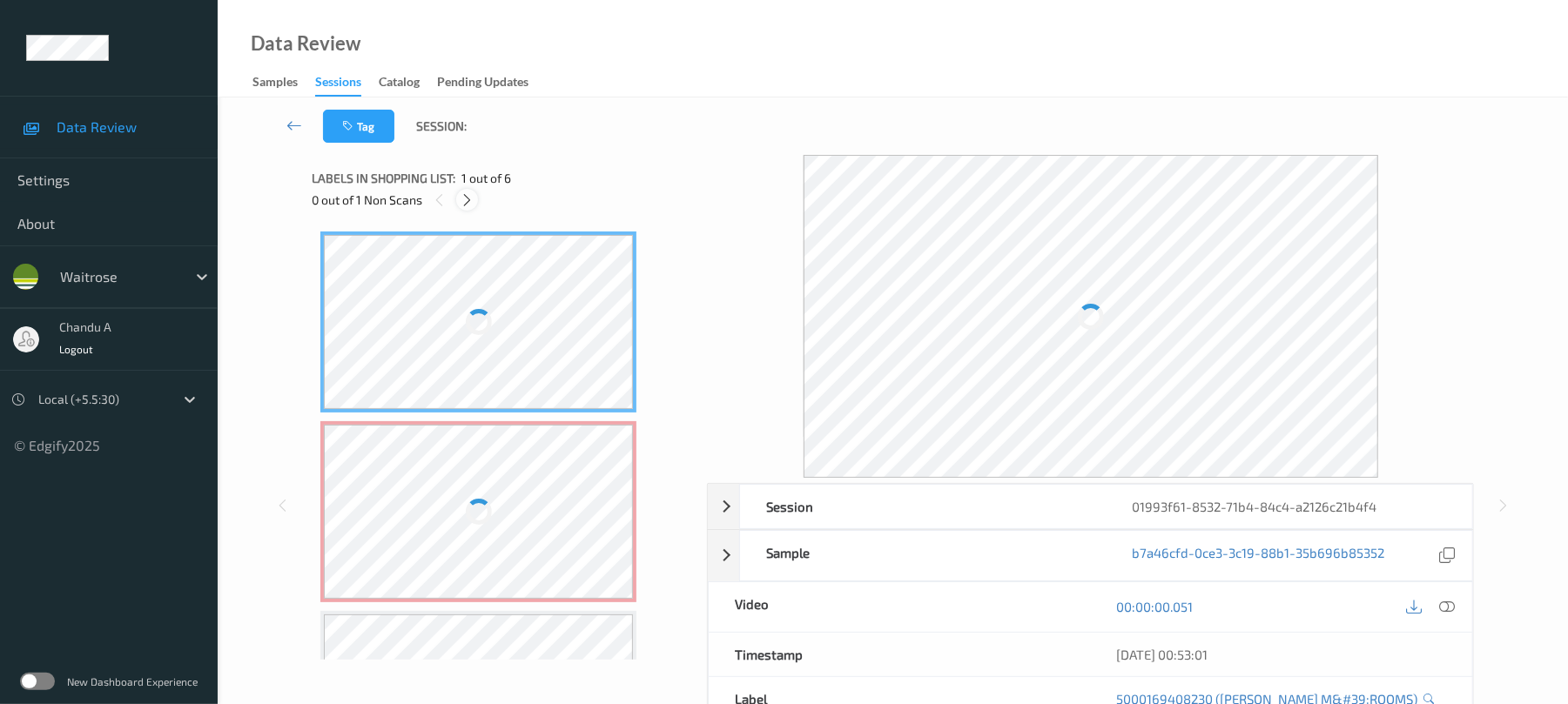
click at [465, 196] on icon at bounding box center [467, 199] width 15 height 16
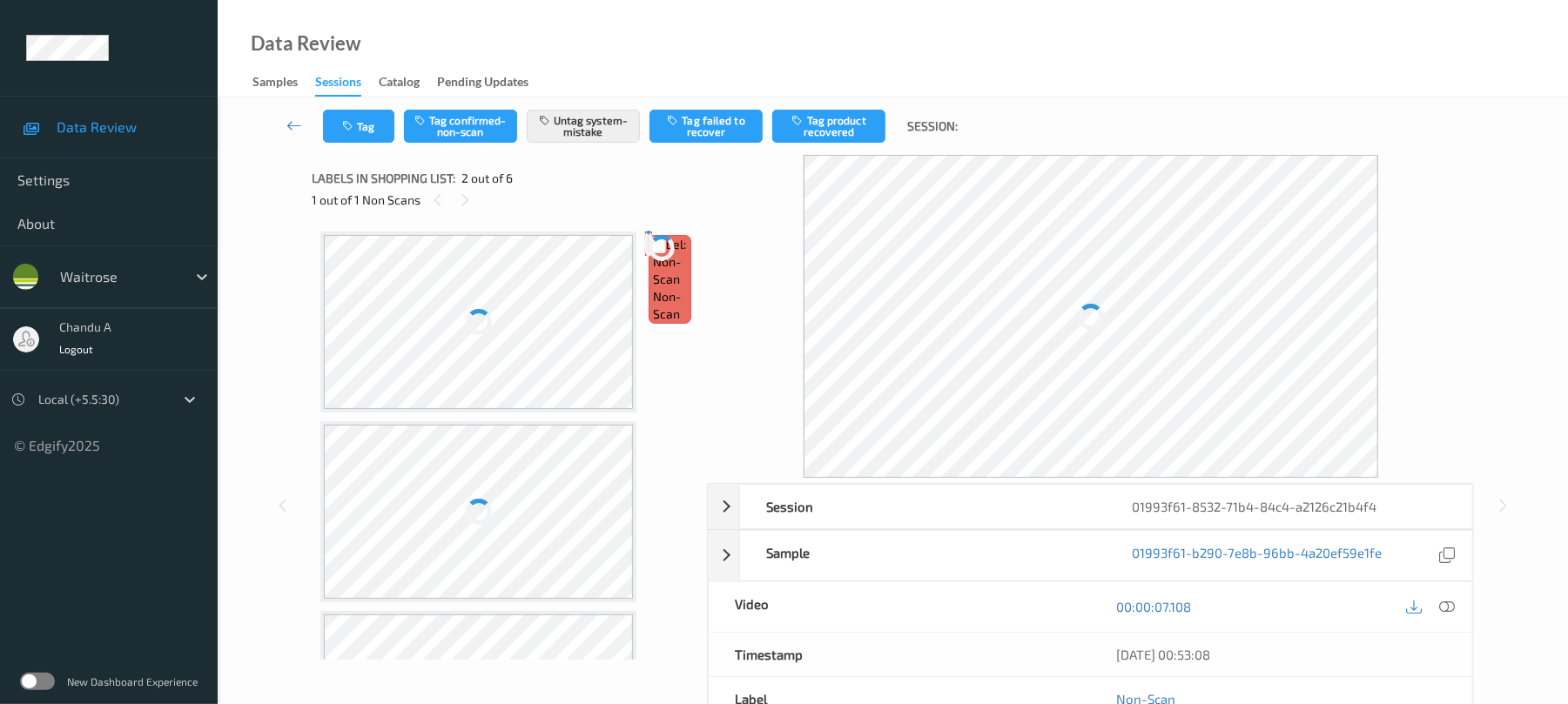
scroll to position [9, 0]
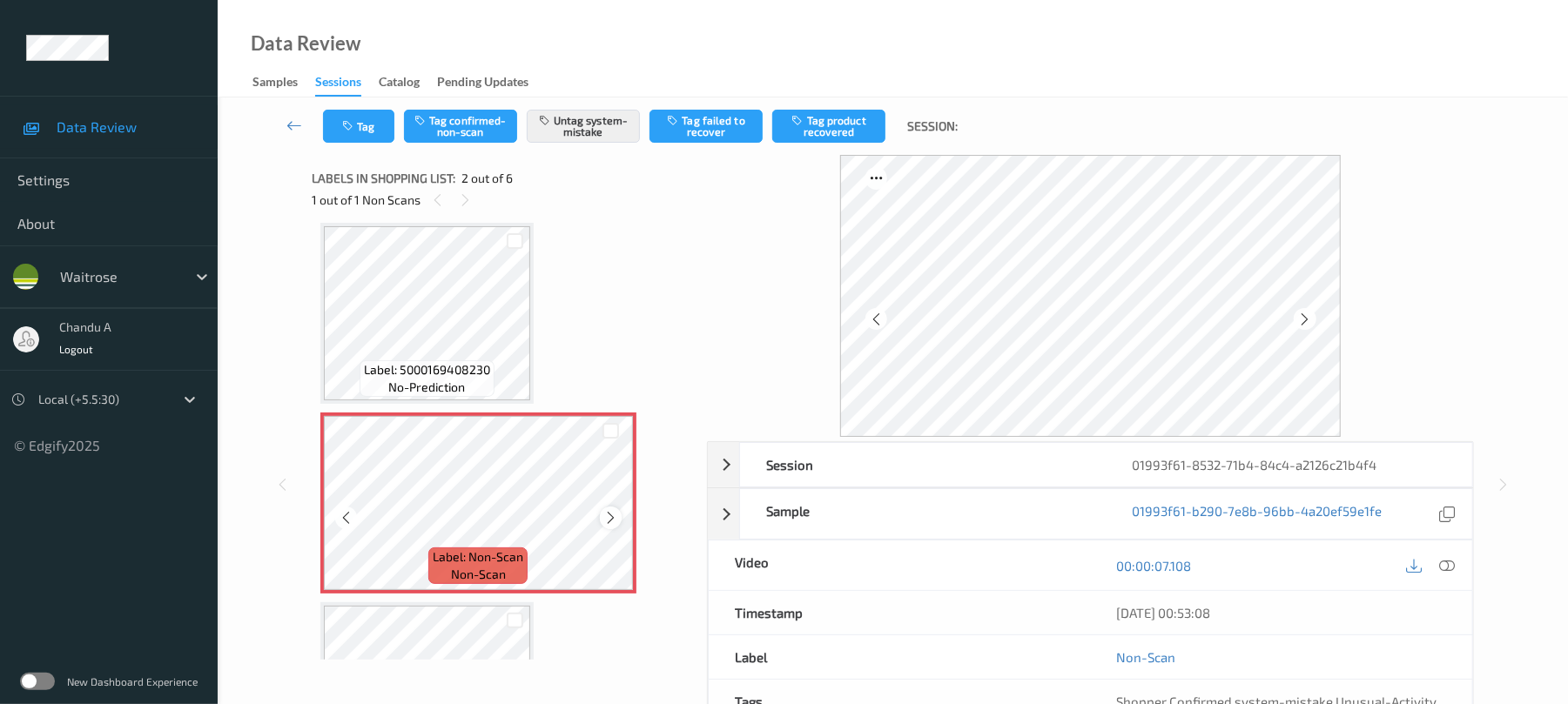
click at [614, 513] on icon at bounding box center [611, 517] width 15 height 16
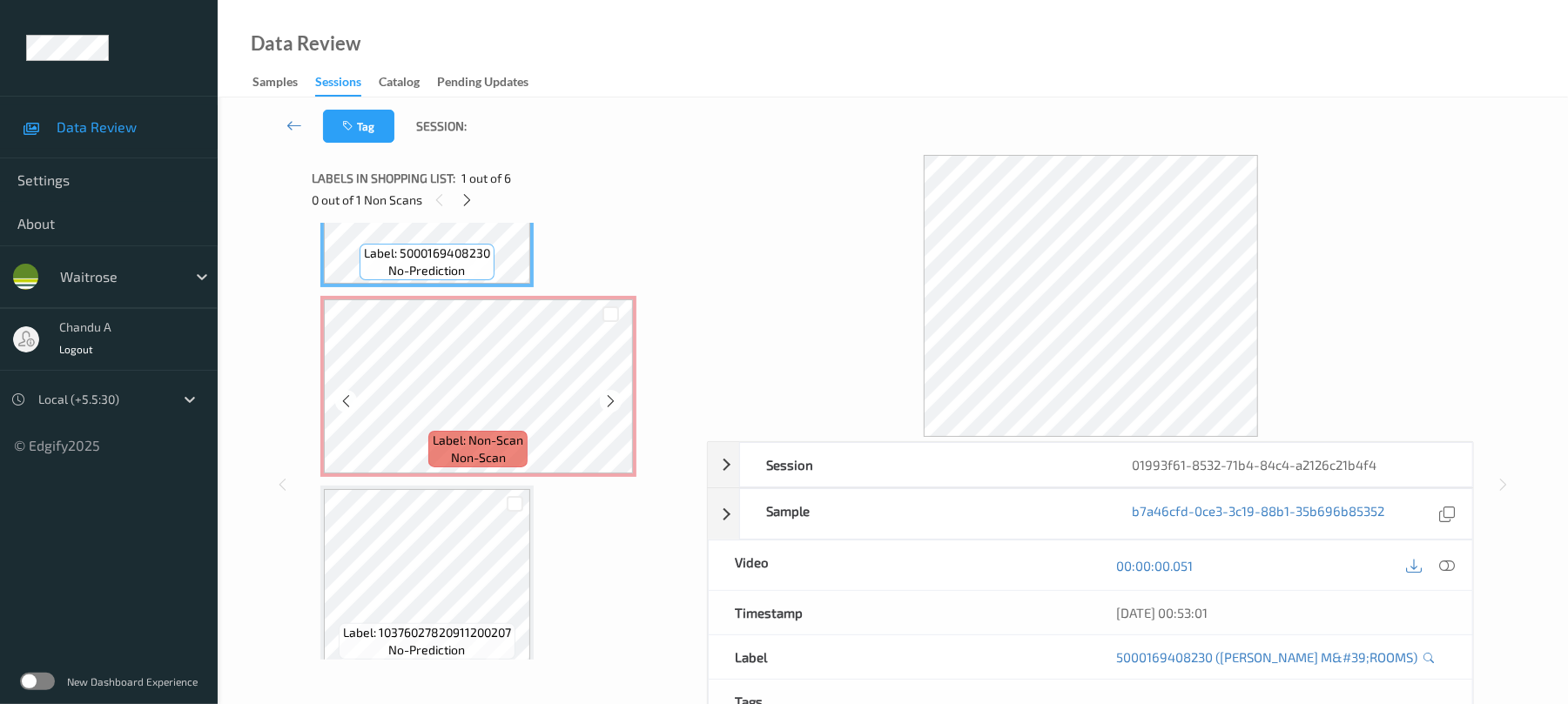
scroll to position [241, 0]
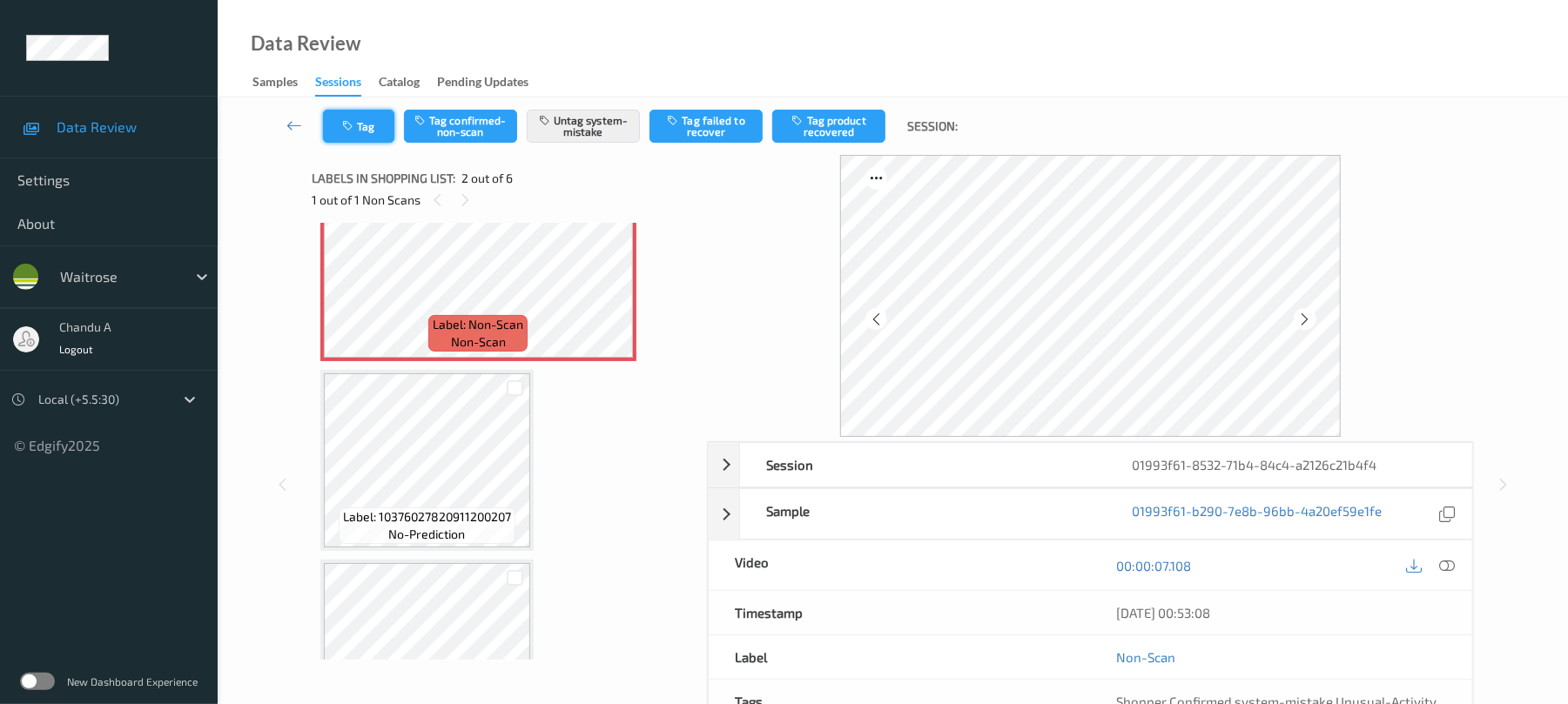
click at [371, 130] on button "Tag" at bounding box center [359, 126] width 71 height 33
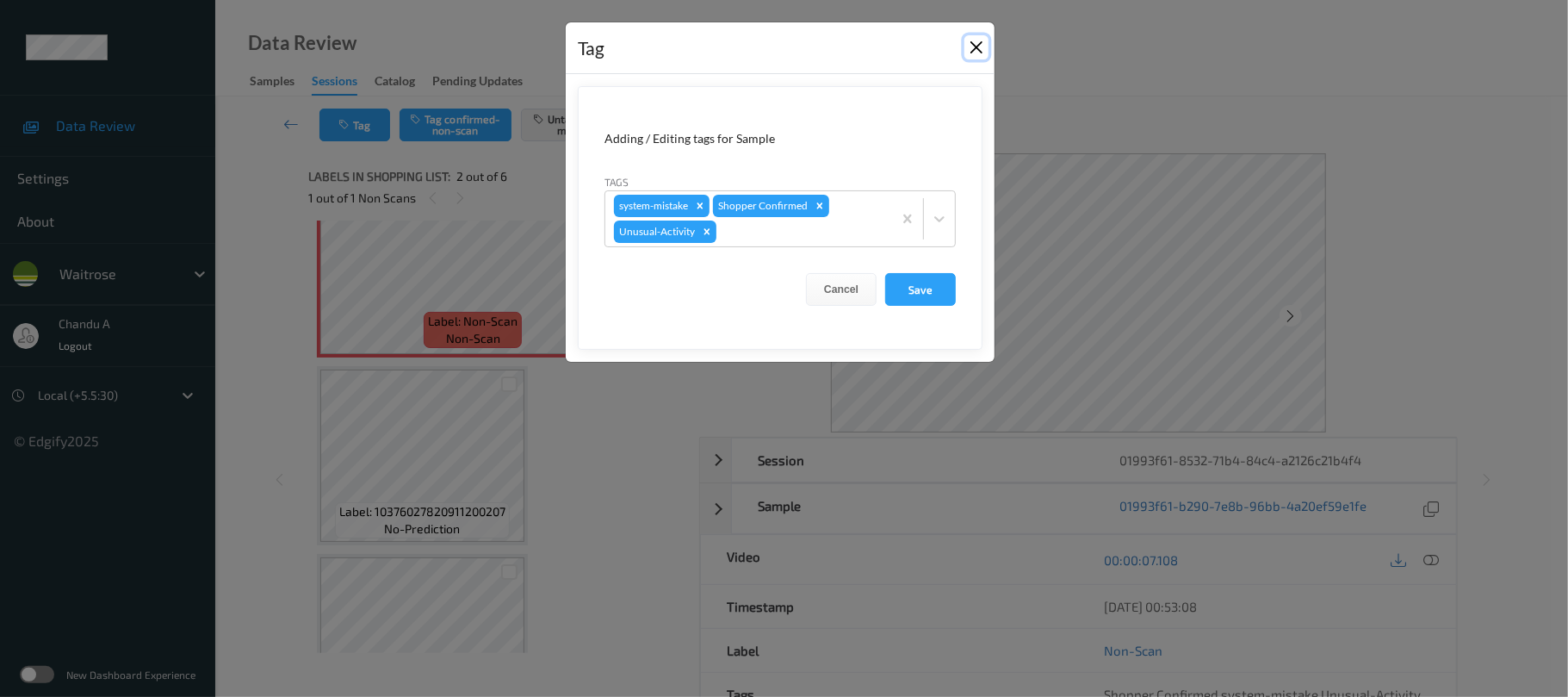
click at [969, 50] on button "Close" at bounding box center [976, 47] width 24 height 24
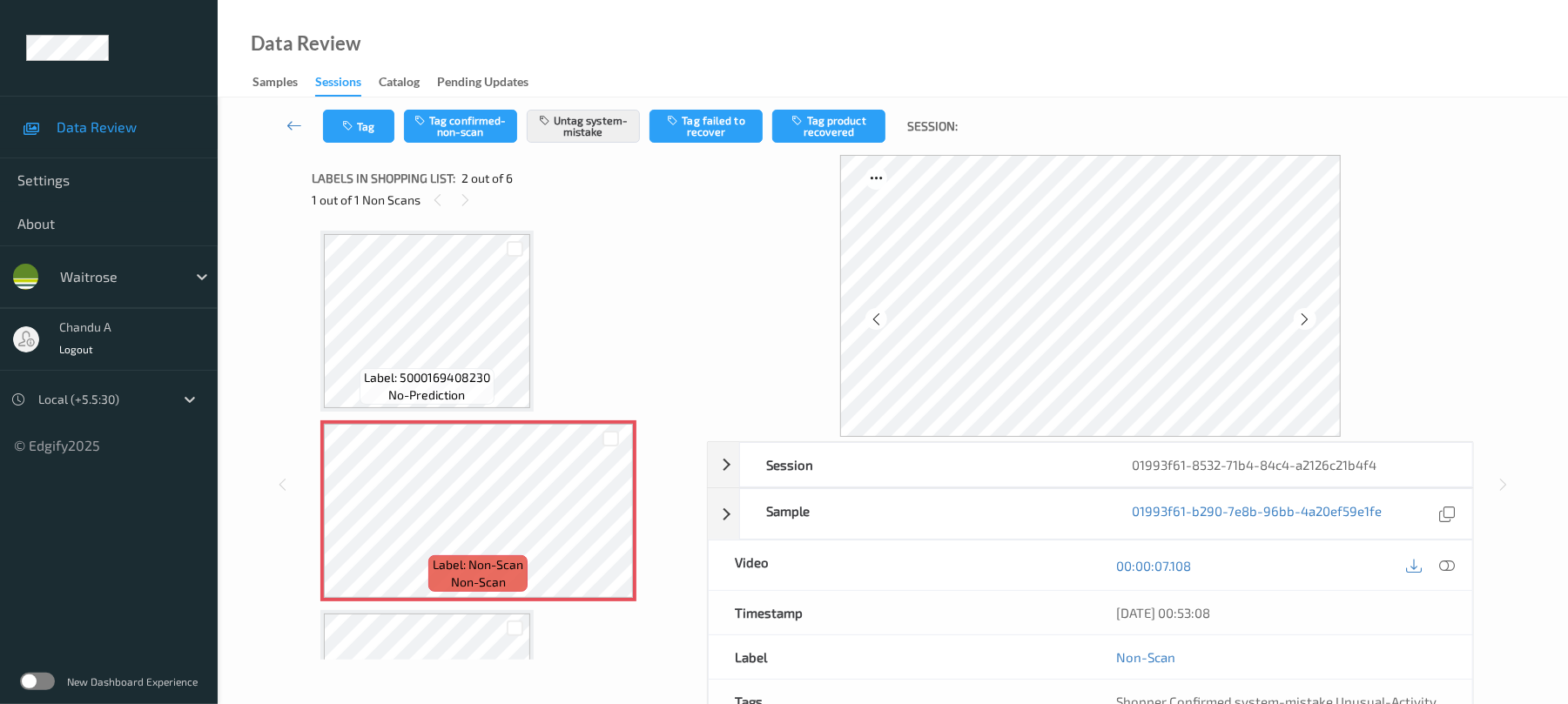
scroll to position [0, 0]
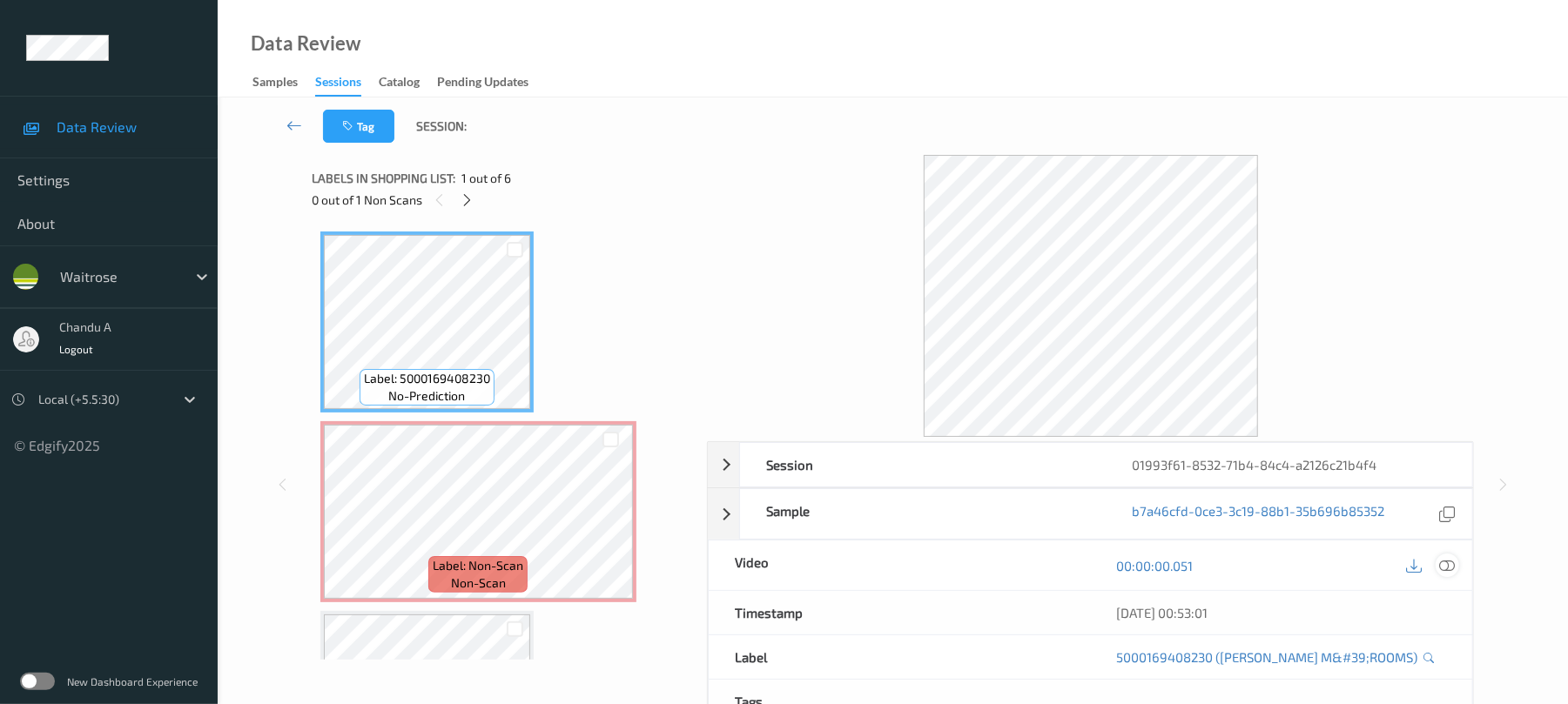
click at [1450, 561] on icon at bounding box center [1447, 565] width 16 height 16
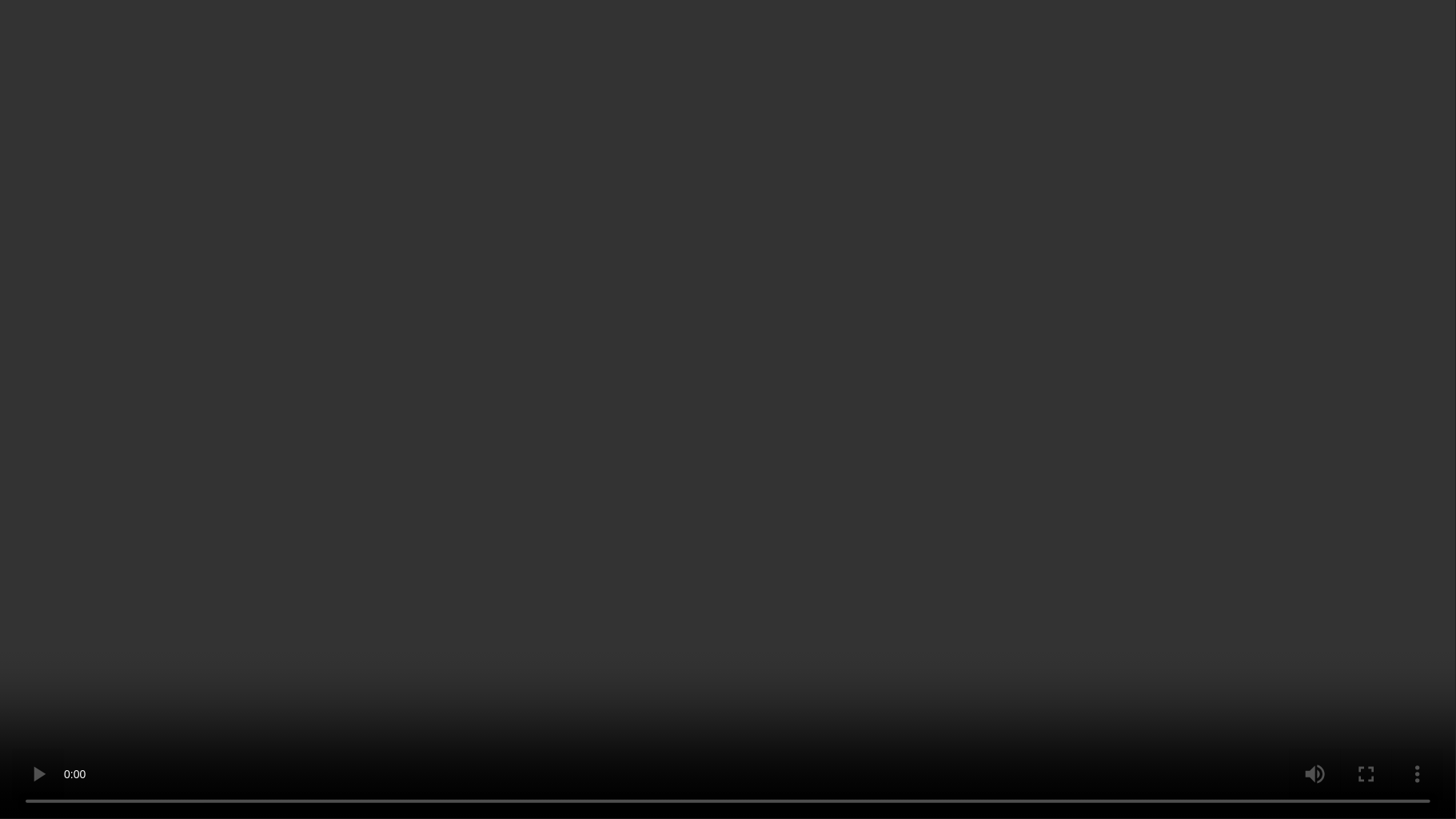
click at [701, 494] on video at bounding box center [728, 409] width 1456 height 819
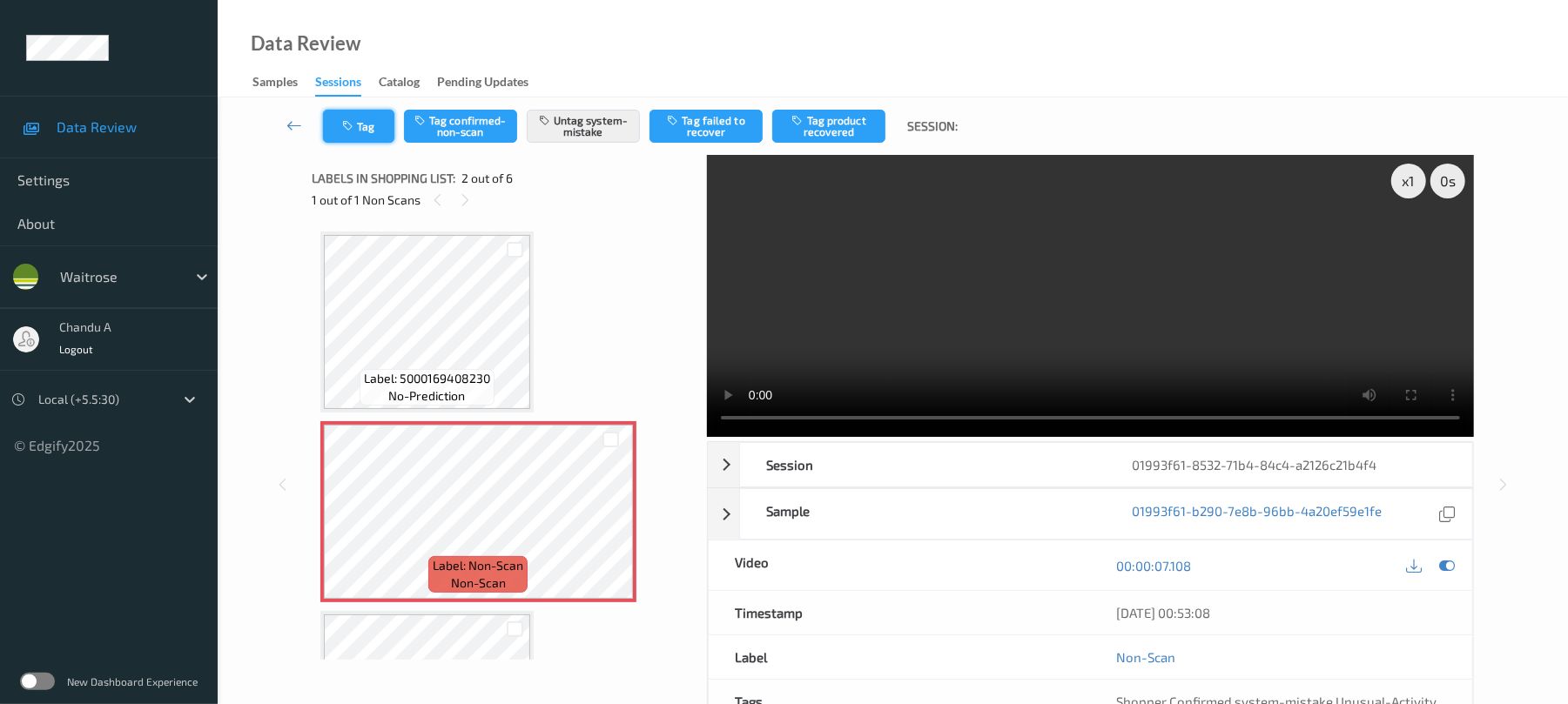
click at [374, 133] on button "Tag" at bounding box center [359, 126] width 71 height 33
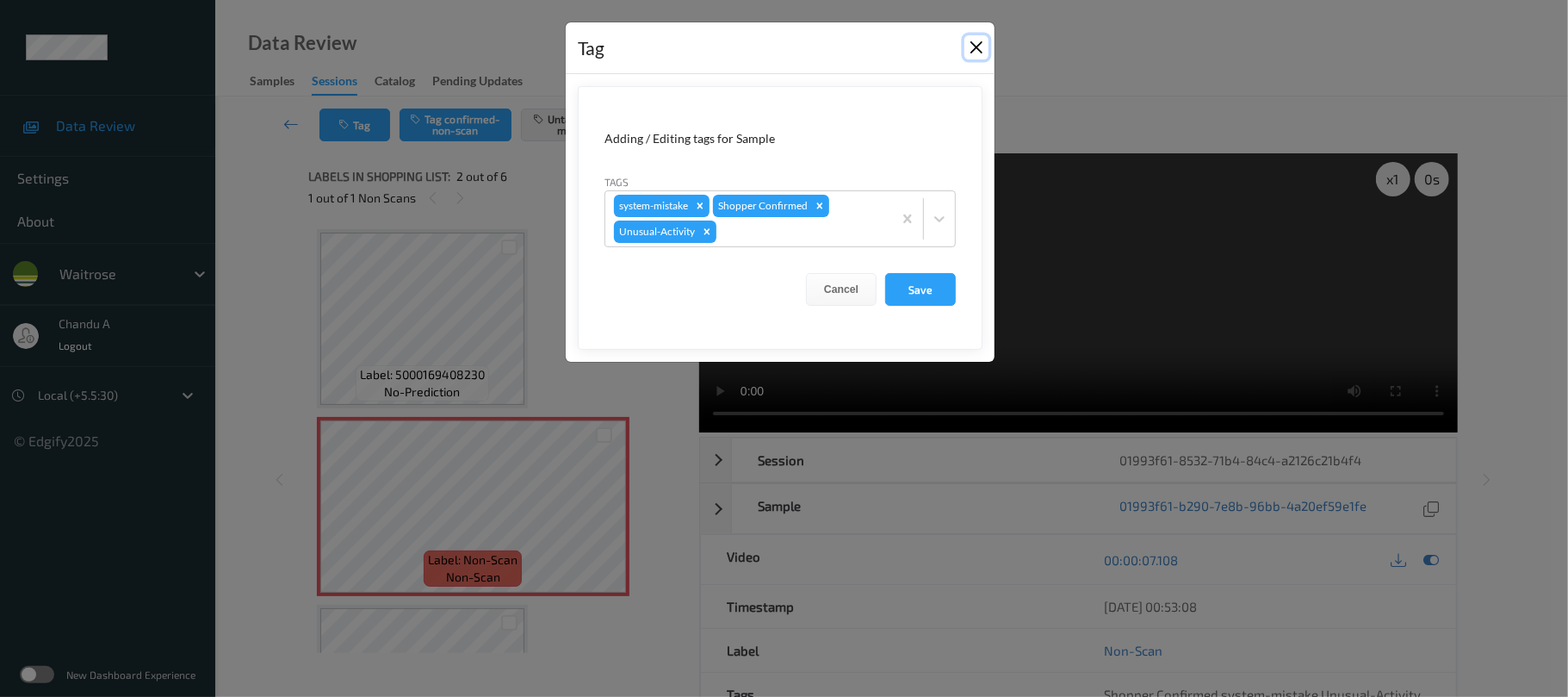
click at [976, 48] on button "Close" at bounding box center [976, 47] width 24 height 24
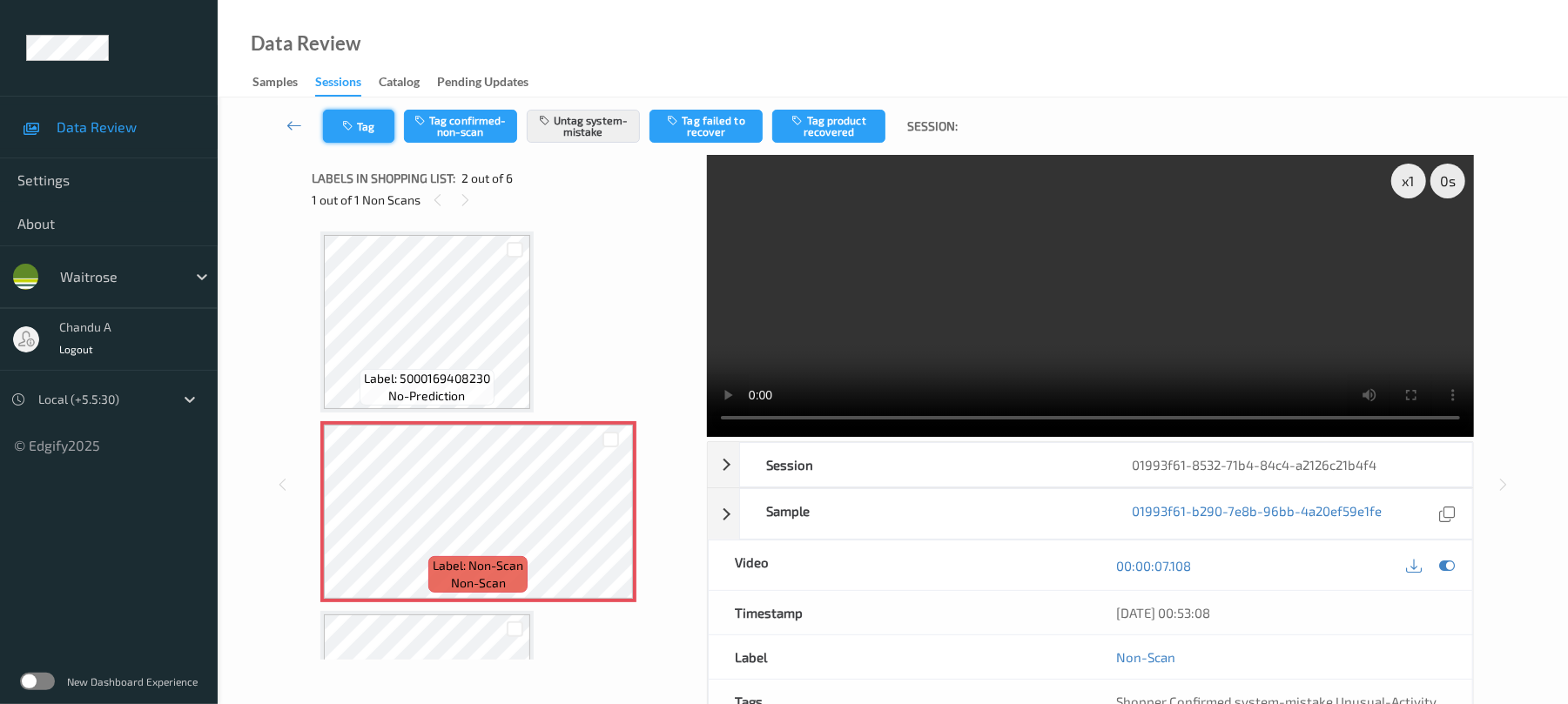
click at [353, 123] on icon "button" at bounding box center [349, 125] width 15 height 12
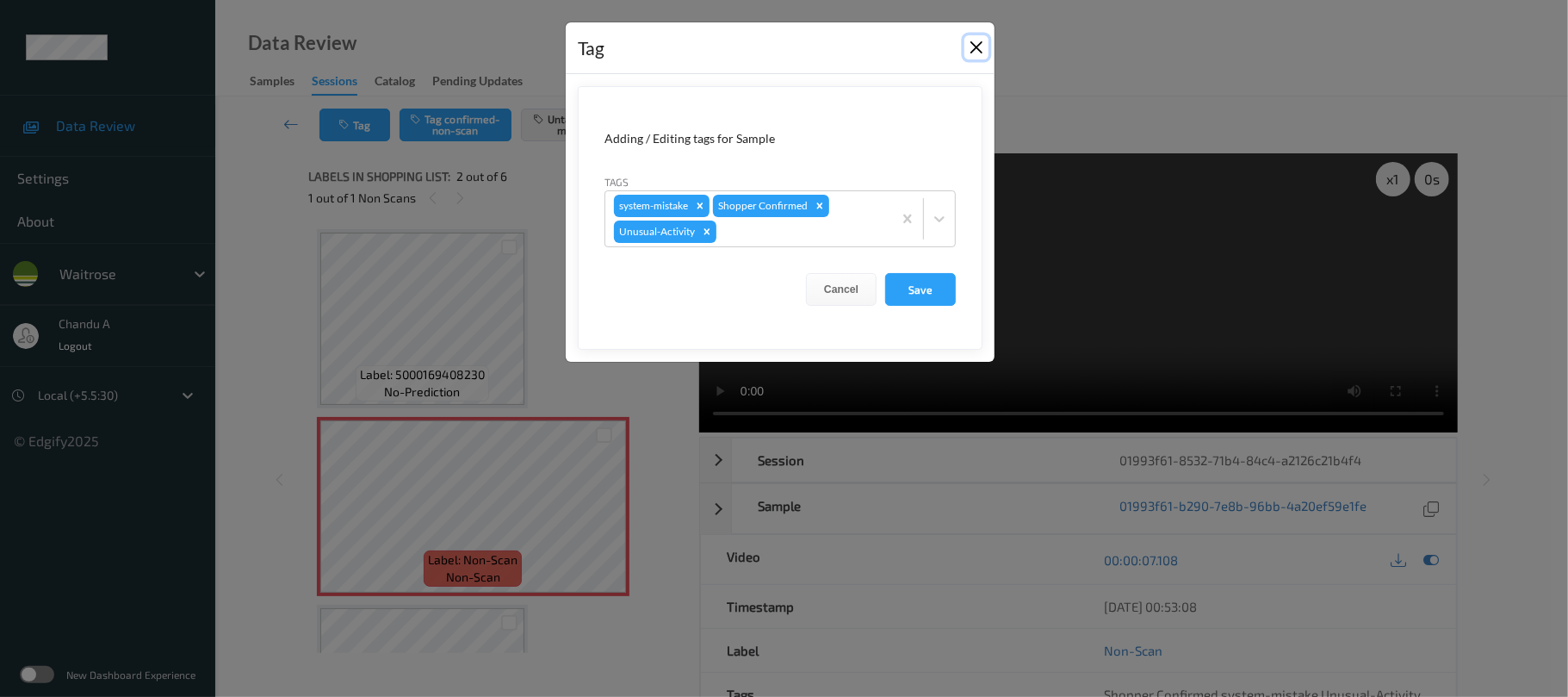
click at [973, 44] on button "Close" at bounding box center [976, 47] width 24 height 24
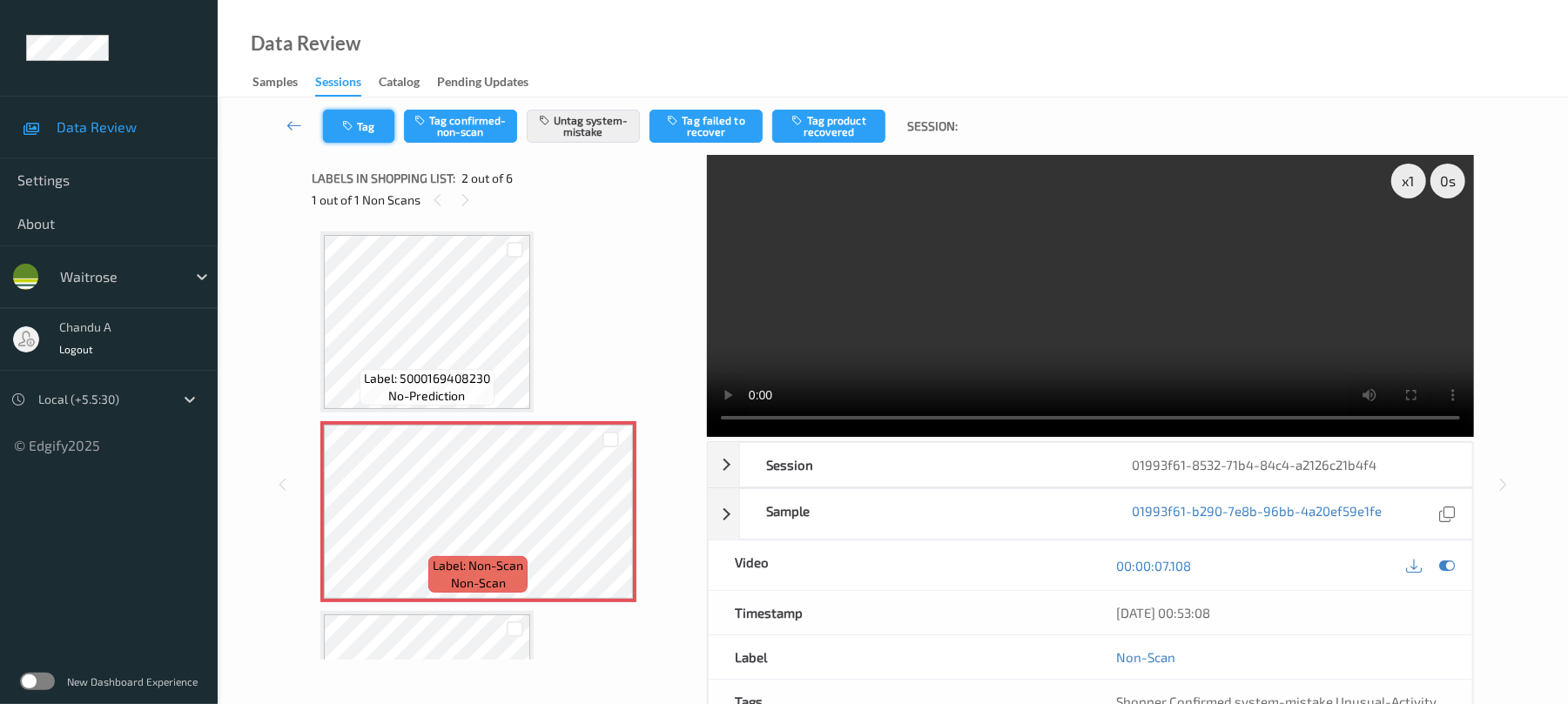
click at [360, 131] on button "Tag" at bounding box center [359, 126] width 71 height 33
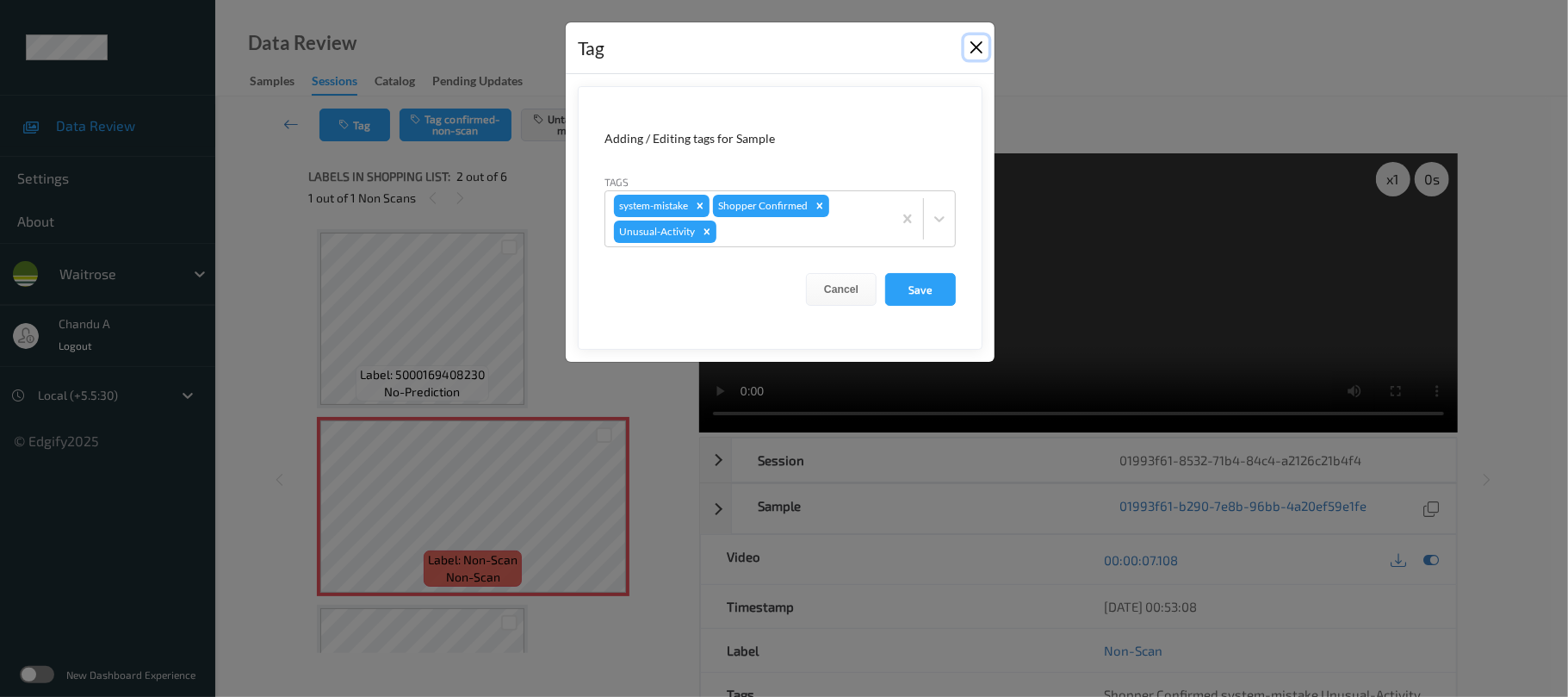
click at [973, 53] on button "Close" at bounding box center [976, 47] width 24 height 24
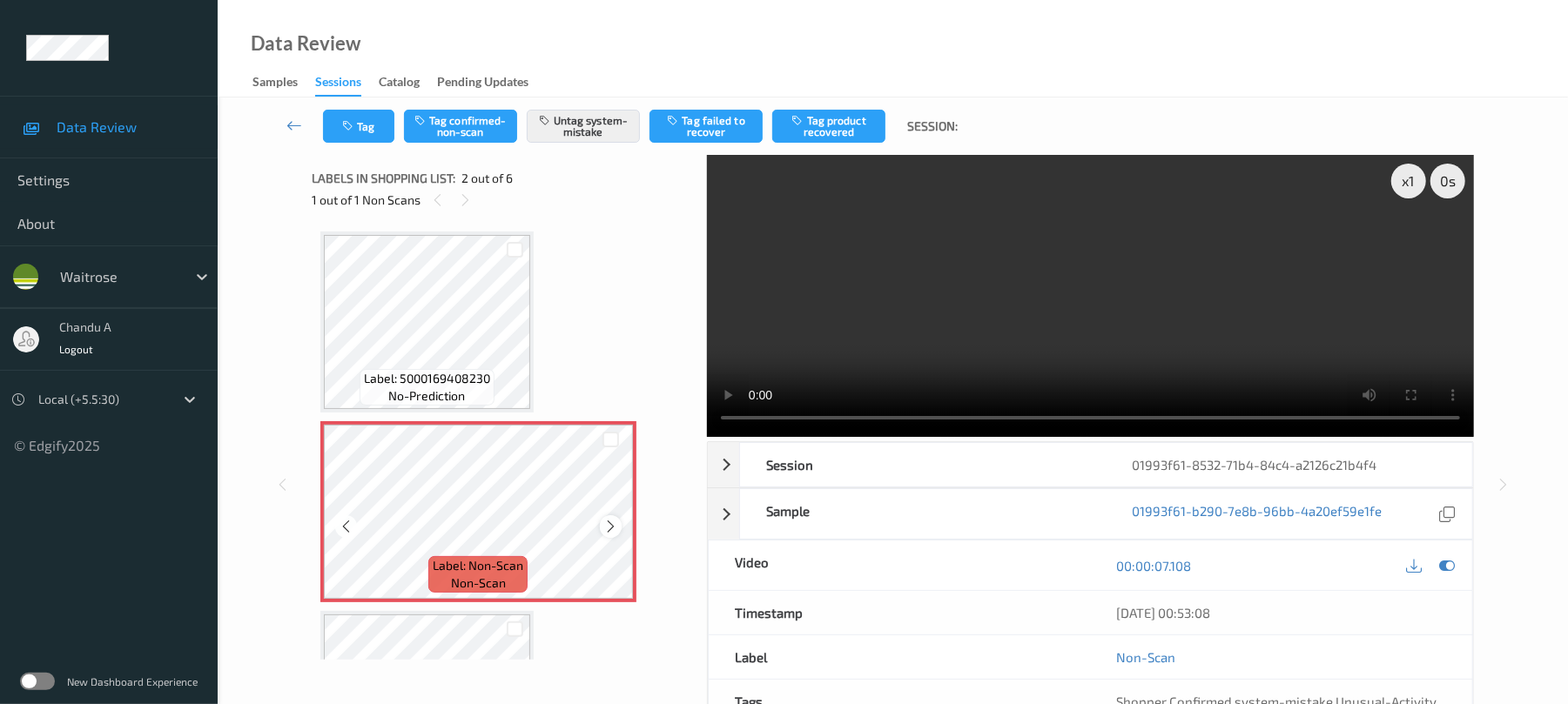
click at [613, 527] on icon at bounding box center [611, 526] width 15 height 16
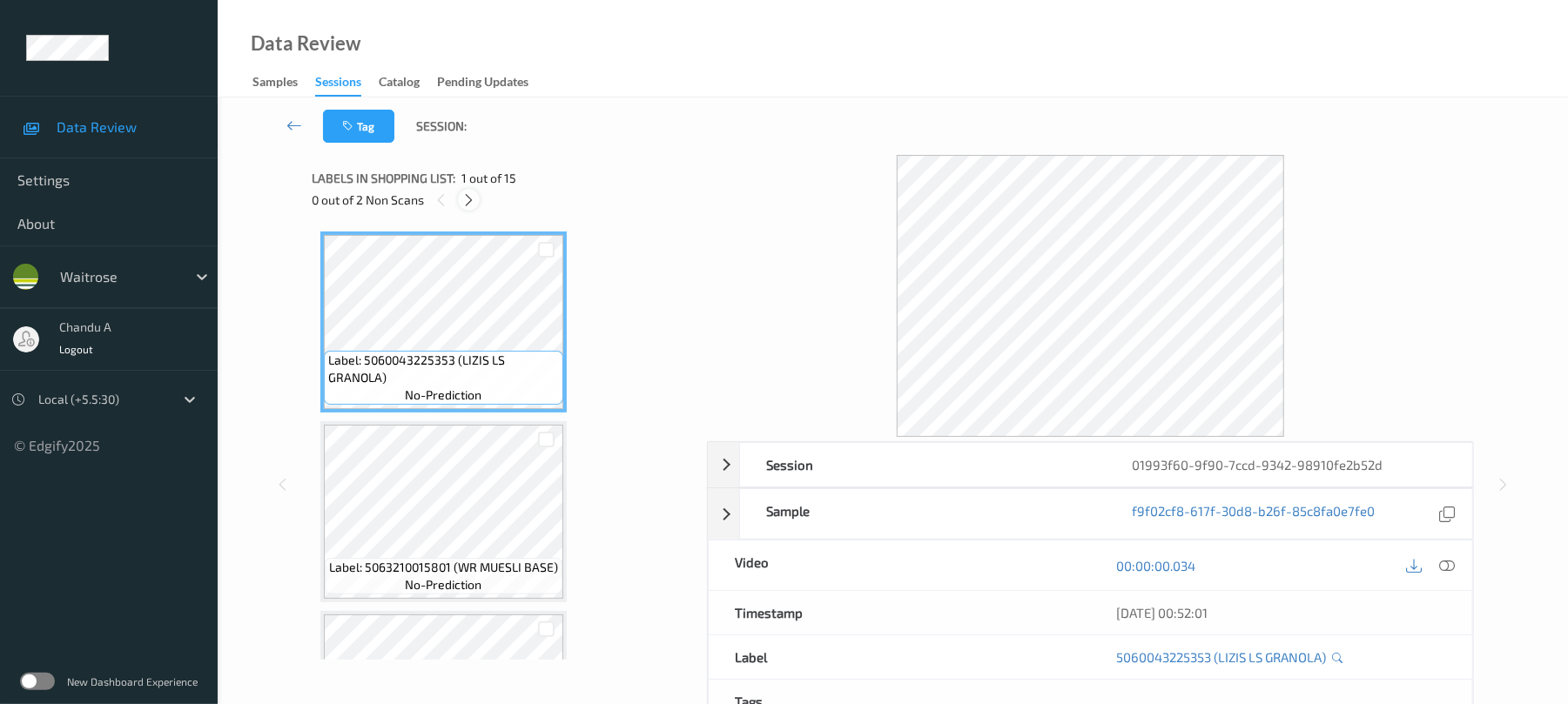
click at [470, 197] on icon at bounding box center [469, 199] width 15 height 16
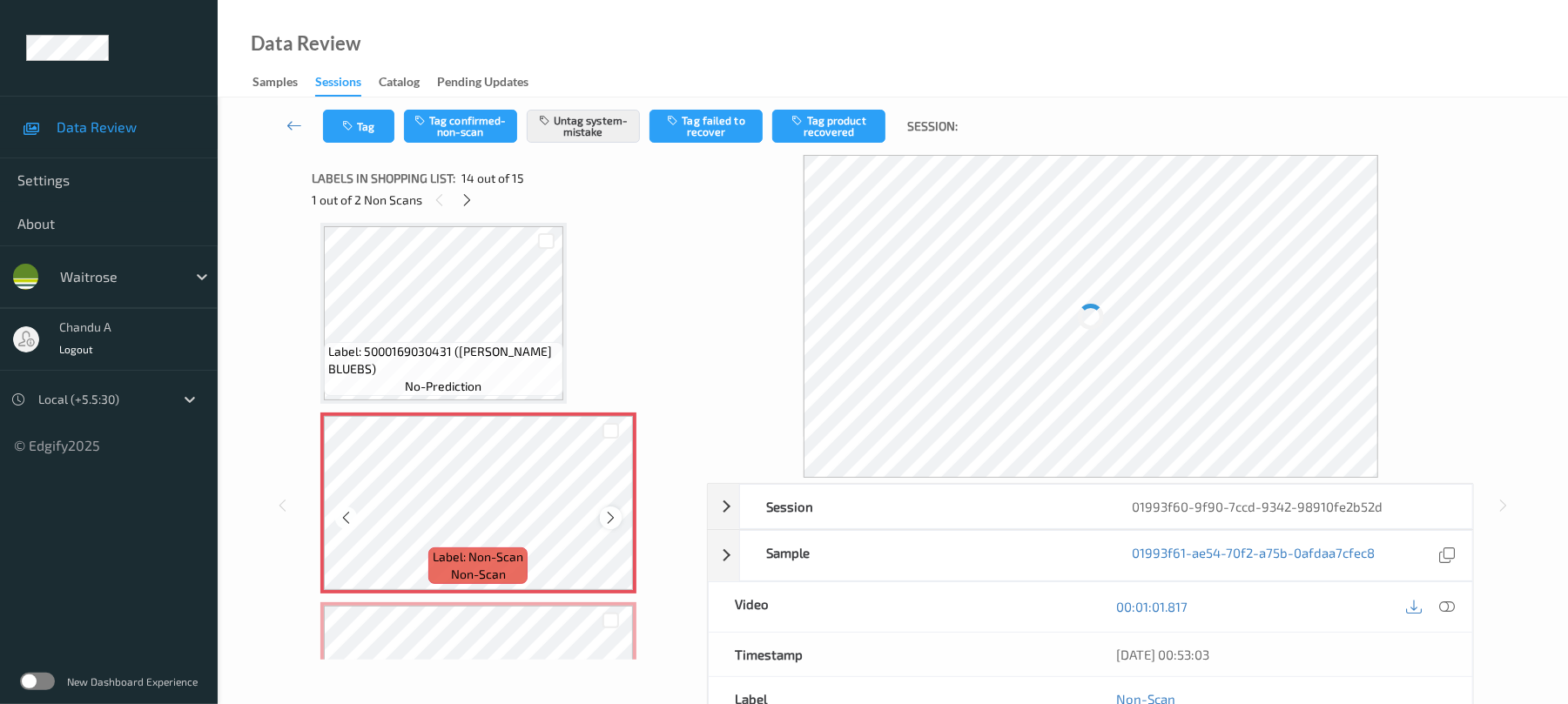
click at [611, 516] on icon at bounding box center [611, 517] width 15 height 16
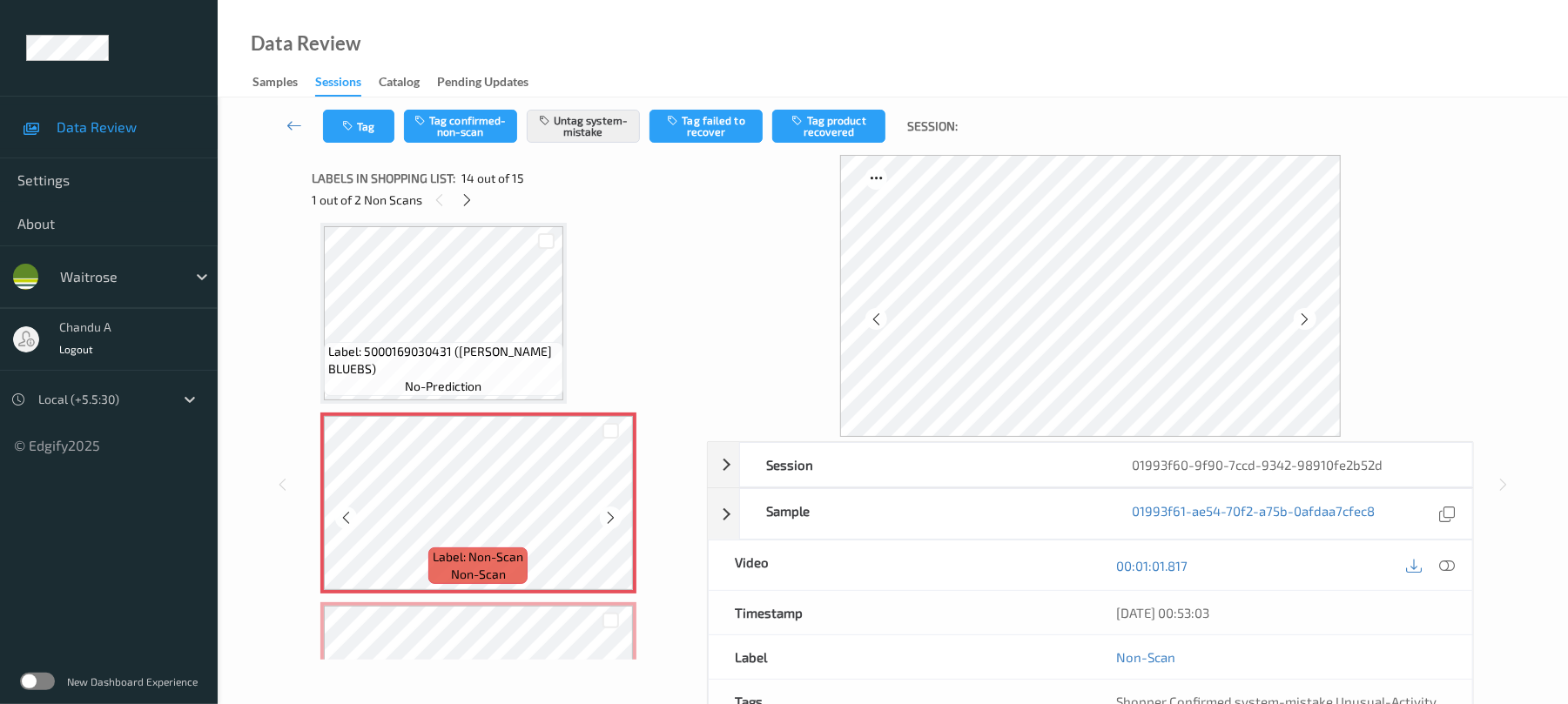
click at [611, 516] on icon at bounding box center [611, 517] width 15 height 16
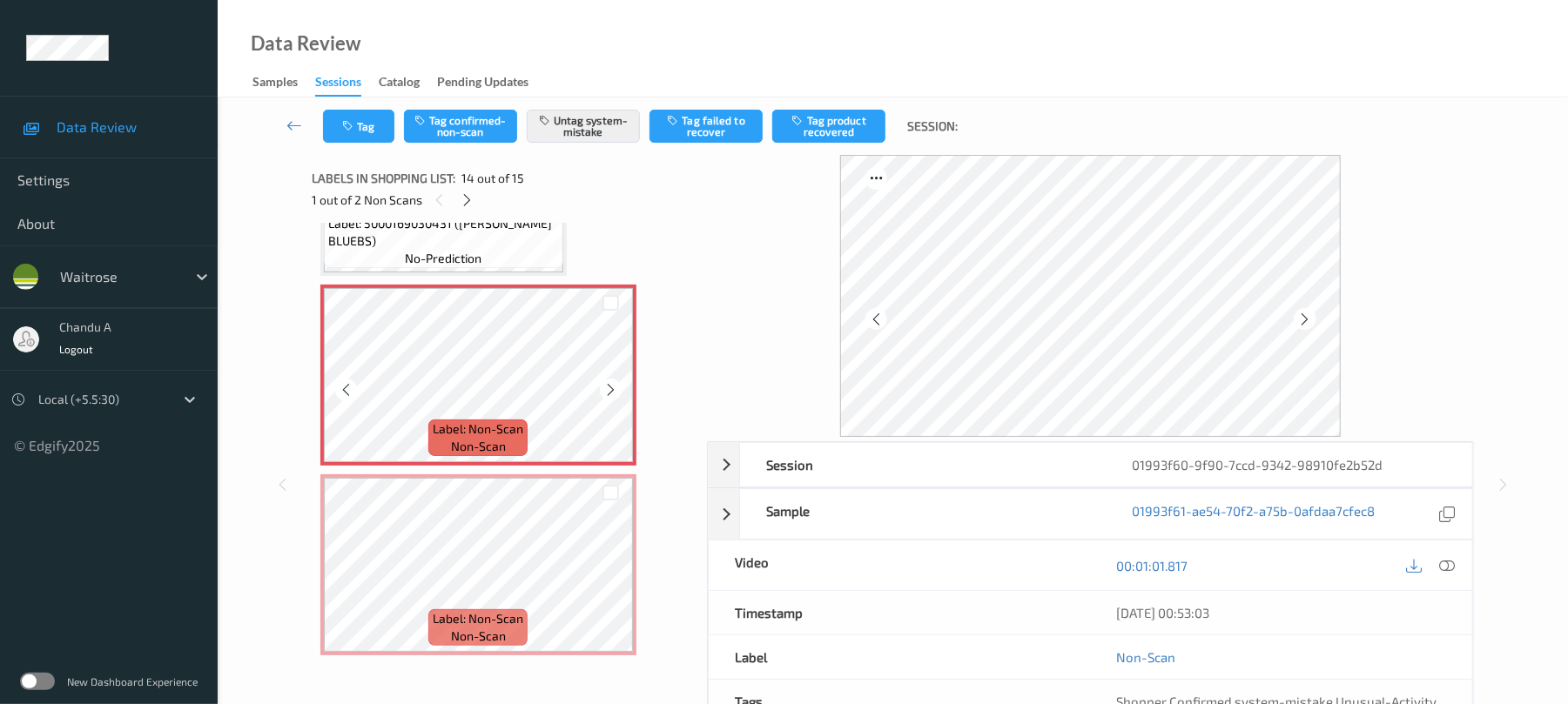
scroll to position [2416, 0]
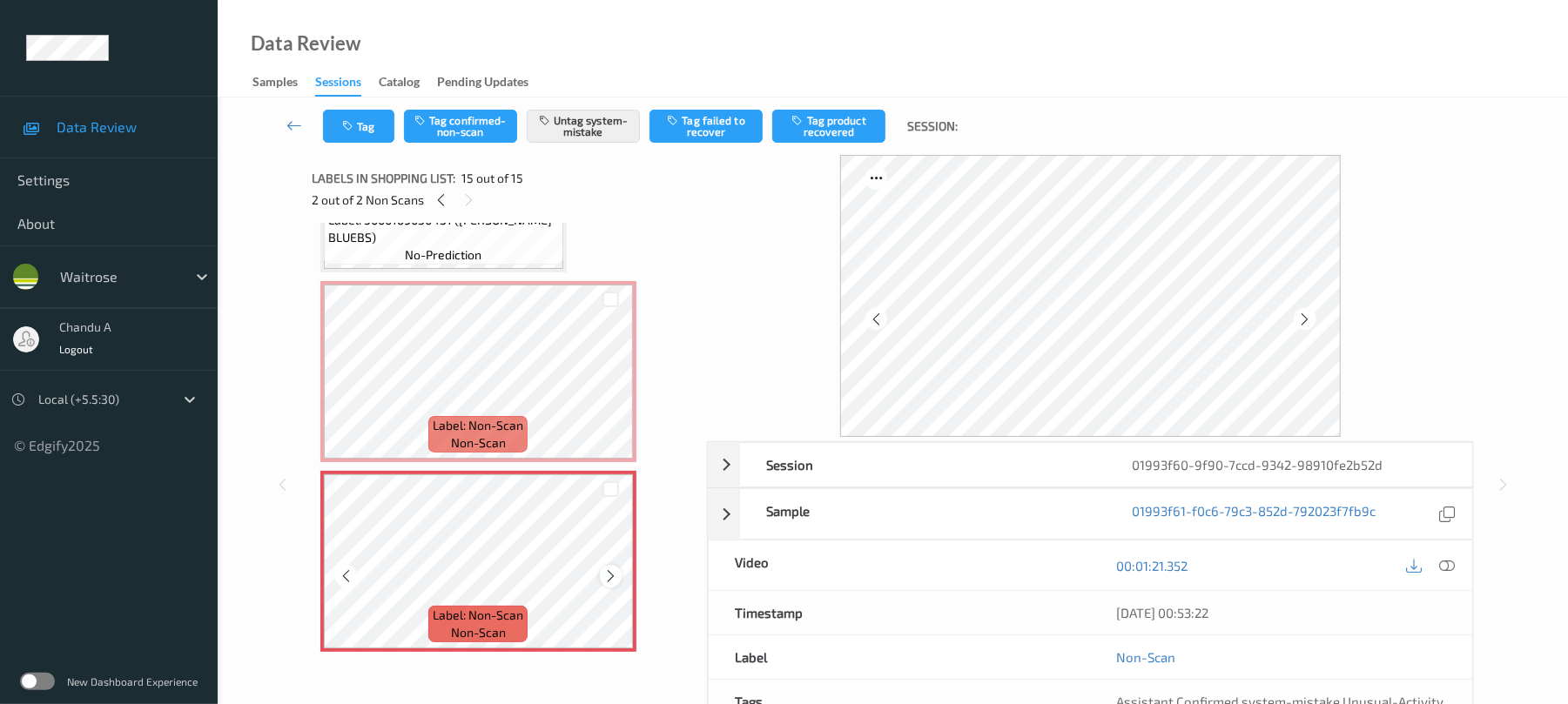
click at [614, 576] on icon at bounding box center [611, 576] width 15 height 16
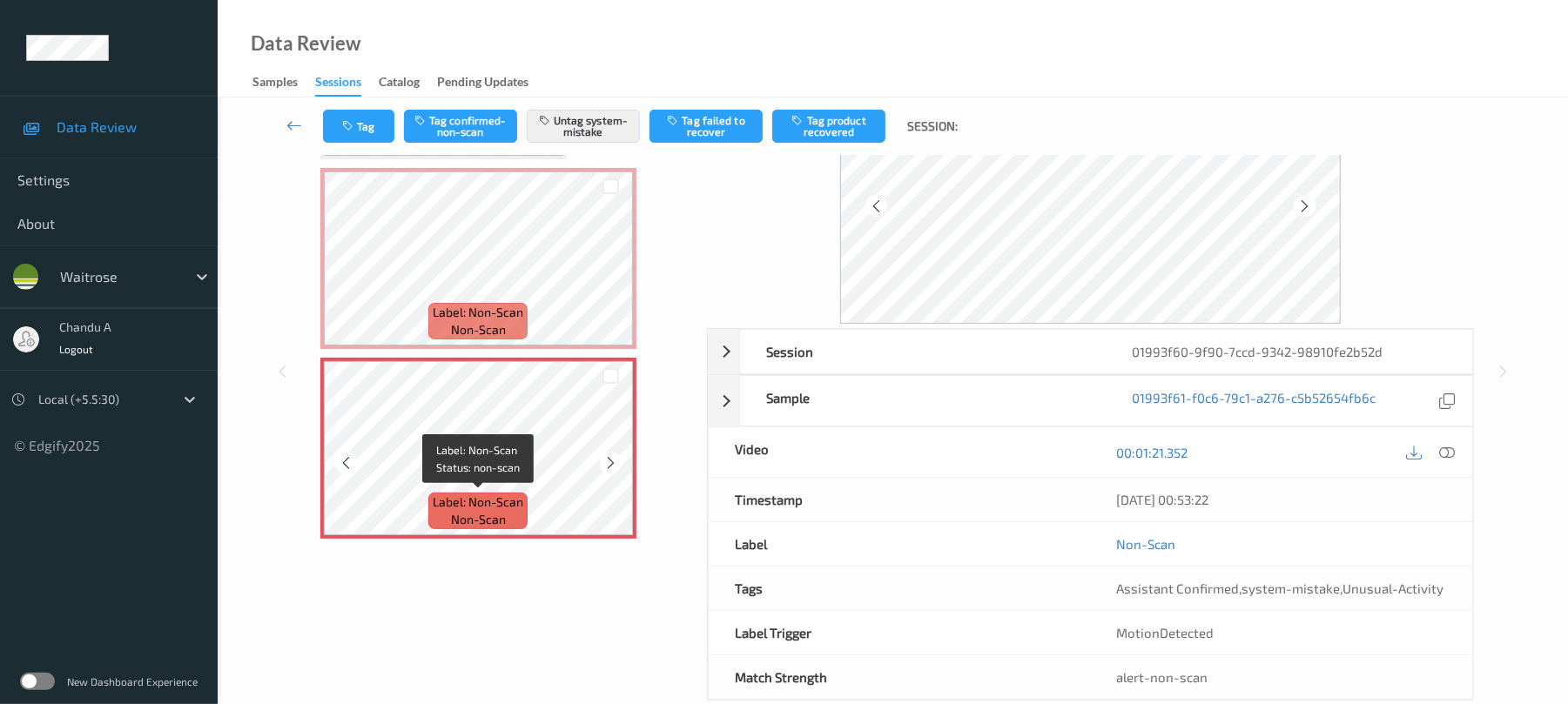
scroll to position [116, 0]
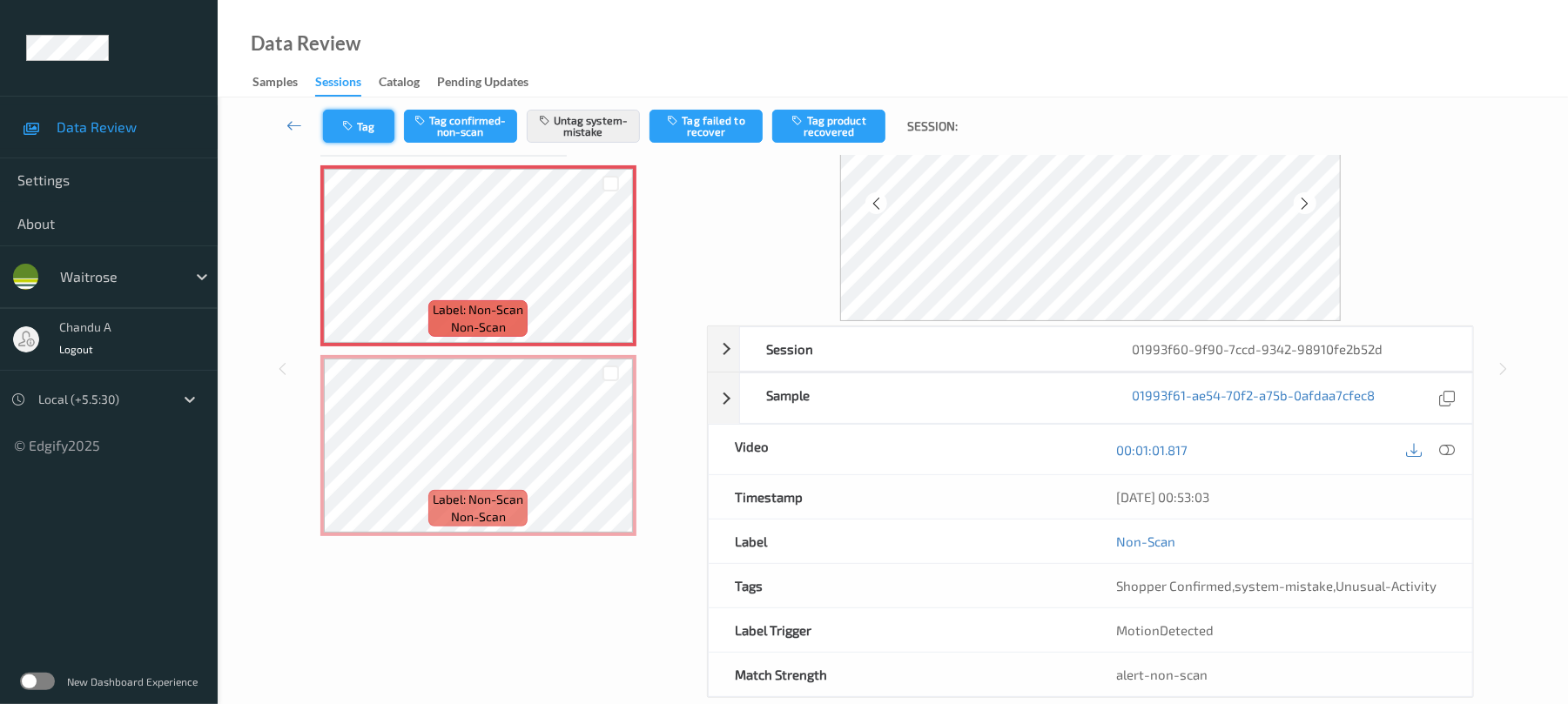
click at [371, 127] on button "Tag" at bounding box center [359, 126] width 71 height 33
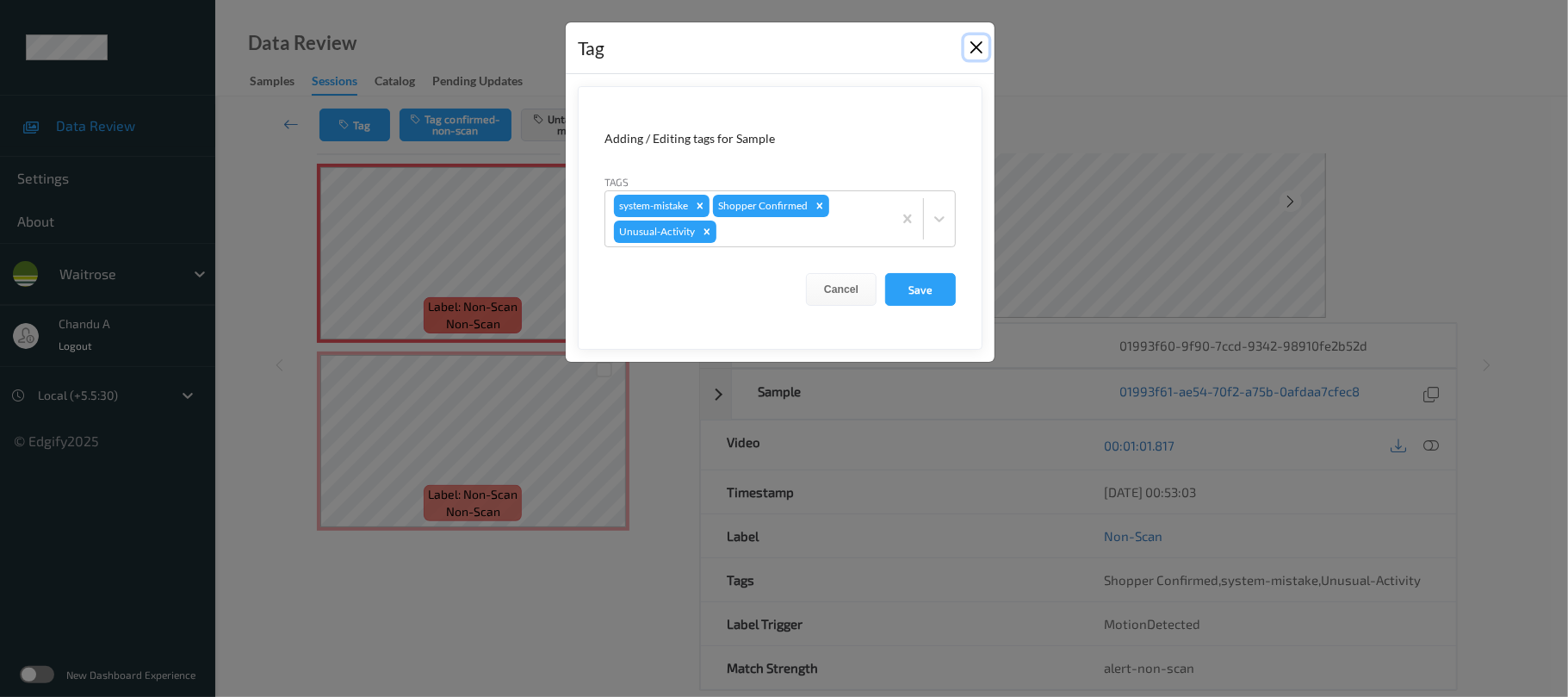
click at [980, 49] on button "Close" at bounding box center [976, 47] width 24 height 24
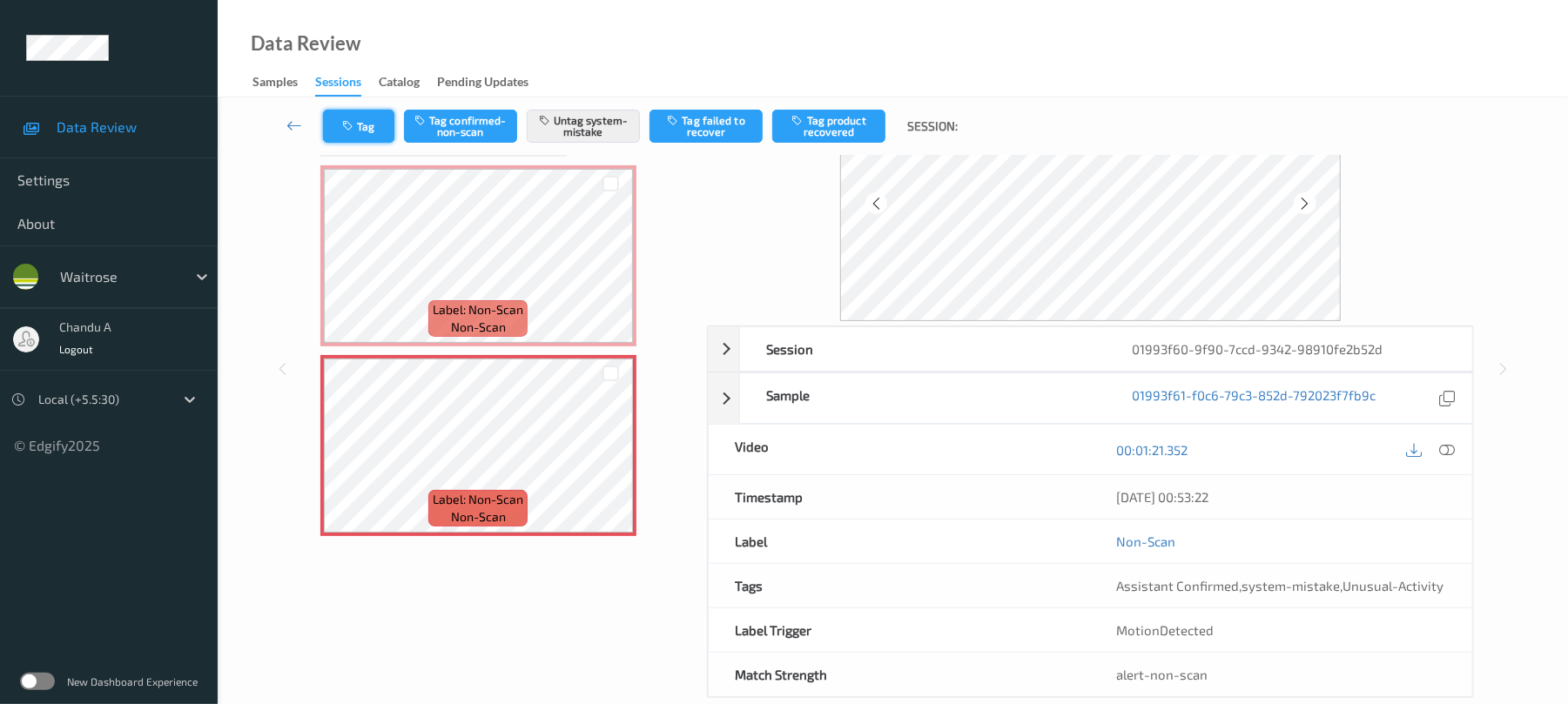
click at [367, 139] on button "Tag" at bounding box center [359, 126] width 71 height 33
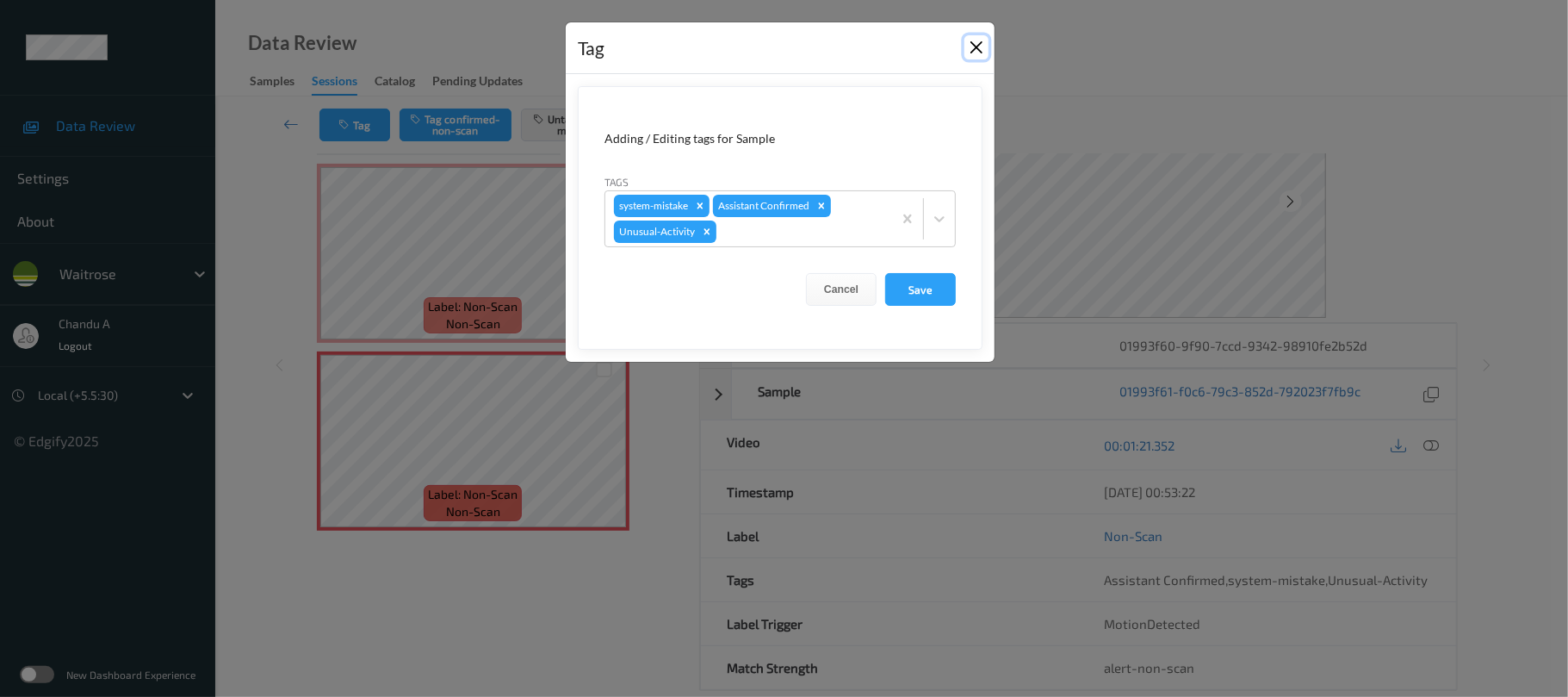
click at [968, 52] on button "Close" at bounding box center [976, 47] width 24 height 24
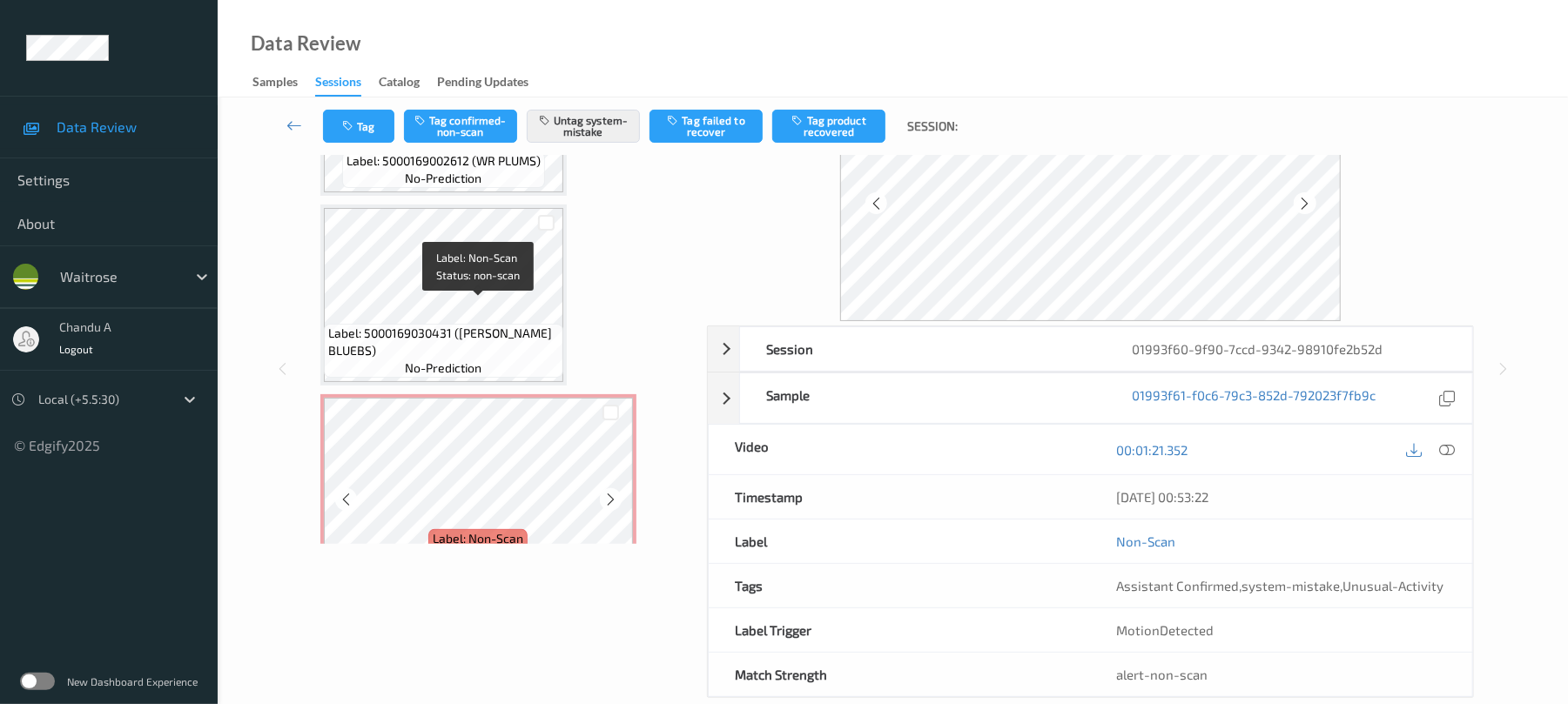
scroll to position [2184, 0]
